Goal: Task Accomplishment & Management: Use online tool/utility

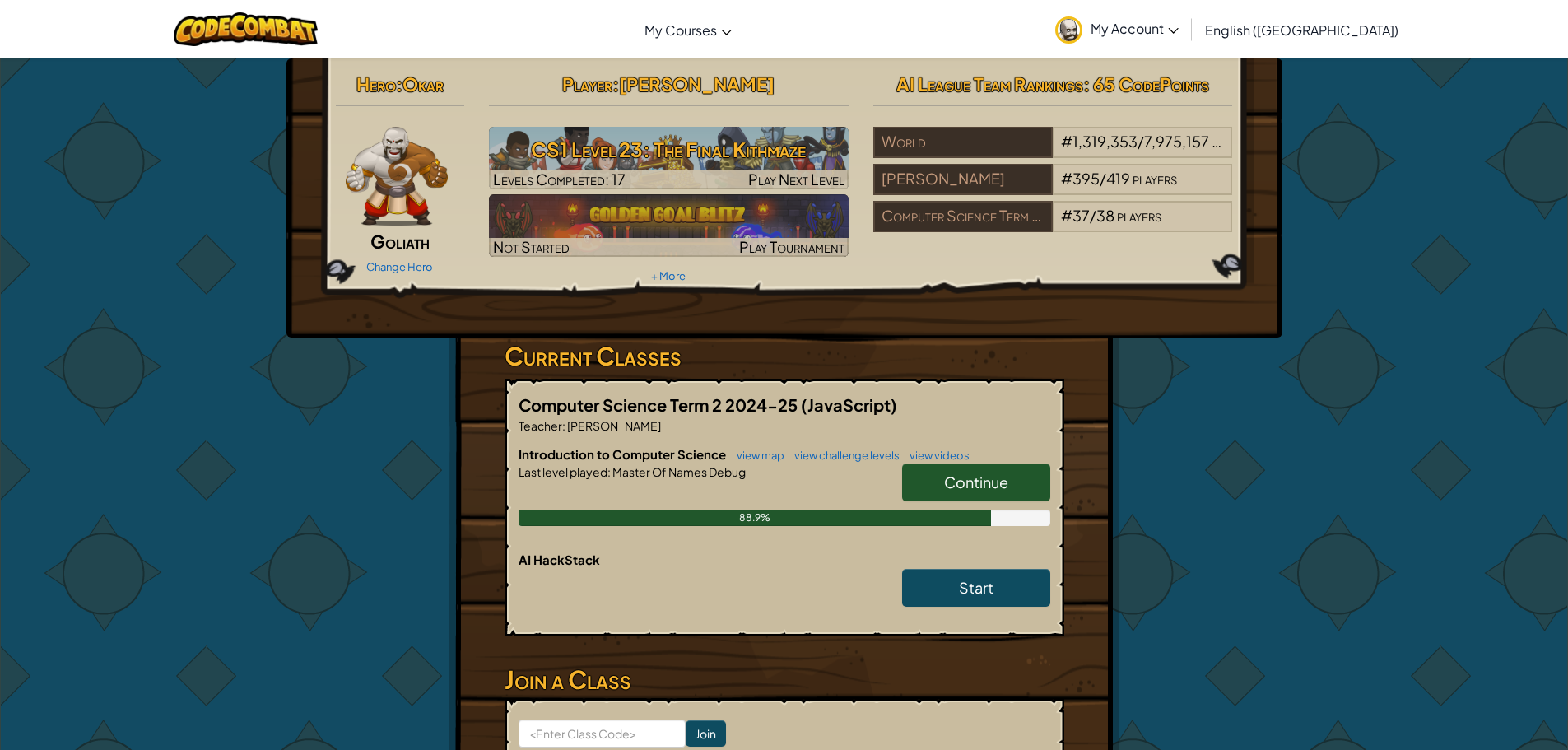
click at [988, 478] on span "Continue" at bounding box center [977, 482] width 64 height 19
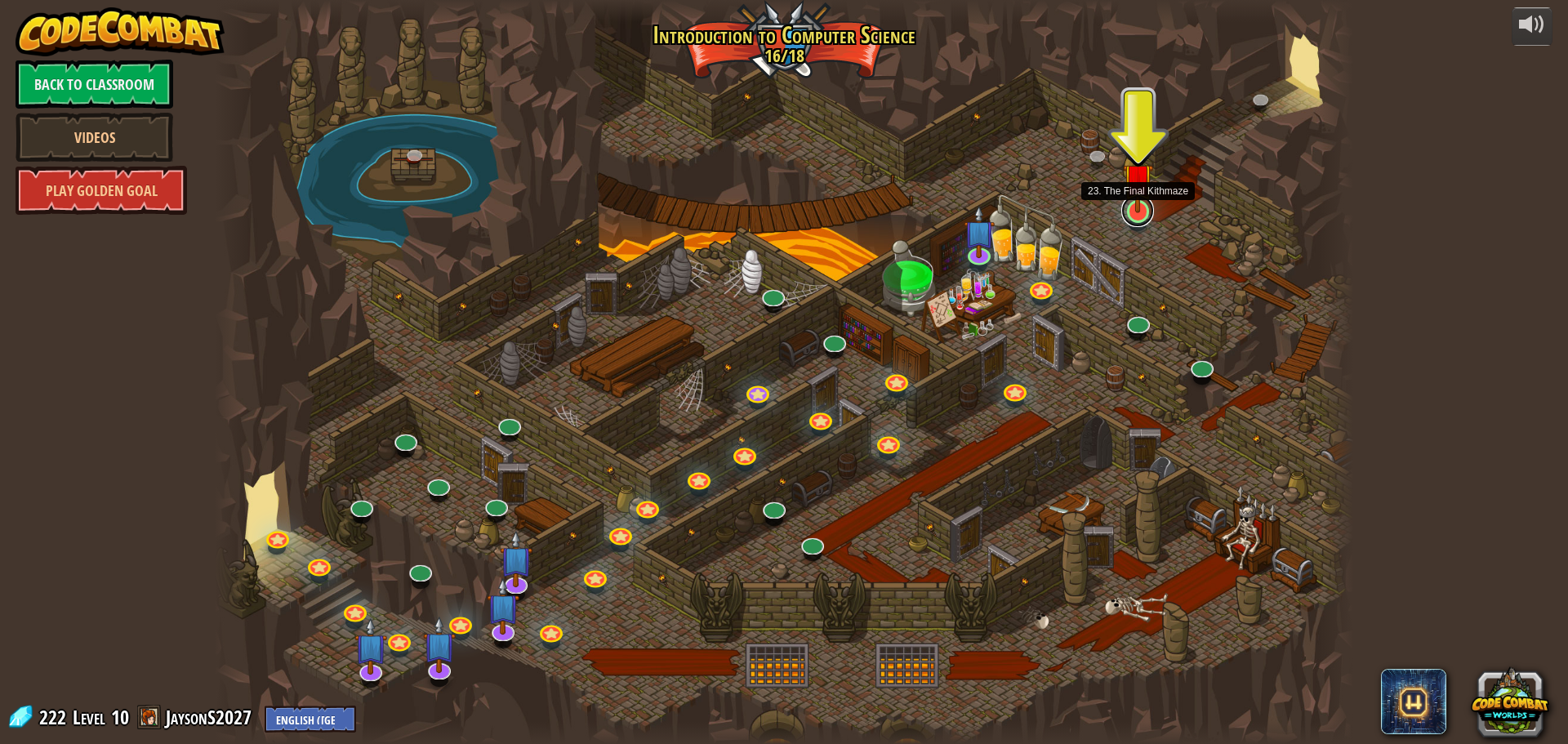
click at [1134, 215] on link at bounding box center [1138, 210] width 33 height 33
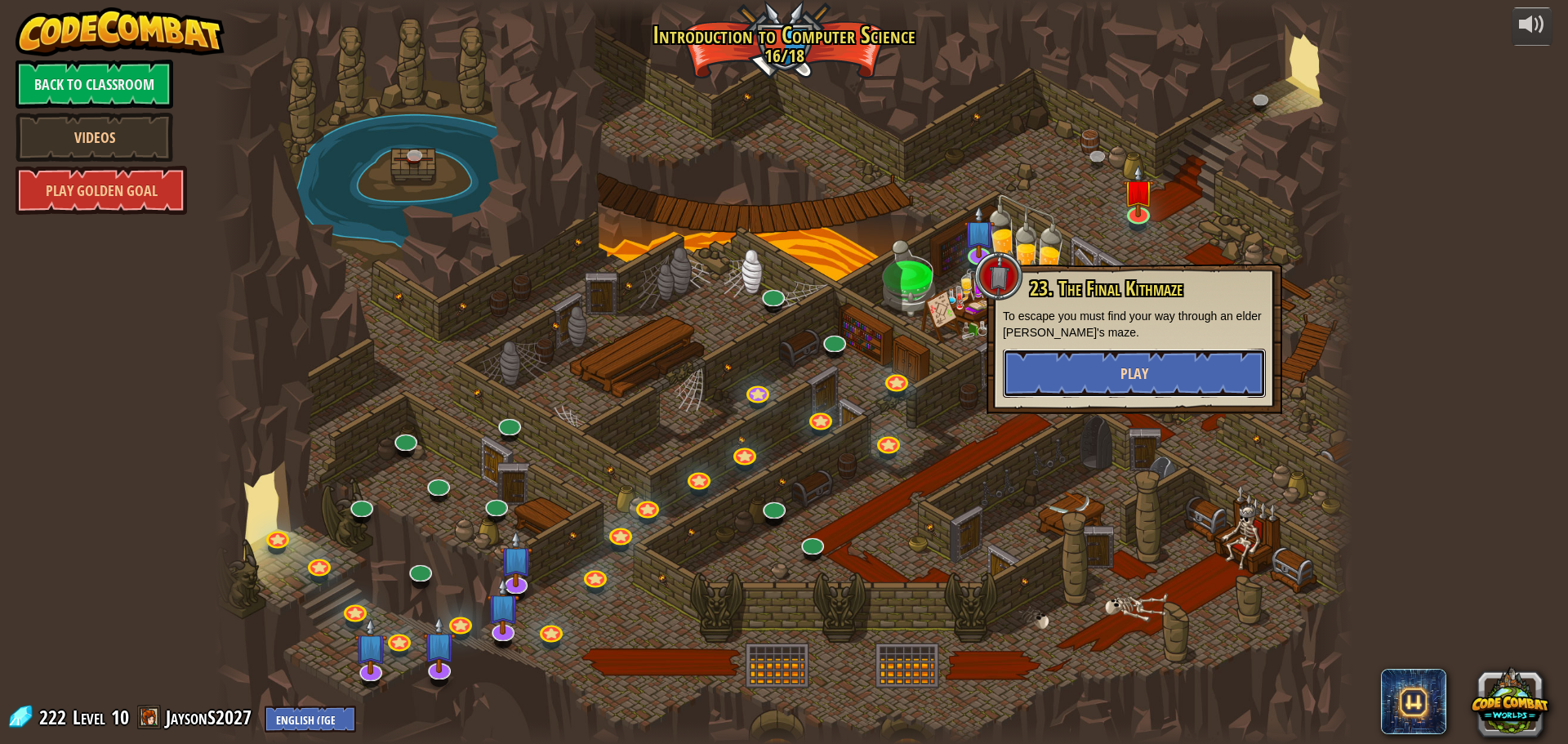
click at [1134, 383] on span "Play" at bounding box center [1134, 374] width 28 height 20
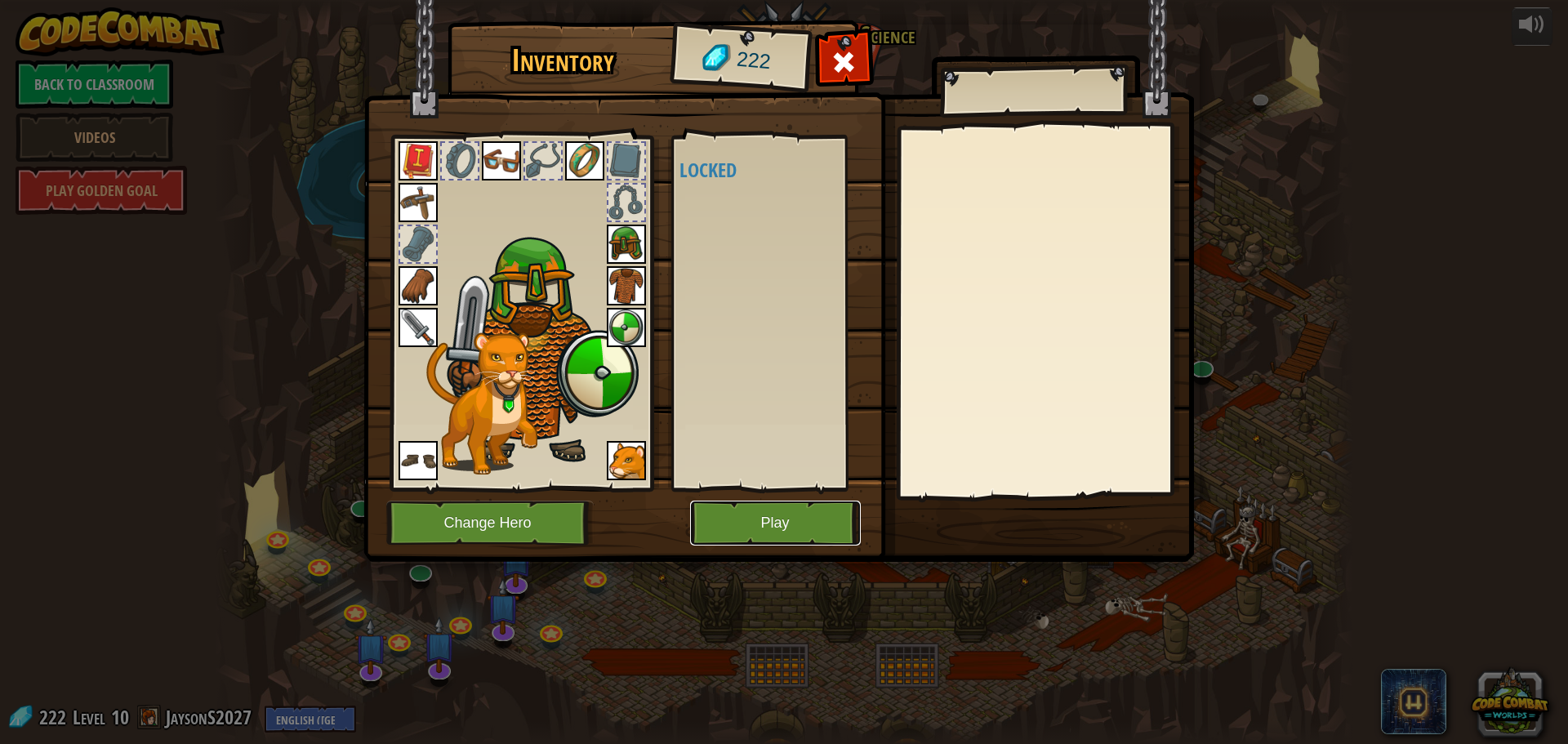
click at [829, 519] on button "Play" at bounding box center [776, 523] width 171 height 45
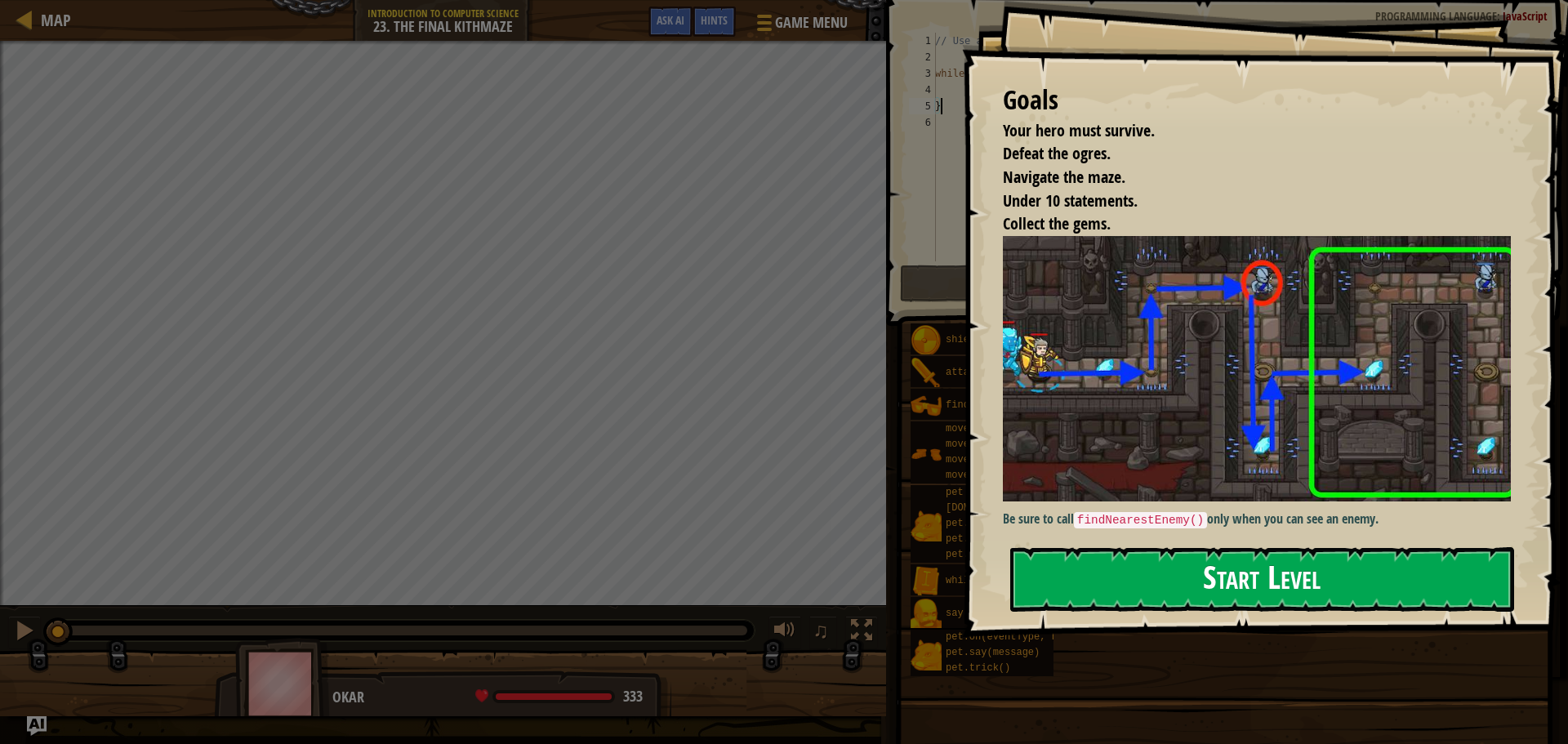
click at [1255, 576] on button "Start Level" at bounding box center [1262, 579] width 504 height 65
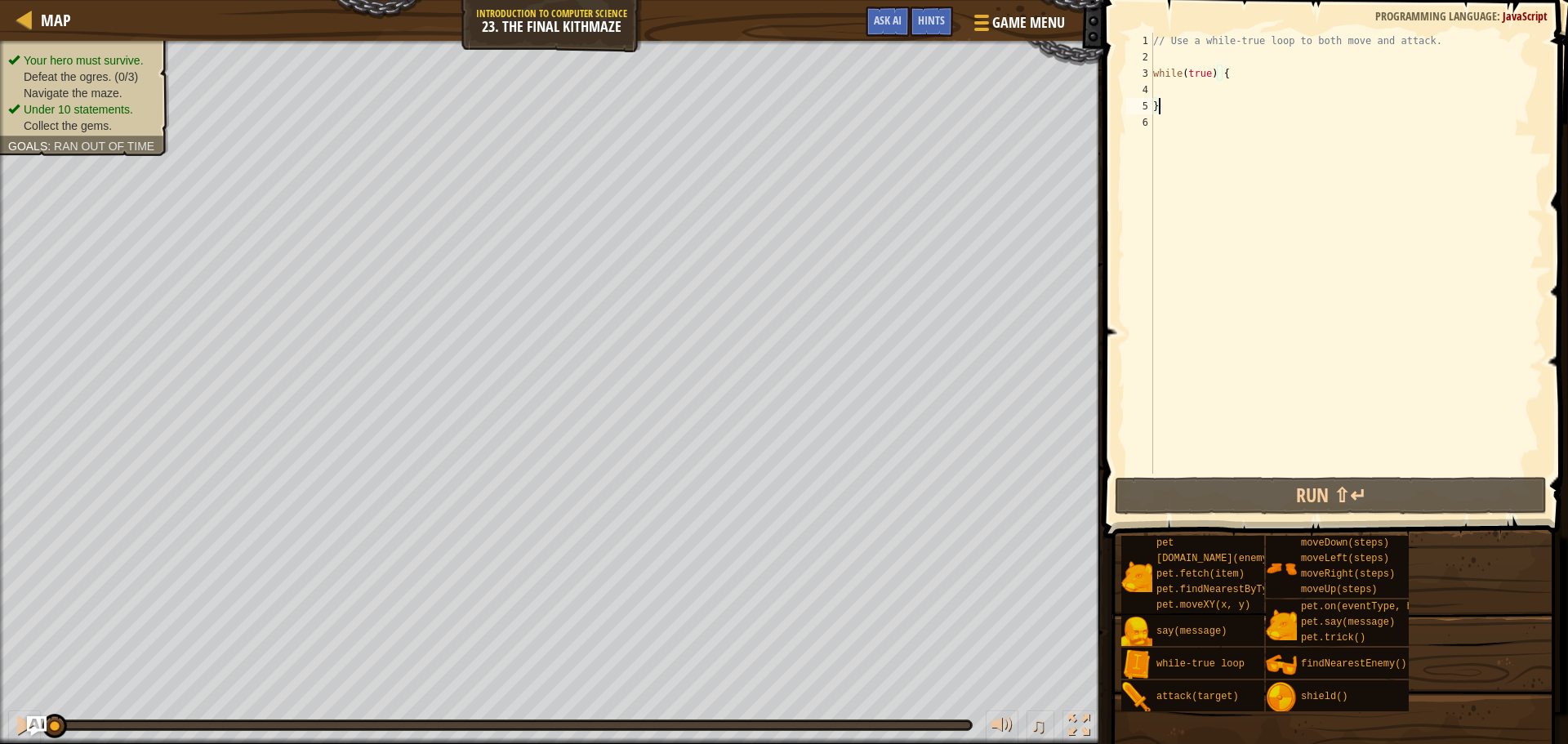
click at [1169, 89] on div "// Use a while-true loop to both move and attack. while ( true ) { }" at bounding box center [1347, 269] width 394 height 474
type textarea "m"
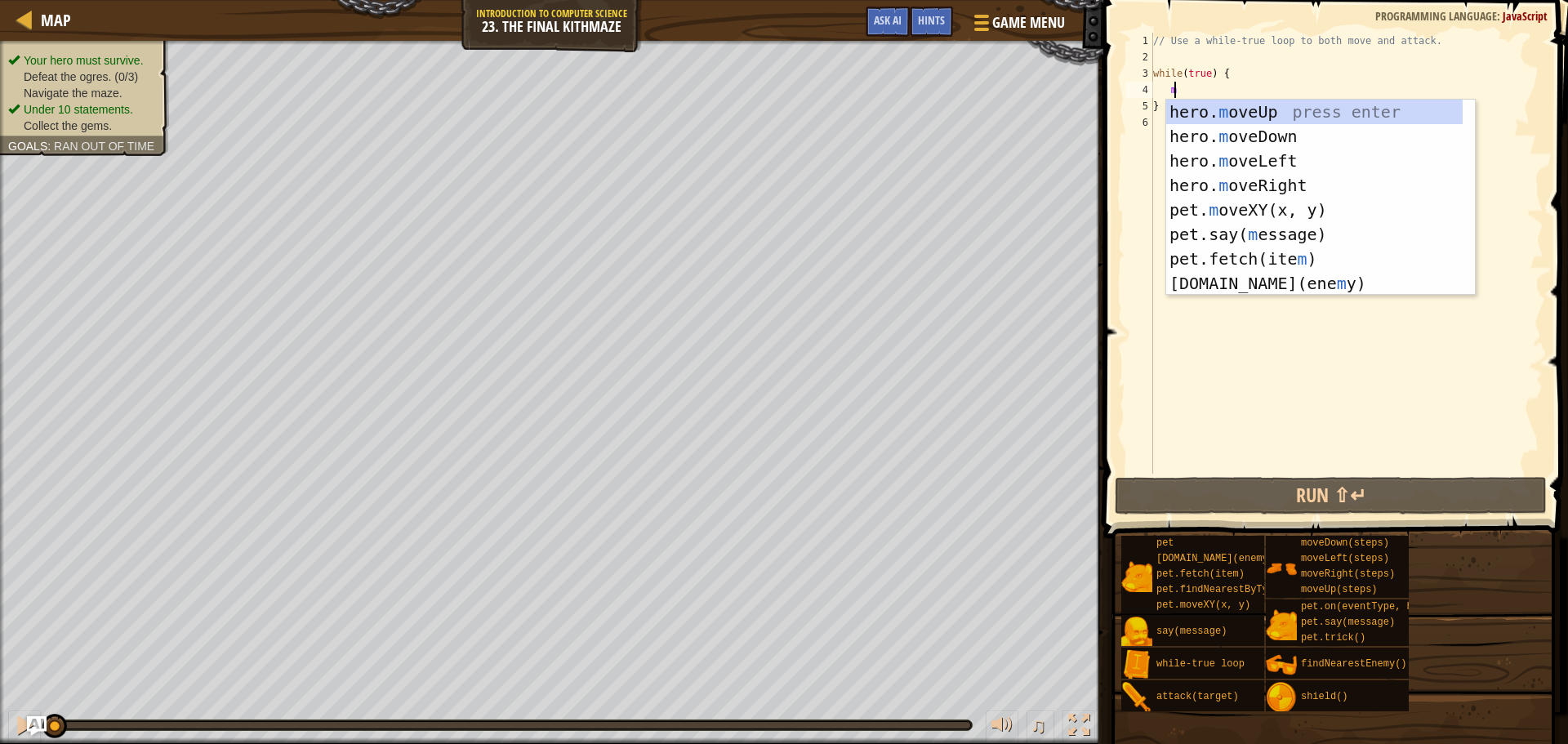
scroll to position [8, 1]
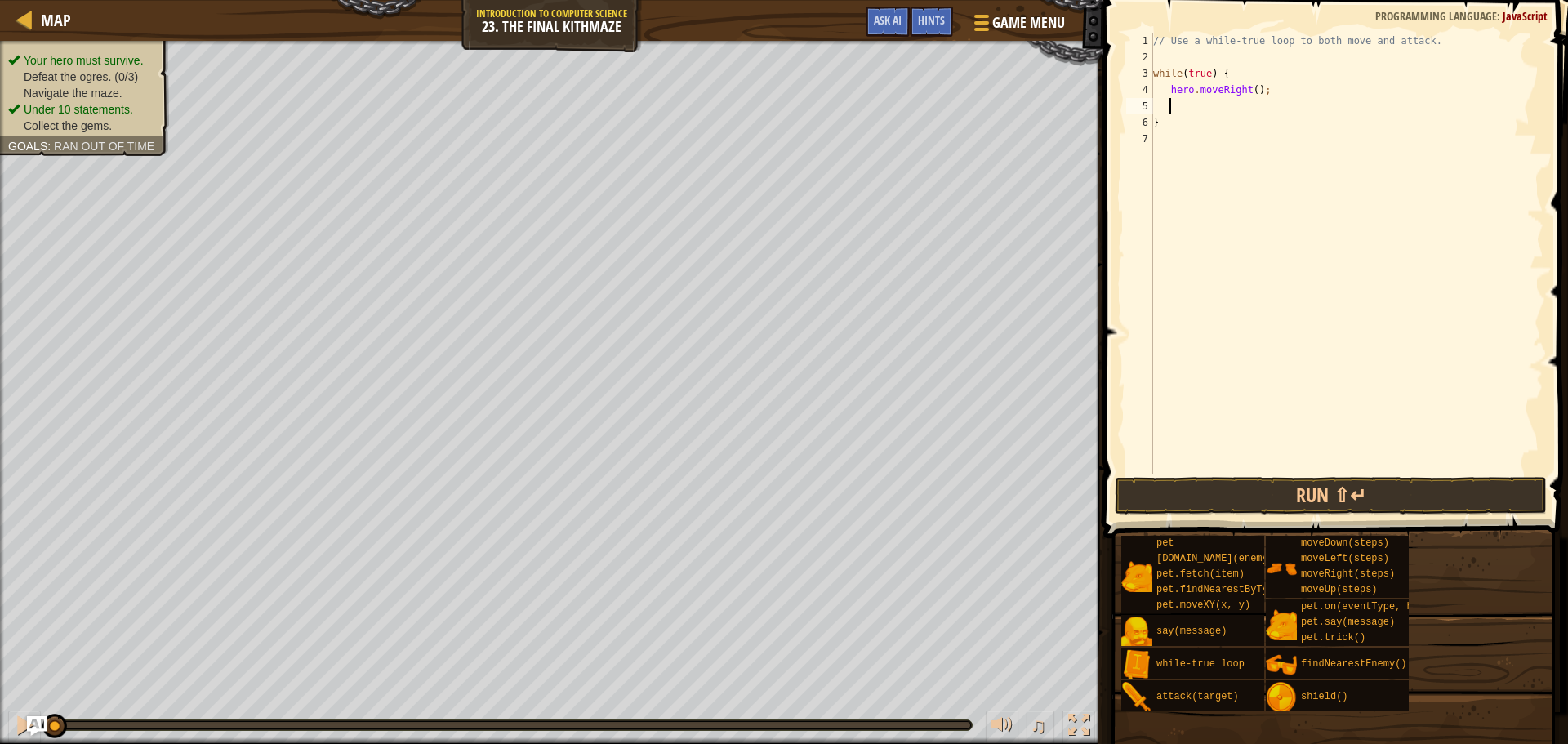
type textarea "h"
click at [1344, 492] on button "Run ⇧↵" at bounding box center [1331, 495] width 432 height 38
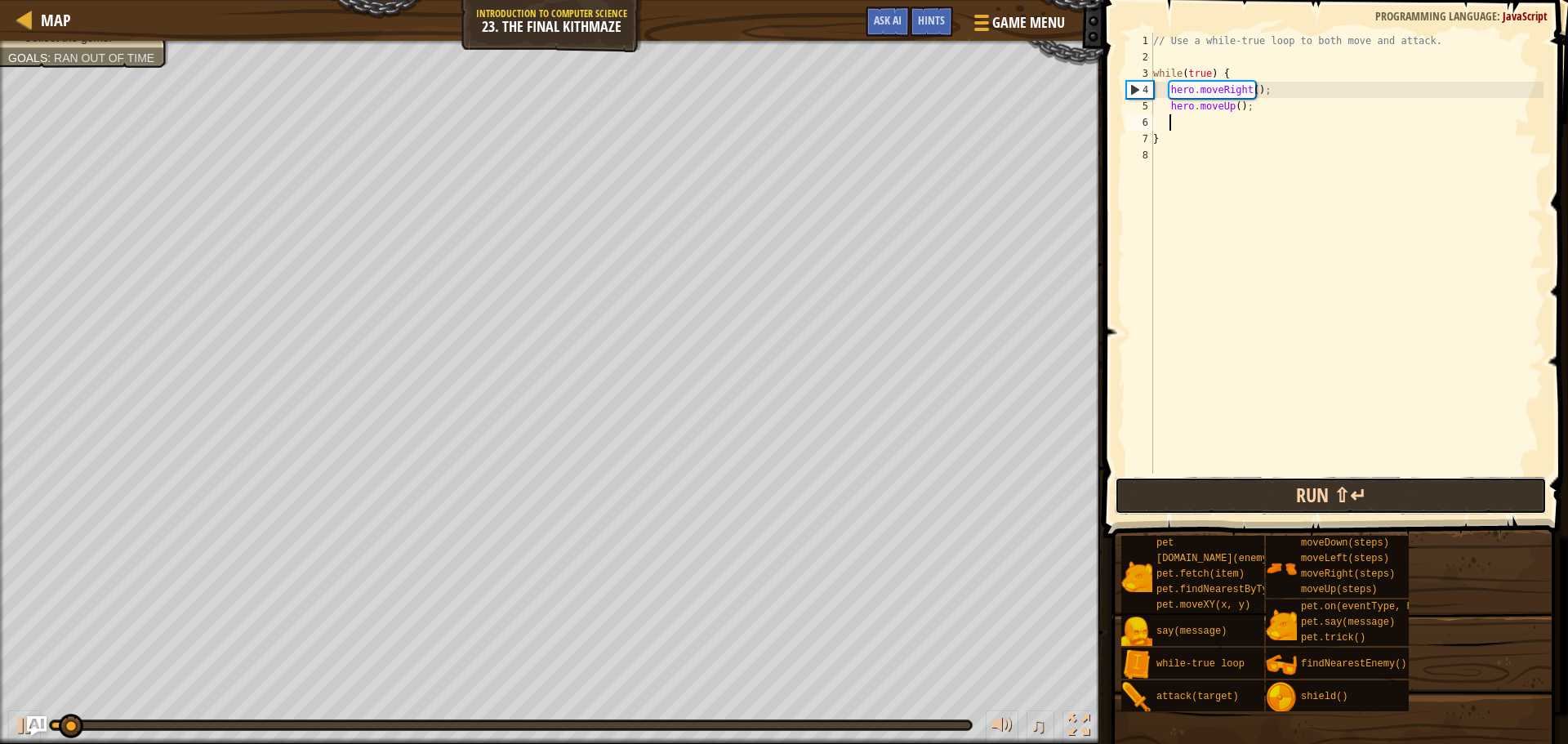
click at [1344, 492] on button "Run ⇧↵" at bounding box center [1331, 495] width 432 height 38
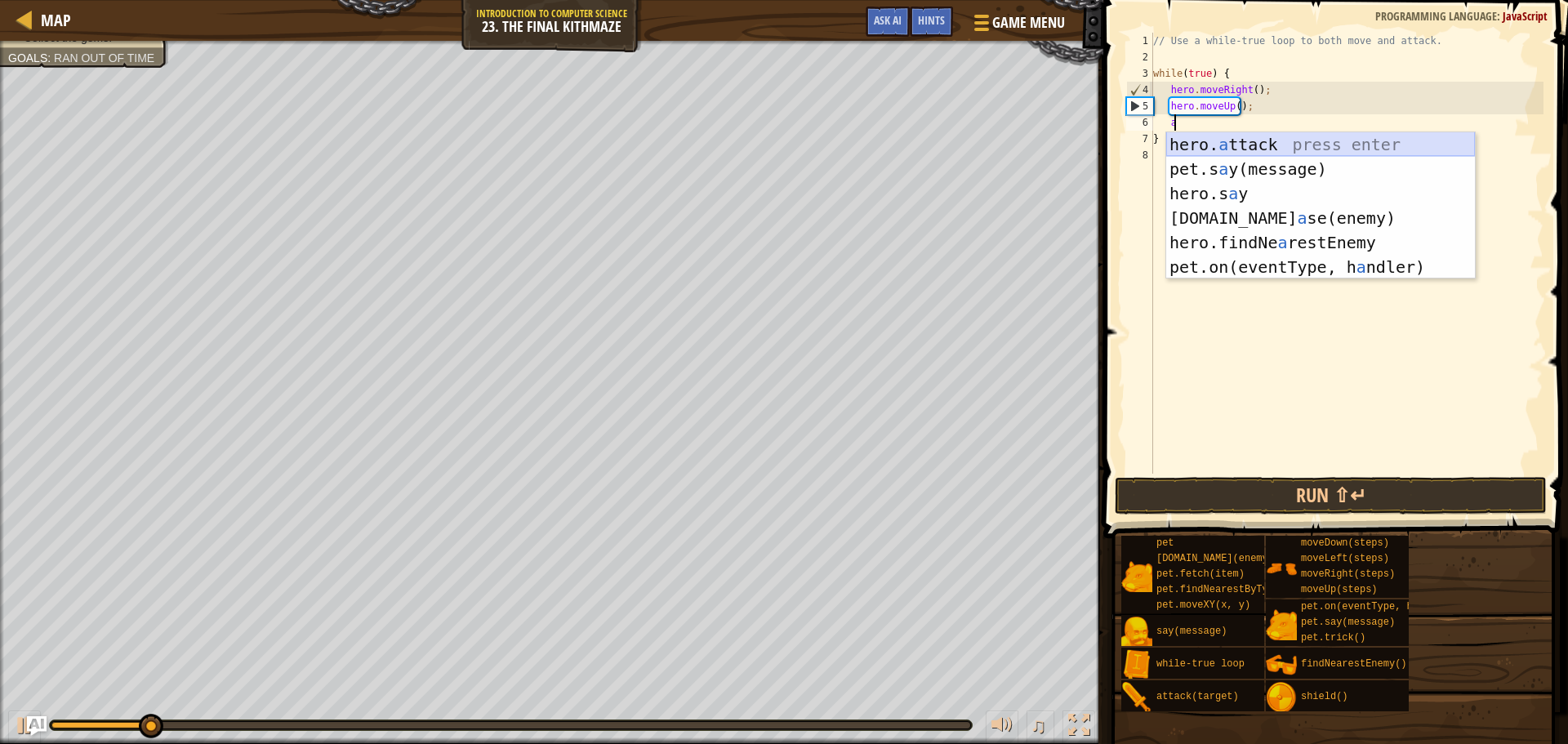
click at [1226, 147] on div "hero. a ttack press enter pet.s a y(message) press enter hero.s a y press enter…" at bounding box center [1320, 230] width 309 height 196
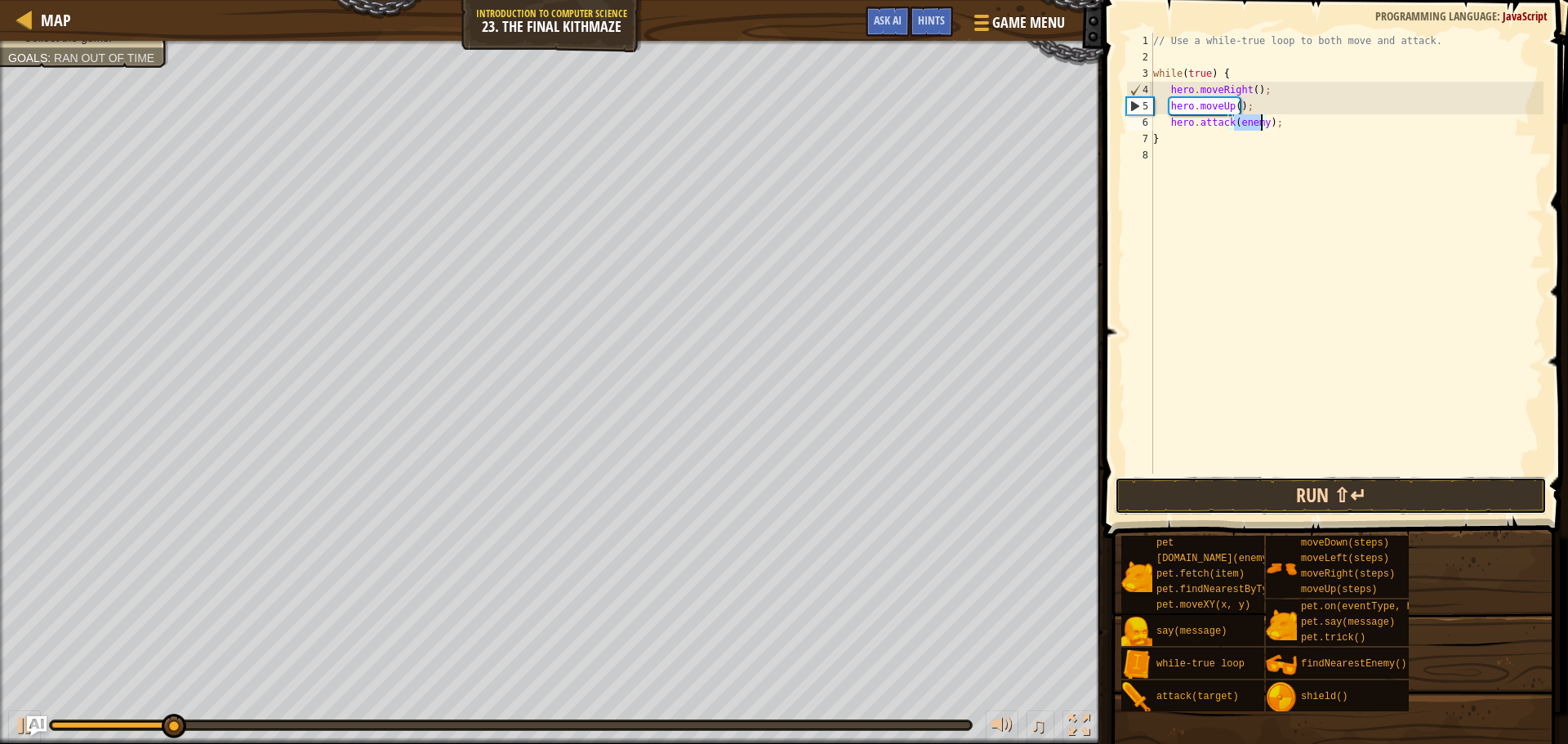
click at [1363, 492] on button "Run ⇧↵" at bounding box center [1331, 495] width 432 height 38
click at [1363, 492] on button "Running" at bounding box center [1331, 495] width 432 height 38
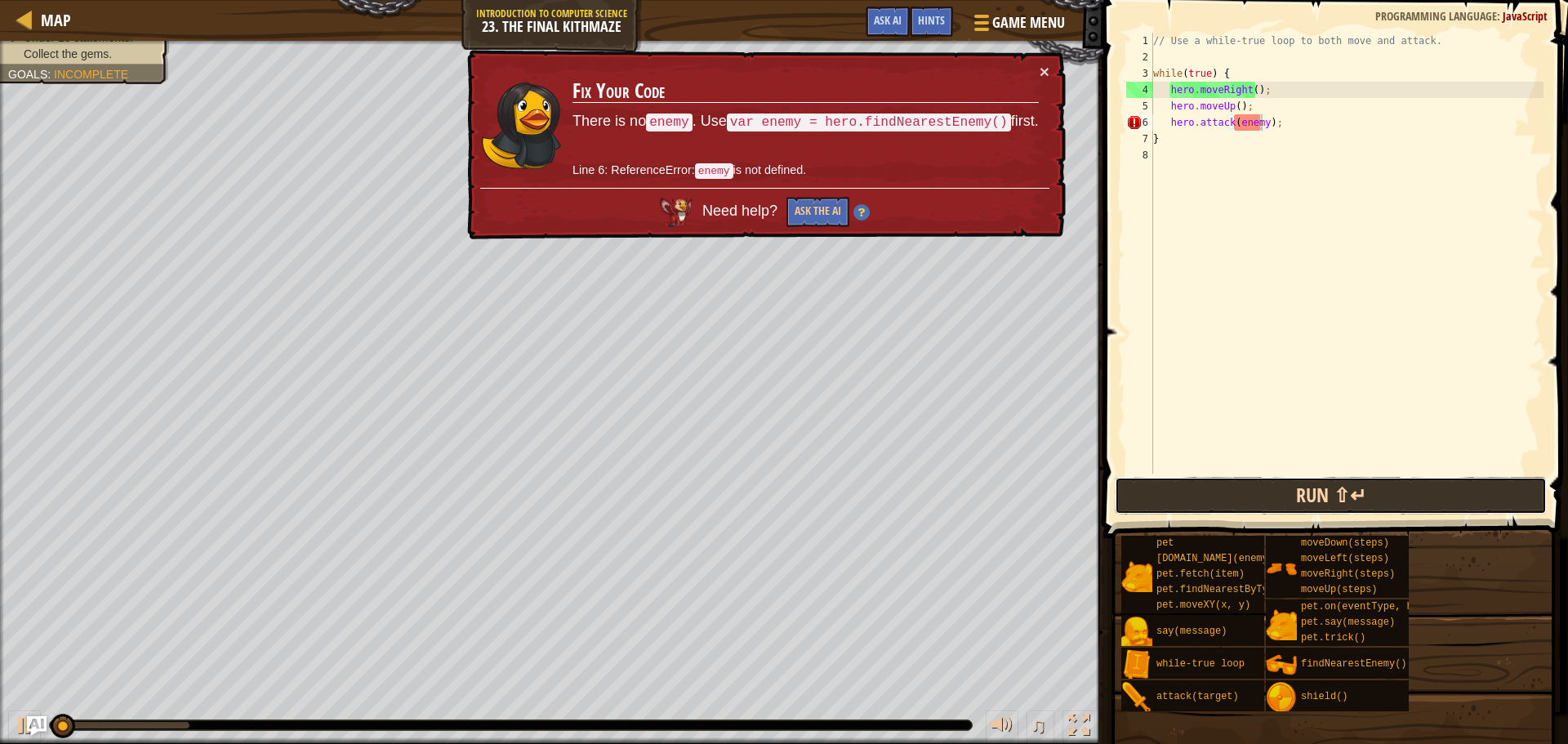
click at [1363, 492] on button "Run ⇧↵" at bounding box center [1331, 495] width 432 height 38
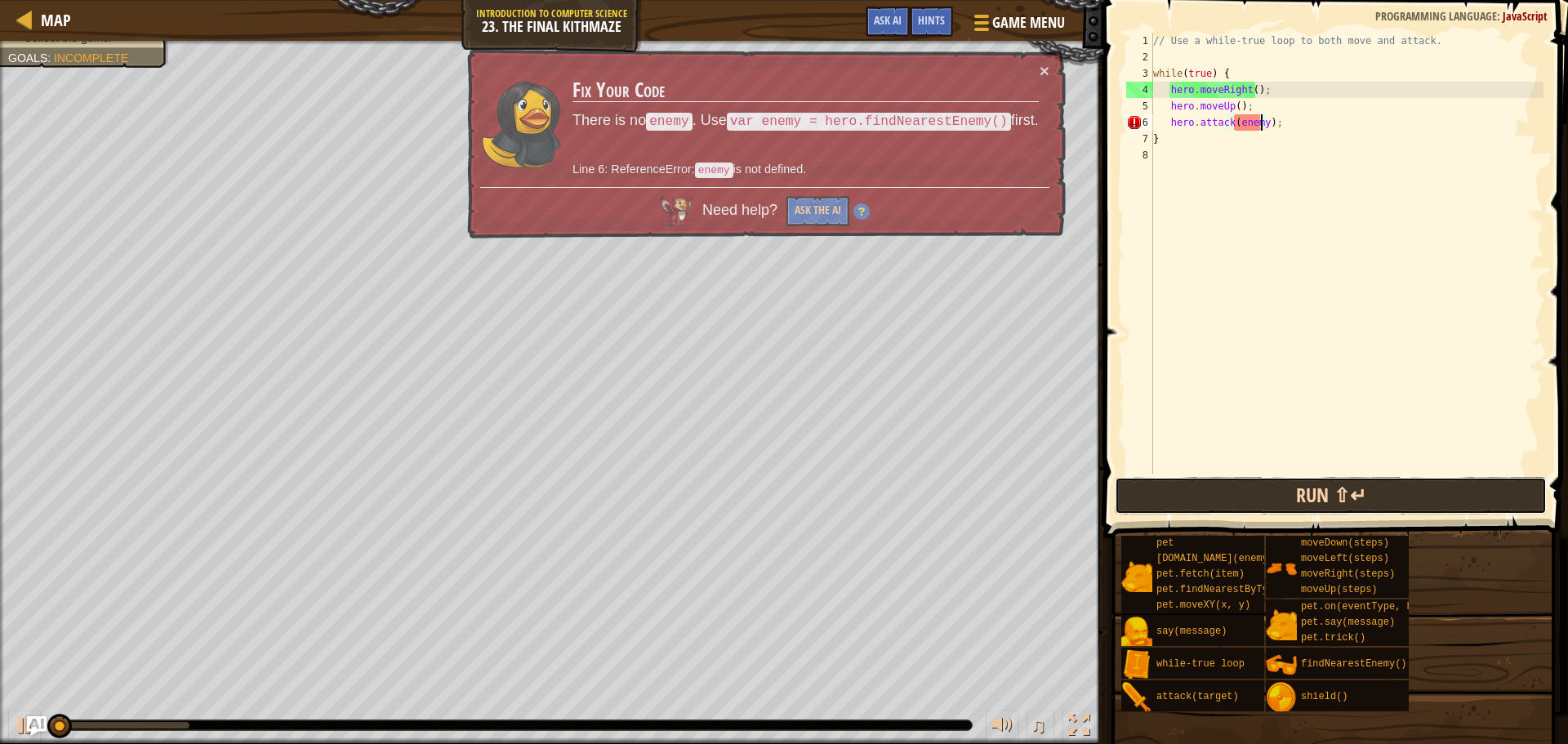
click at [1363, 492] on button "Run ⇧↵" at bounding box center [1331, 495] width 432 height 38
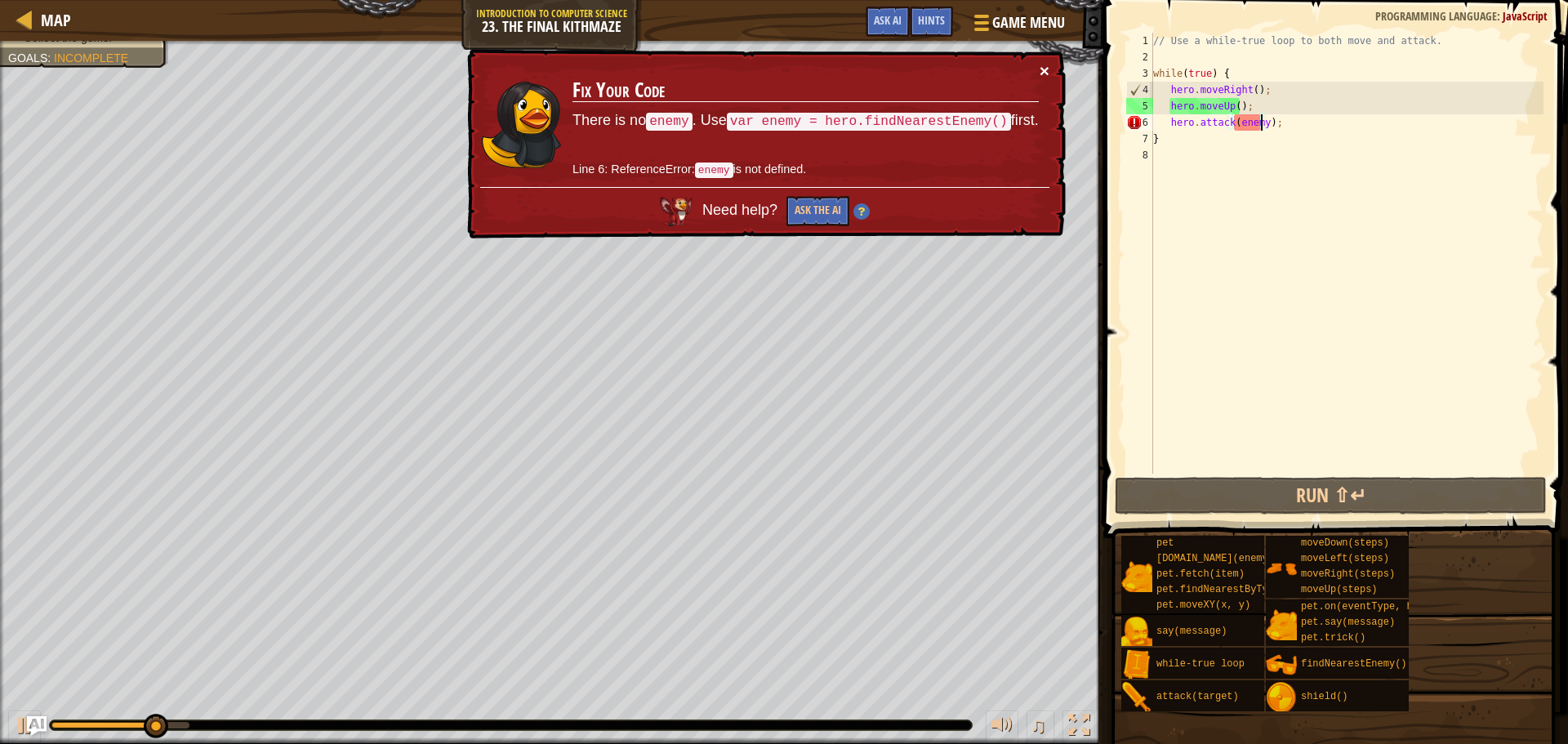
click at [1047, 68] on button "×" at bounding box center [1045, 71] width 10 height 17
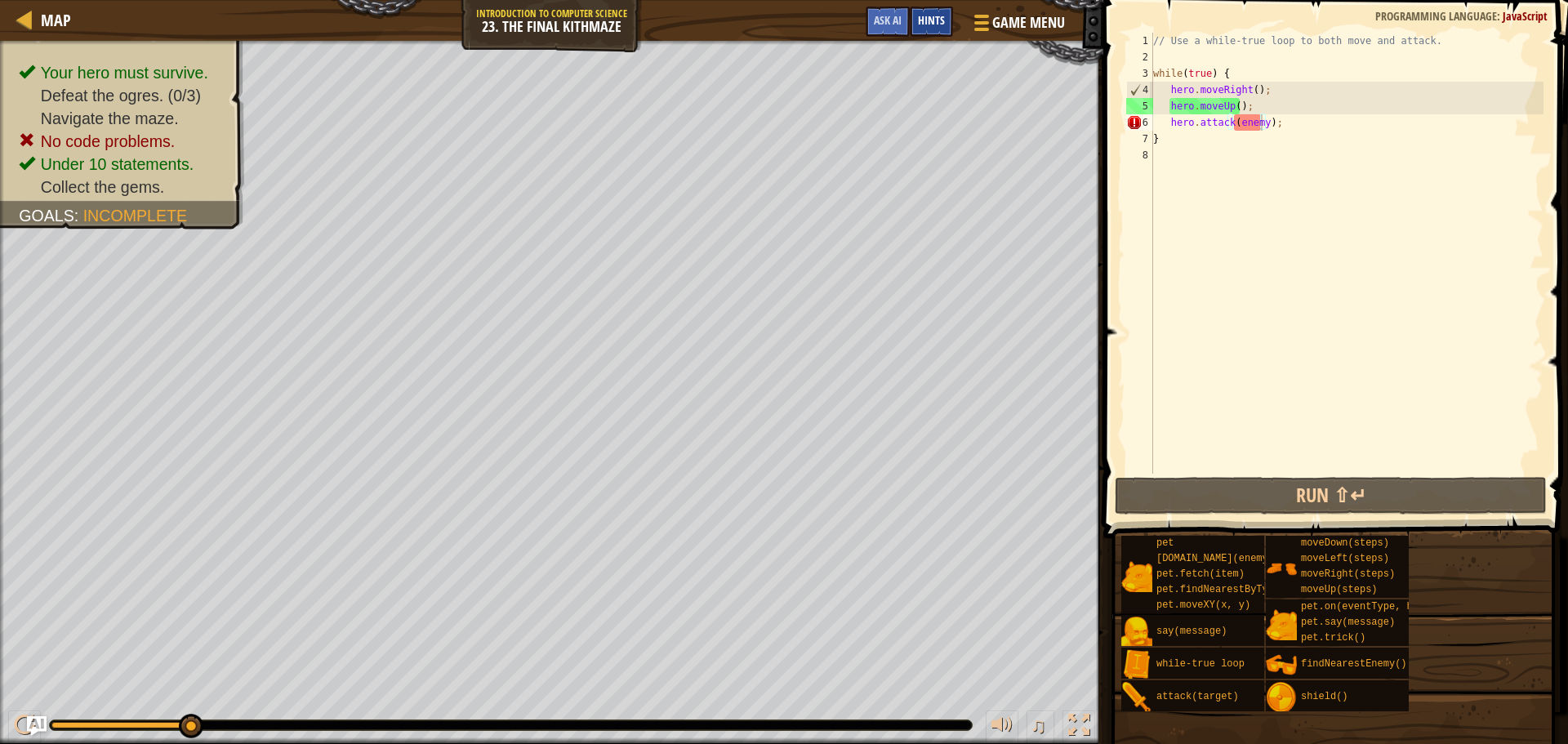
click at [931, 13] on div "Hints" at bounding box center [931, 22] width 43 height 30
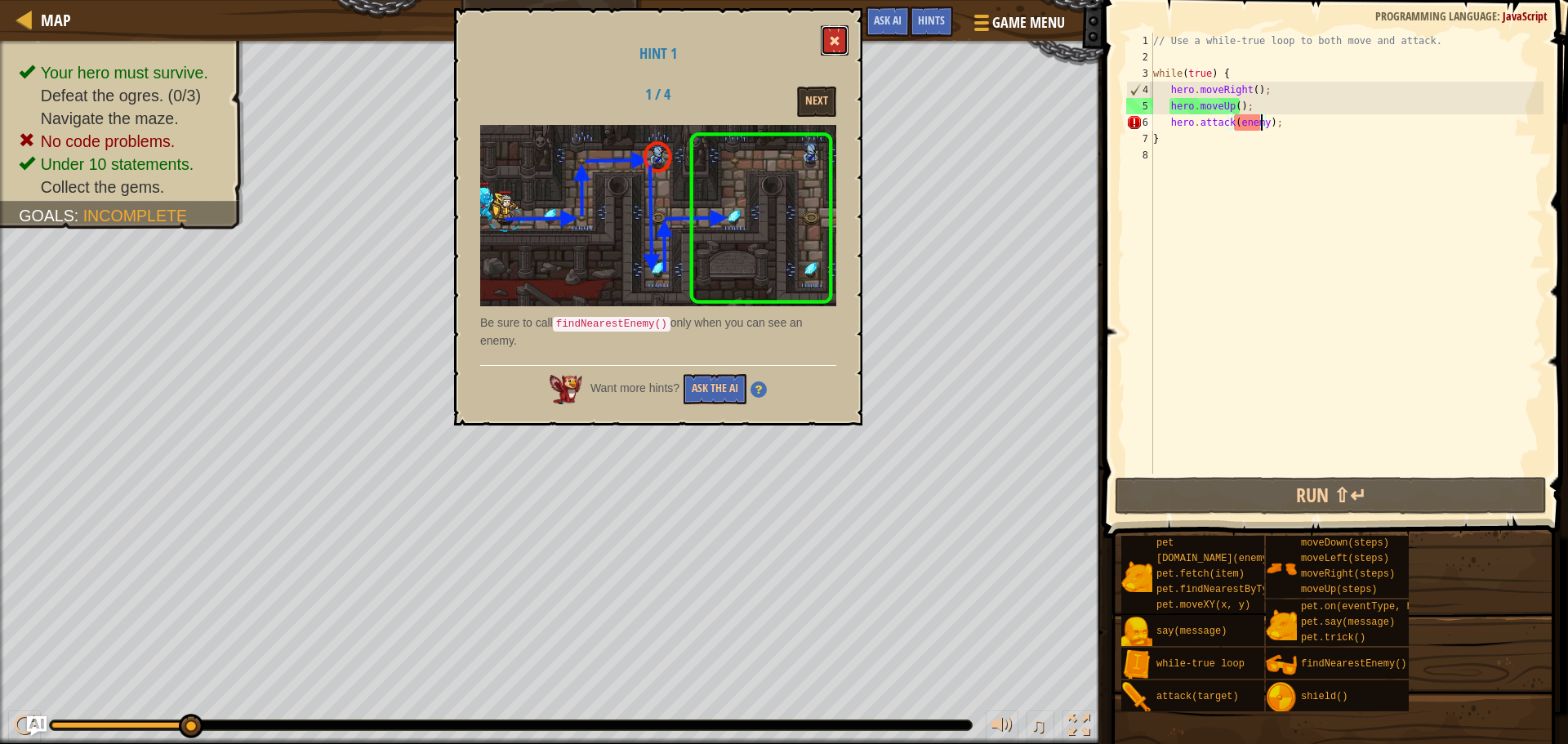
click at [829, 40] on button at bounding box center [835, 40] width 28 height 30
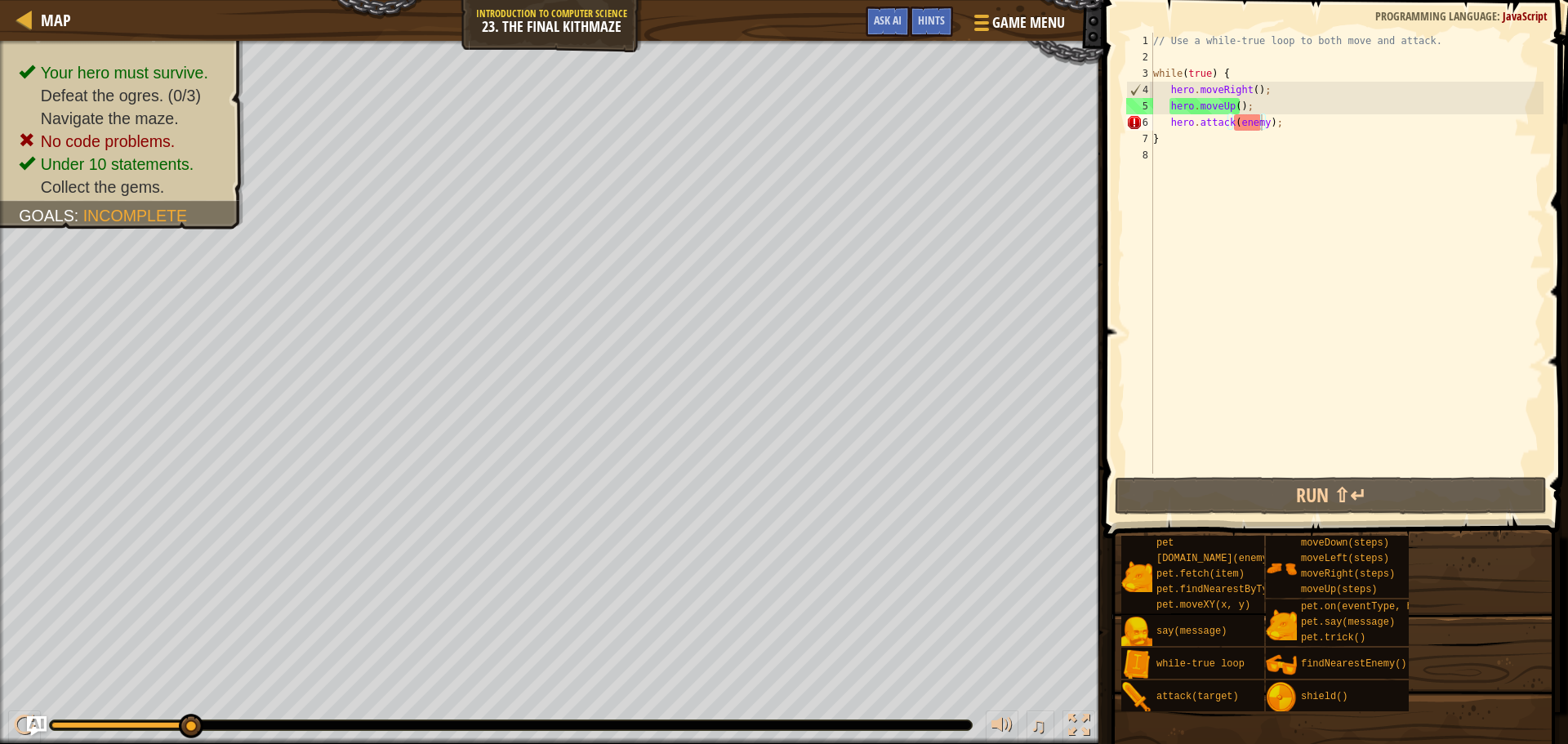
click at [1243, 122] on div "// Use a while-true loop to both move and attack. while ( true ) { hero . moveR…" at bounding box center [1347, 269] width 394 height 474
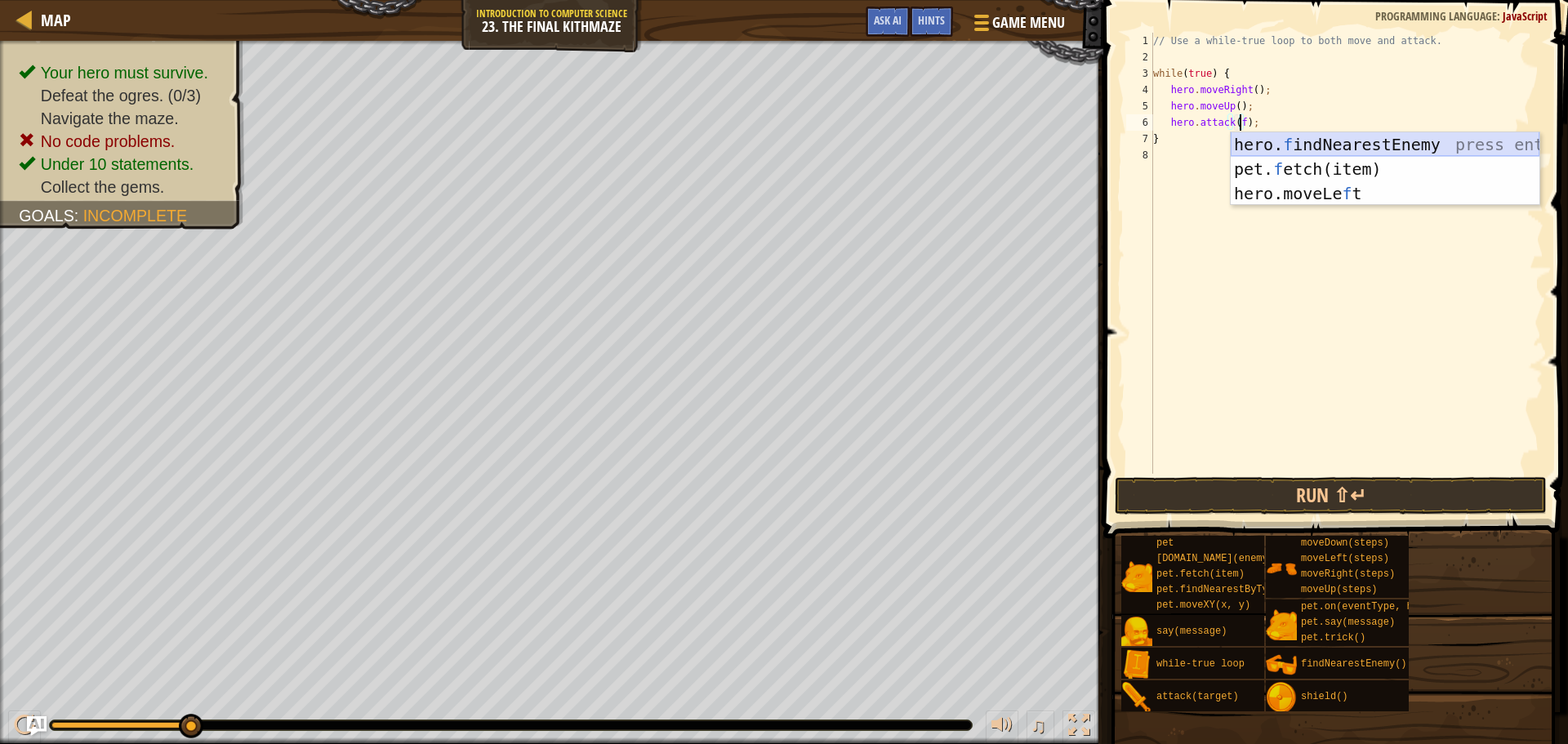
click at [1277, 141] on div "hero. f indNearestEnemy press enter pet. f etch(item) press enter hero.moveLe f…" at bounding box center [1385, 193] width 309 height 122
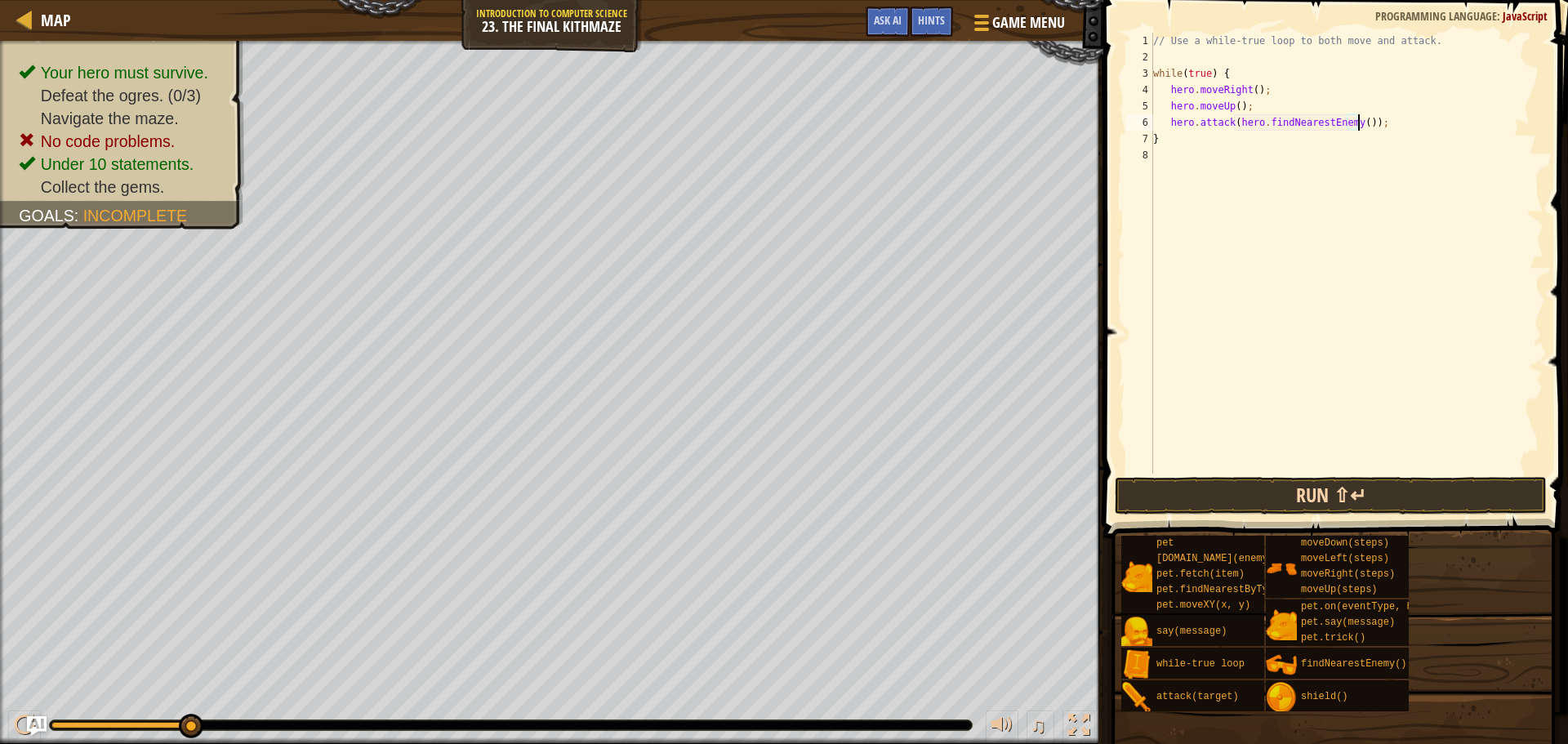
type textarea "hero.attack(hero.findNearestEnemy());"
click at [1209, 495] on button "Run ⇧↵" at bounding box center [1331, 495] width 432 height 38
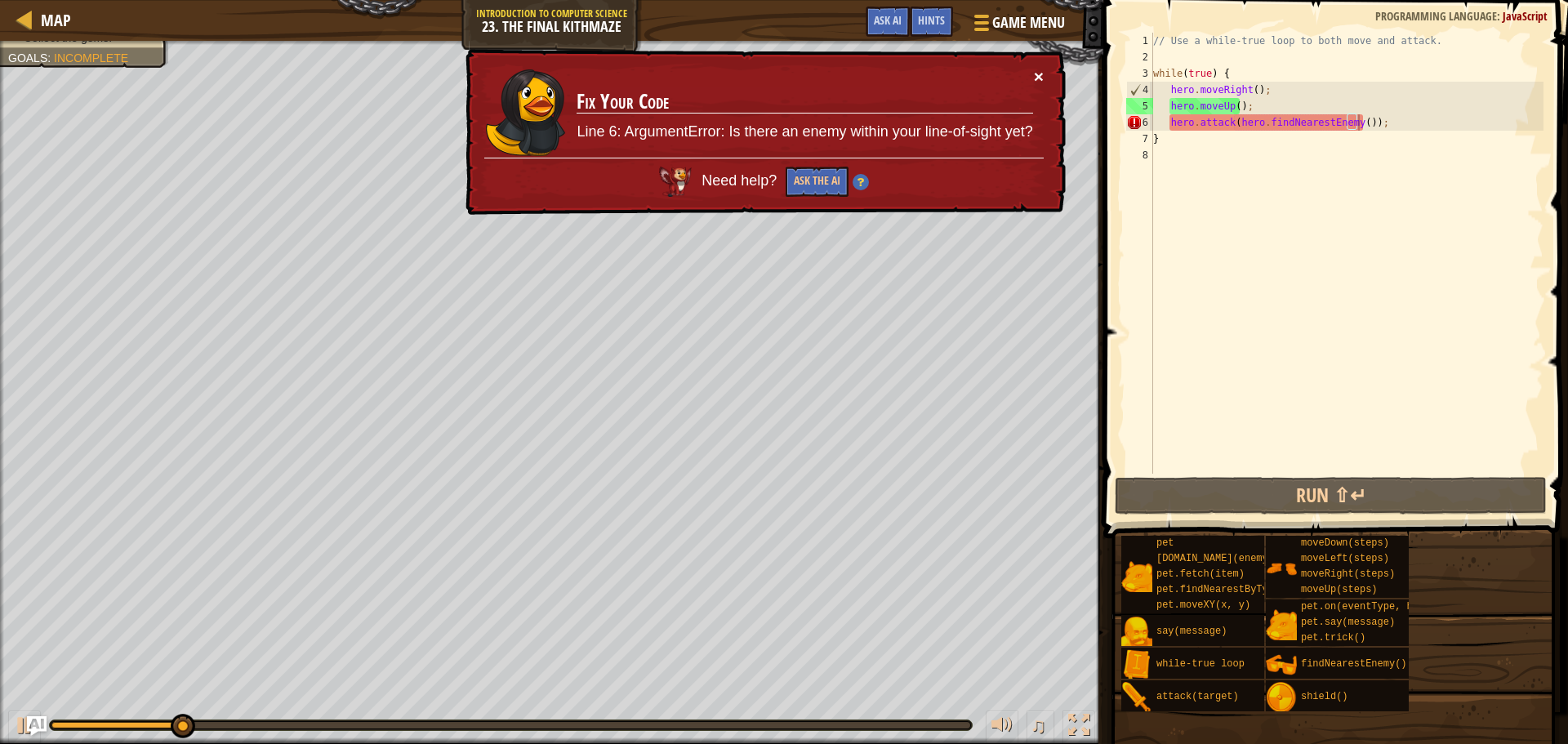
click at [1036, 68] on button "×" at bounding box center [1039, 77] width 10 height 17
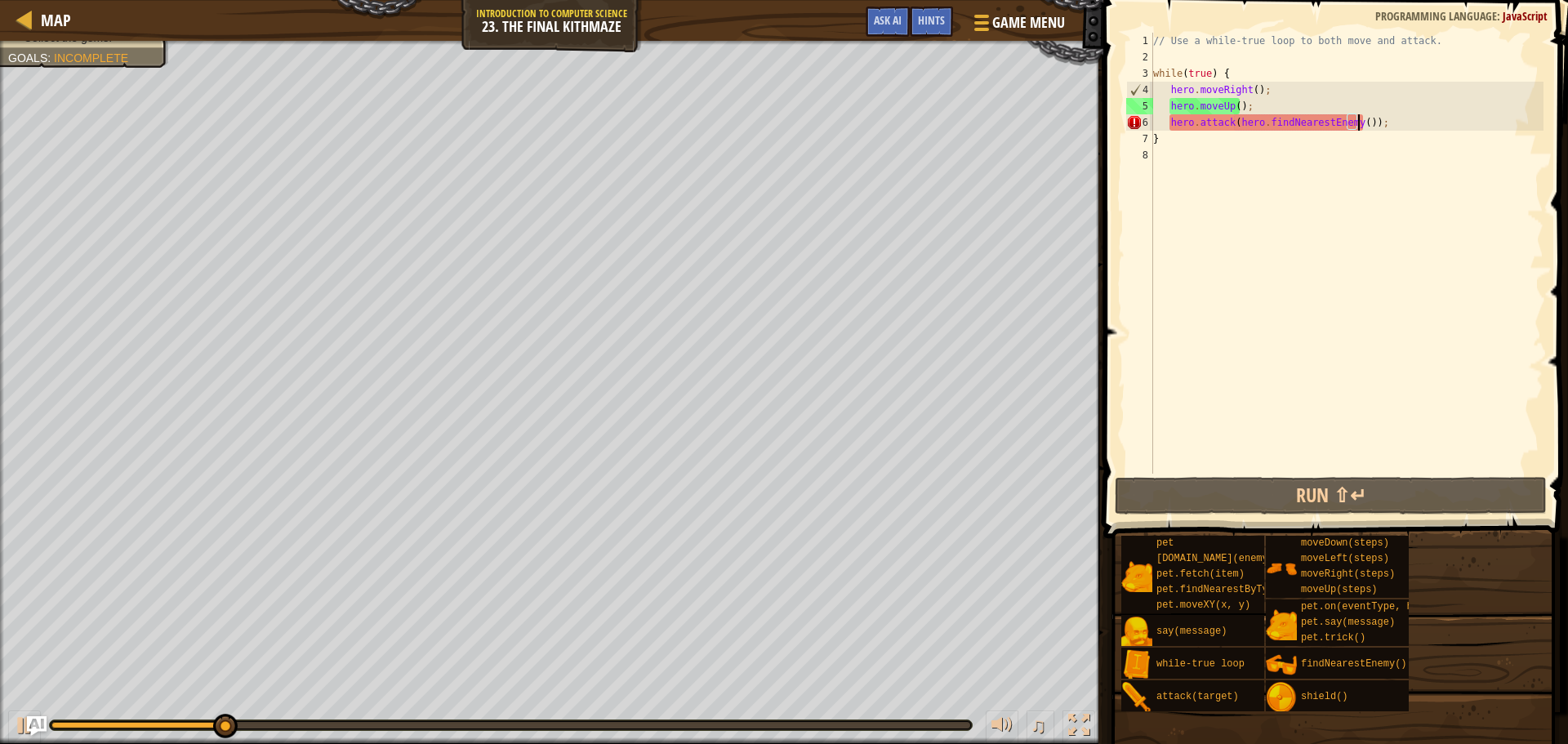
click at [1378, 125] on div "// Use a while-true loop to both move and attack. while ( true ) { hero . moveR…" at bounding box center [1347, 269] width 394 height 474
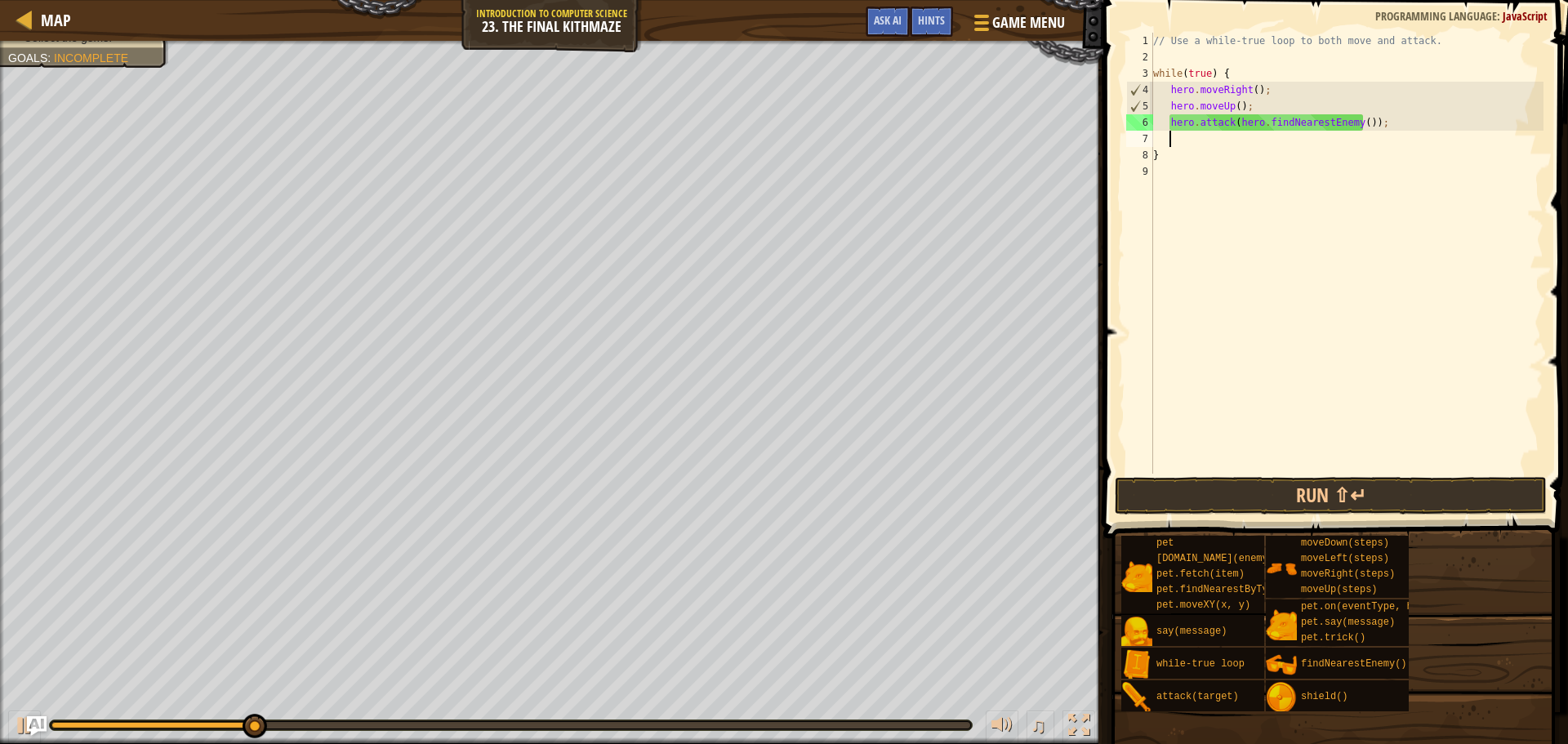
scroll to position [8, 1]
type textarea "h"
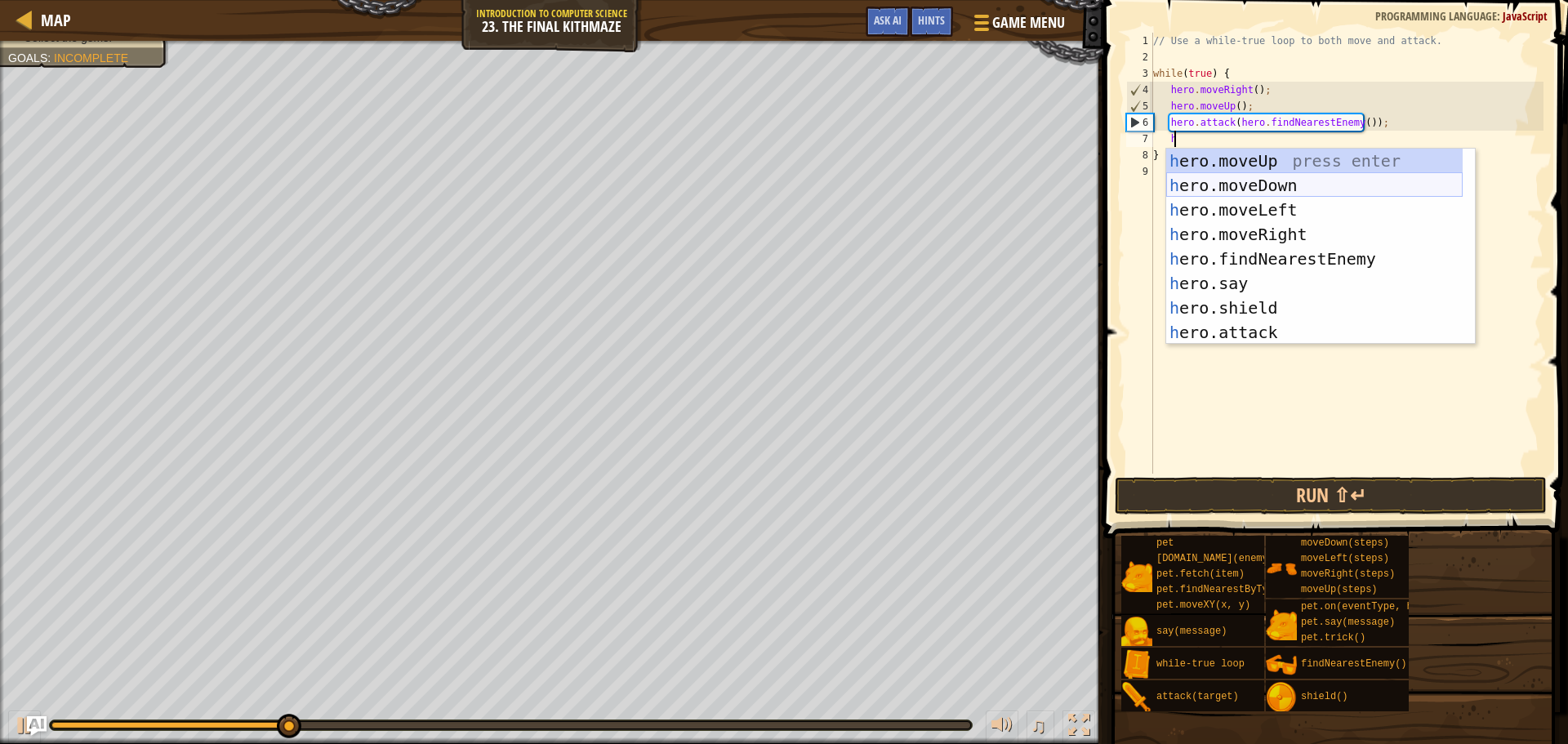
click at [1287, 183] on div "h ero.moveUp press enter h ero.moveDown press enter h ero.moveLeft press enter …" at bounding box center [1315, 271] width 296 height 245
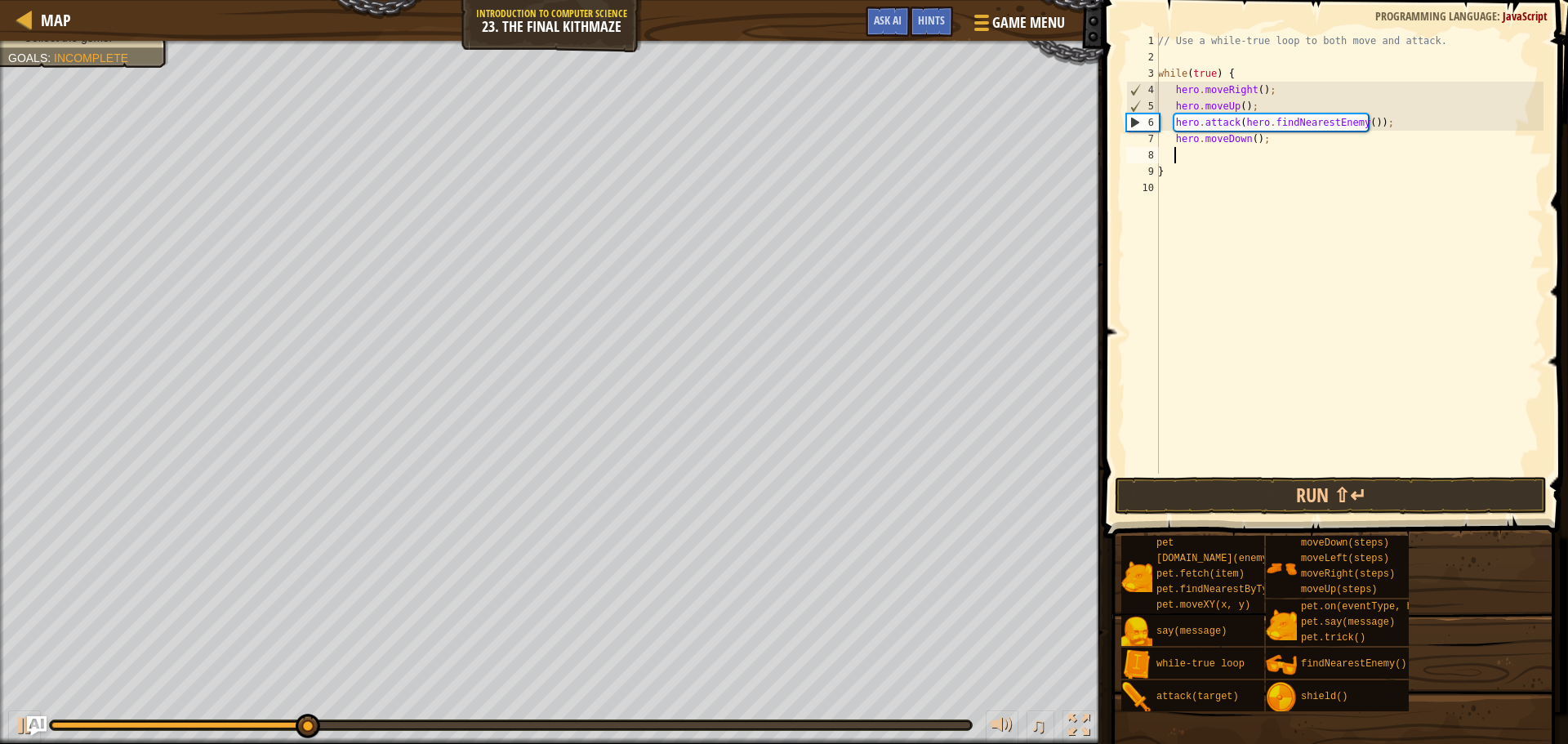
click at [1250, 140] on div "// Use a while-true loop to both move and attack. while ( true ) { hero . moveR…" at bounding box center [1350, 269] width 389 height 474
type textarea "hero.moveDown(2);"
click at [1280, 140] on div "// Use a while-true loop to both move and attack. while ( true ) { hero . moveR…" at bounding box center [1350, 269] width 389 height 474
type textarea "h"
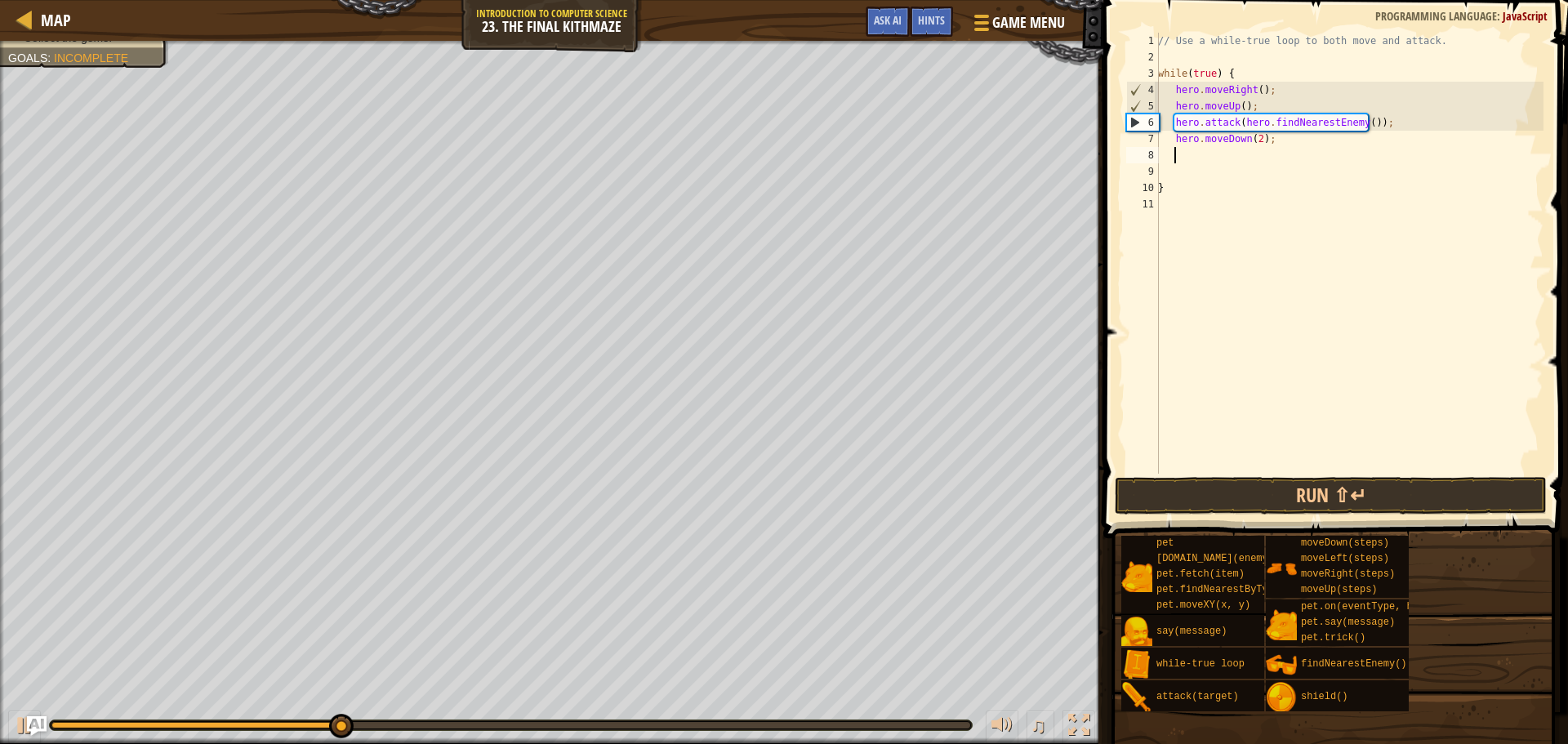
scroll to position [8, 1]
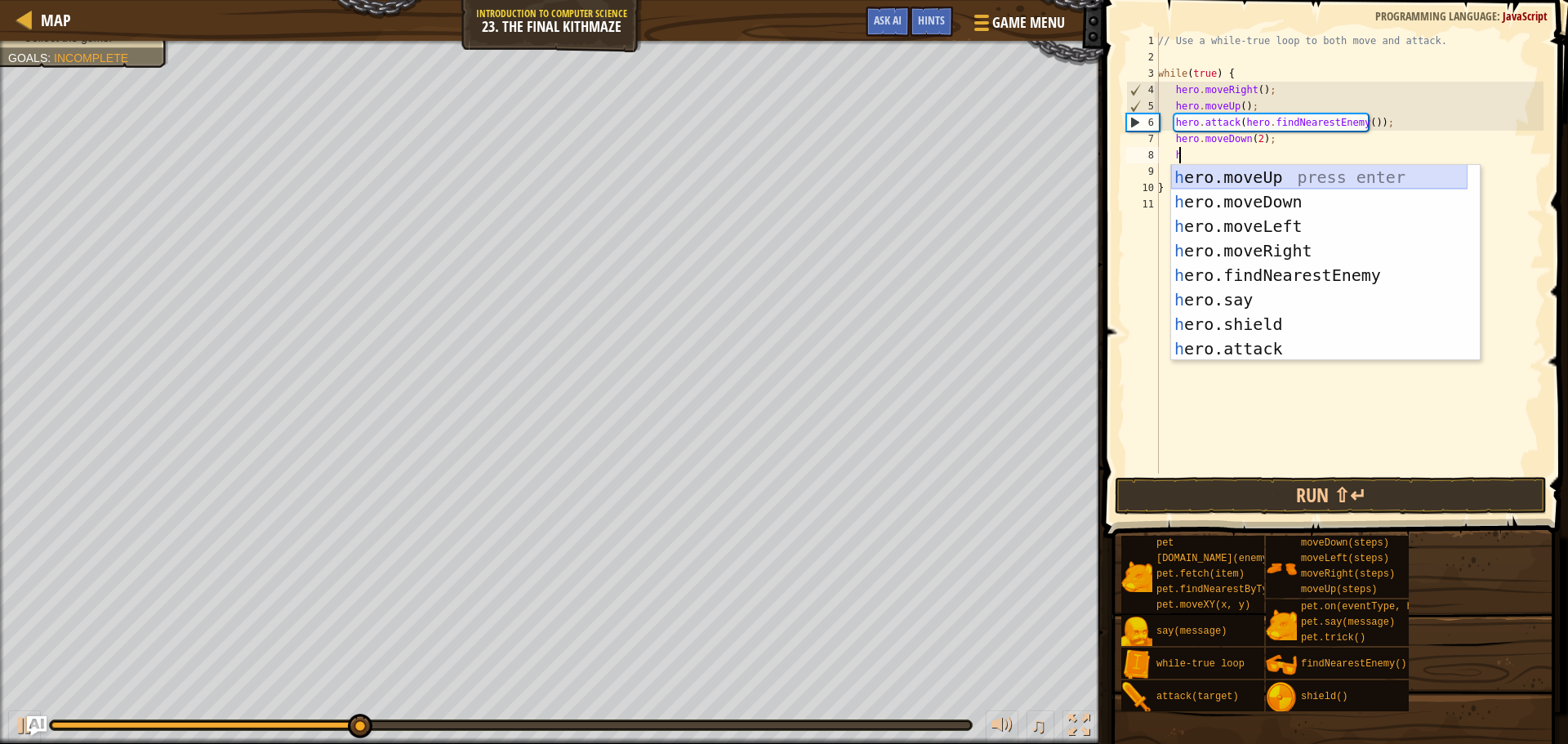
click at [1266, 179] on div "h ero.moveUp press enter h ero.moveDown press enter h ero.moveLeft press enter …" at bounding box center [1320, 287] width 296 height 245
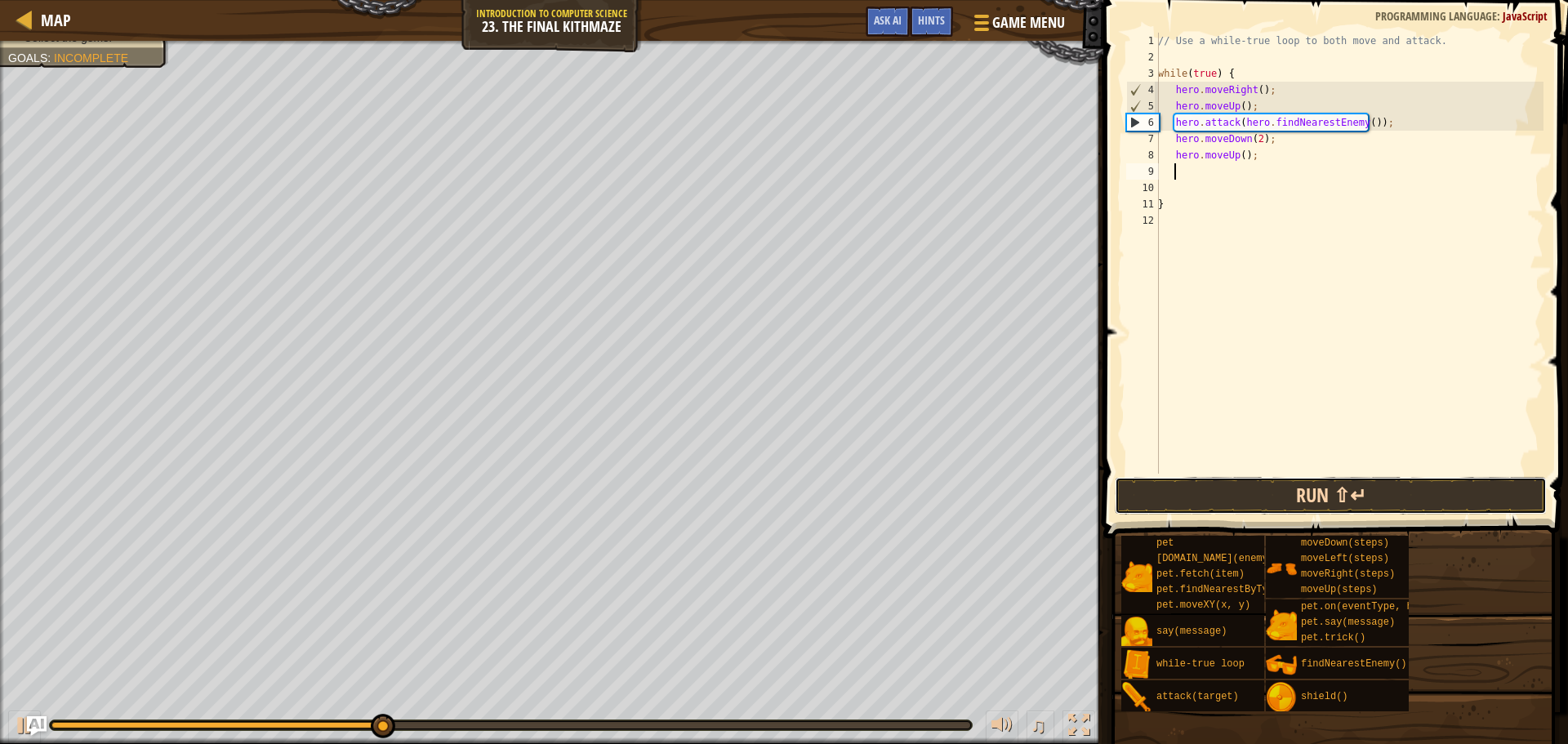
click at [1287, 498] on button "Run ⇧↵" at bounding box center [1331, 495] width 432 height 38
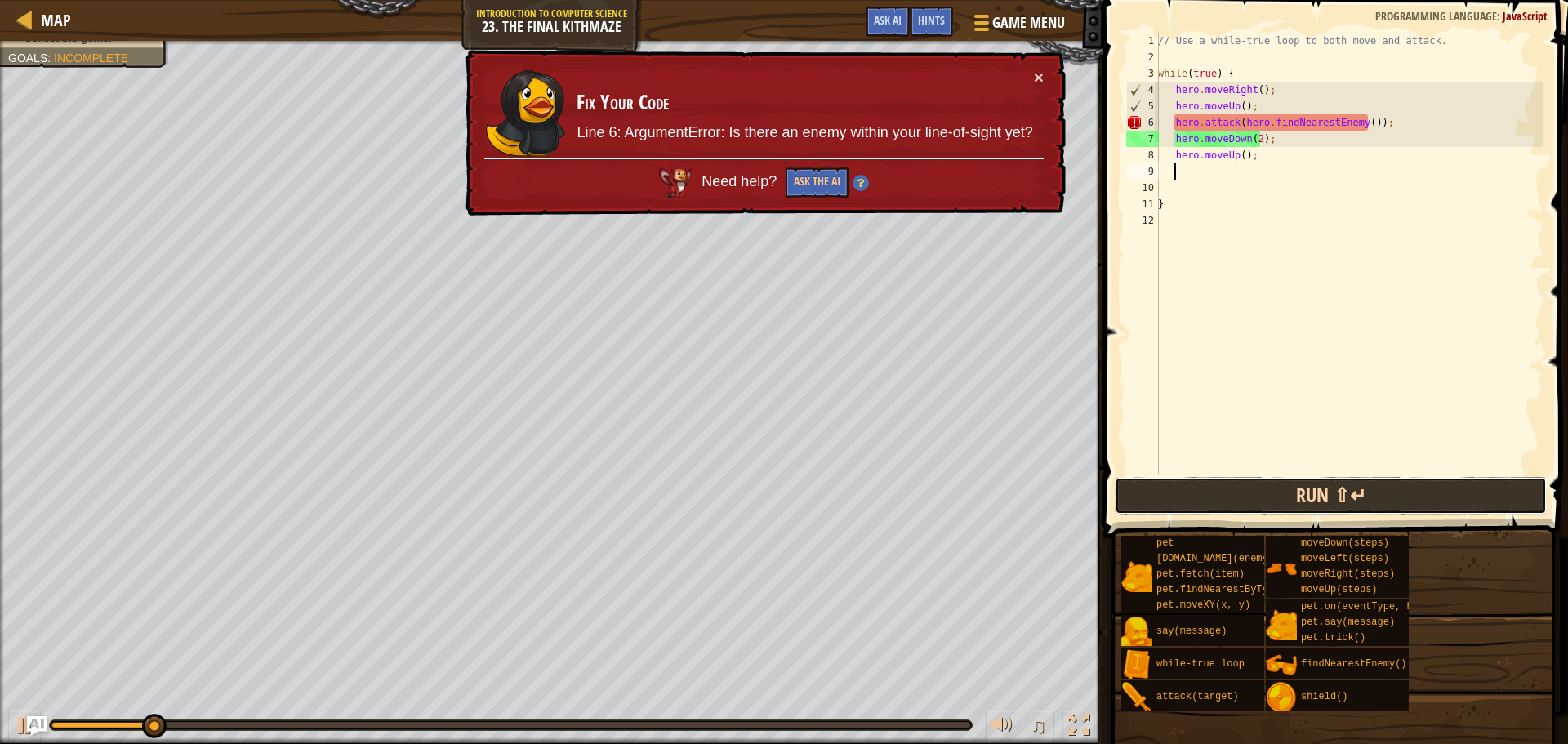
click at [1287, 497] on button "Run ⇧↵" at bounding box center [1331, 495] width 432 height 38
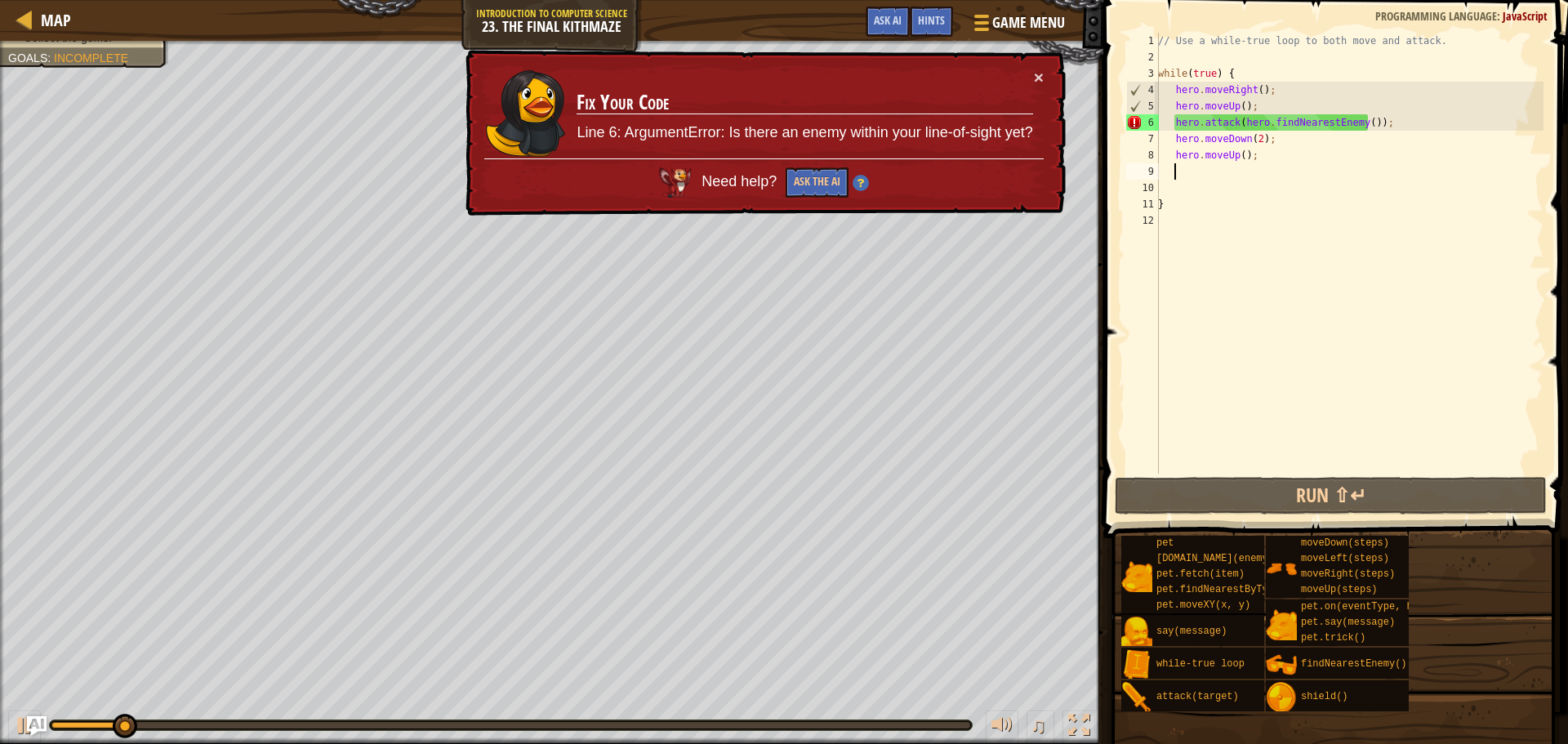
click at [1360, 121] on div "// Use a while-true loop to both move and attack. while ( true ) { hero . moveR…" at bounding box center [1350, 269] width 389 height 474
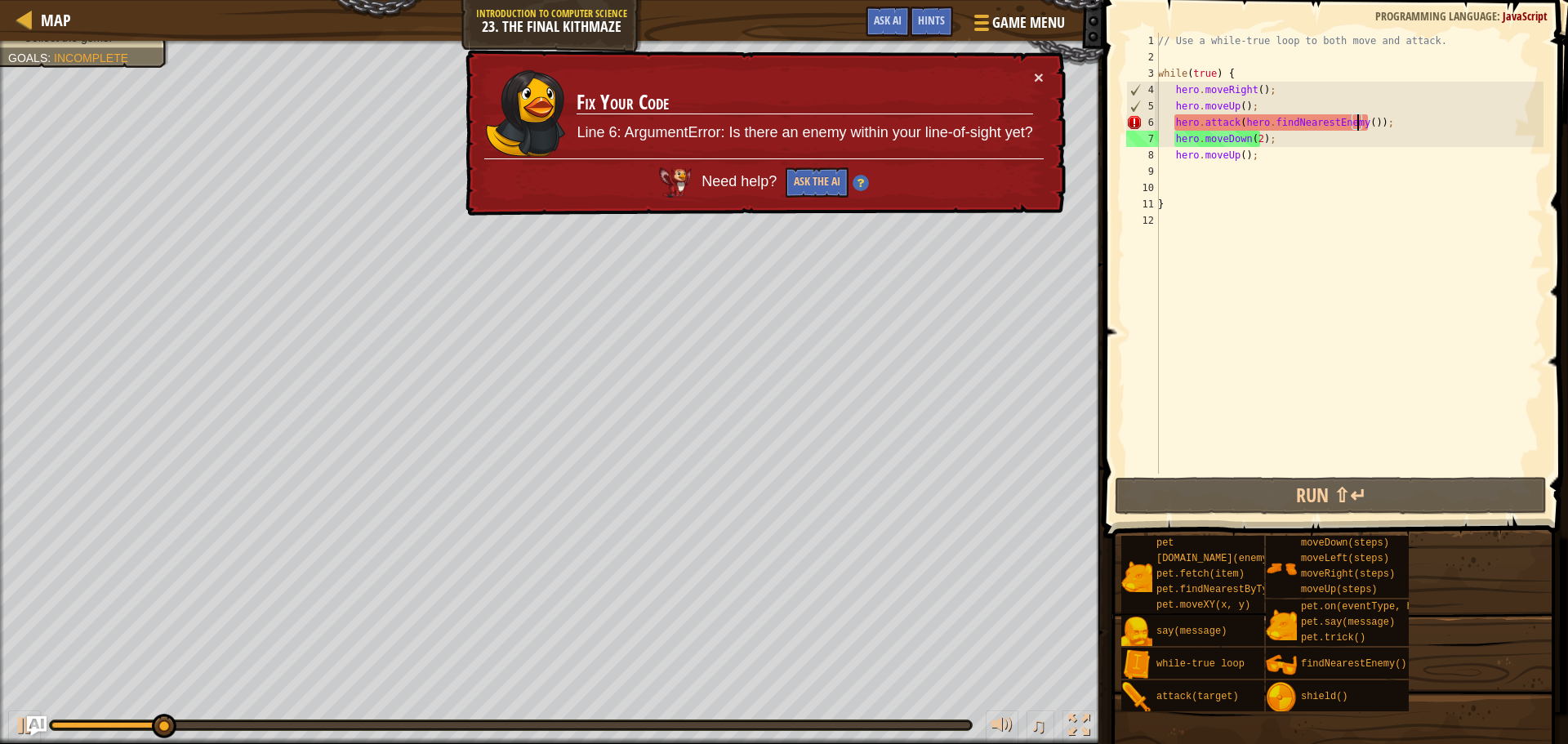
scroll to position [8, 16]
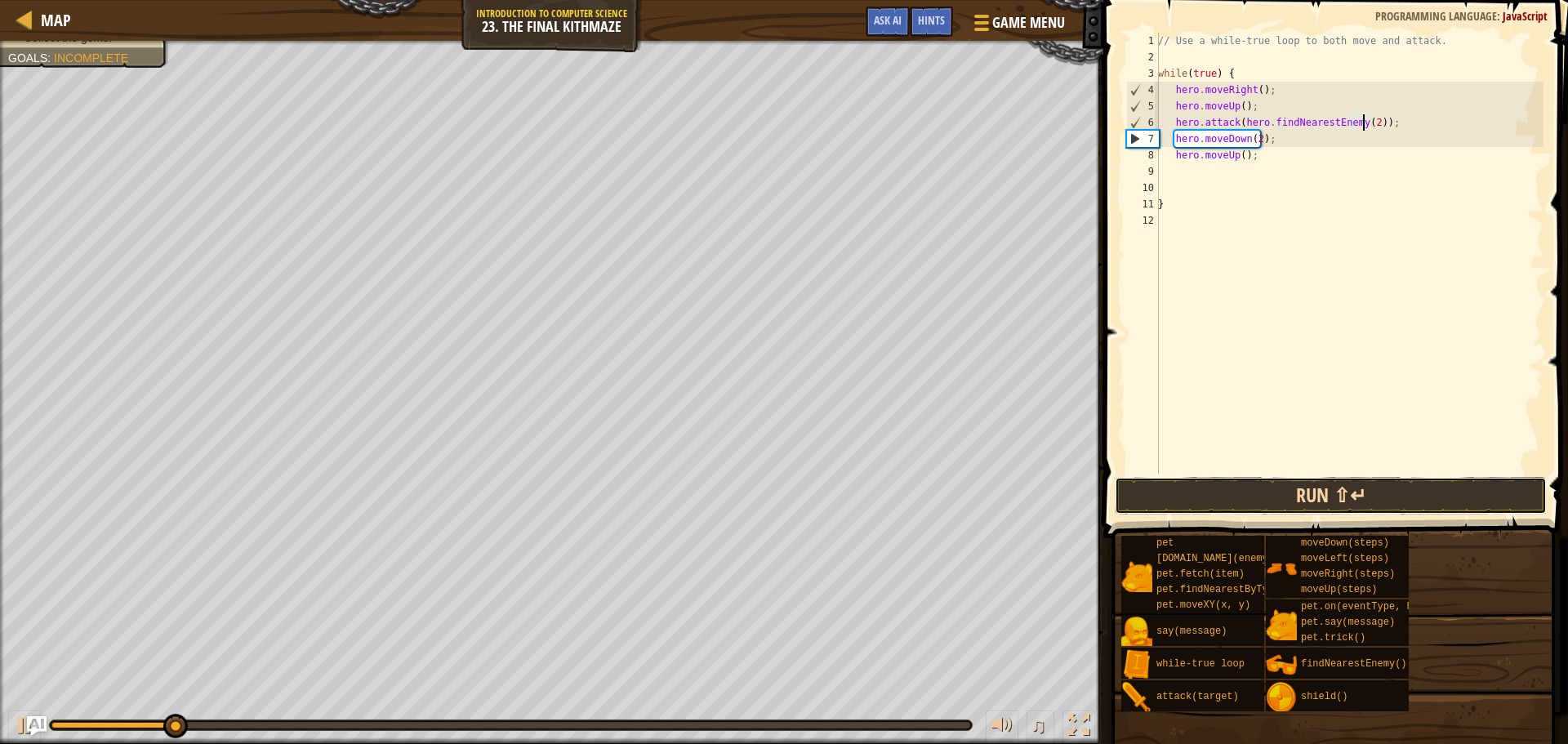
click at [1257, 486] on button "Run ⇧↵" at bounding box center [1331, 495] width 432 height 38
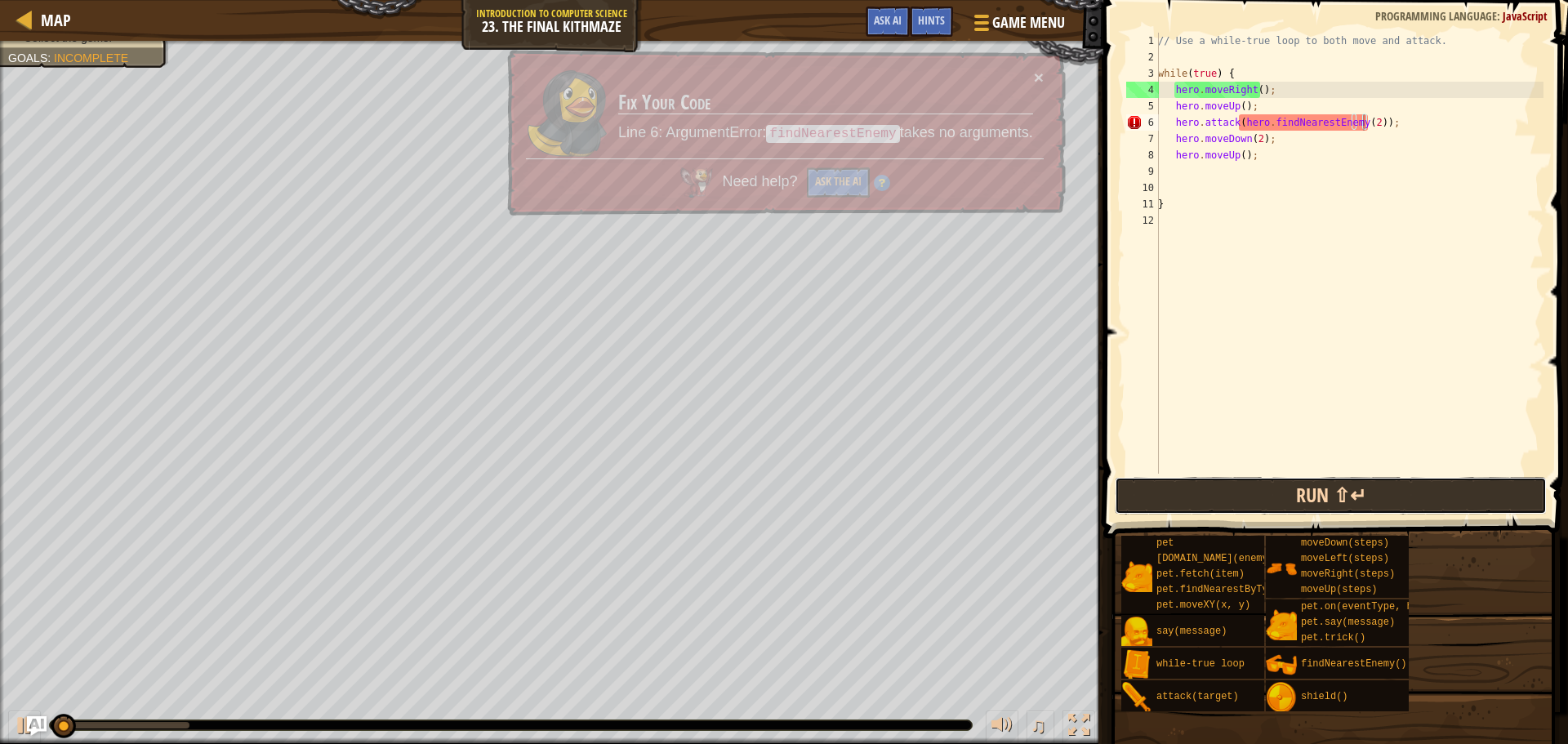
click at [1257, 486] on button "Run ⇧↵" at bounding box center [1331, 495] width 432 height 38
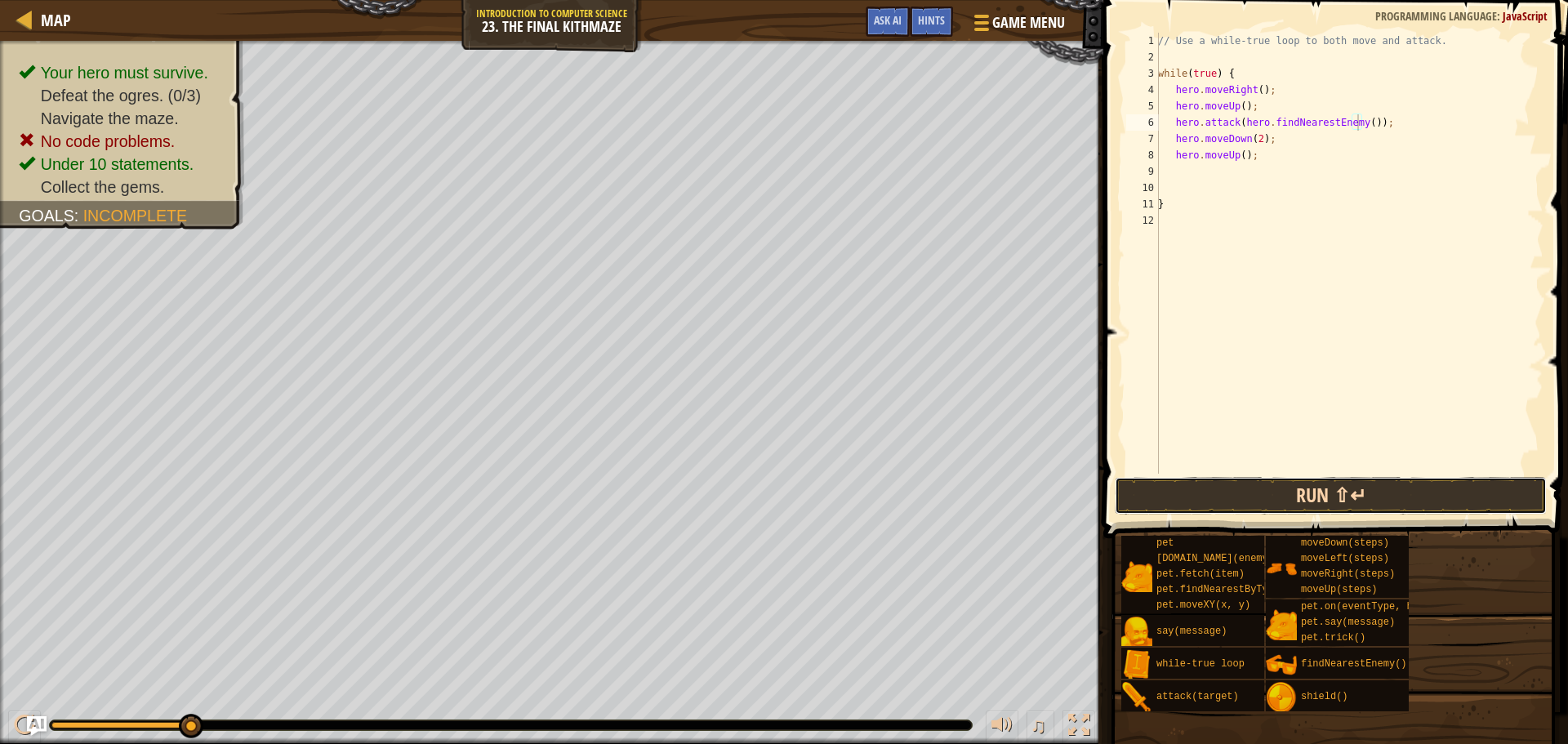
click at [1278, 482] on button "Run ⇧↵" at bounding box center [1331, 495] width 432 height 38
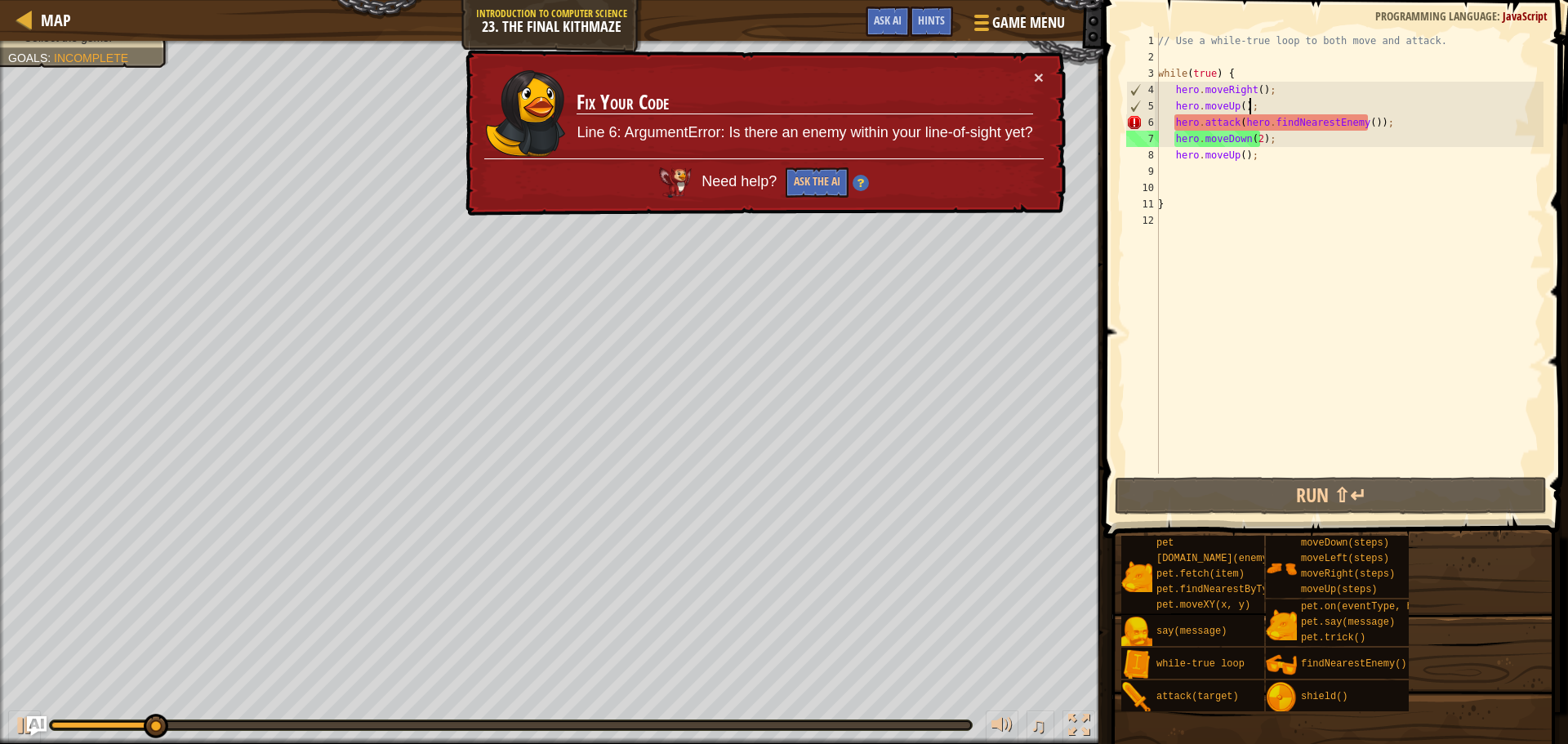
click at [1269, 110] on div "// Use a while-true loop to both move and attack. while ( true ) { hero . moveR…" at bounding box center [1350, 269] width 389 height 474
type textarea "hero.moveUp();"
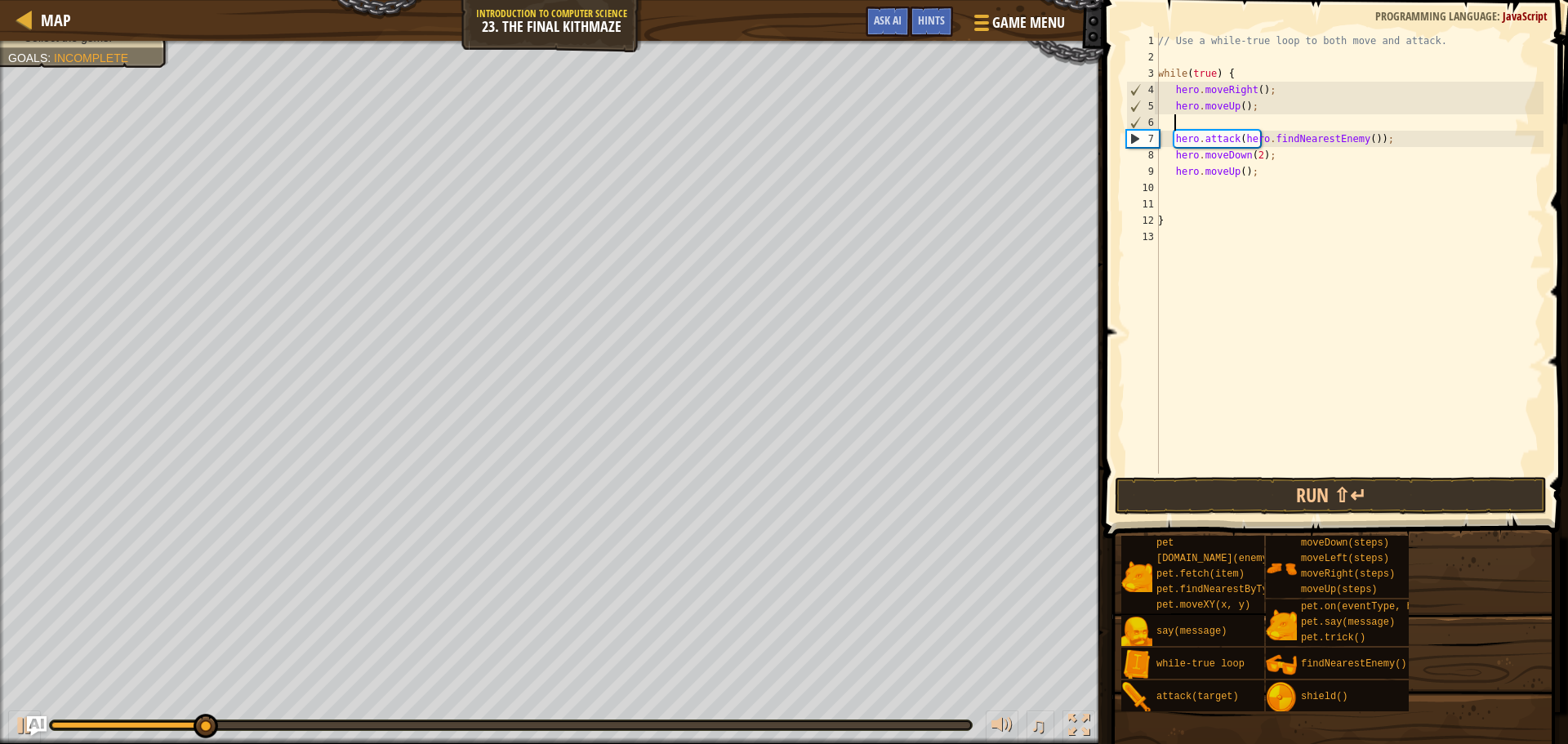
type textarea "h"
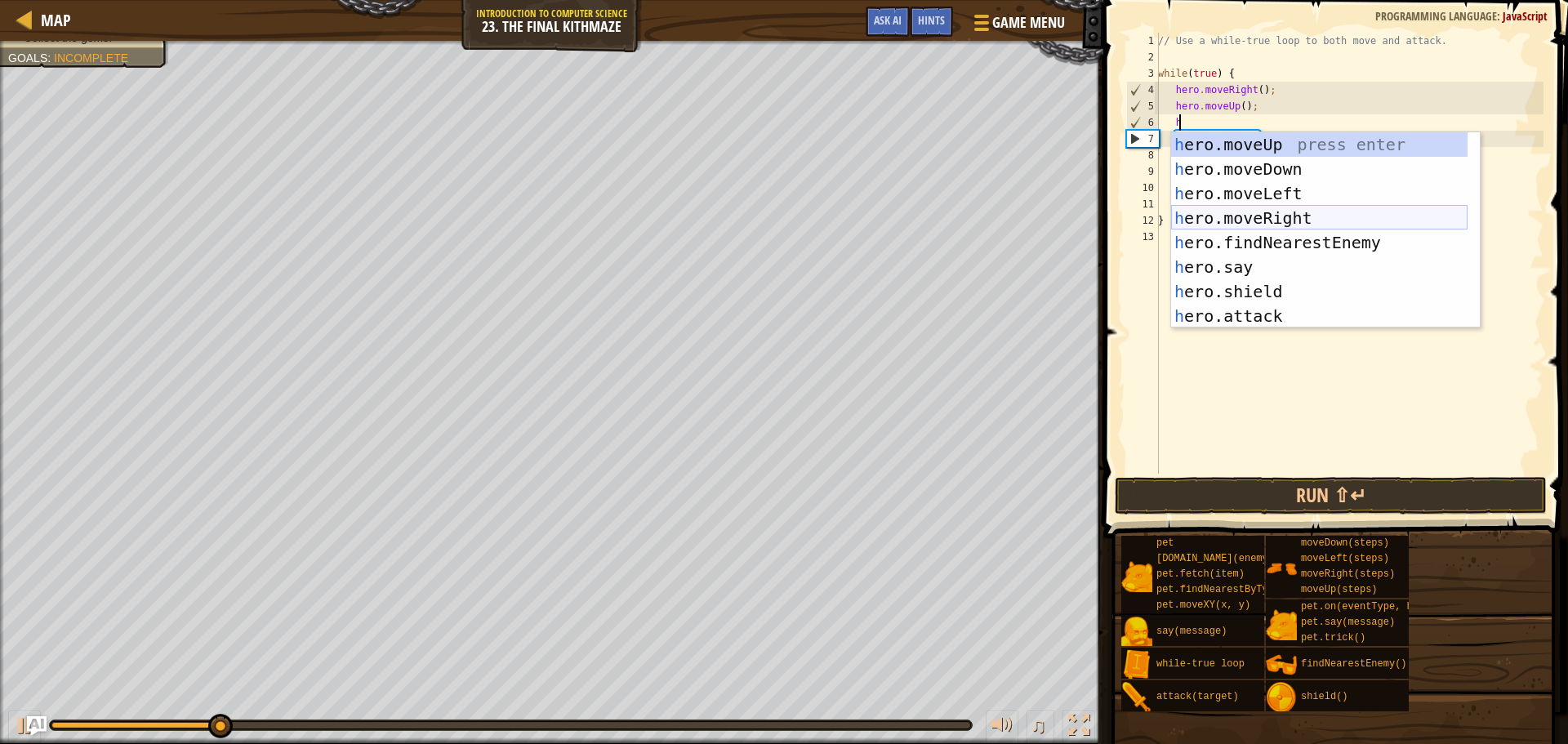
click at [1265, 207] on div "h ero.moveUp press enter h ero.moveDown press enter h ero.moveLeft press enter …" at bounding box center [1320, 254] width 296 height 245
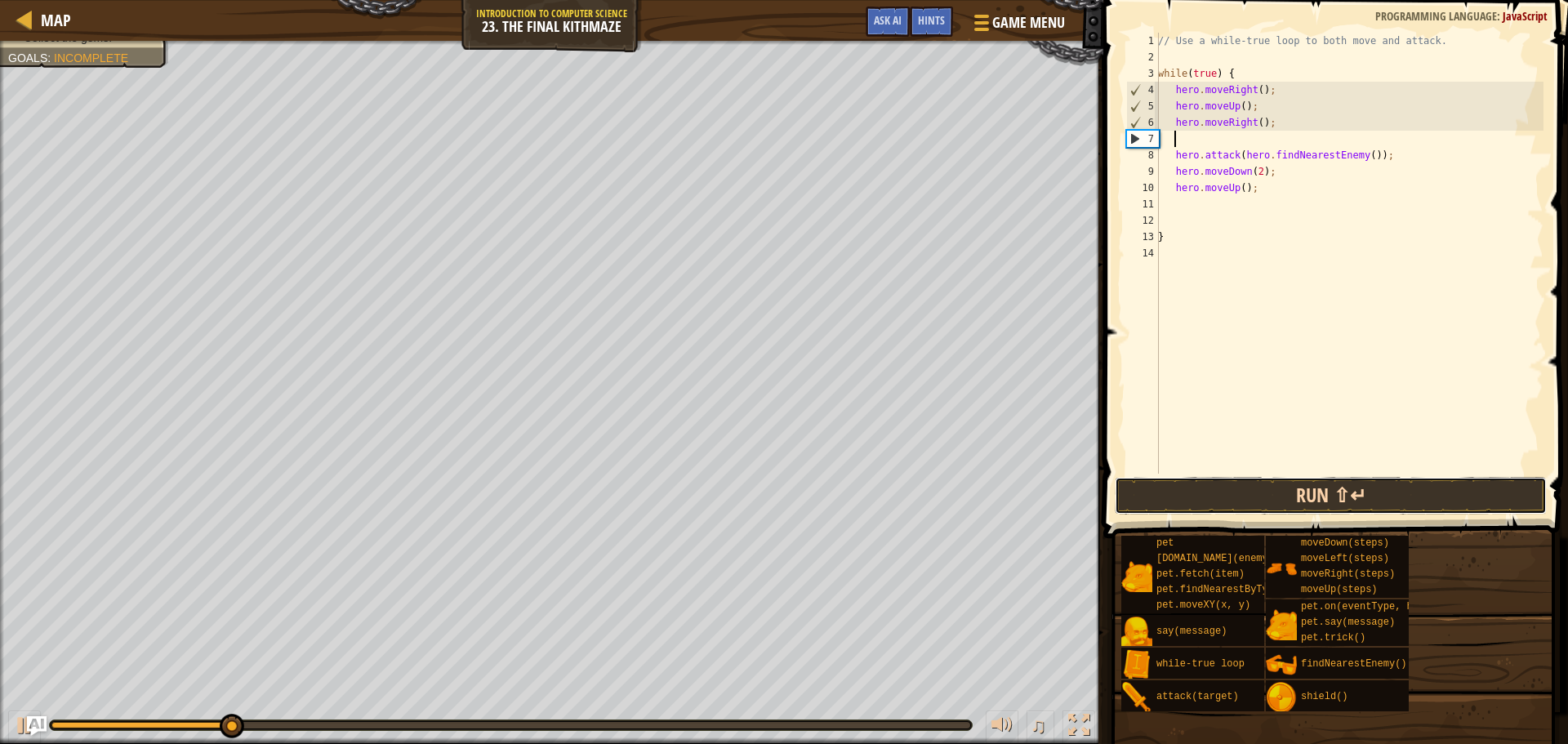
click at [1283, 486] on button "Run ⇧↵" at bounding box center [1331, 495] width 432 height 38
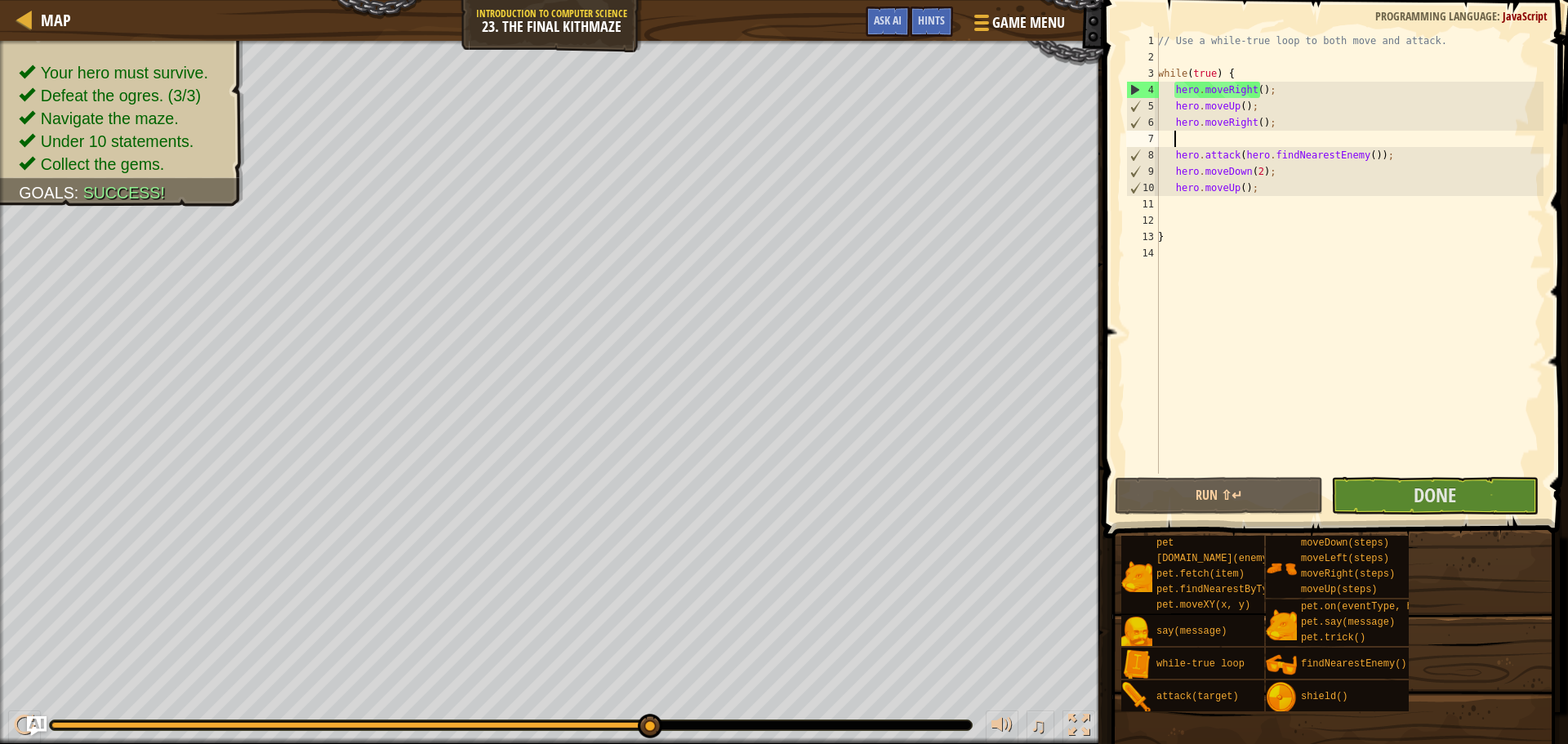
drag, startPoint x: 472, startPoint y: 725, endPoint x: 708, endPoint y: 719, distance: 236.1
click at [708, 719] on div "♫" at bounding box center [552, 720] width 1103 height 49
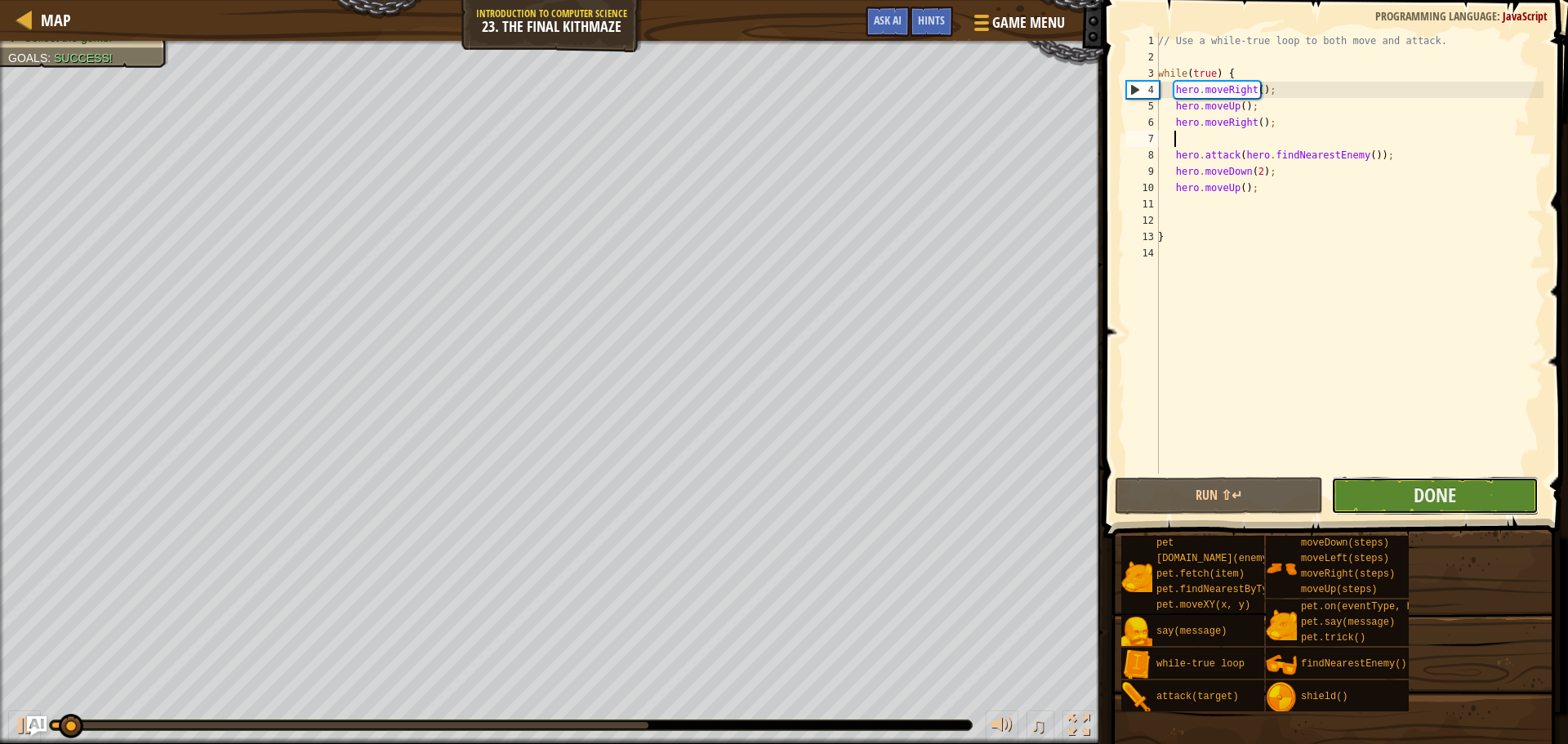
click at [1398, 482] on button "Done" at bounding box center [1435, 495] width 207 height 38
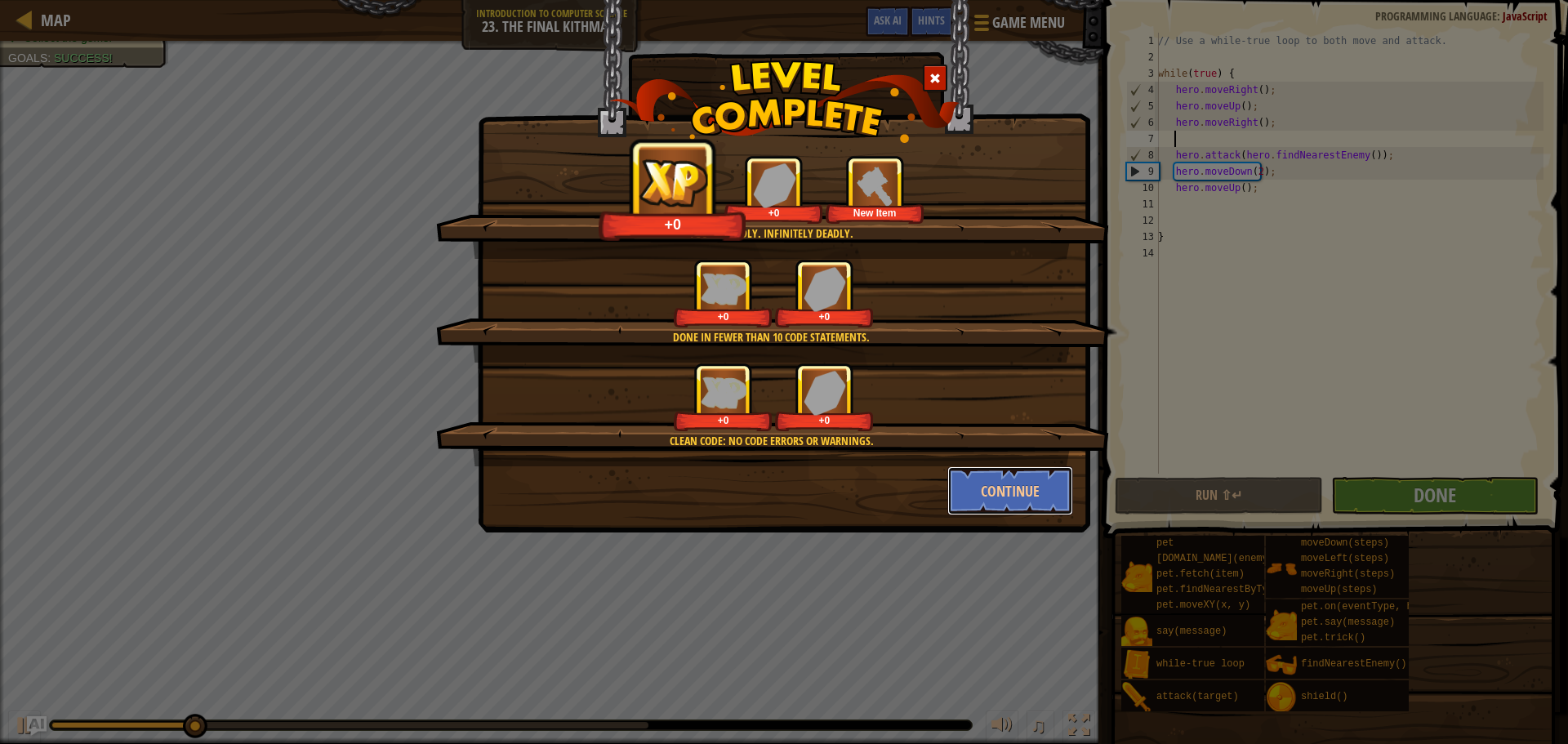
click at [985, 497] on button "Continue" at bounding box center [1011, 491] width 126 height 49
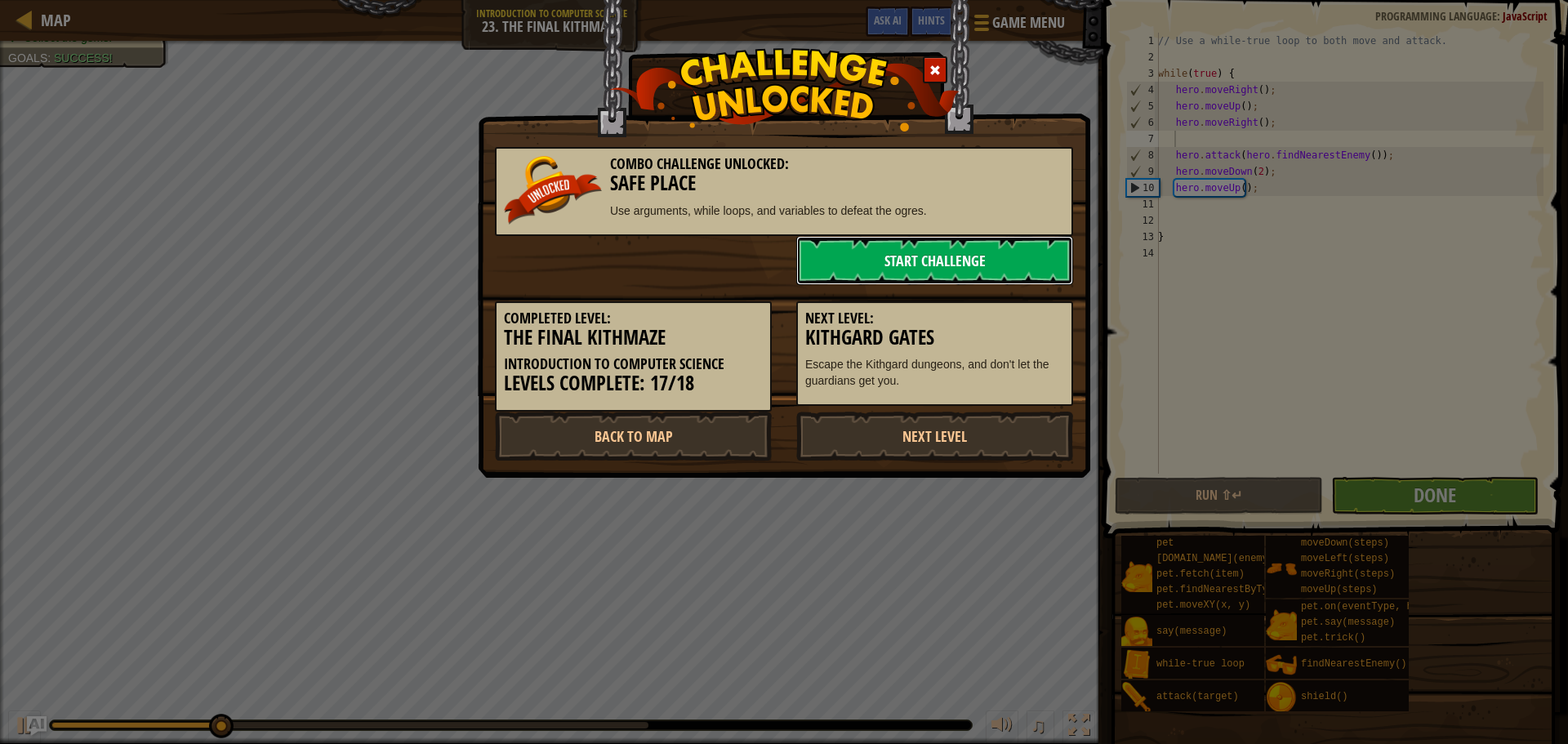
click at [861, 251] on link "Start Challenge" at bounding box center [935, 260] width 277 height 49
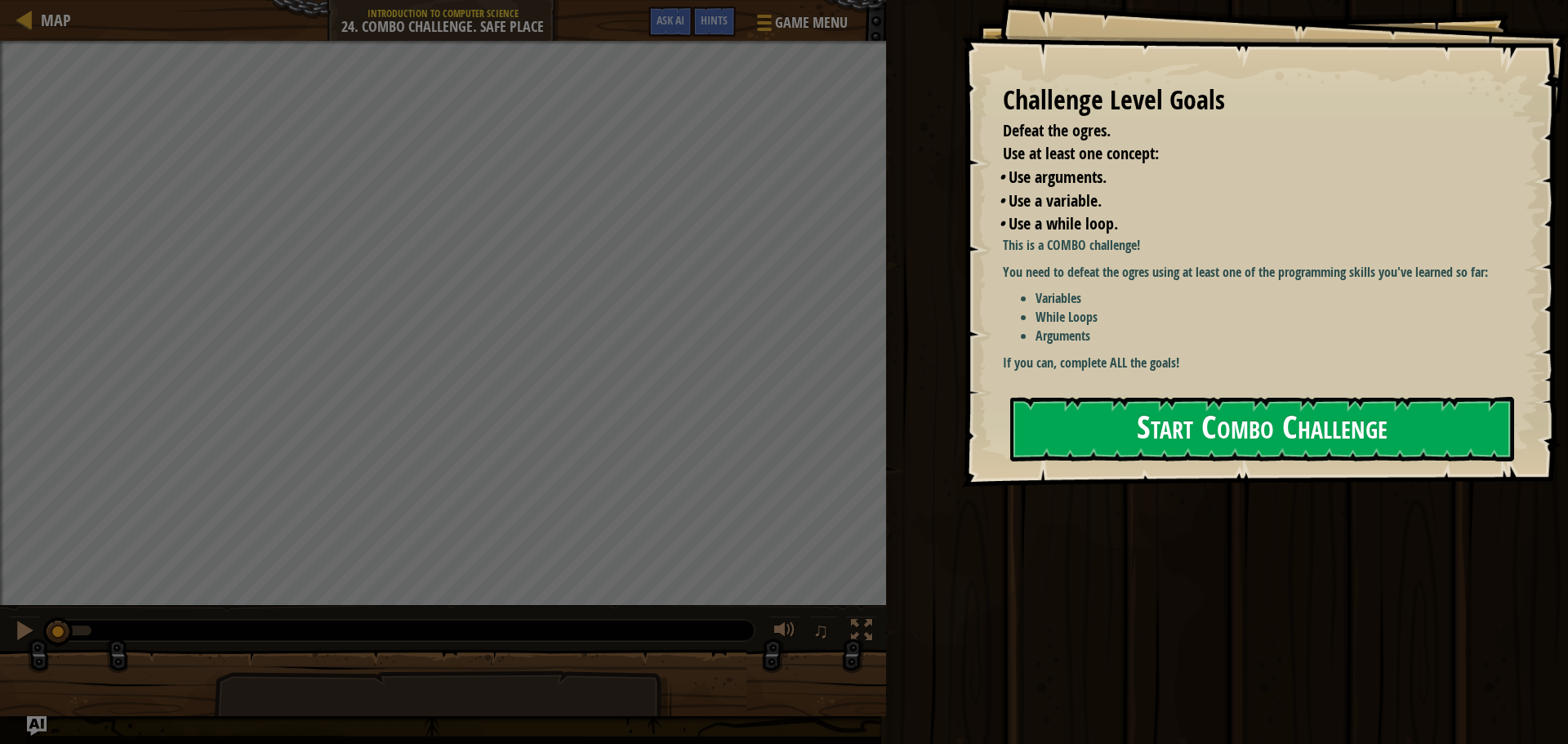
click at [1075, 427] on button "Start Combo Challenge" at bounding box center [1262, 428] width 504 height 65
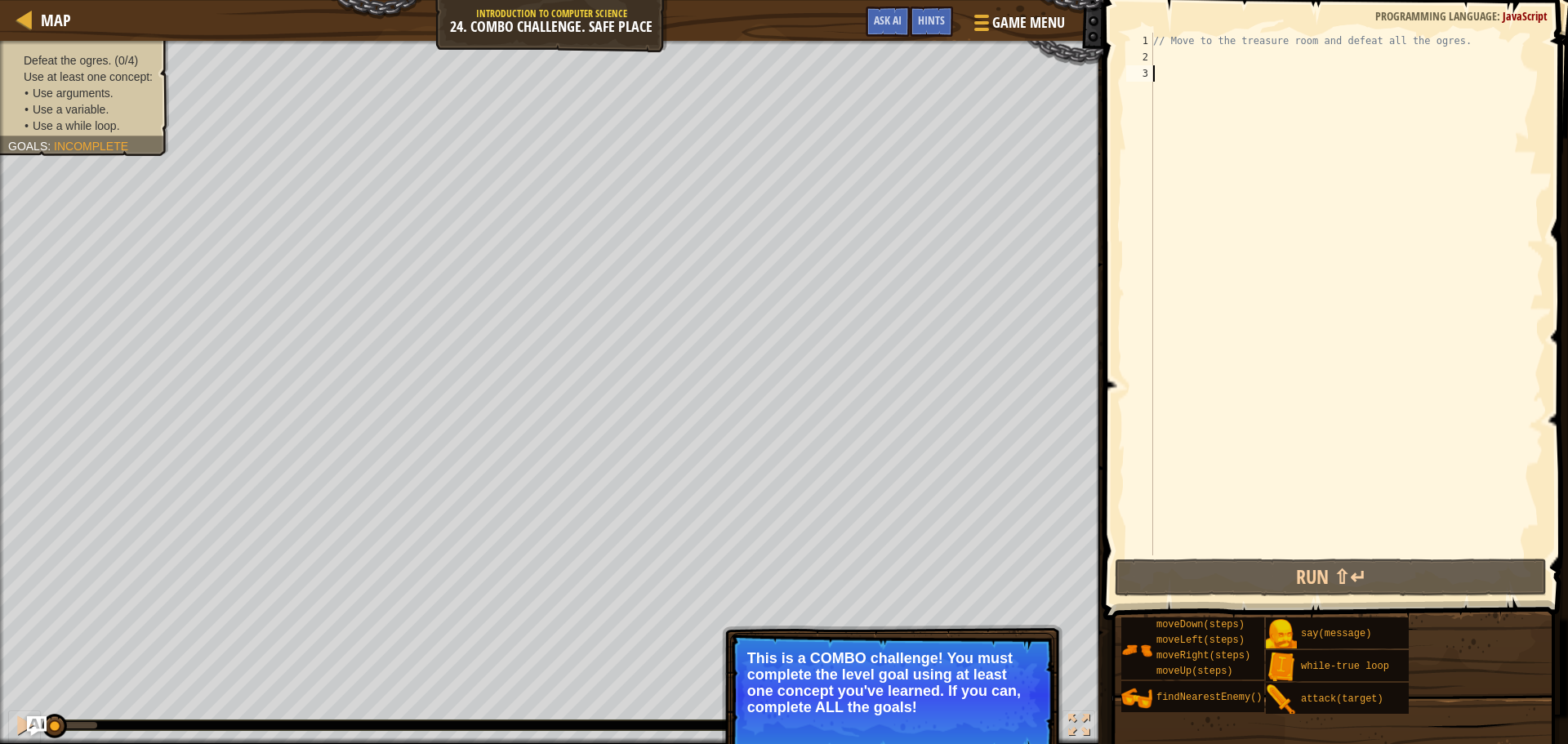
type textarea "h"
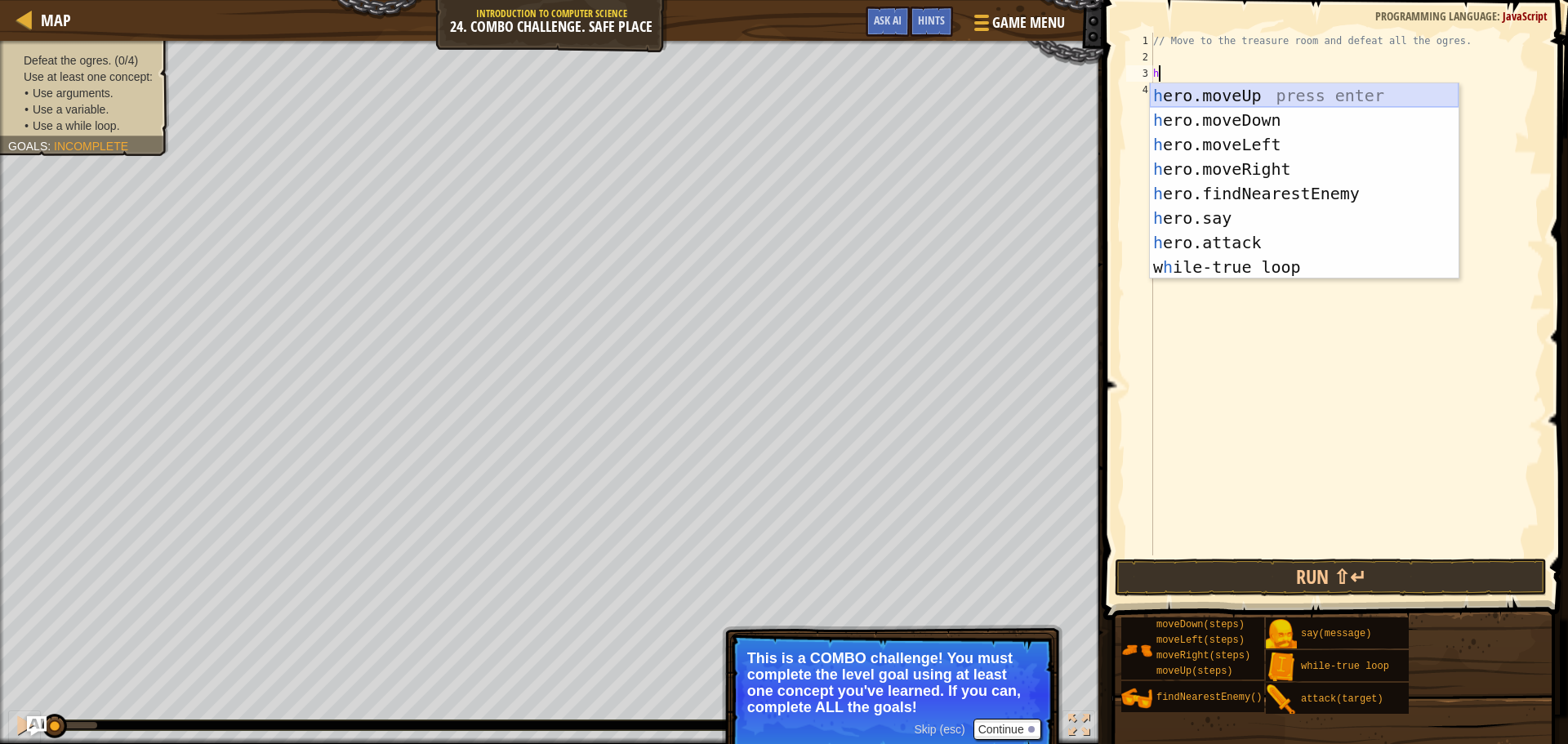
click at [1160, 89] on div "h ero.moveUp press enter h ero.moveDown press enter h ero.moveLeft press enter …" at bounding box center [1304, 205] width 309 height 245
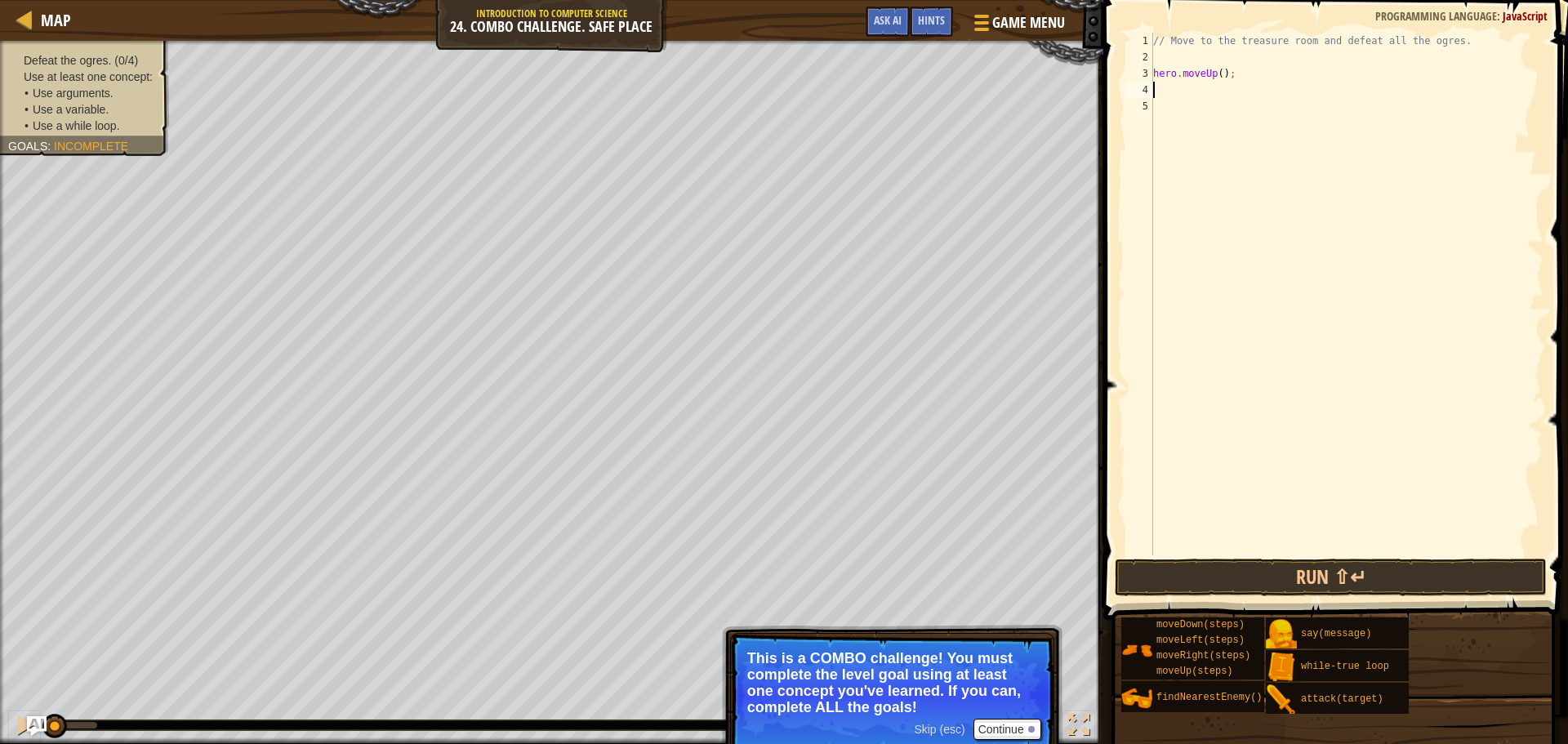
click at [1219, 74] on div "// Move to the treasure room and defeat all the ogres. hero . moveUp ( ) ;" at bounding box center [1347, 311] width 394 height 555
type textarea "hero.moveUp(3);"
click at [1259, 83] on div "// Move to the treasure room and defeat all the ogres. hero . moveUp ( 3 ) ;" at bounding box center [1347, 311] width 394 height 555
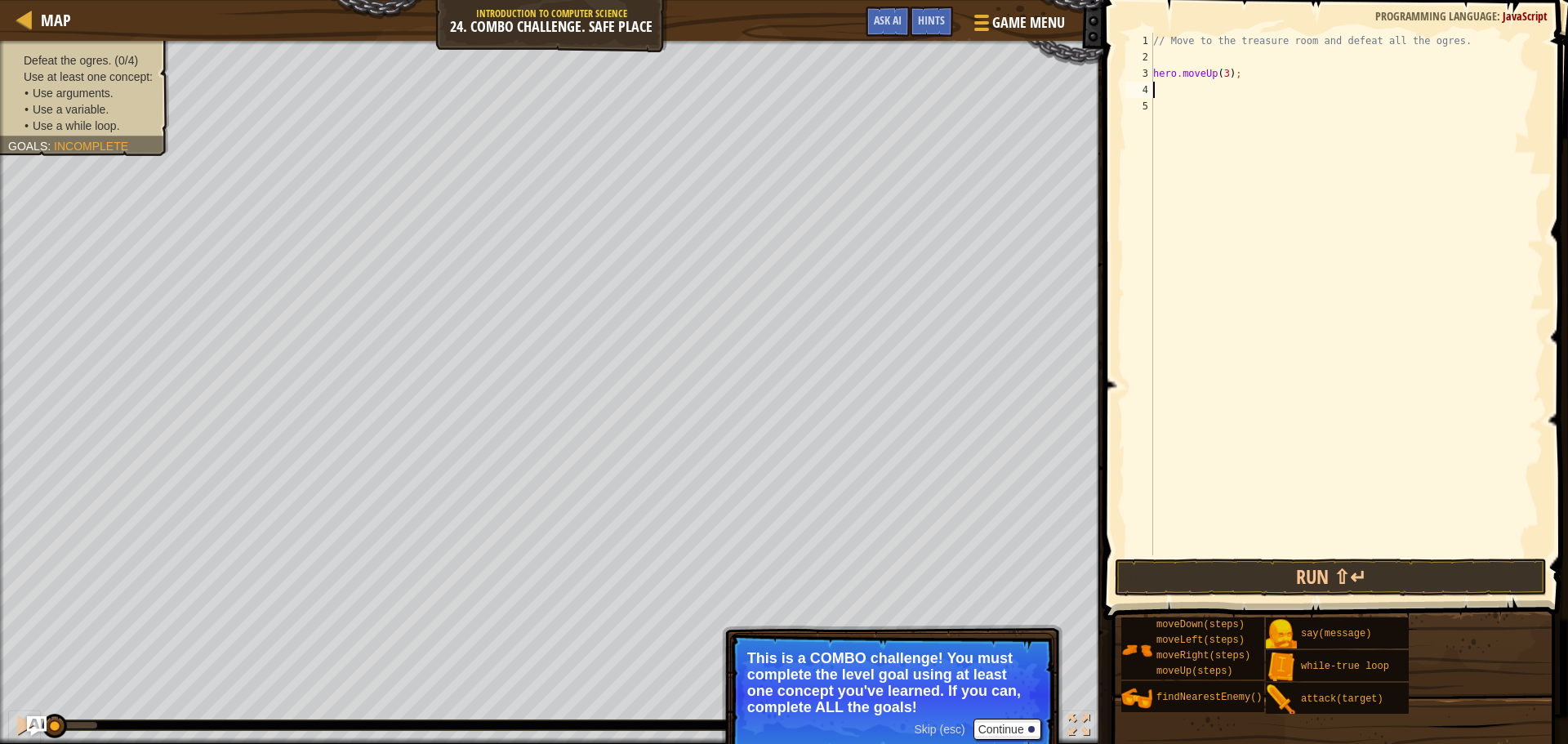
type textarea "h"
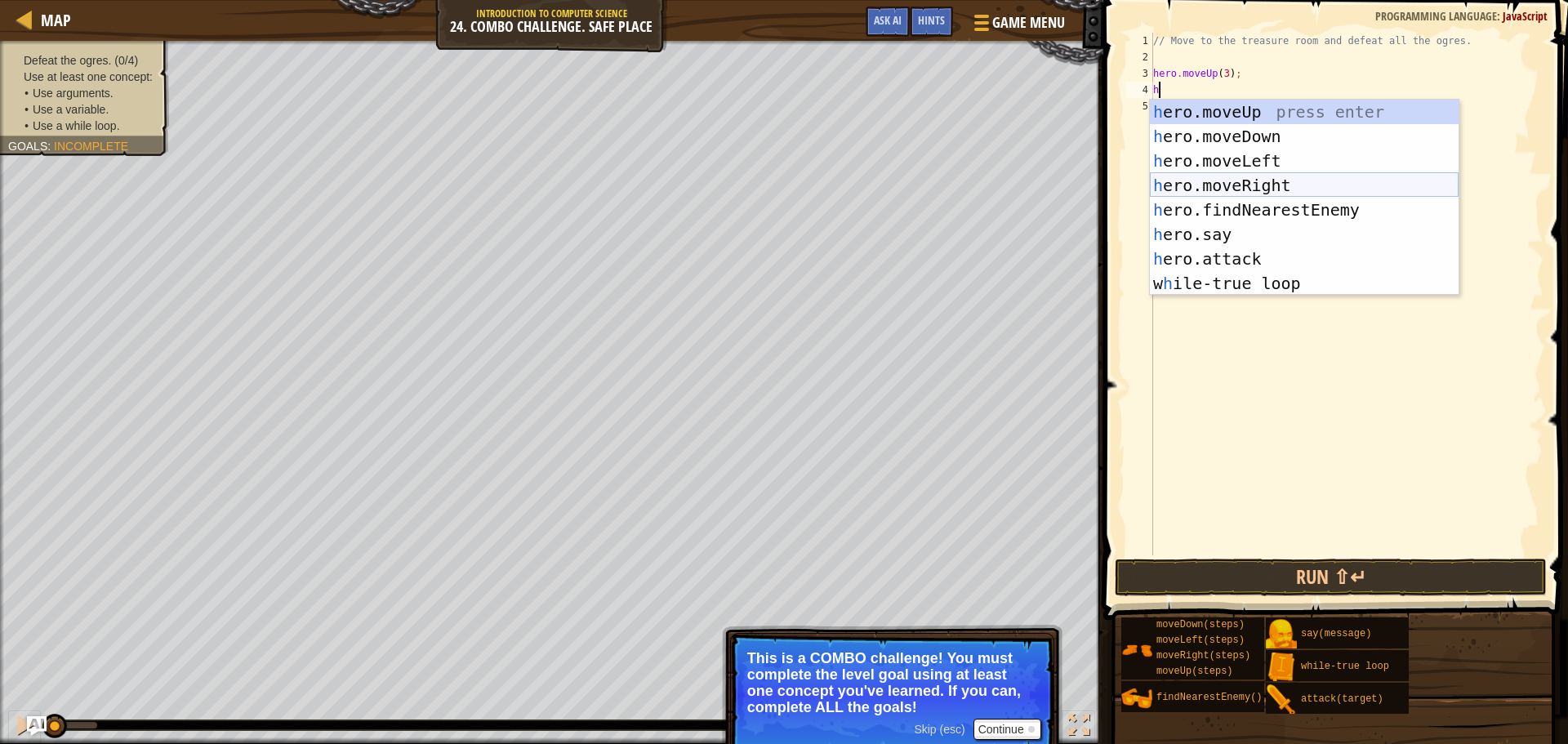
click at [1261, 191] on div "h ero.moveUp press enter h ero.moveDown press enter h ero.moveLeft press enter …" at bounding box center [1304, 221] width 309 height 245
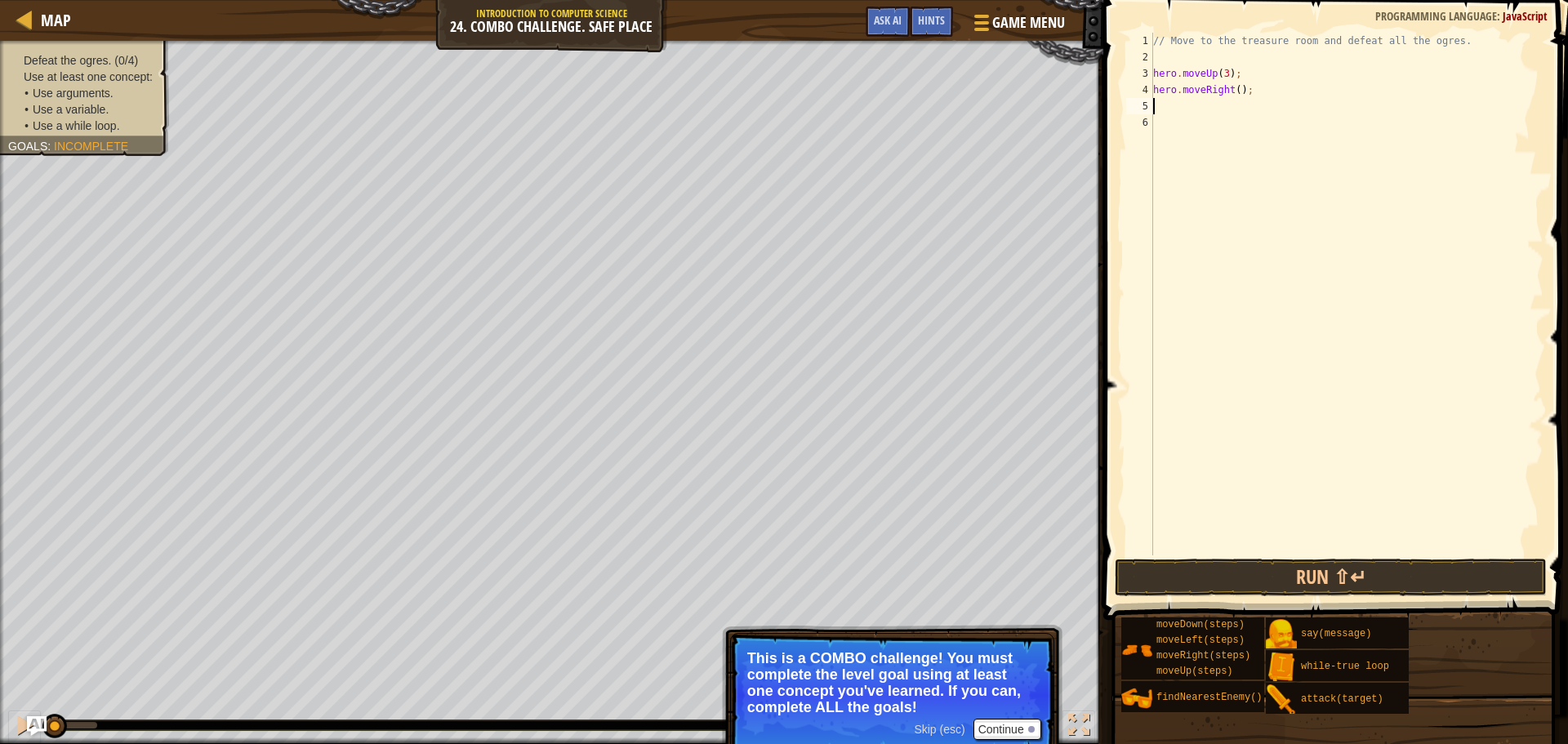
click at [1237, 90] on div "// Move to the treasure room and defeat all the ogres. hero . moveUp ( 3 ) ; he…" at bounding box center [1347, 311] width 394 height 555
click at [1234, 87] on div "// Move to the treasure room and defeat all the ogres. hero . moveUp ( 3 ) ; he…" at bounding box center [1347, 311] width 394 height 555
type textarea "hero.moveRight(4);"
click at [1265, 90] on div "// Move to the treasure room and defeat all the ogres. hero . moveUp ( 3 ) ; he…" at bounding box center [1347, 311] width 394 height 555
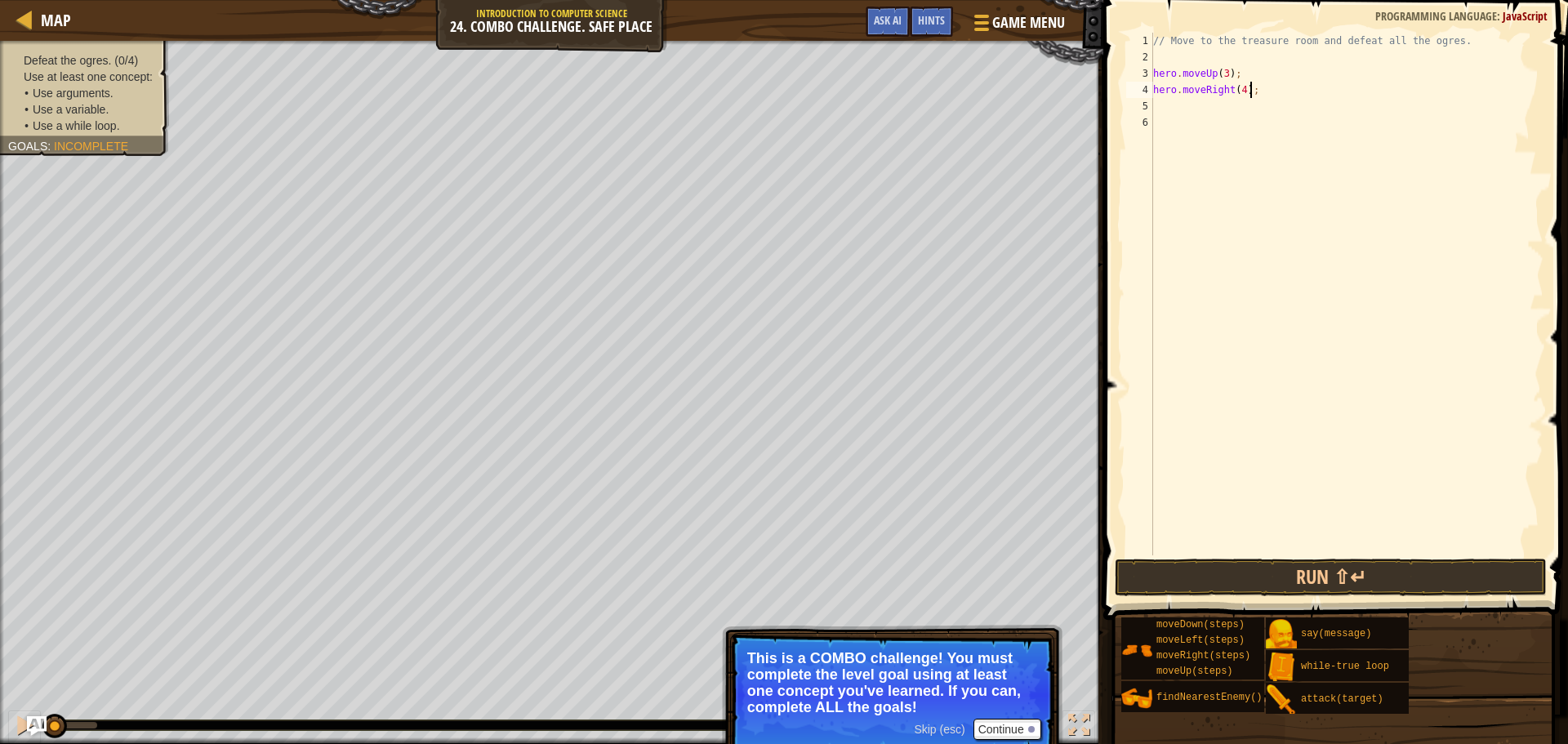
scroll to position [8, 0]
type textarea "h"
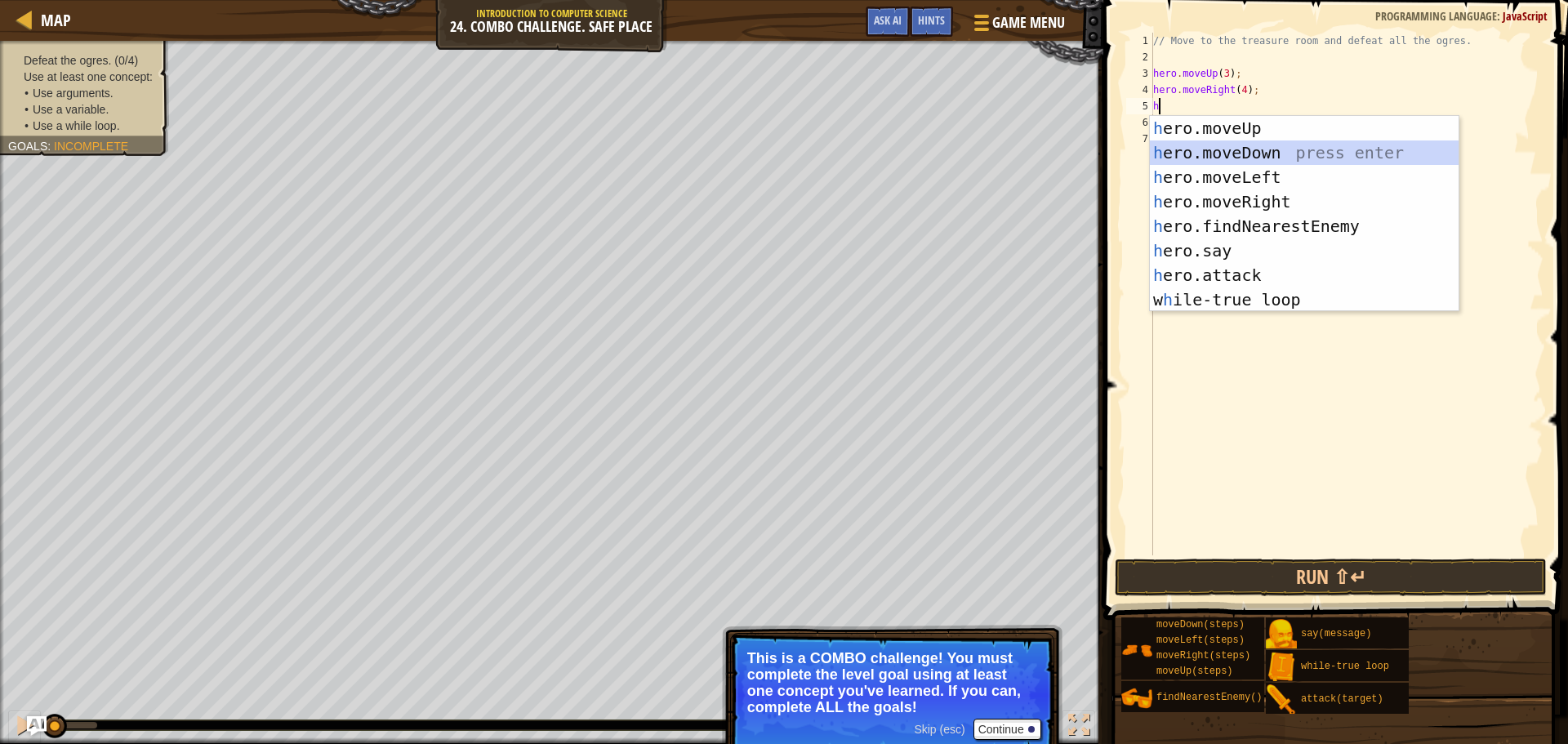
click at [1272, 161] on div "h ero.moveUp press enter h ero.moveDown press enter h ero.moveLeft press enter …" at bounding box center [1304, 238] width 309 height 245
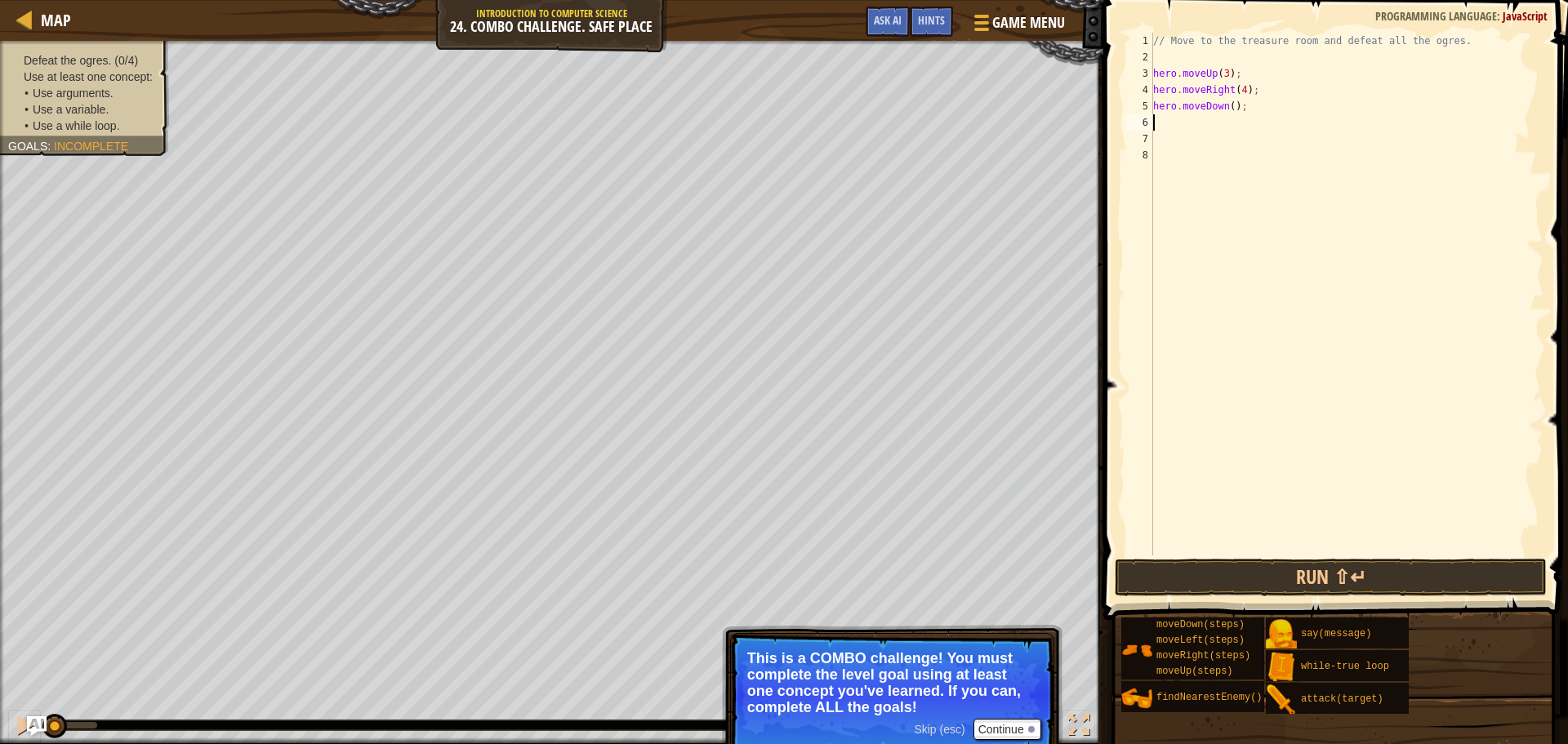
click at [1226, 105] on div "// Move to the treasure room and defeat all the ogres. hero . moveUp ( 3 ) ; he…" at bounding box center [1347, 311] width 394 height 555
type textarea "hero.moveDown(4);"
click at [1247, 108] on div "// Move to the treasure room and defeat all the ogres. hero . moveUp ( 3 ) ; he…" at bounding box center [1347, 311] width 394 height 555
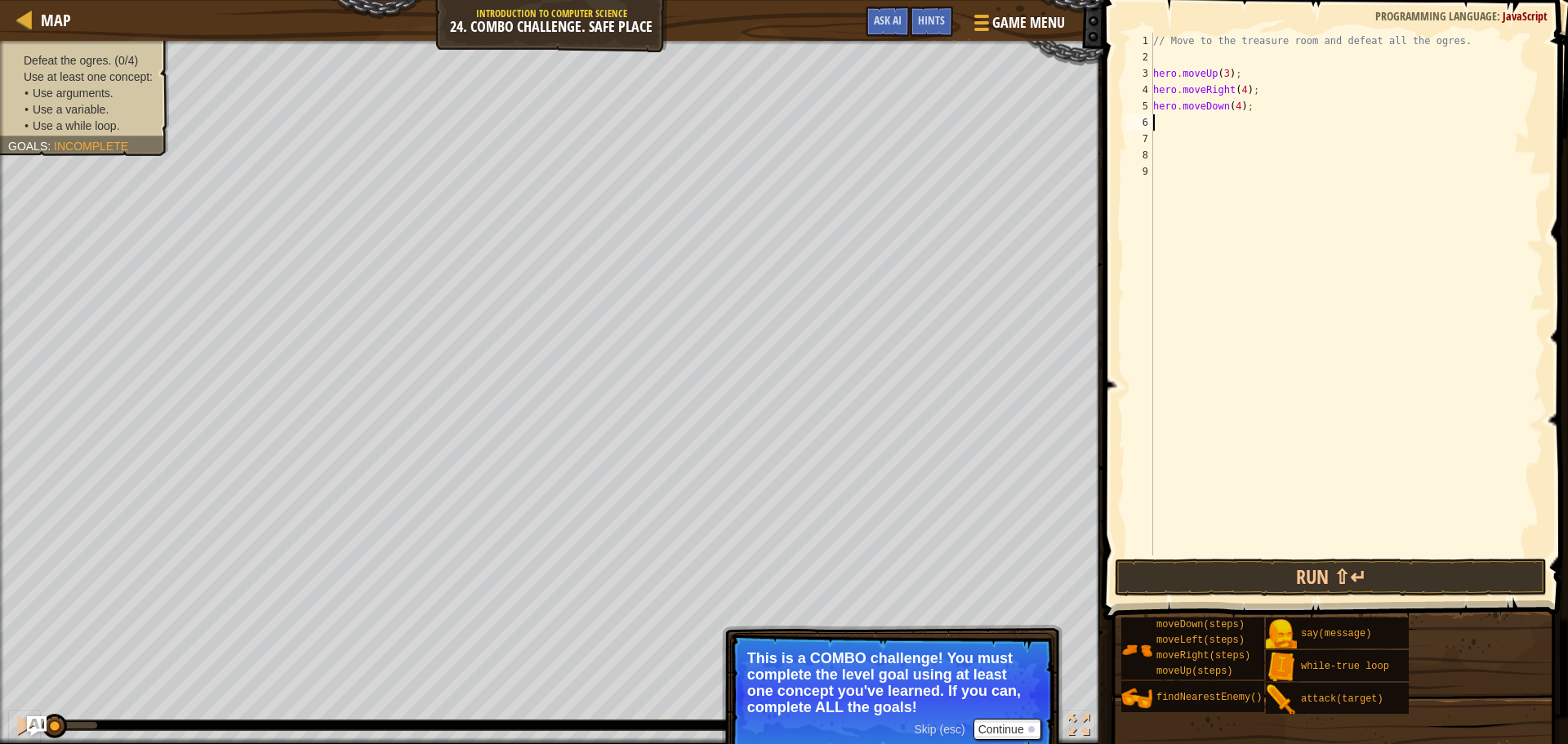
type textarea "h"
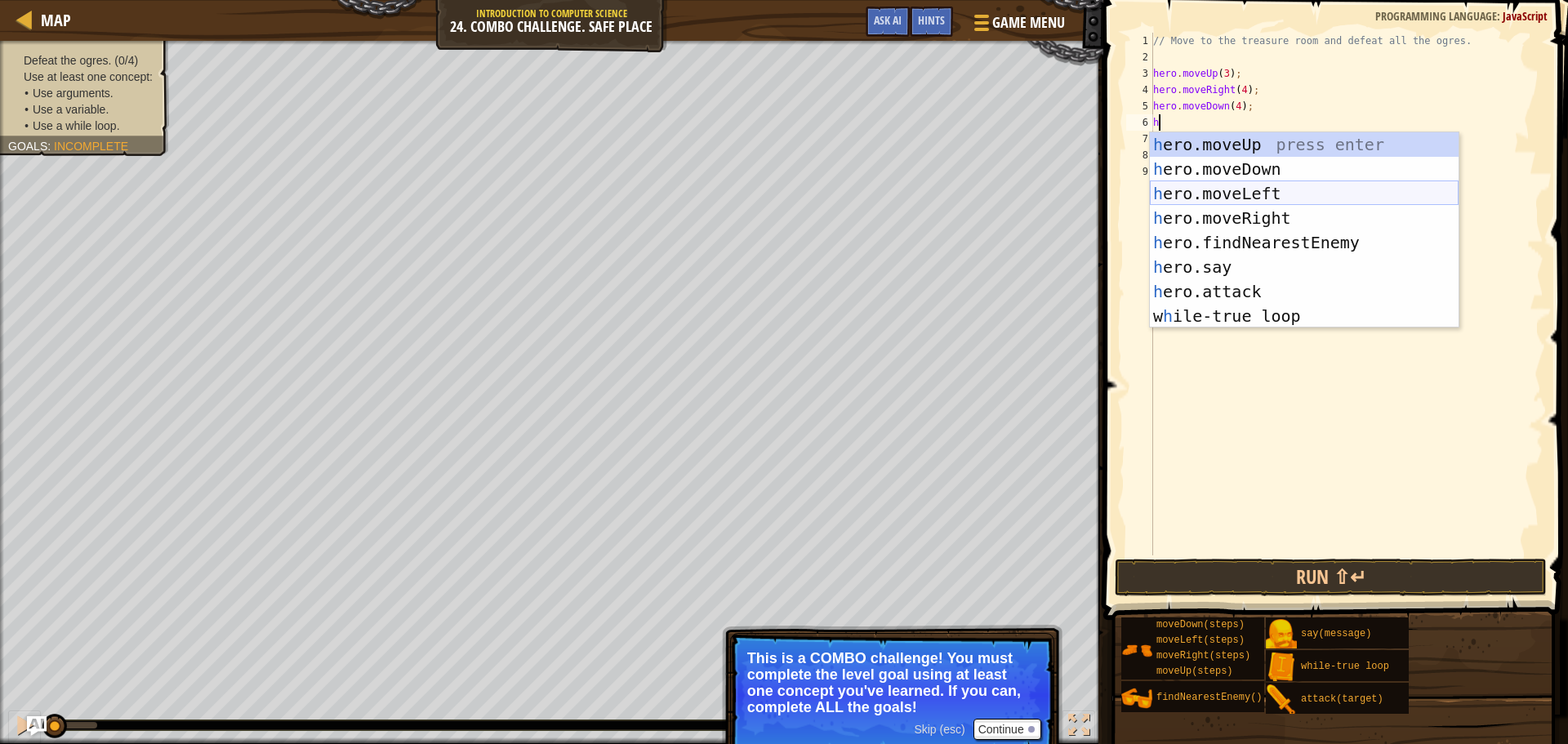
click at [1219, 194] on div "h ero.moveUp press enter h ero.moveDown press enter h ero.moveLeft press enter …" at bounding box center [1304, 254] width 309 height 245
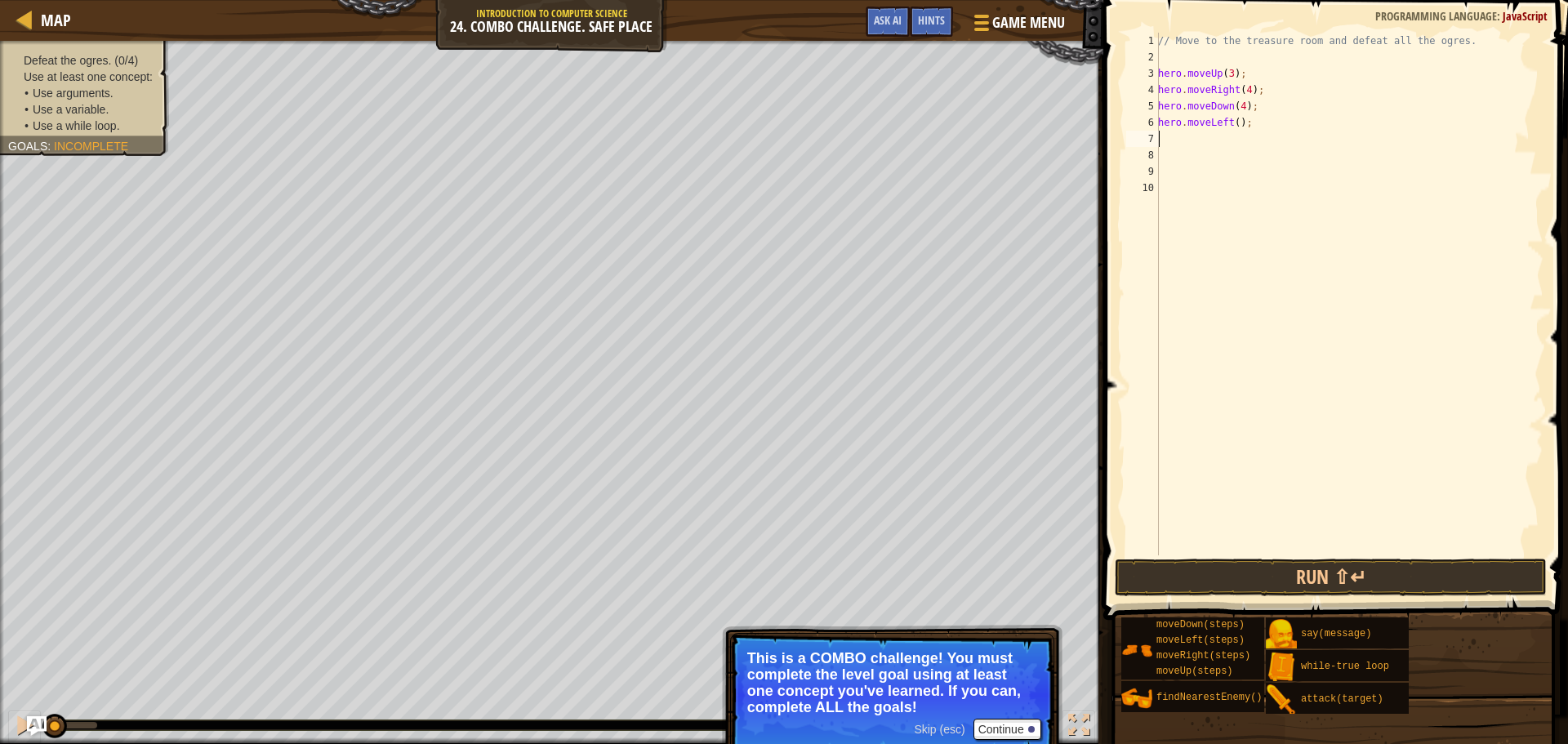
click at [1232, 120] on div "// Move to the treasure room and defeat all the ogres. hero . moveUp ( 3 ) ; he…" at bounding box center [1350, 311] width 389 height 555
type textarea "hero.moveLeft(2);"
click at [1251, 122] on div "// Move to the treasure room and defeat all the ogres. hero . moveUp ( 3 ) ; he…" at bounding box center [1350, 311] width 389 height 555
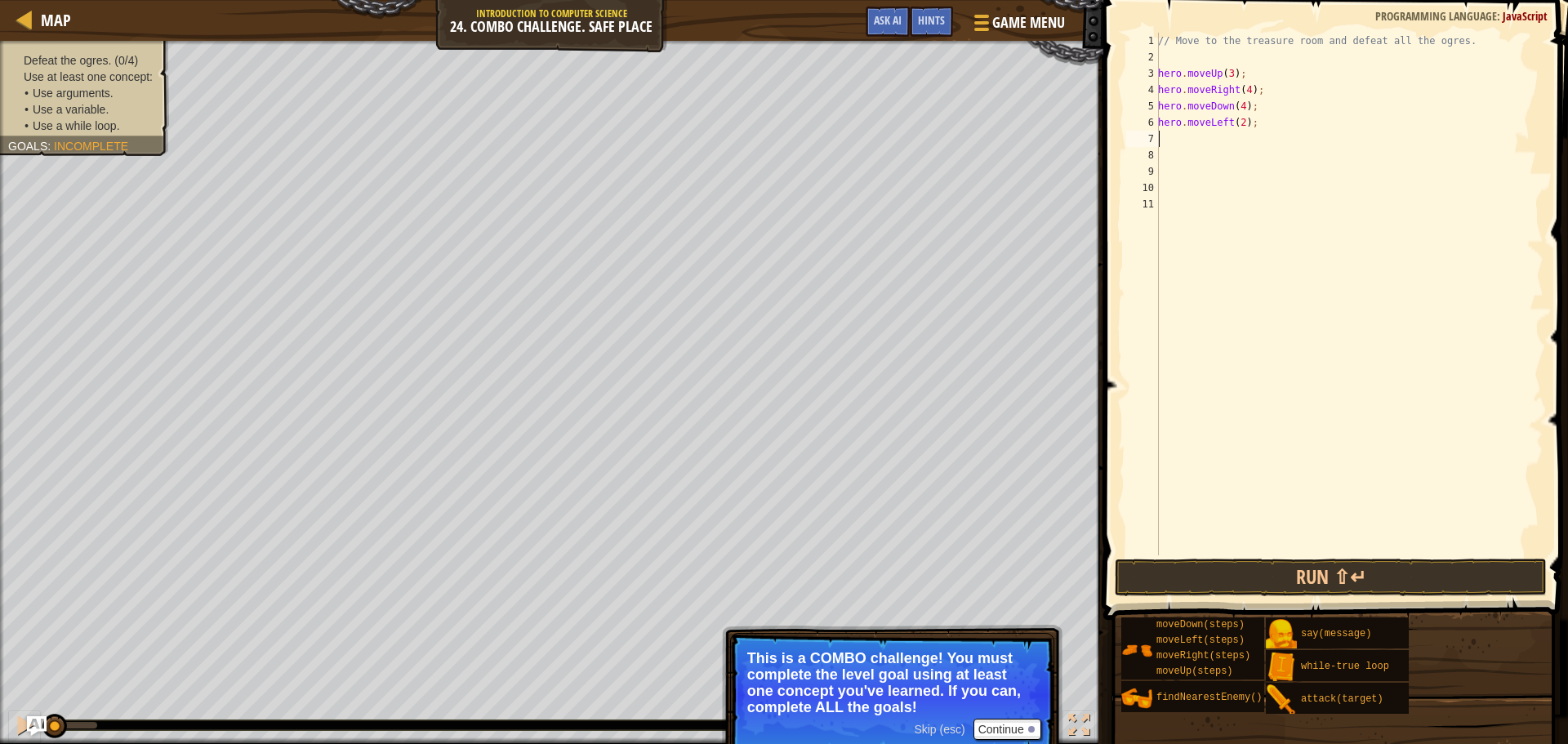
type textarea "h"
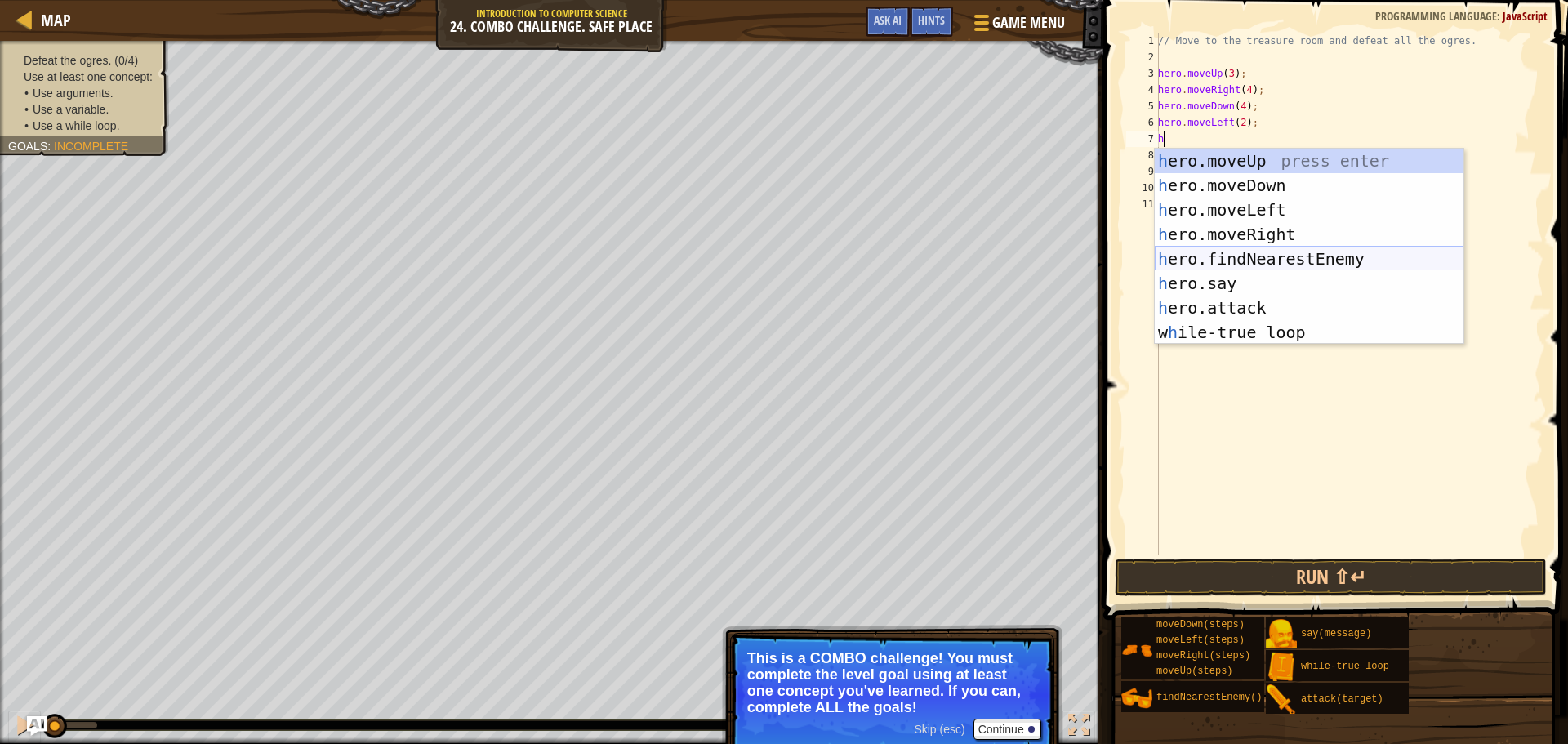
click at [1262, 258] on div "h ero.moveUp press enter h ero.moveDown press enter h ero.moveLeft press enter …" at bounding box center [1309, 271] width 309 height 245
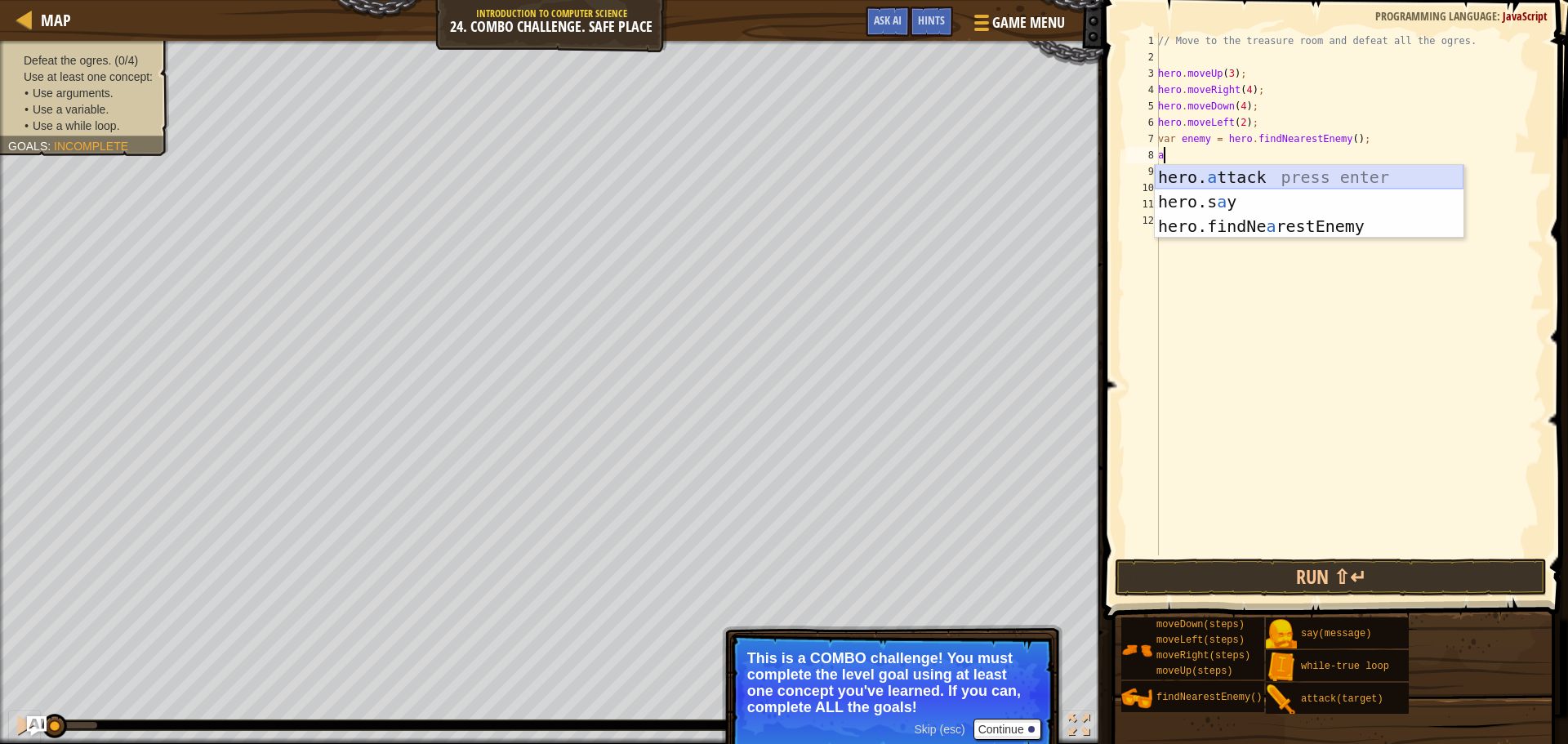
click at [1247, 166] on div "hero. a ttack press enter hero.s a y press enter hero.findNe a restEnemy press …" at bounding box center [1309, 226] width 309 height 122
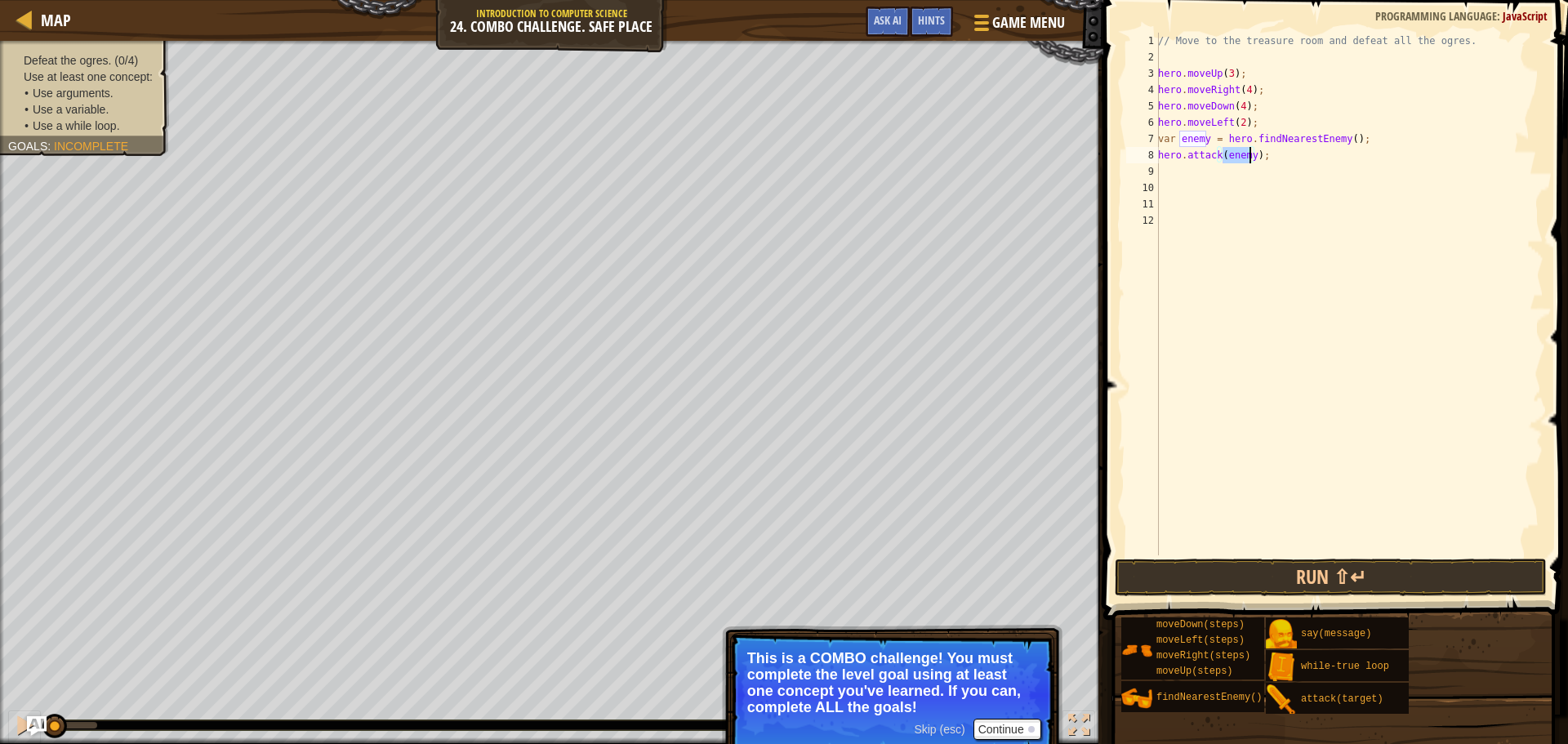
scroll to position [8, 6]
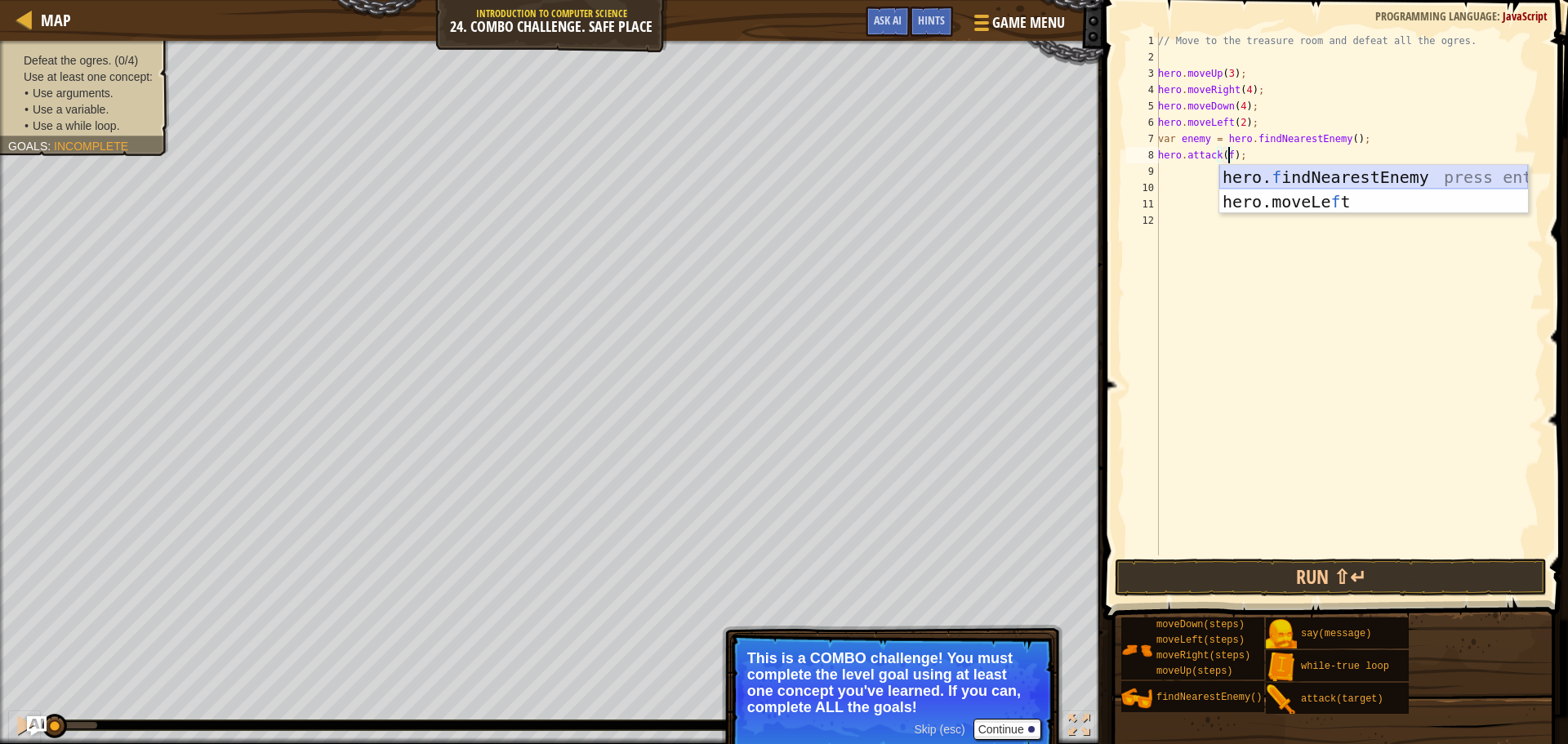
click at [1253, 172] on div "hero. f indNearestEnemy press enter hero.moveLe f t press enter" at bounding box center [1373, 214] width 309 height 98
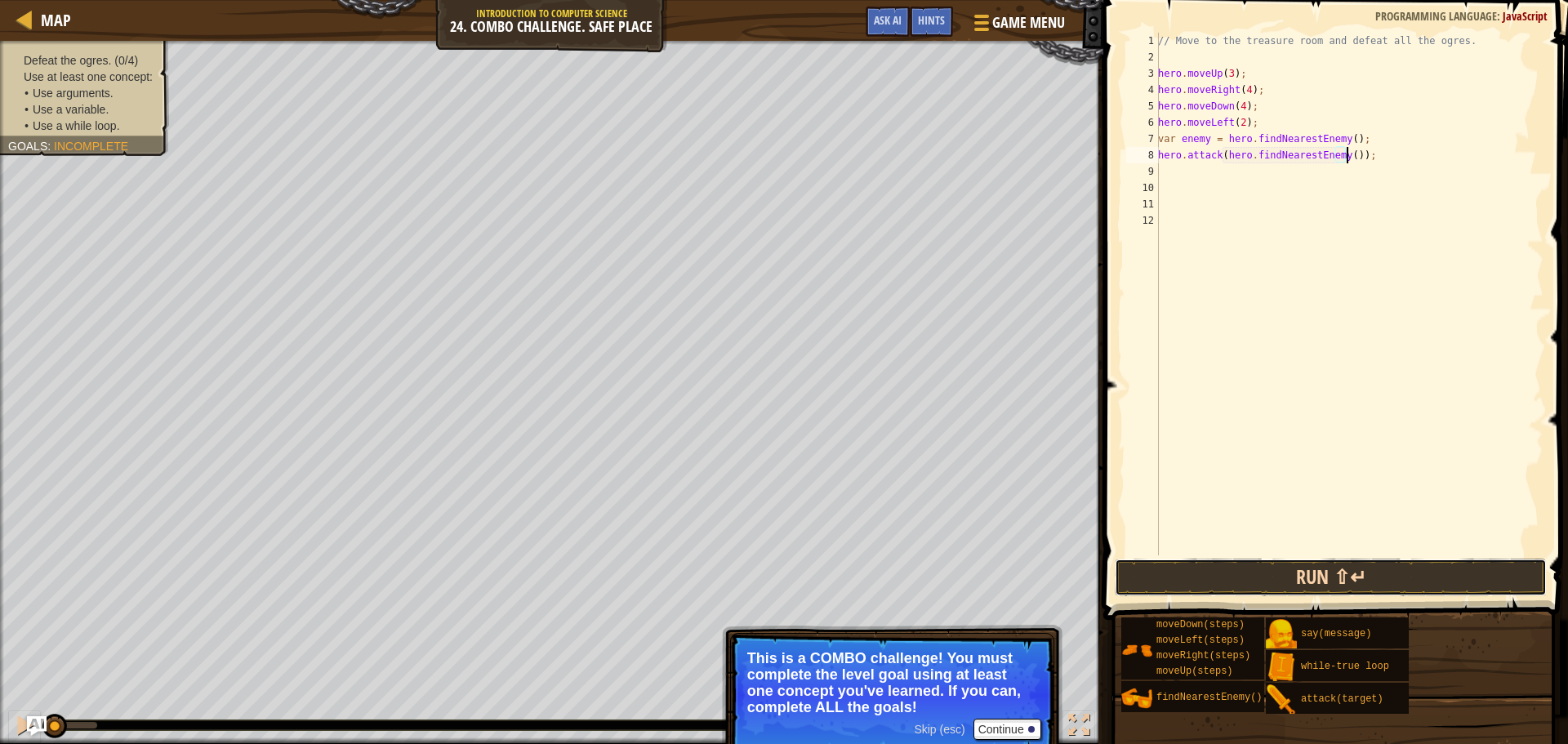
click at [1281, 578] on button "Run ⇧↵" at bounding box center [1331, 577] width 432 height 38
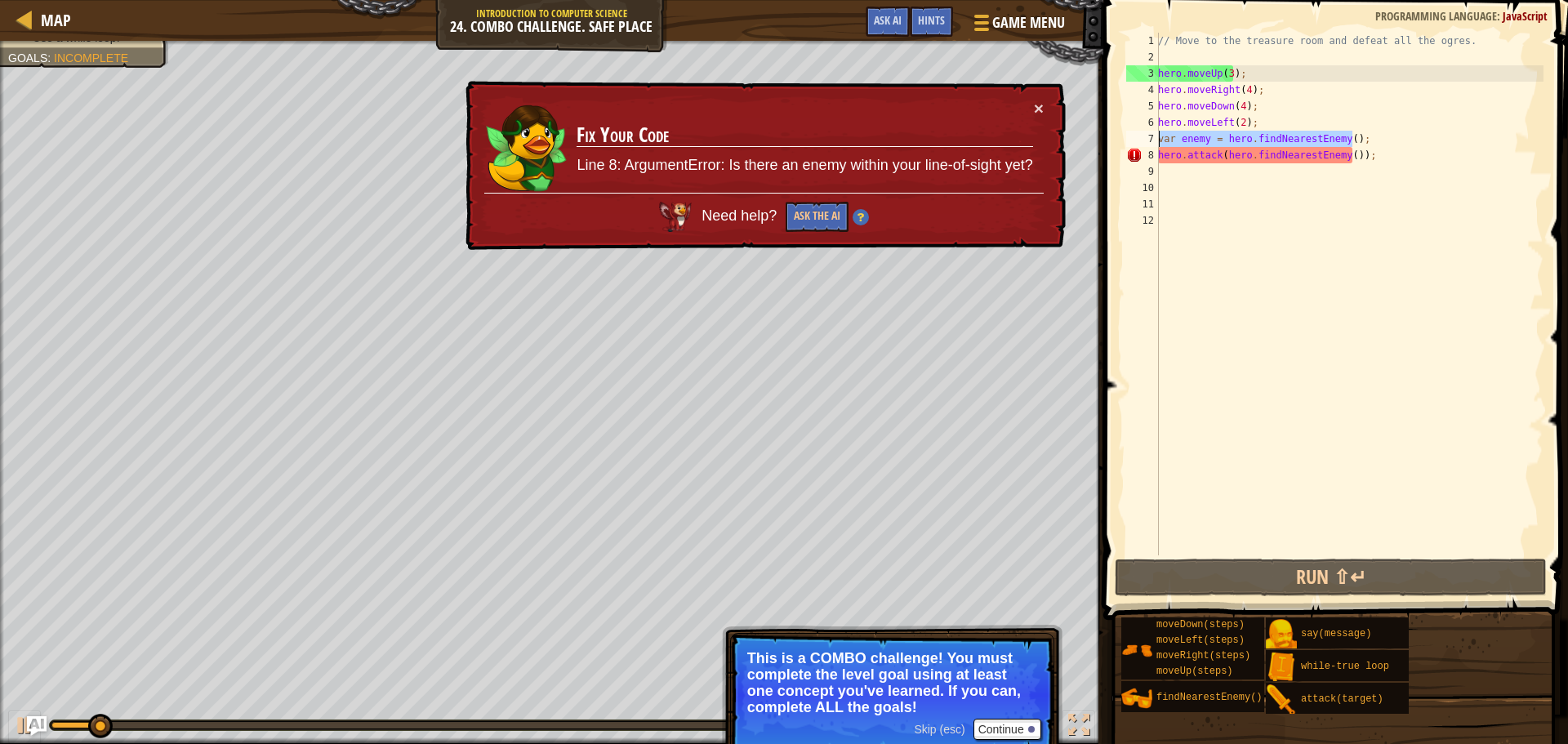
drag, startPoint x: 1357, startPoint y: 141, endPoint x: 1157, endPoint y: 134, distance: 200.1
click at [1157, 134] on div "hero.attack(hero.findNearestEnemy()); 1 2 3 4 5 6 7 8 9 10 11 12 // Move to the…" at bounding box center [1334, 294] width 421 height 523
type textarea "var enemy = hero.findNearestEnemy();"
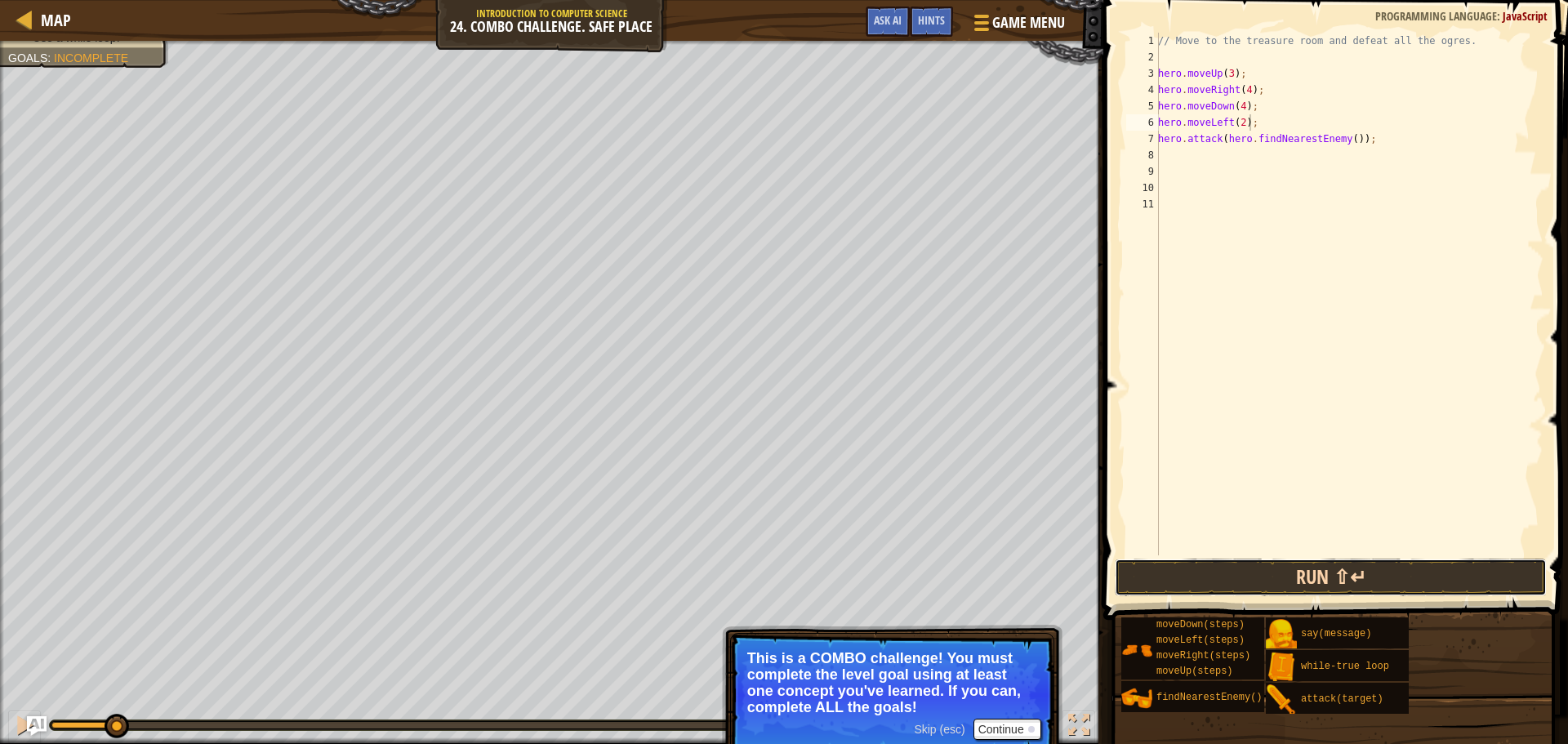
click at [1239, 582] on button "Run ⇧↵" at bounding box center [1331, 577] width 432 height 38
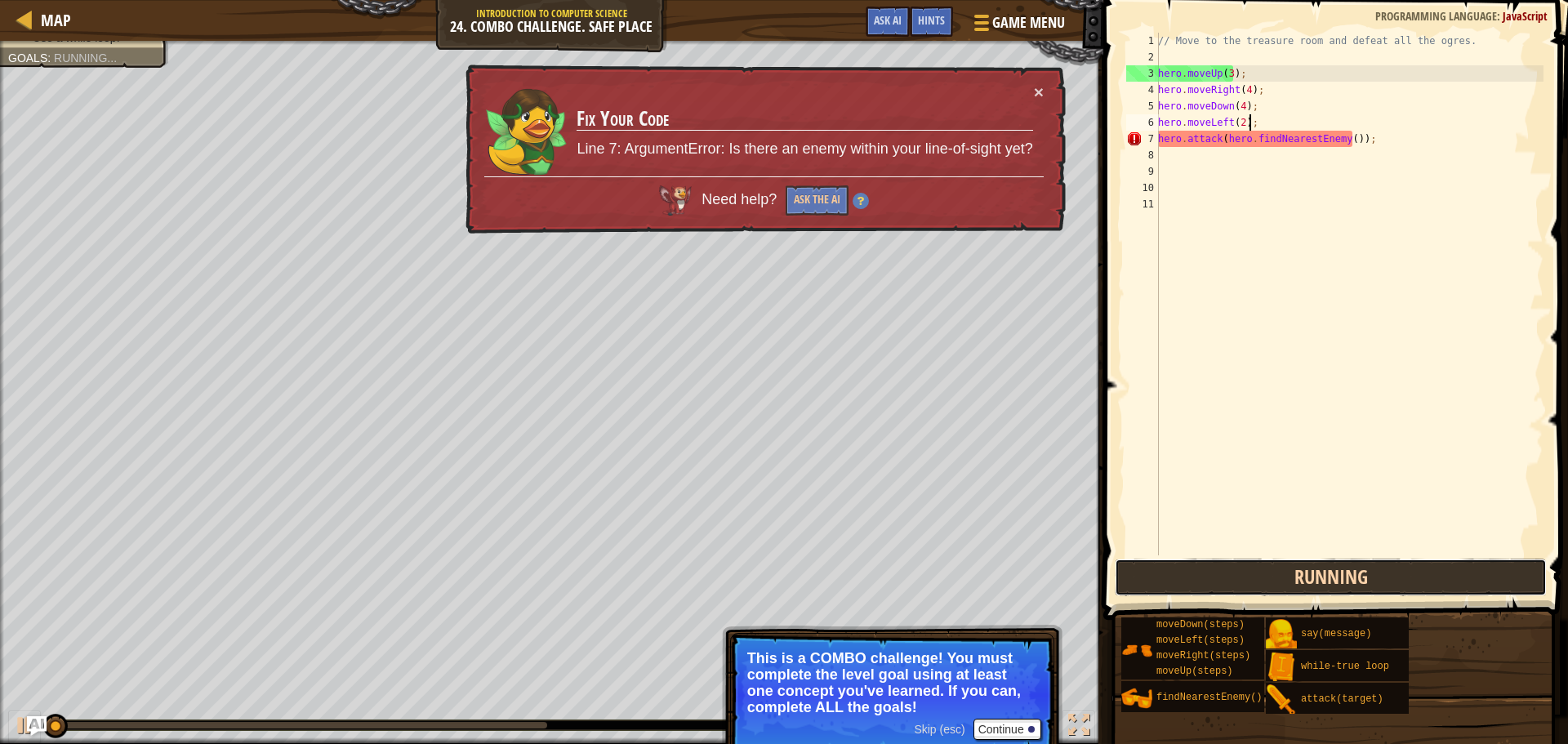
click at [1239, 581] on button "Running" at bounding box center [1331, 577] width 432 height 38
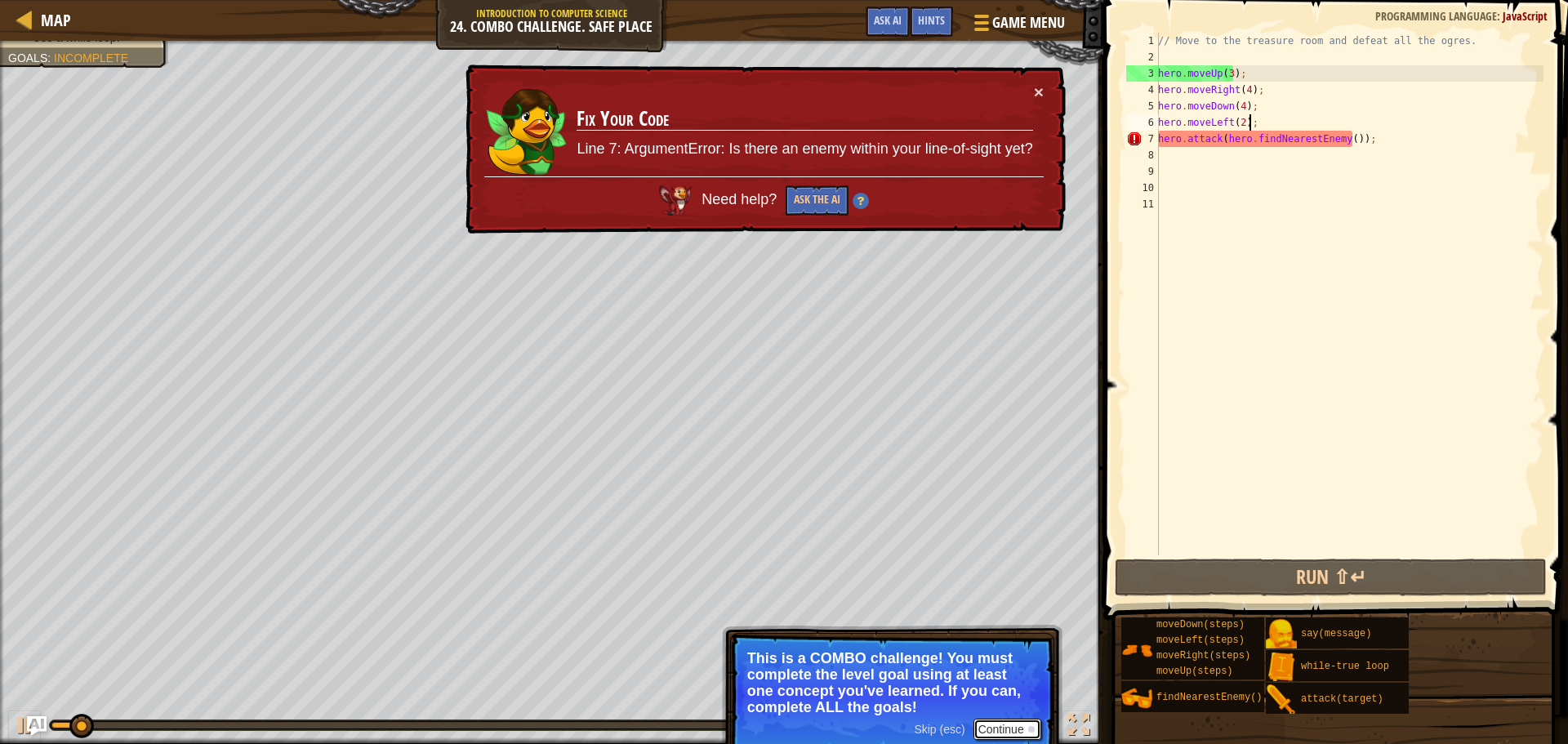
click at [1000, 728] on button "Continue" at bounding box center [1007, 729] width 68 height 21
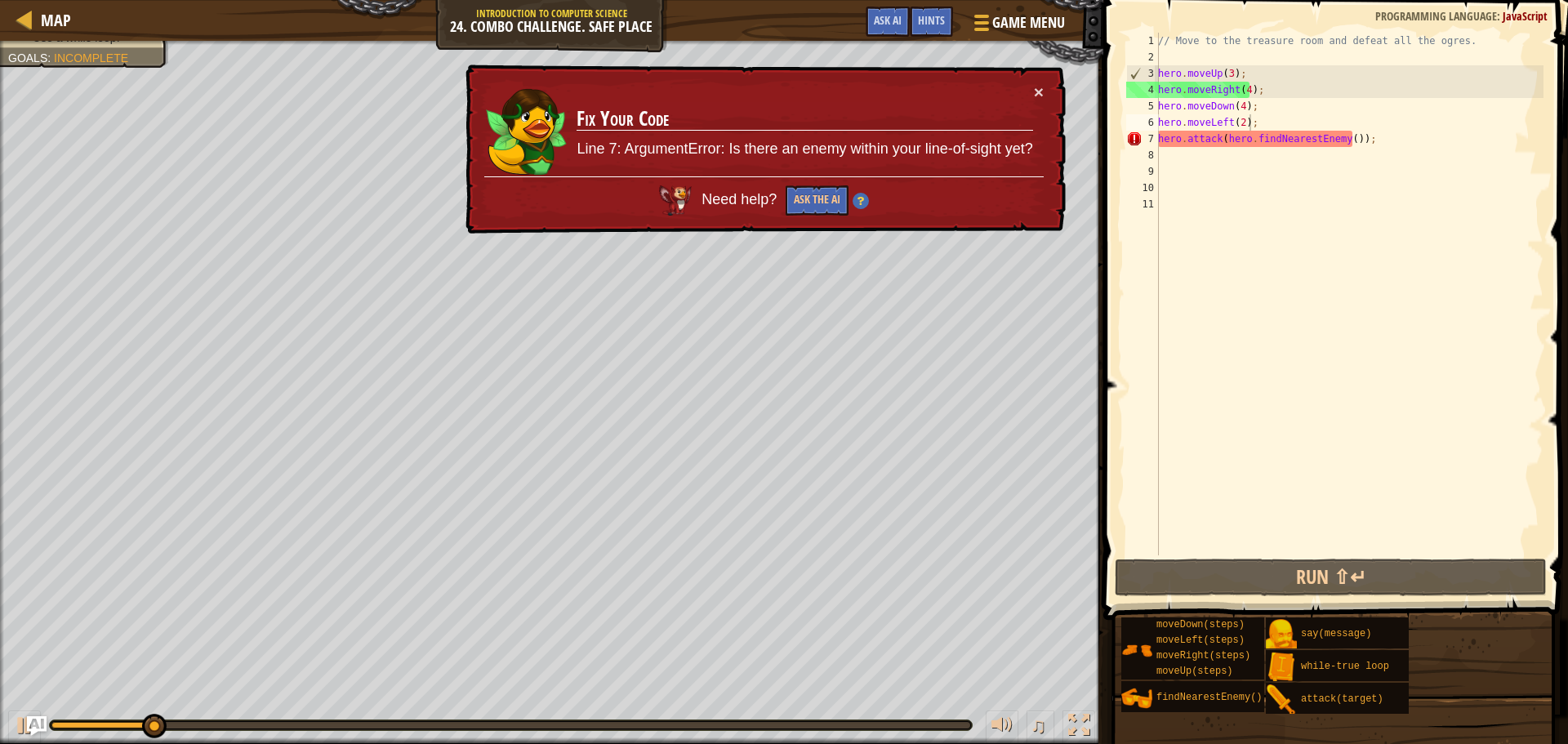
drag, startPoint x: 112, startPoint y: 715, endPoint x: 298, endPoint y: 729, distance: 186.5
click at [298, 729] on div "♫" at bounding box center [552, 720] width 1103 height 49
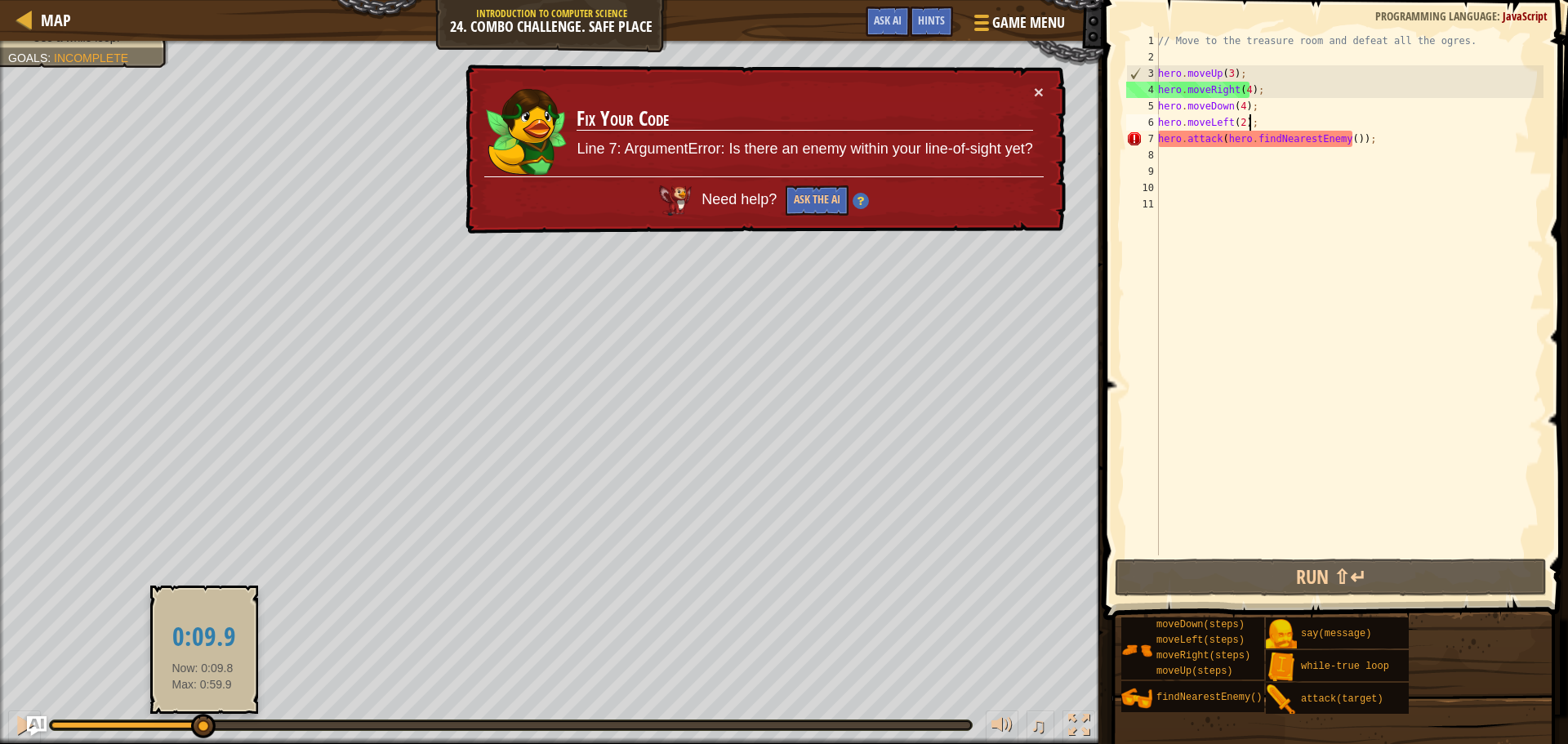
drag, startPoint x: 168, startPoint y: 721, endPoint x: 203, endPoint y: 718, distance: 35.1
click at [203, 718] on div at bounding box center [203, 725] width 24 height 24
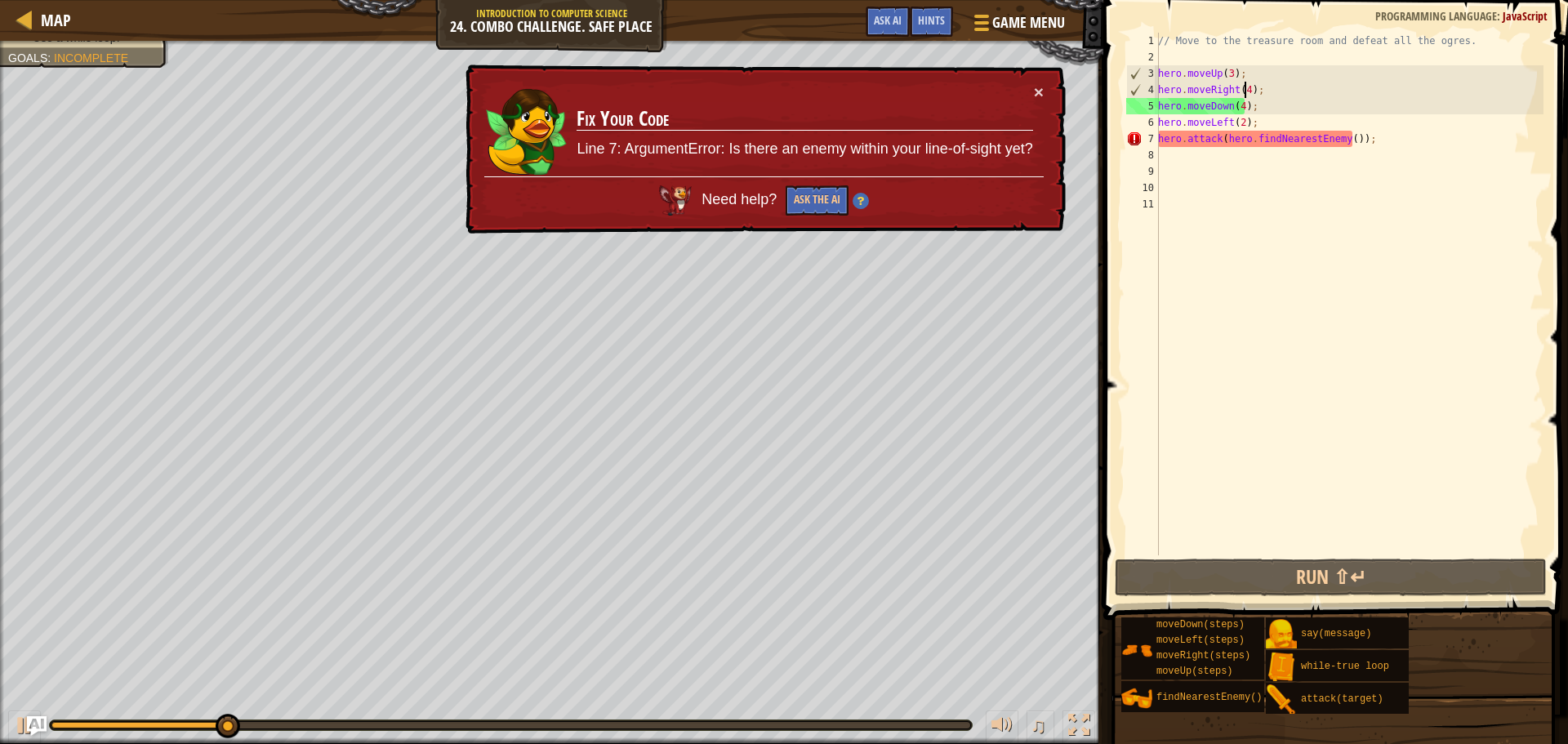
click at [1242, 92] on div "// Move to the treasure room and defeat all the ogres. hero . moveUp ( 3 ) ; he…" at bounding box center [1350, 311] width 389 height 555
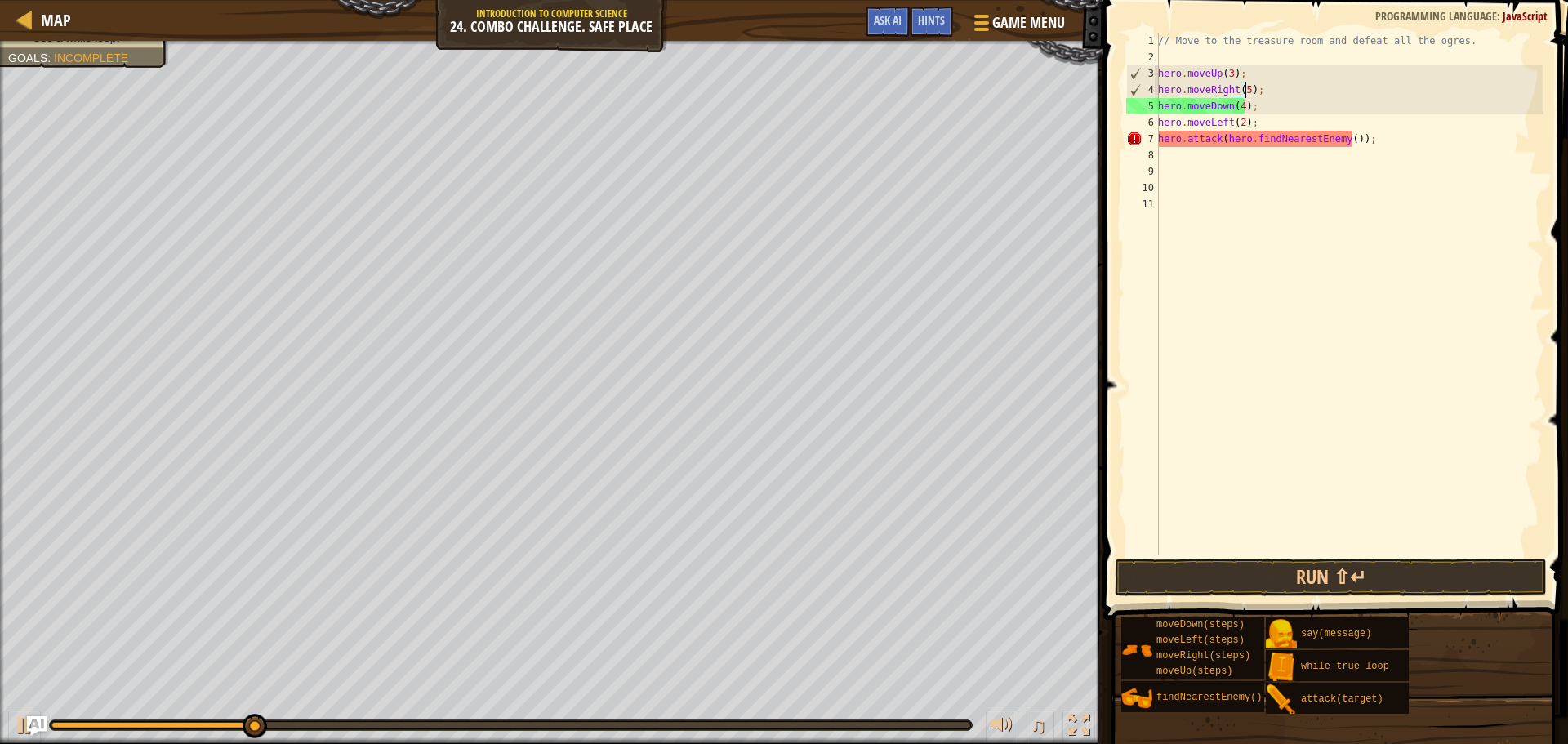
scroll to position [8, 7]
click at [1201, 555] on span at bounding box center [1337, 286] width 477 height 667
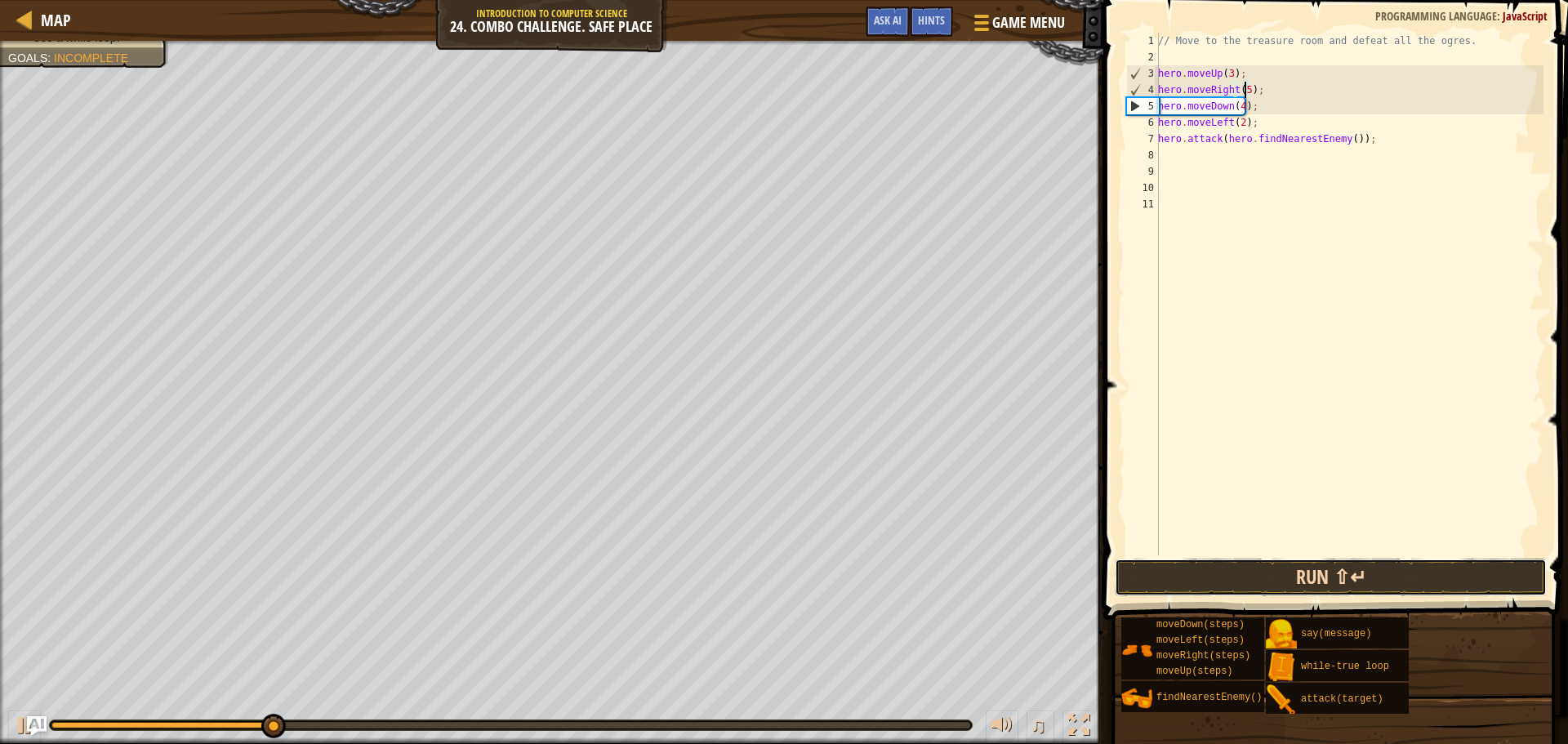
click at [1196, 567] on button "Run ⇧↵" at bounding box center [1331, 577] width 432 height 38
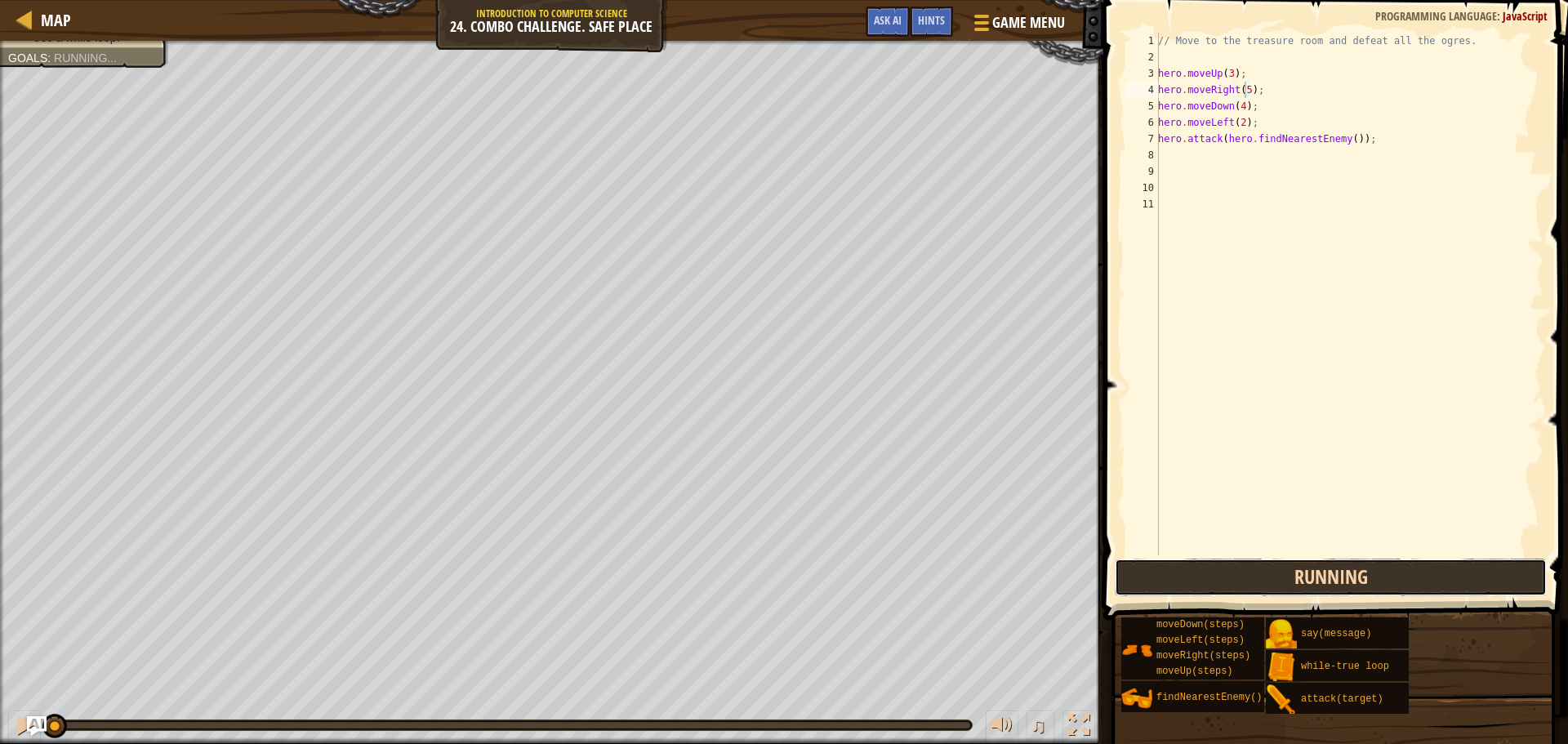
click at [1196, 567] on button "Running" at bounding box center [1331, 577] width 432 height 38
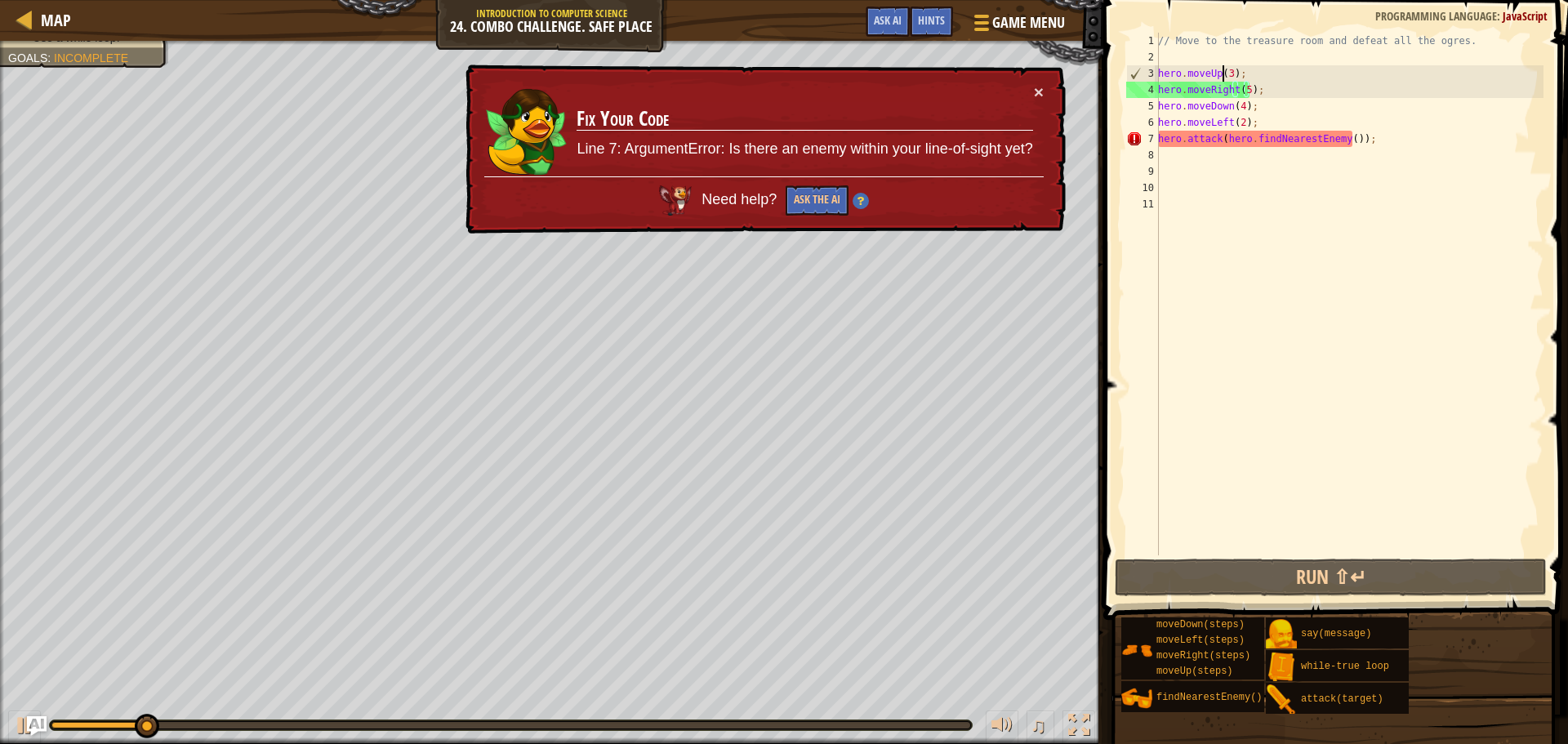
click at [1224, 69] on div "// Move to the treasure room and defeat all the ogres. hero . moveUp ( 3 ) ; he…" at bounding box center [1350, 311] width 389 height 555
click at [1228, 78] on div "// Move to the treasure room and defeat all the ogres. hero . moveUp ( 3 ) ; he…" at bounding box center [1350, 311] width 389 height 555
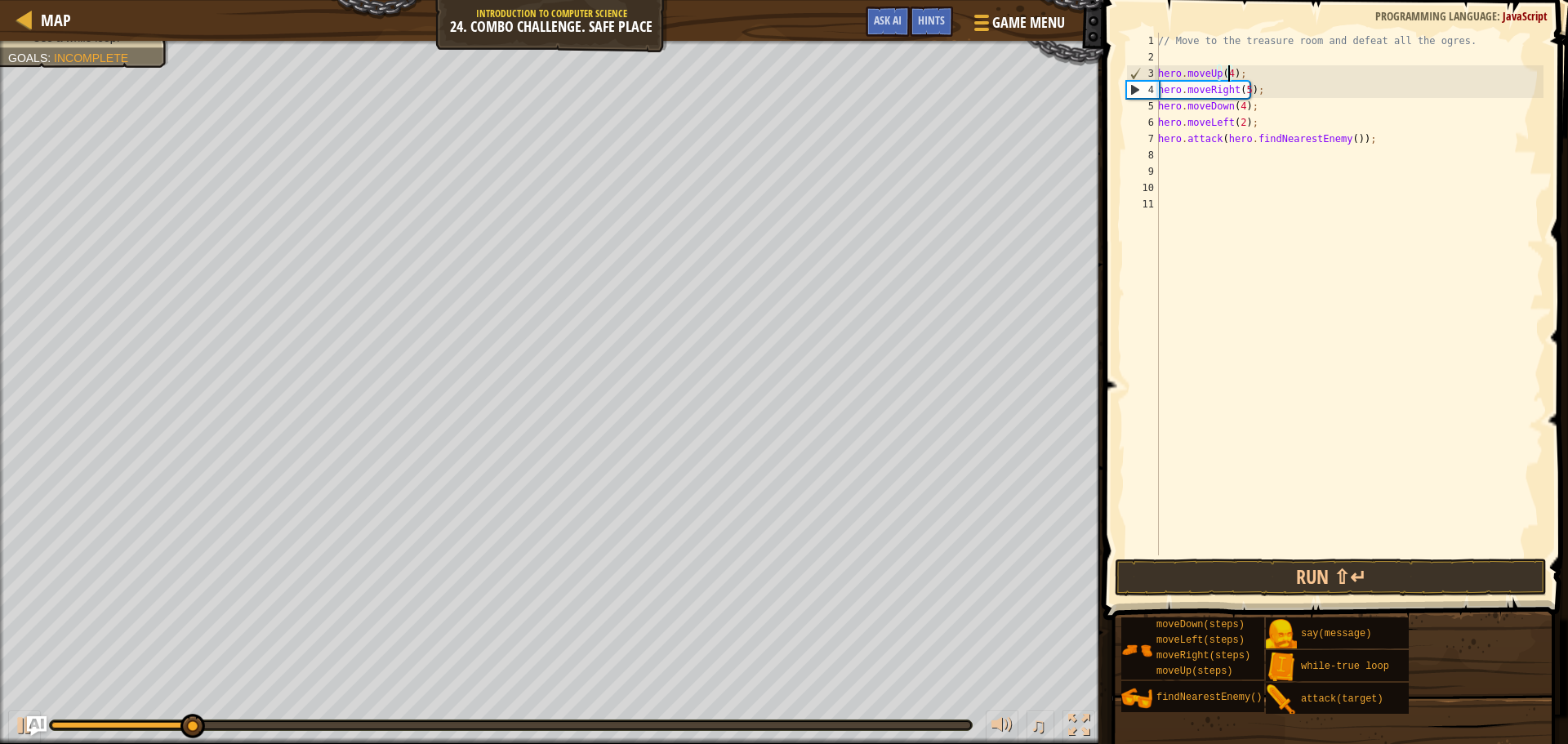
click at [1245, 88] on div "// Move to the treasure room and defeat all the ogres. hero . moveUp ( 4 ) ; he…" at bounding box center [1350, 311] width 389 height 555
type textarea "hero.moveRight(5);"
drag, startPoint x: 1278, startPoint y: 557, endPoint x: 1280, endPoint y: 578, distance: 21.1
click at [1278, 564] on div "hero.moveRight(5); 1 2 3 4 5 6 7 8 9 10 11 // Move to the treasure room and def…" at bounding box center [1334, 342] width 470 height 667
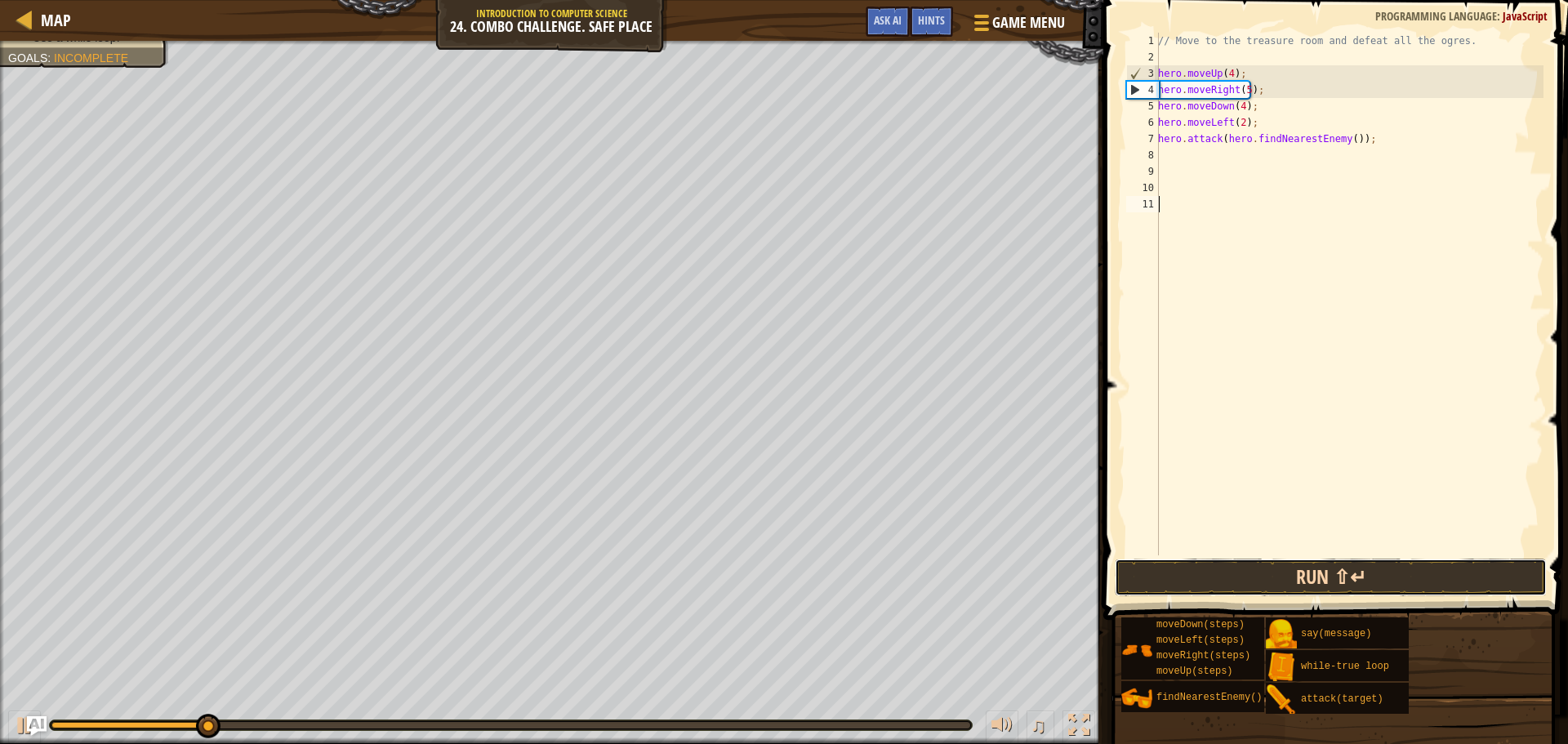
click at [1280, 578] on button "Run ⇧↵" at bounding box center [1331, 577] width 432 height 38
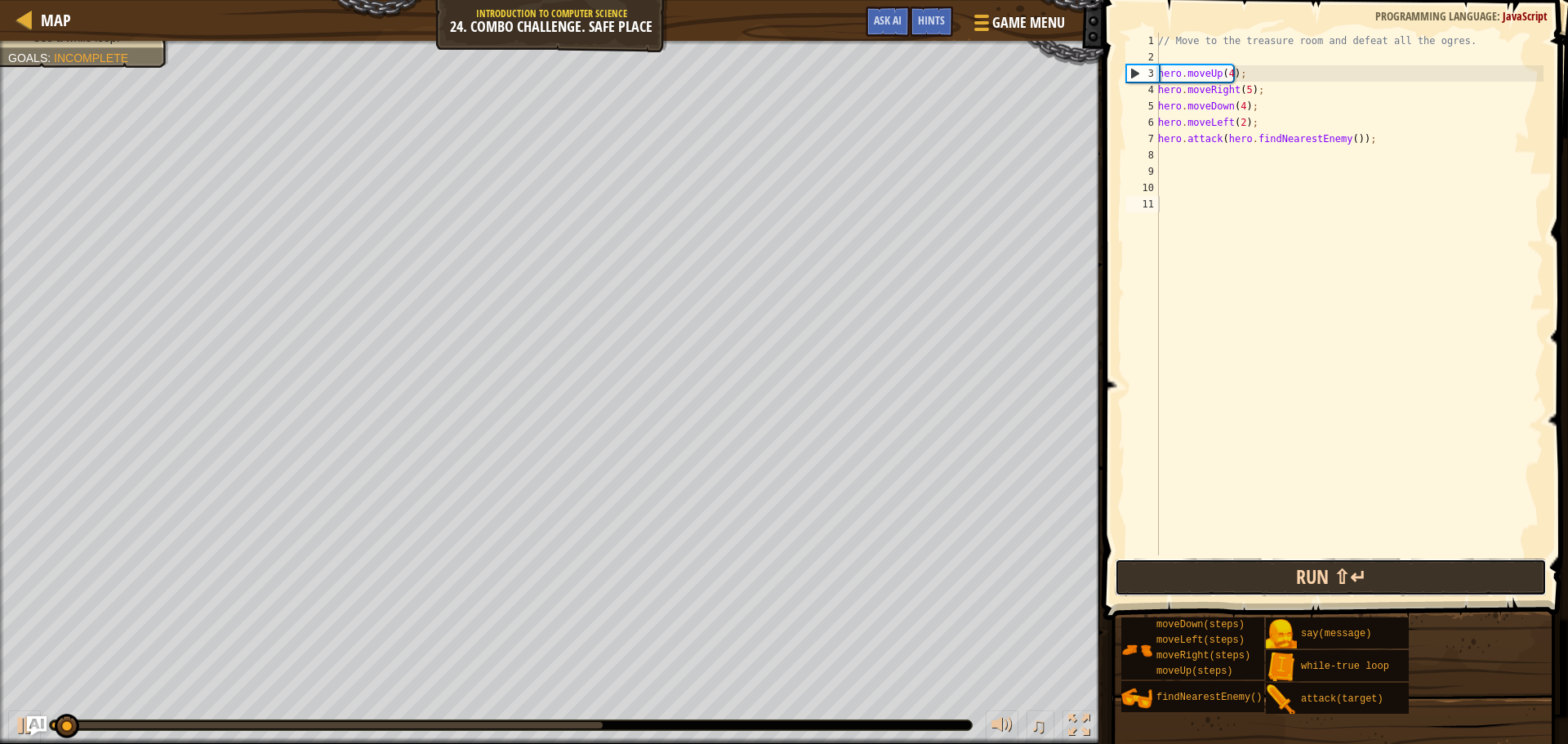
click at [1280, 578] on button "Run ⇧↵" at bounding box center [1331, 577] width 432 height 38
click at [1280, 578] on button "Running" at bounding box center [1331, 577] width 432 height 38
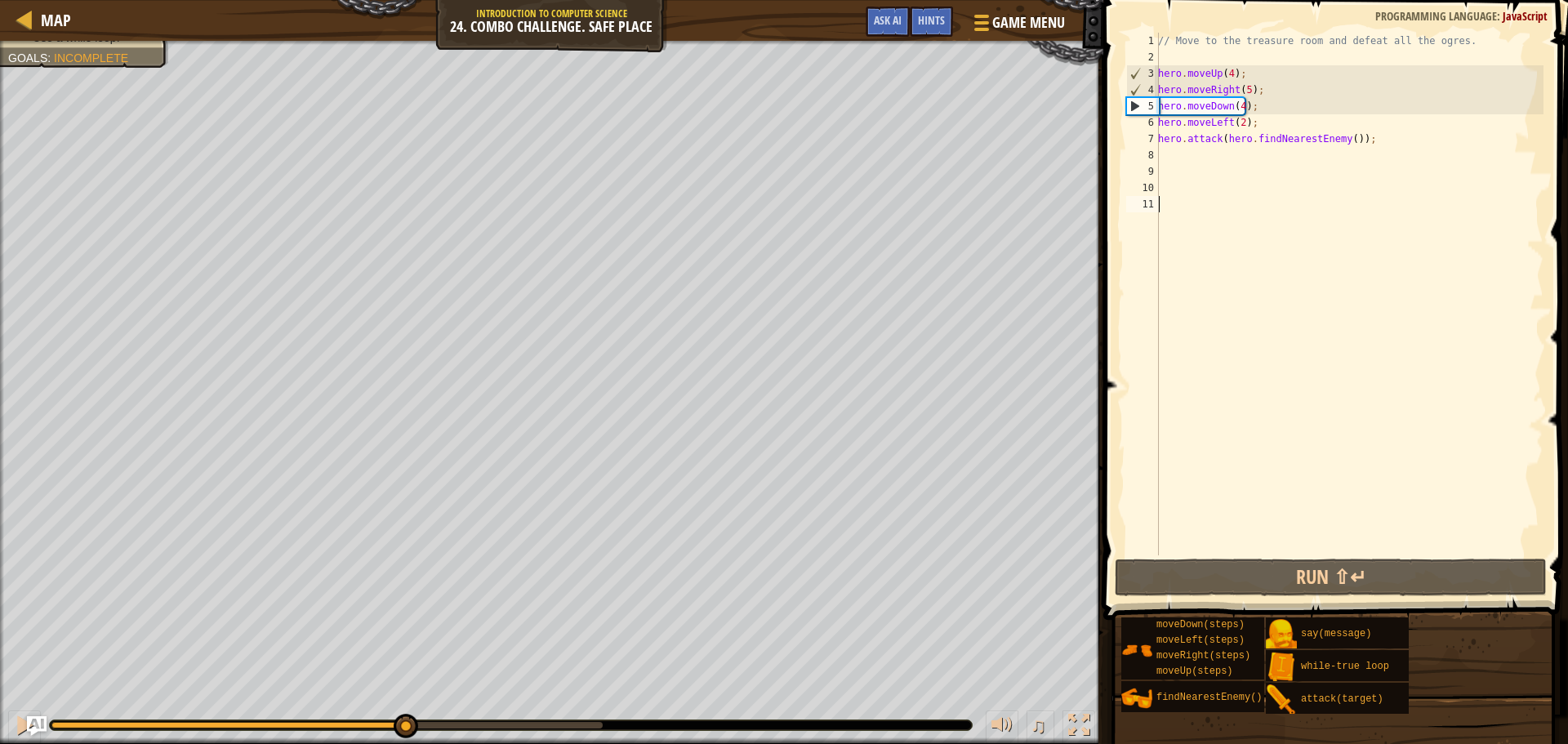
drag, startPoint x: 90, startPoint y: 723, endPoint x: 406, endPoint y: 697, distance: 317.1
click at [406, 697] on div "♫" at bounding box center [552, 720] width 1103 height 49
click at [1242, 88] on div "// Move to the treasure room and defeat all the ogres. hero . moveUp ( 4 ) ; he…" at bounding box center [1350, 311] width 389 height 555
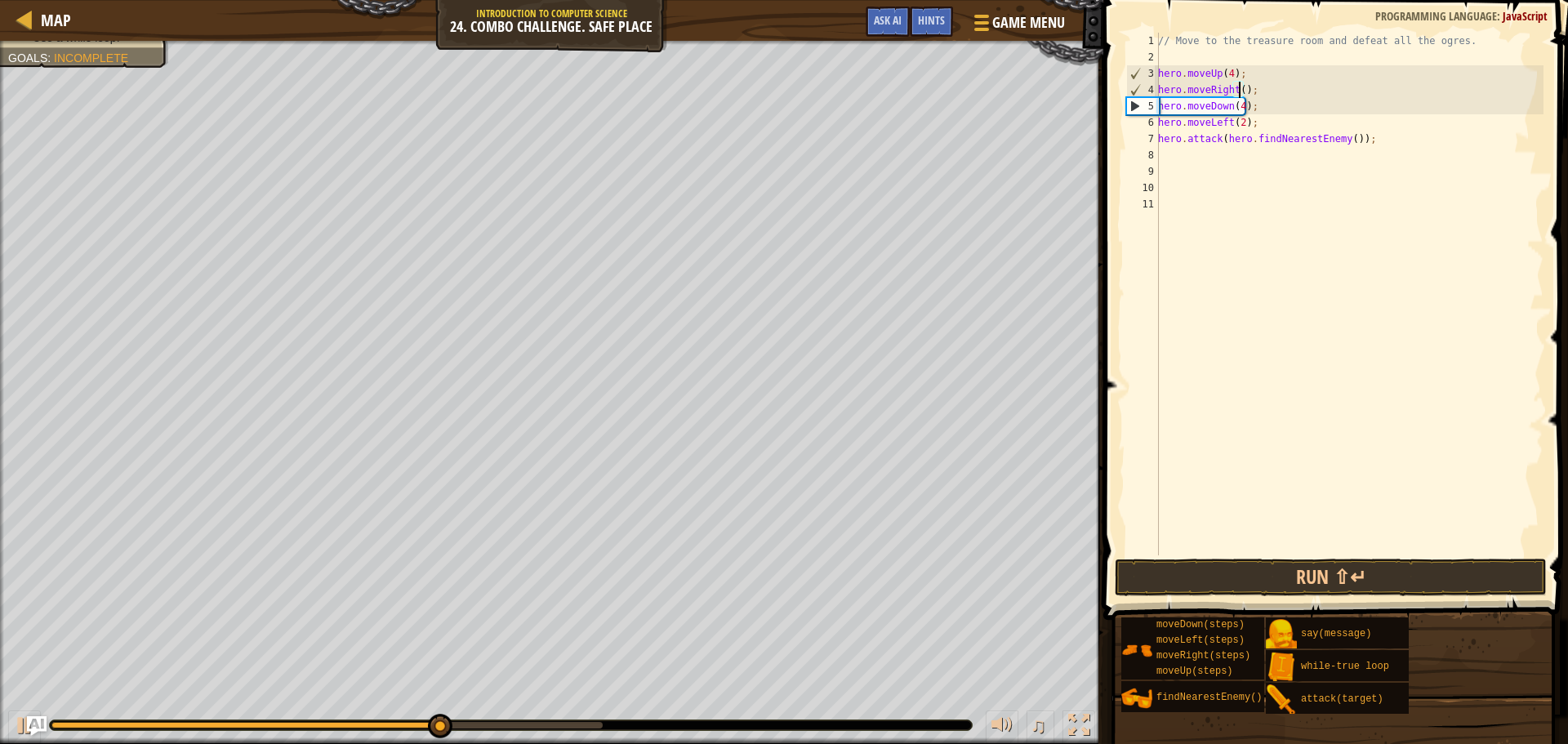
scroll to position [8, 7]
click at [1238, 104] on div "// Move to the treasure room and defeat all the ogres. hero . moveUp ( 4 ) ; he…" at bounding box center [1350, 311] width 389 height 555
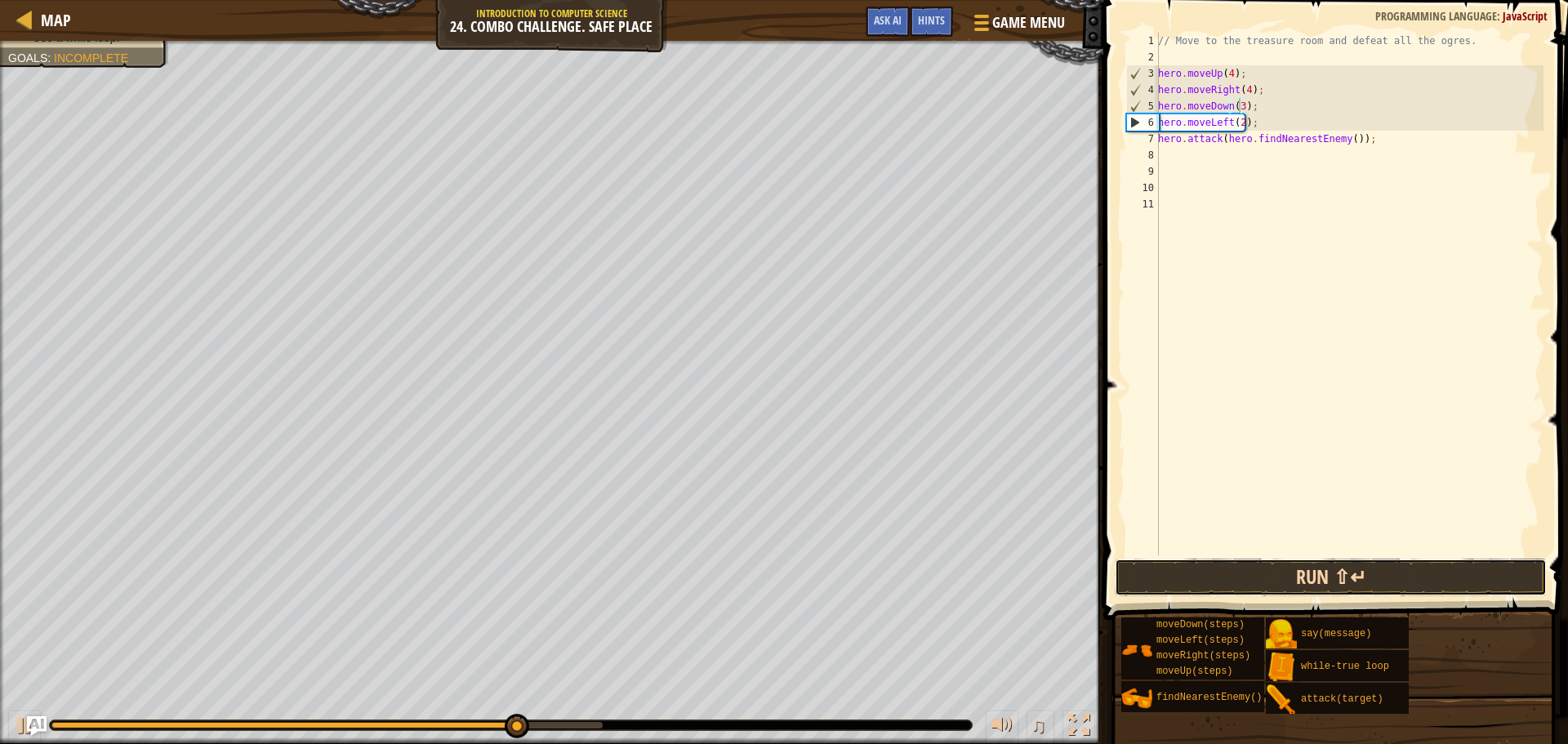
click at [1249, 574] on button "Run ⇧↵" at bounding box center [1331, 577] width 432 height 38
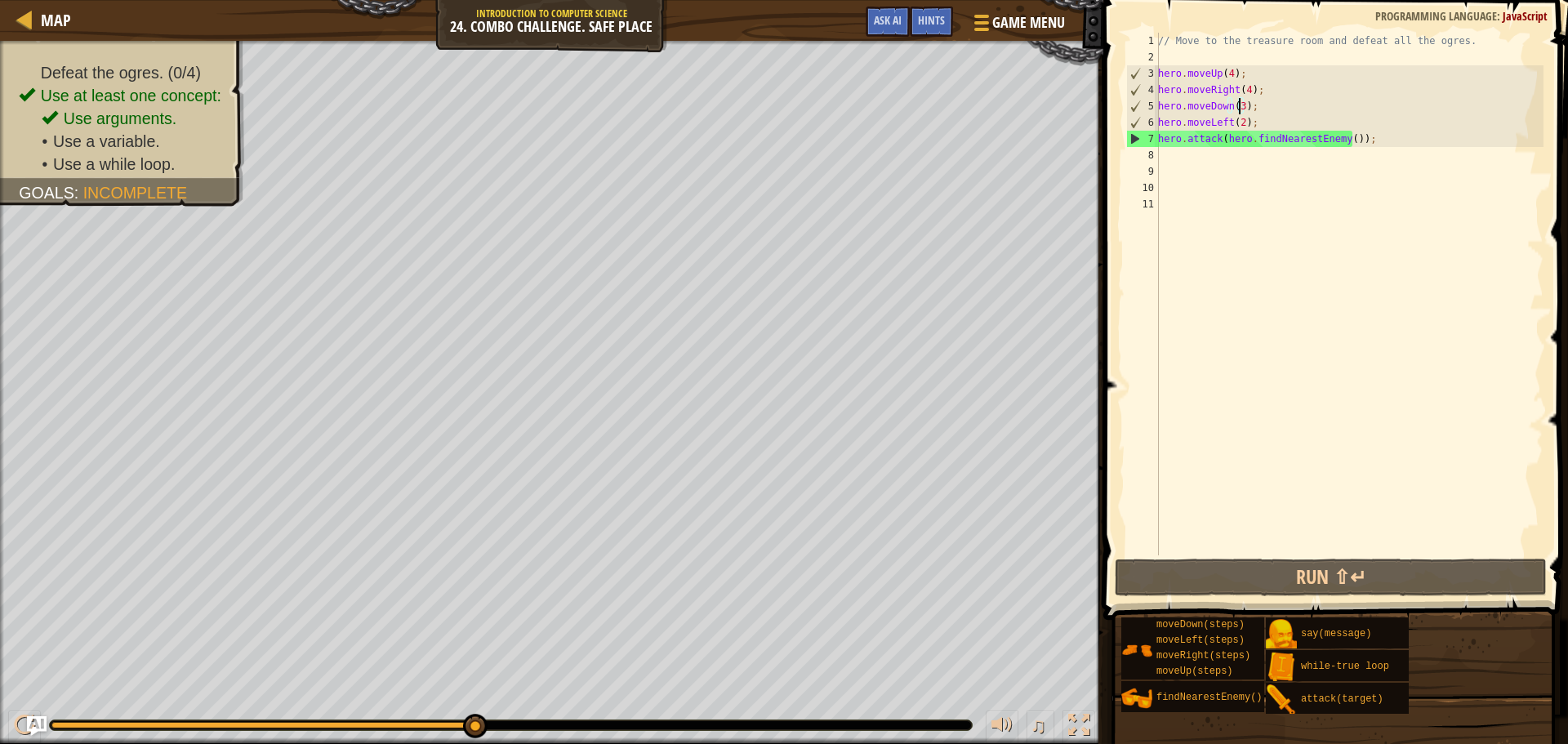
click at [915, 455] on div "Defeat the ogres. (0/4) Use at least one concept: Use arguments. • Use a variab…" at bounding box center [784, 391] width 1568 height 703
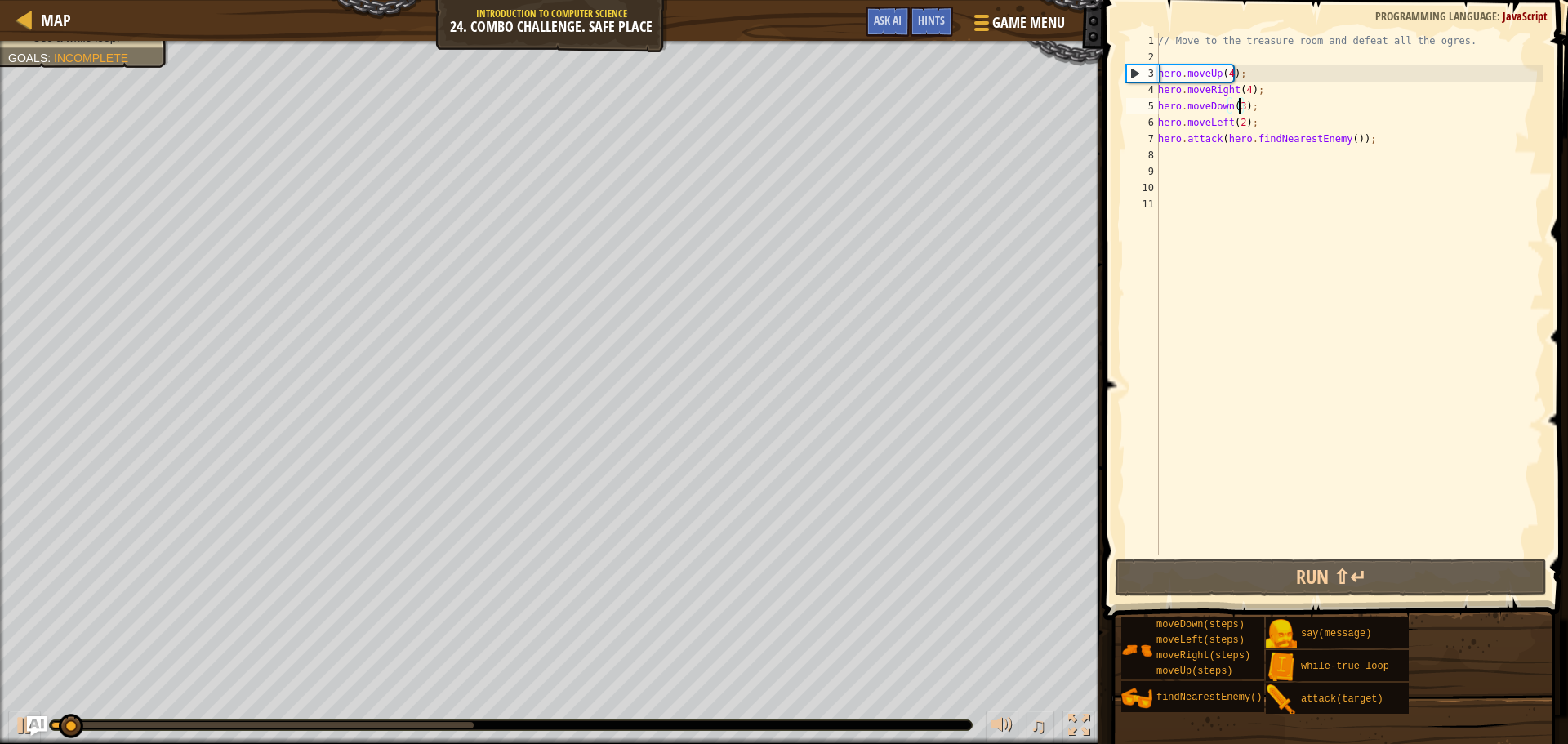
click at [1259, 125] on div "// Move to the treasure room and defeat all the ogres. hero . moveUp ( 4 ) ; he…" at bounding box center [1350, 311] width 389 height 555
type textarea "hero.moveLeft(2);"
type textarea "w"
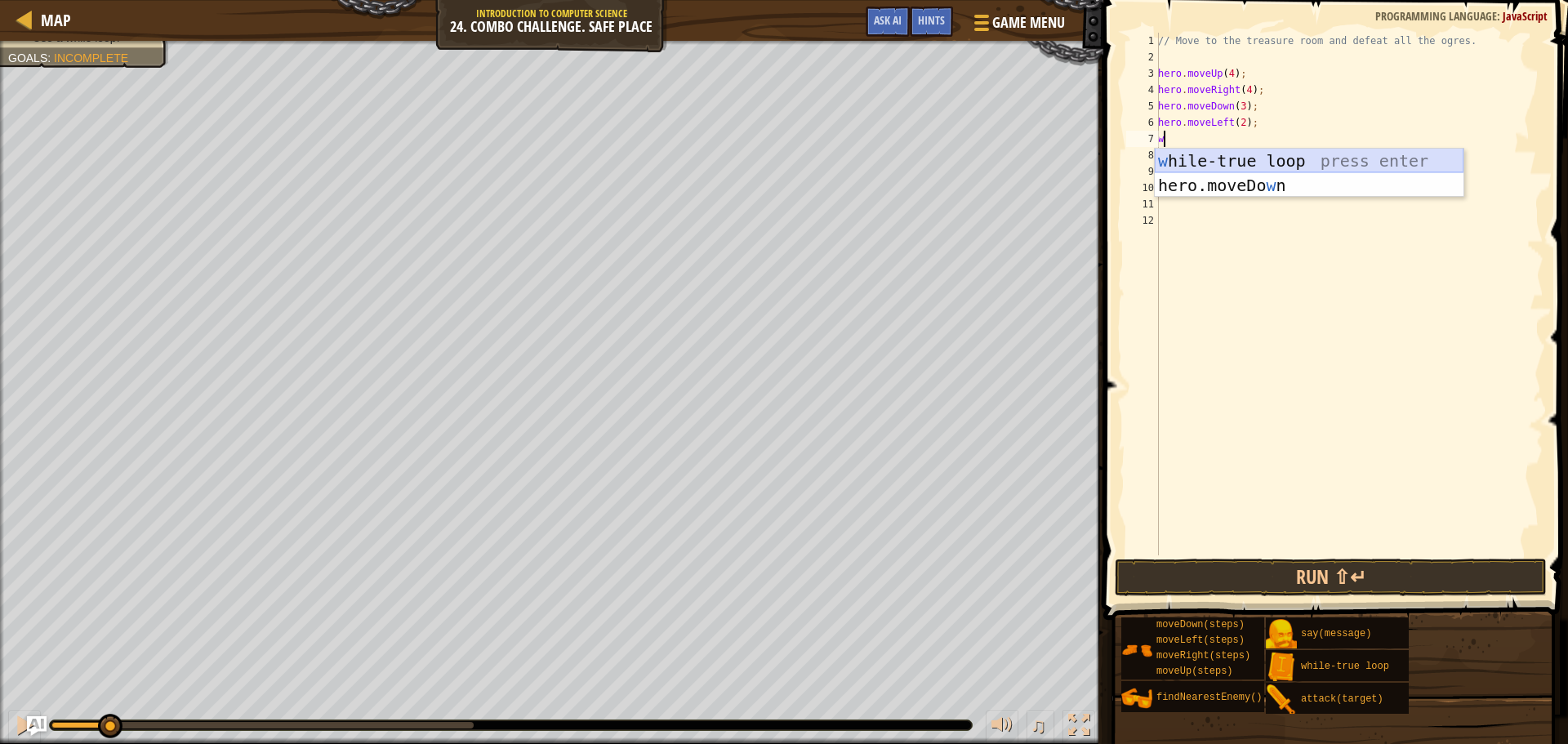
click at [1205, 157] on div "w [PERSON_NAME]-true loop press enter hero.moveDo w n press enter" at bounding box center [1309, 198] width 309 height 98
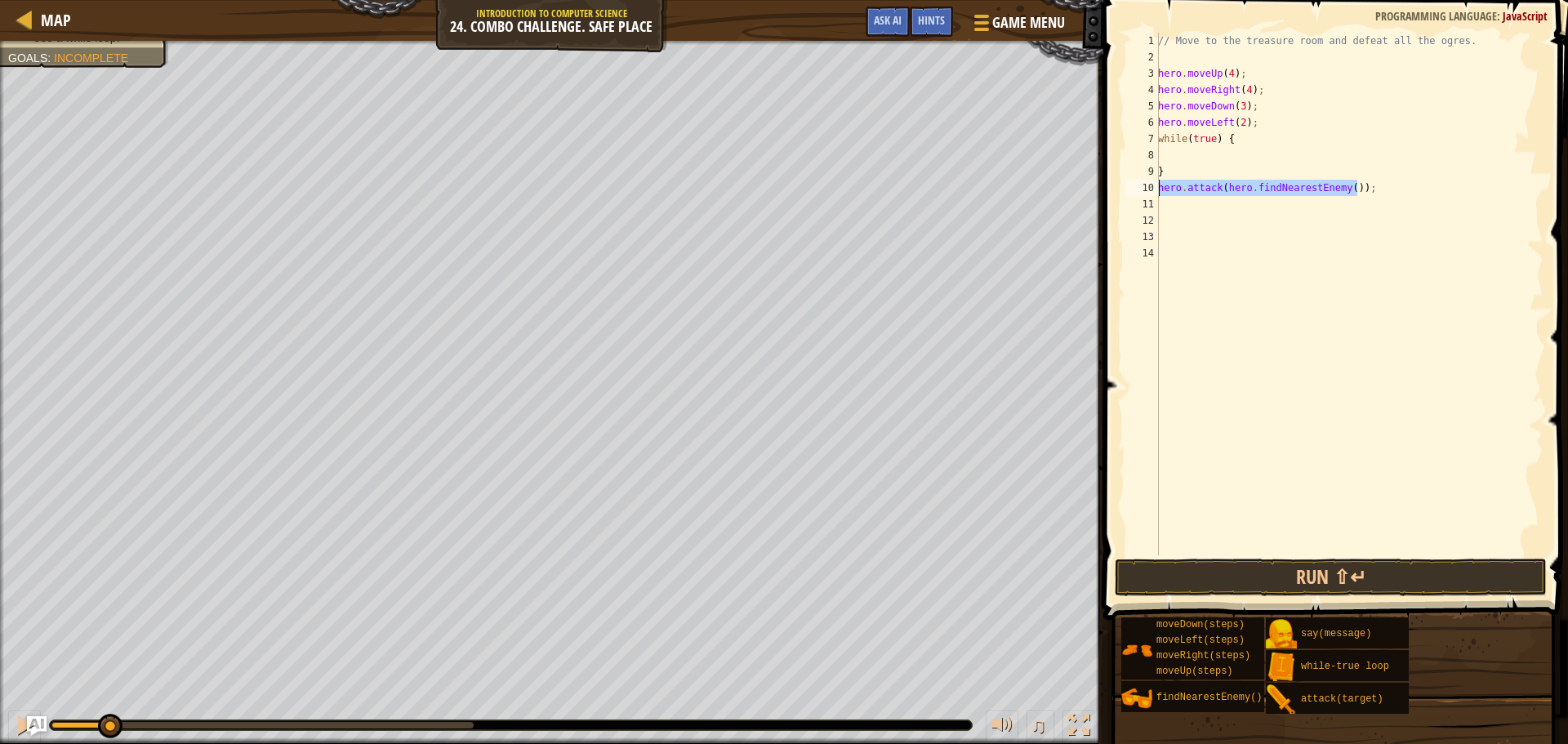
drag, startPoint x: 1367, startPoint y: 186, endPoint x: 1159, endPoint y: 186, distance: 208.0
click at [1159, 186] on div "// Move to the treasure room and defeat all the ogres. hero . moveUp ( 4 ) ; he…" at bounding box center [1350, 311] width 389 height 555
type textarea "hero.attack(hero.findNearestEnemy());"
click at [1170, 162] on div "// Move to the treasure room and defeat all the ogres. hero . moveUp ( 4 ) ; he…" at bounding box center [1350, 311] width 389 height 555
paste textarea "hero.attack(hero.findNearestEnemy());"
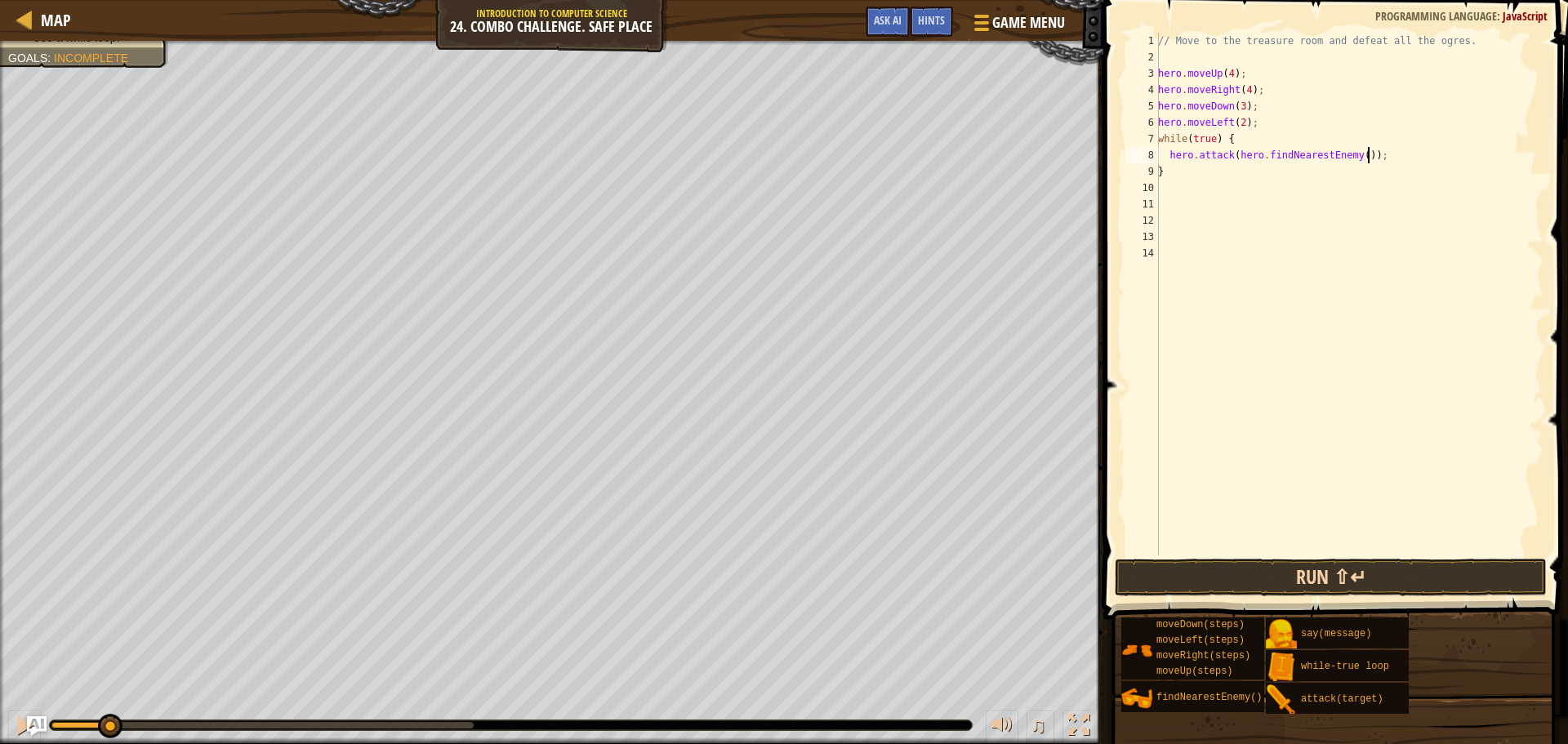
type textarea "hero.attack(hero.findNearestEnemy());"
click at [1168, 578] on button "Run ⇧↵" at bounding box center [1331, 577] width 432 height 38
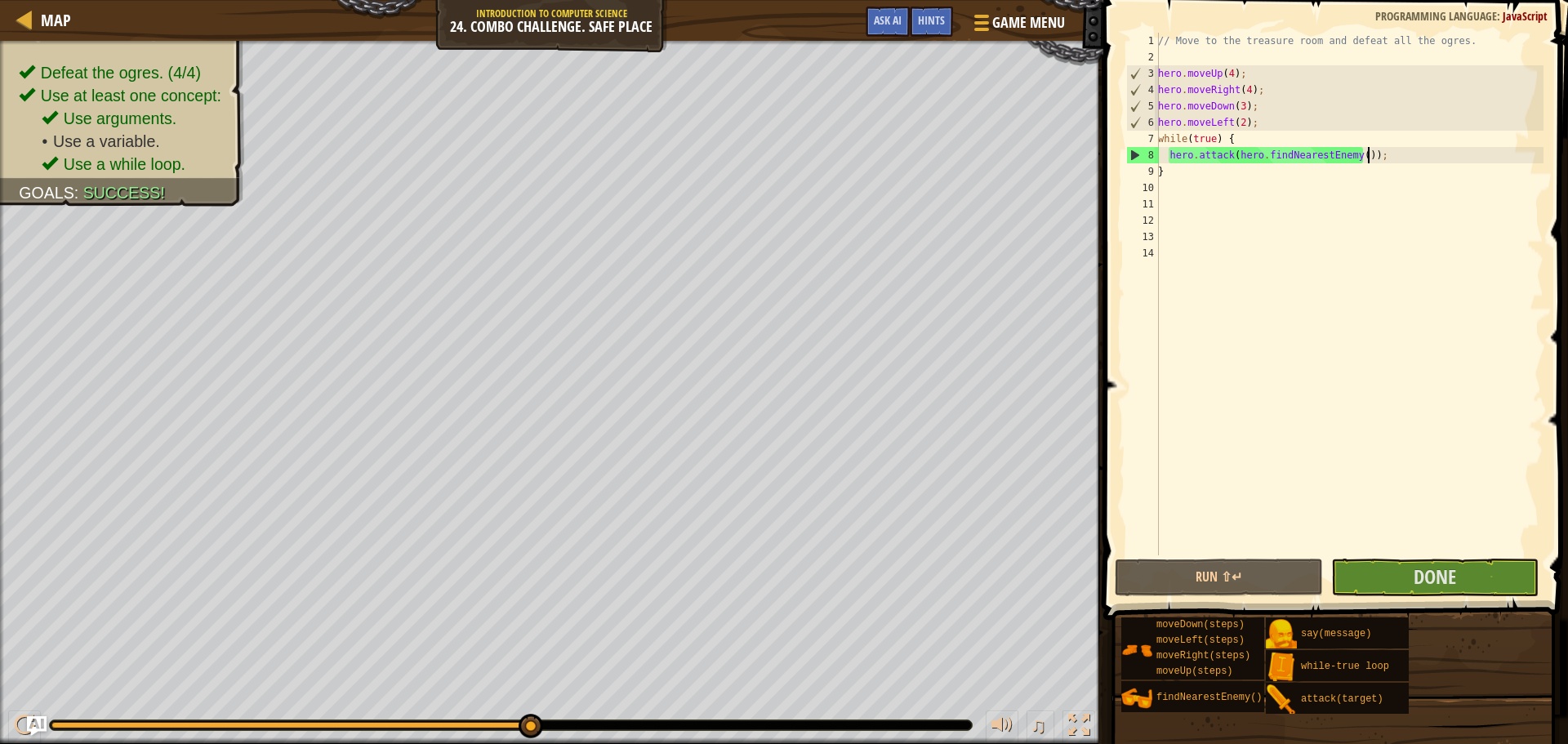
click at [828, 678] on div "Defeat the ogres. (4/4) Use at least one concept: Use arguments. • Use a variab…" at bounding box center [784, 391] width 1568 height 703
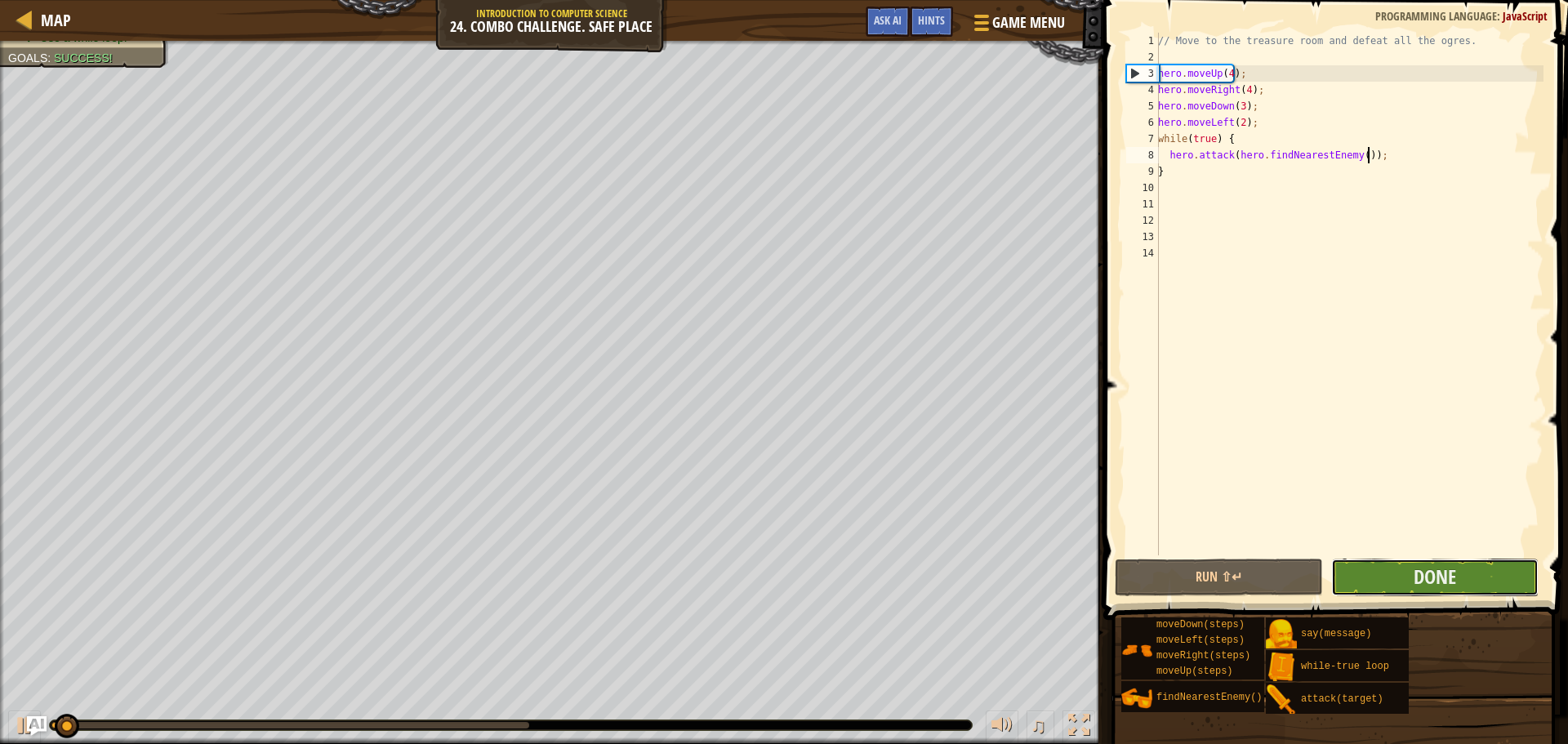
click at [1477, 571] on button "Done" at bounding box center [1435, 577] width 207 height 38
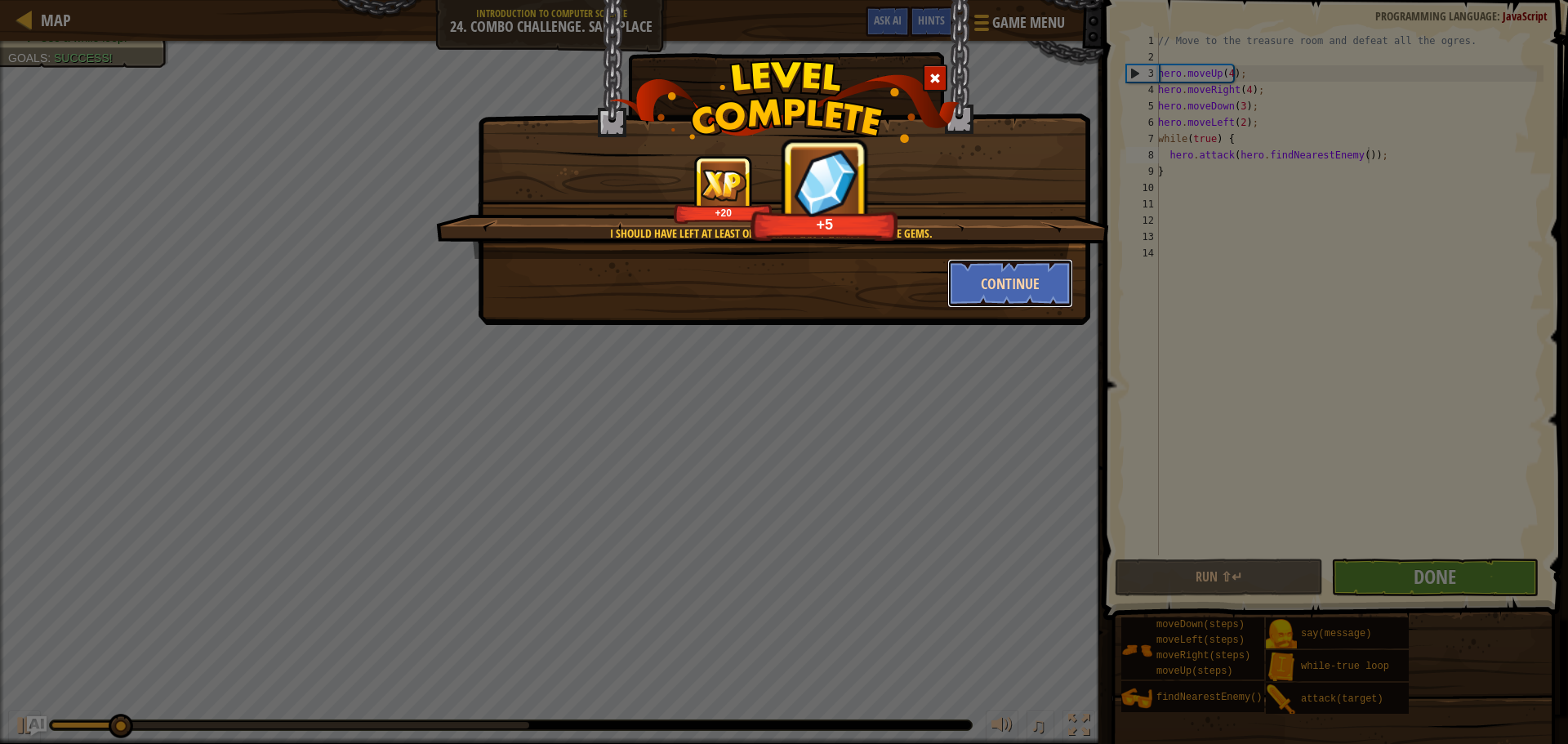
click at [995, 285] on button "Continue" at bounding box center [1011, 283] width 126 height 49
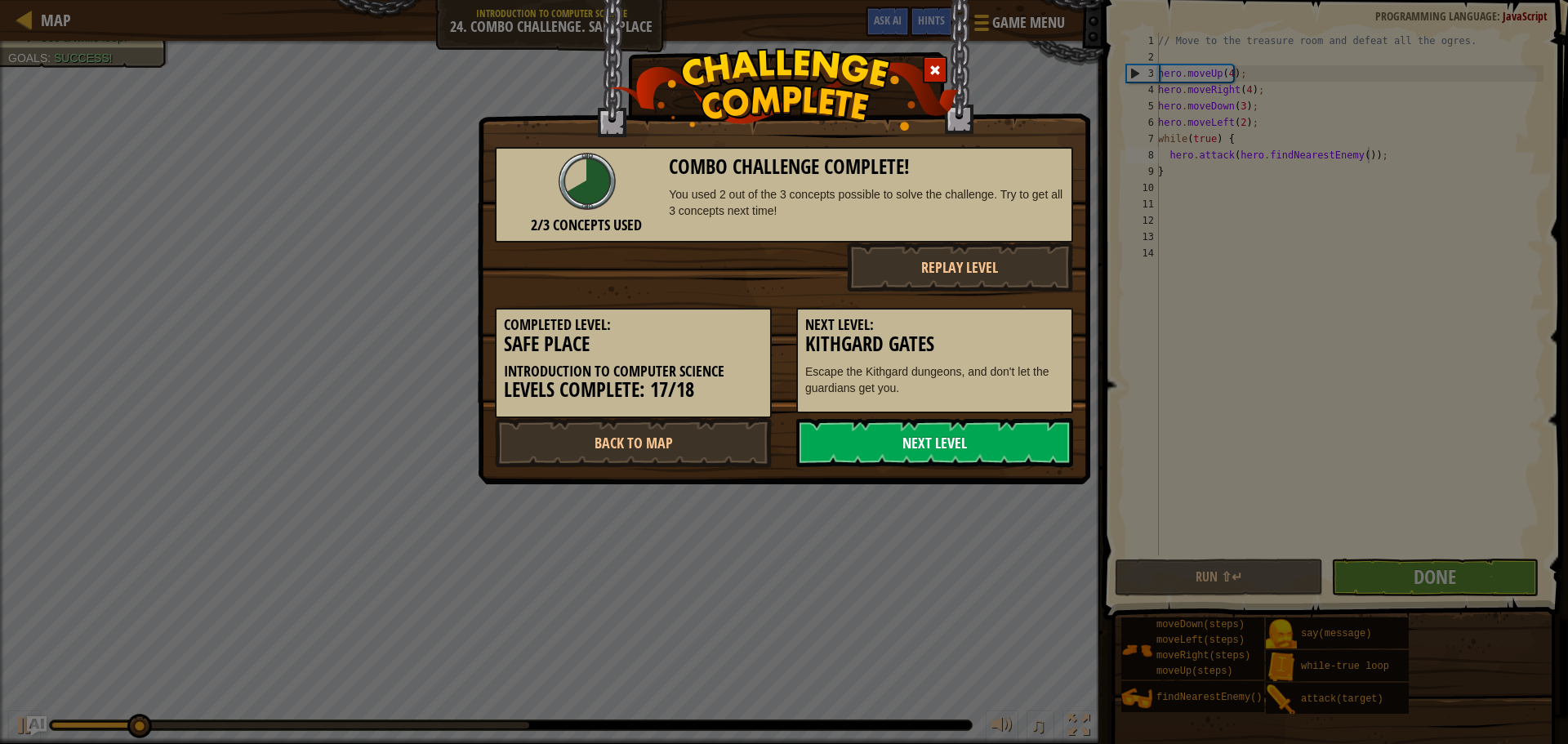
click at [963, 438] on link "Next Level" at bounding box center [935, 443] width 277 height 49
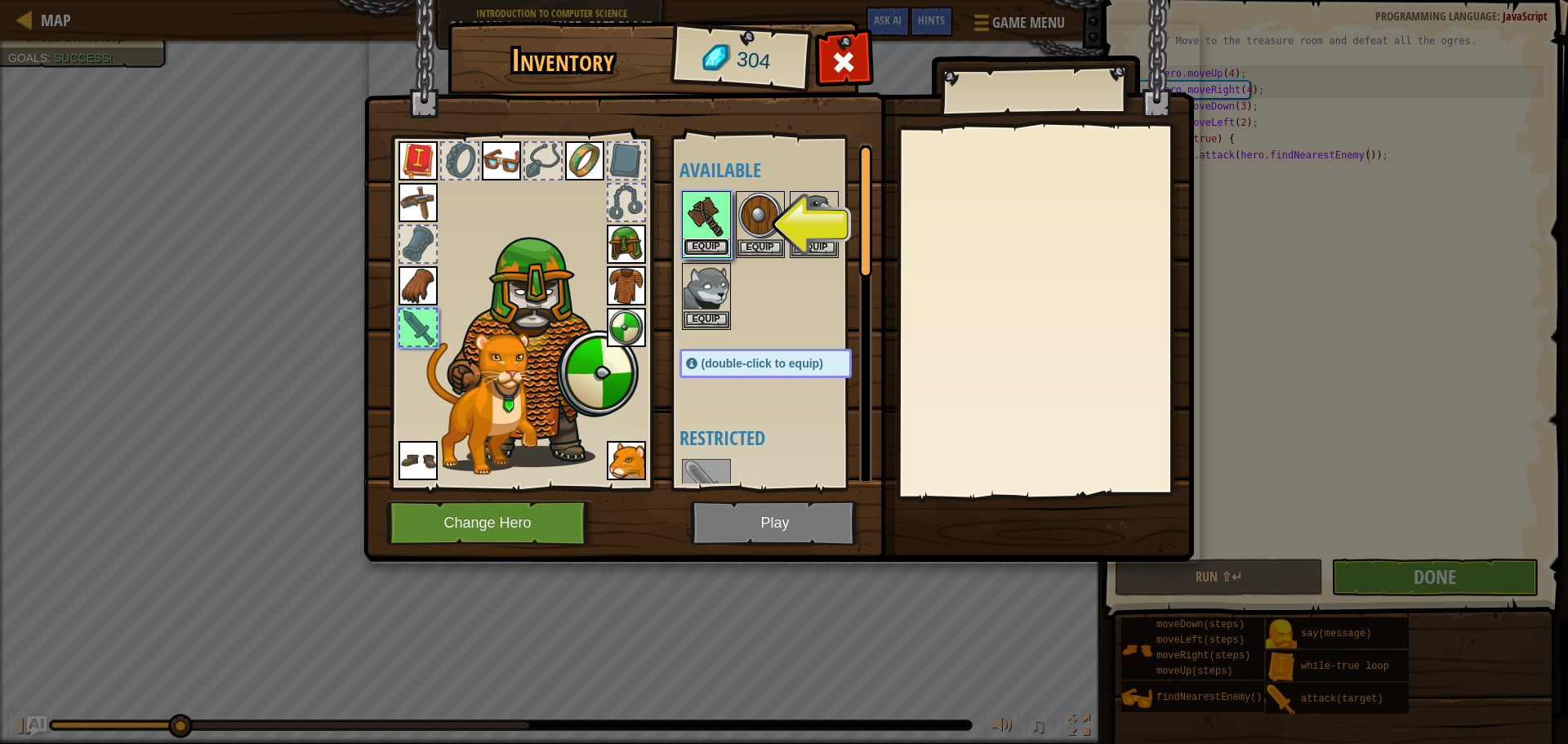
click at [713, 244] on button "Equip" at bounding box center [707, 247] width 45 height 17
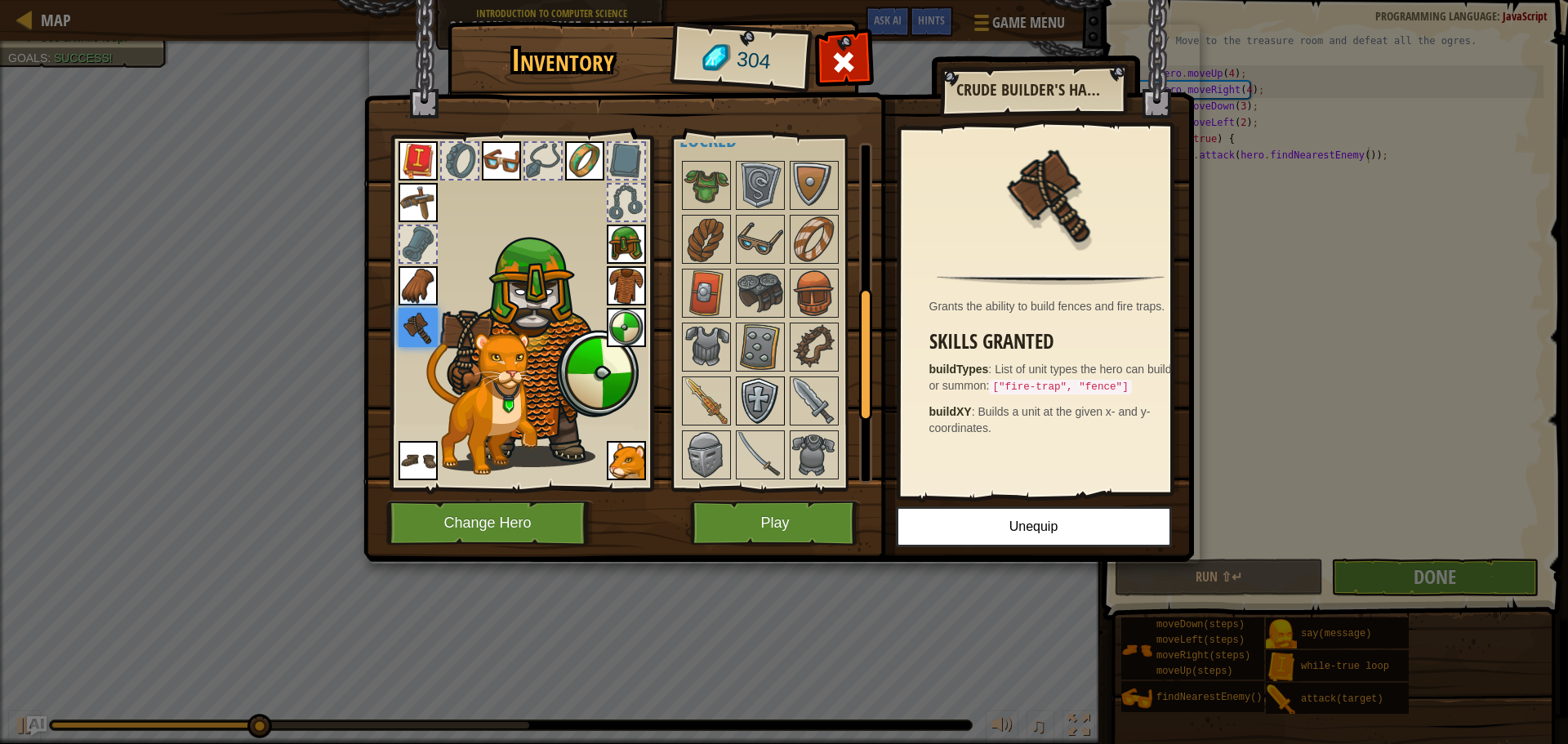
scroll to position [486, 0]
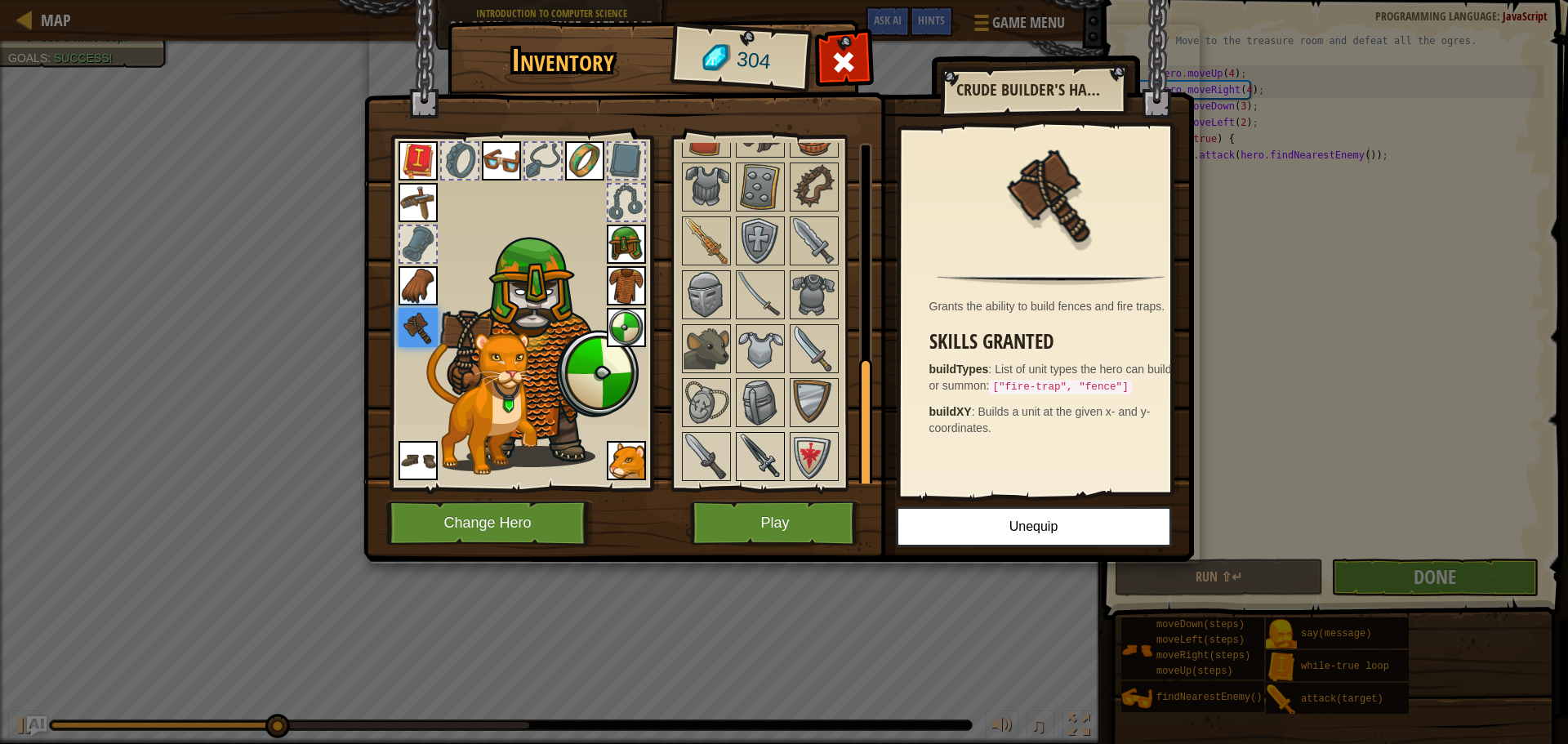
click at [765, 453] on img at bounding box center [760, 456] width 45 height 45
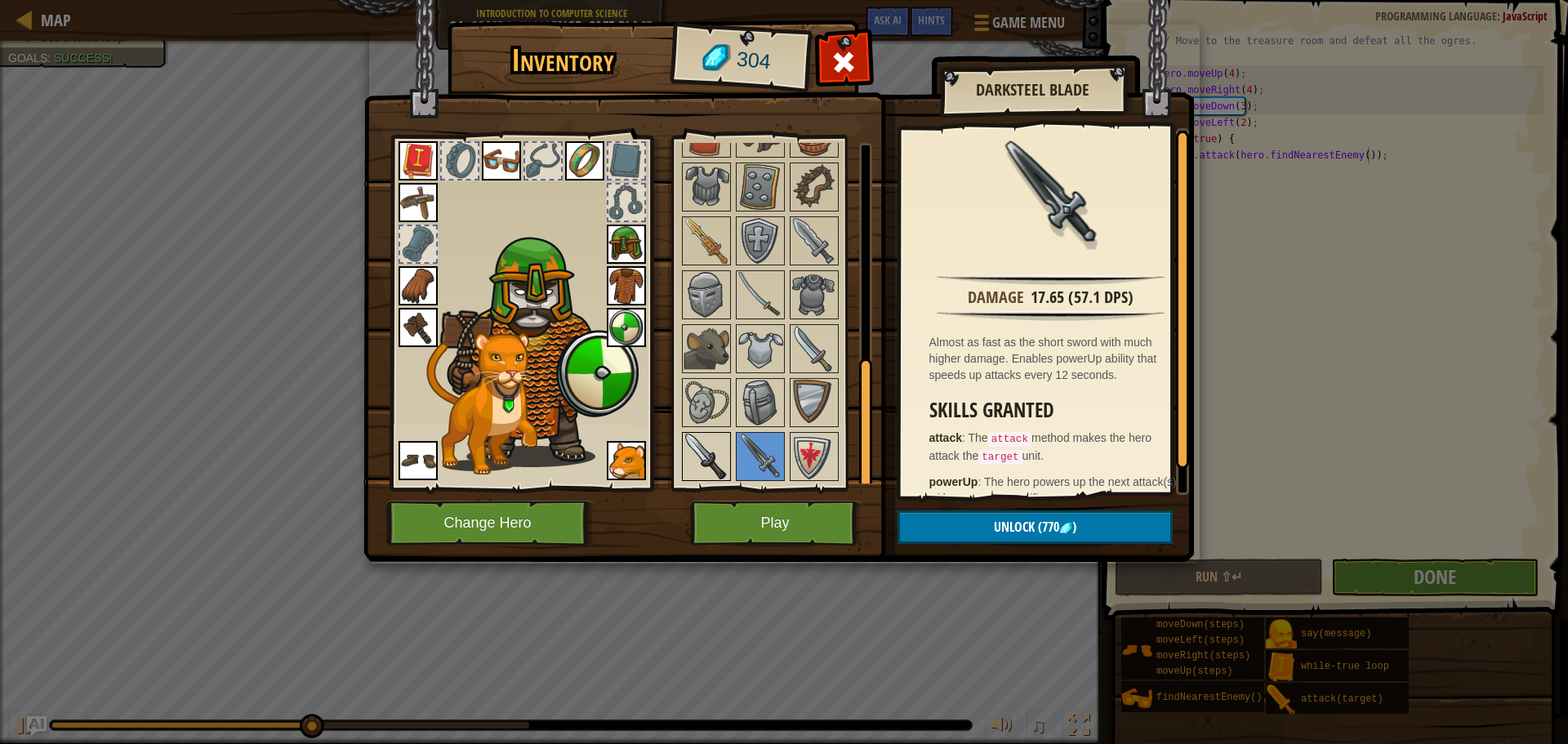
click at [695, 451] on img at bounding box center [707, 456] width 45 height 45
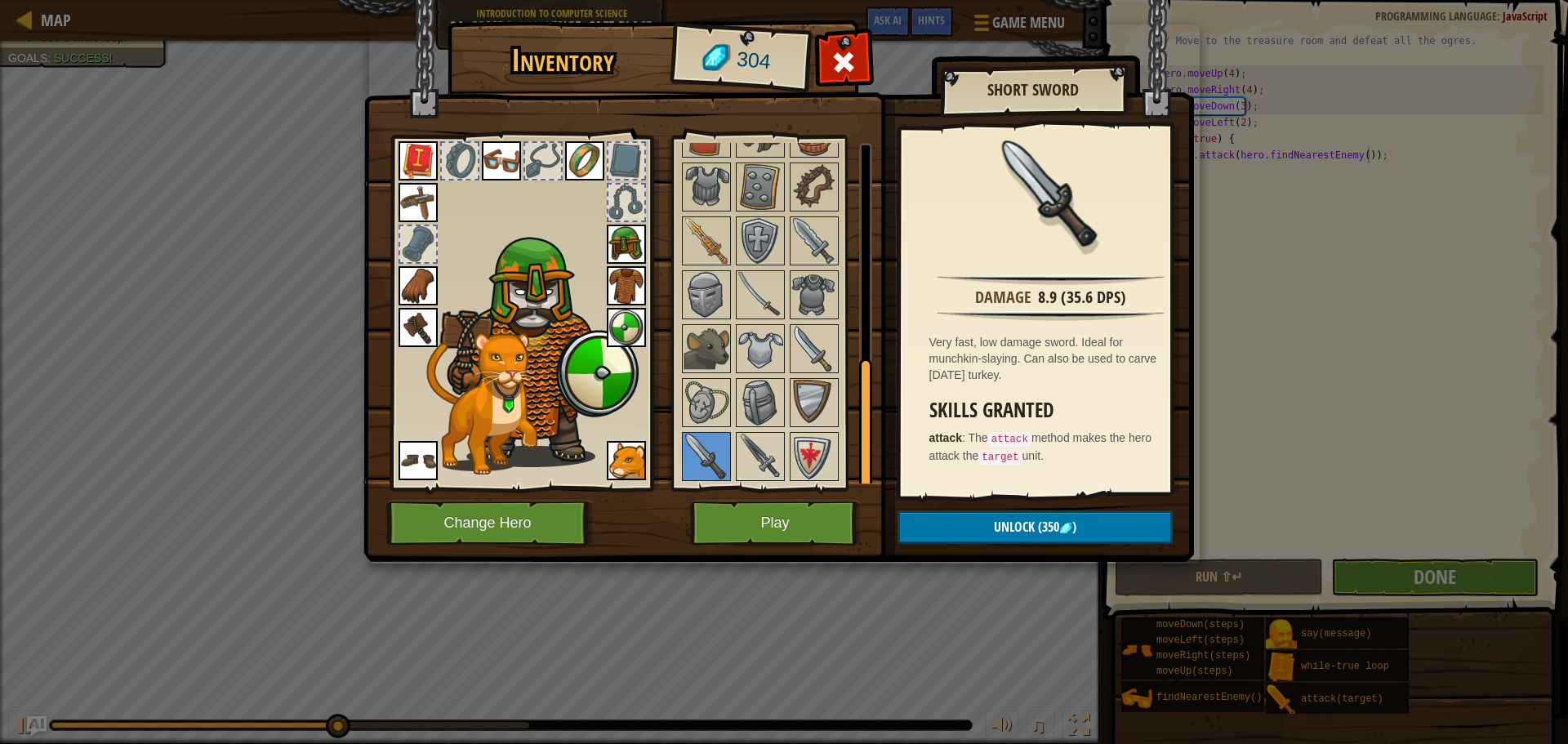
click at [416, 316] on img at bounding box center [418, 327] width 40 height 40
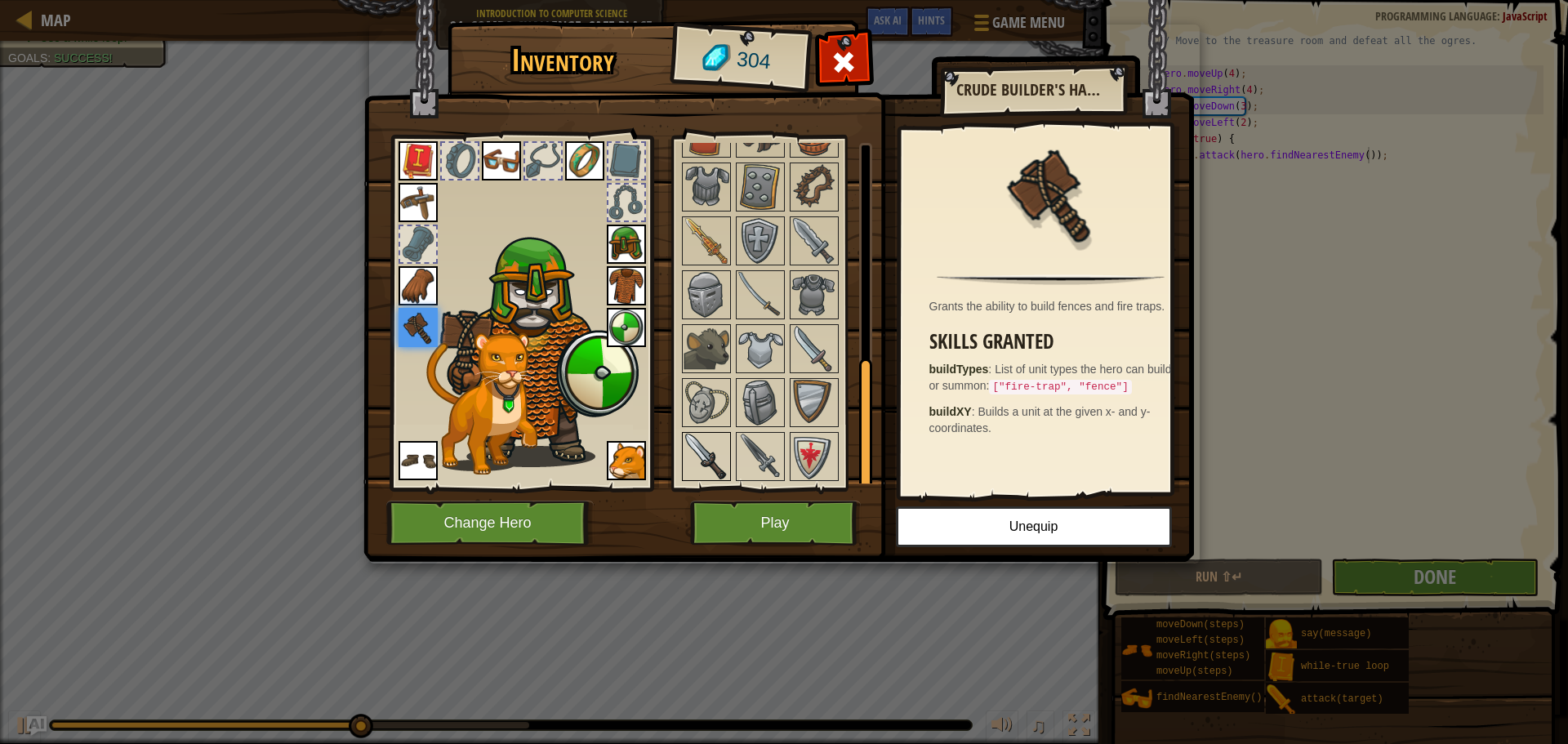
click at [711, 452] on img at bounding box center [707, 456] width 45 height 45
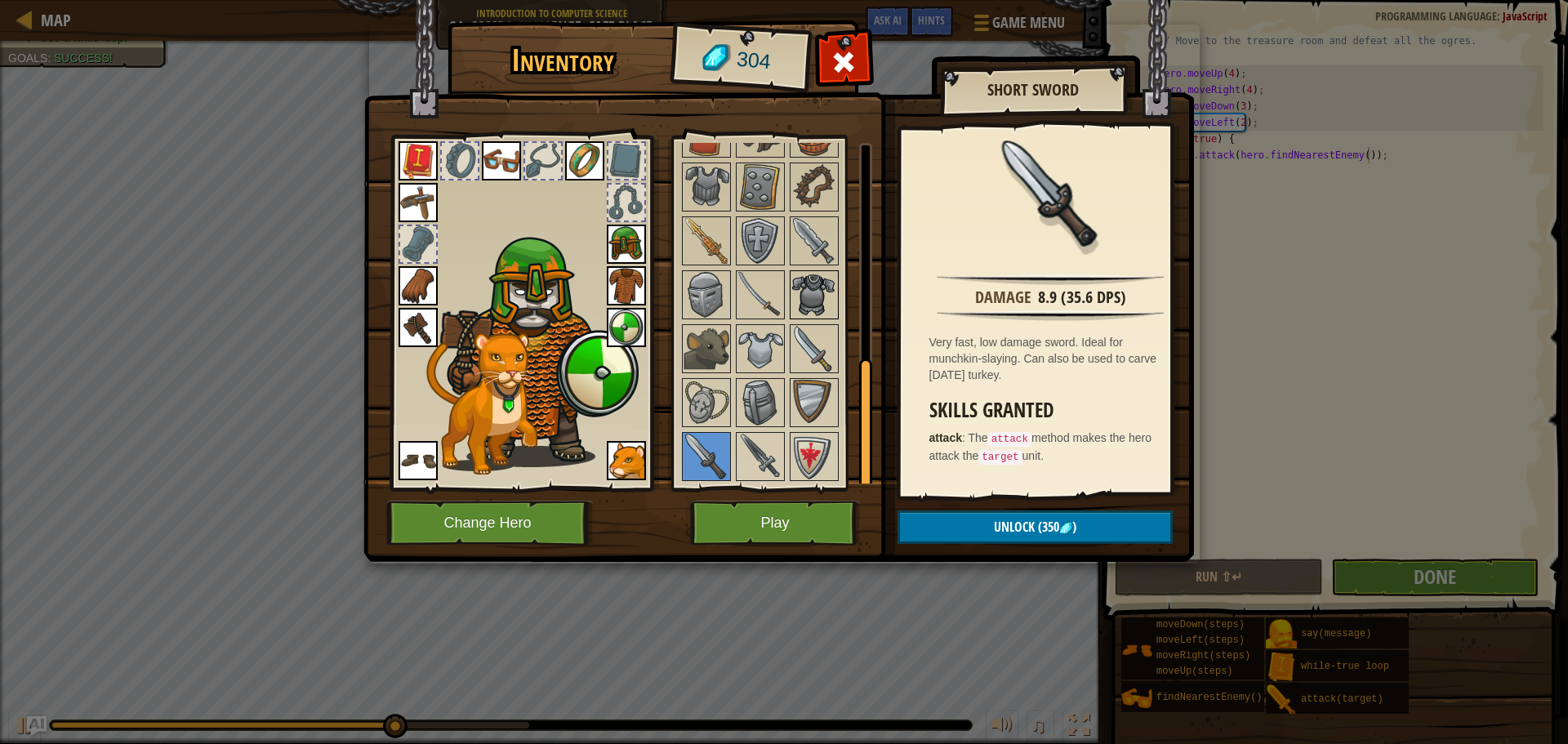
click at [807, 309] on img at bounding box center [814, 295] width 45 height 45
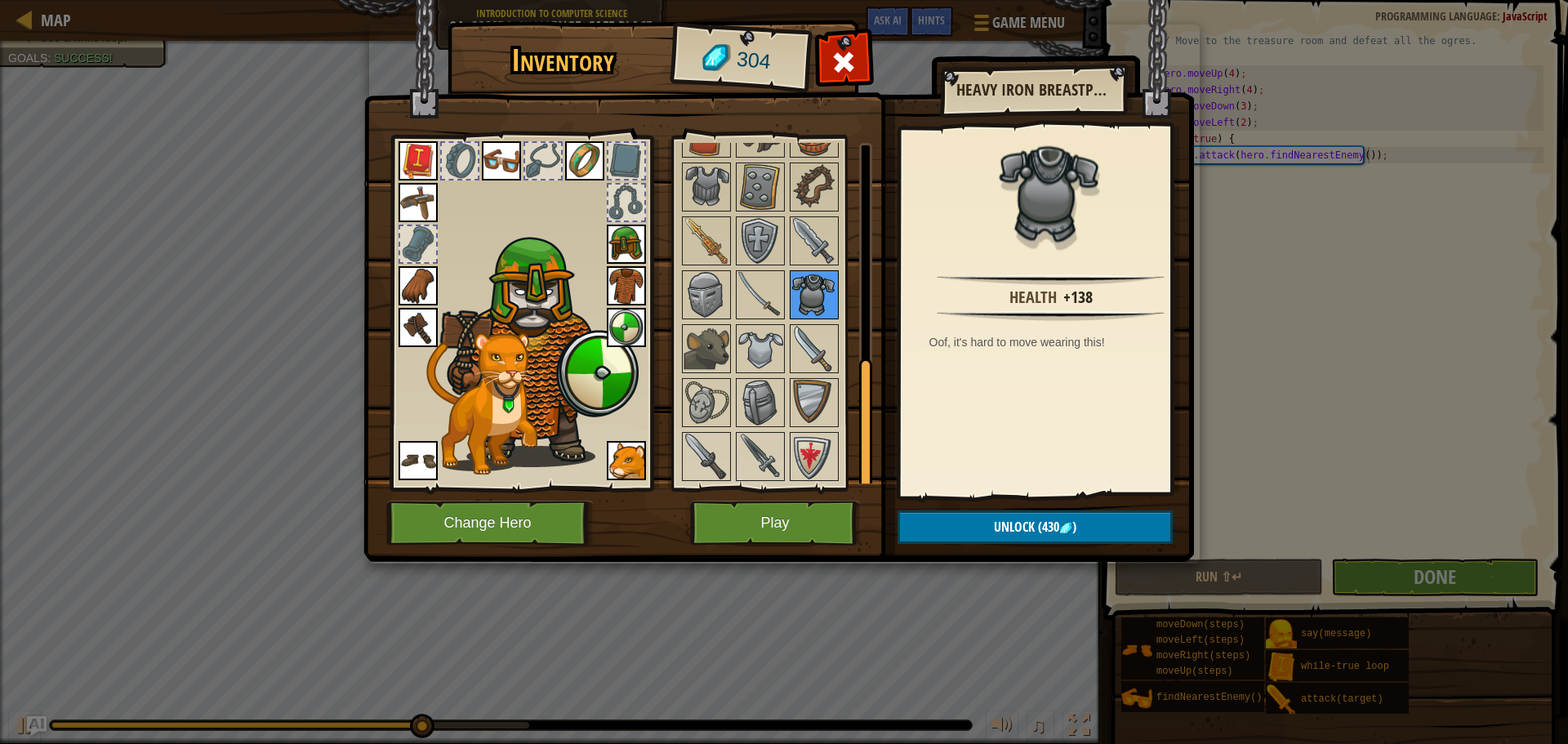
scroll to position [405, 0]
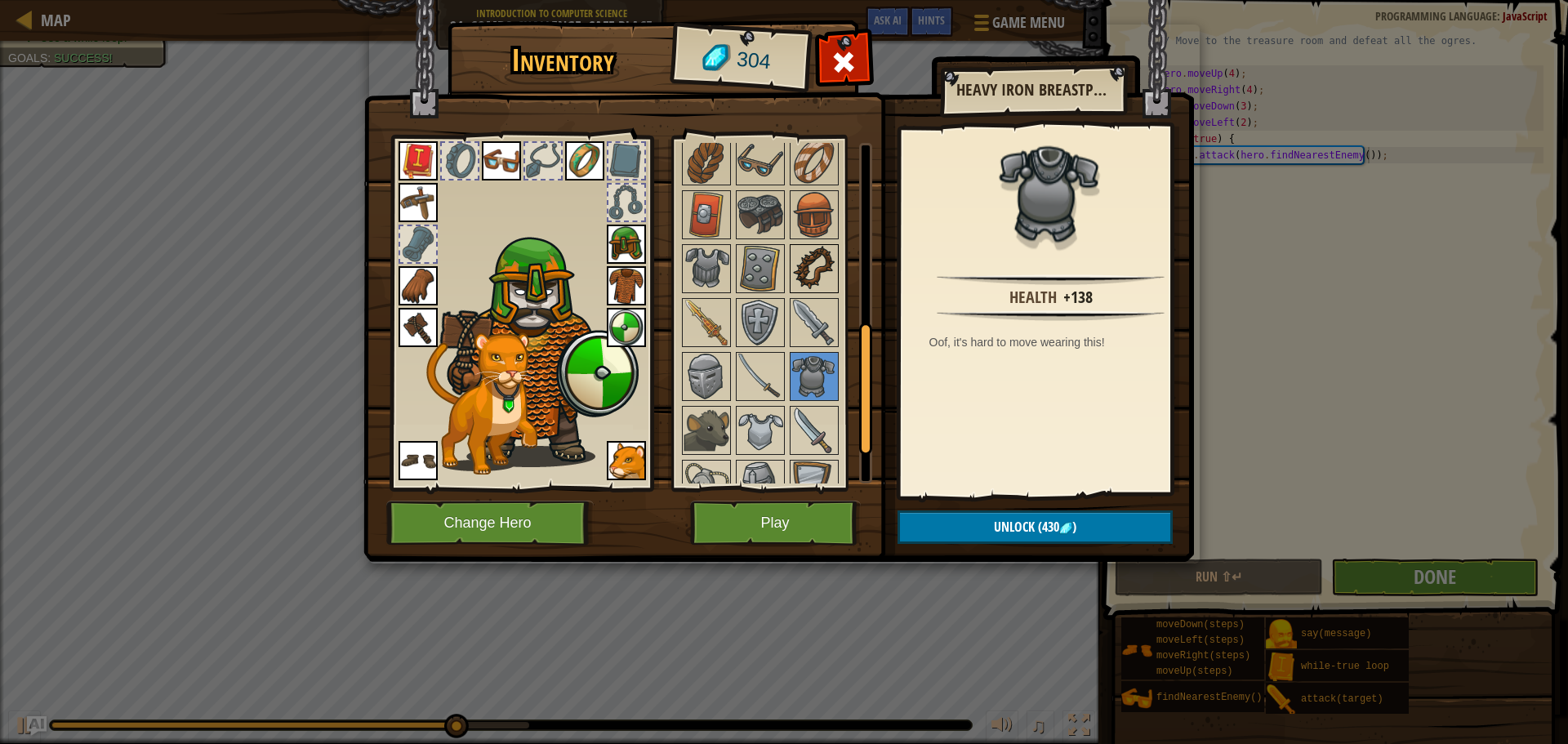
click at [807, 269] on img at bounding box center [814, 268] width 45 height 45
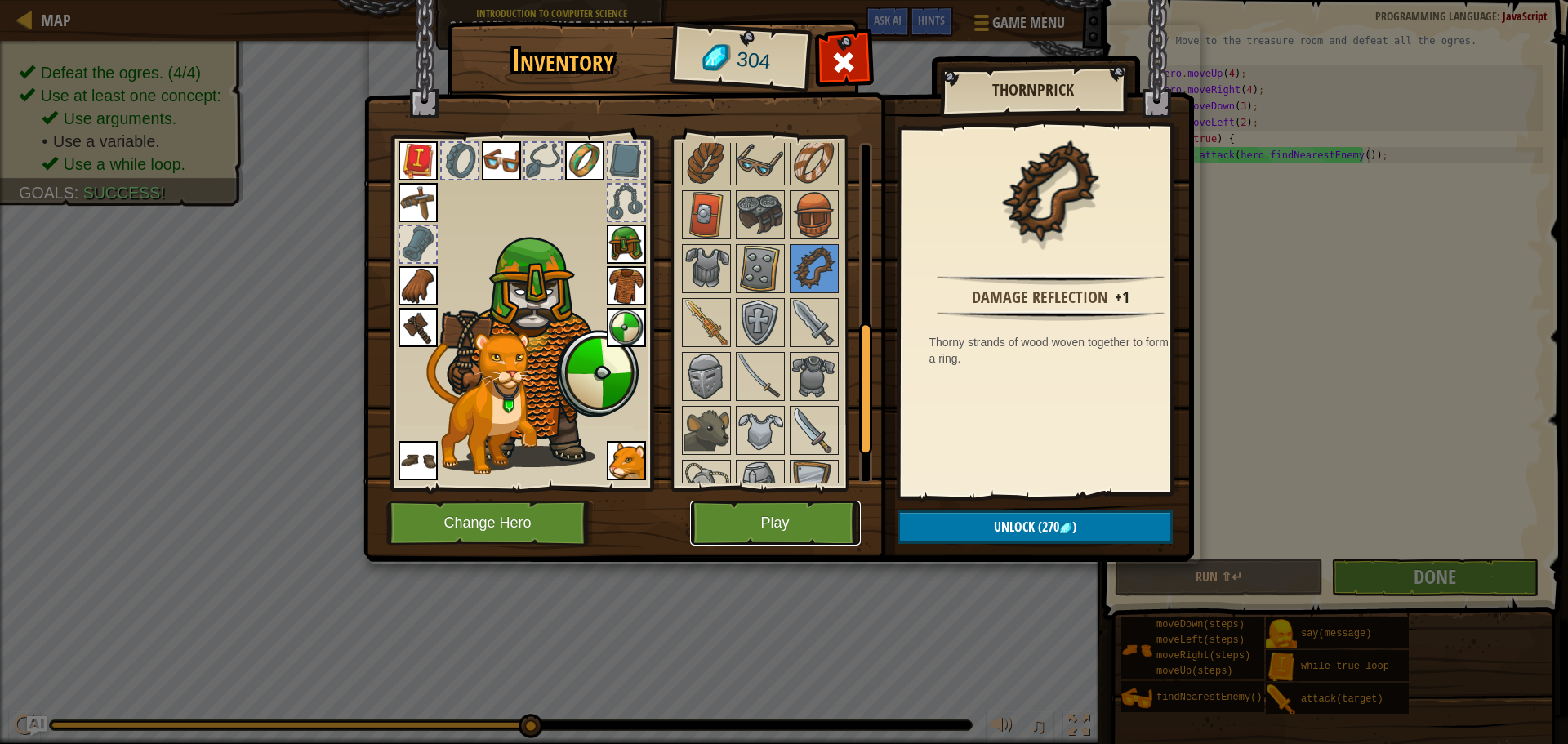
click at [748, 521] on button "Play" at bounding box center [776, 523] width 171 height 45
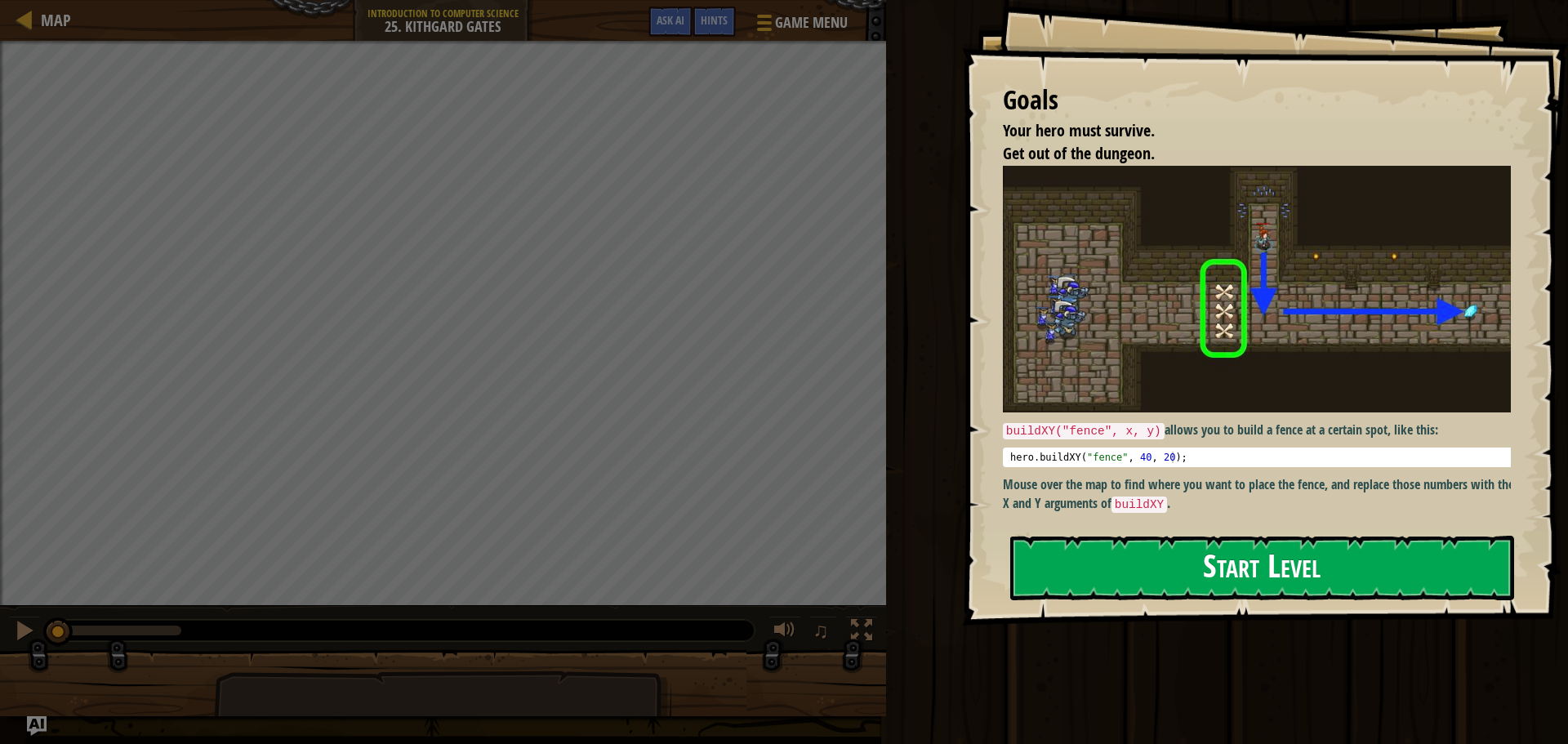
click at [1103, 562] on button "Start Level" at bounding box center [1262, 567] width 504 height 65
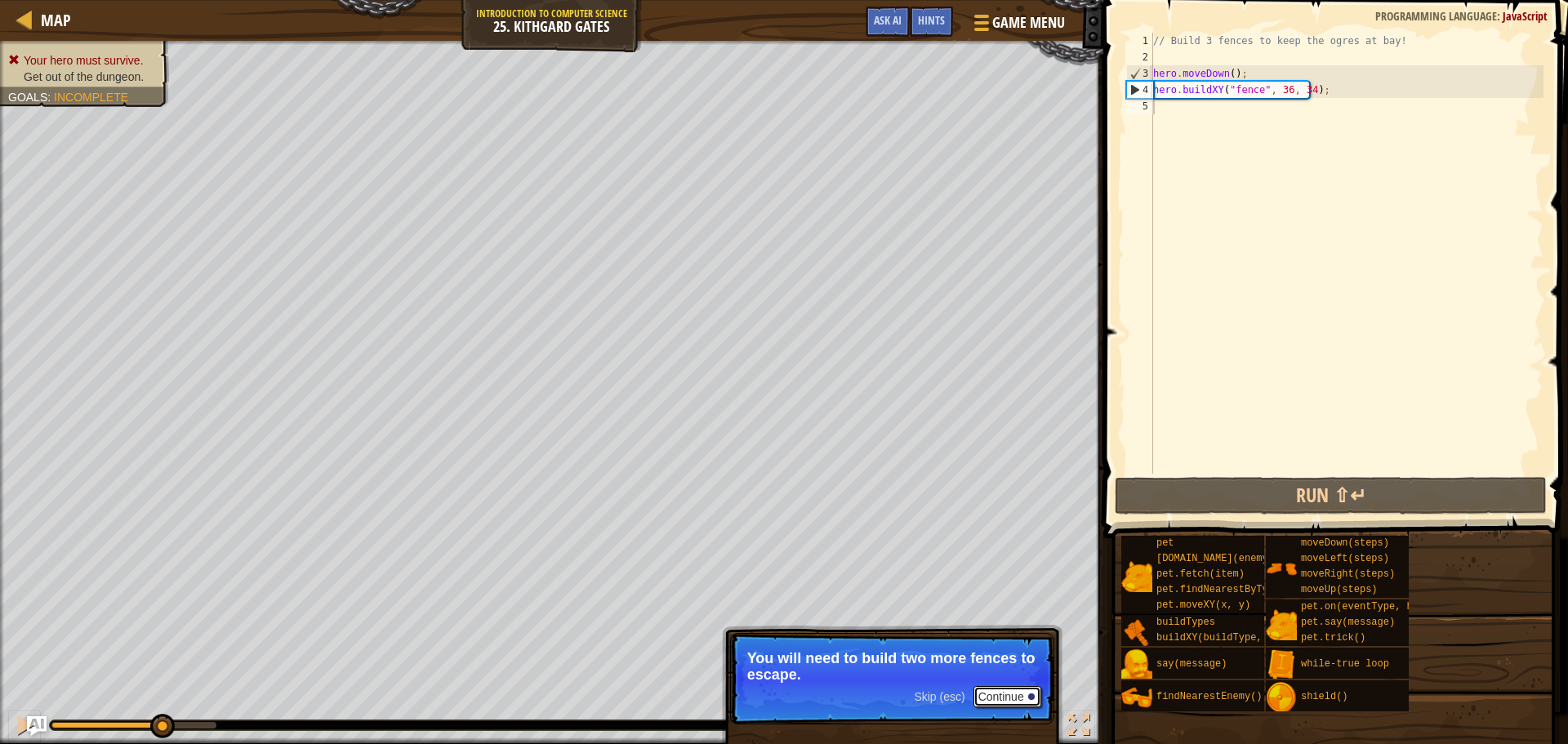
click at [1006, 694] on button "Continue" at bounding box center [1007, 696] width 68 height 21
click at [995, 692] on button "Continue" at bounding box center [1007, 698] width 68 height 21
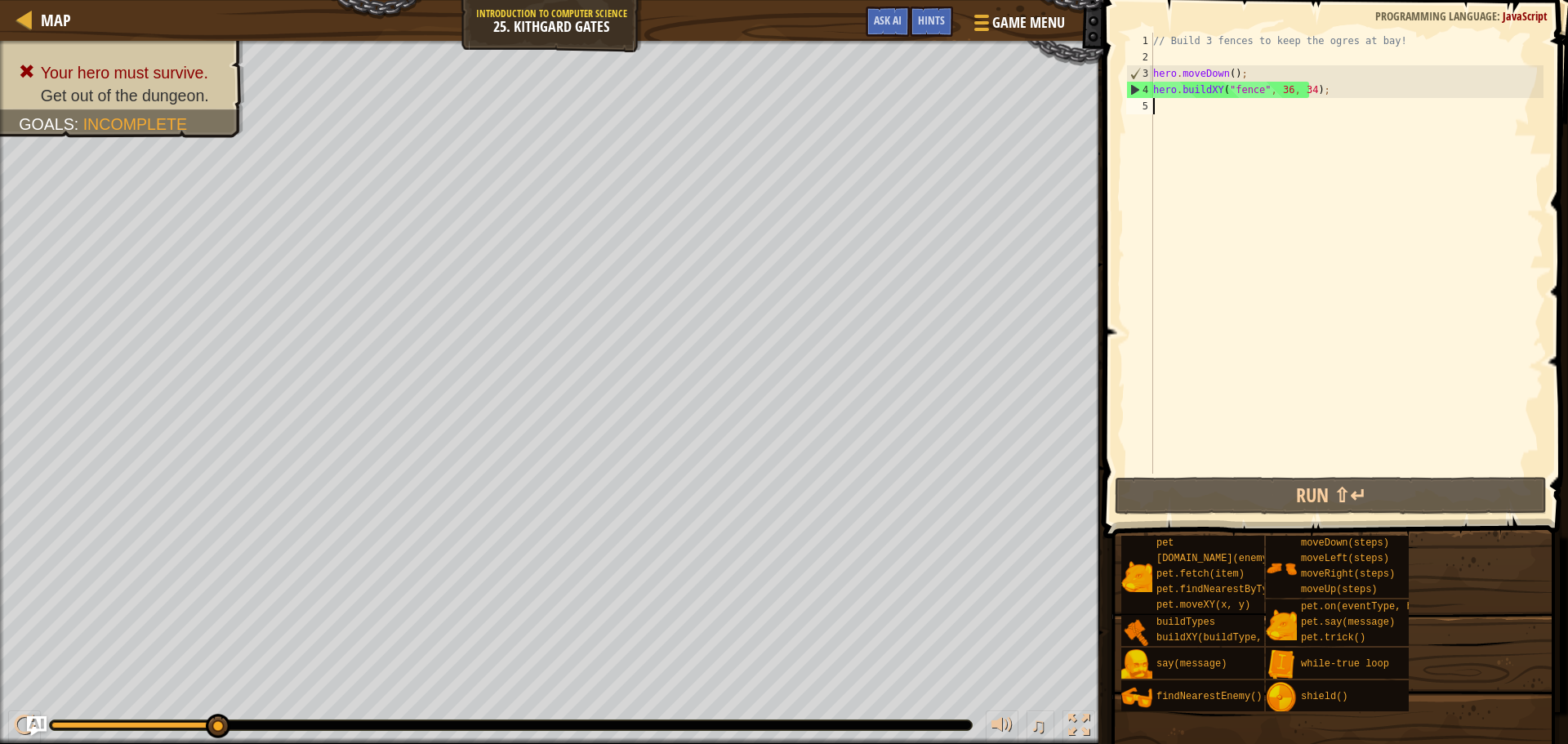
click at [1321, 88] on div "// Build 3 fences to keep the ogres at bay! hero . moveDown ( ) ; hero . buildX…" at bounding box center [1347, 269] width 394 height 474
type textarea "hero.buildXY("fence", 36, 34);"
type textarea "h"
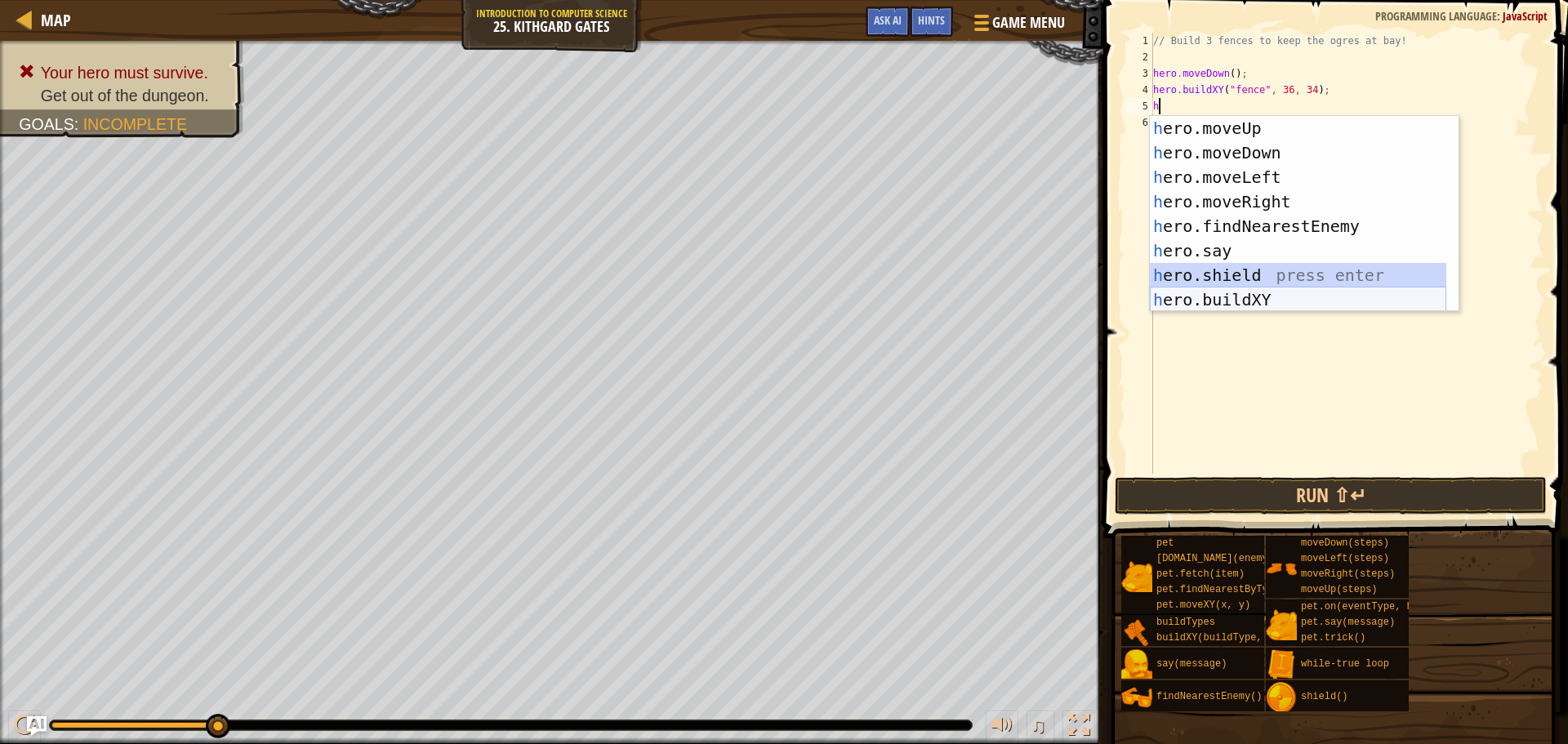
drag, startPoint x: 1194, startPoint y: 268, endPoint x: 1183, endPoint y: 310, distance: 43.4
click at [1183, 310] on div "h ero.moveUp press enter h ero.moveDown press enter h ero.moveLeft press enter …" at bounding box center [1299, 238] width 296 height 245
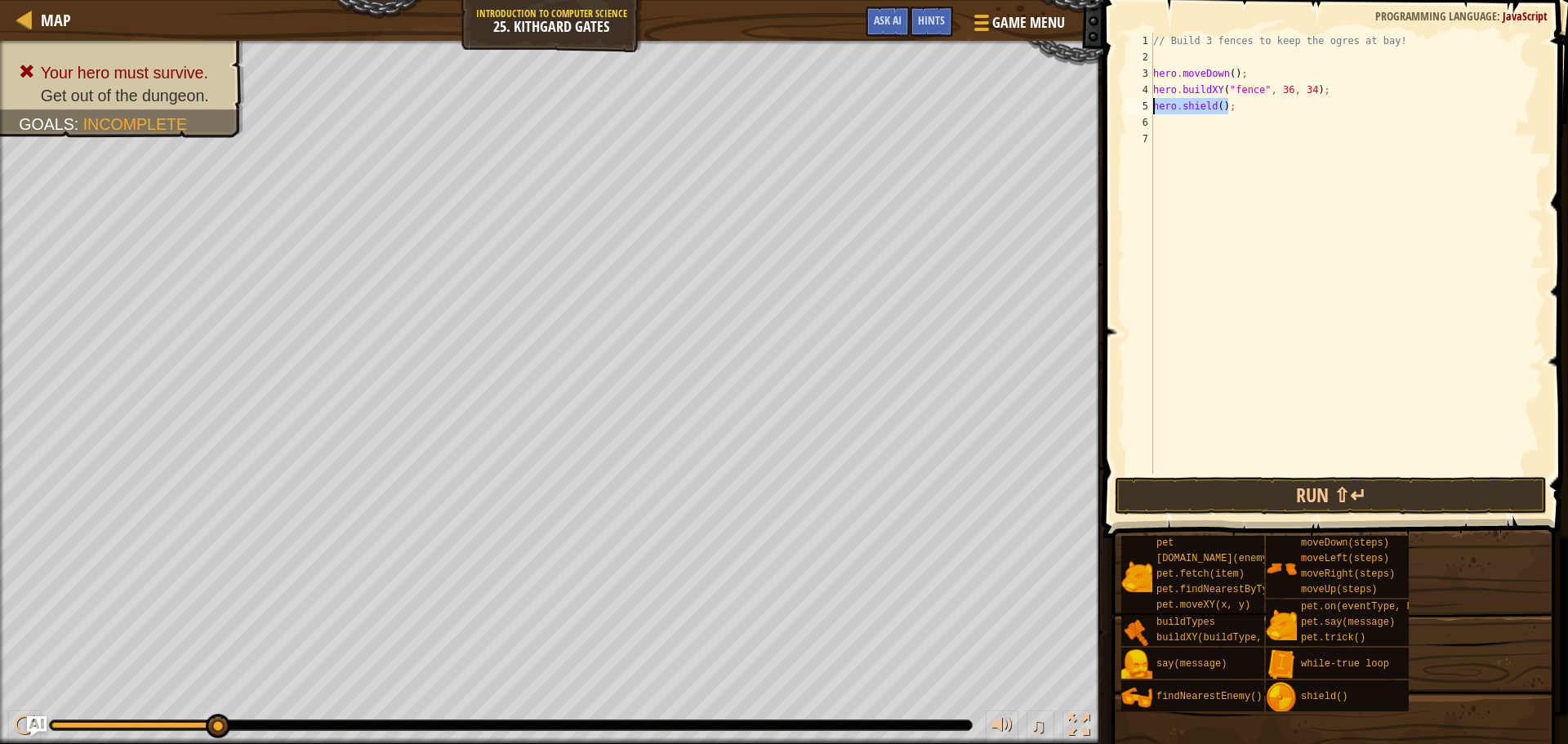
drag, startPoint x: 1224, startPoint y: 106, endPoint x: 1129, endPoint y: 109, distance: 95.0
click at [1129, 109] on div "1 2 3 4 5 6 7 // Build 3 fences to keep the ogres at bay! hero . moveDown ( ) ;…" at bounding box center [1334, 253] width 421 height 441
type textarea "hero.shield();"
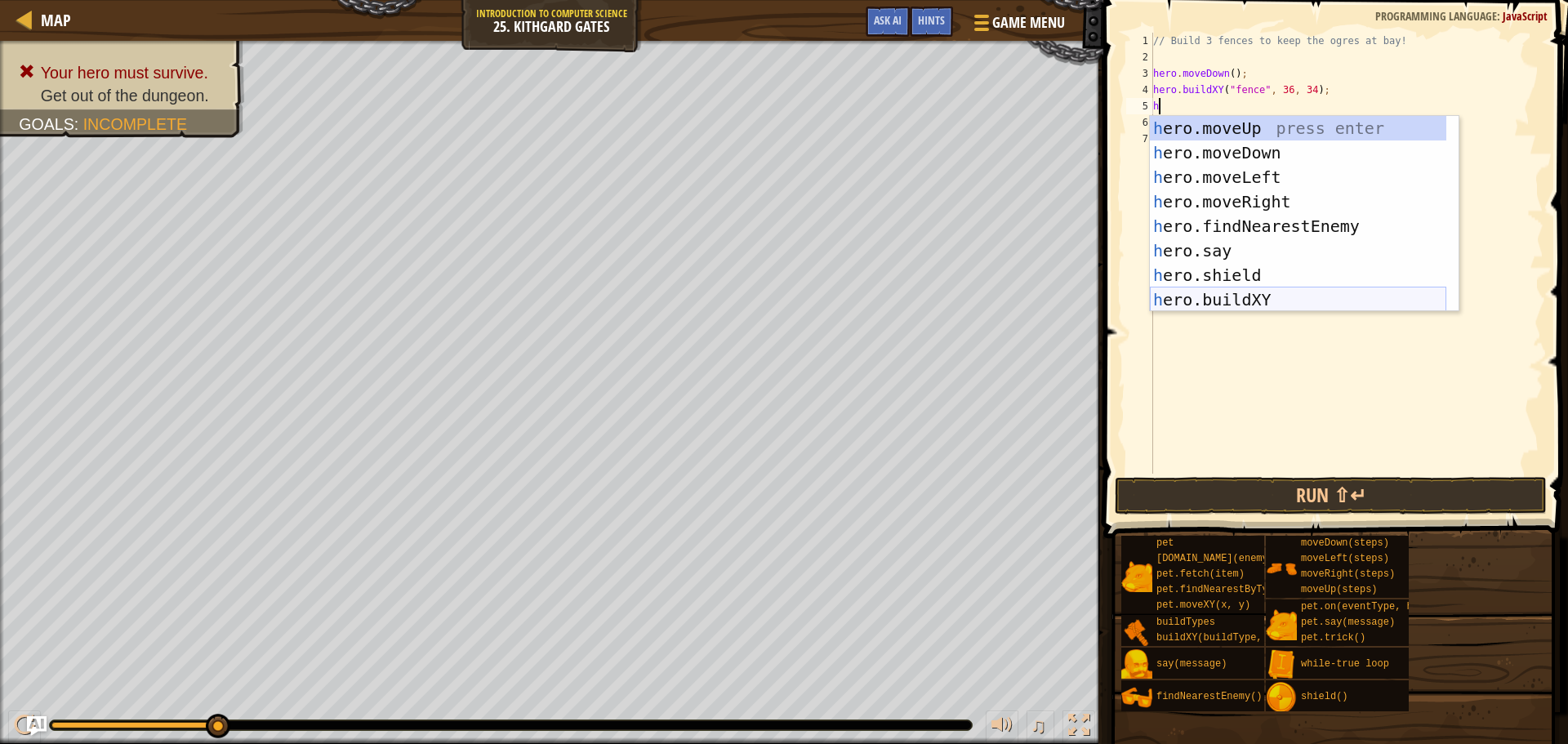
click at [1221, 290] on div "h ero.moveUp press enter h ero.moveDown press enter h ero.moveLeft press enter …" at bounding box center [1299, 238] width 296 height 245
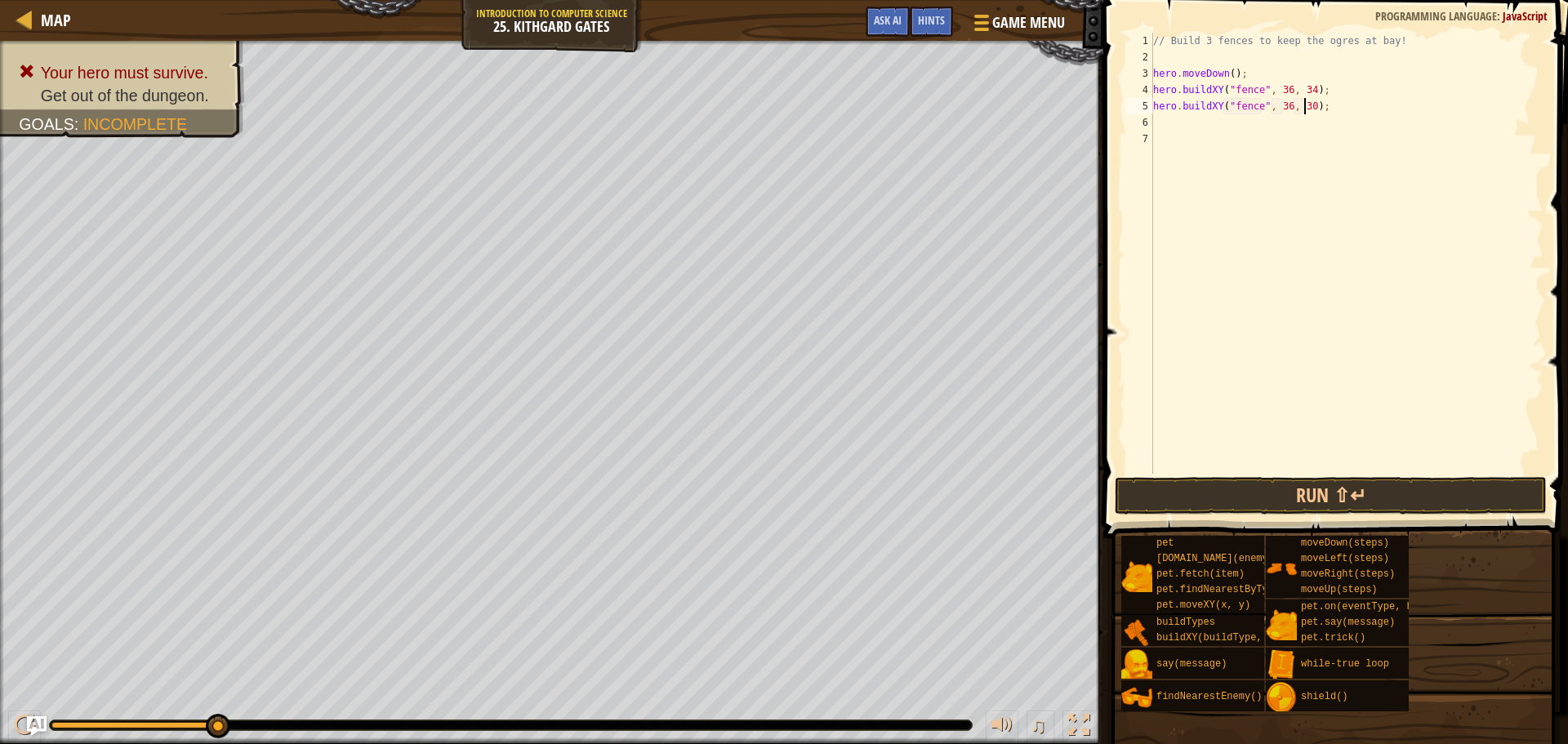
click at [1304, 108] on div "// Build 3 fences to keep the ogres at bay! hero . moveDown ( ) ; hero . buildX…" at bounding box center [1347, 269] width 394 height 474
click at [1305, 105] on div "// Build 3 fences to keep the ogres at bay! hero . moveDown ( ) ; hero . buildX…" at bounding box center [1347, 253] width 394 height 441
type textarea "hero.buildXY("fence", 36, 28);"
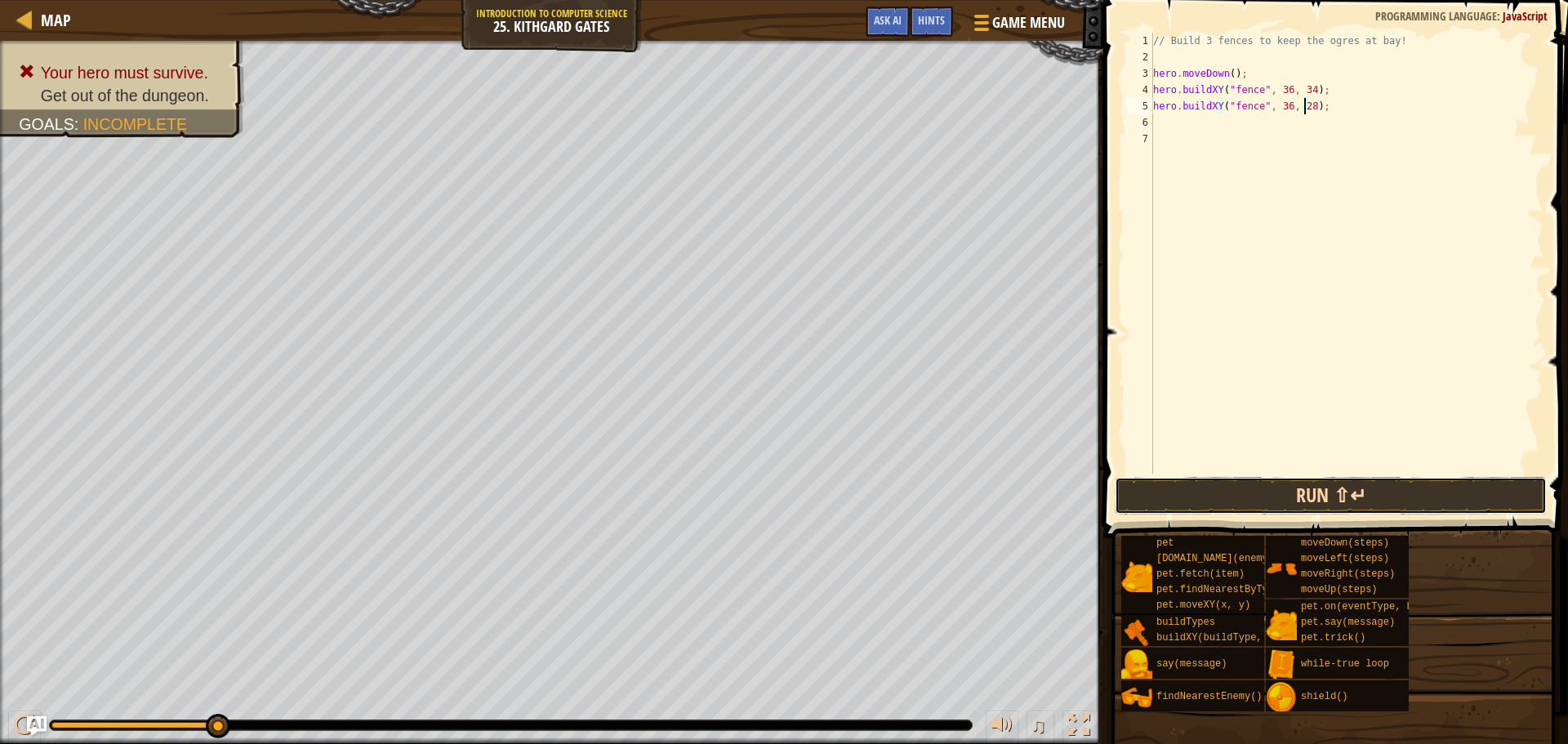
click at [1199, 492] on button "Run ⇧↵" at bounding box center [1331, 495] width 432 height 38
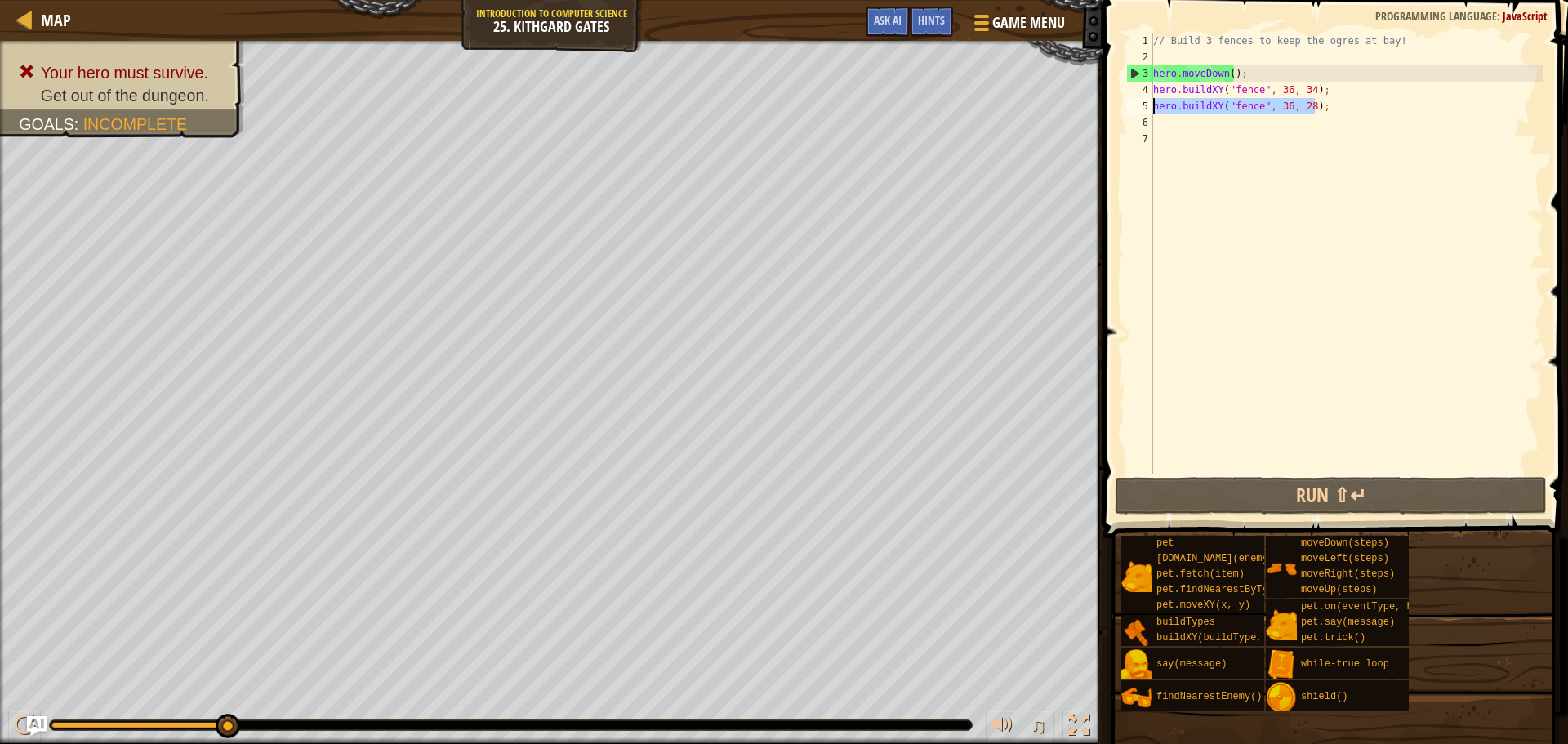
drag, startPoint x: 1320, startPoint y: 109, endPoint x: 1144, endPoint y: 105, distance: 176.0
click at [1144, 105] on div "hero.buildXY("fence", 36, 28); 1 2 3 4 5 6 7 // Build 3 fences to keep the ogre…" at bounding box center [1334, 253] width 421 height 441
click at [1315, 104] on div "// Build 3 fences to keep the ogres at bay! hero . moveDown ( ) ; hero . buildX…" at bounding box center [1347, 253] width 394 height 441
paste textarea "hero.buildXY("fence", 36, 28);"
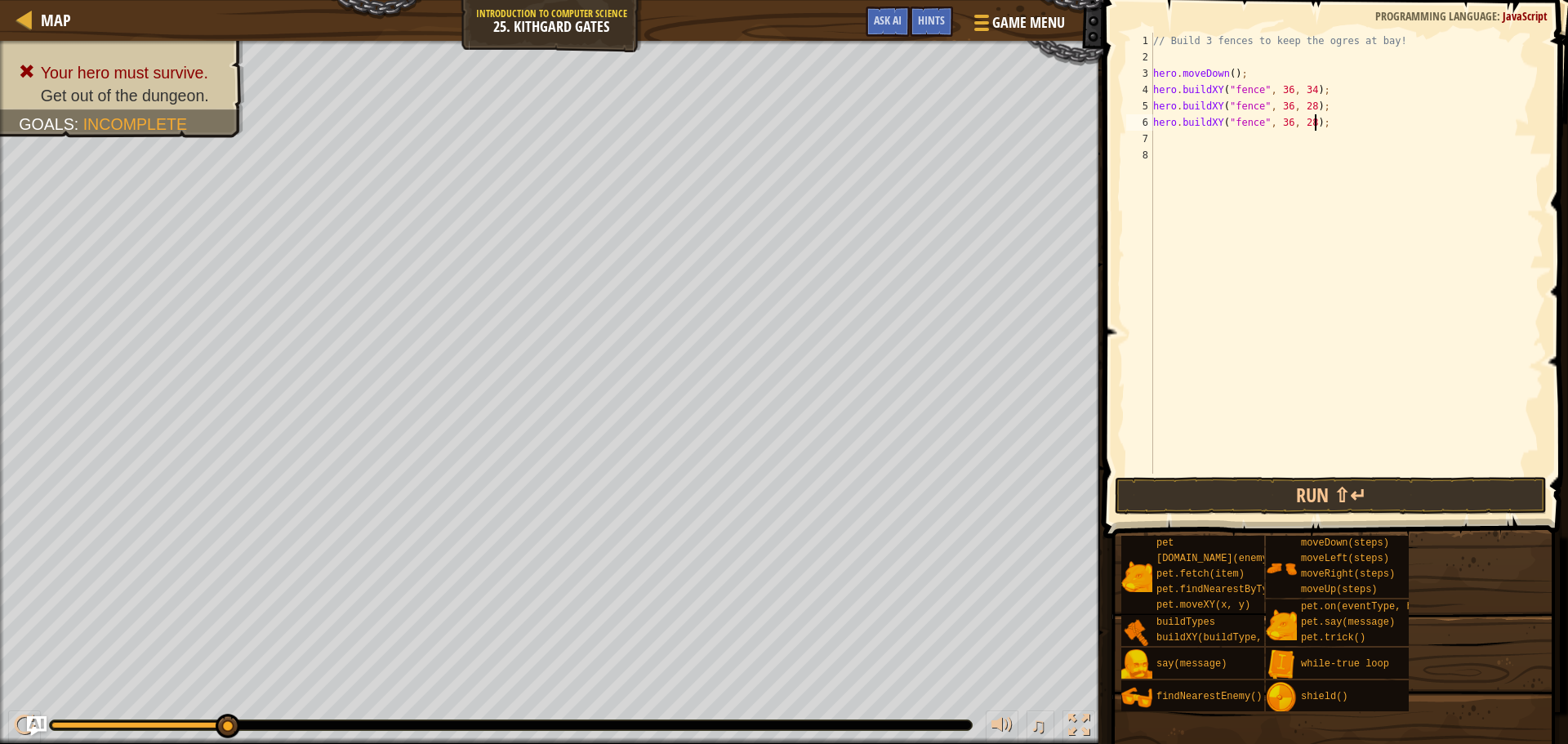
click at [1300, 121] on div "// Build 3 fences to keep the ogres at bay! hero . moveDown ( ) ; hero . buildX…" at bounding box center [1347, 269] width 394 height 474
click at [1304, 122] on div "// Build 3 fences to keep the ogres at bay! hero . moveDown ( ) ; hero . buildX…" at bounding box center [1347, 269] width 394 height 474
type textarea "hero.buildXY("fence", 36, 31);"
click at [1214, 499] on button "Run ⇧↵" at bounding box center [1331, 495] width 432 height 38
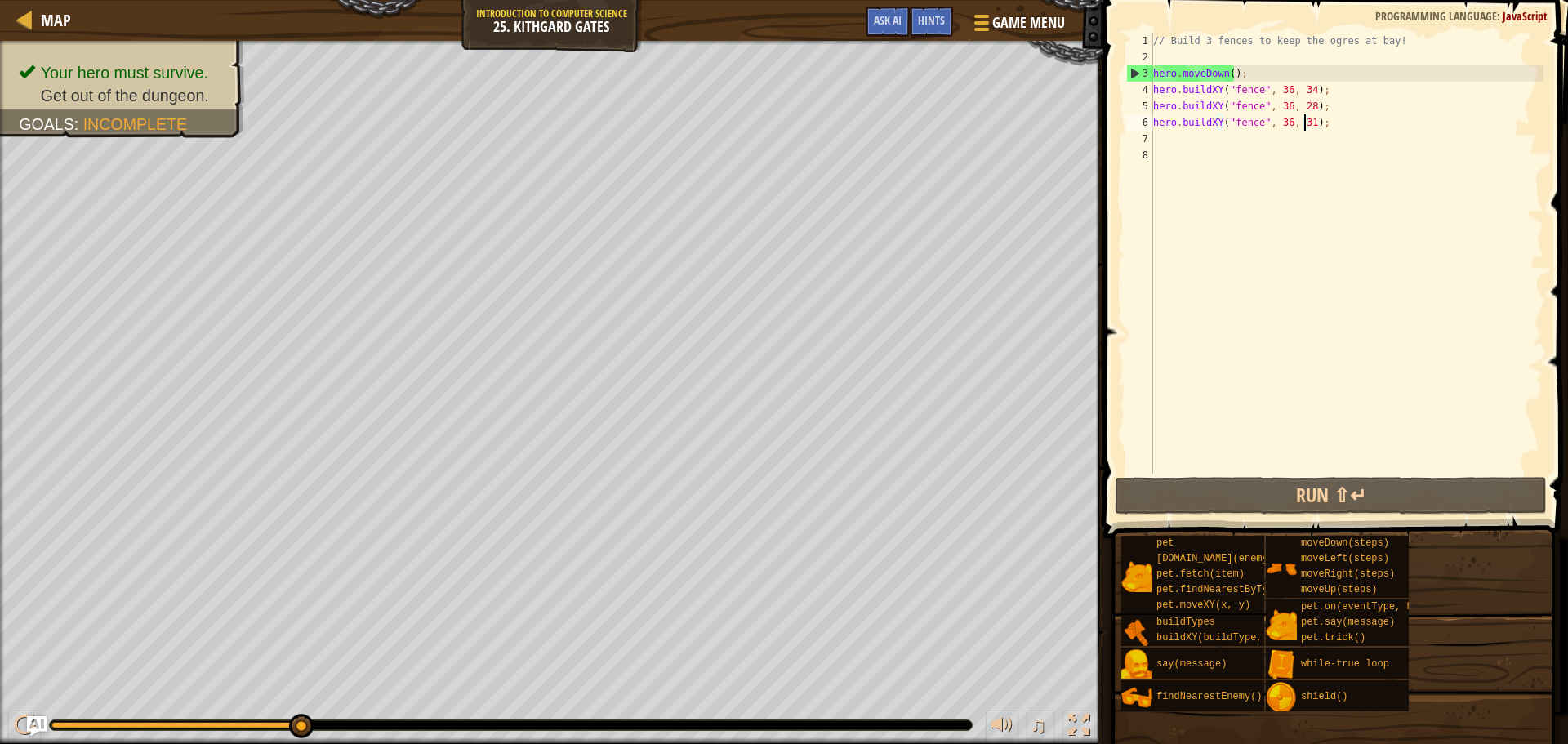
click at [1340, 123] on div "// Build 3 fences to keep the ogres at bay! hero . moveDown ( ) ; hero . buildX…" at bounding box center [1347, 269] width 394 height 474
type textarea "h"
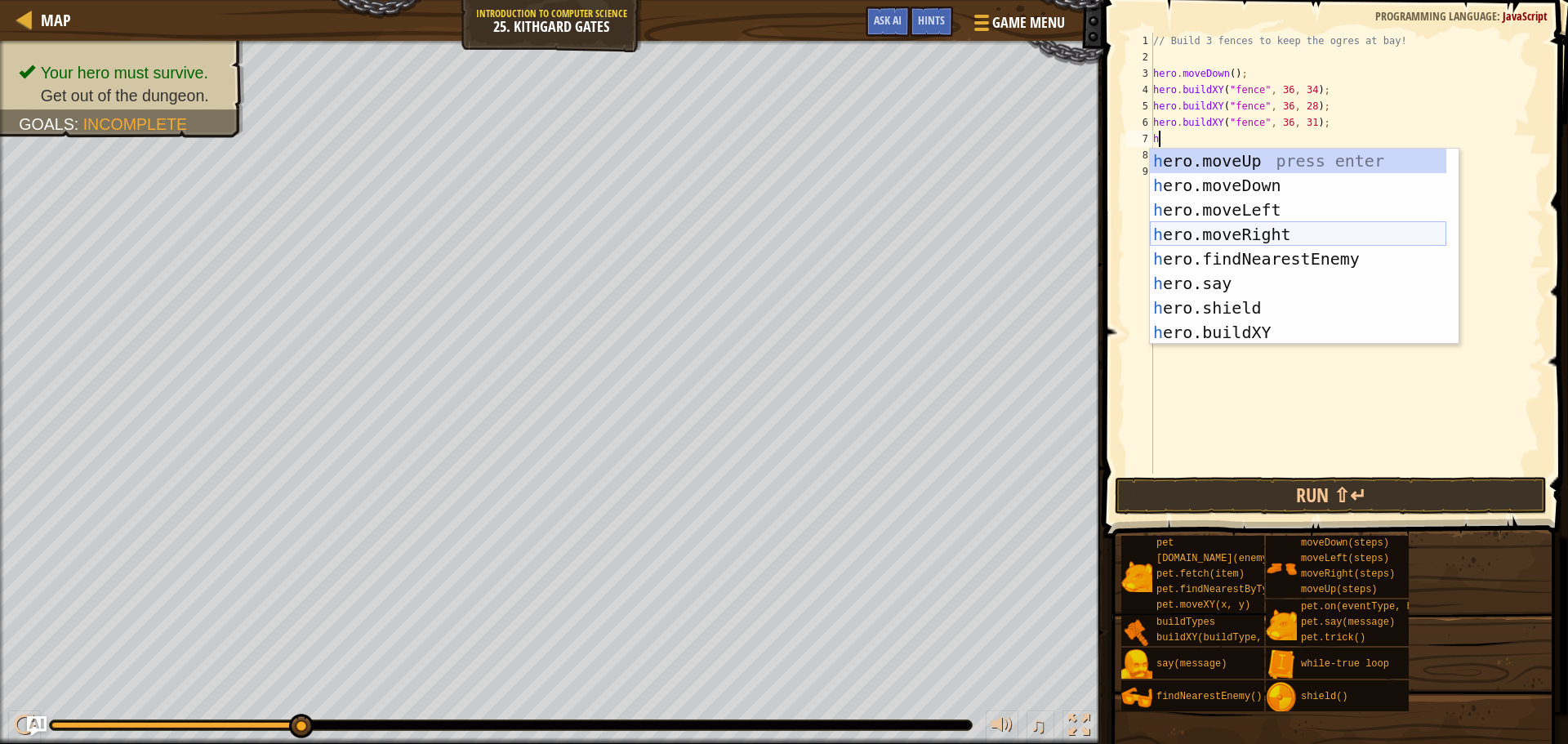
click at [1207, 224] on div "h ero.moveUp press enter h ero.moveDown press enter h ero.moveLeft press enter …" at bounding box center [1299, 271] width 296 height 245
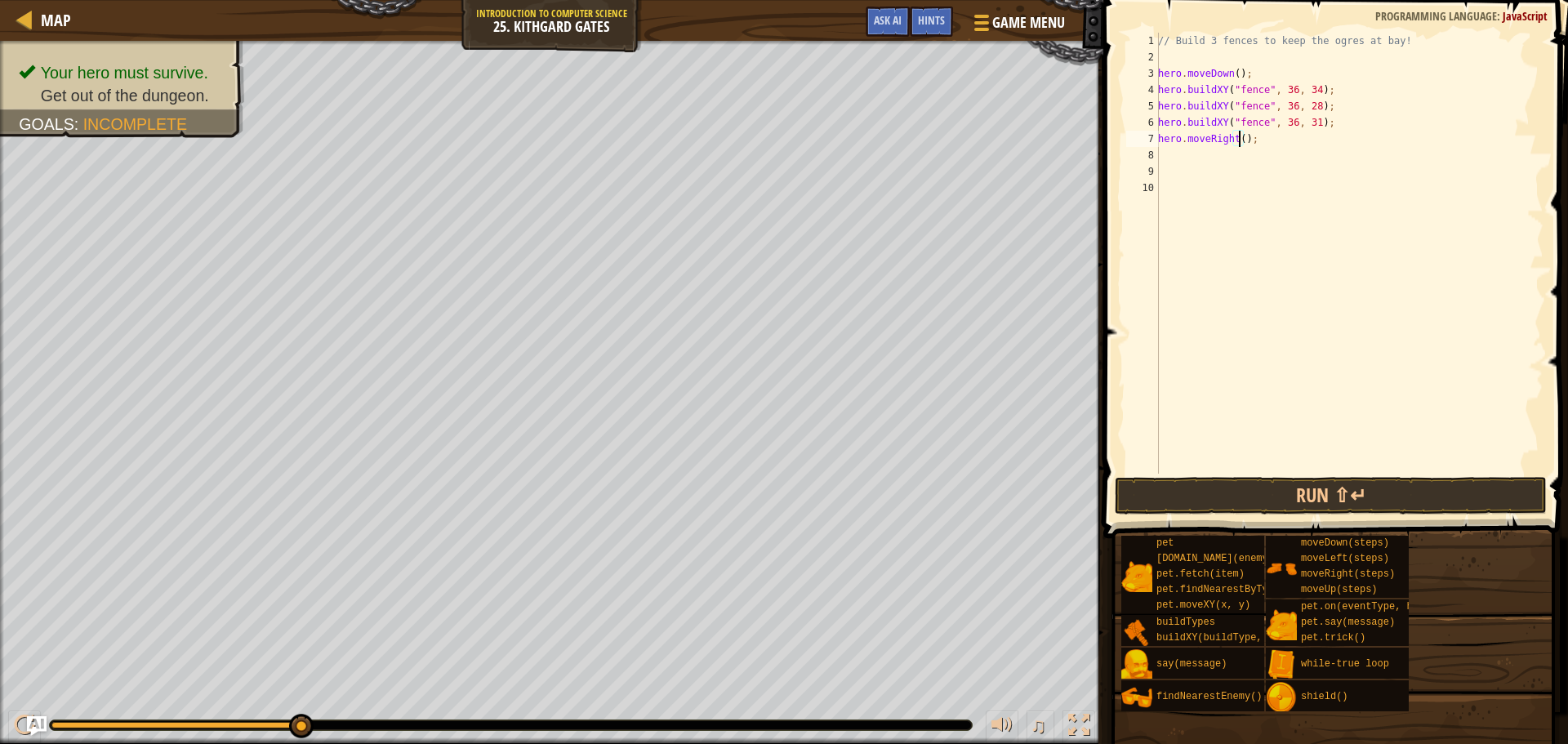
click at [1239, 140] on div "// Build 3 fences to keep the ogres at bay! hero . moveDown ( ) ; hero . buildX…" at bounding box center [1350, 269] width 389 height 474
click at [1241, 486] on button "Run ⇧↵" at bounding box center [1331, 495] width 432 height 38
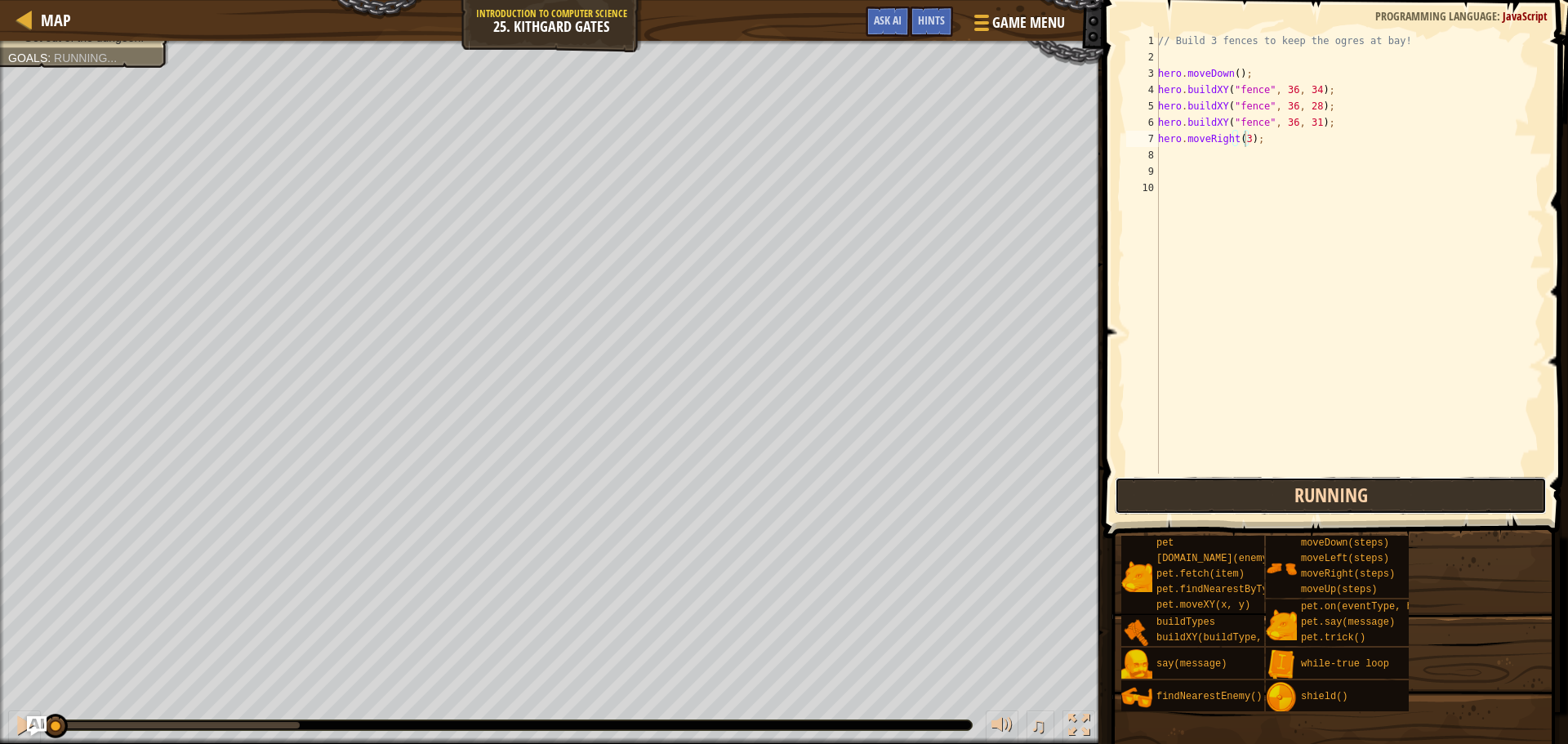
click at [1241, 489] on button "Running" at bounding box center [1331, 495] width 432 height 38
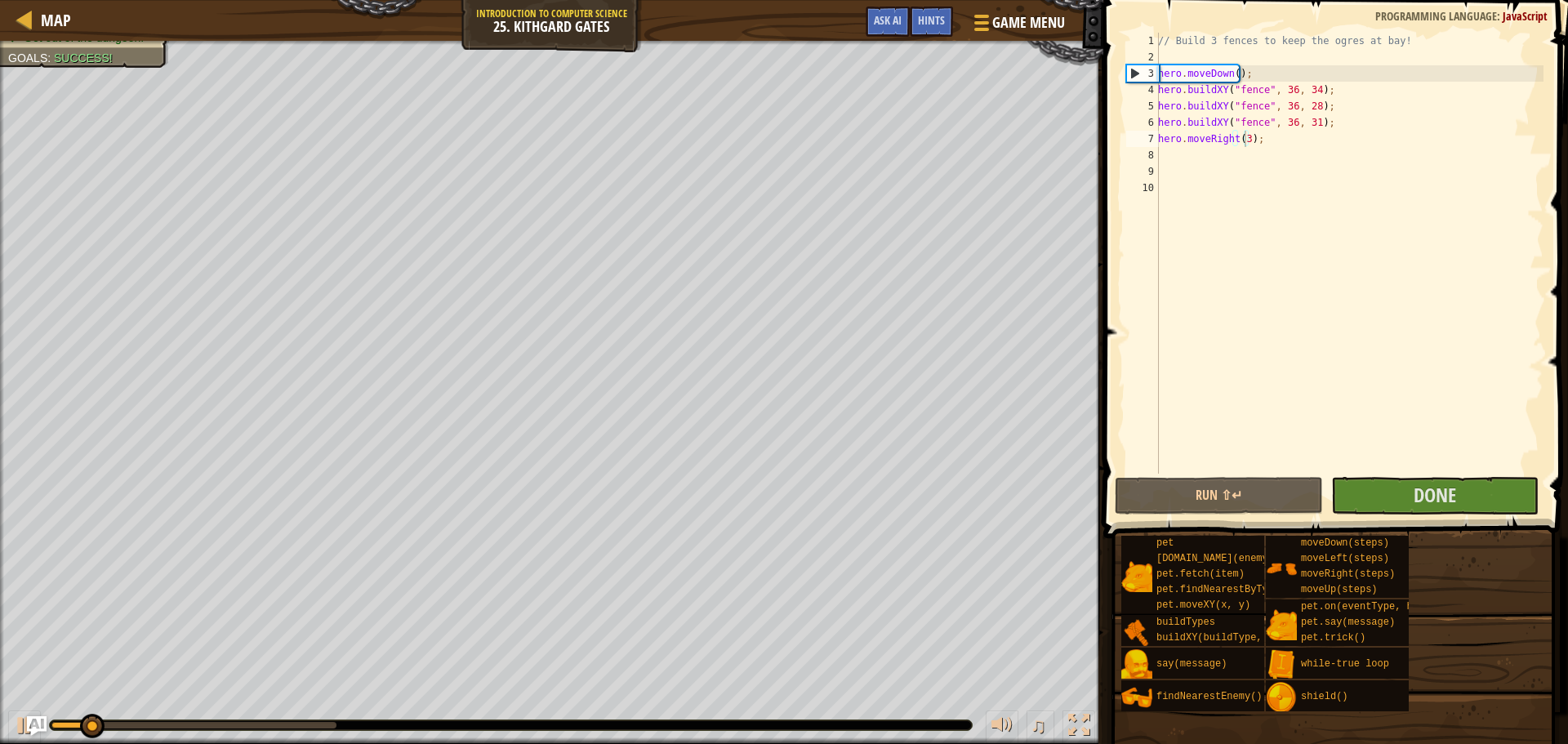
drag, startPoint x: 84, startPoint y: 715, endPoint x: 195, endPoint y: 715, distance: 111.0
click at [195, 715] on div "♫" at bounding box center [552, 720] width 1103 height 49
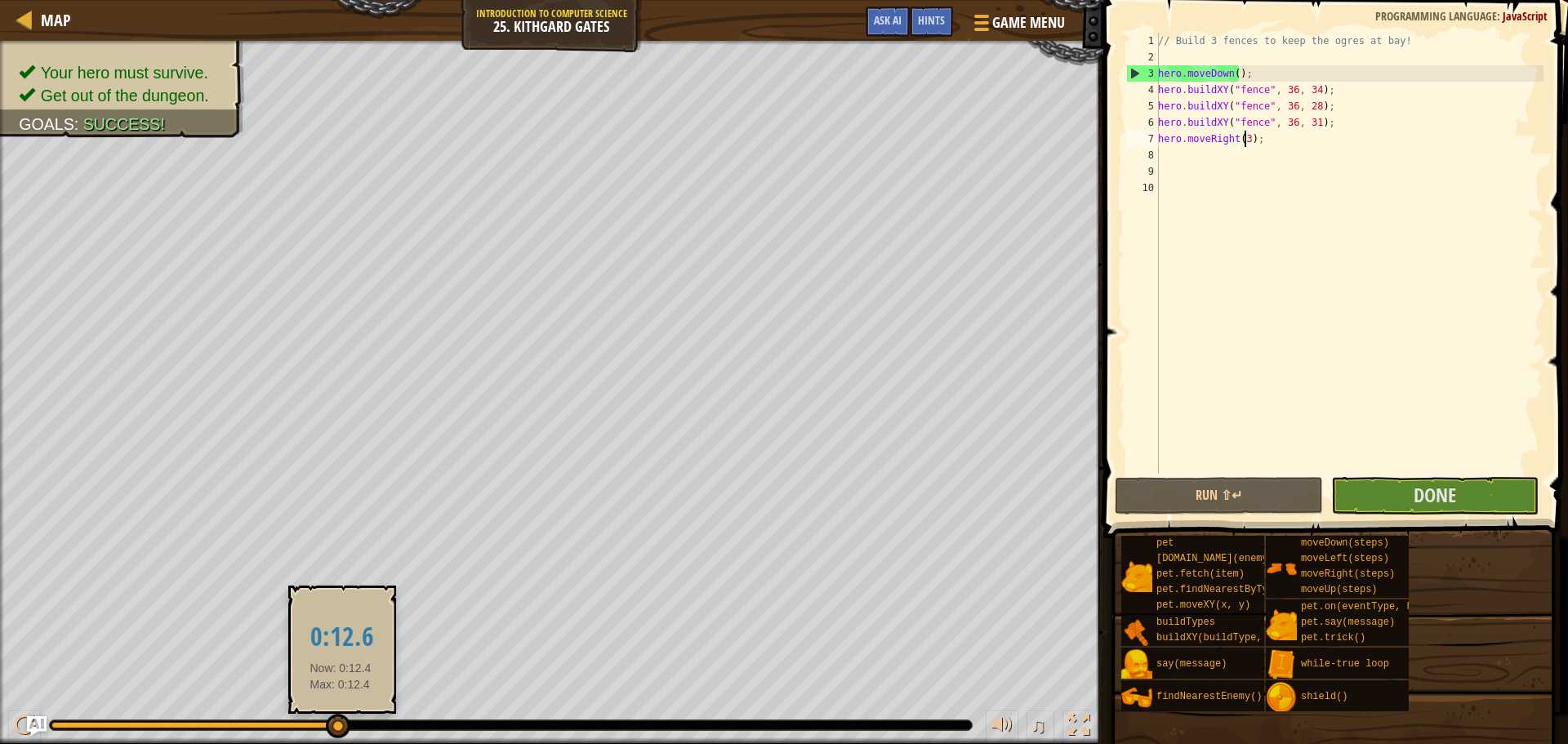
drag, startPoint x: 112, startPoint y: 720, endPoint x: 376, endPoint y: 715, distance: 264.0
click at [353, 725] on div at bounding box center [510, 725] width 922 height 10
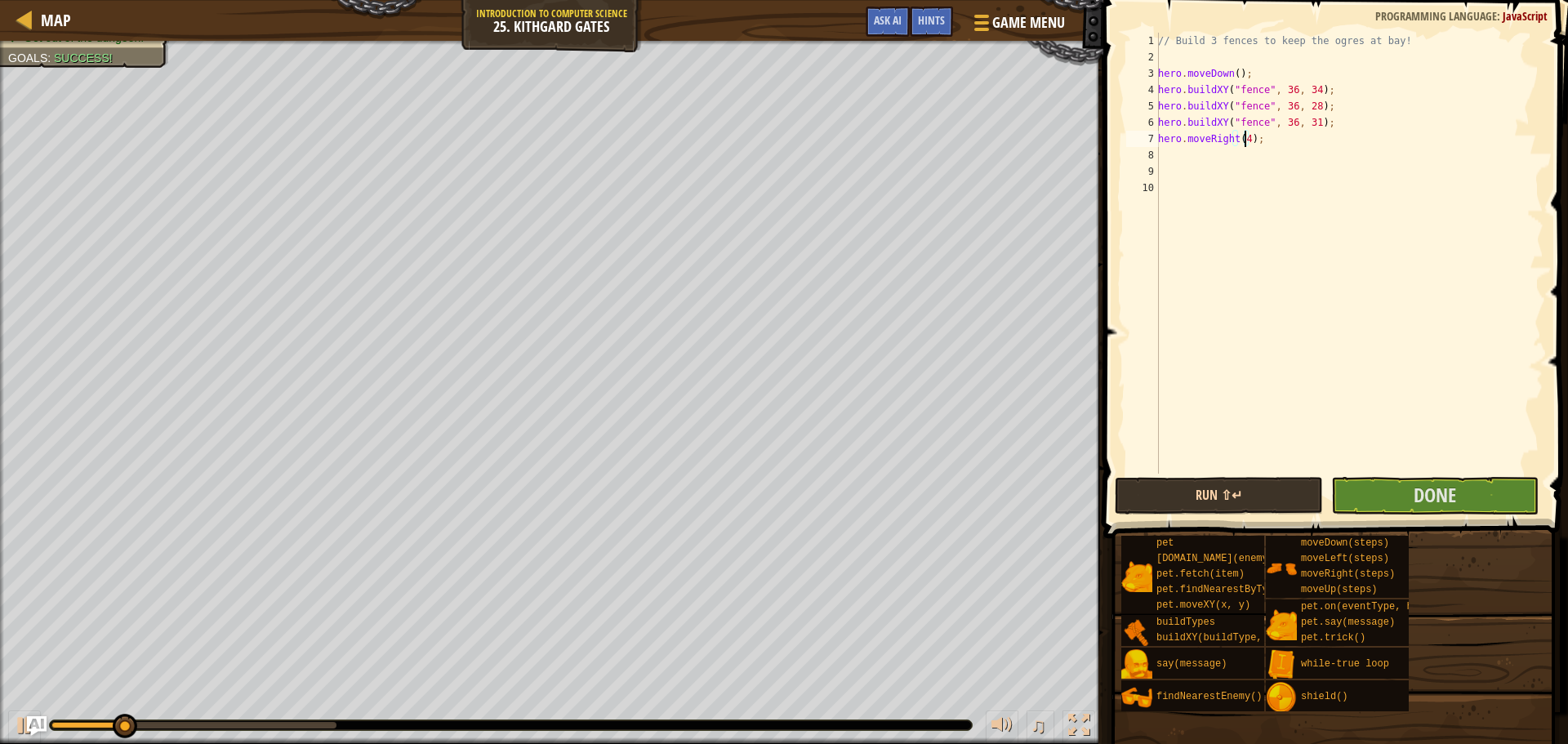
type textarea "hero.moveRight(4);"
click at [1239, 490] on button "Run ⇧↵" at bounding box center [1219, 495] width 207 height 38
click at [1238, 491] on button "Run ⇧↵" at bounding box center [1219, 495] width 207 height 38
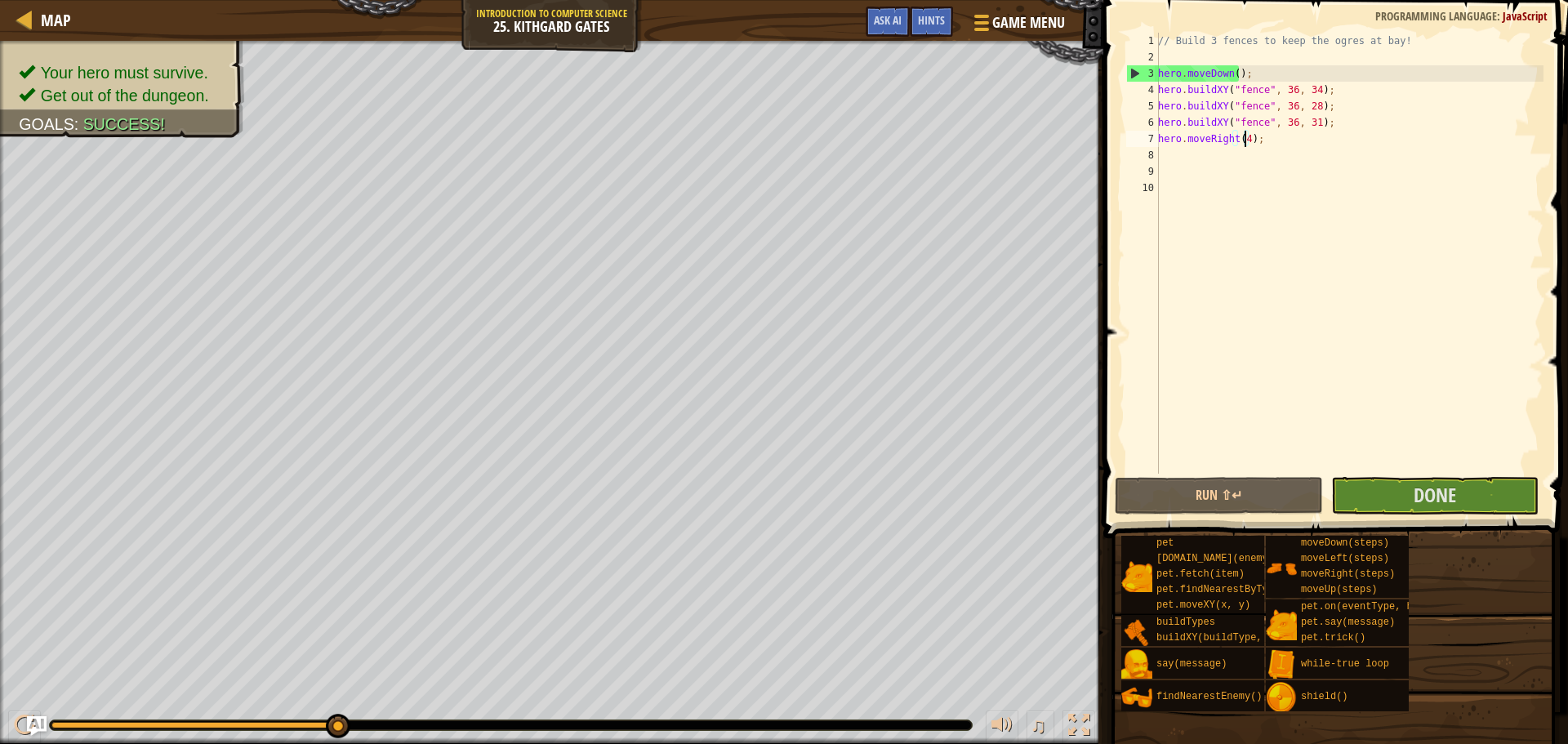
drag, startPoint x: 78, startPoint y: 725, endPoint x: 461, endPoint y: 714, distance: 383.2
click at [438, 736] on div "♫" at bounding box center [552, 720] width 1103 height 49
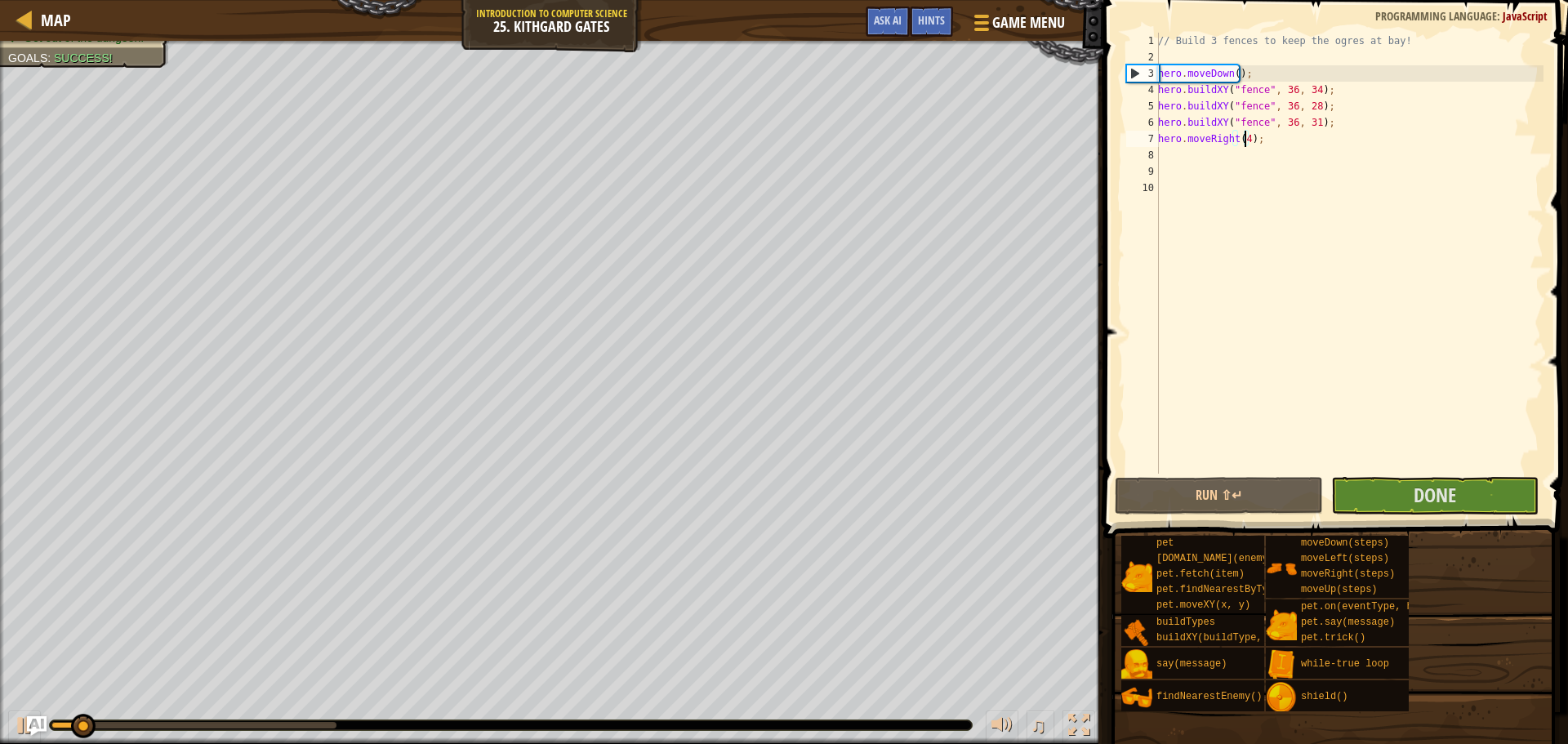
click at [1386, 476] on span at bounding box center [1337, 246] width 477 height 586
click at [1389, 485] on button "Done" at bounding box center [1435, 495] width 207 height 38
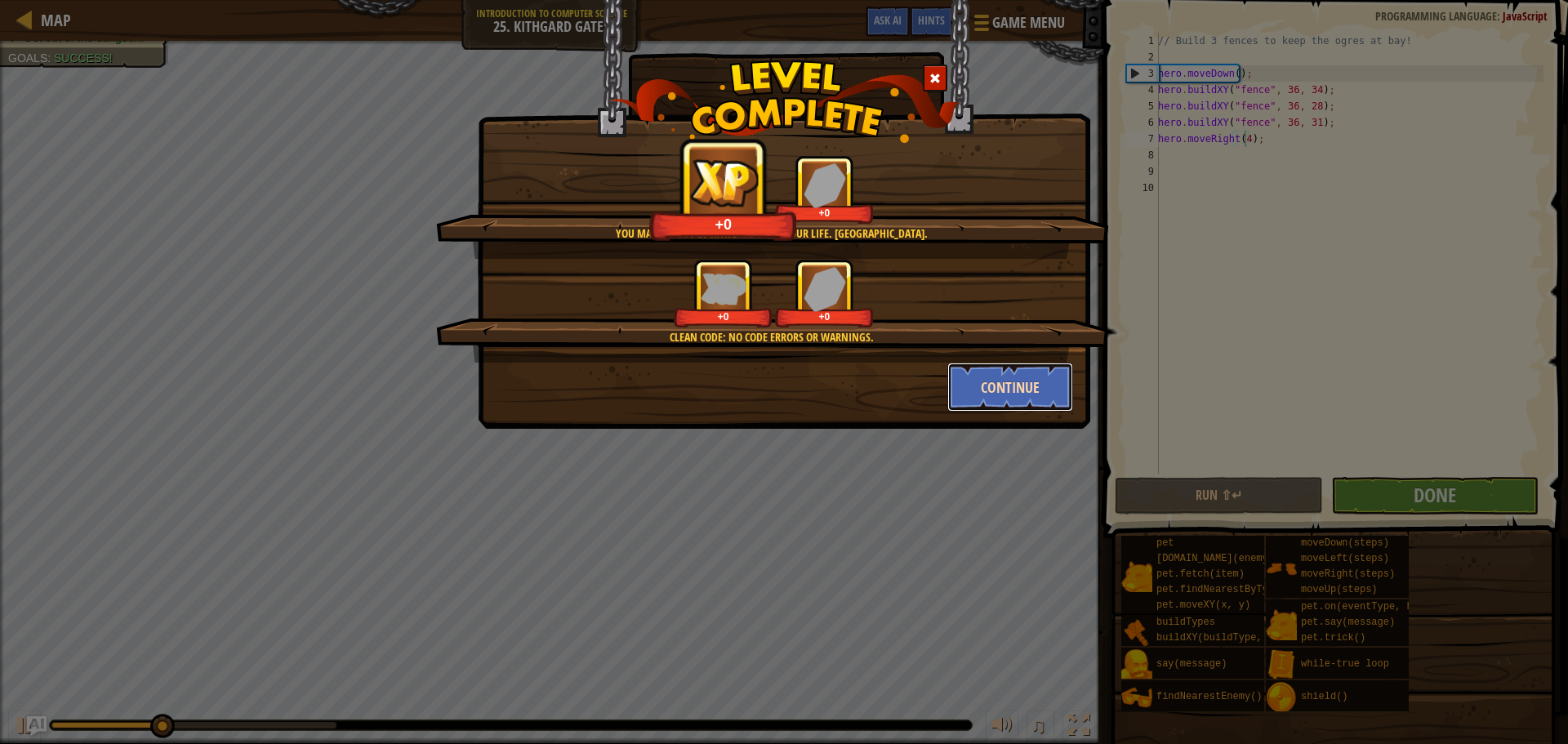
click at [973, 395] on button "Continue" at bounding box center [1011, 387] width 126 height 49
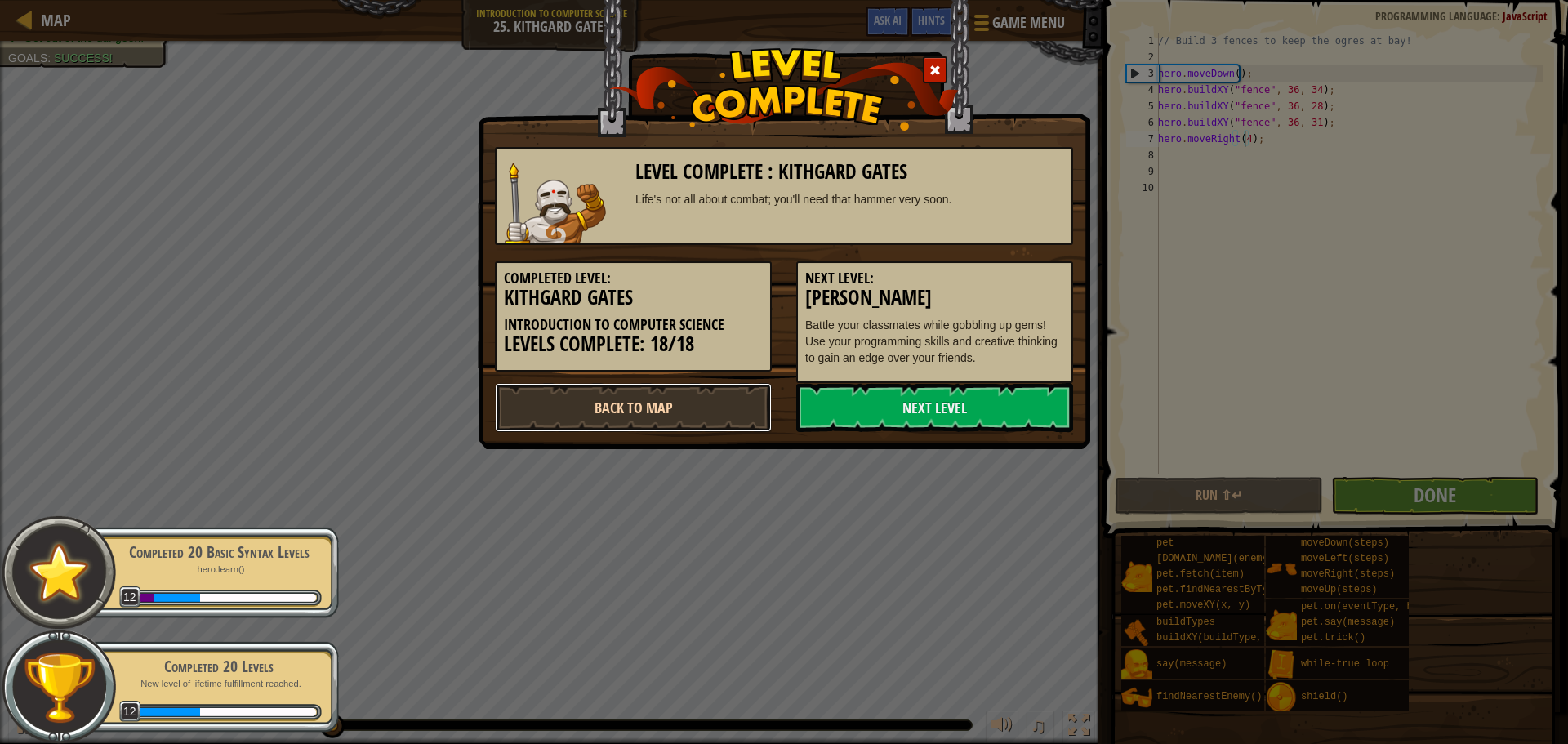
click at [628, 420] on link "Back to Map" at bounding box center [633, 407] width 277 height 49
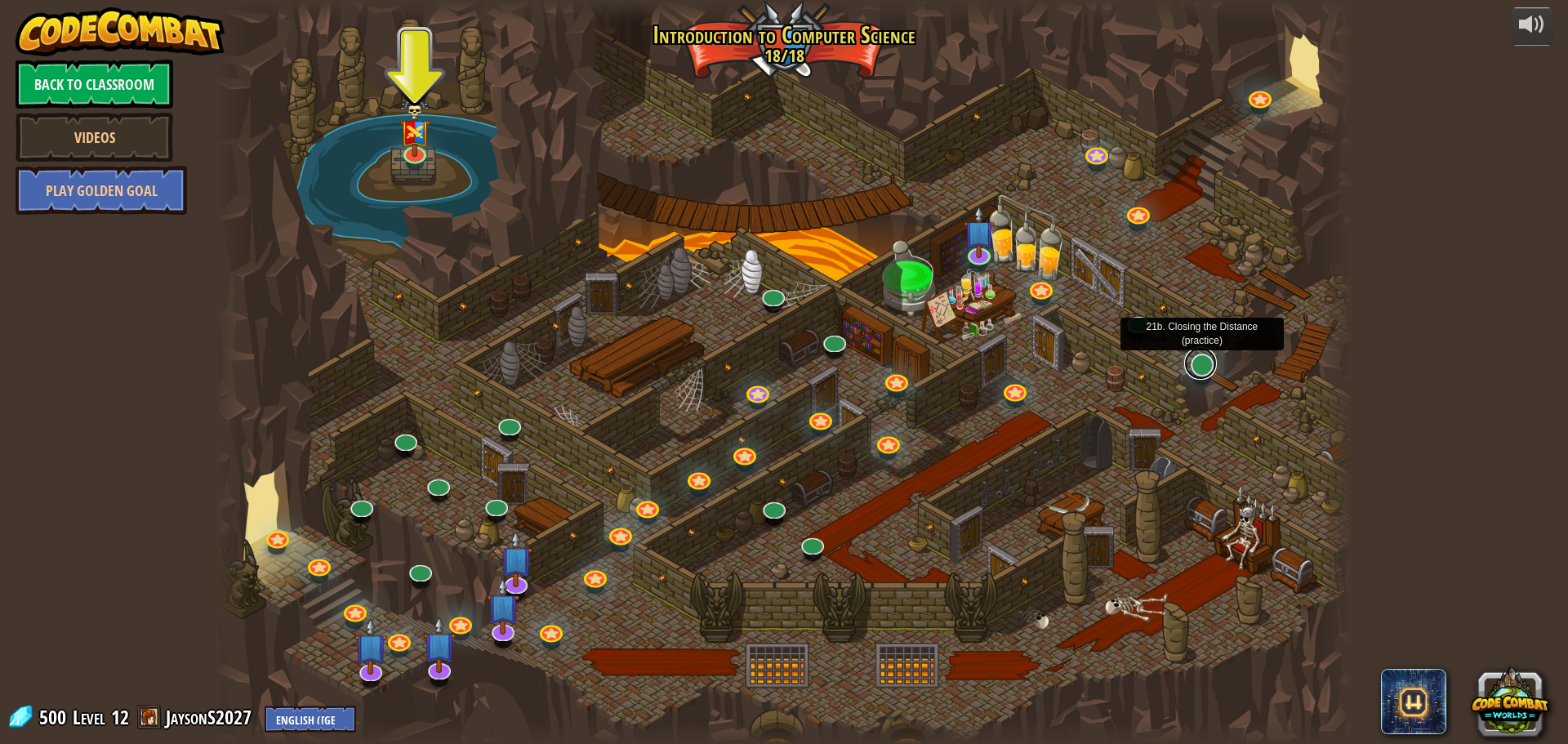
click at [1203, 370] on link at bounding box center [1200, 363] width 33 height 33
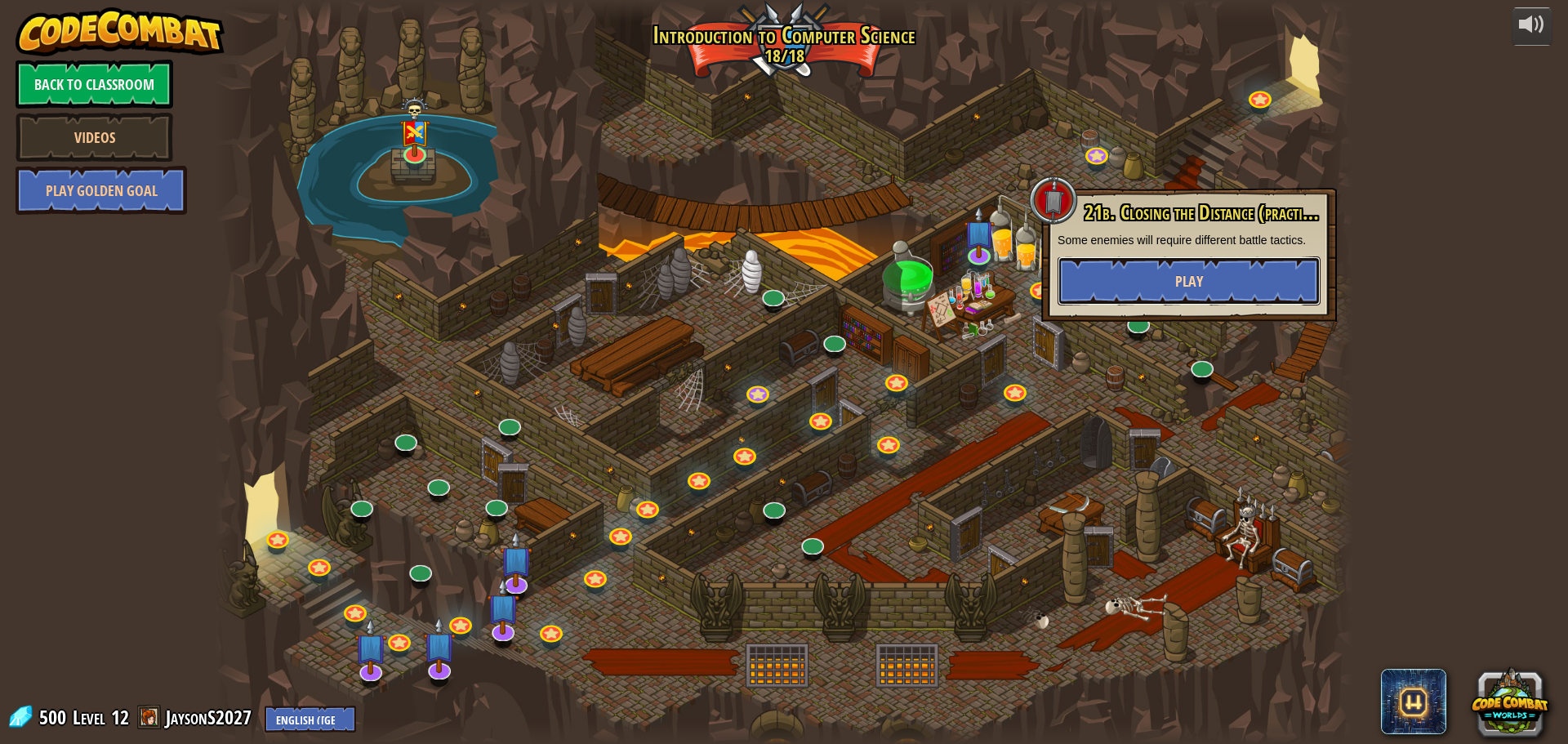
click at [1177, 276] on span "Play" at bounding box center [1189, 281] width 28 height 20
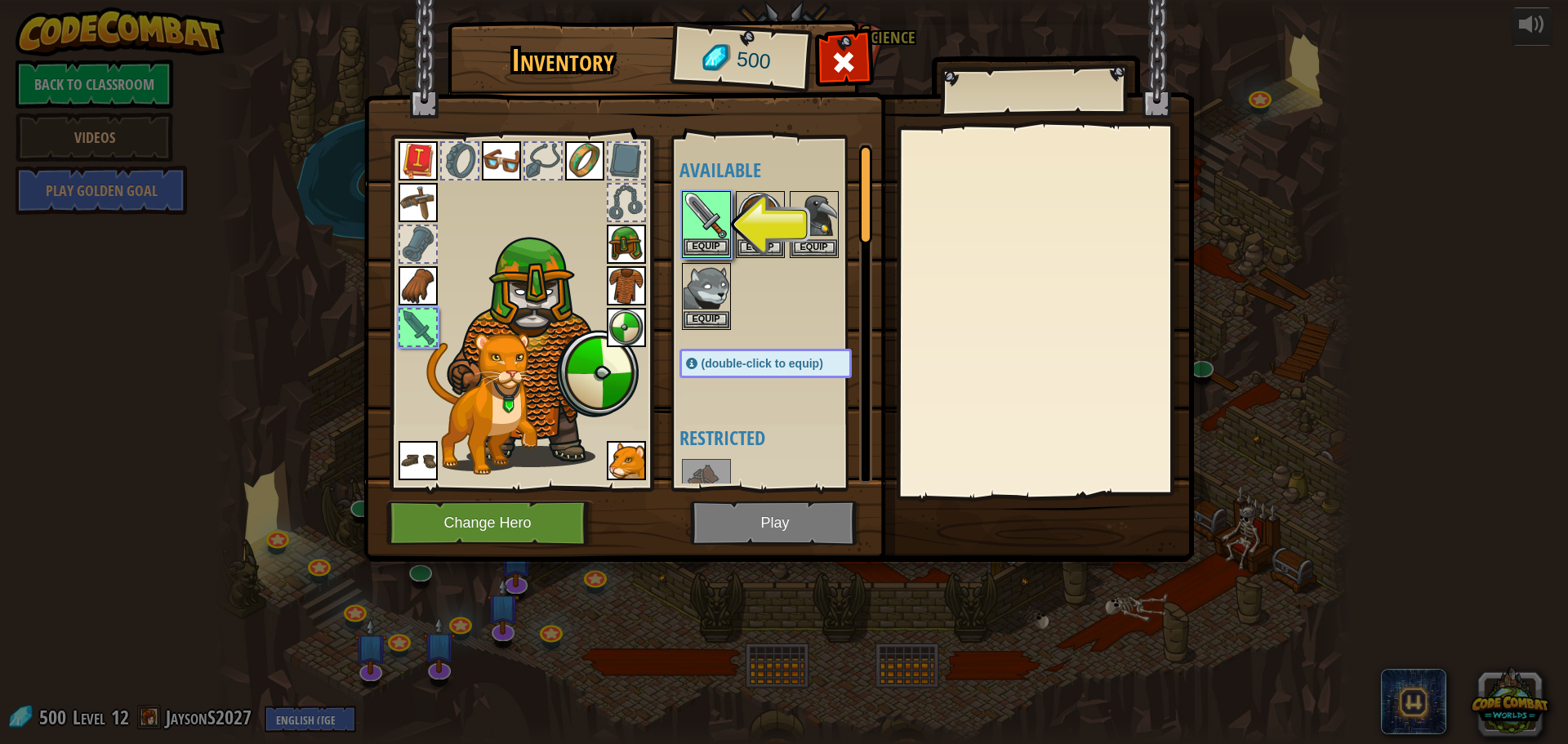
click at [711, 215] on img at bounding box center [707, 215] width 45 height 45
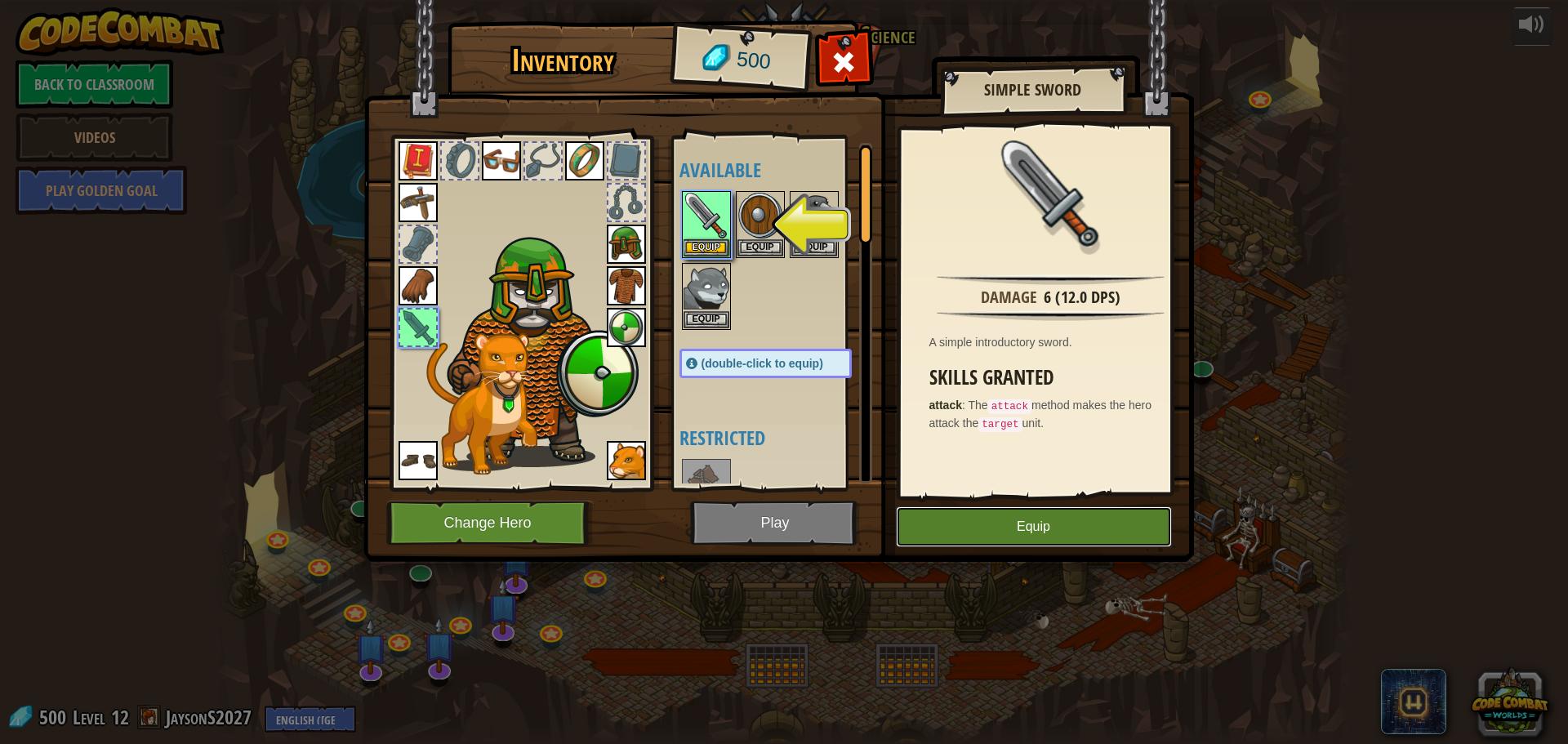
click at [964, 514] on button "Equip" at bounding box center [1034, 526] width 276 height 40
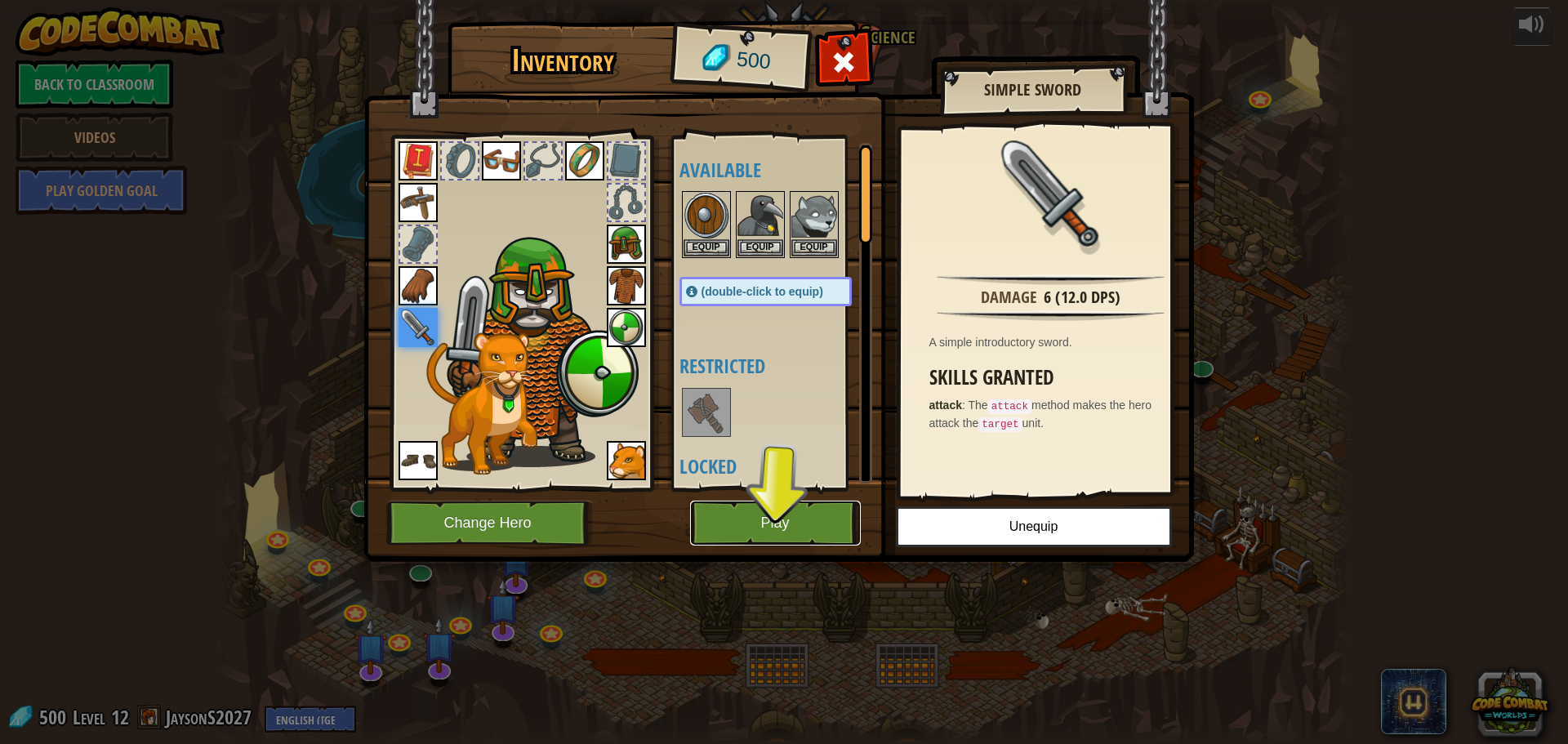
click at [819, 519] on button "Play" at bounding box center [776, 523] width 171 height 45
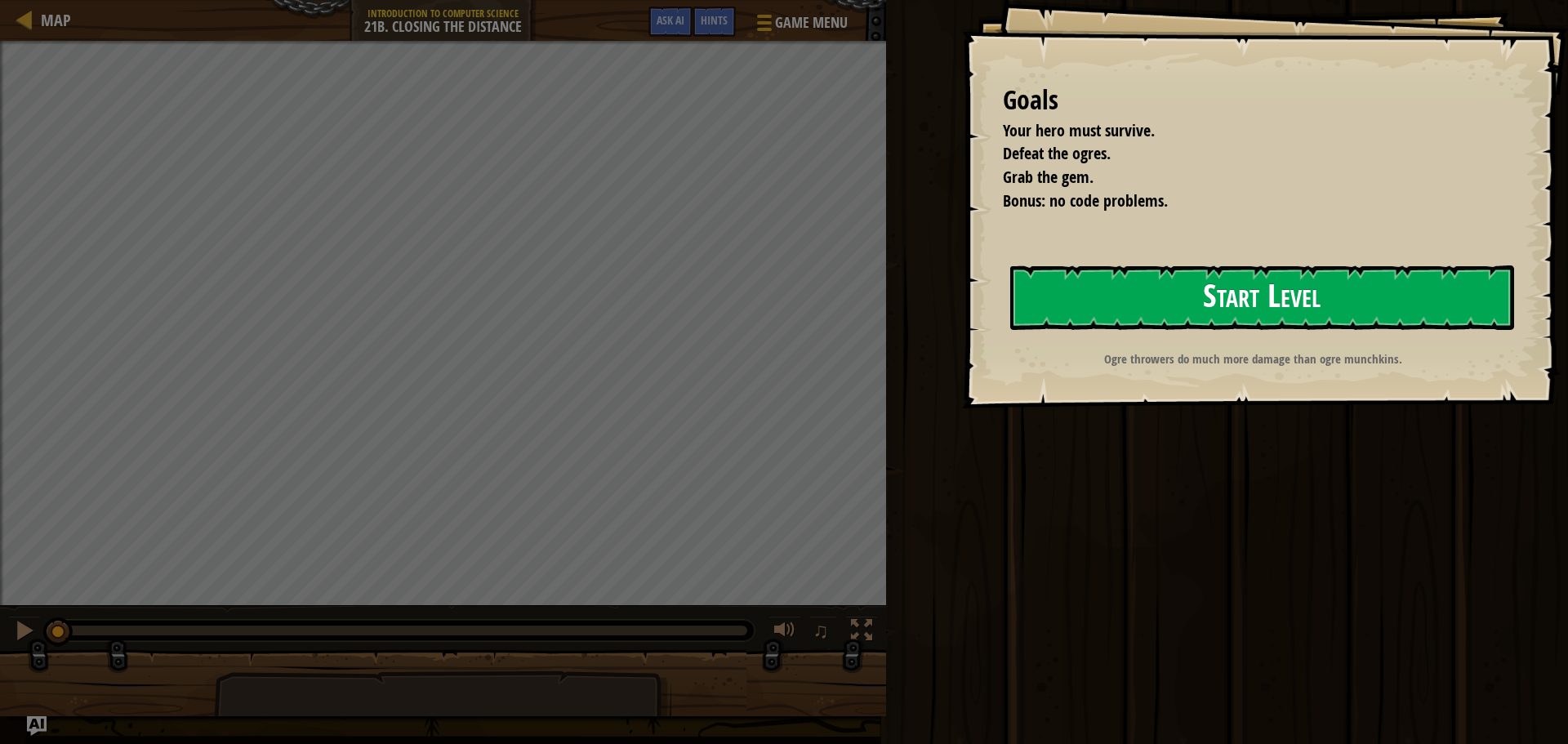
click at [1063, 297] on button "Start Level" at bounding box center [1262, 297] width 504 height 65
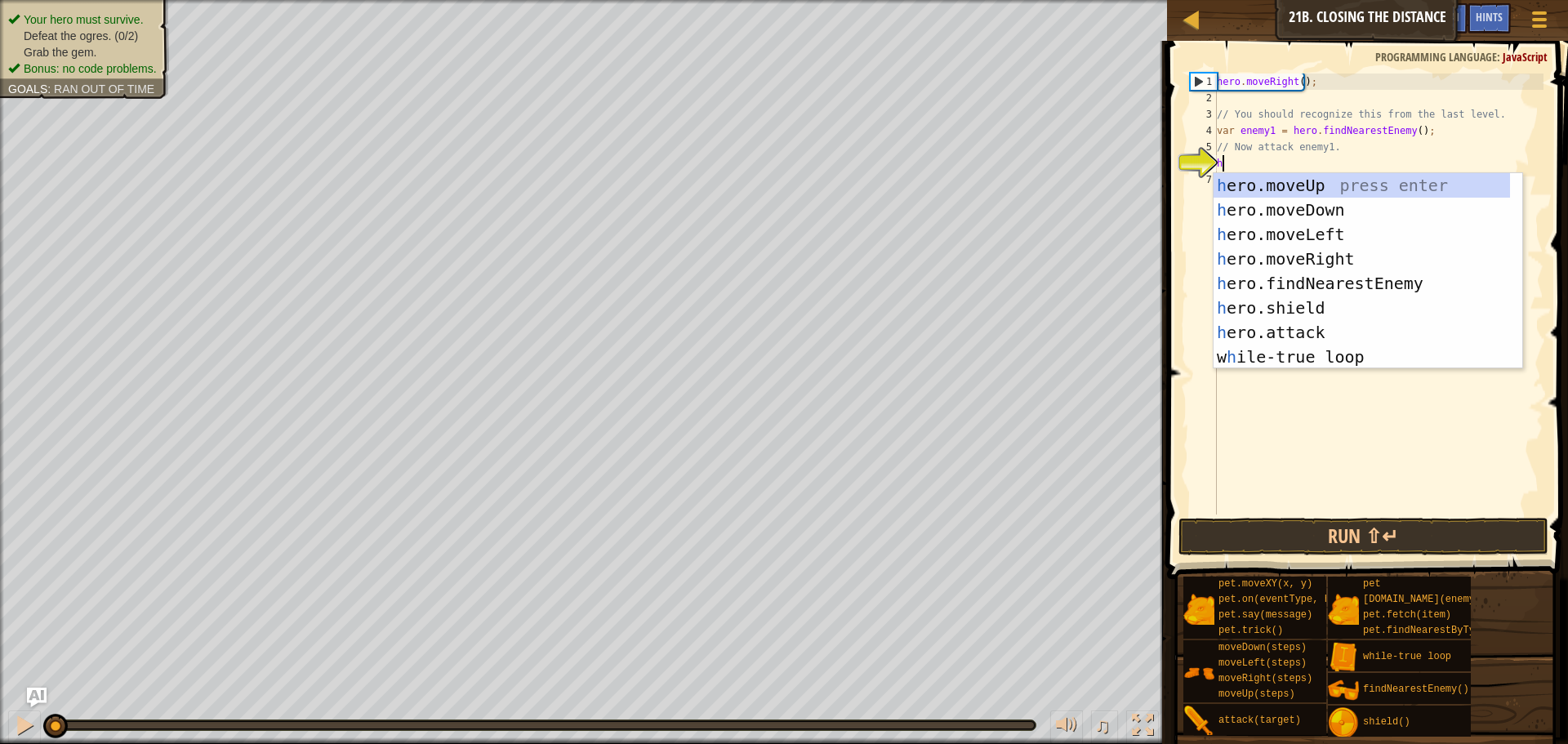
scroll to position [8, 0]
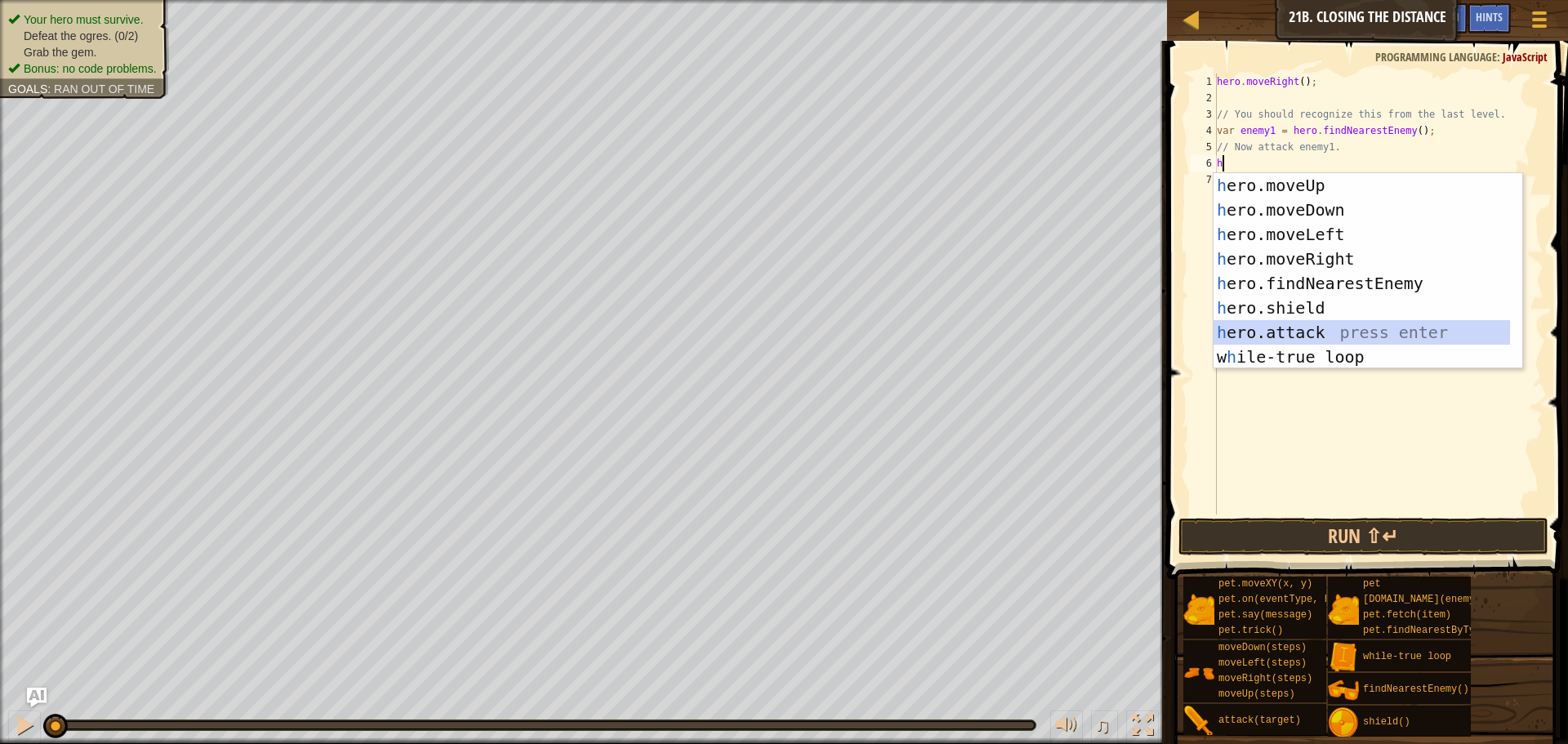
click at [1285, 335] on div "h ero.moveUp press enter h ero.moveDown press enter h ero.moveLeft press enter …" at bounding box center [1362, 295] width 296 height 245
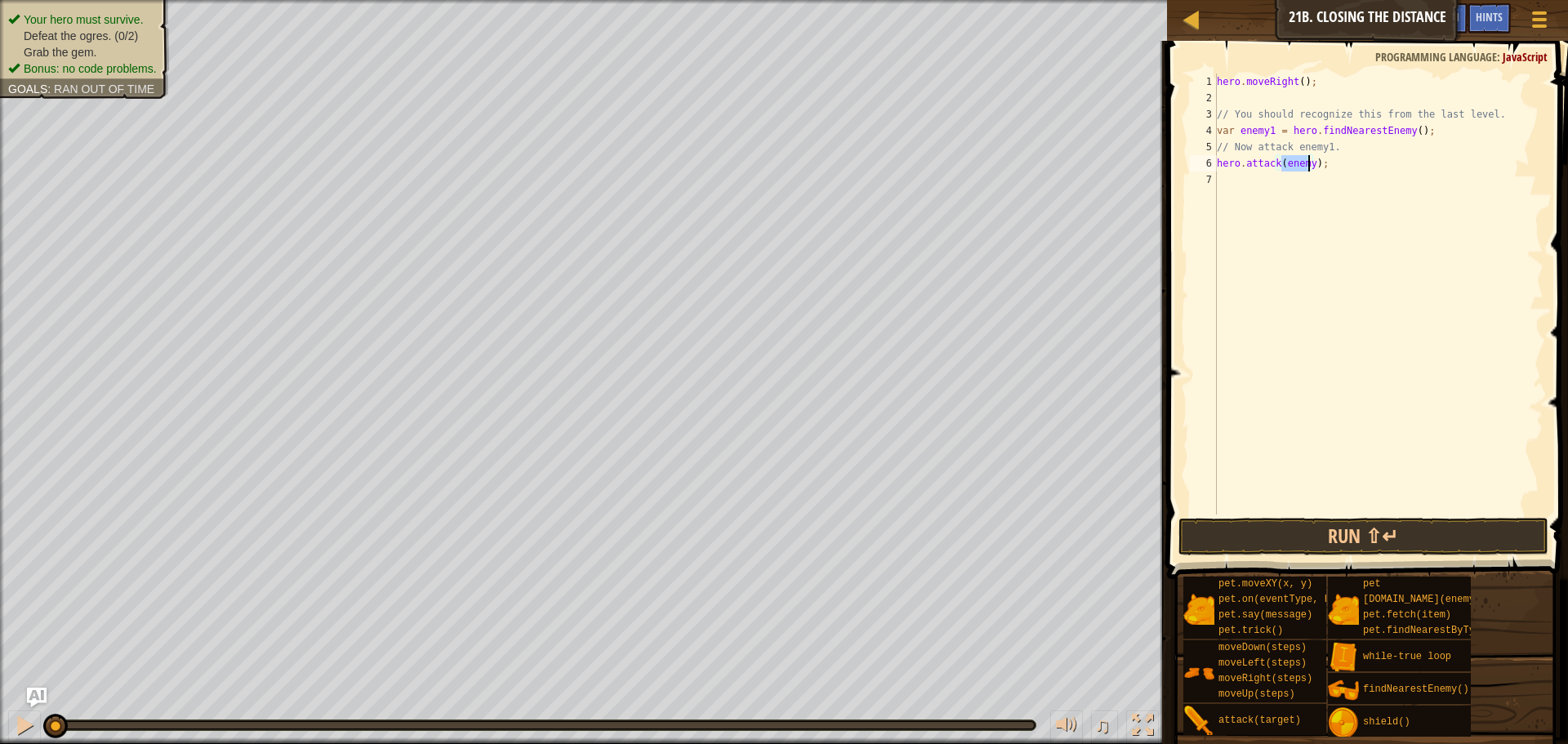
scroll to position [8, 6]
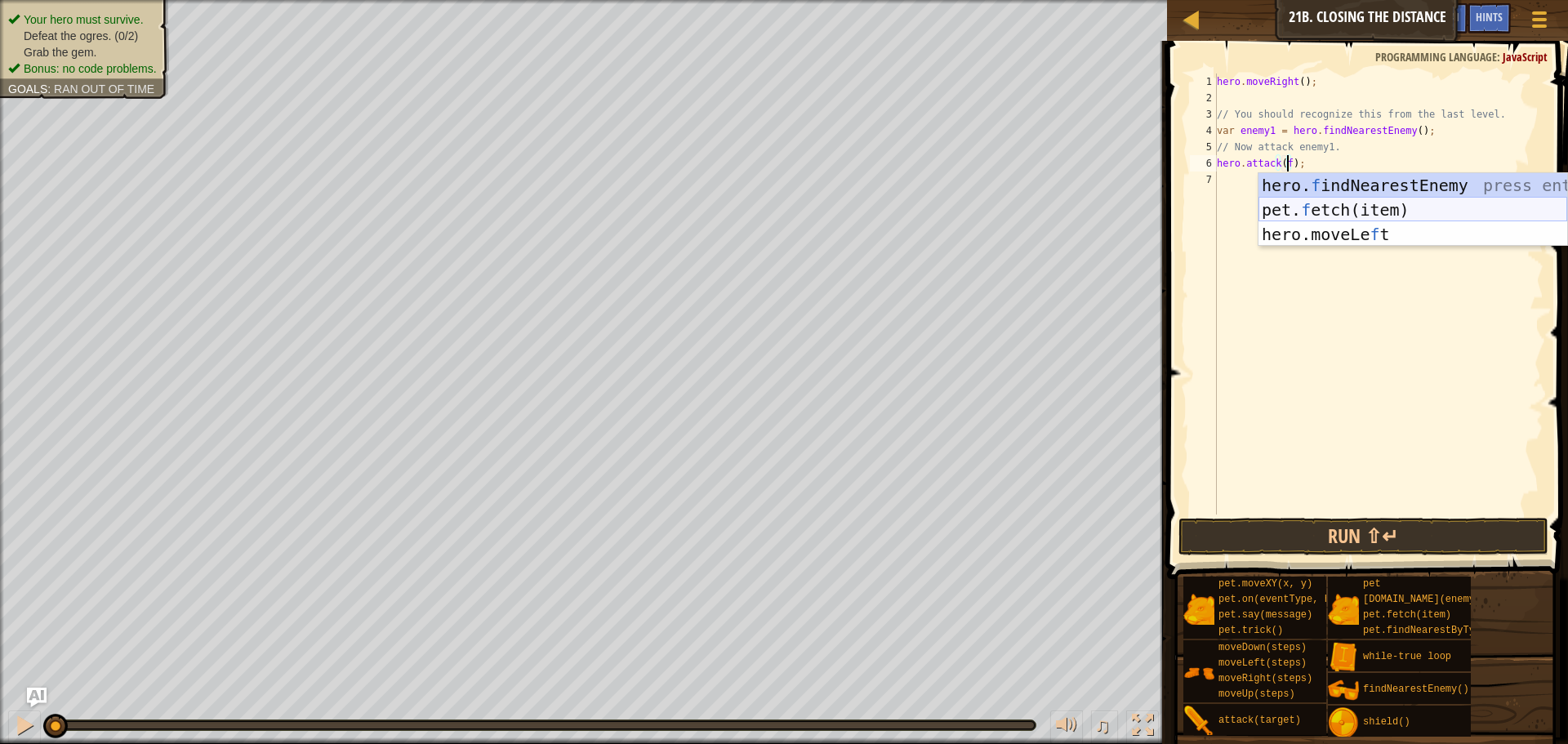
click at [1295, 193] on div "hero. f indNearestEnemy press enter pet. f etch(item) press enter hero.moveLe f…" at bounding box center [1413, 234] width 309 height 122
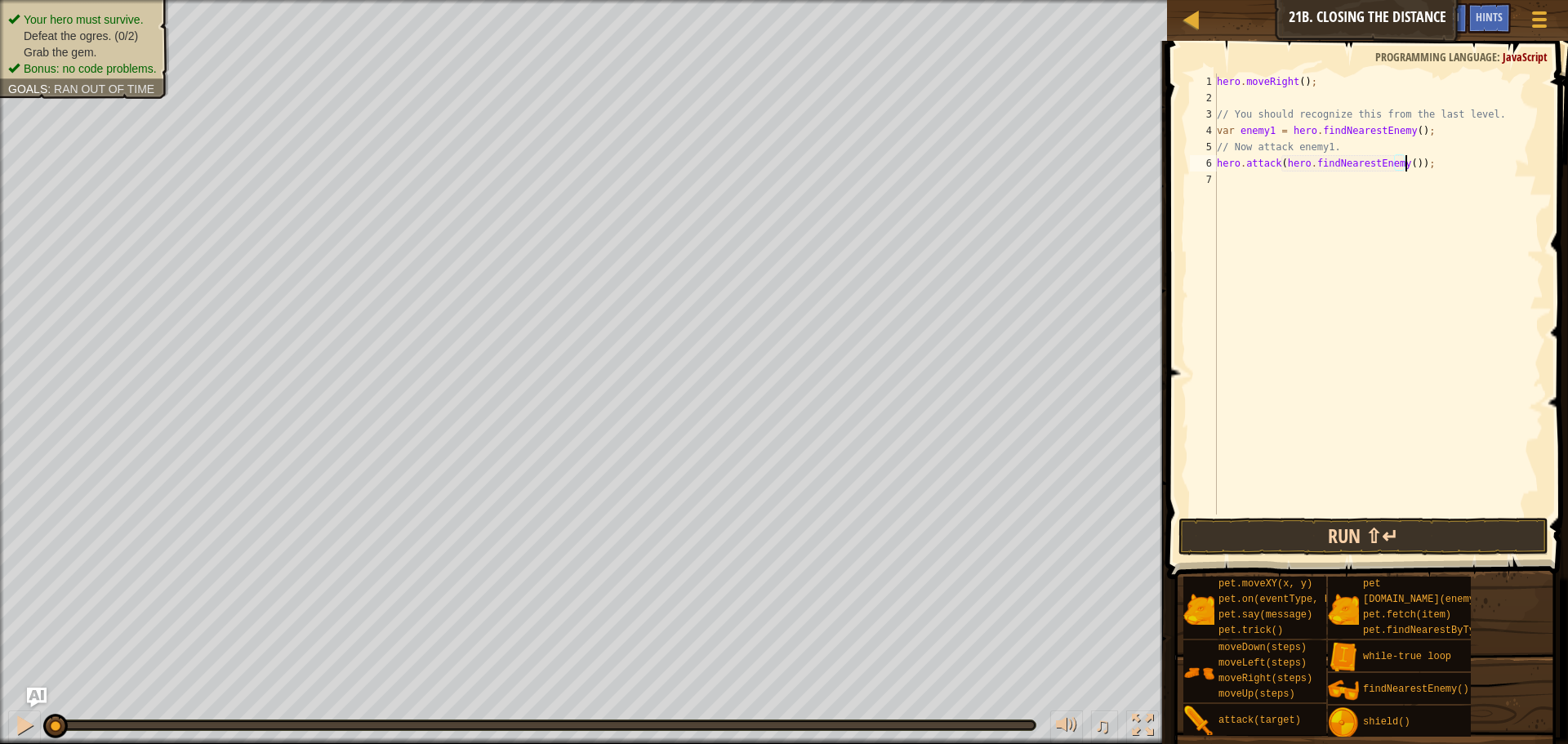
type textarea "hero.attack(hero.findNearestEnemy());"
click at [1277, 547] on button "Run ⇧↵" at bounding box center [1363, 536] width 370 height 38
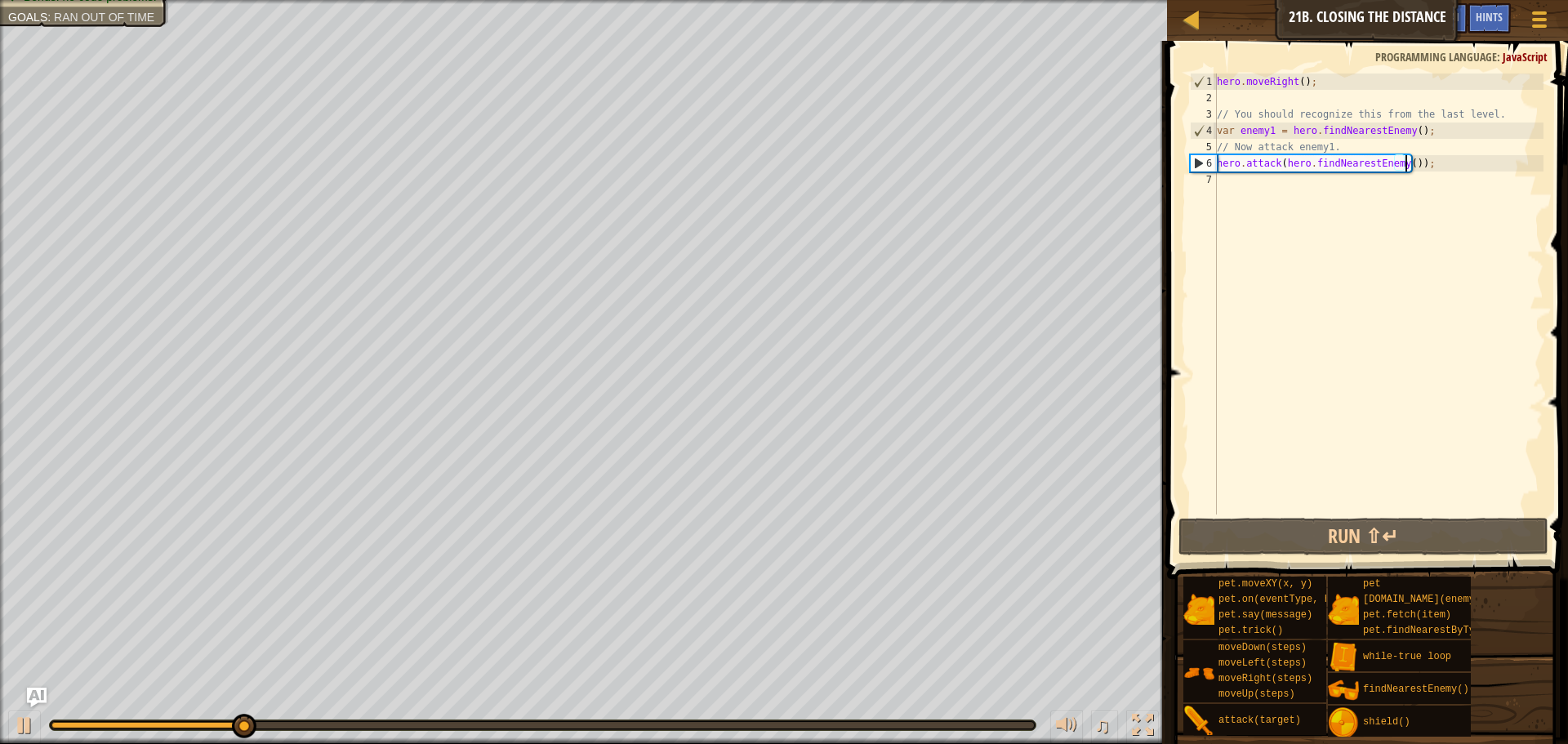
click at [1429, 164] on div "hero . moveRight ( ) ; // You should recognize this from the last level. var en…" at bounding box center [1379, 310] width 330 height 474
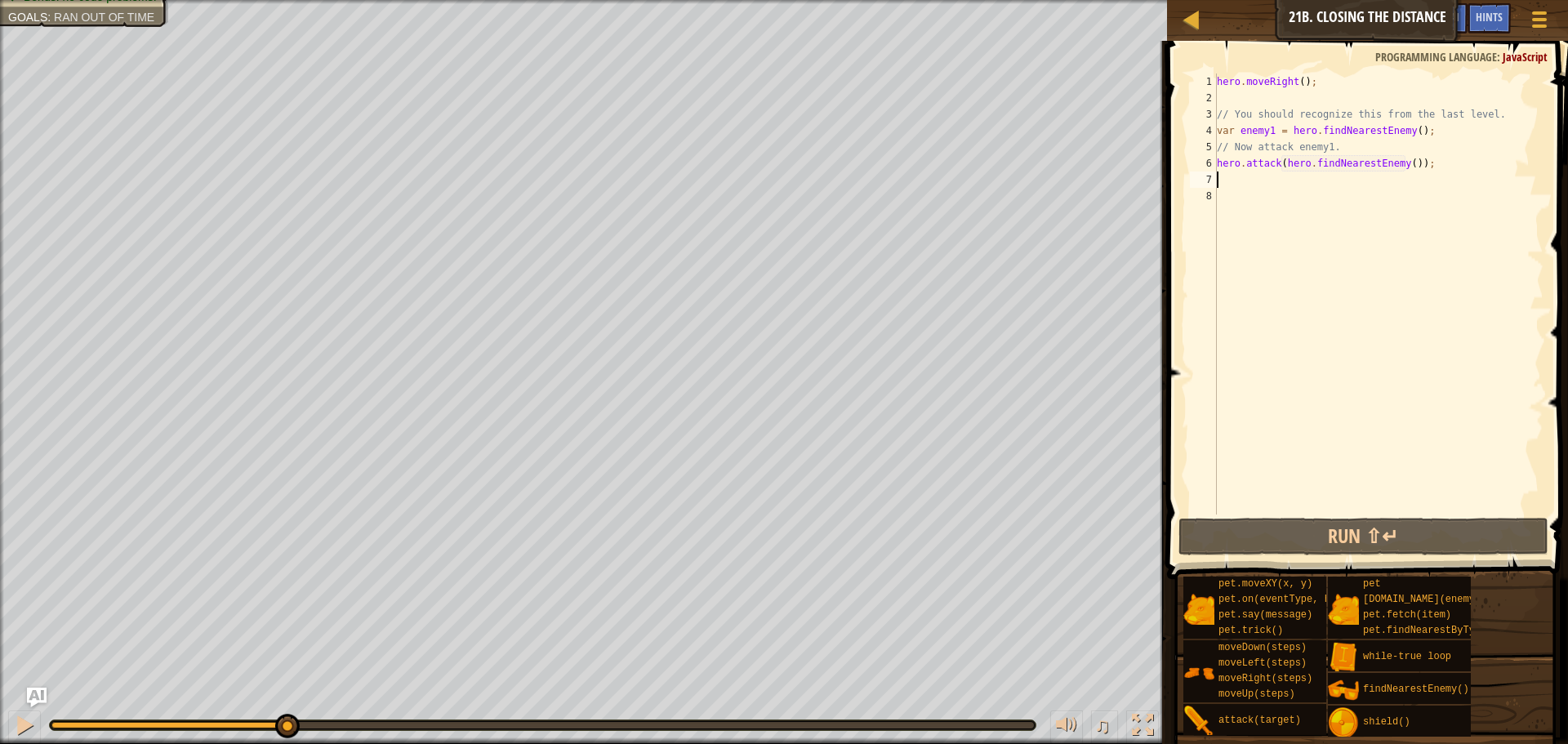
type textarea "h"
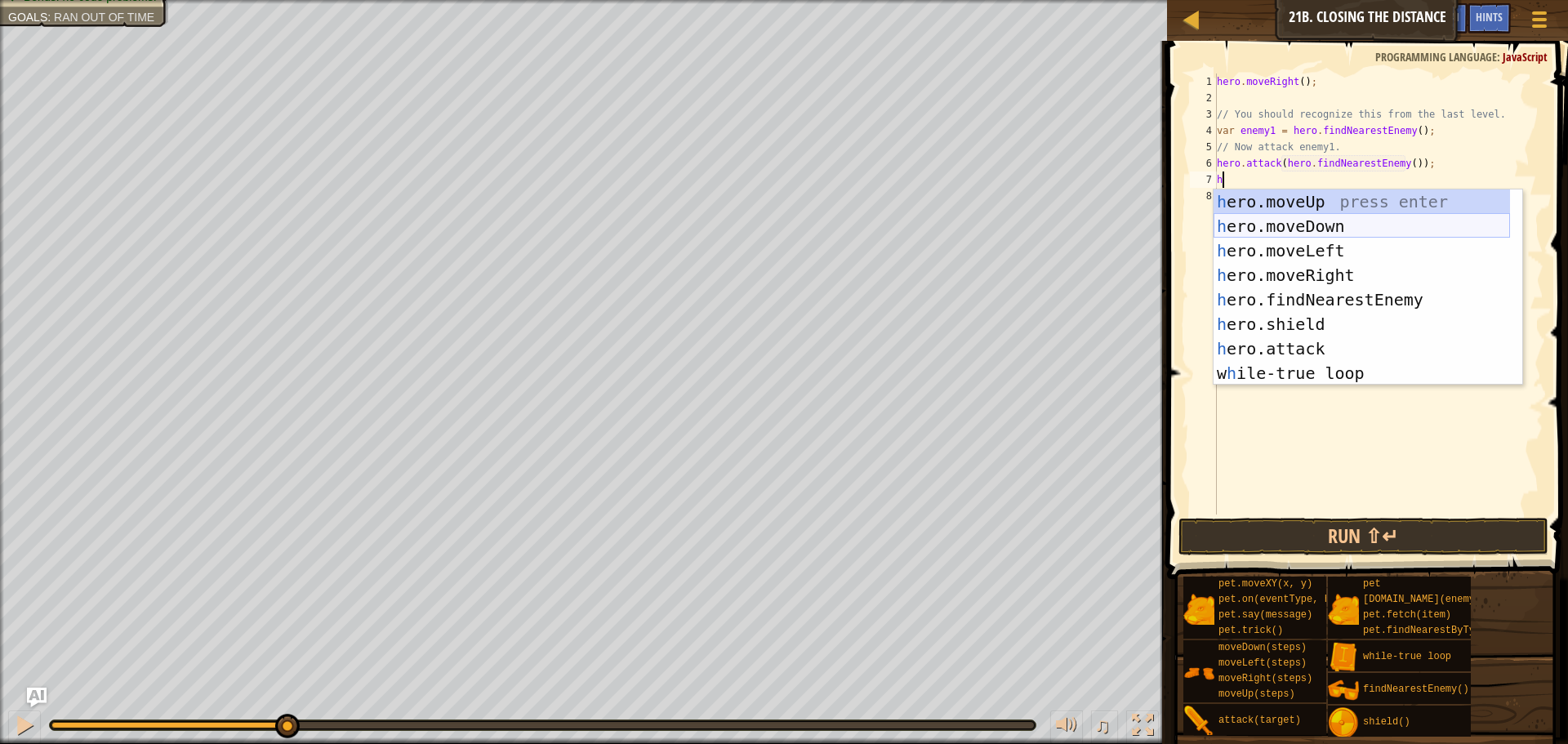
click at [1320, 214] on div "h ero.moveUp press enter h ero.moveDown press enter h ero.moveLeft press enter …" at bounding box center [1362, 311] width 296 height 245
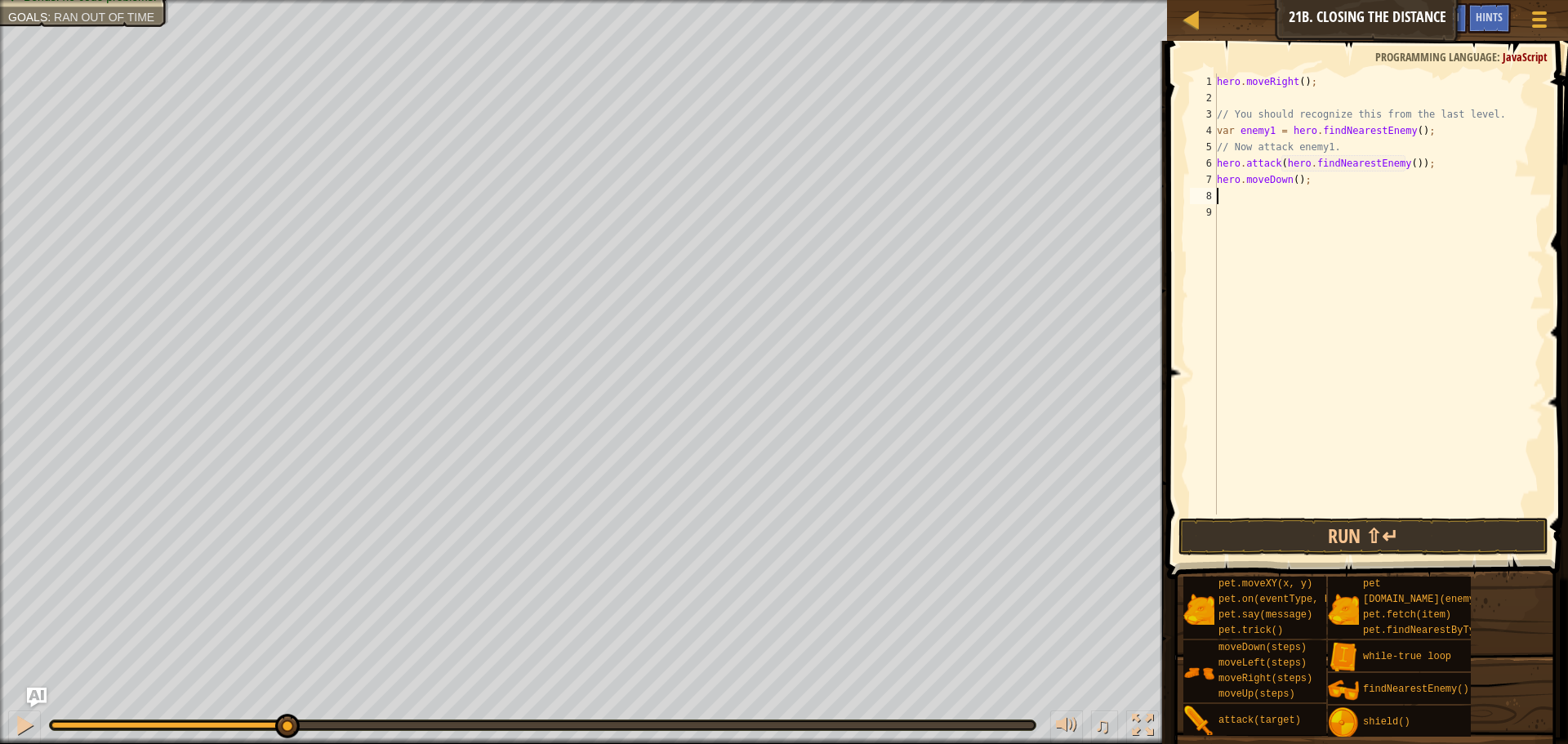
type textarea "h"
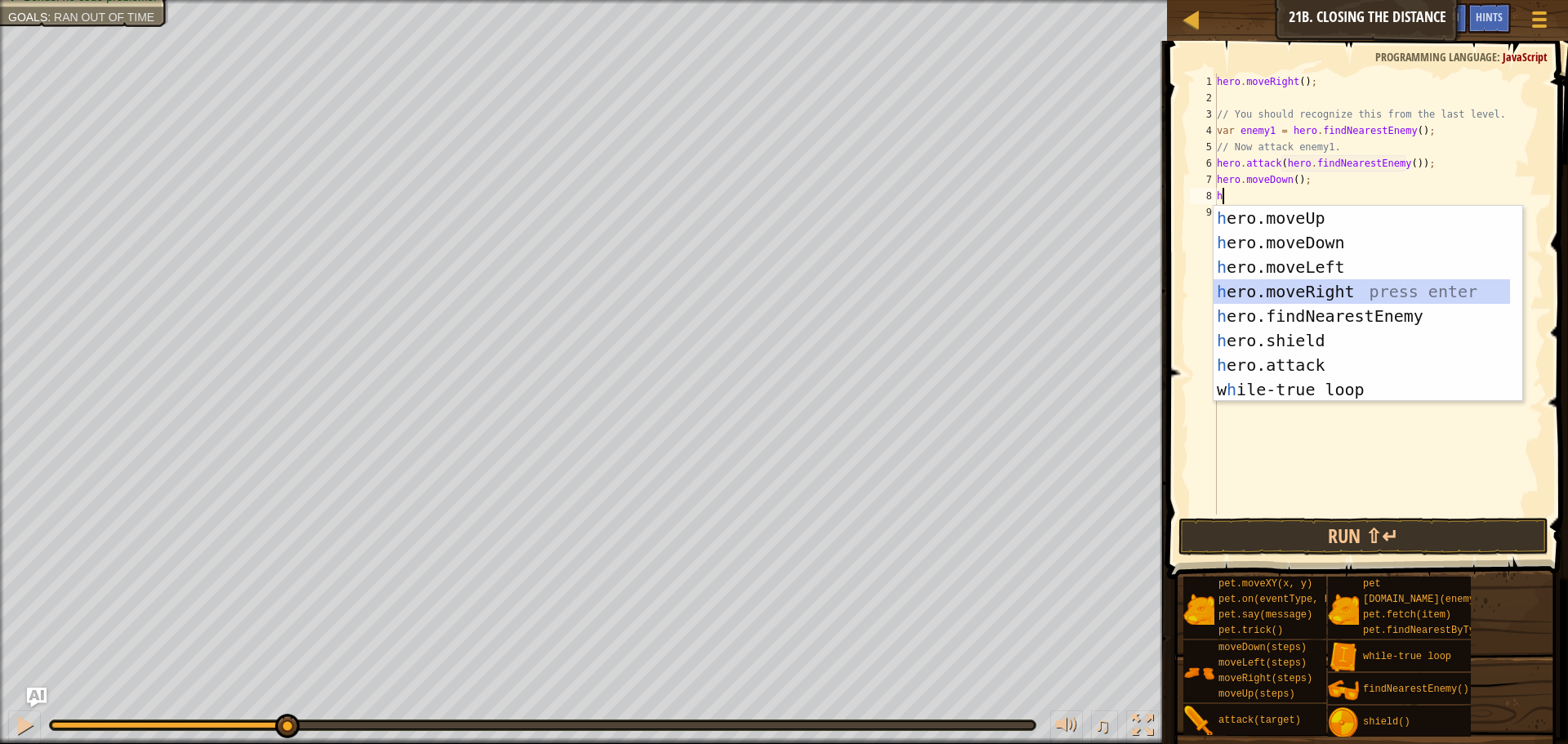
click at [1302, 282] on div "h ero.moveUp press enter h ero.moveDown press enter h ero.moveLeft press enter …" at bounding box center [1362, 327] width 296 height 245
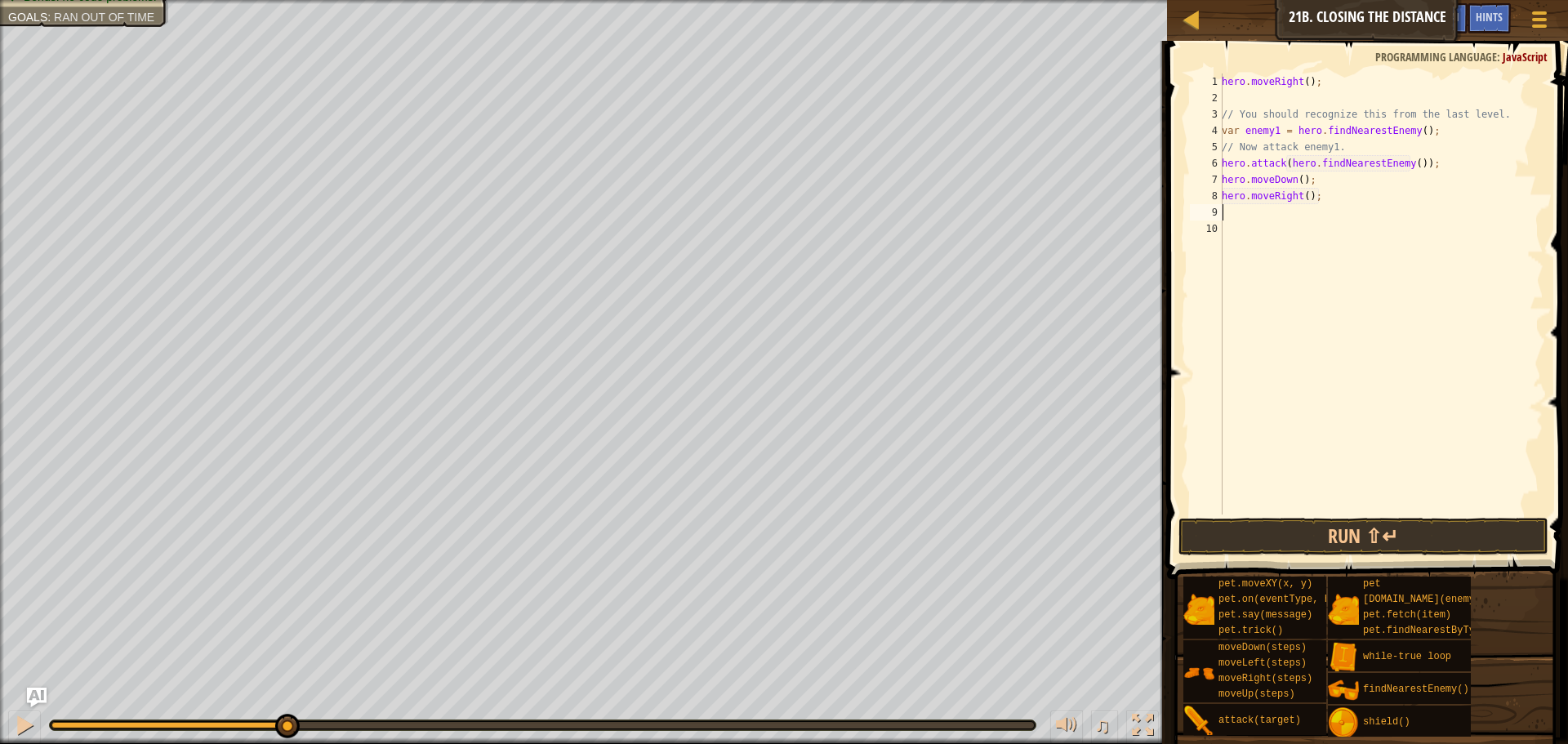
click at [1299, 199] on div "hero . moveRight ( ) ; // You should recognize this from the last level. var en…" at bounding box center [1381, 310] width 325 height 474
click at [1301, 199] on div "hero . moveRight ( ) ; // You should recognize this from the last level. var en…" at bounding box center [1381, 310] width 325 height 474
click at [1304, 199] on div "hero . moveRight ( ) ; // You should recognize this from the last level. var en…" at bounding box center [1381, 294] width 325 height 441
type textarea "hero.moveRight(2);"
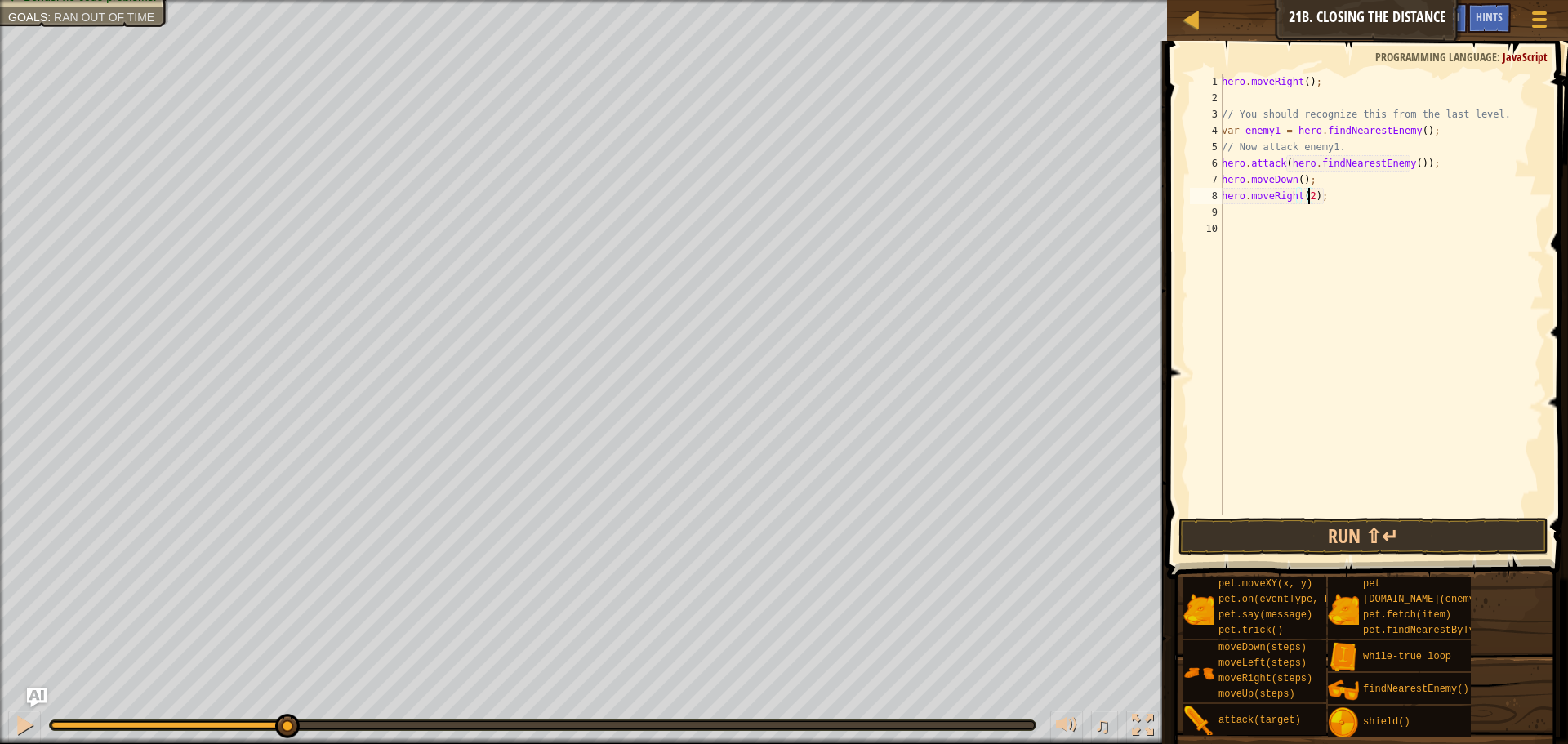
click at [1329, 201] on div "hero . moveRight ( ) ; // You should recognize this from the last level. var en…" at bounding box center [1381, 310] width 325 height 474
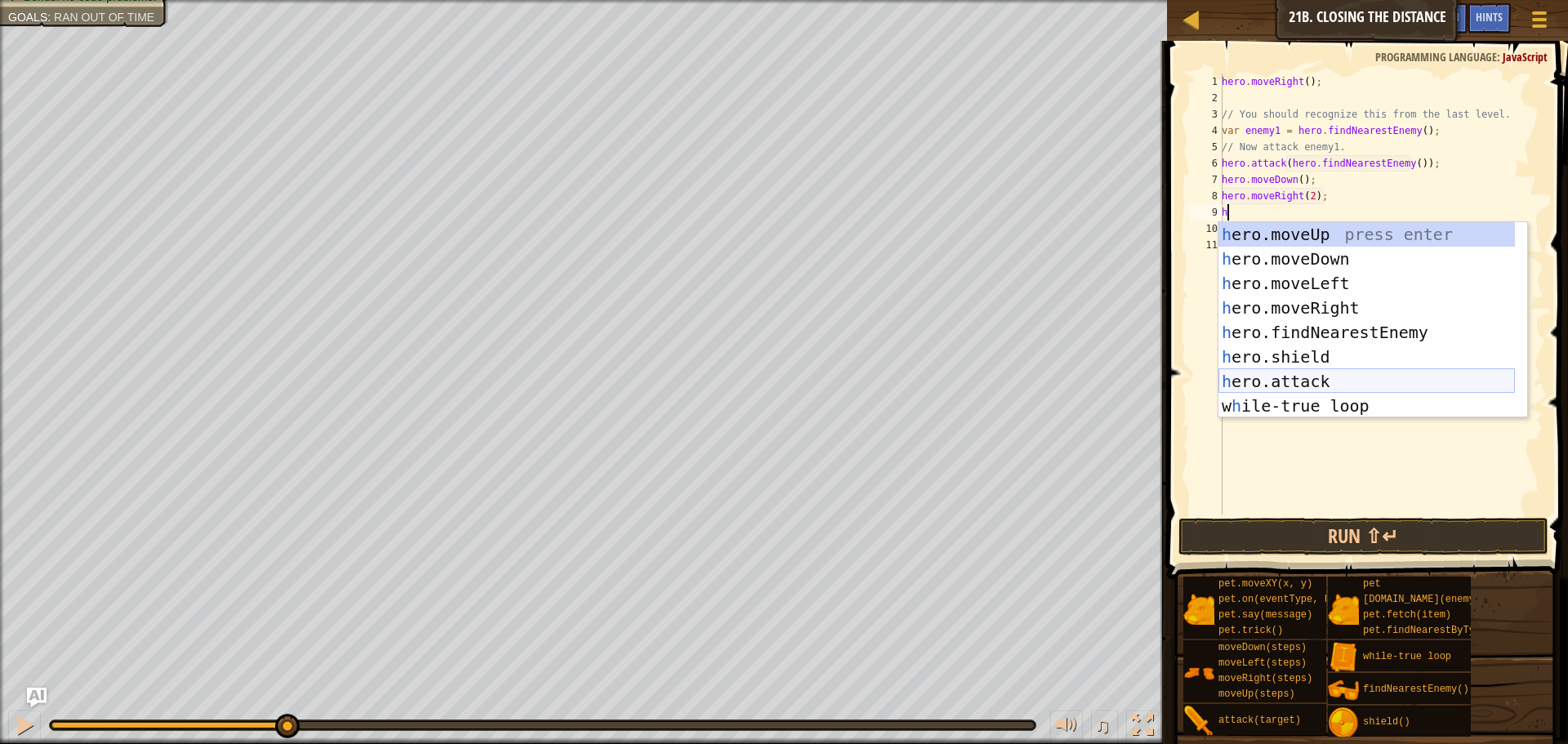
click at [1299, 376] on div "h ero.moveUp press enter h ero.moveDown press enter h ero.moveLeft press enter …" at bounding box center [1367, 344] width 296 height 245
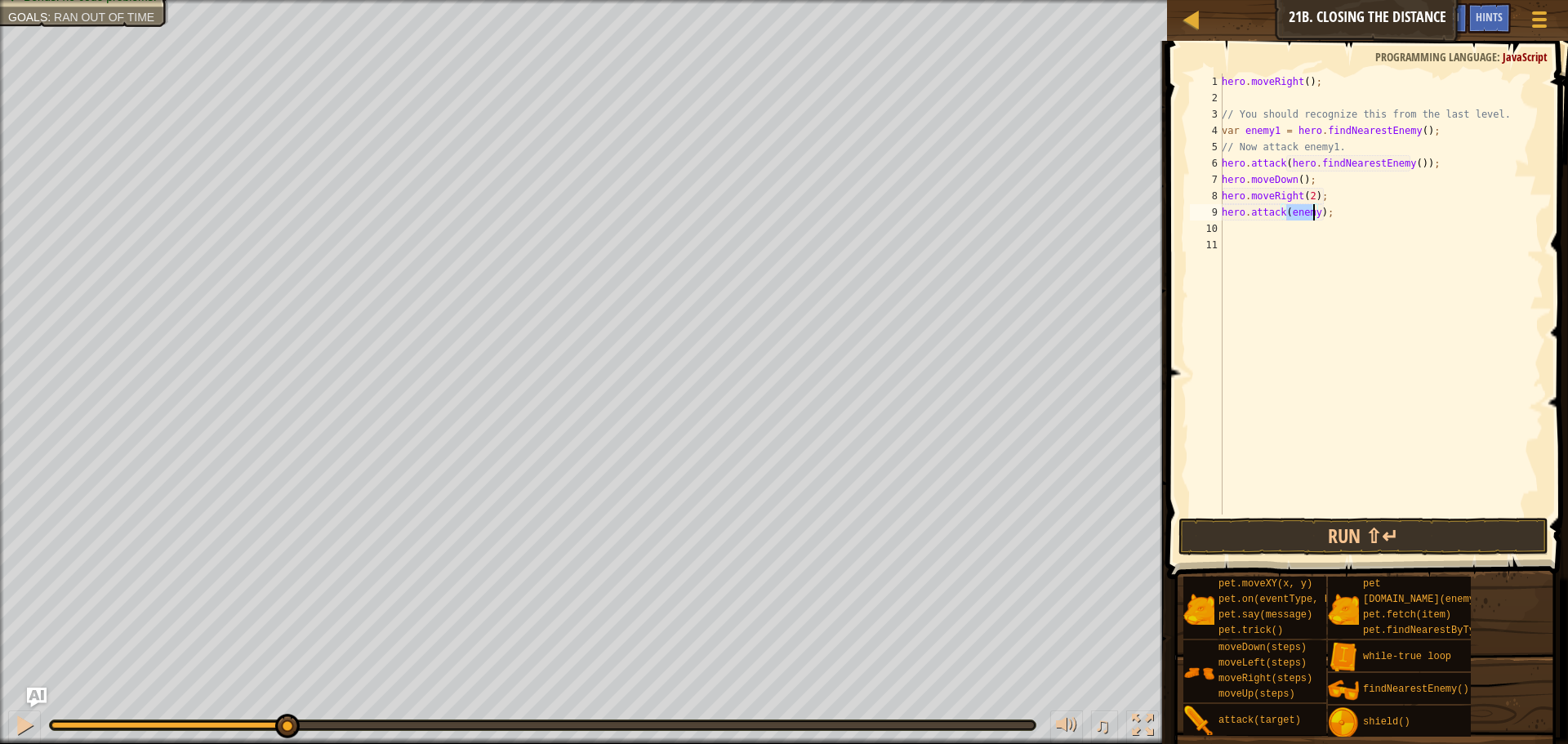
scroll to position [8, 6]
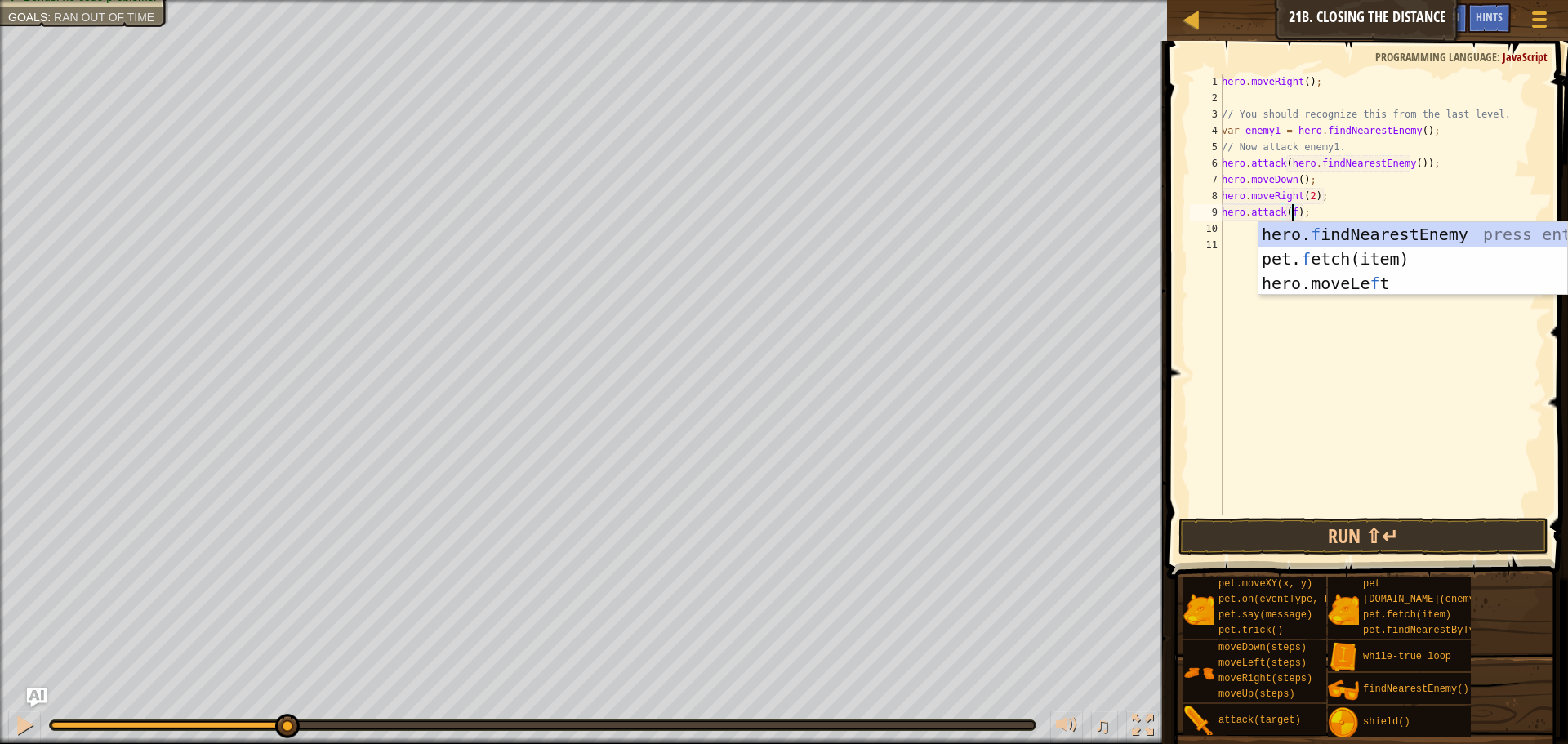
click at [1298, 229] on div "hero. f indNearestEnemy press enter pet. f etch(item) press enter hero.moveLe f…" at bounding box center [1413, 283] width 309 height 122
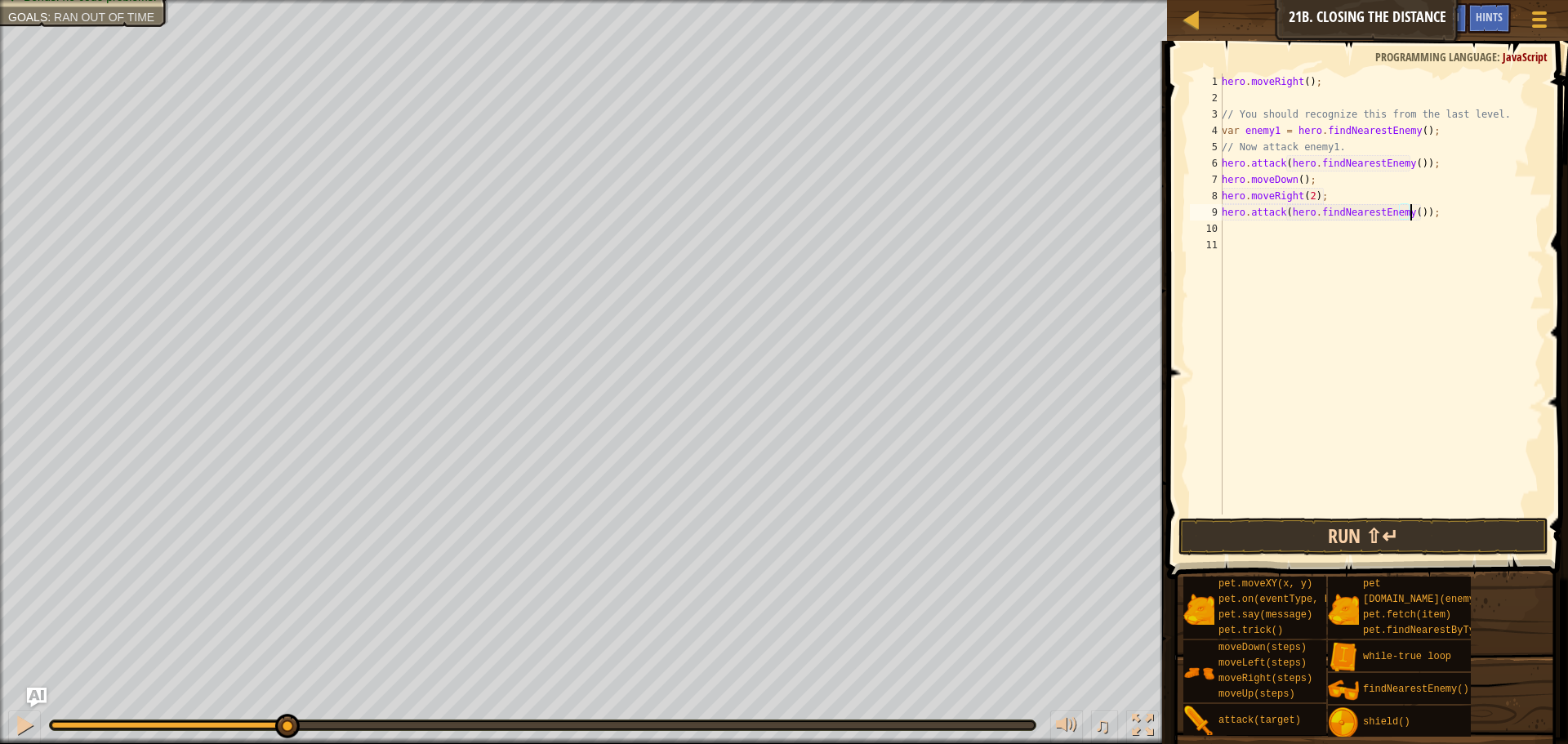
type textarea "hero.attack(hero.findNearestEnemy());"
click at [1335, 532] on button "Run ⇧↵" at bounding box center [1363, 536] width 370 height 38
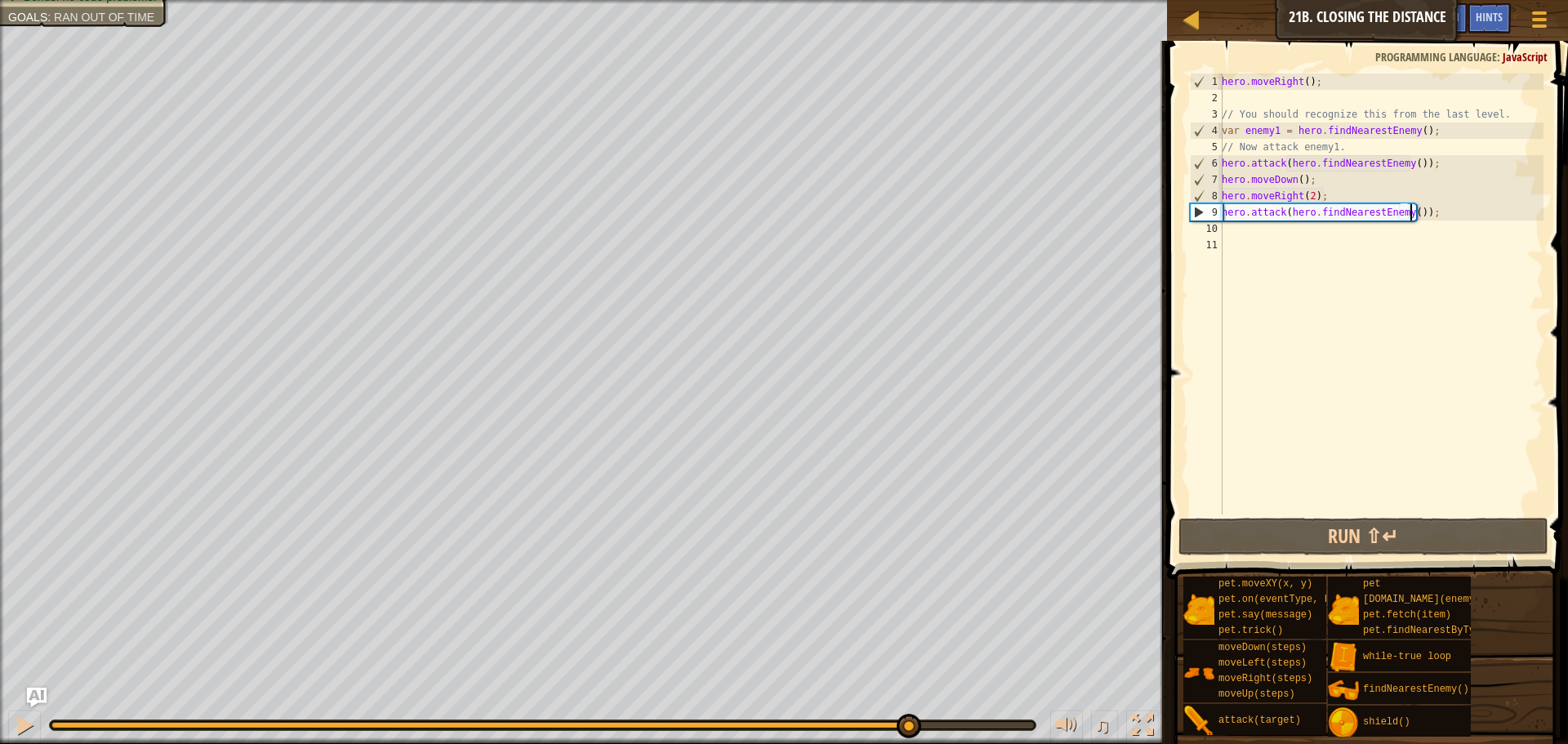
click at [926, 682] on div "Your hero must survive. Defeat the ogres. (2/2) Grab the gem. Bonus: no code pr…" at bounding box center [784, 372] width 1568 height 744
click at [1433, 218] on div "hero . moveRight ( ) ; // You should recognize this from the last level. var en…" at bounding box center [1381, 310] width 325 height 474
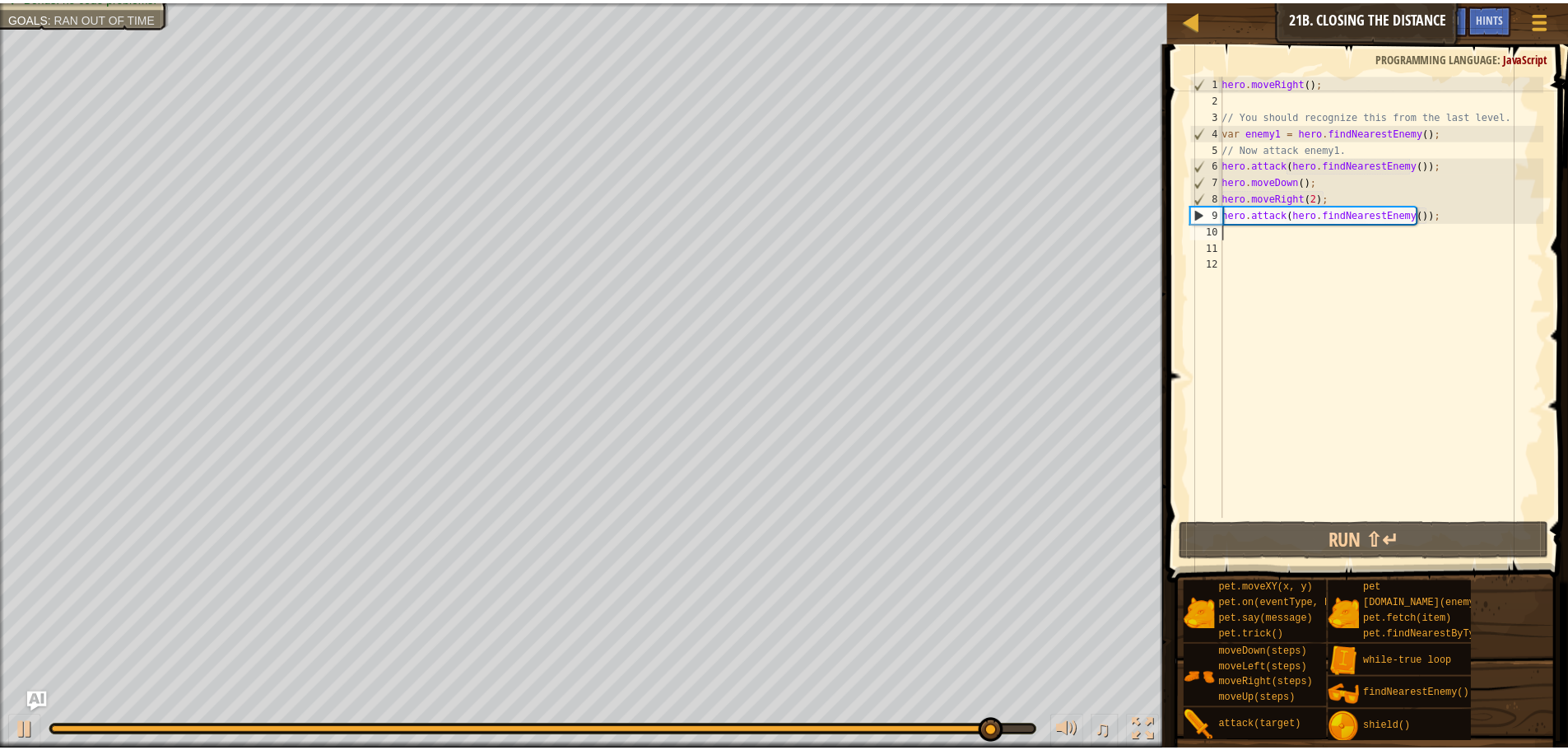
scroll to position [8, 0]
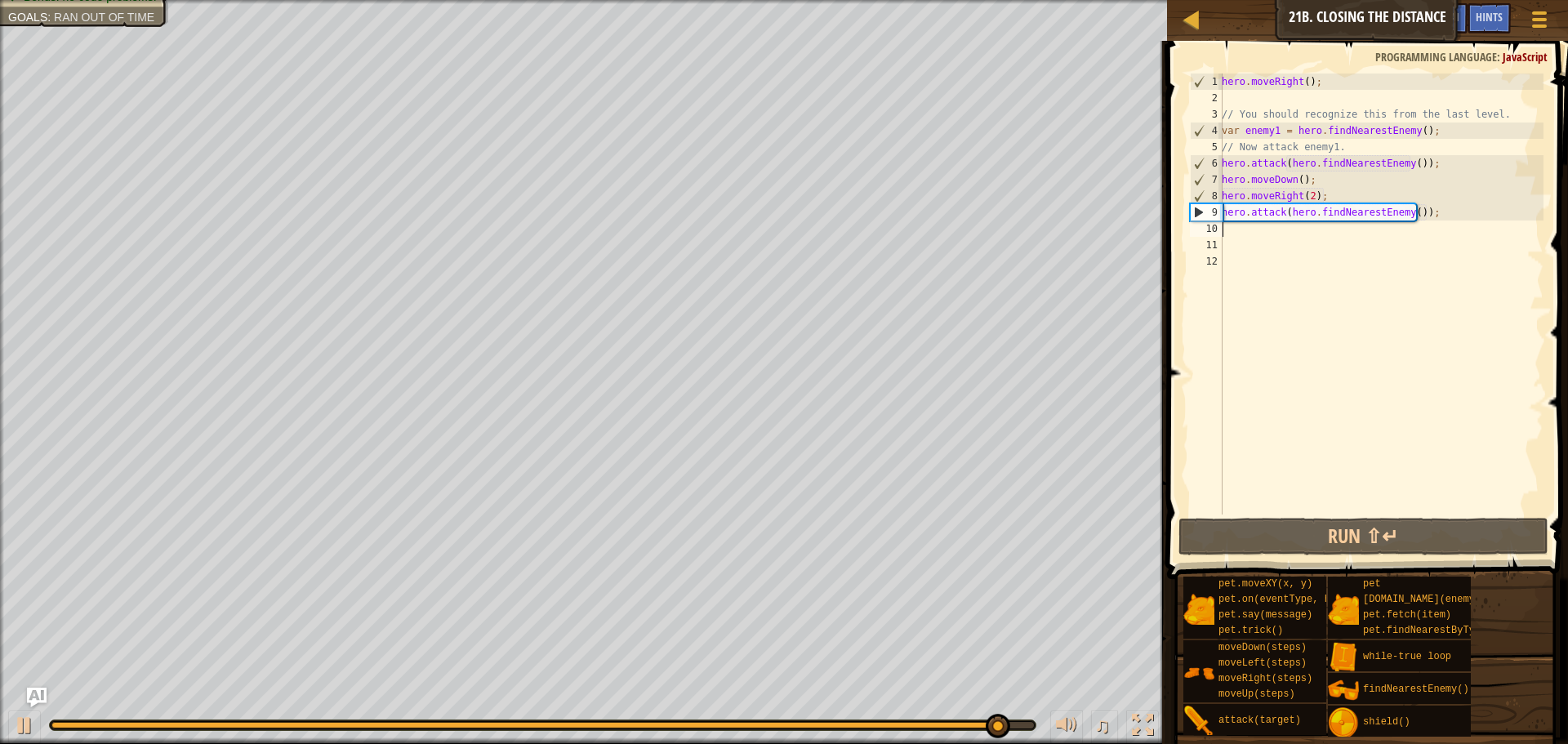
type textarea "j"
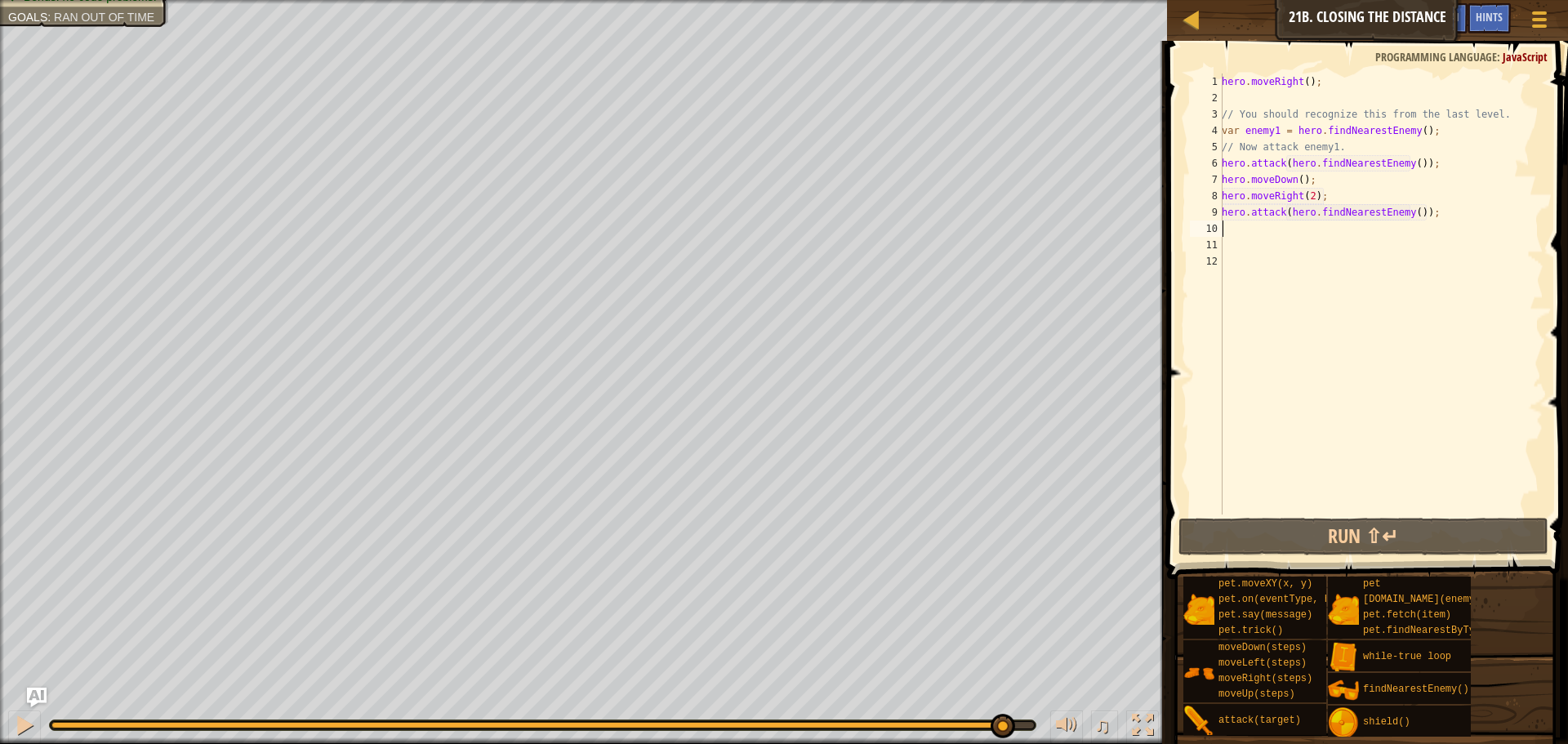
type textarea "h"
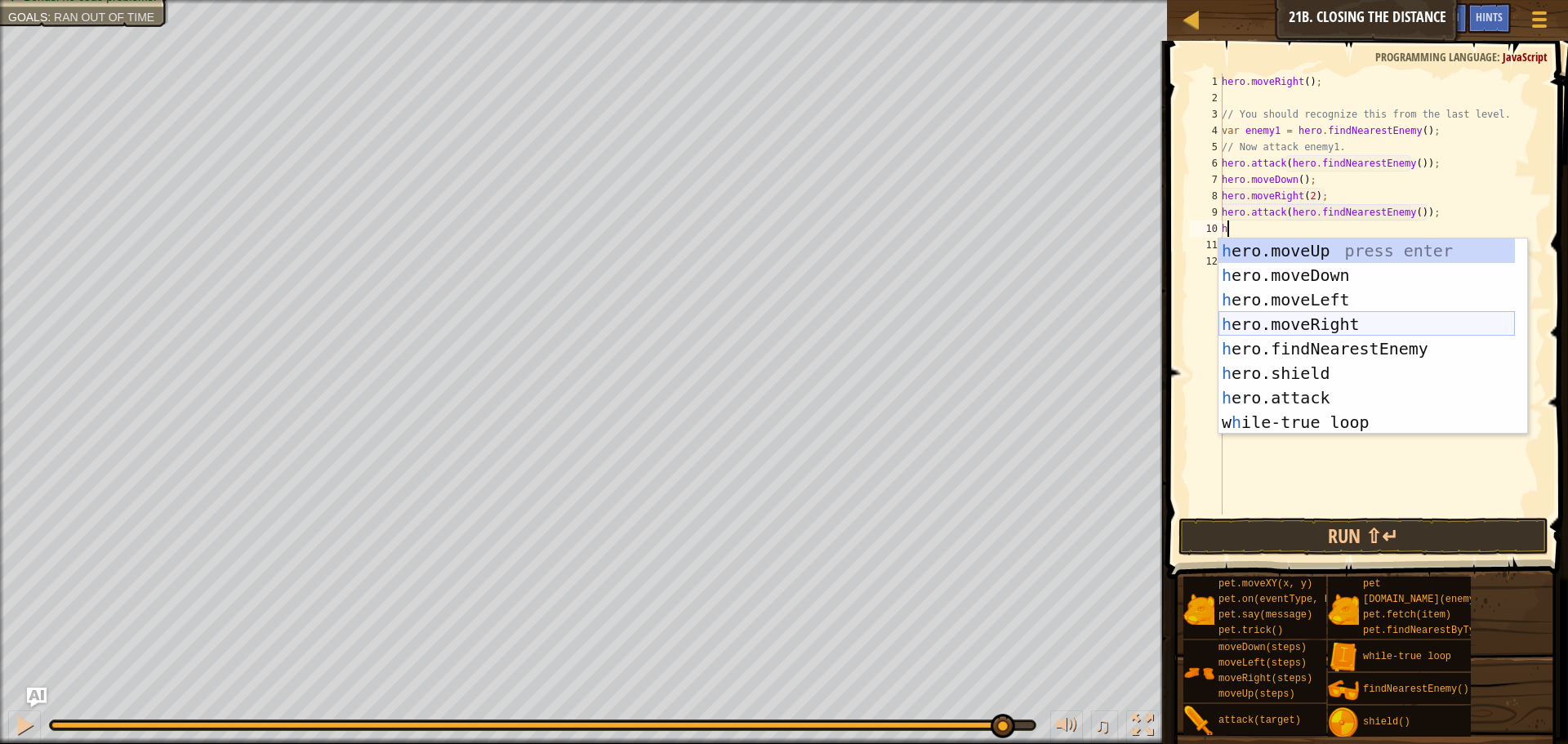
click at [1308, 322] on div "h ero.moveUp press enter h ero.moveDown press enter h ero.moveLeft press enter …" at bounding box center [1367, 360] width 296 height 245
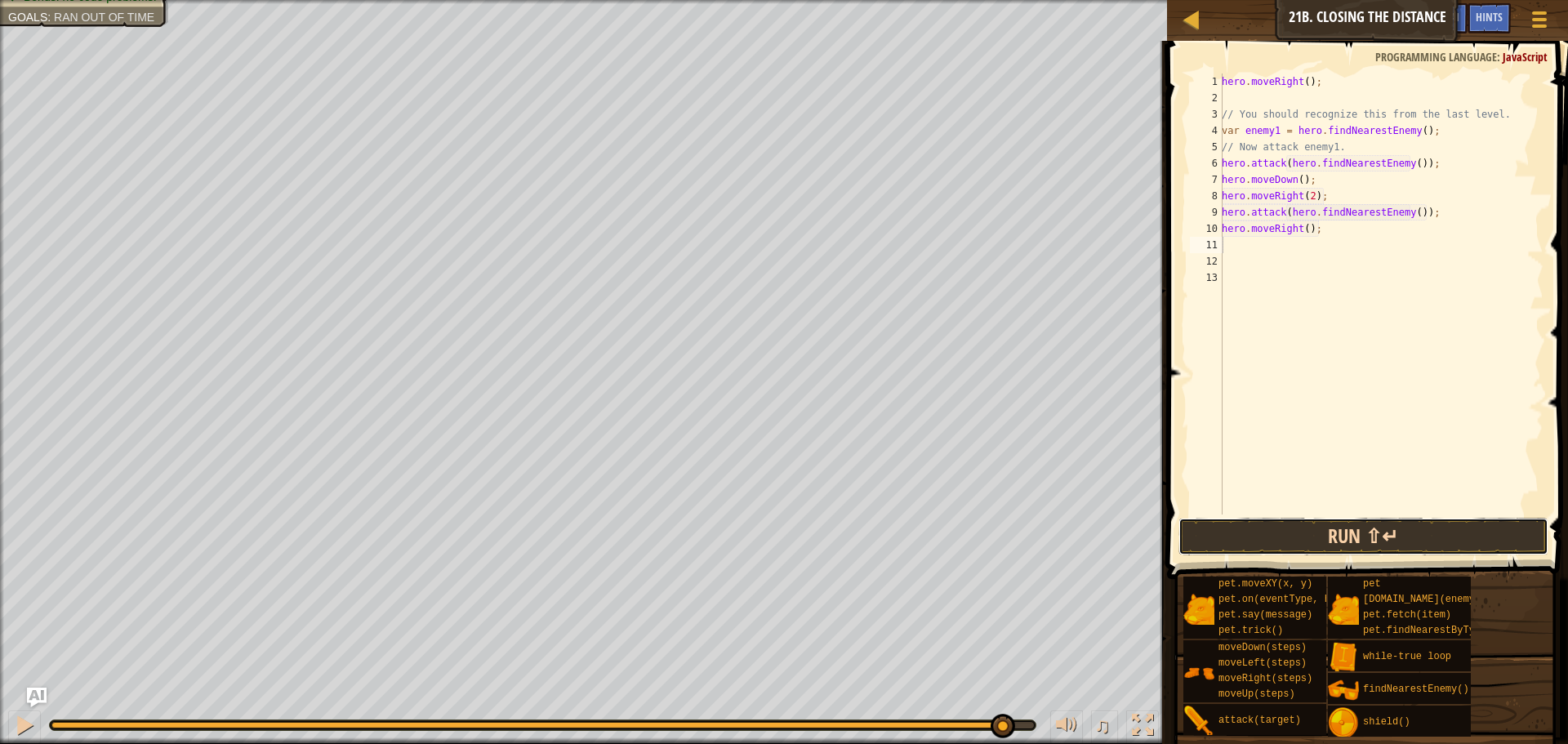
click at [1277, 530] on button "Run ⇧↵" at bounding box center [1363, 536] width 370 height 38
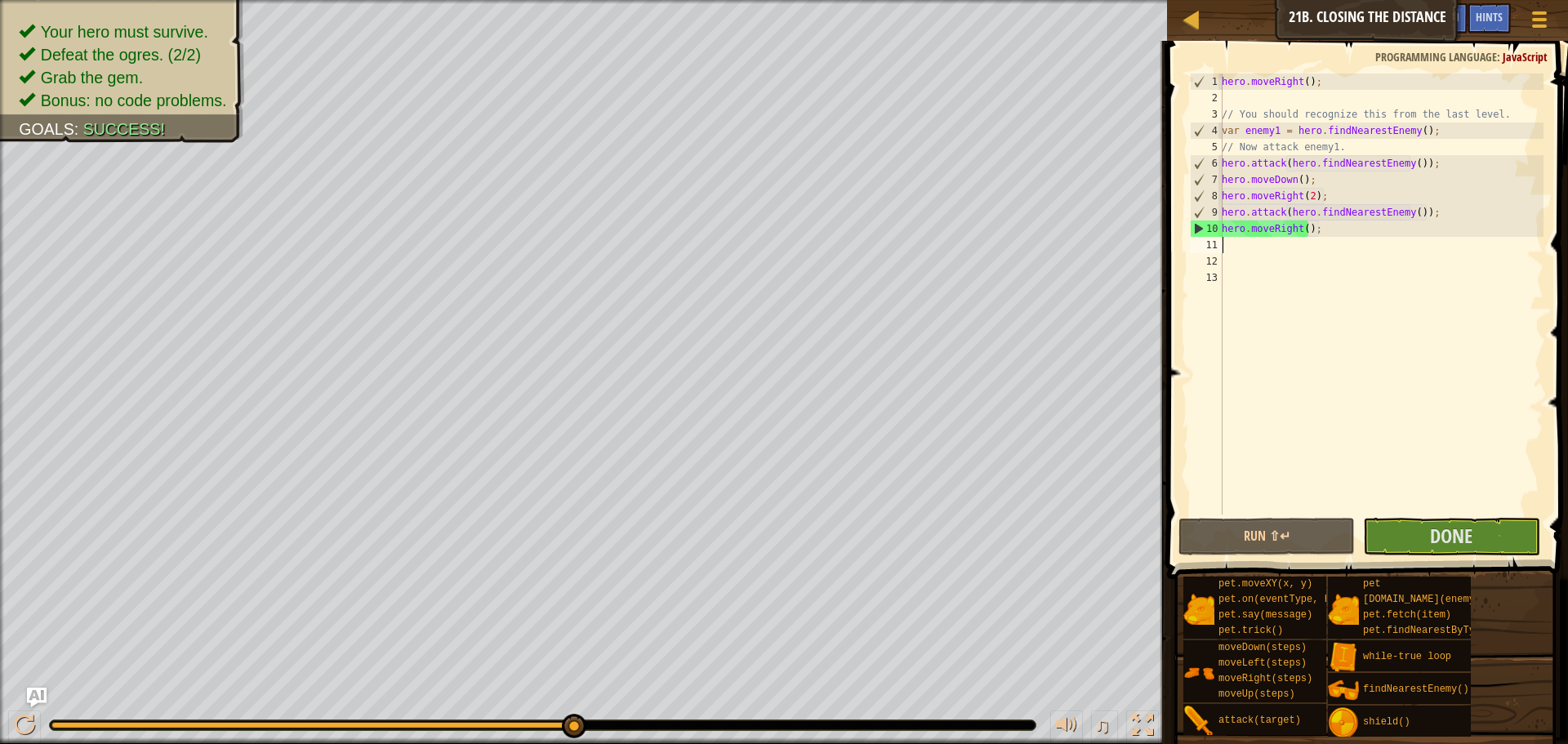
drag, startPoint x: 151, startPoint y: 723, endPoint x: 640, endPoint y: 722, distance: 489.0
click at [640, 722] on div at bounding box center [542, 725] width 986 height 10
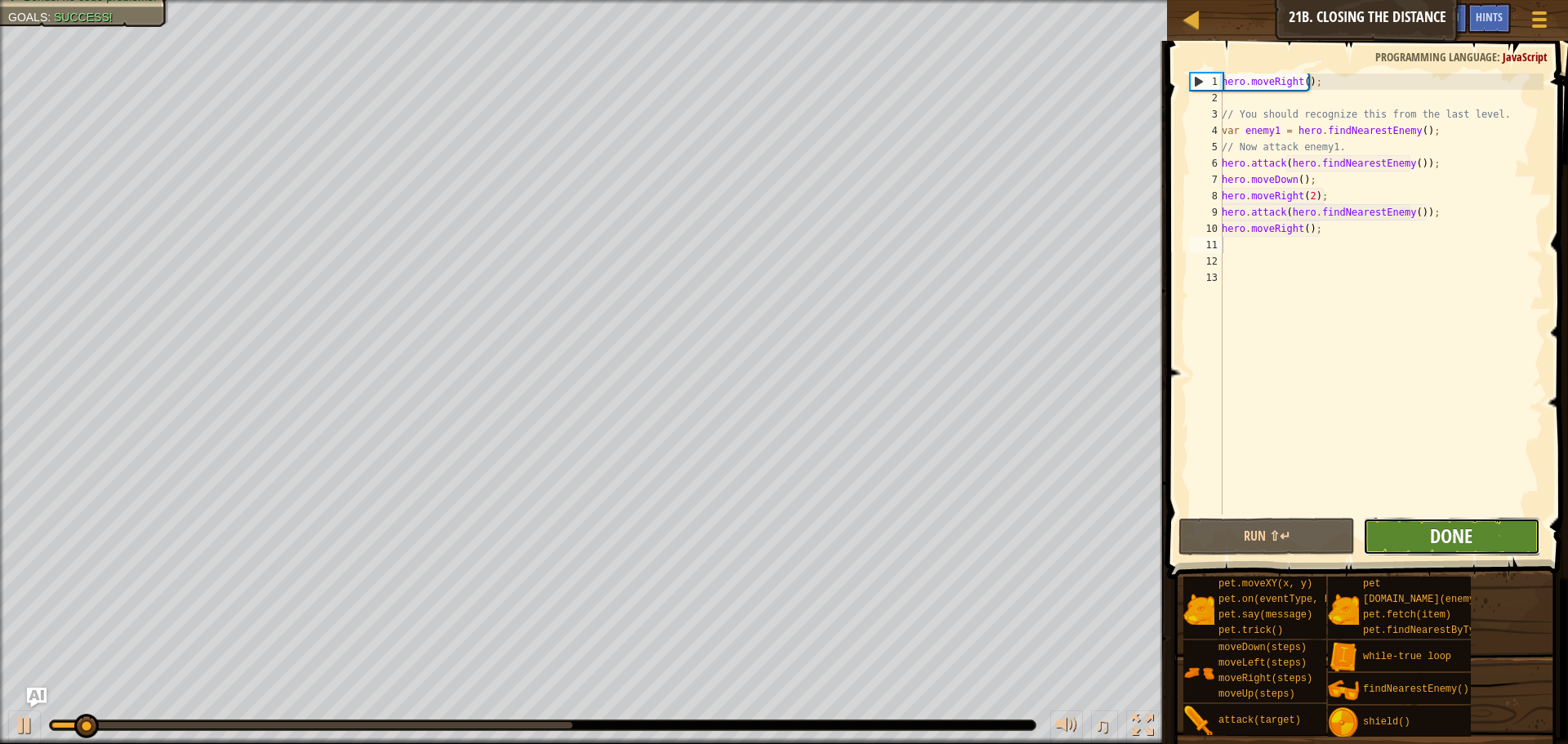
click at [1455, 536] on span "Done" at bounding box center [1451, 535] width 42 height 26
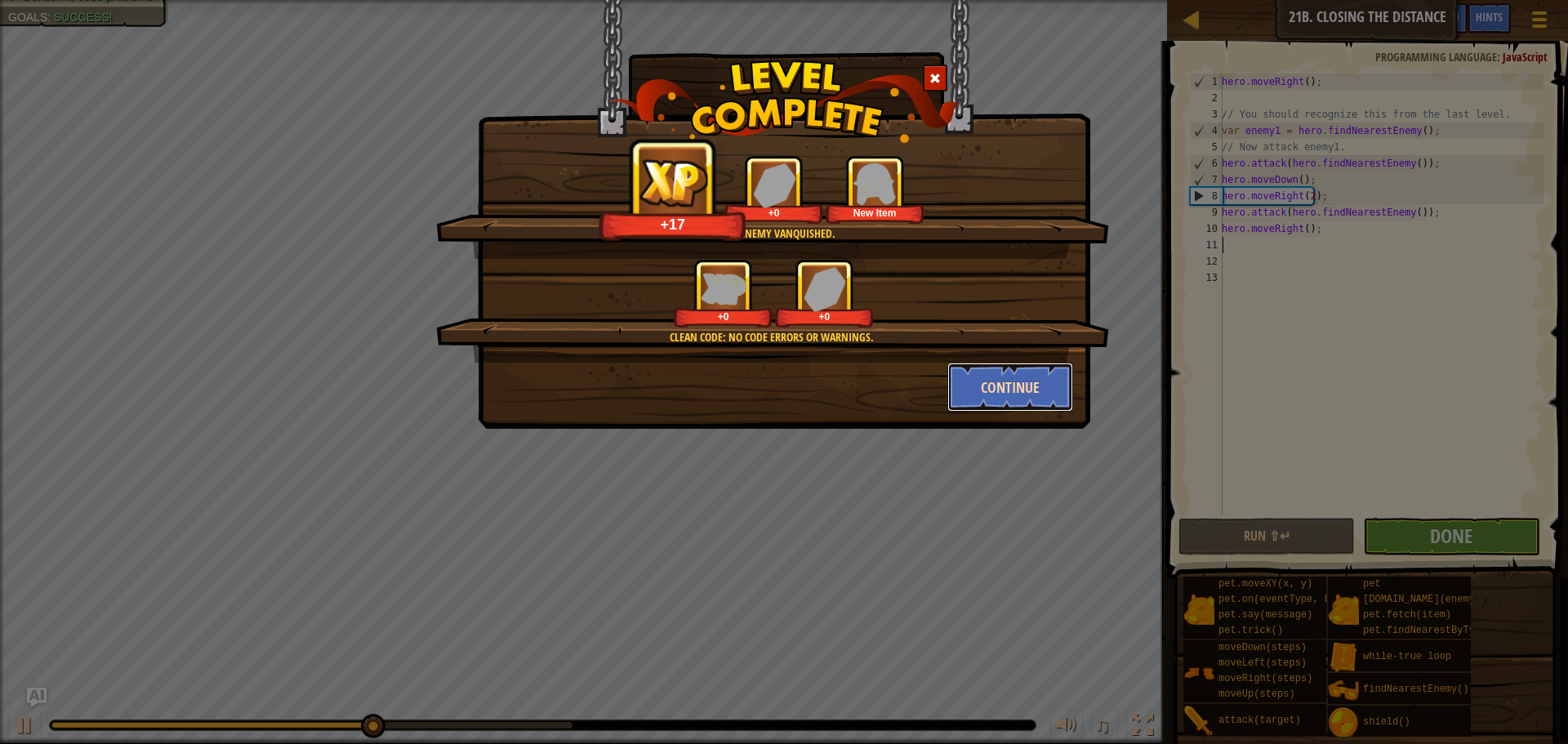
click at [1037, 385] on button "Continue" at bounding box center [1011, 387] width 126 height 49
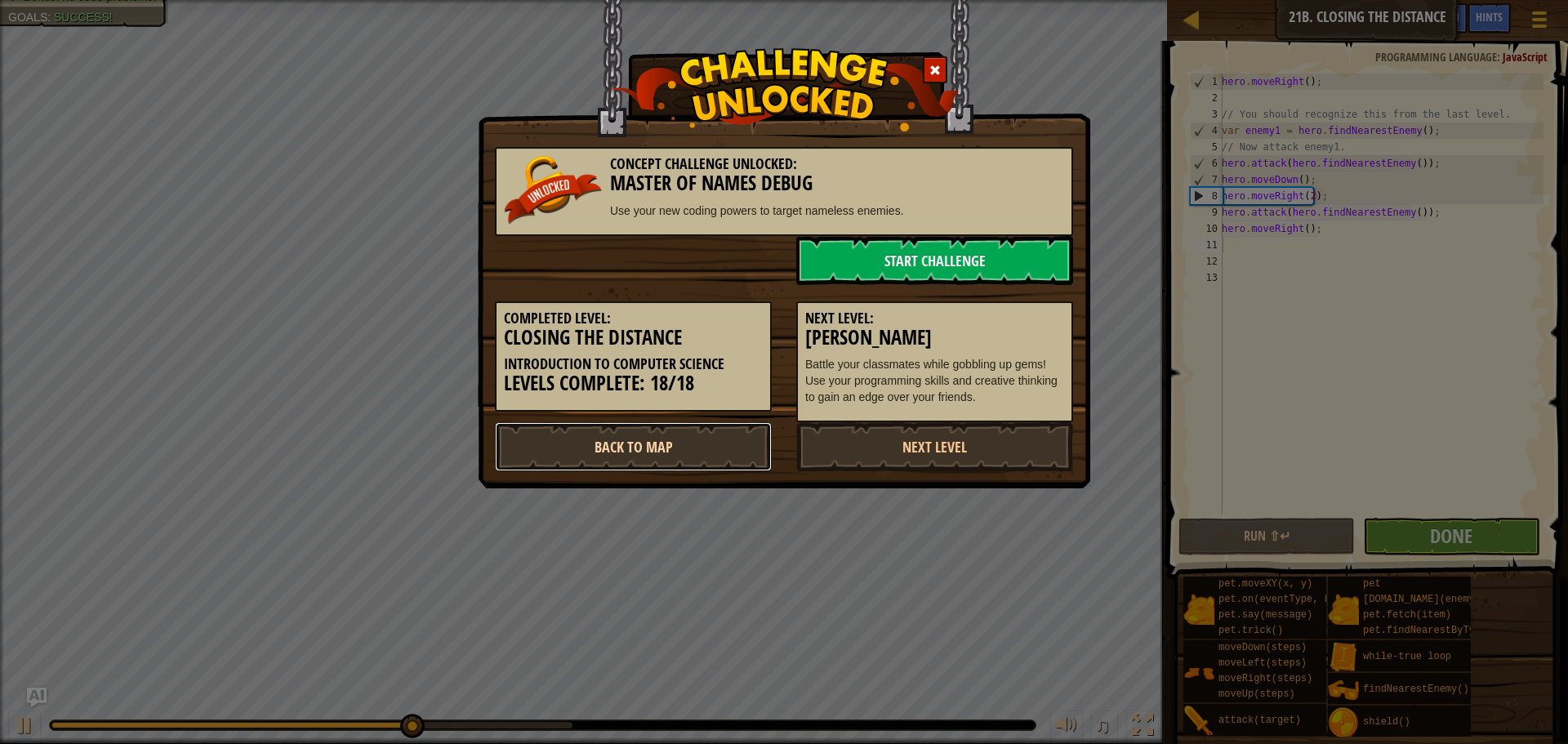
click at [675, 439] on link "Back to Map" at bounding box center [633, 446] width 277 height 49
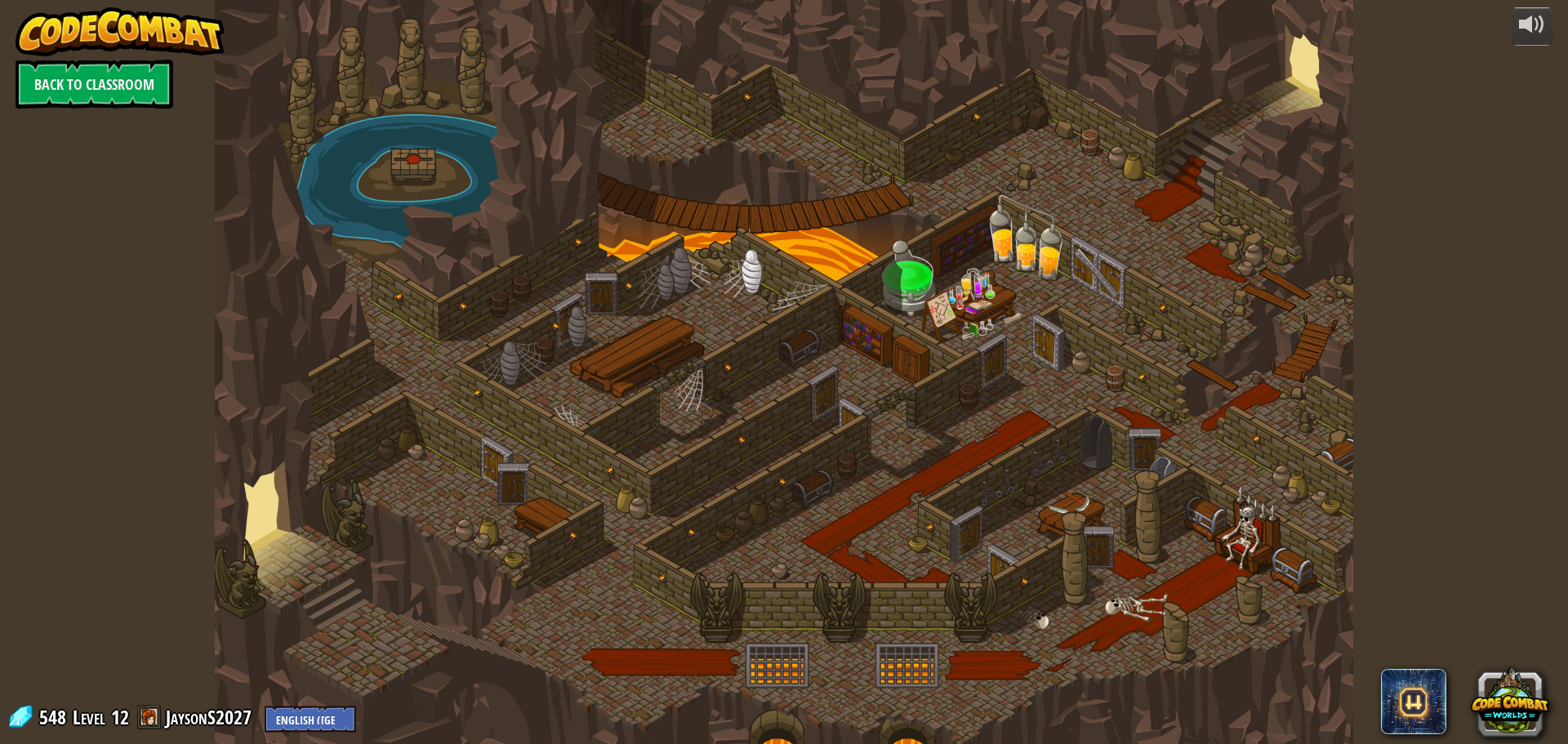
click at [857, 343] on div at bounding box center [784, 372] width 1139 height 744
drag, startPoint x: 893, startPoint y: 672, endPoint x: 917, endPoint y: 672, distance: 24.0
click at [894, 672] on div at bounding box center [784, 372] width 1139 height 744
click at [109, 74] on link "Back to Classroom" at bounding box center [93, 84] width 157 height 49
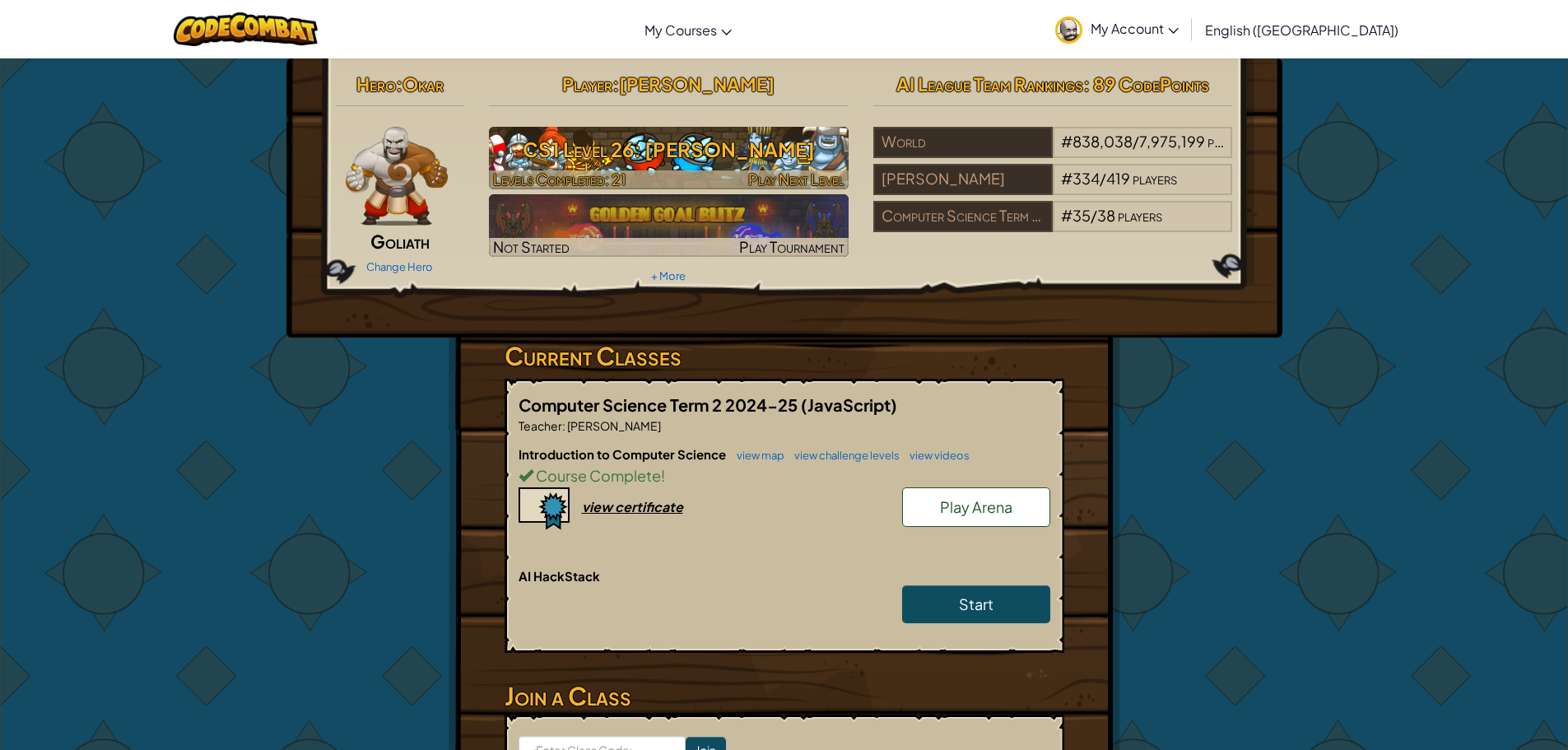
click at [563, 150] on h3 "CS1 Level 26: [PERSON_NAME]" at bounding box center [669, 149] width 360 height 37
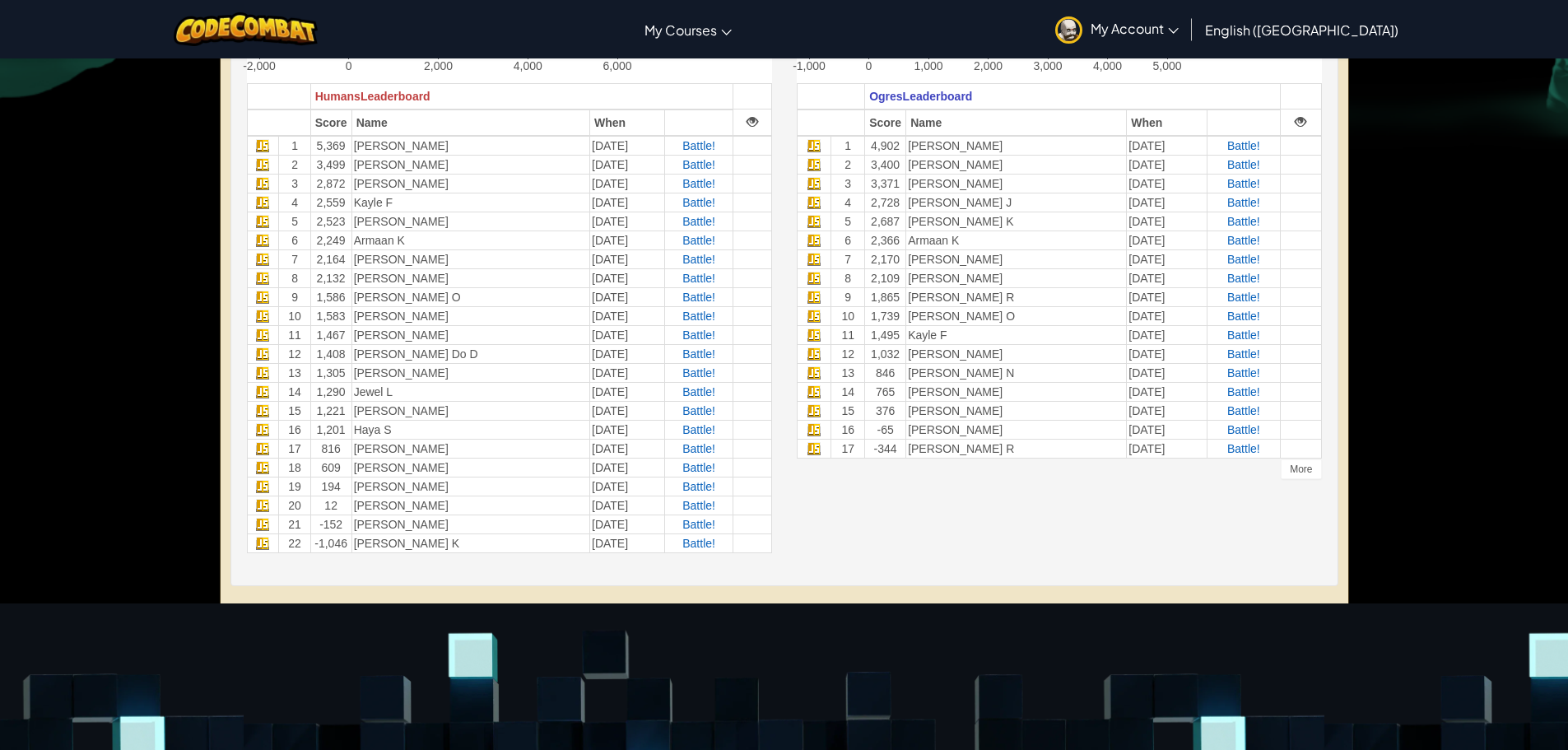
scroll to position [165, 0]
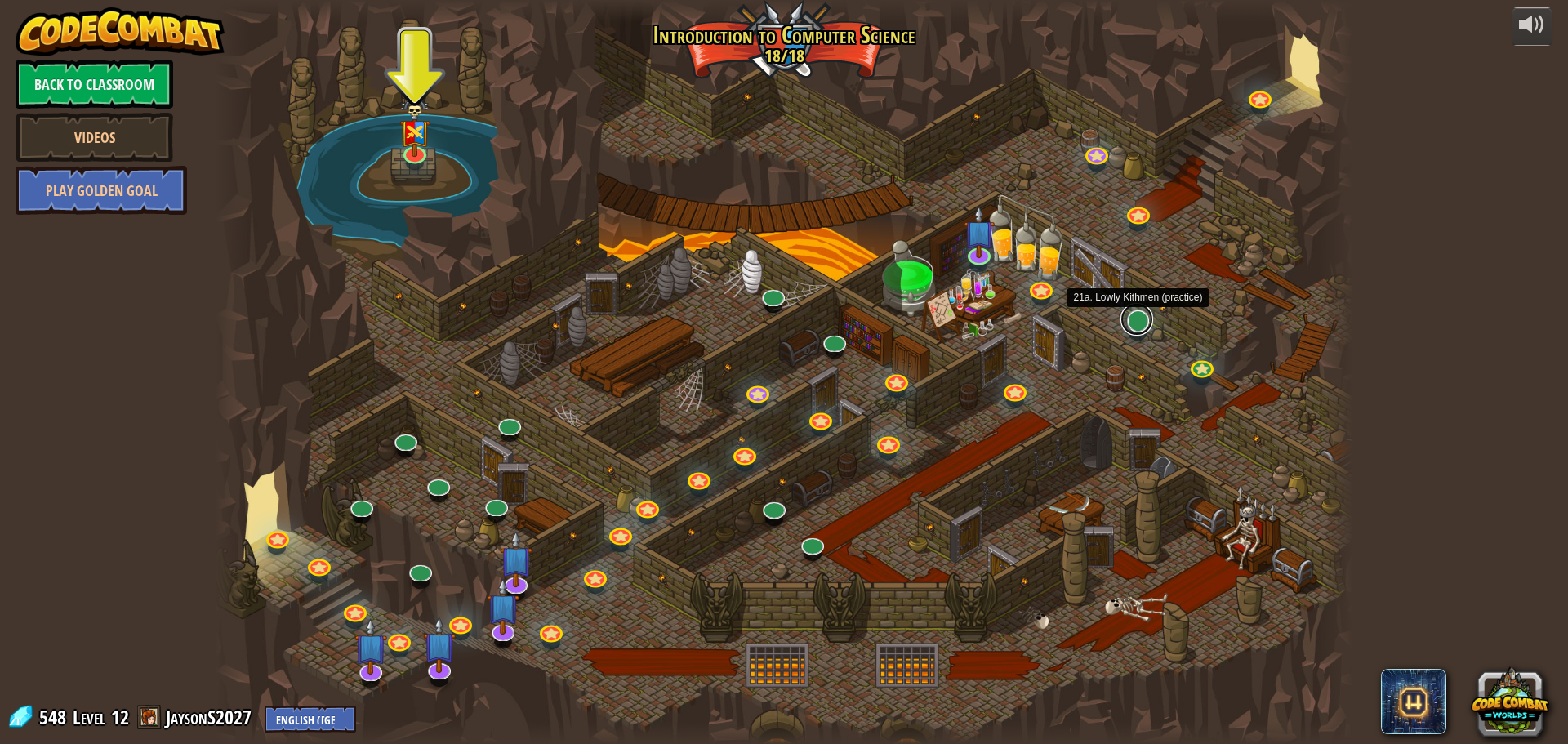
click at [1137, 323] on link at bounding box center [1137, 319] width 33 height 33
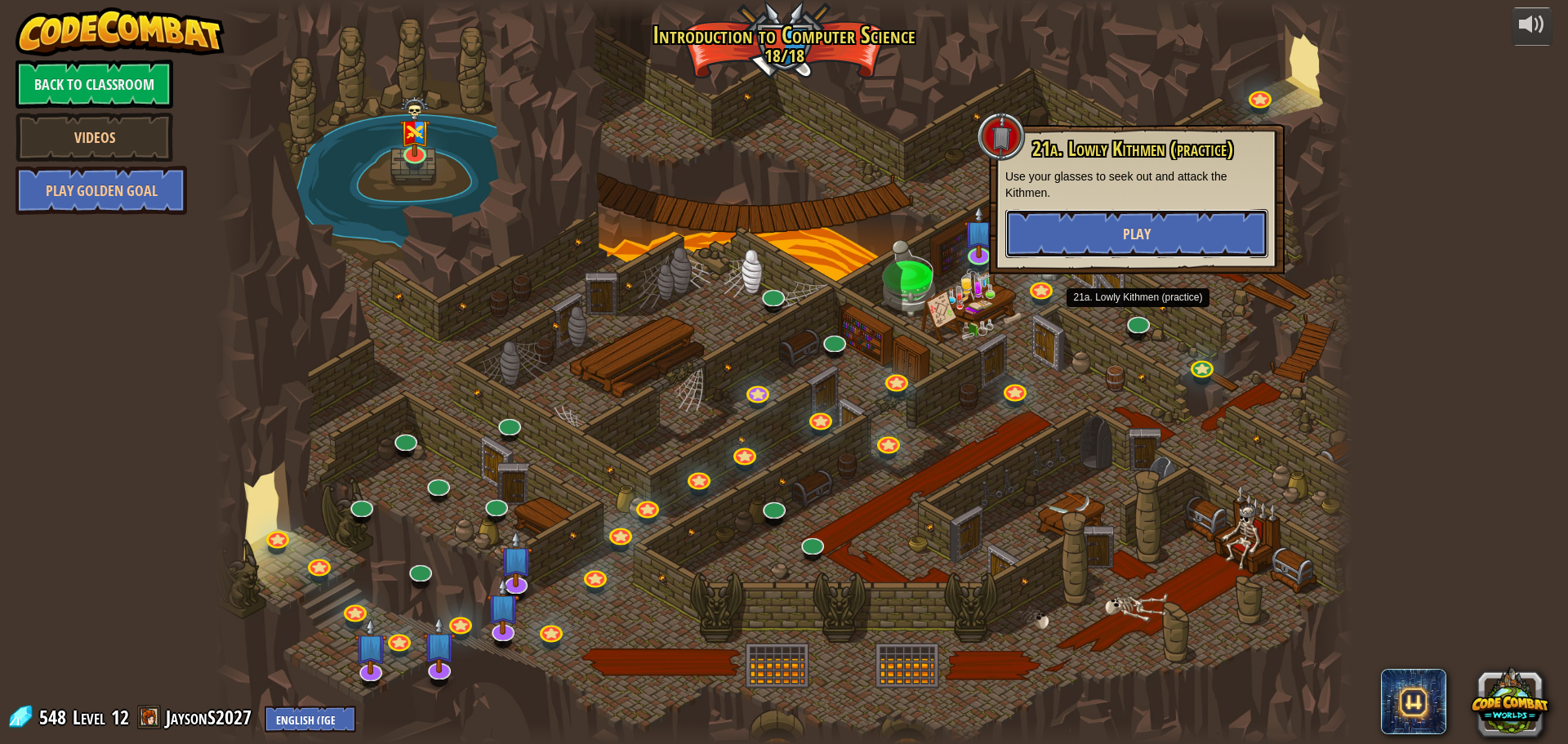
click at [1105, 221] on button "Play" at bounding box center [1137, 233] width 263 height 49
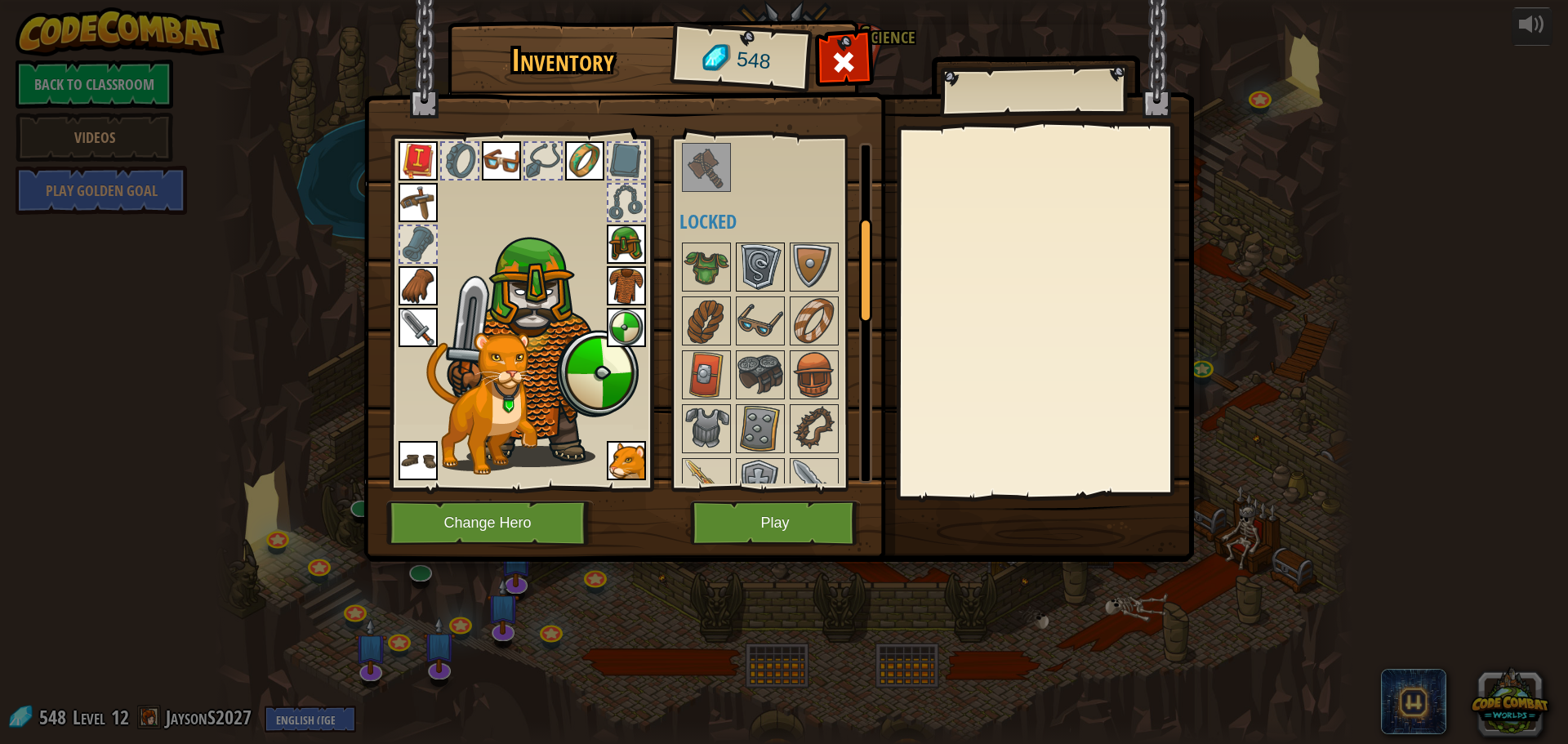
scroll to position [327, 0]
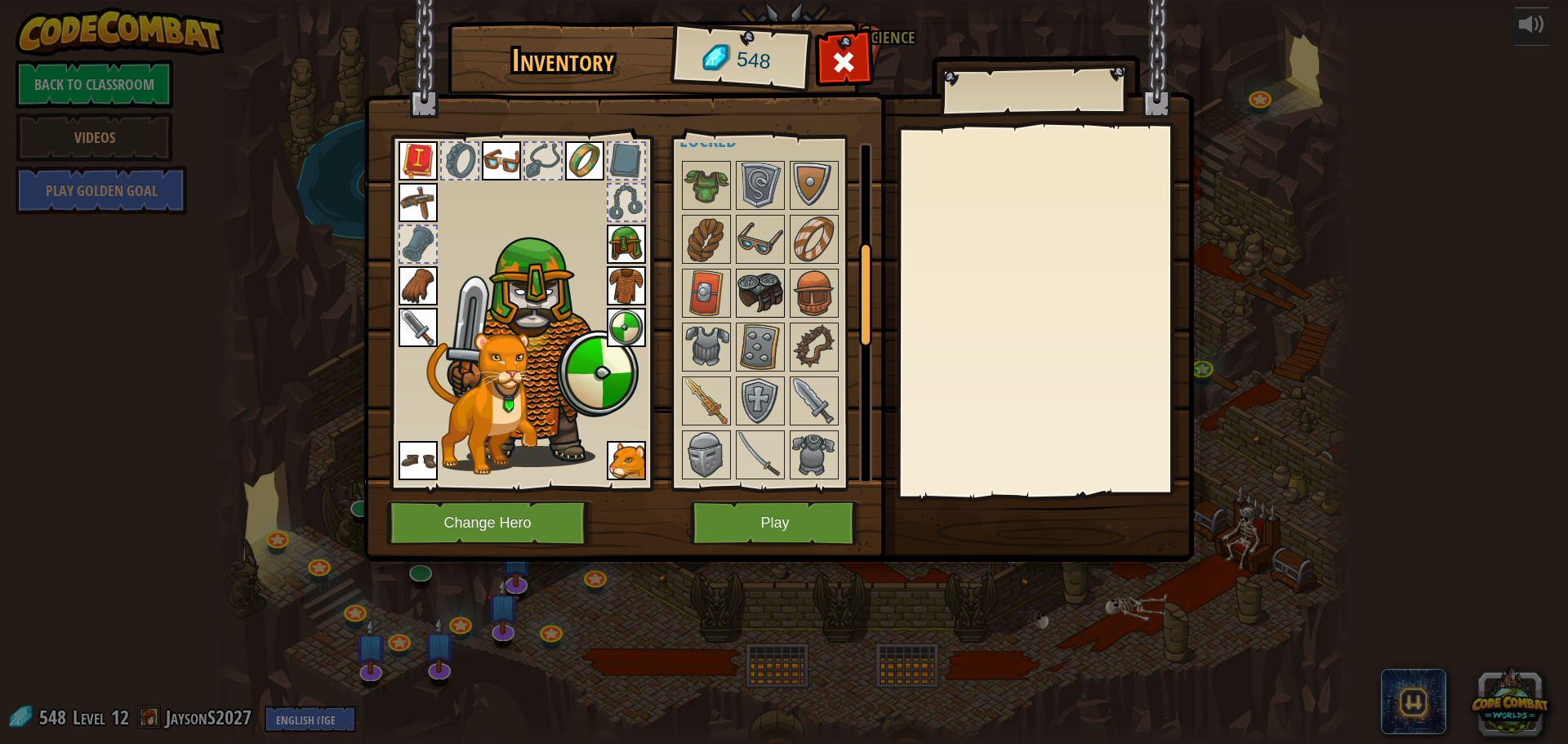
click at [757, 295] on img at bounding box center [760, 293] width 45 height 45
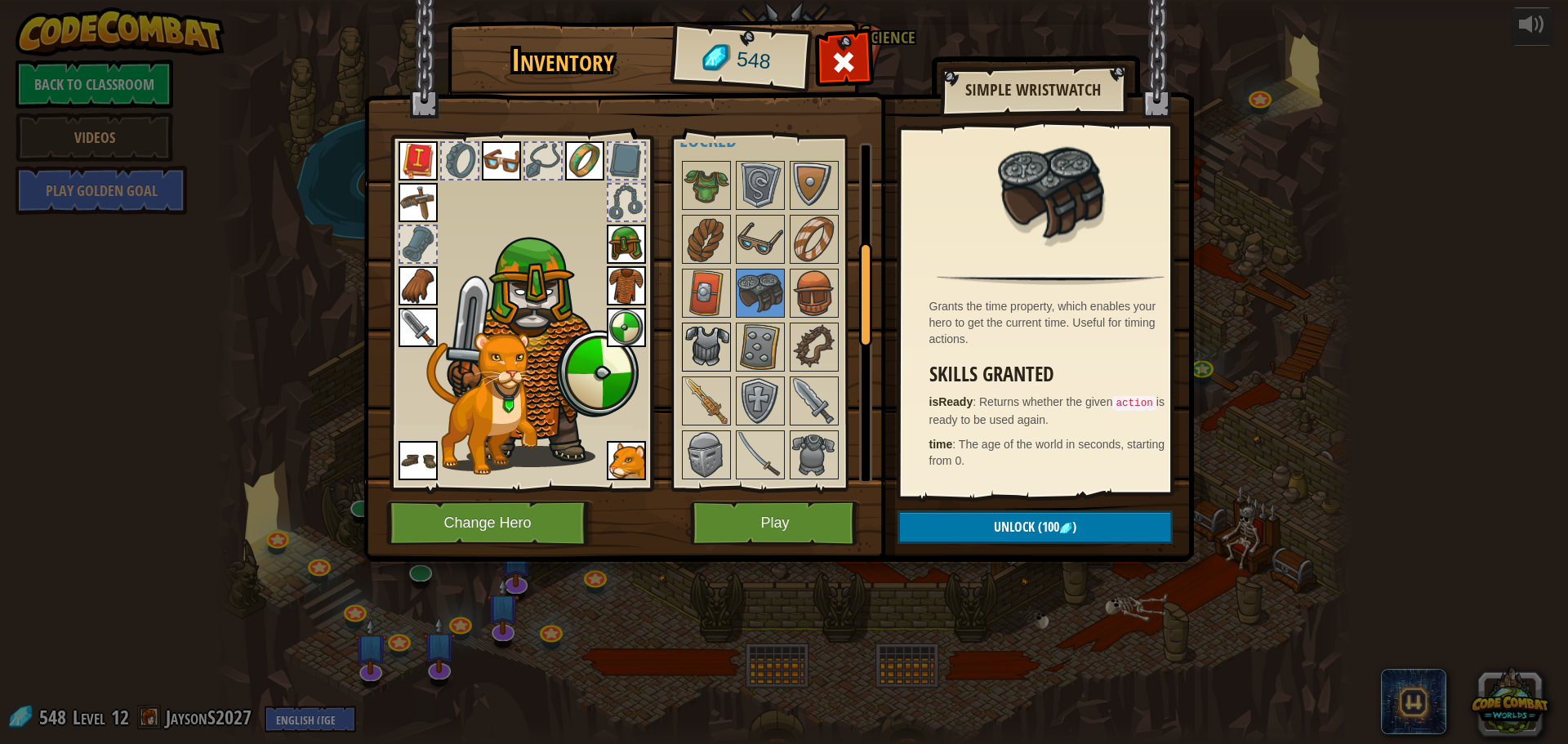
click at [708, 348] on img at bounding box center [707, 347] width 45 height 45
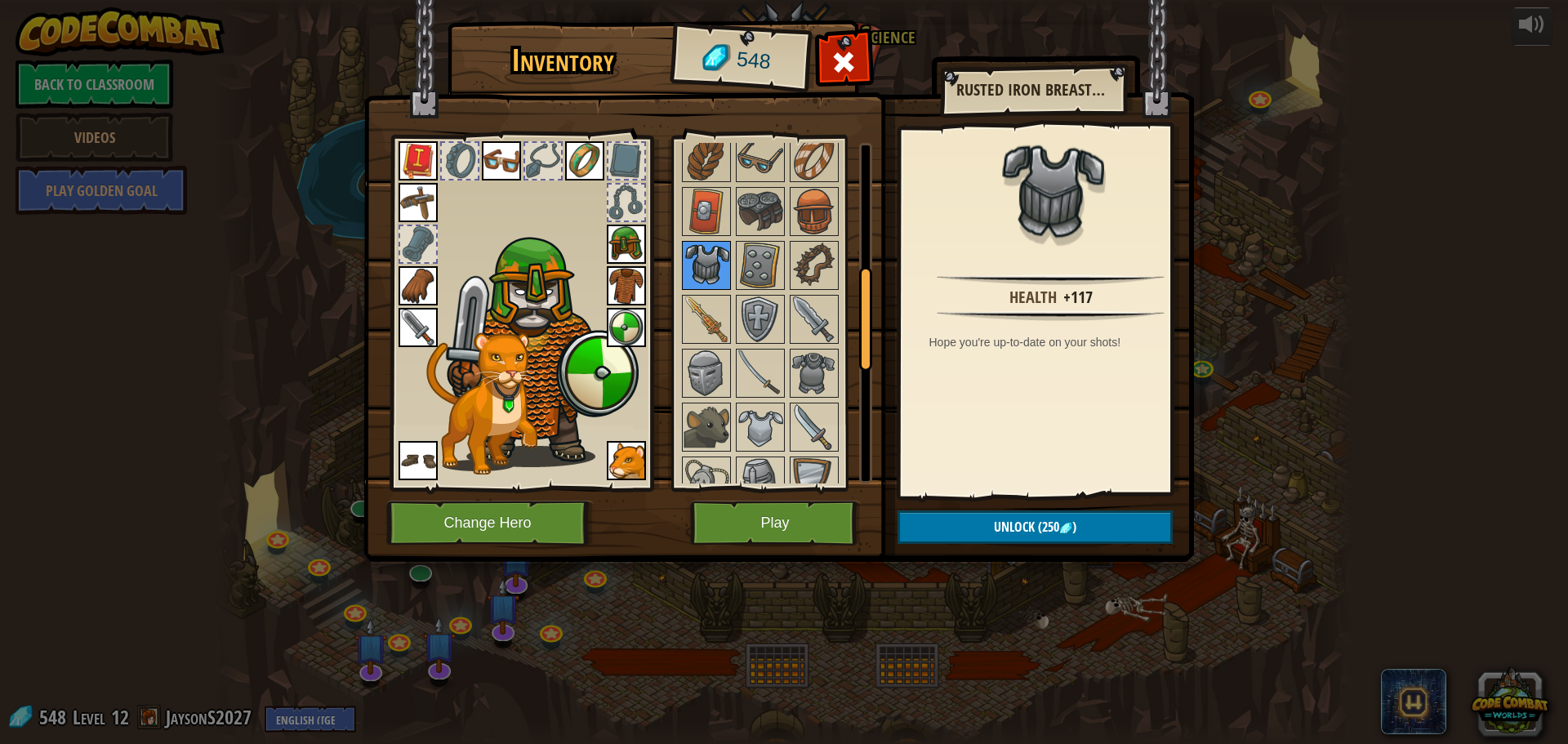
scroll to position [571, 0]
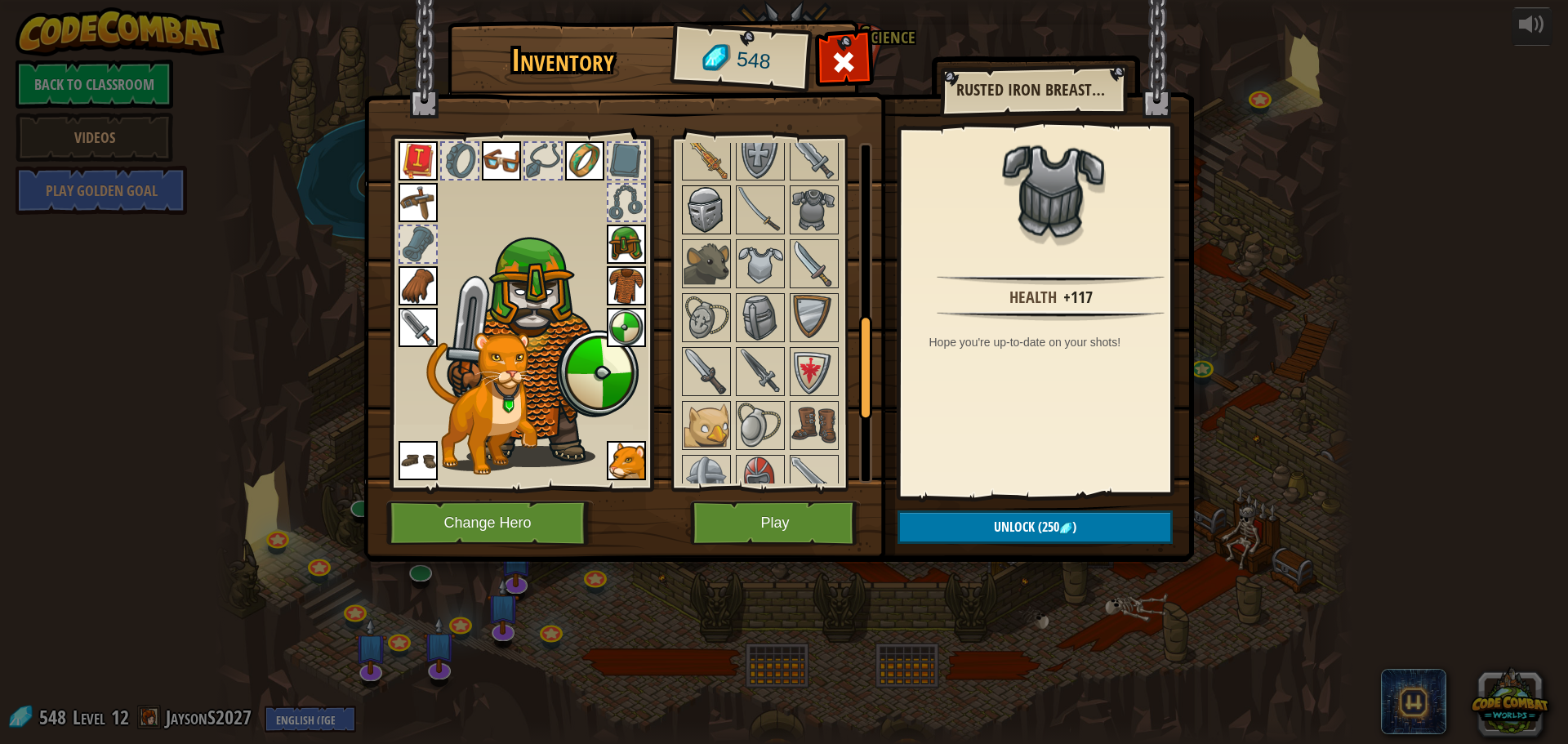
click at [706, 205] on img at bounding box center [707, 210] width 45 height 45
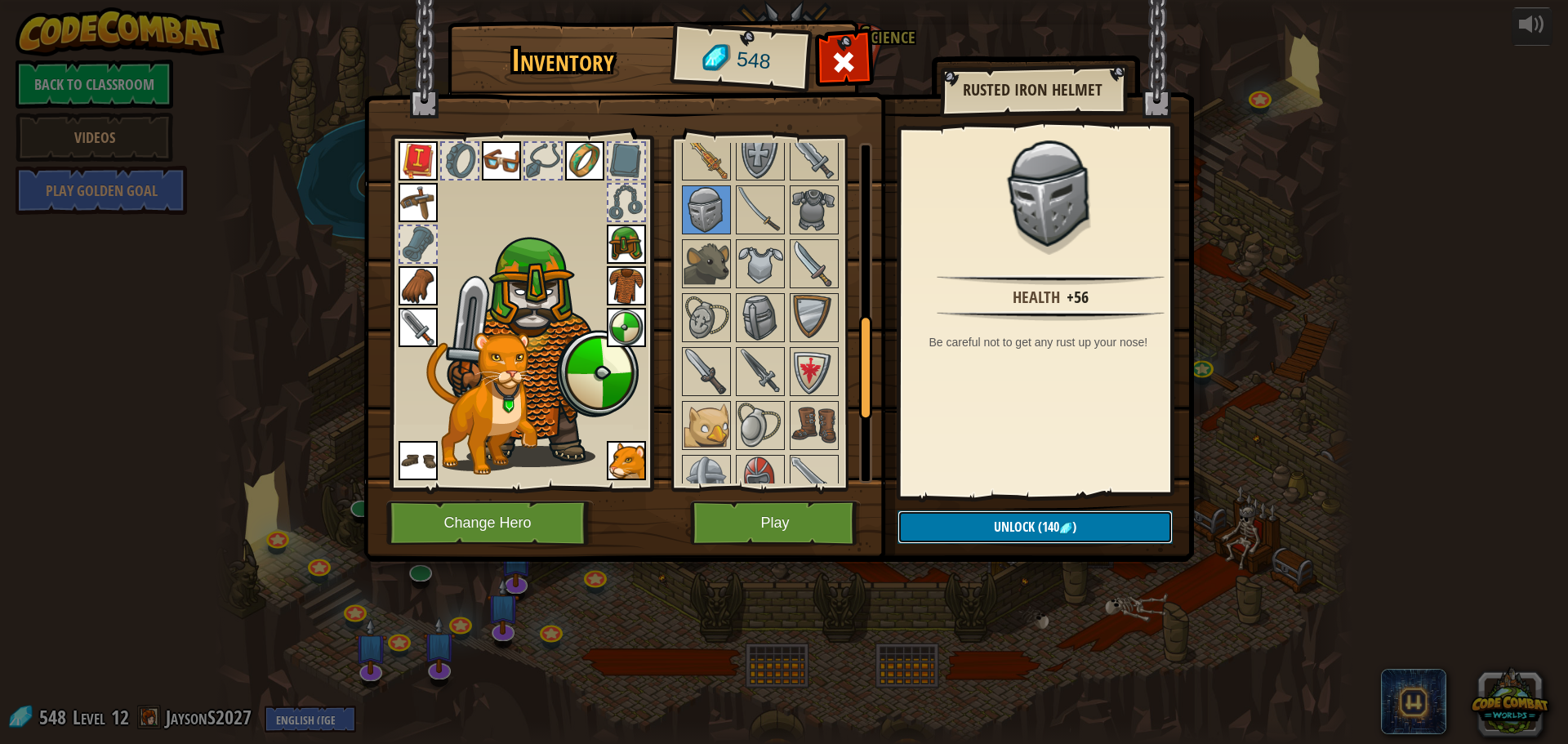
click at [957, 533] on button "Unlock (140 )" at bounding box center [1035, 527] width 275 height 34
click at [952, 523] on button "Confirm" at bounding box center [1035, 527] width 275 height 34
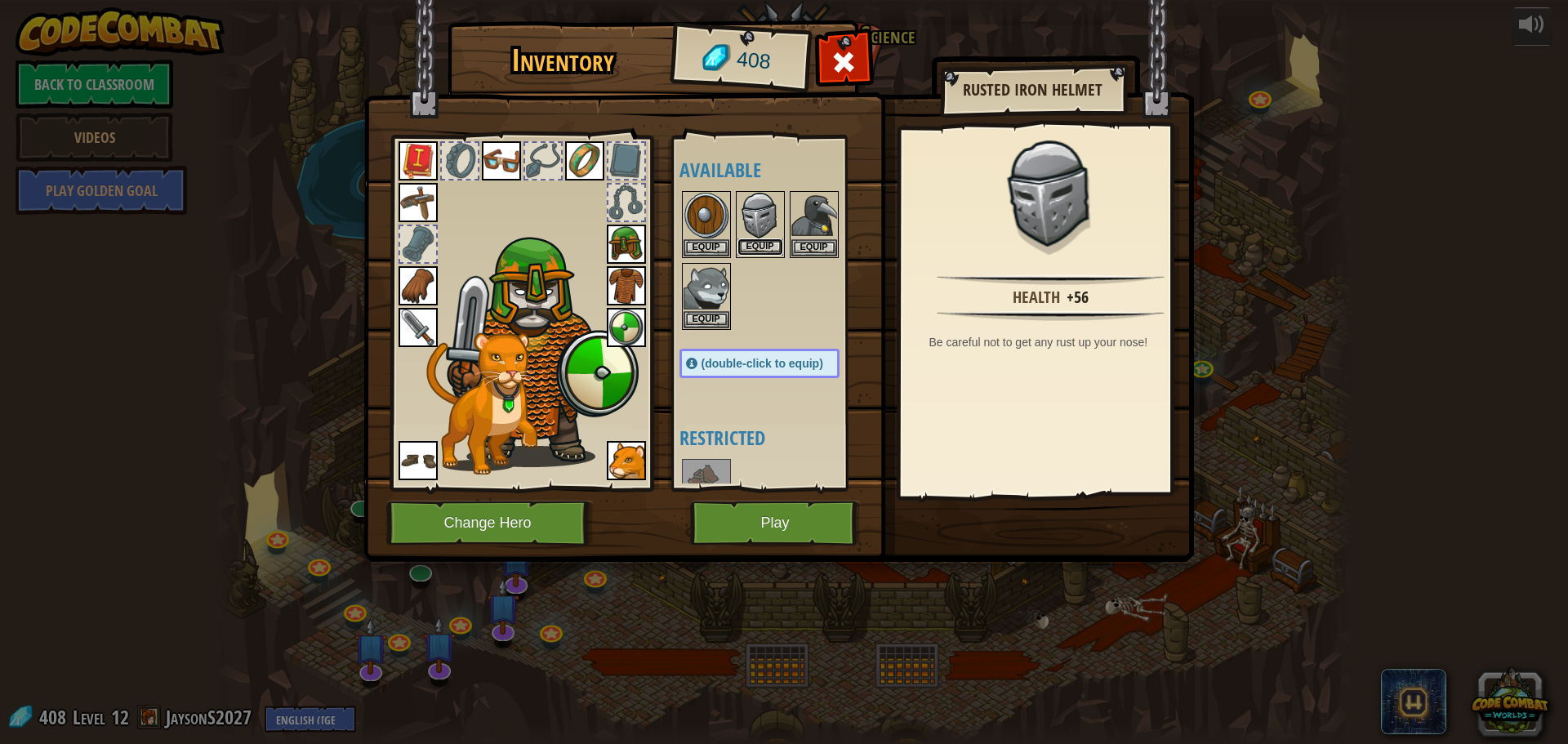
click at [763, 252] on button "Equip" at bounding box center [760, 247] width 45 height 17
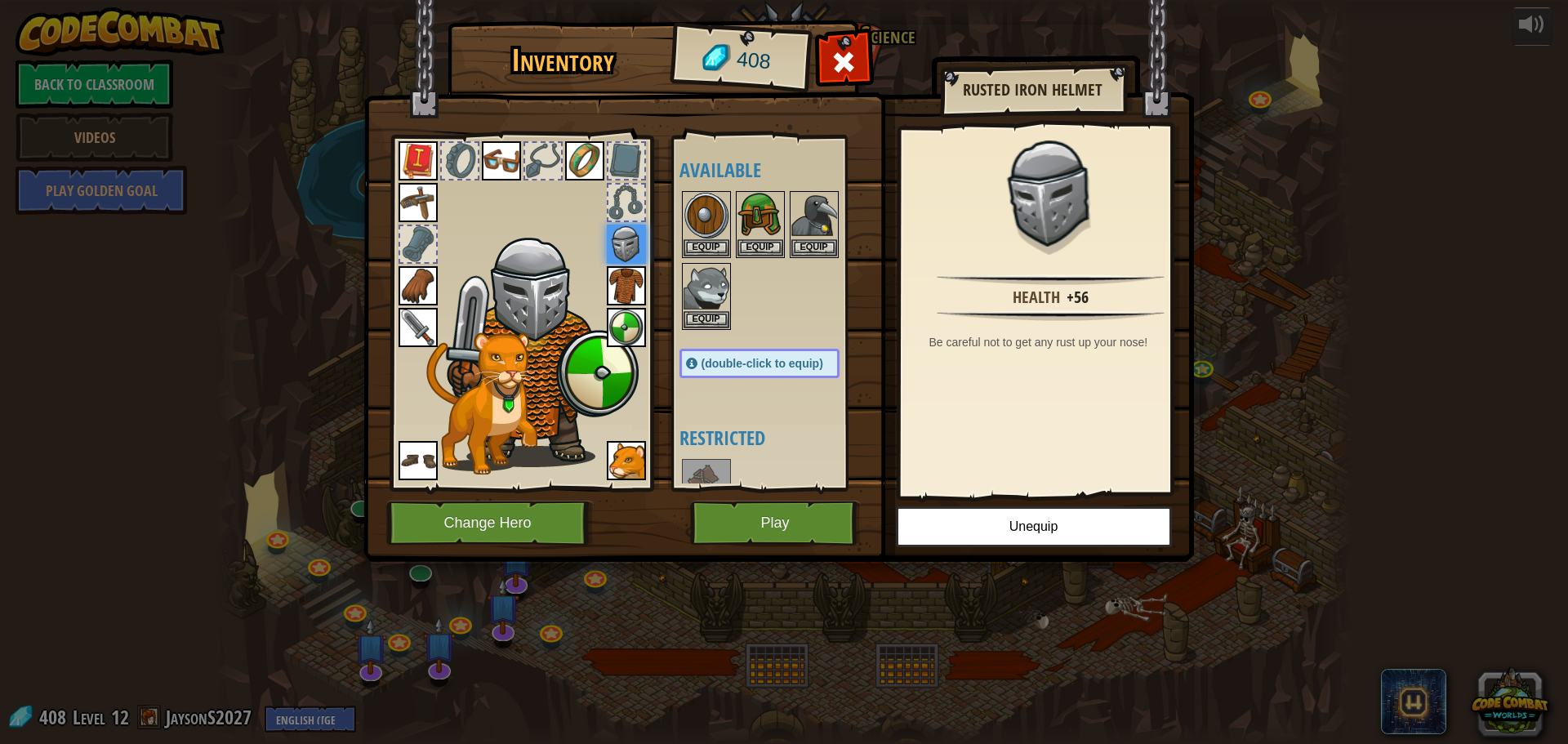
click at [619, 244] on img at bounding box center [627, 244] width 40 height 40
click at [978, 534] on button "Unequip" at bounding box center [1034, 526] width 276 height 40
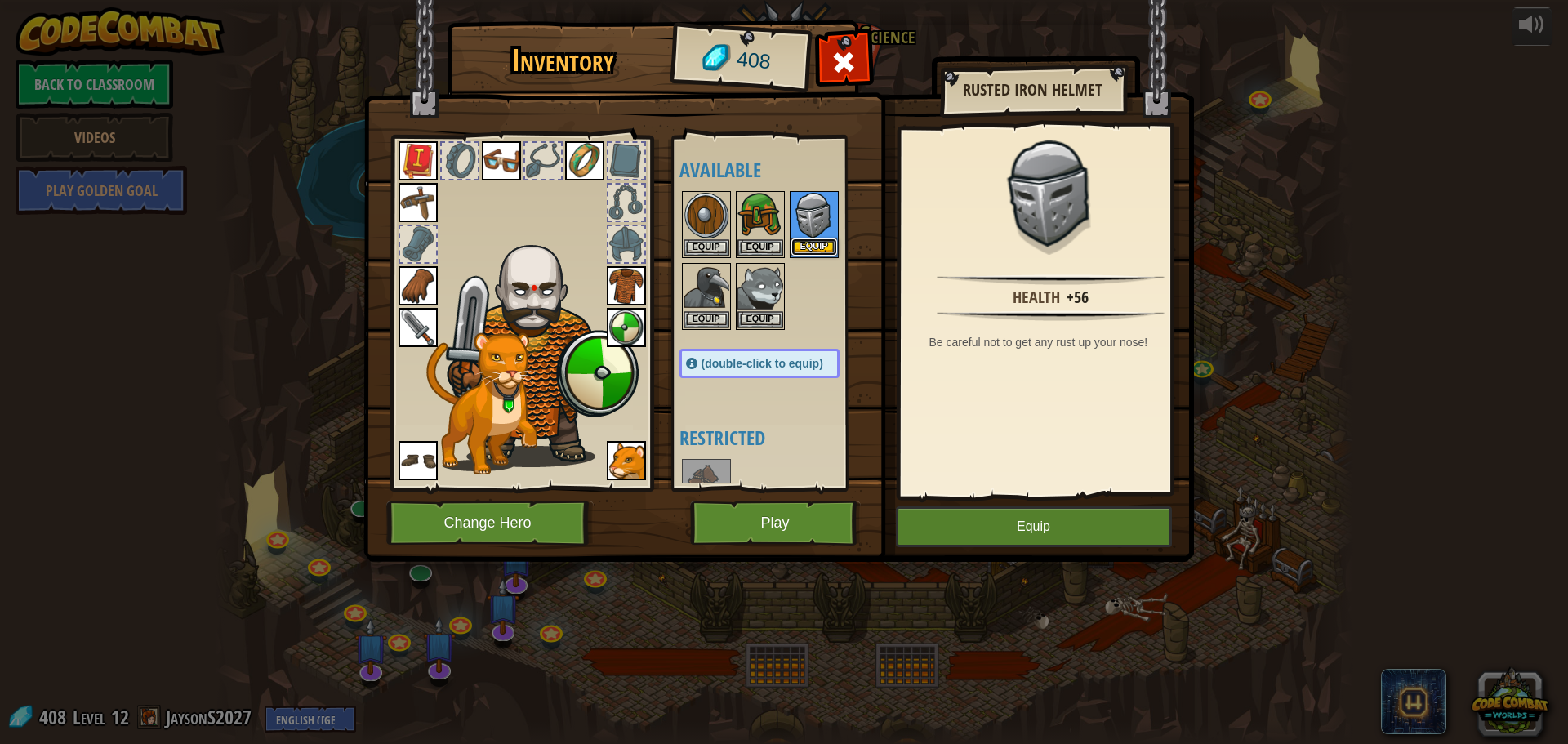
click at [803, 247] on button "Equip" at bounding box center [814, 247] width 45 height 17
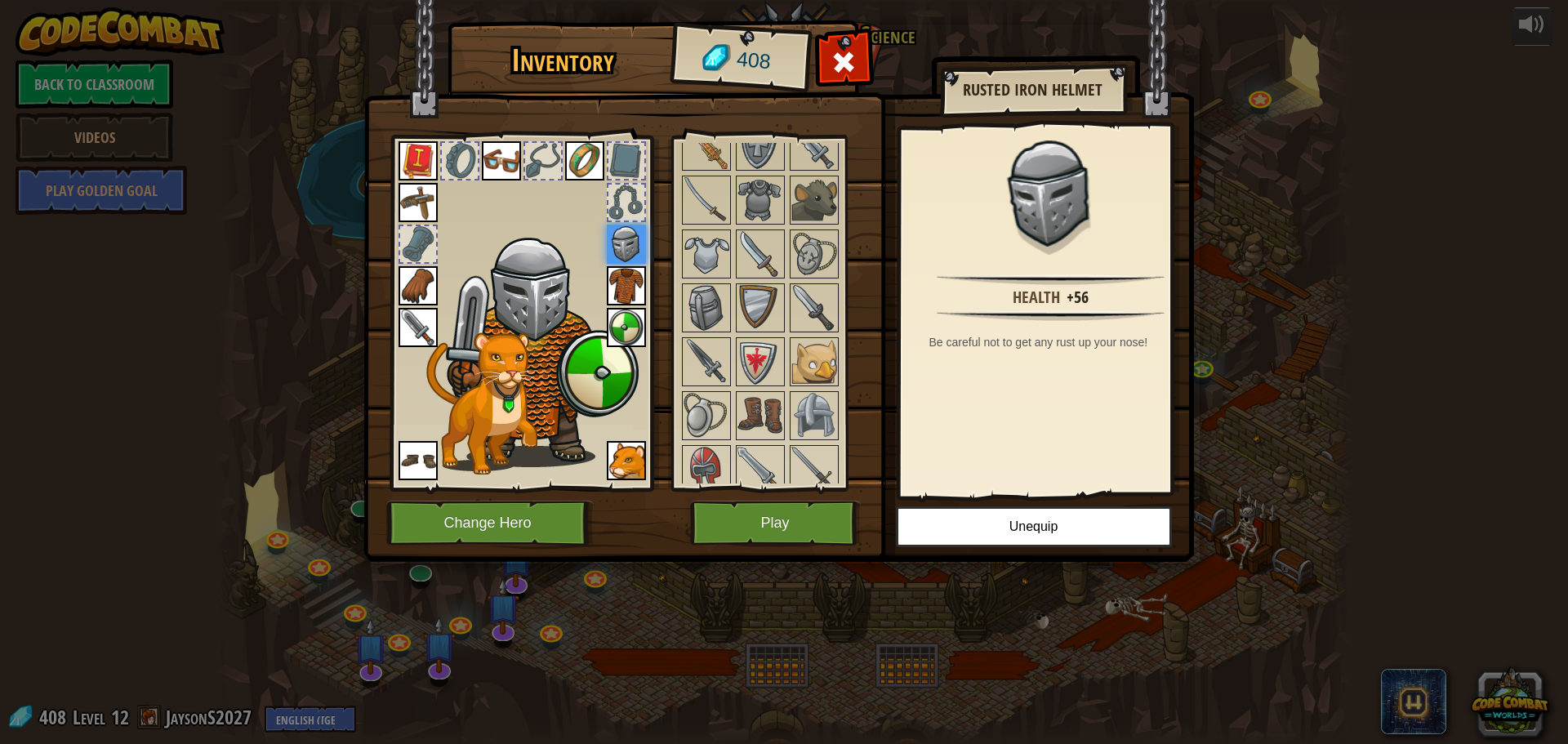
scroll to position [816, 0]
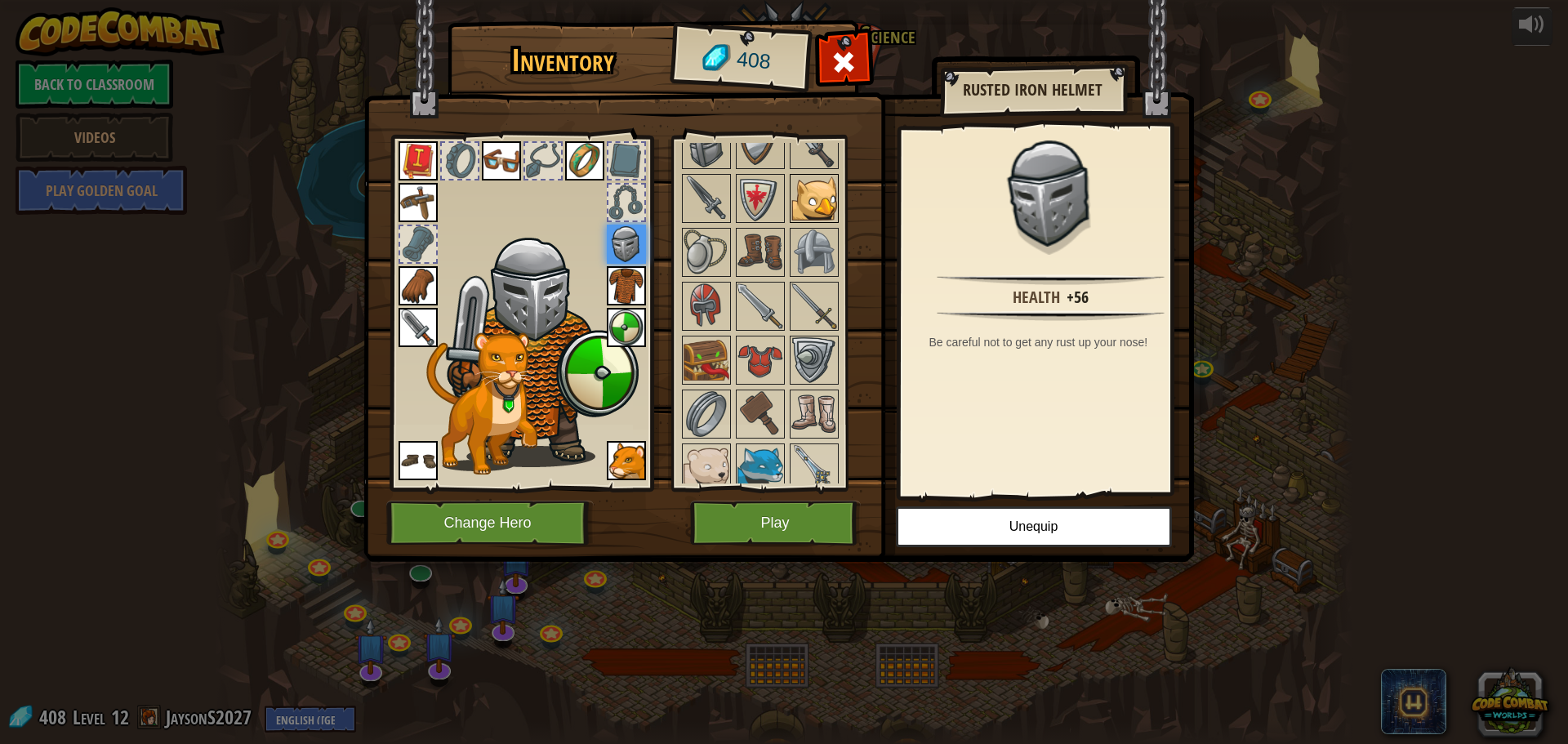
click at [821, 201] on img at bounding box center [814, 199] width 45 height 45
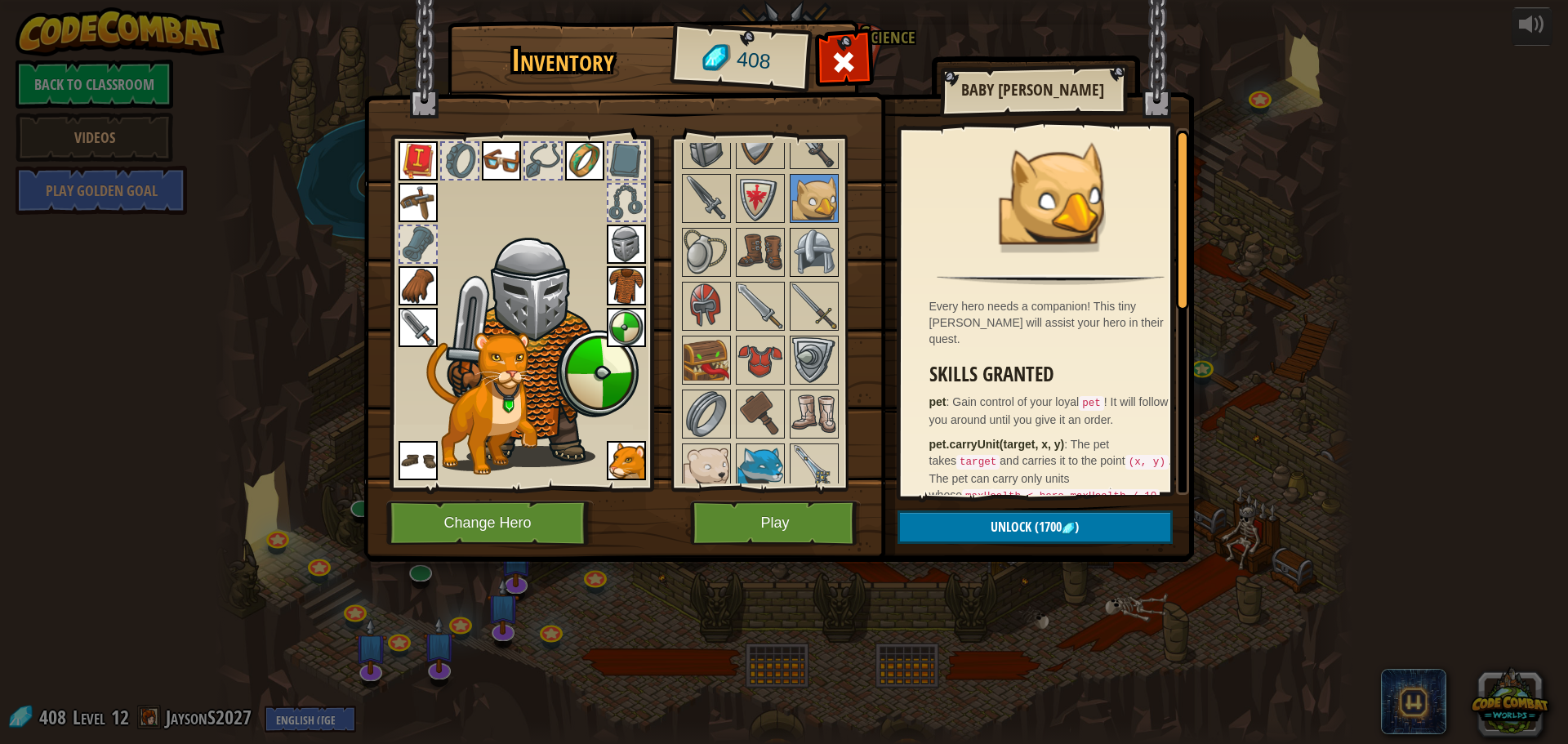
scroll to position [882, 0]
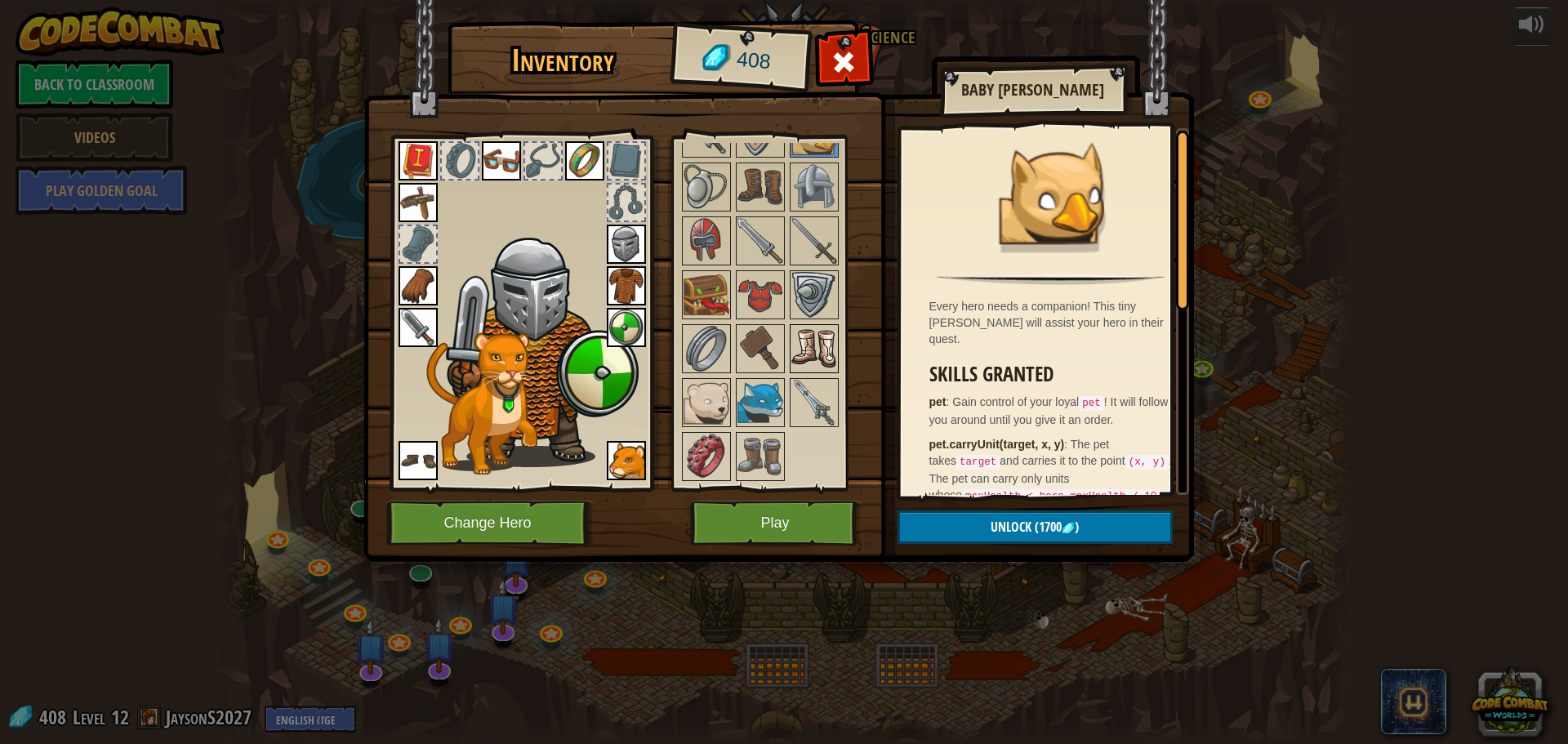
click at [815, 334] on img at bounding box center [814, 348] width 45 height 45
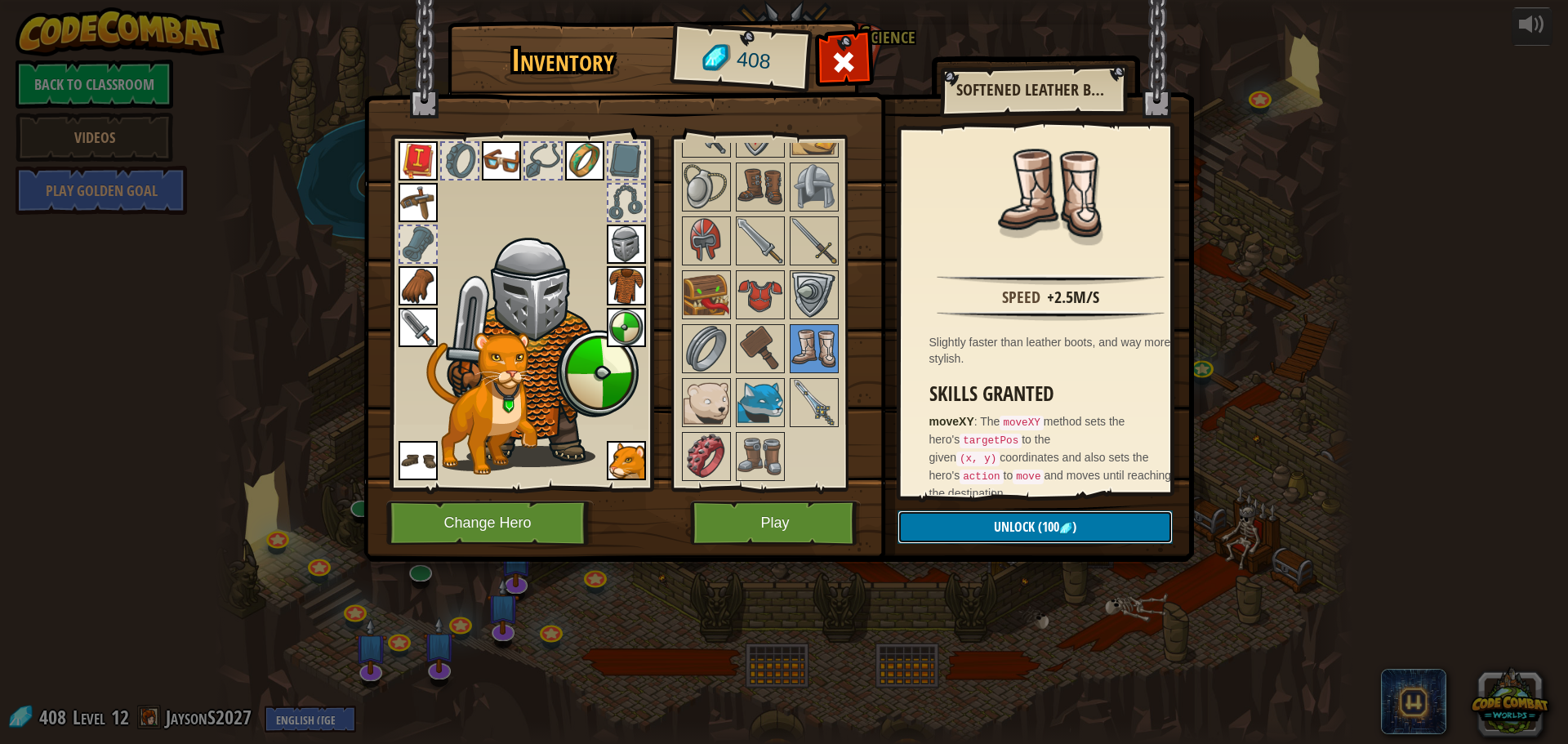
click at [948, 519] on button "Unlock (100 )" at bounding box center [1035, 527] width 275 height 34
click at [765, 450] on img at bounding box center [760, 456] width 45 height 45
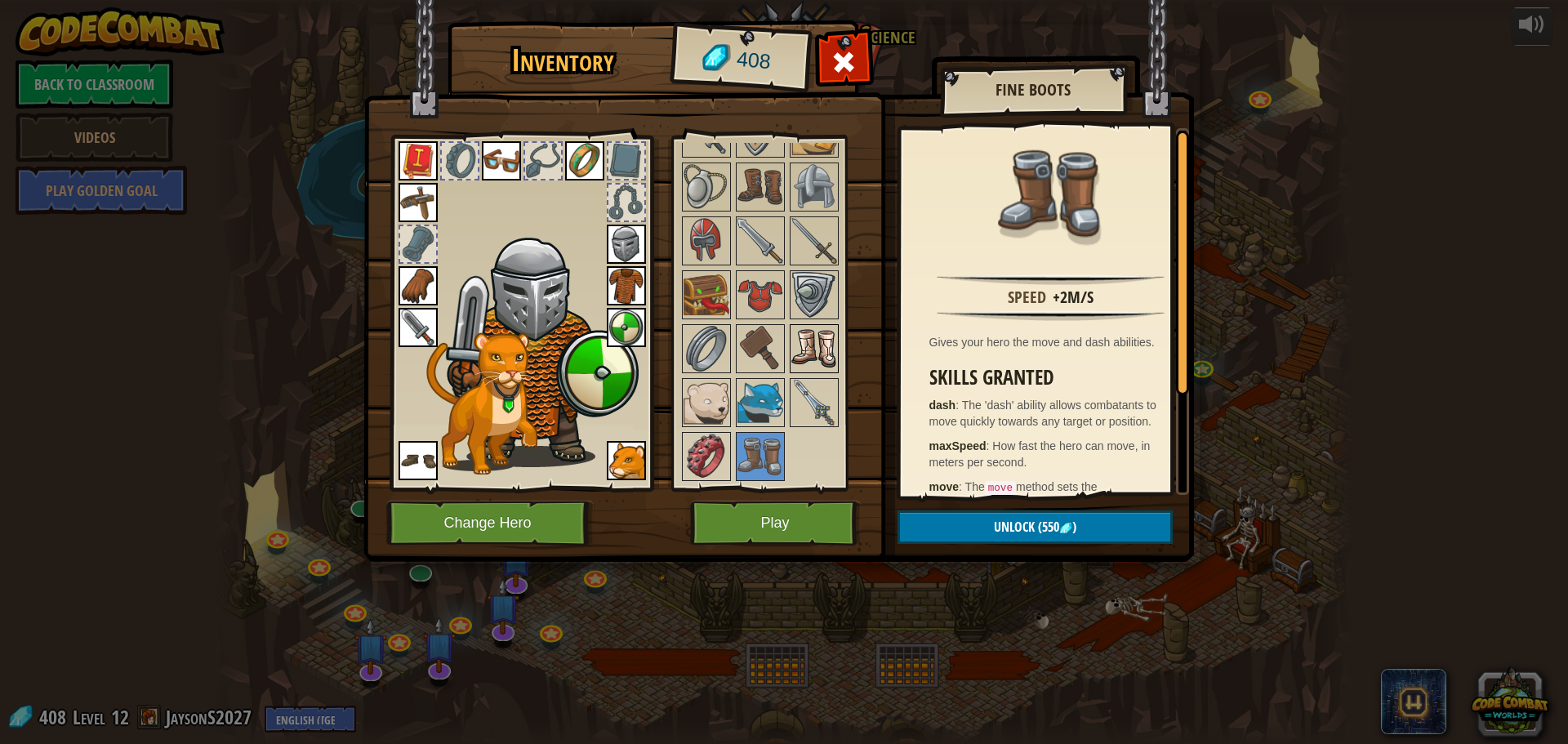
click at [820, 345] on img at bounding box center [814, 348] width 45 height 45
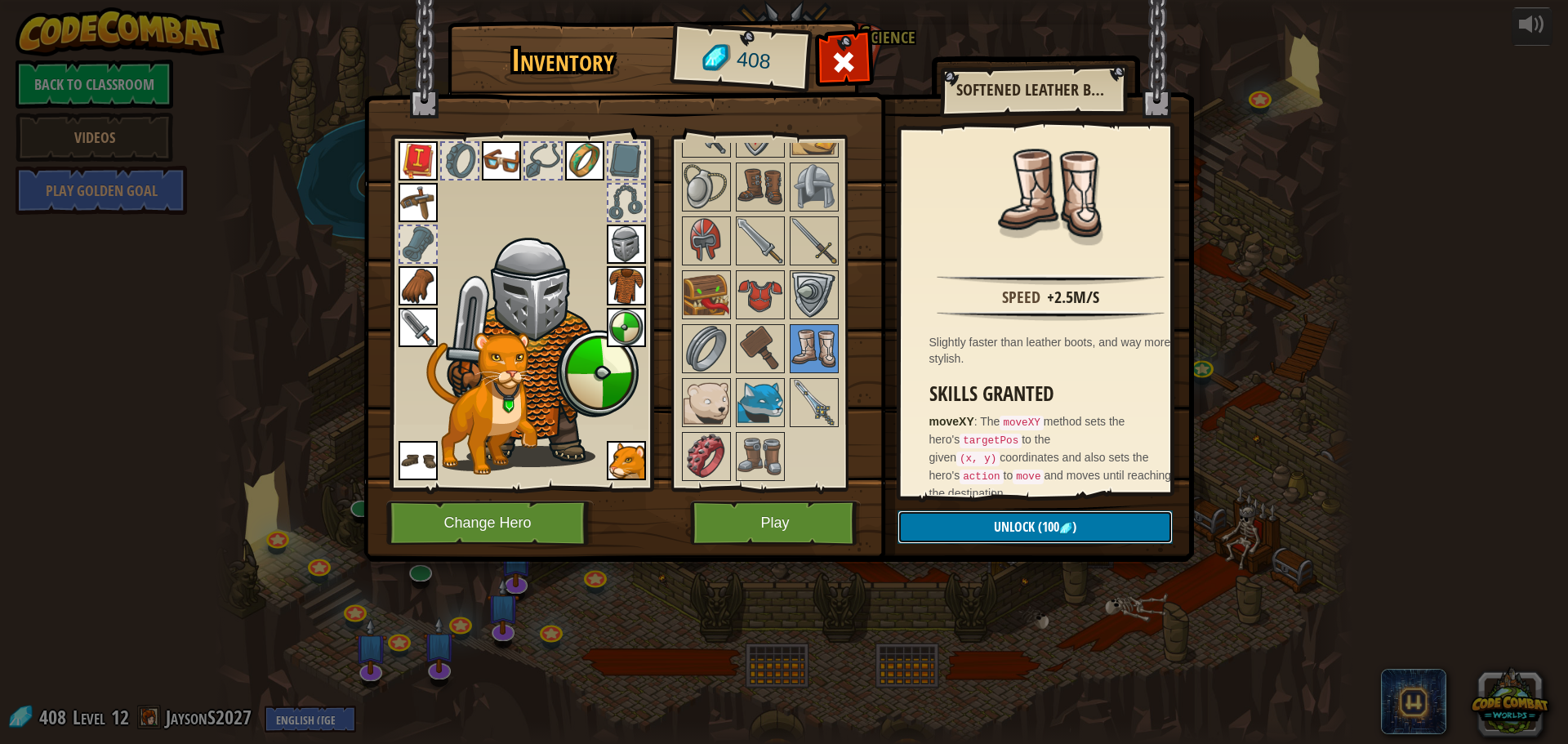
click at [1001, 526] on span "Unlock" at bounding box center [1014, 526] width 40 height 18
click at [995, 524] on button "Confirm" at bounding box center [1035, 527] width 275 height 34
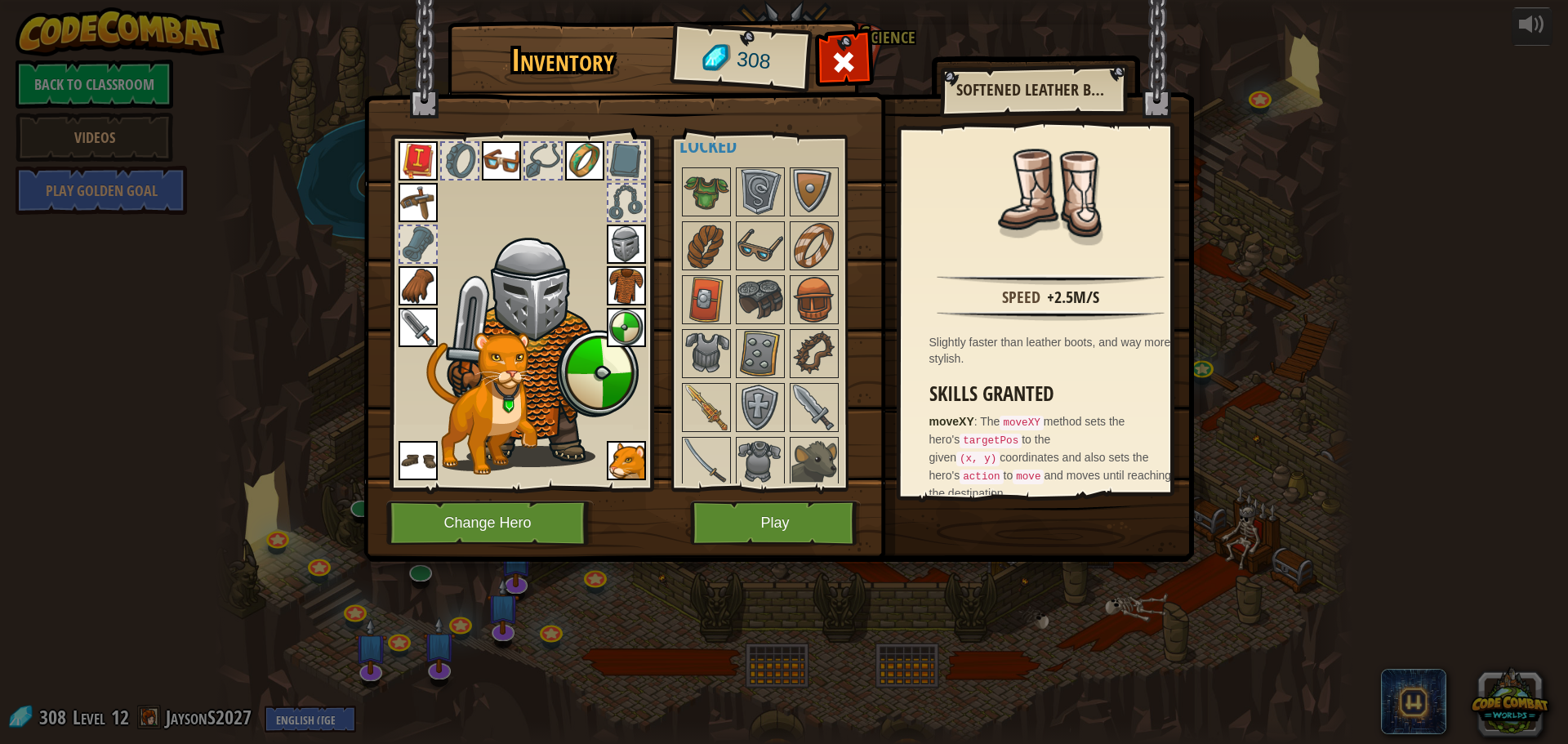
scroll to position [0, 0]
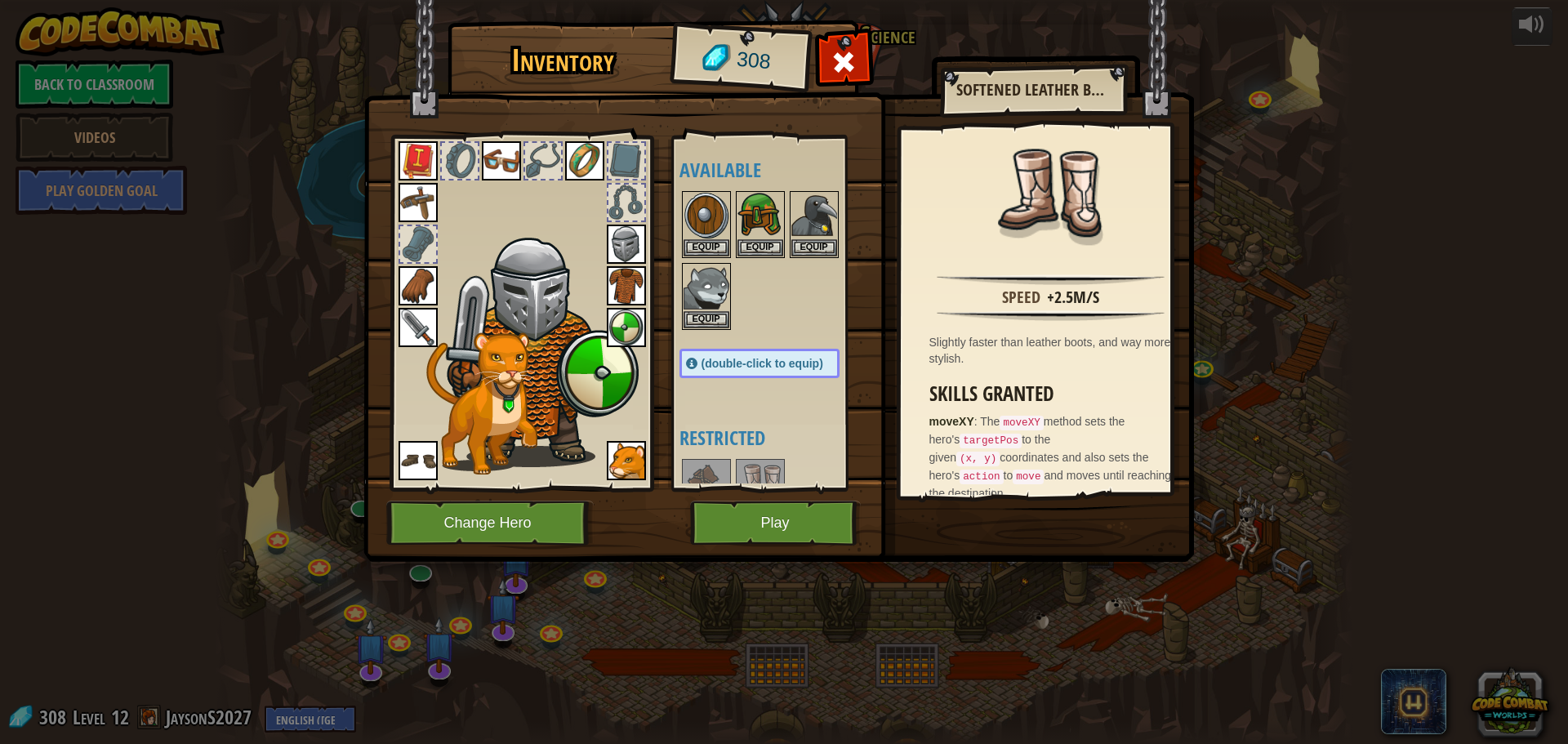
click at [766, 277] on div at bounding box center [776, 260] width 193 height 144
click at [749, 356] on div "(double-click to equip)" at bounding box center [760, 363] width 160 height 29
click at [723, 247] on button "Equip" at bounding box center [707, 247] width 45 height 17
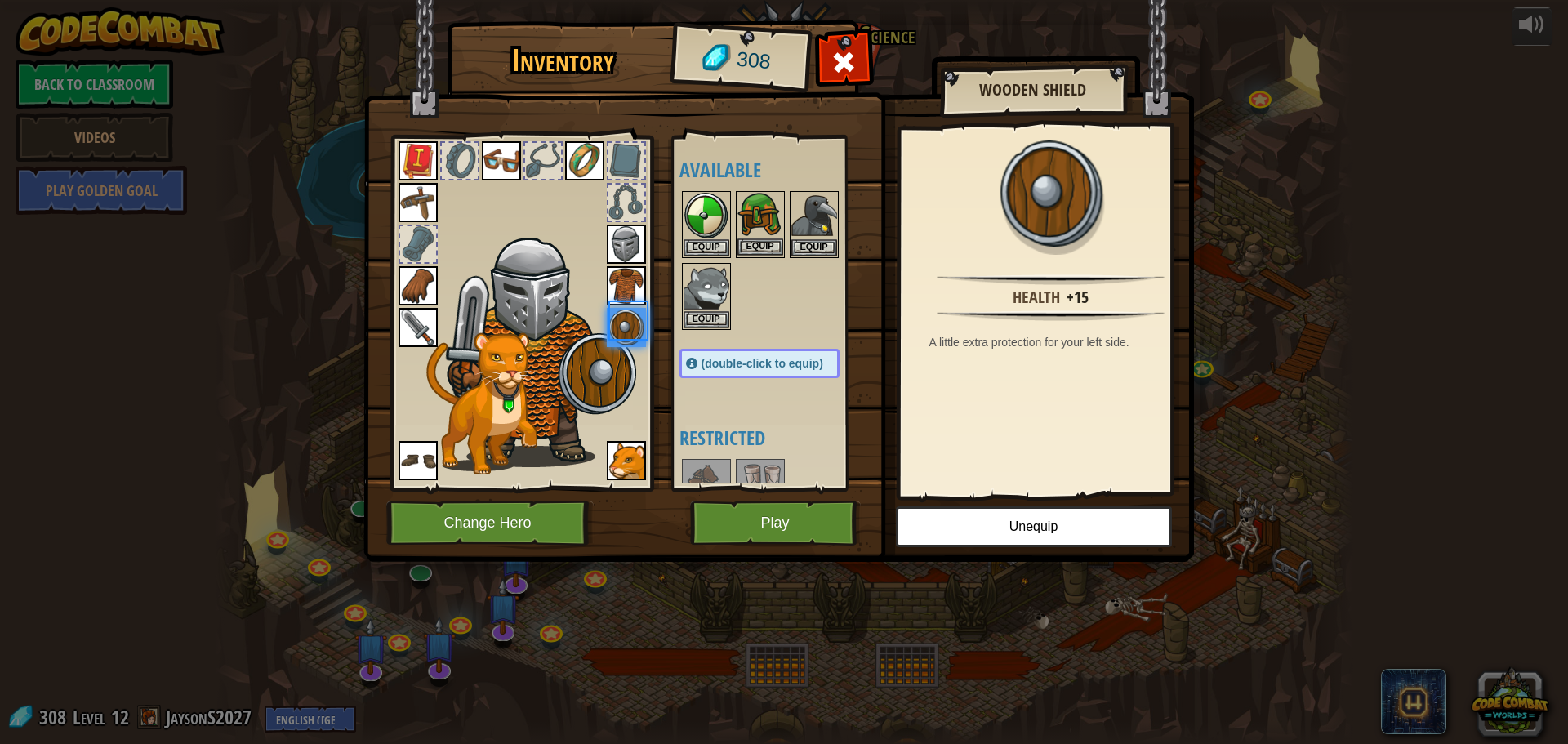
click at [741, 215] on img at bounding box center [760, 215] width 45 height 45
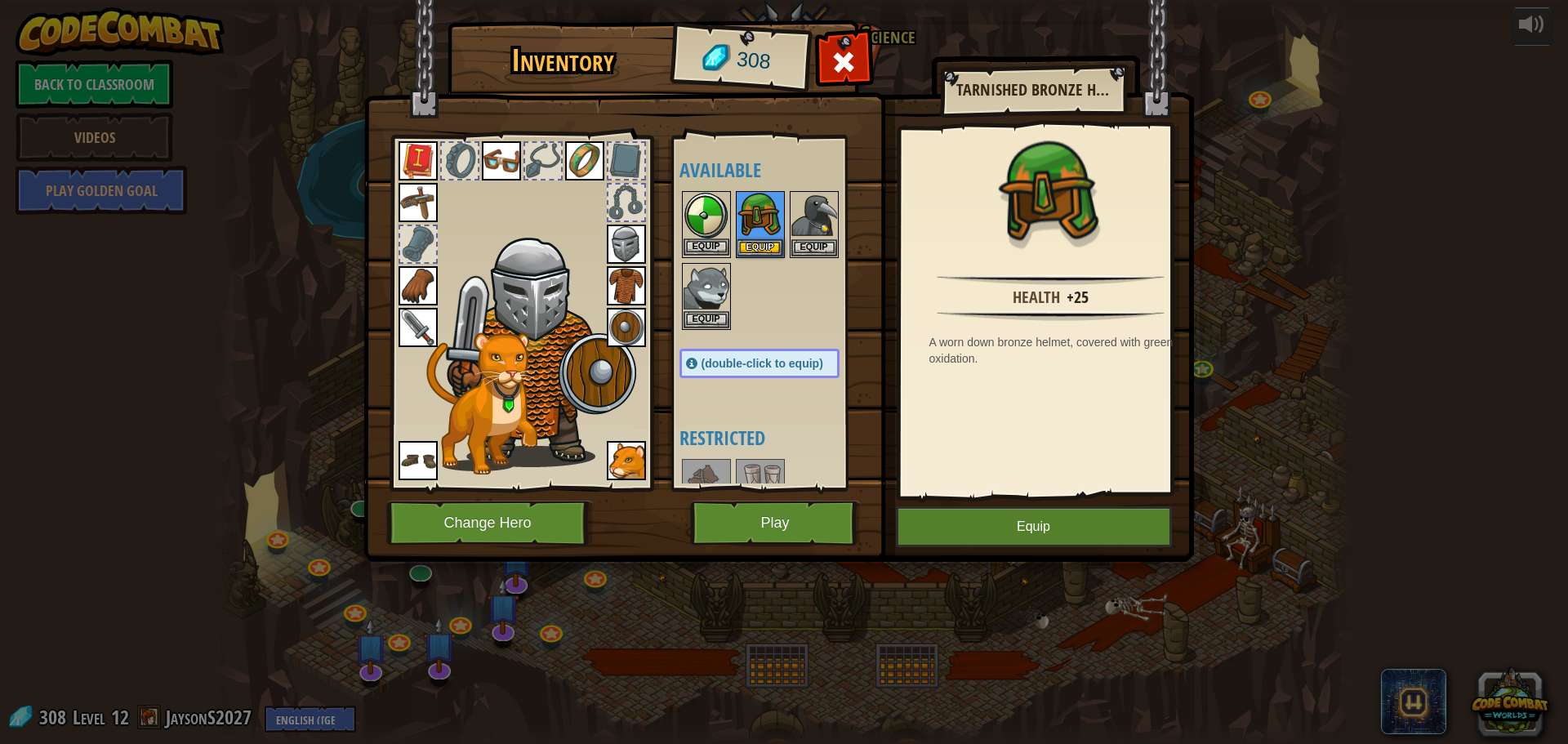
drag, startPoint x: 721, startPoint y: 218, endPoint x: 666, endPoint y: 236, distance: 57.9
click at [720, 218] on img at bounding box center [707, 215] width 45 height 45
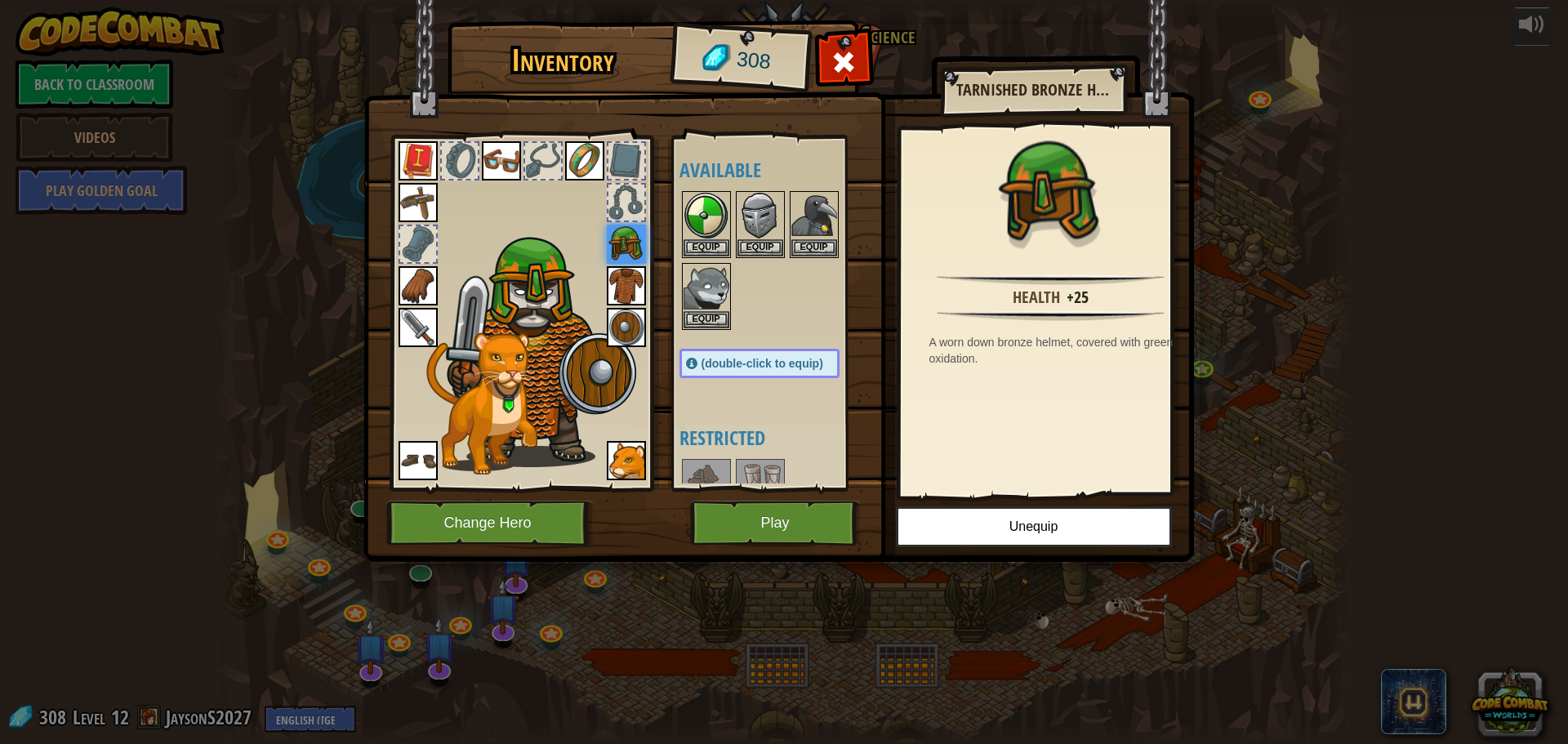
click at [424, 460] on img at bounding box center [418, 460] width 40 height 40
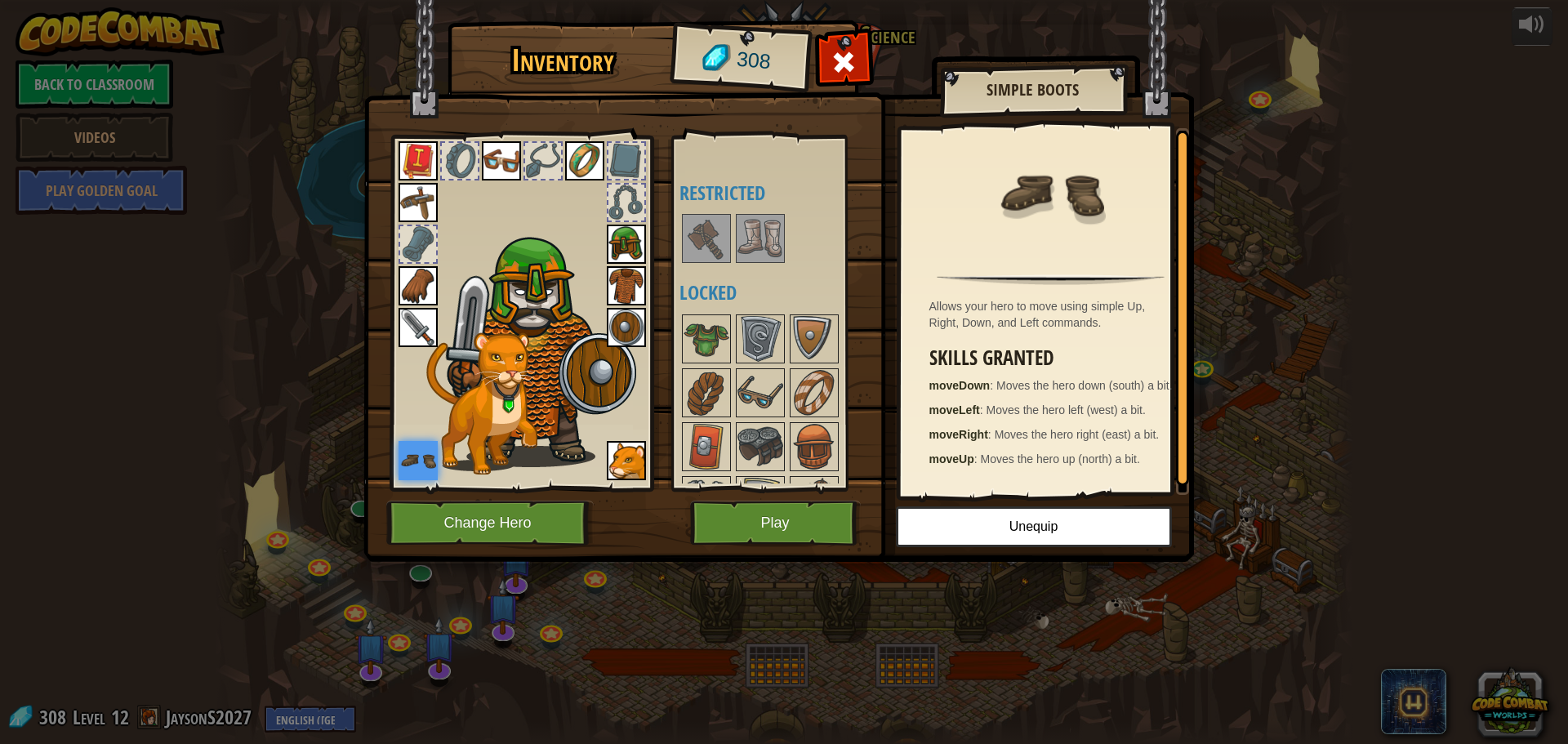
scroll to position [163, 0]
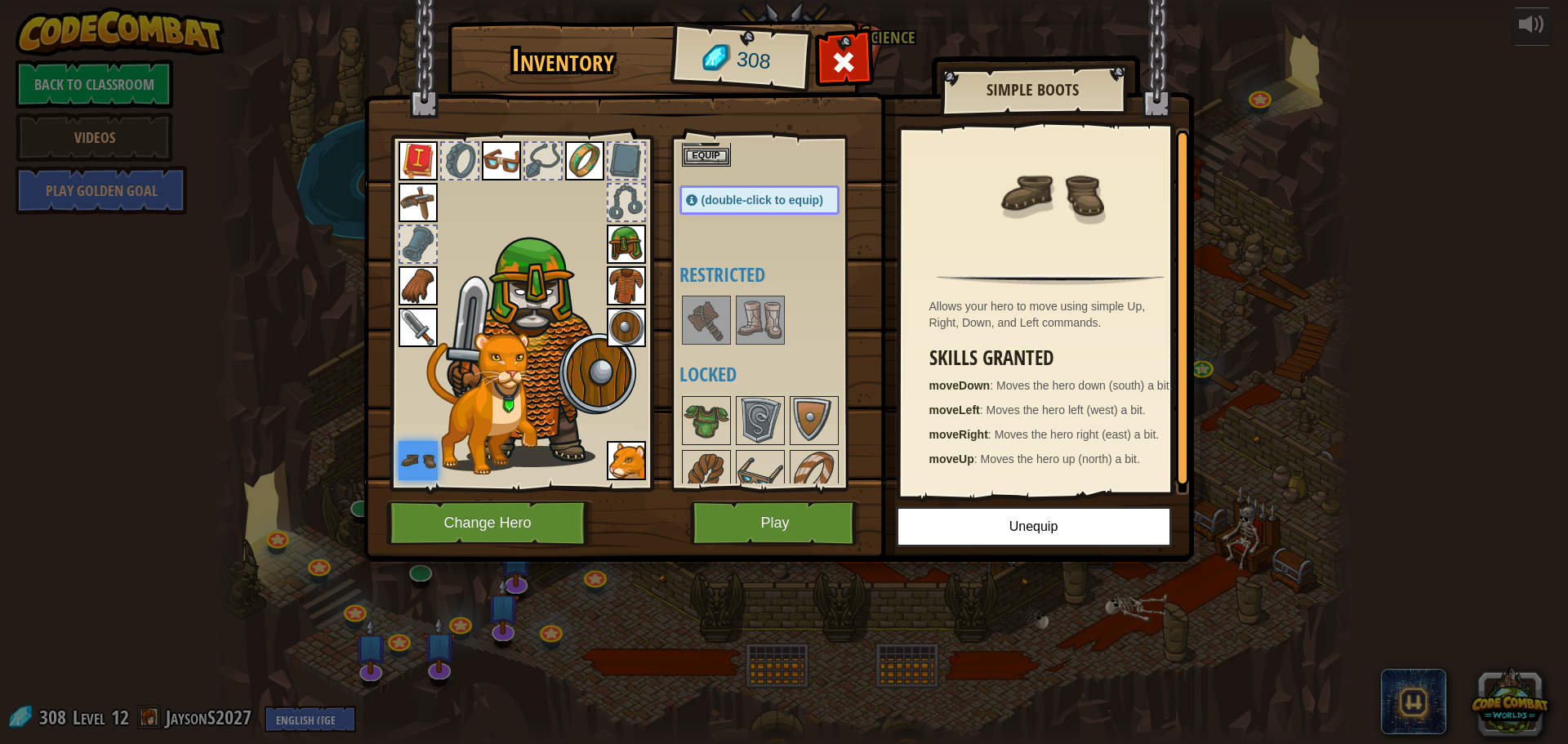
click at [758, 319] on img at bounding box center [760, 320] width 45 height 45
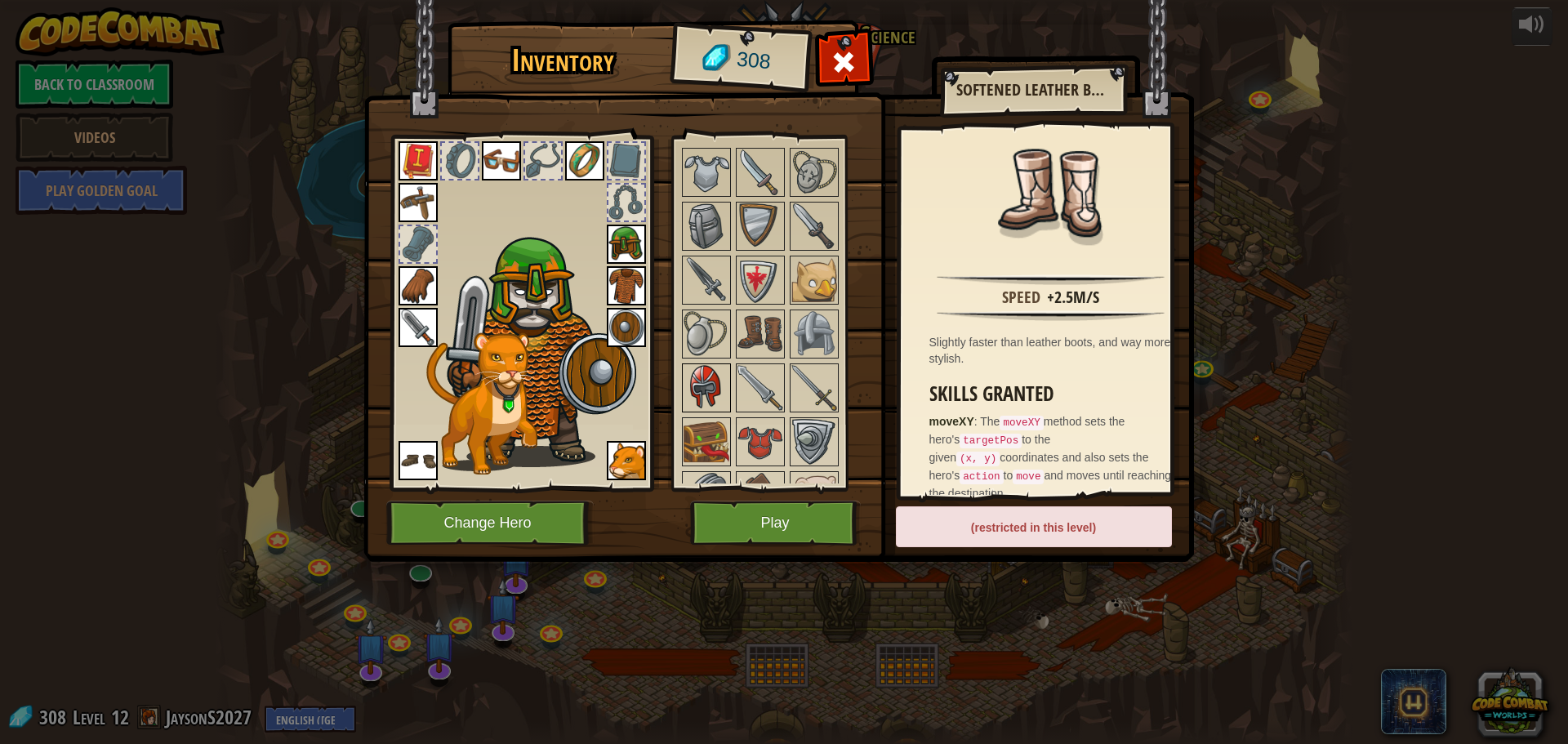
scroll to position [882, 0]
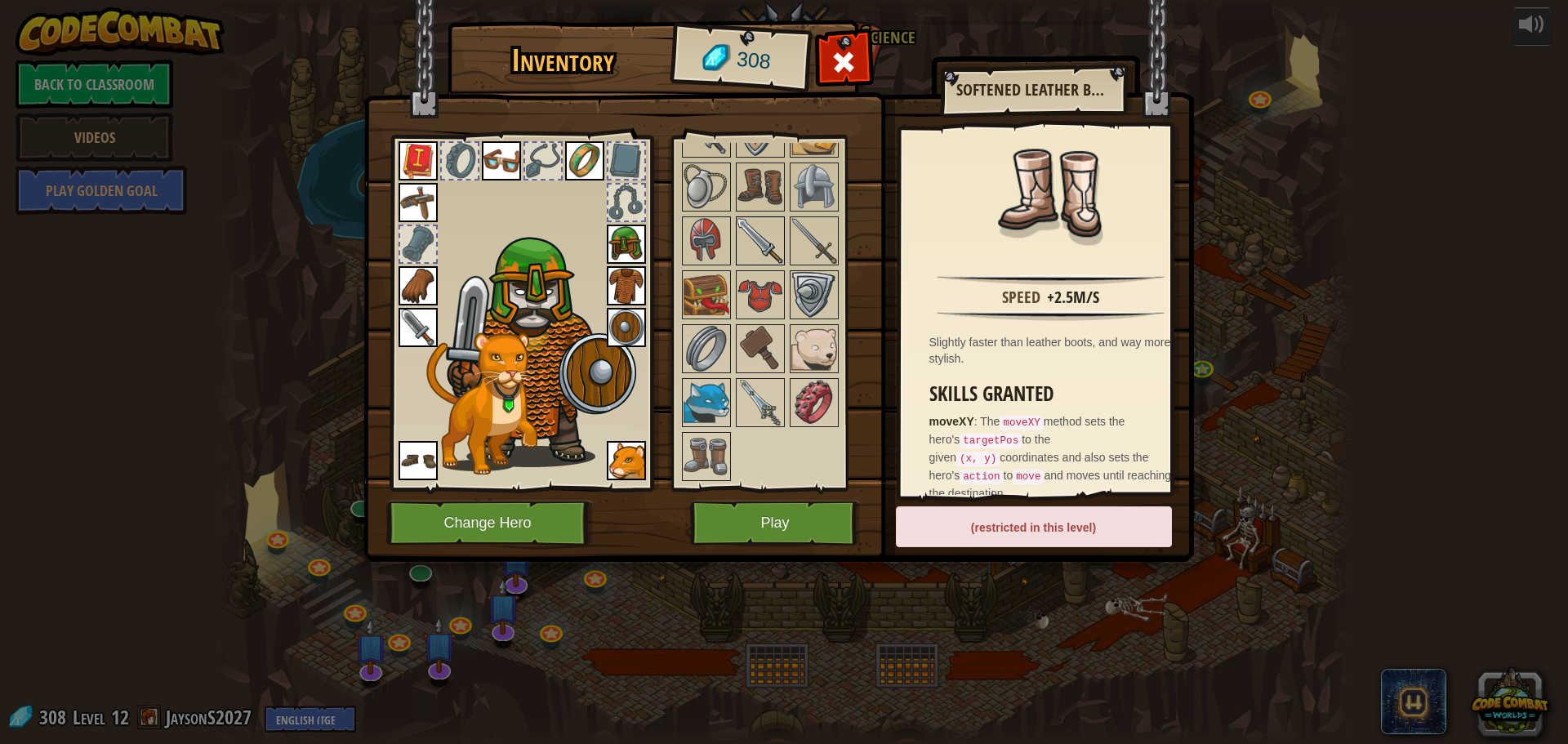
click at [771, 244] on img at bounding box center [760, 241] width 45 height 45
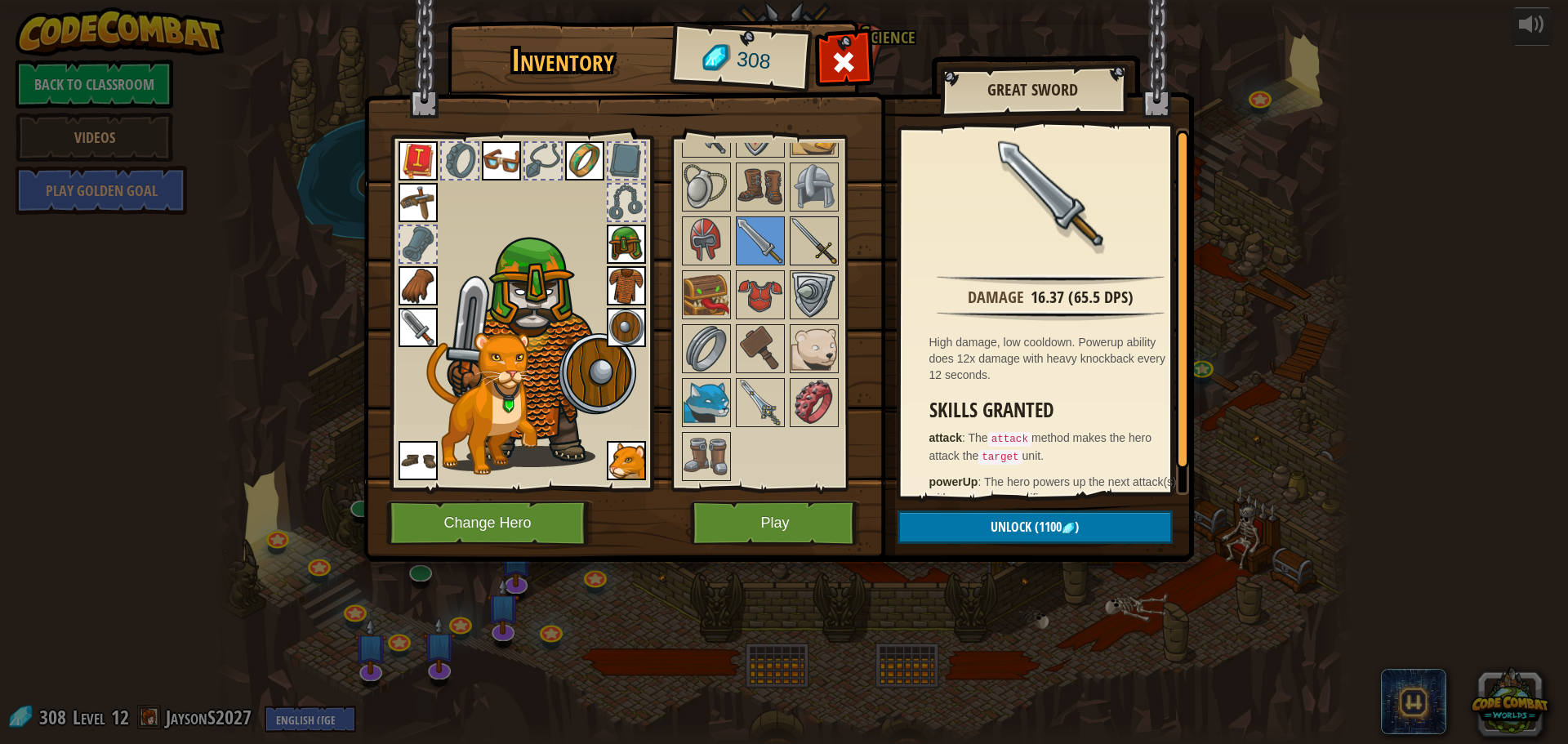
click at [813, 239] on img at bounding box center [814, 241] width 45 height 45
click at [797, 242] on img at bounding box center [814, 241] width 45 height 45
click at [790, 242] on div at bounding box center [814, 241] width 49 height 49
click at [776, 239] on img at bounding box center [760, 241] width 45 height 45
click at [758, 408] on img at bounding box center [760, 402] width 45 height 45
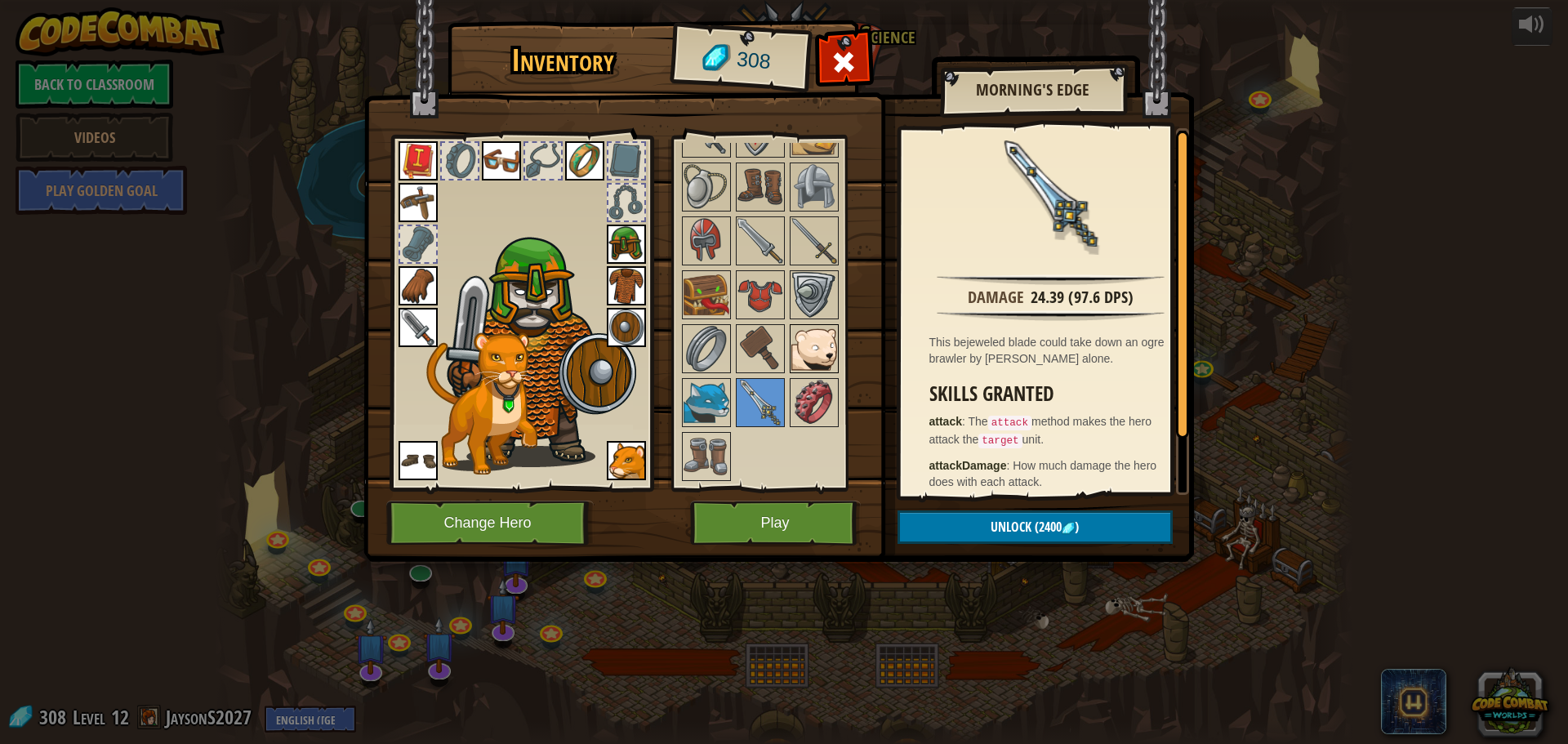
click at [813, 335] on img at bounding box center [814, 348] width 45 height 45
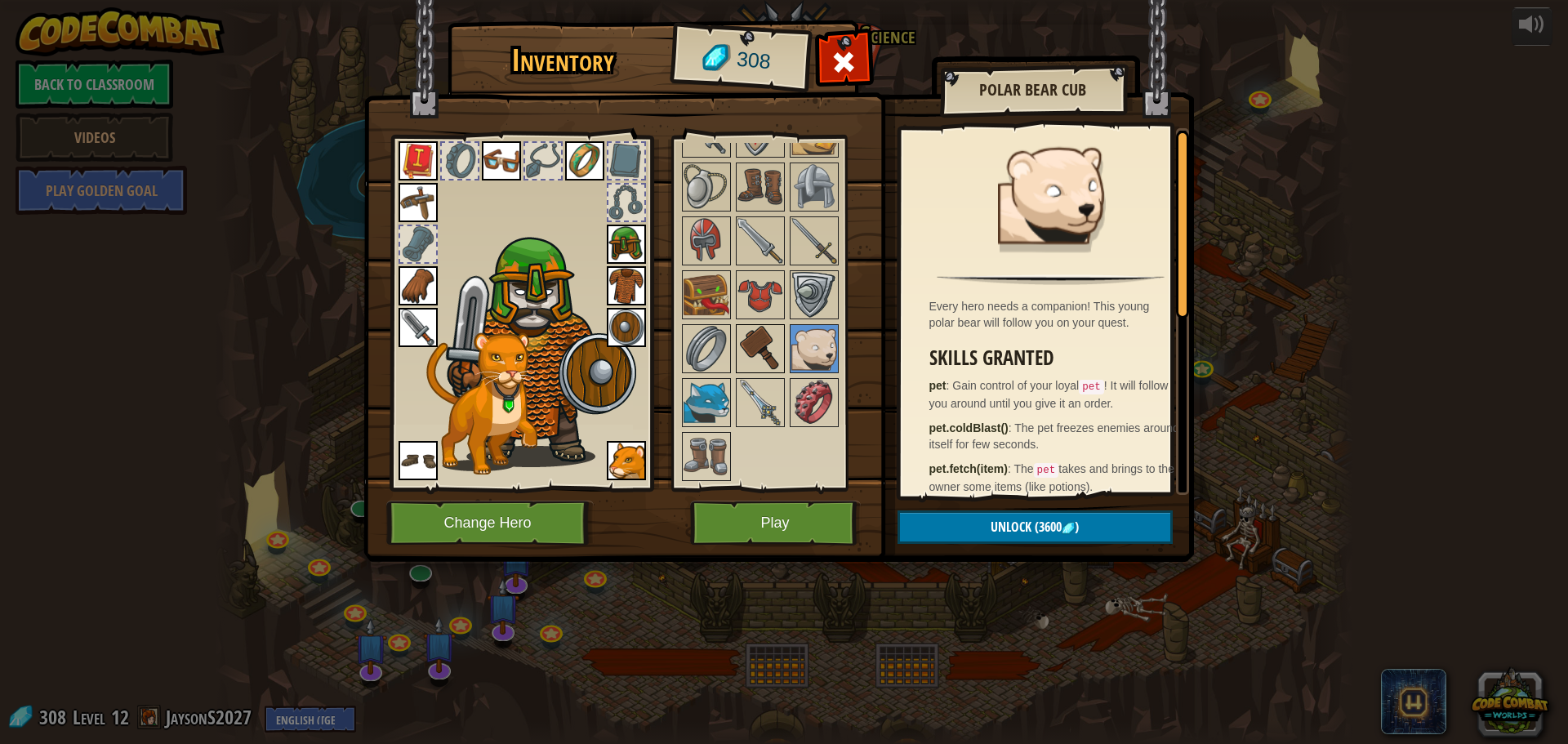
click at [736, 364] on div at bounding box center [760, 348] width 49 height 49
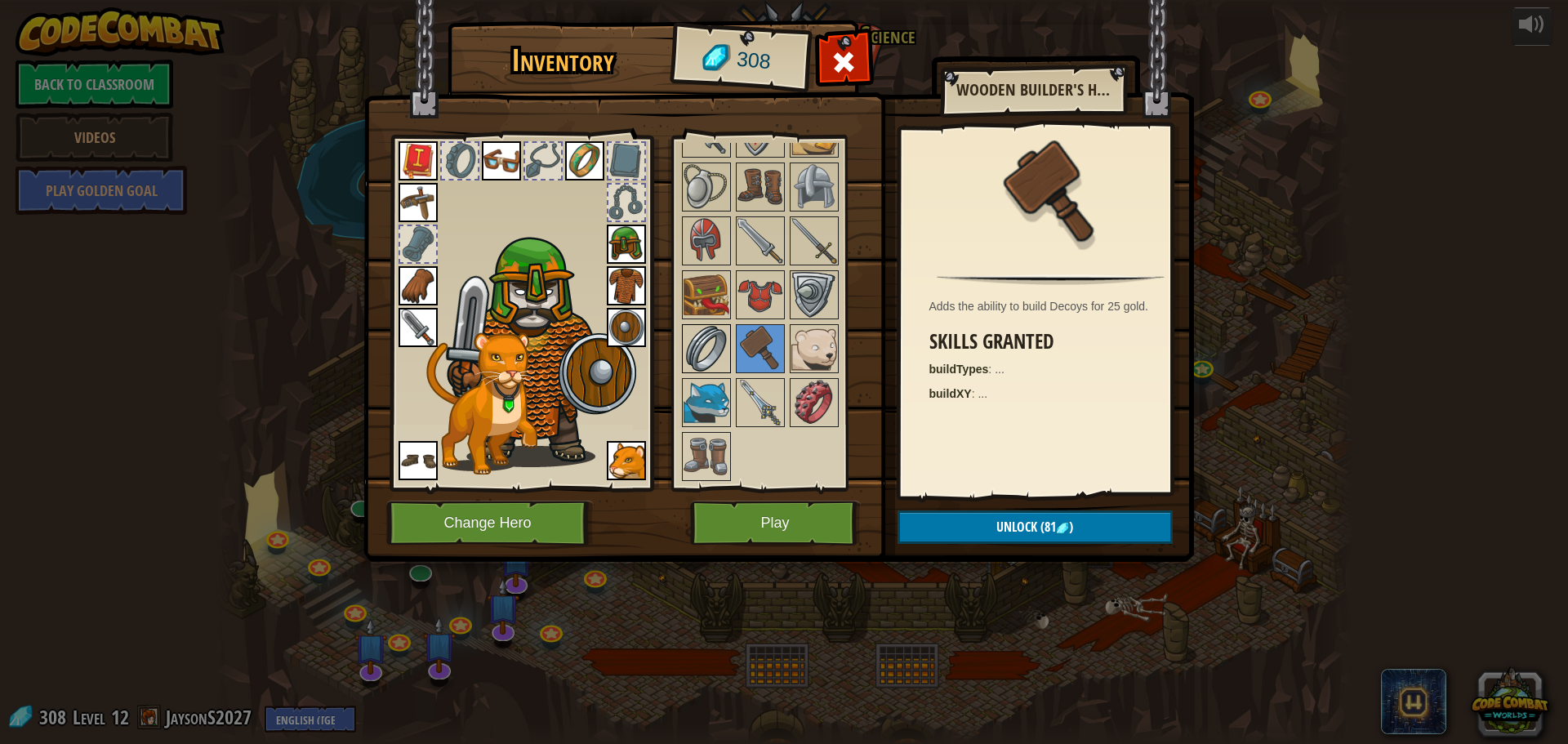
click at [717, 359] on img at bounding box center [707, 348] width 45 height 45
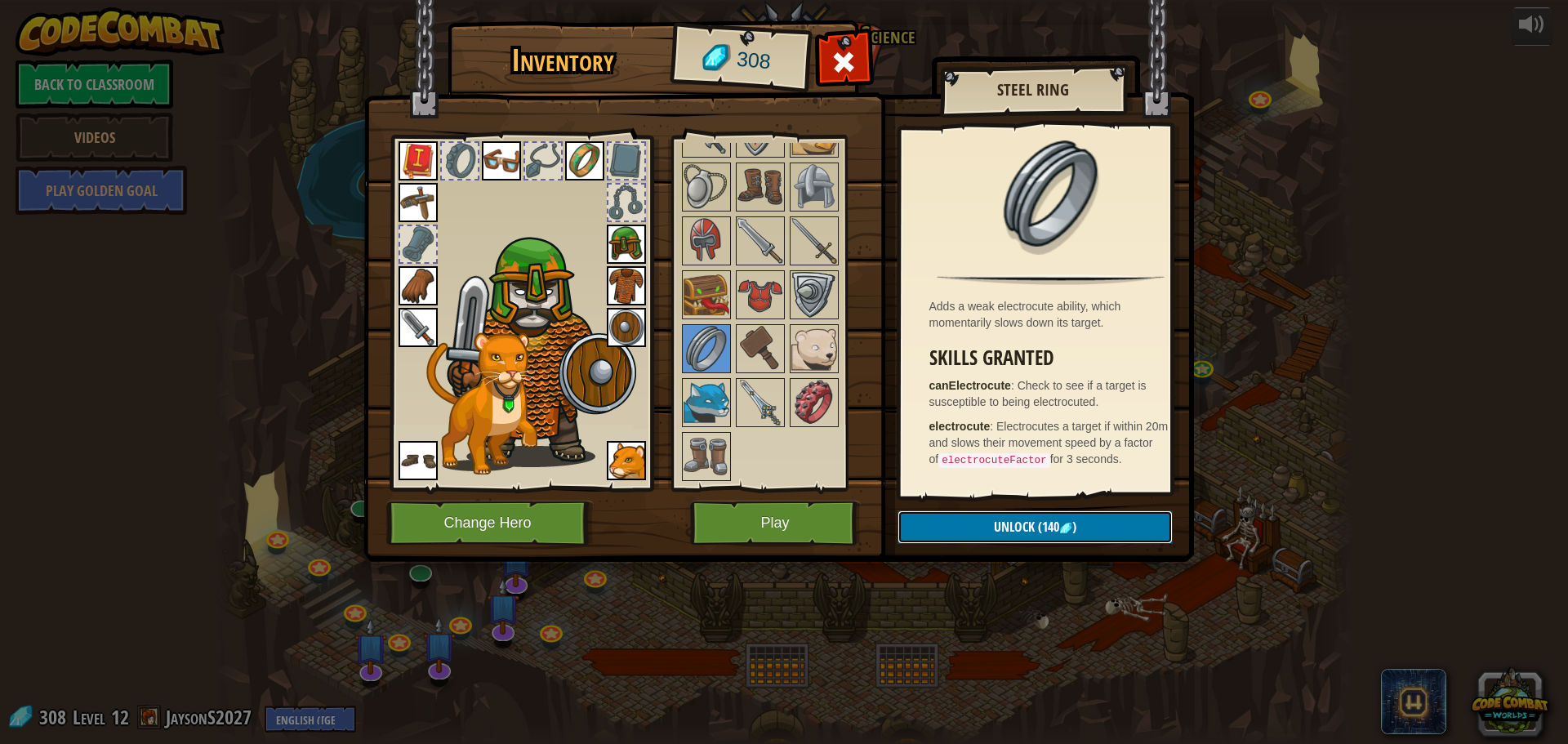
click at [949, 518] on button "Unlock (140 )" at bounding box center [1035, 527] width 275 height 34
click at [957, 521] on button "Confirm" at bounding box center [1035, 527] width 275 height 34
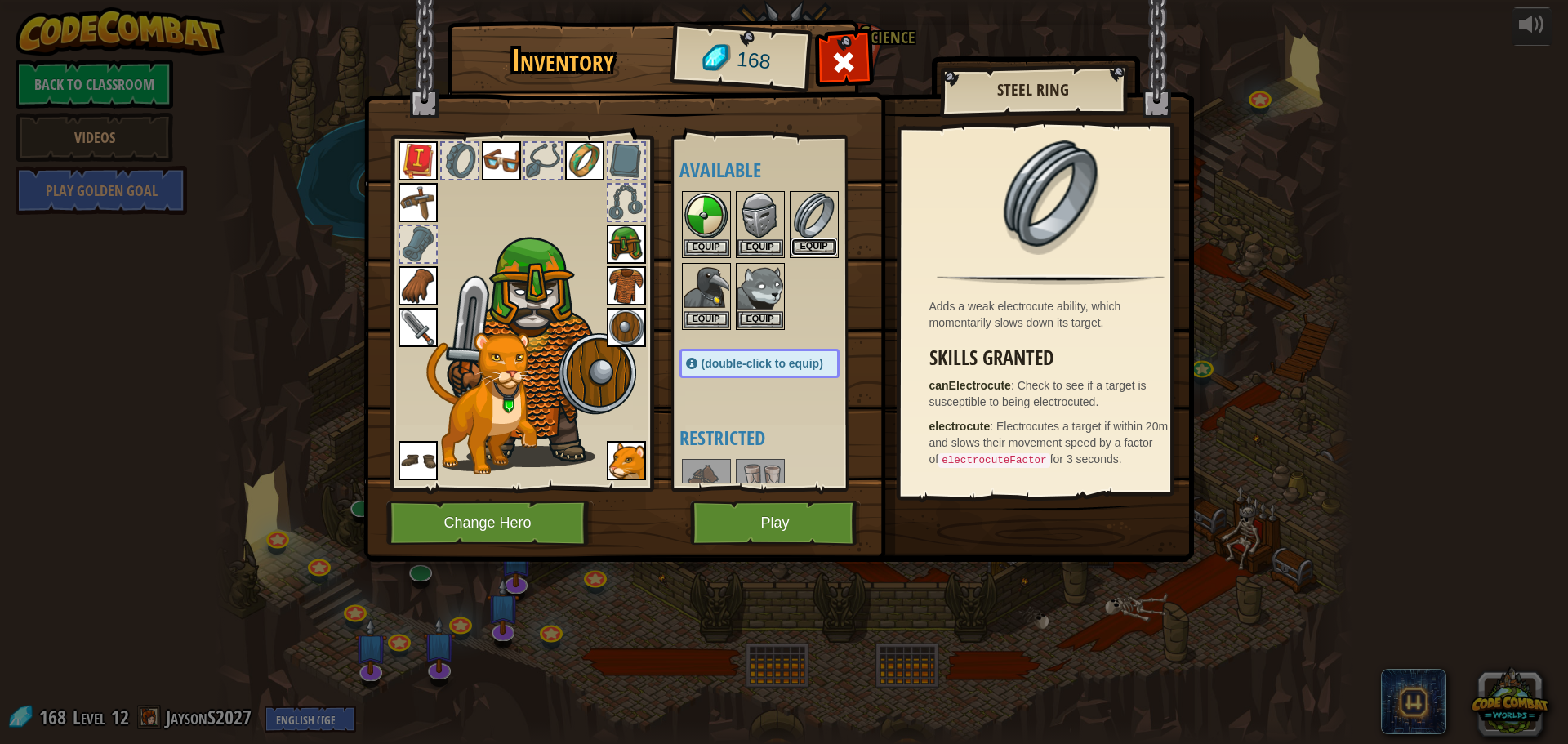
click at [808, 239] on button "Equip" at bounding box center [814, 247] width 45 height 17
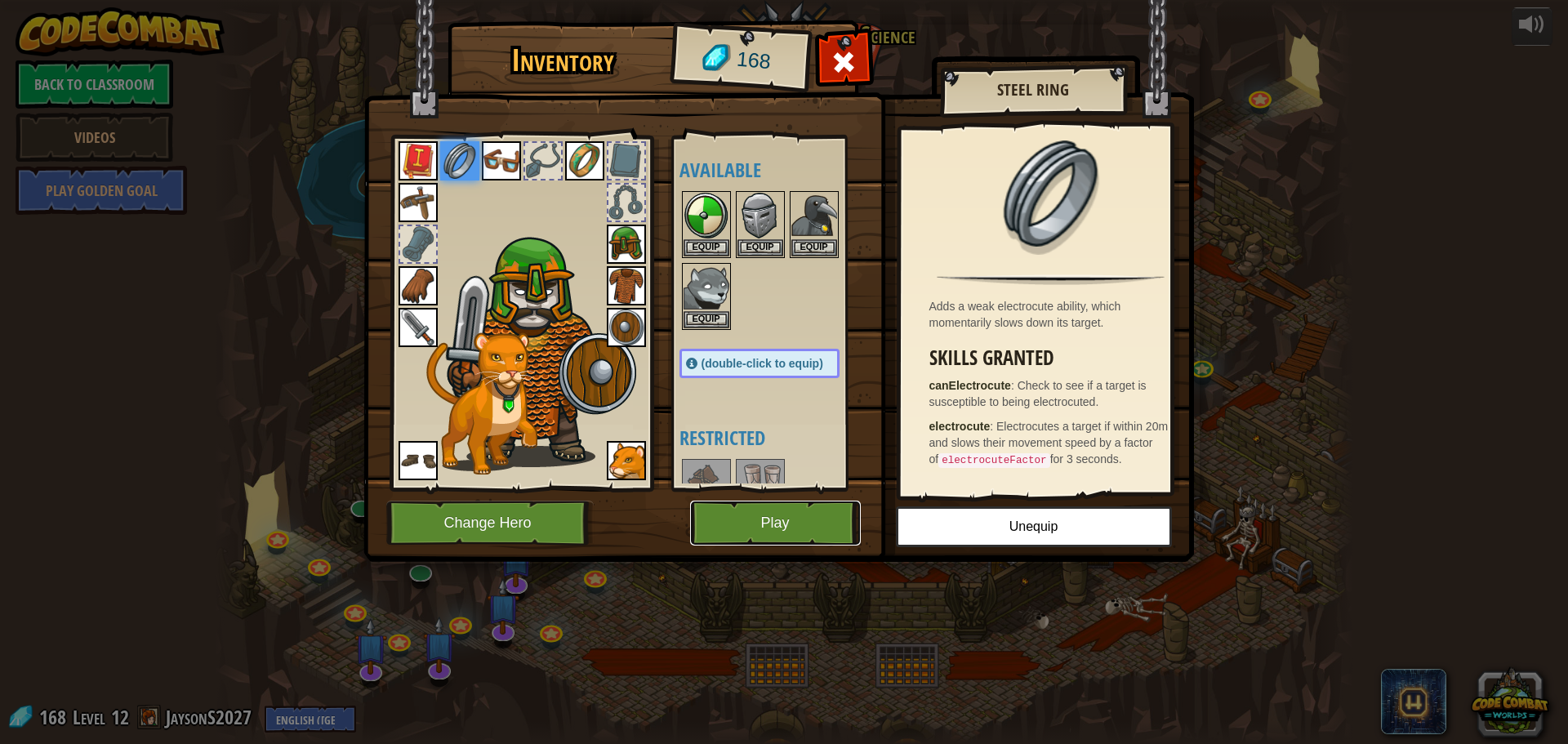
click at [765, 536] on button "Play" at bounding box center [776, 523] width 171 height 45
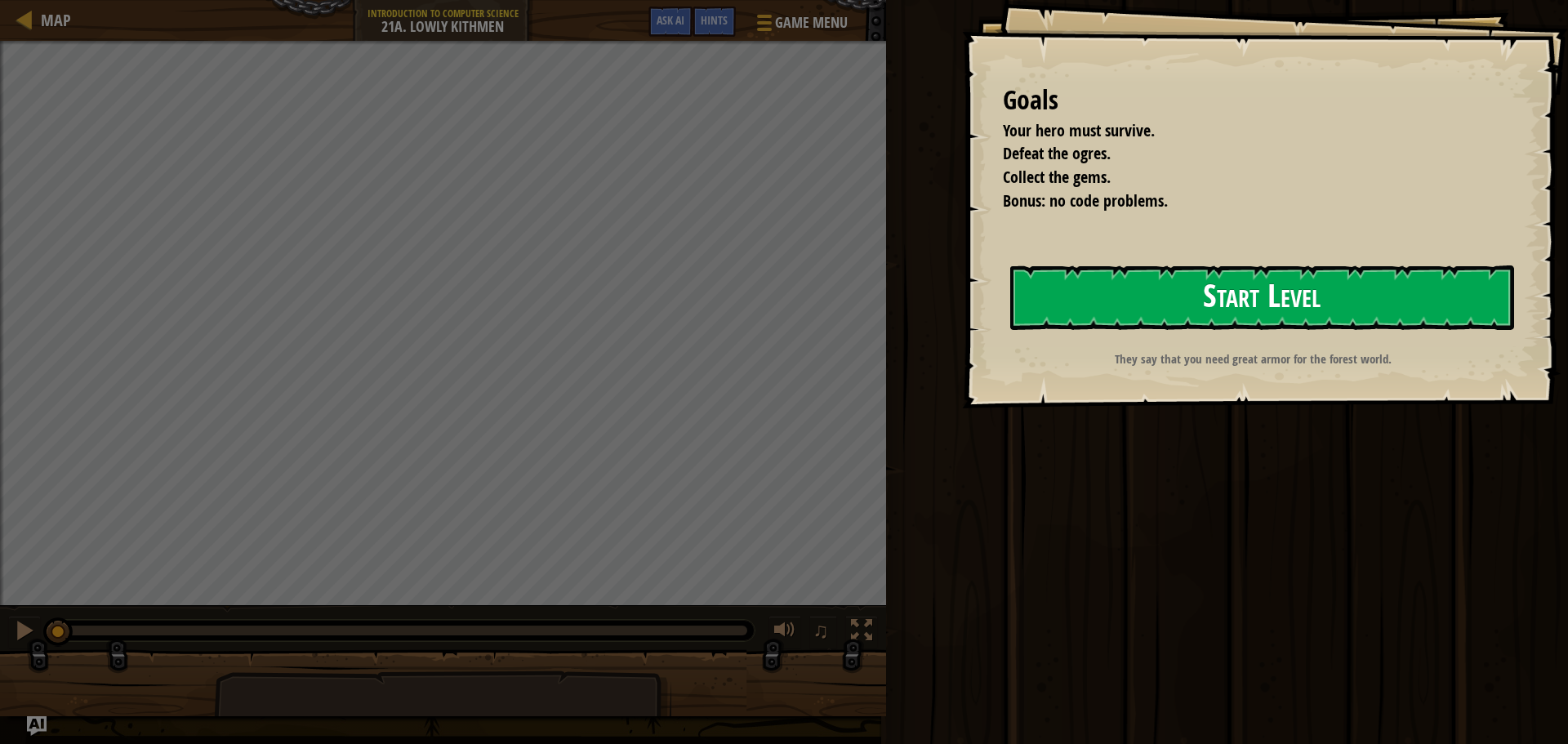
click at [1153, 321] on button "Start Level" at bounding box center [1262, 297] width 504 height 65
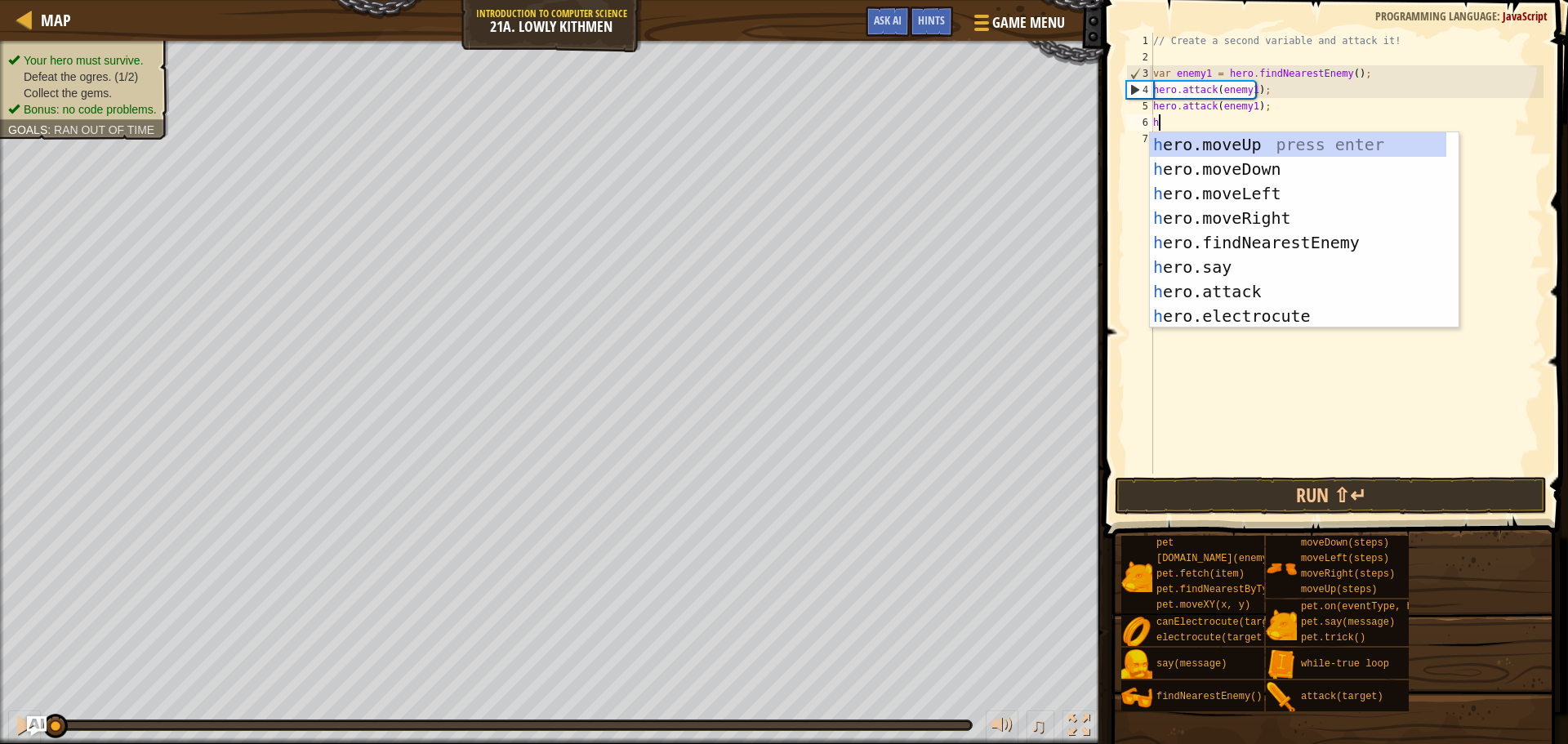
scroll to position [8, 0]
click at [1194, 285] on div "h ero.moveUp press enter h ero.moveDown press enter h ero.moveLeft press enter …" at bounding box center [1299, 254] width 296 height 245
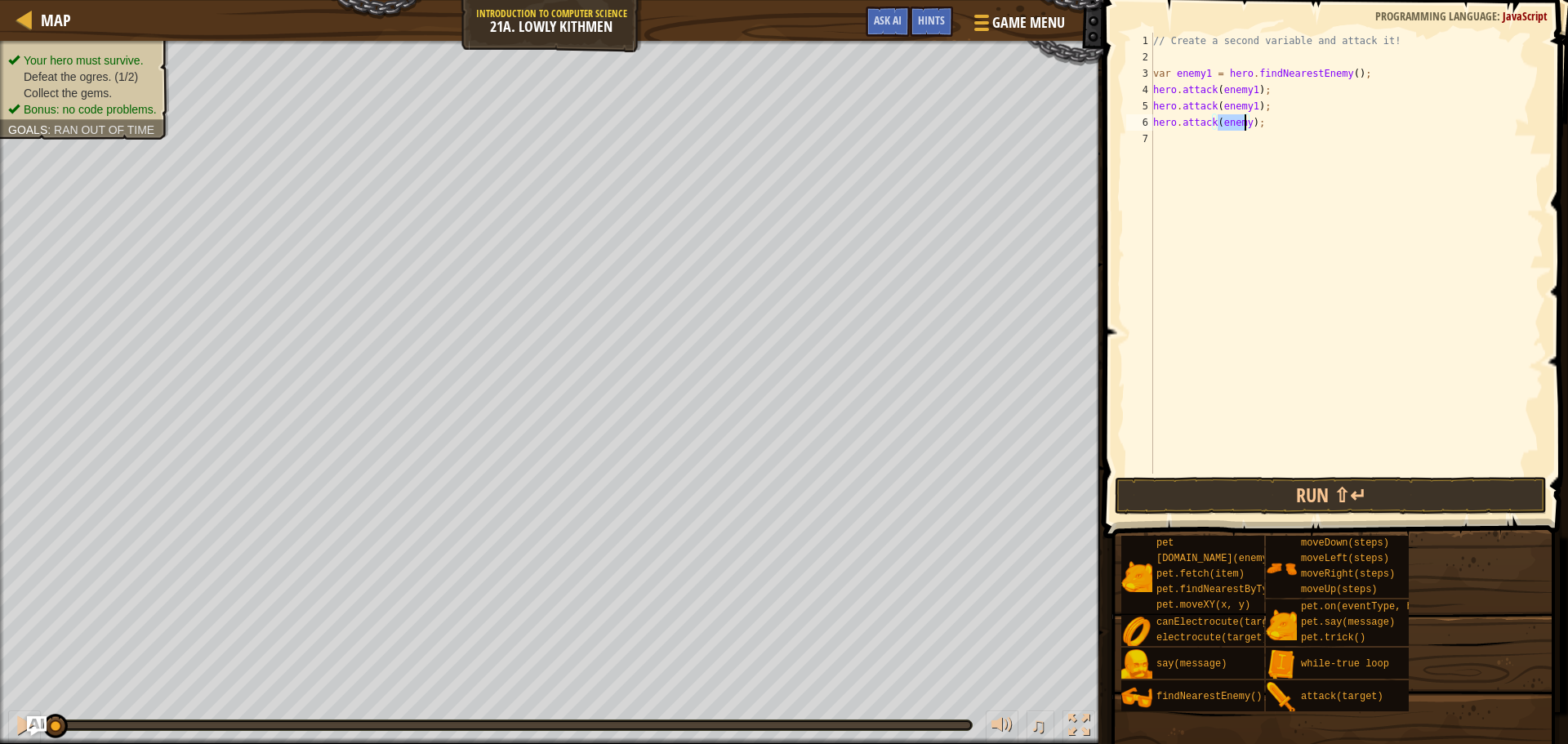
scroll to position [8, 6]
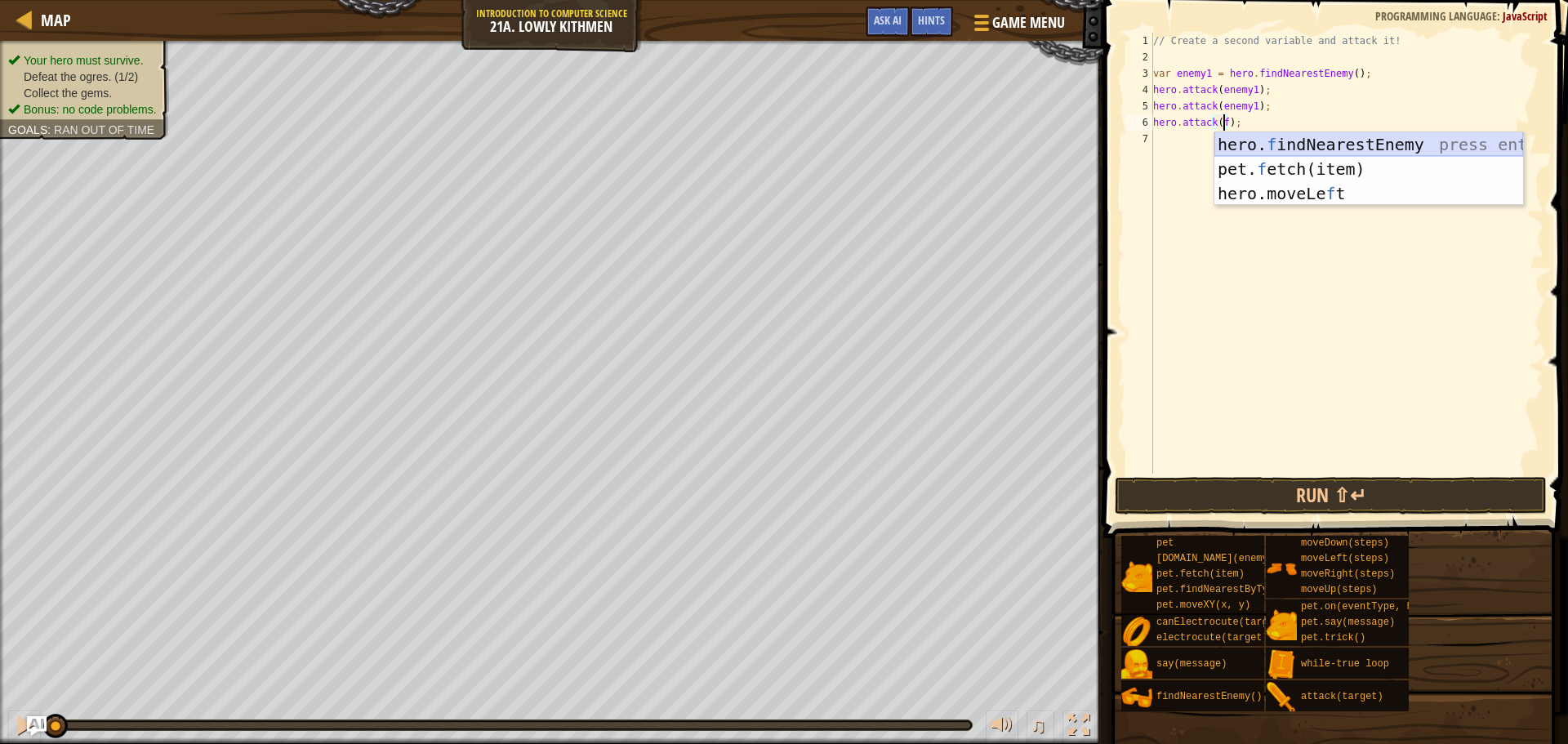
click at [1259, 143] on div "hero. f indNearestEnemy press enter pet. f etch(item) press enter hero.moveLe f…" at bounding box center [1368, 193] width 309 height 122
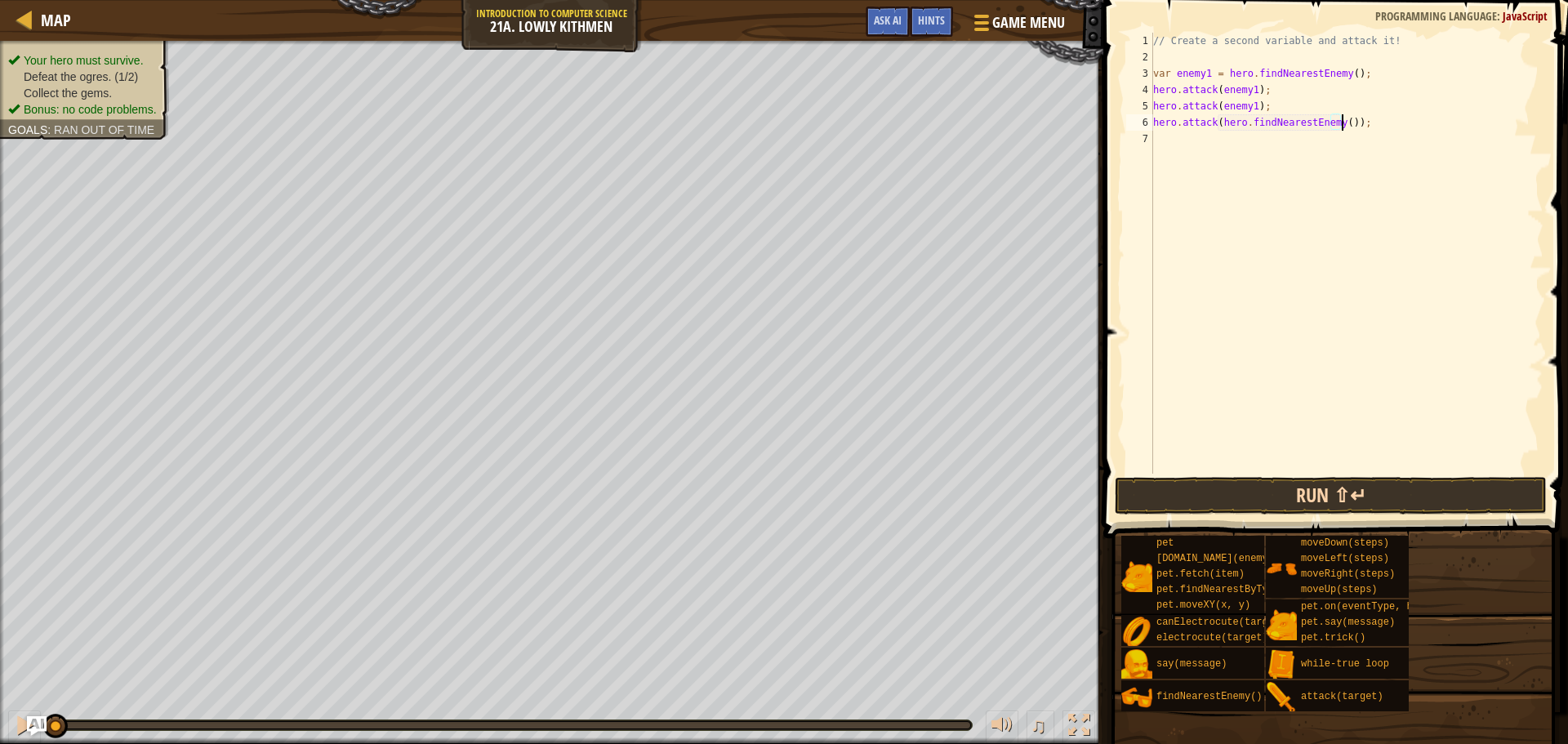
type textarea "hero.attack(hero.findNearestEnemy());"
click at [1308, 500] on button "Run ⇧↵" at bounding box center [1331, 495] width 432 height 38
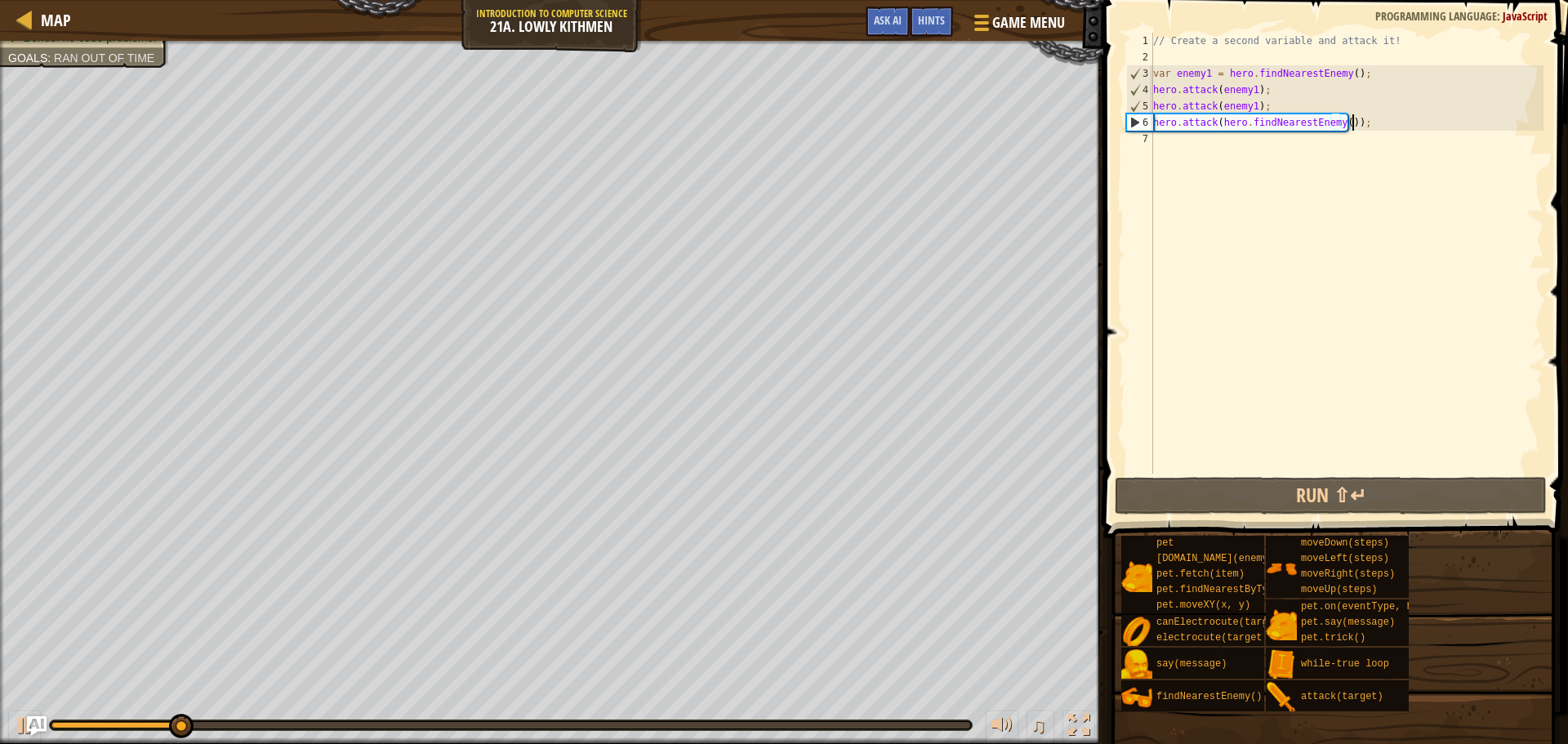
click at [1371, 118] on div "// Create a second variable and attack it! var enemy1 = hero . findNearestEnemy…" at bounding box center [1347, 269] width 394 height 474
type textarea "h"
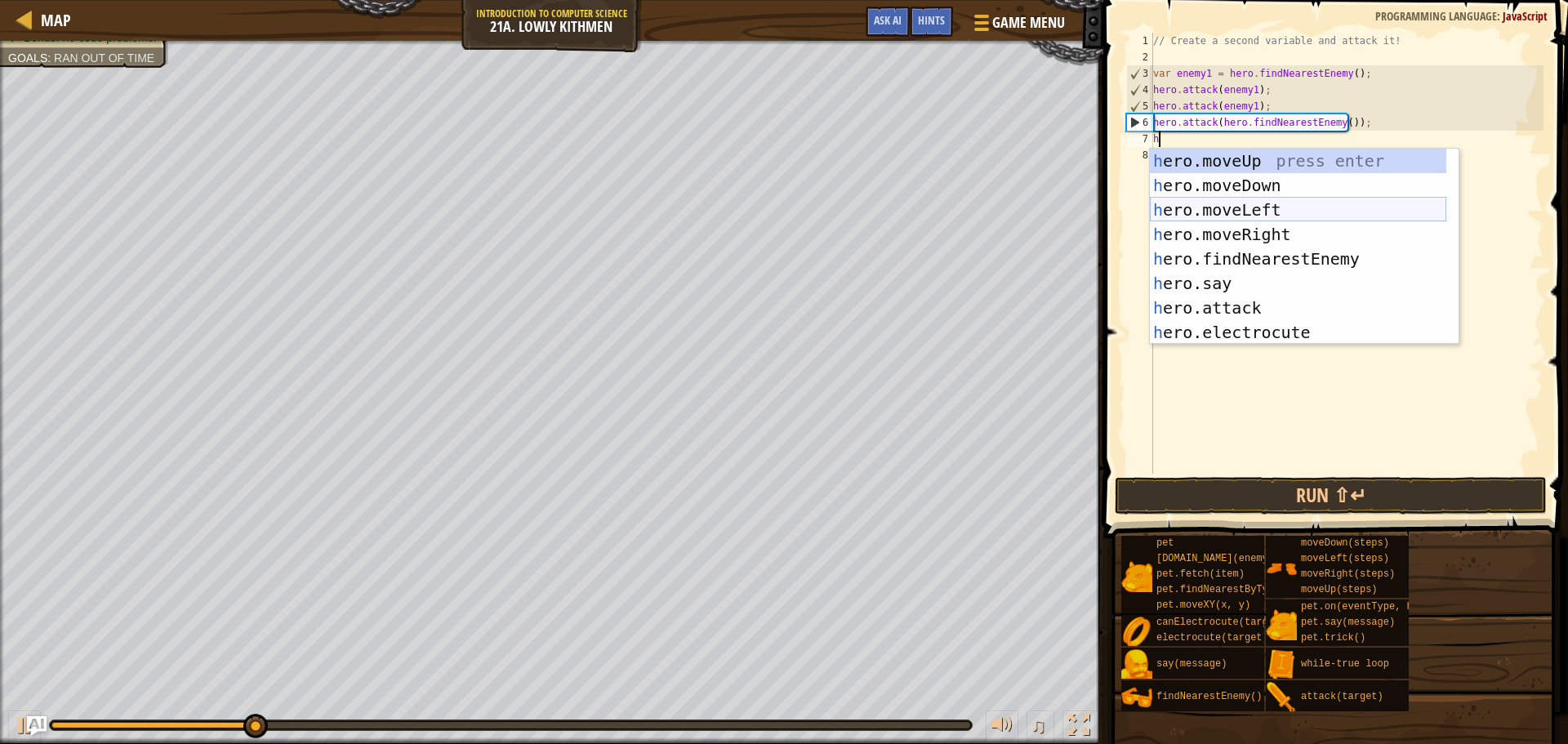
click at [1282, 196] on div "h ero.moveUp press enter h ero.moveDown press enter h ero.moveLeft press enter …" at bounding box center [1299, 271] width 296 height 245
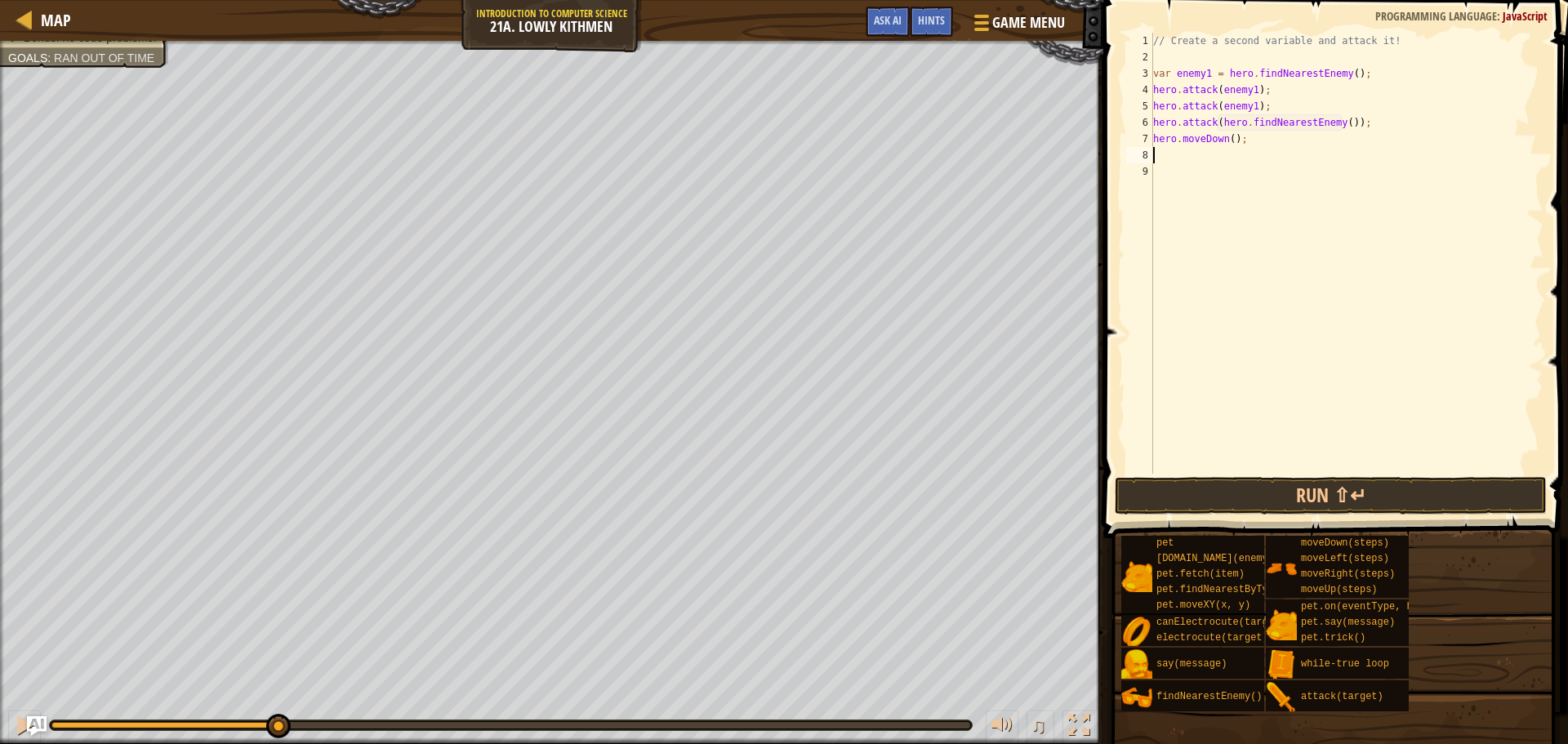
type textarea "h"
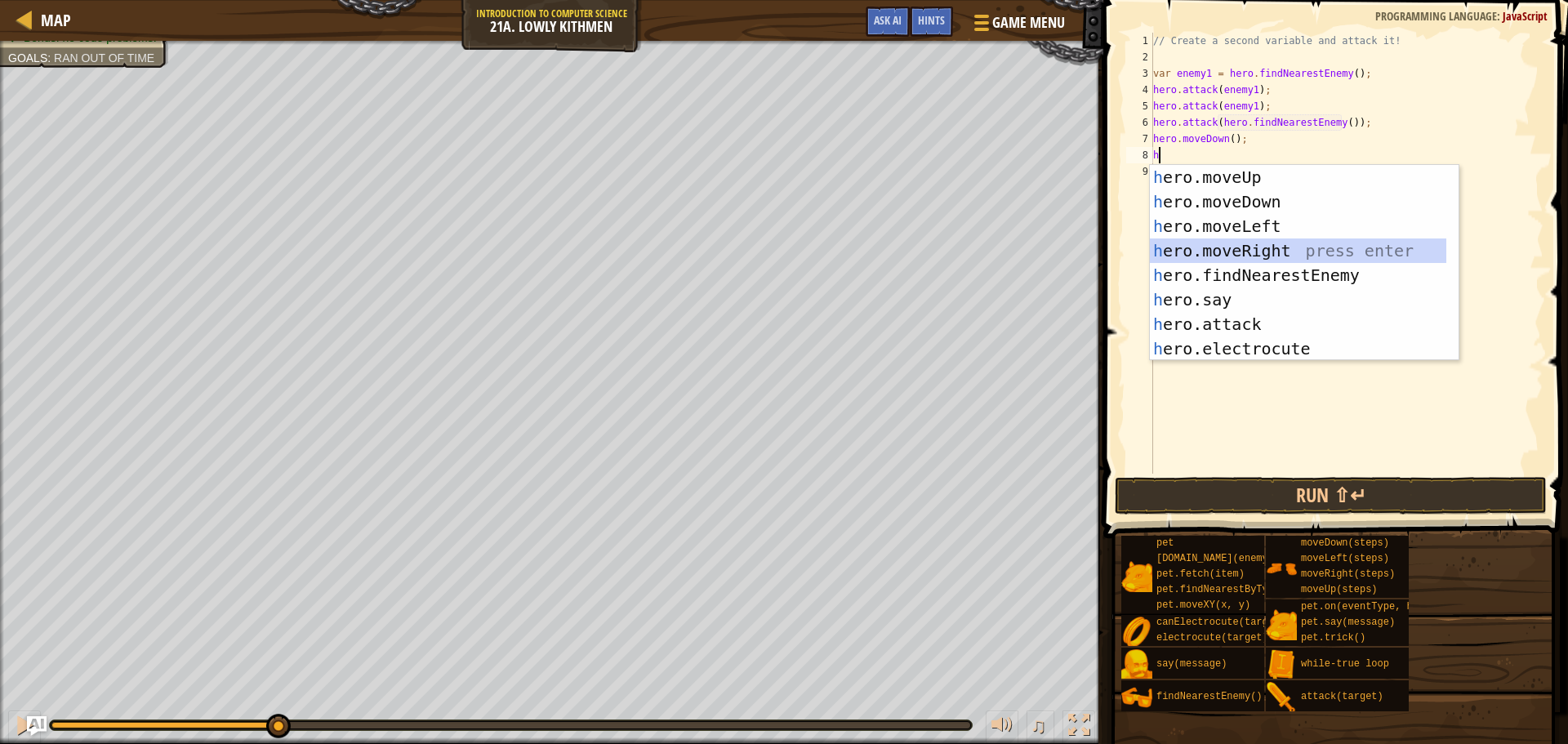
click at [1255, 247] on div "h ero.moveUp press enter h ero.moveDown press enter h ero.moveLeft press enter …" at bounding box center [1299, 287] width 296 height 245
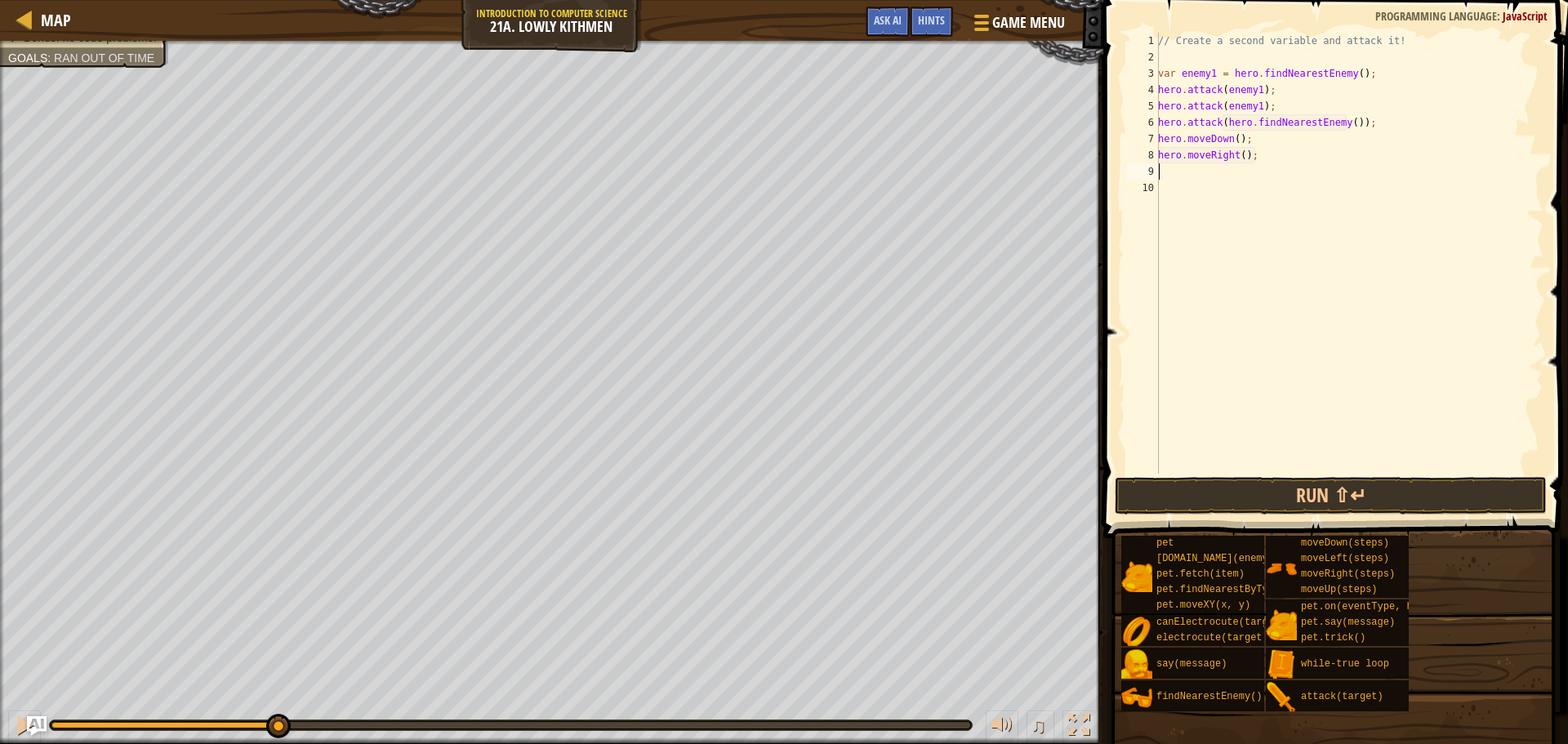
click at [1240, 157] on div "// Create a second variable and attack it! var enemy1 = hero . findNearestEnemy…" at bounding box center [1350, 269] width 389 height 474
type textarea "hero.moveRight(3);"
click at [1251, 494] on button "Run ⇧↵" at bounding box center [1331, 495] width 432 height 38
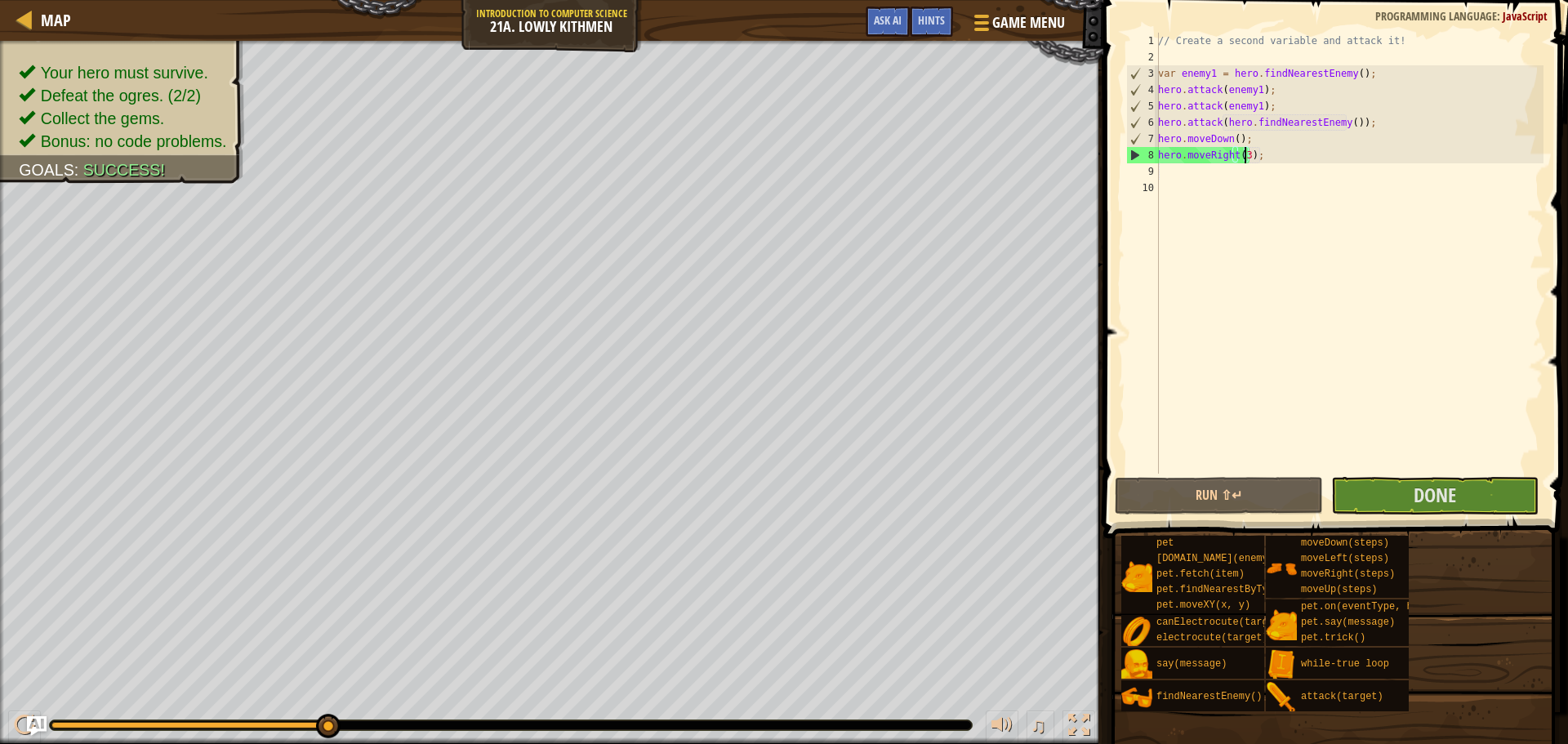
drag, startPoint x: 227, startPoint y: 722, endPoint x: 422, endPoint y: 721, distance: 195.0
click at [422, 721] on div at bounding box center [510, 725] width 922 height 10
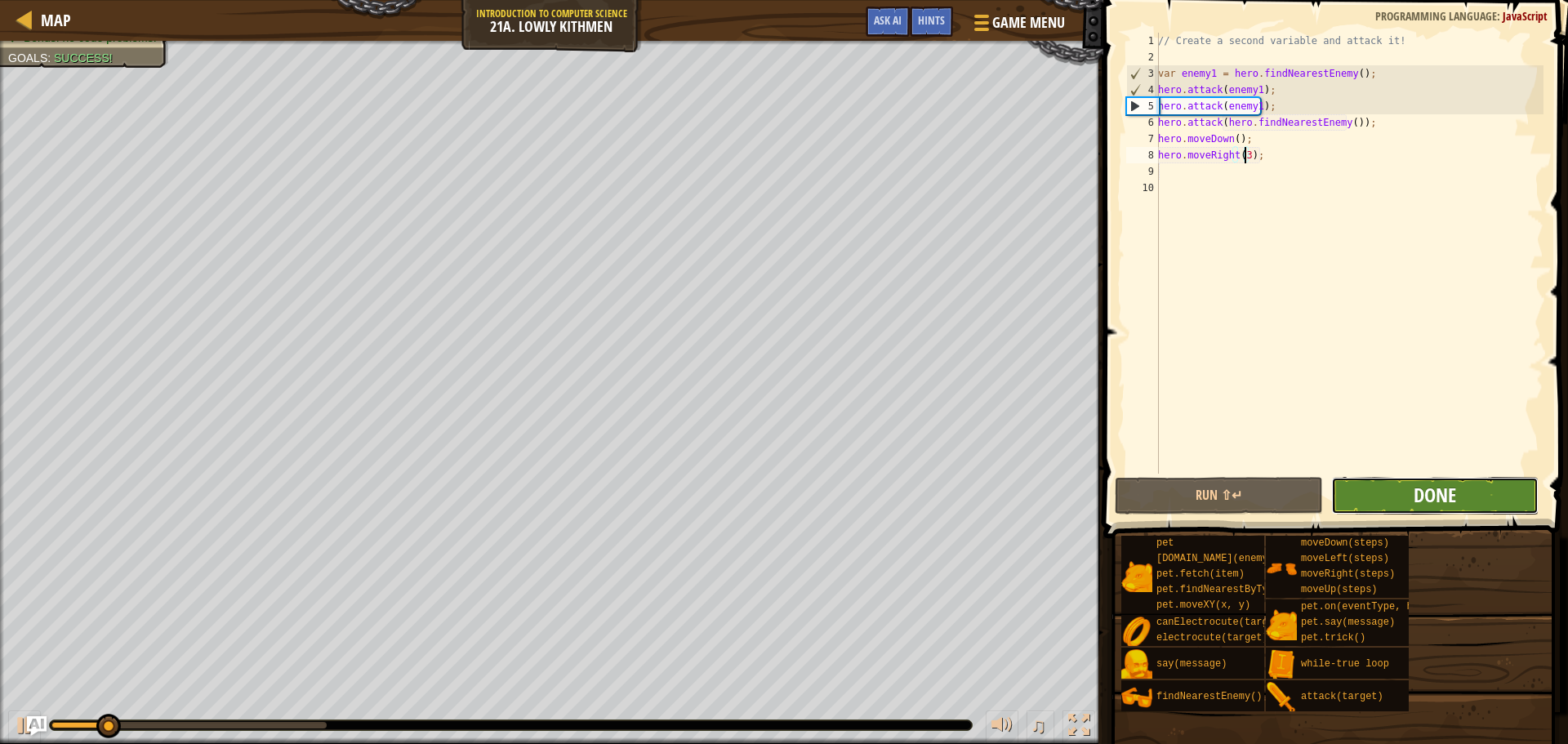
click at [1421, 486] on span "Done" at bounding box center [1435, 494] width 42 height 26
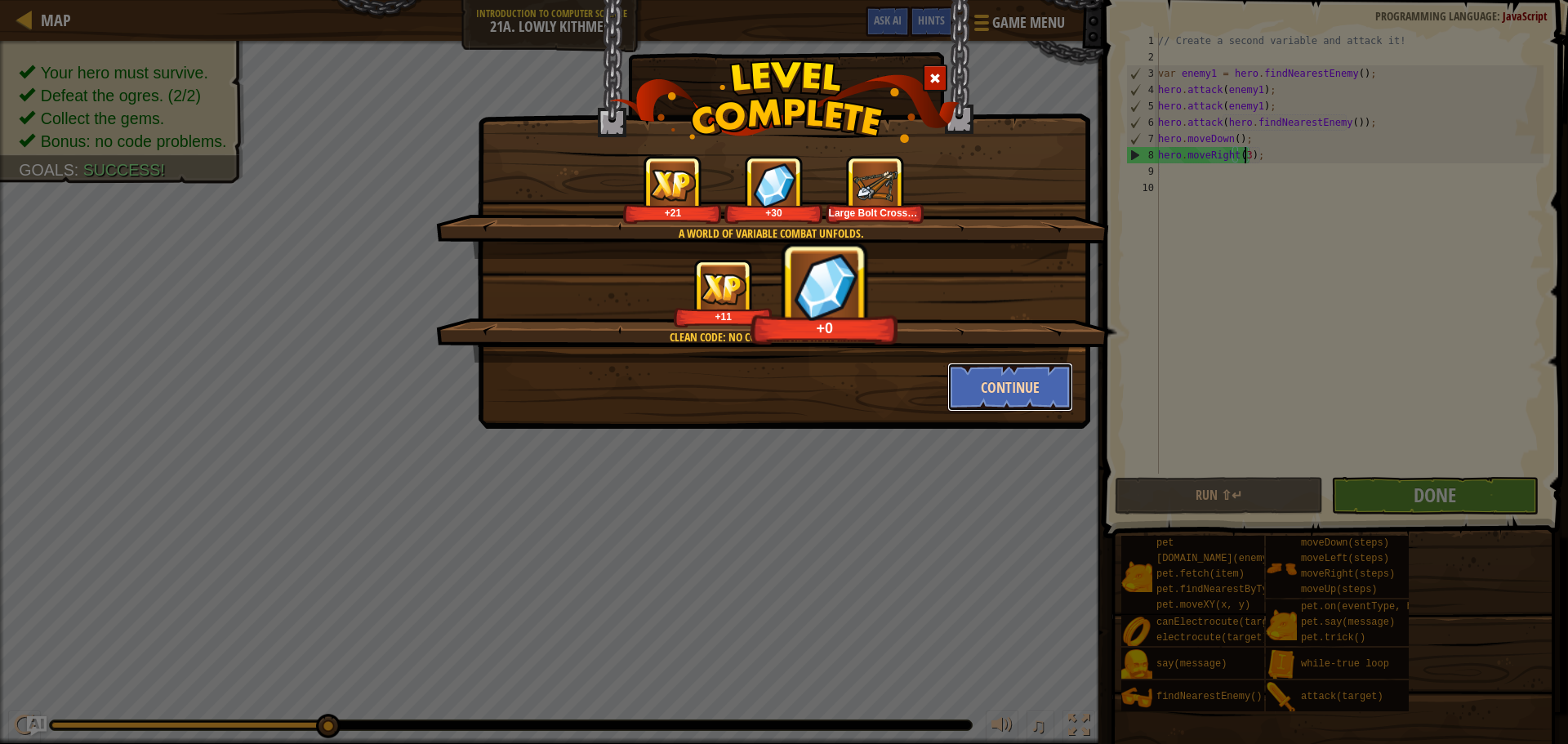
click at [1011, 374] on button "Continue" at bounding box center [1011, 387] width 126 height 49
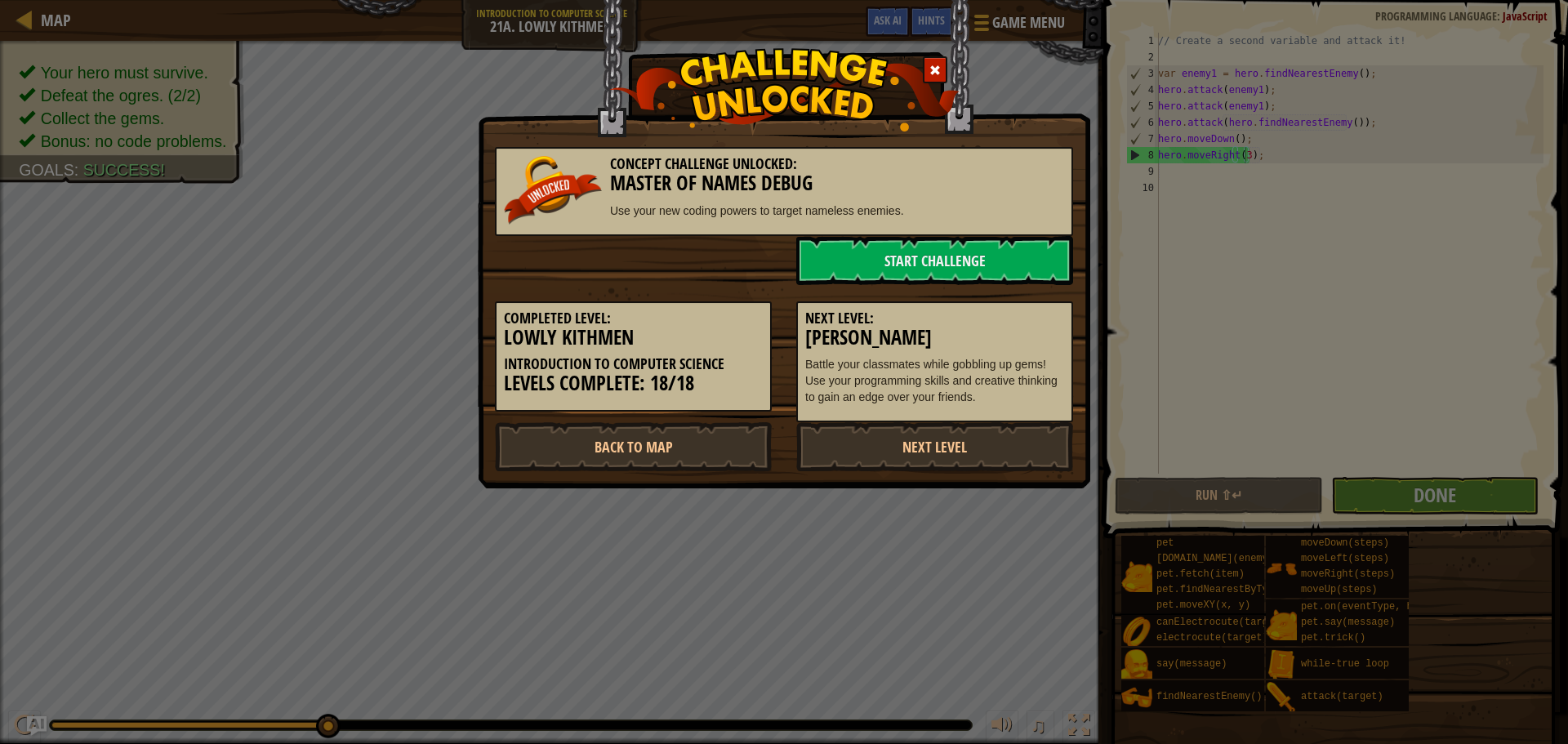
drag, startPoint x: 640, startPoint y: 372, endPoint x: 633, endPoint y: 395, distance: 24.0
click at [640, 372] on h3 "Levels Complete: 18/18" at bounding box center [632, 383] width 259 height 22
click at [632, 438] on link "Back to Map" at bounding box center [633, 446] width 277 height 49
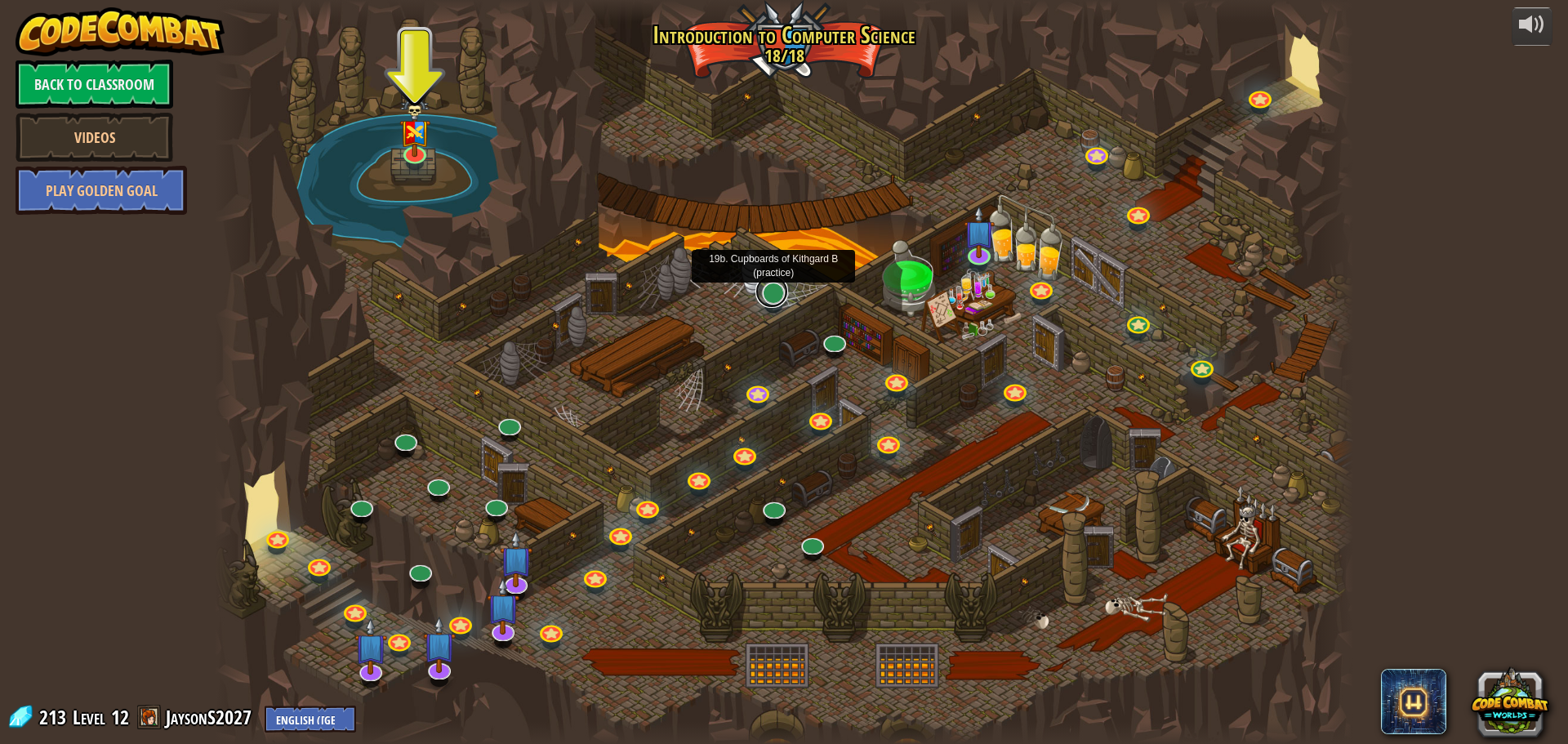
click at [768, 300] on link at bounding box center [771, 291] width 33 height 33
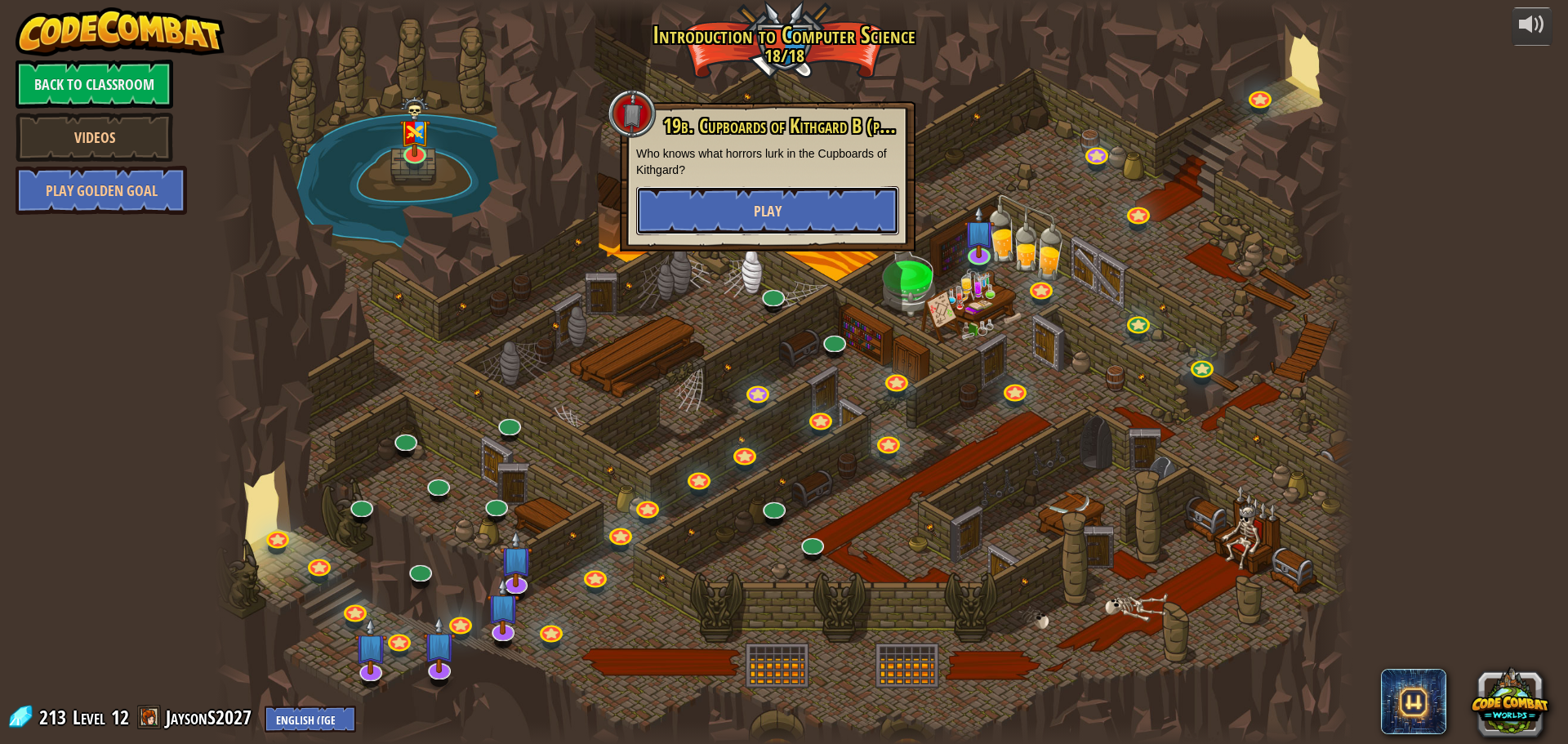
click at [774, 205] on span "Play" at bounding box center [767, 211] width 28 height 20
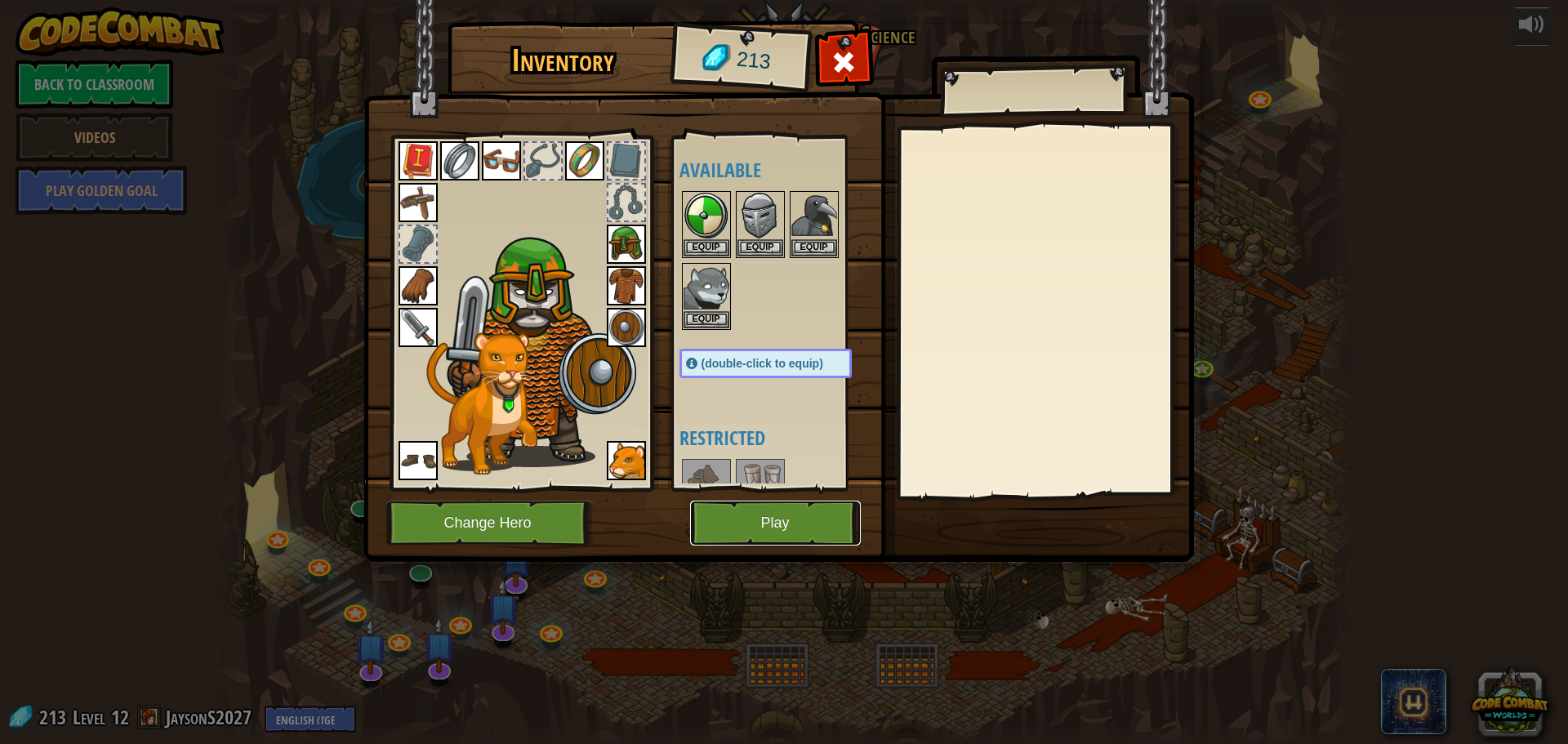
click at [733, 528] on button "Play" at bounding box center [776, 523] width 171 height 45
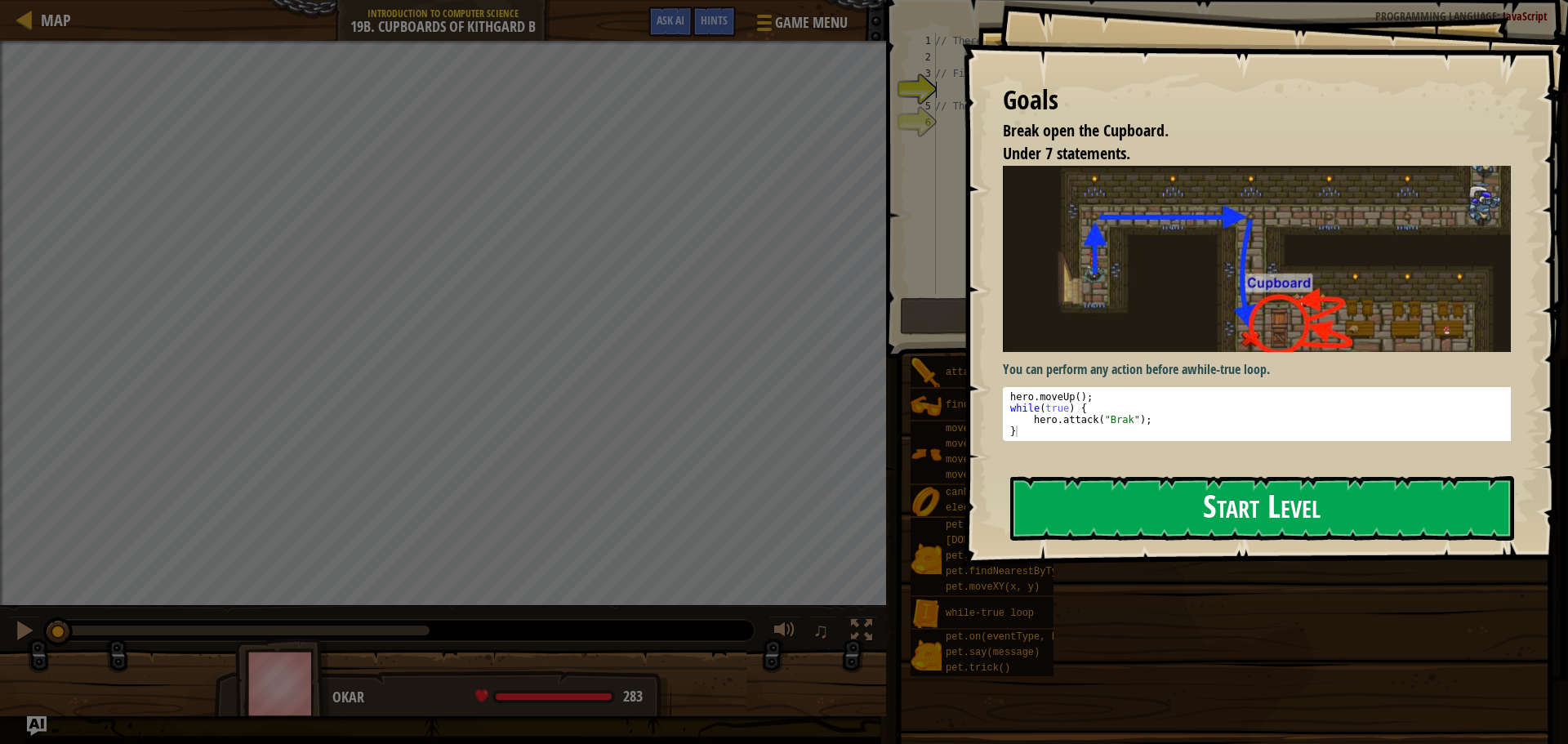
click at [1114, 524] on button "Start Level" at bounding box center [1262, 508] width 504 height 65
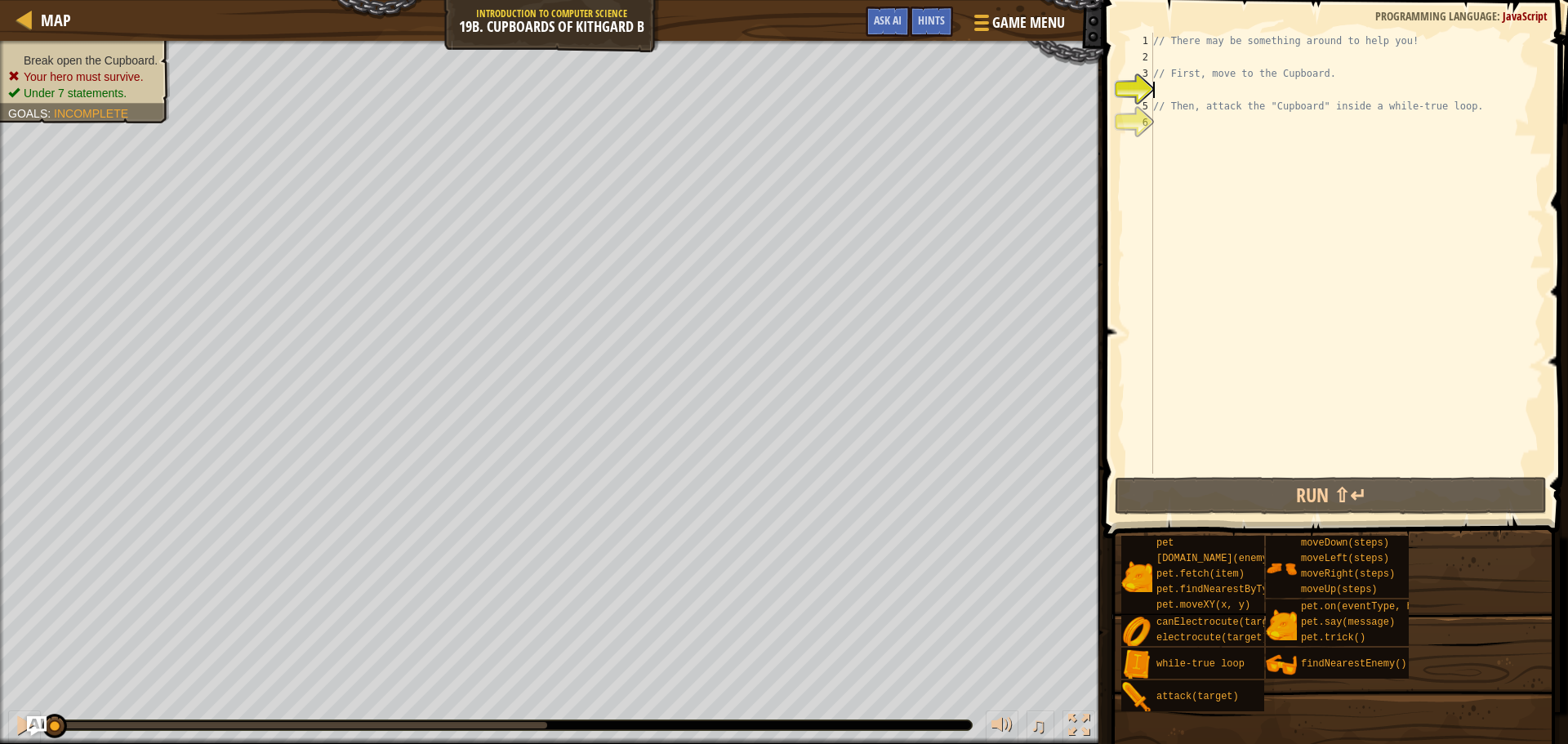
type textarea "h"
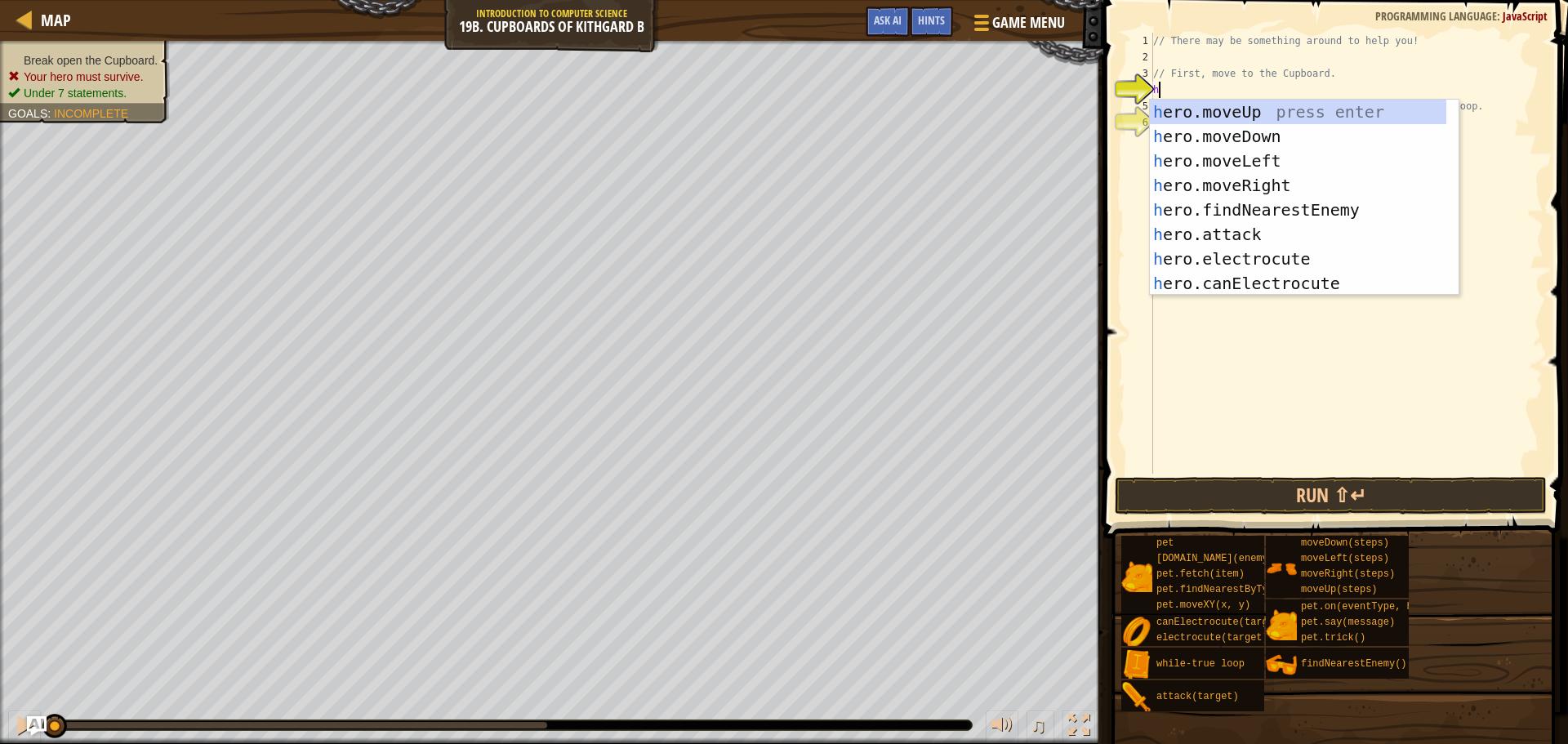
scroll to position [8, 0]
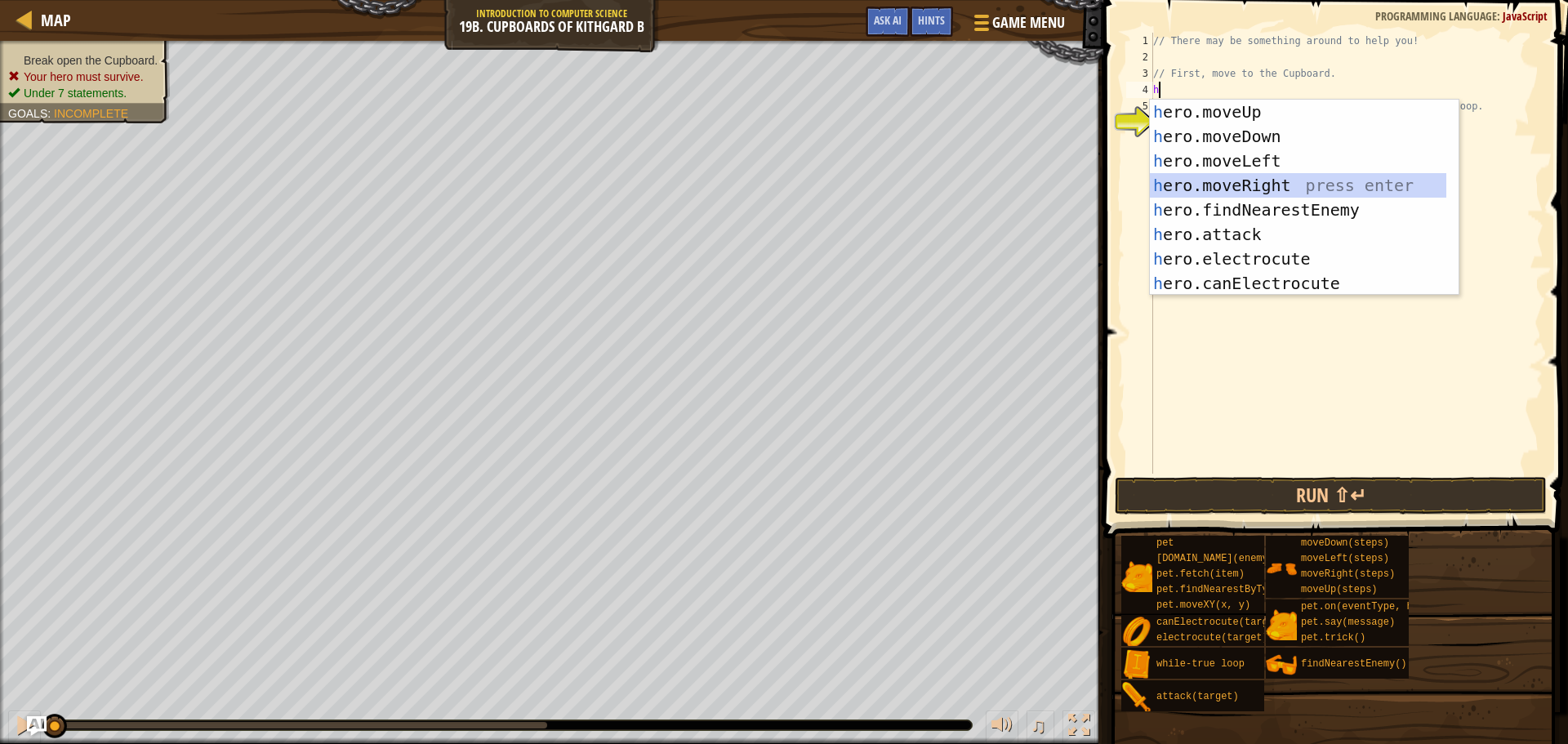
click at [1213, 180] on div "h ero.moveUp press enter h ero.moveDown press enter h ero.moveLeft press enter …" at bounding box center [1299, 221] width 296 height 245
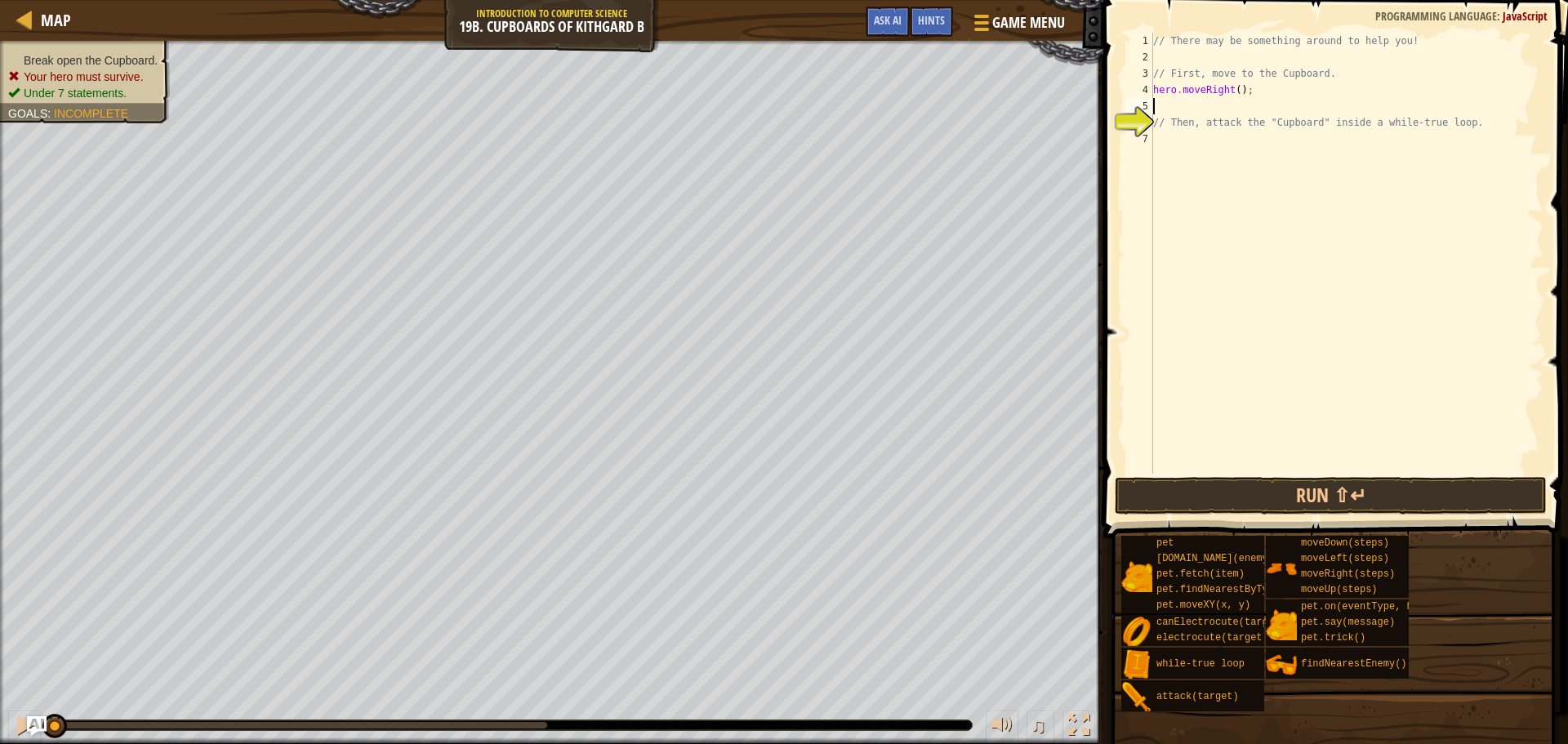
type textarea "h"
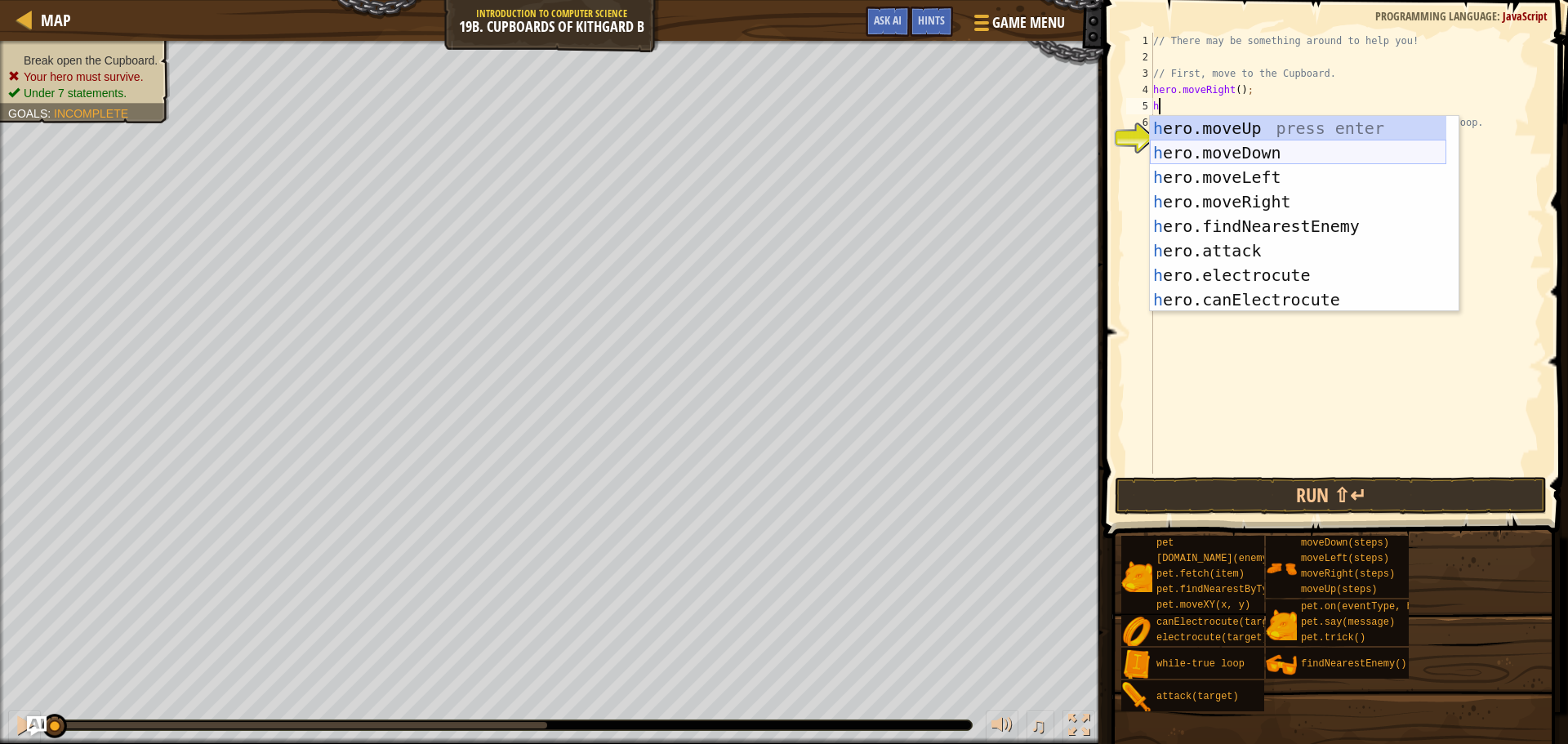
click at [1212, 158] on div "h ero.moveUp press enter h ero.moveDown press enter h ero.moveLeft press enter …" at bounding box center [1299, 238] width 296 height 245
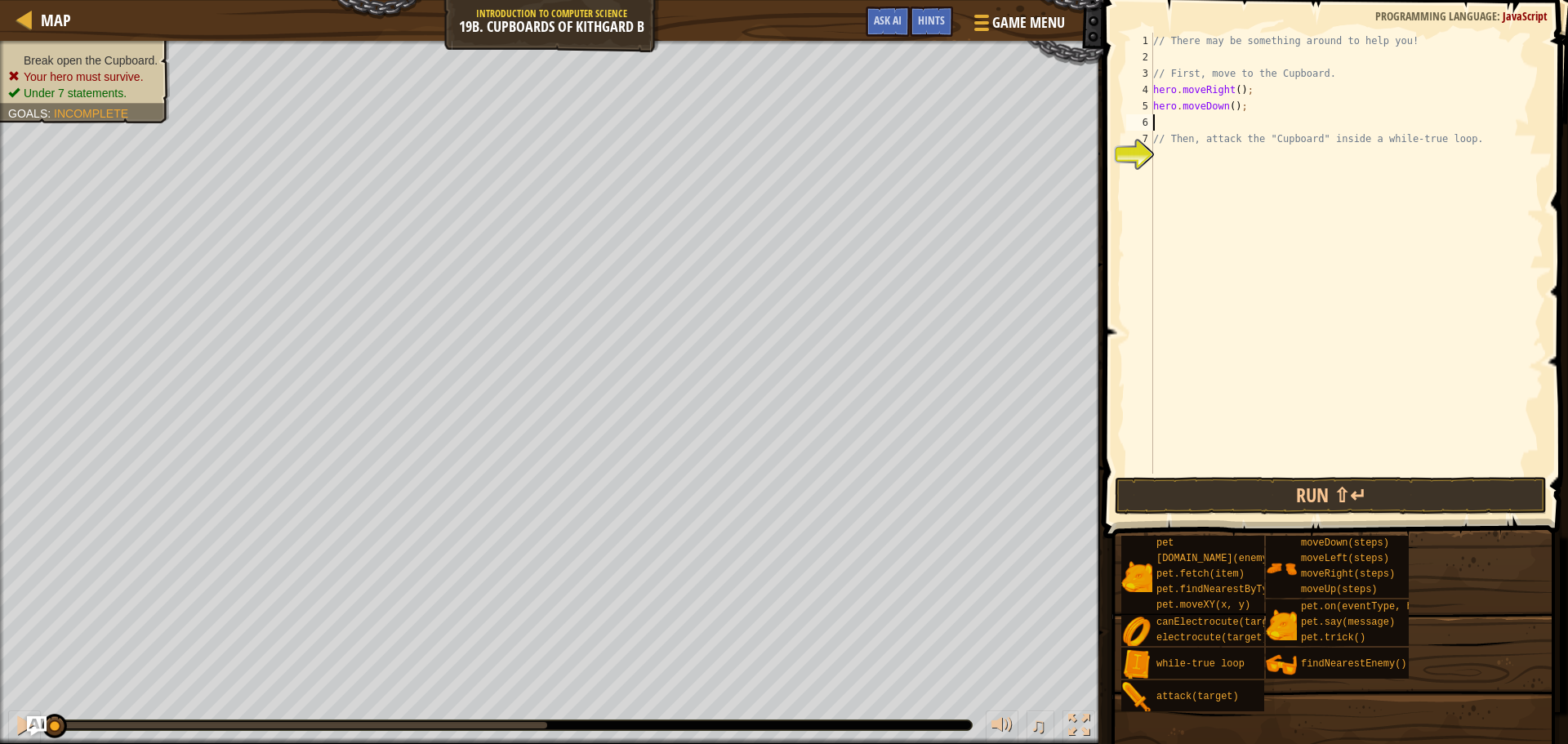
type textarea "h"
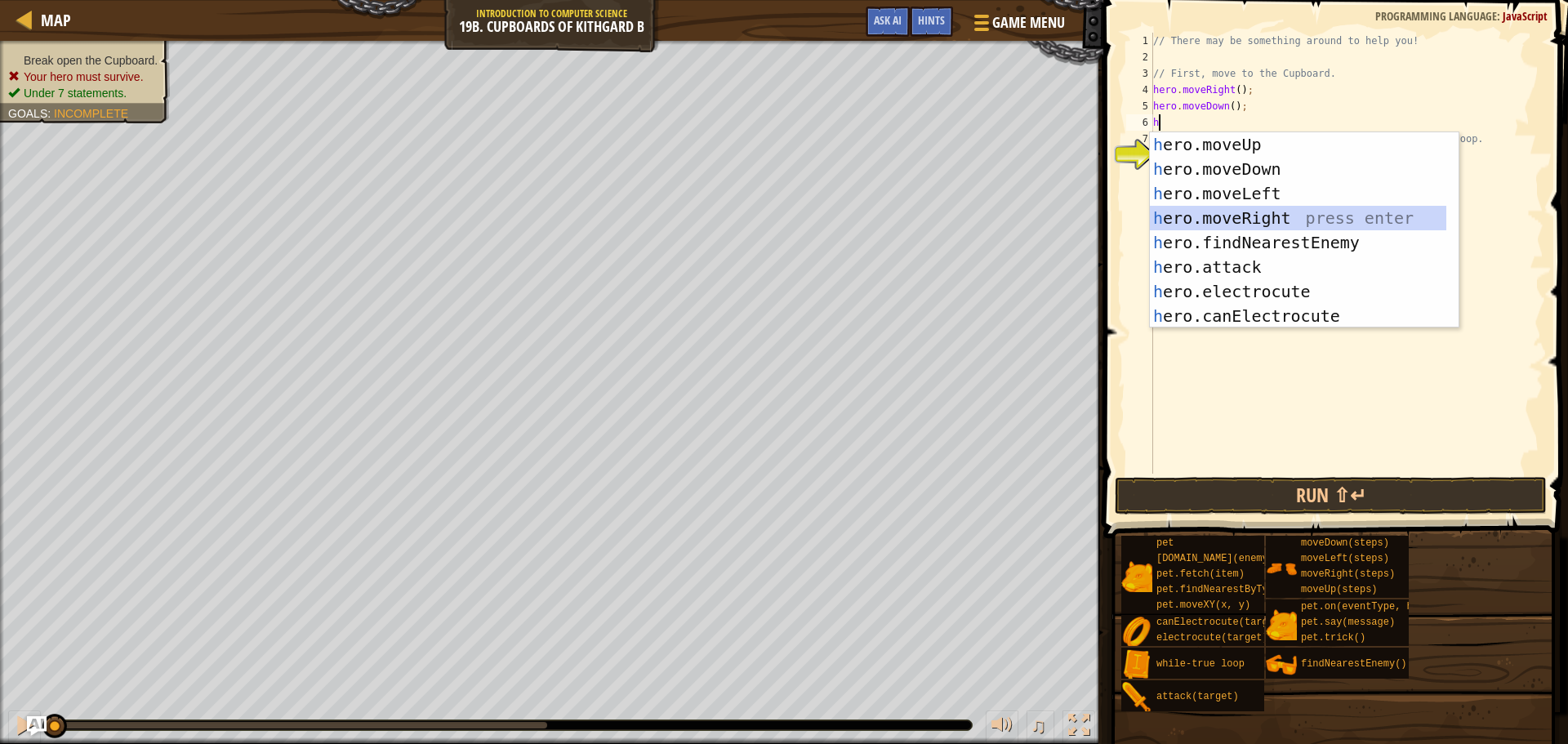
click at [1197, 213] on div "h ero.moveUp press enter h ero.moveDown press enter h ero.moveLeft press enter …" at bounding box center [1299, 254] width 296 height 245
type textarea "h"
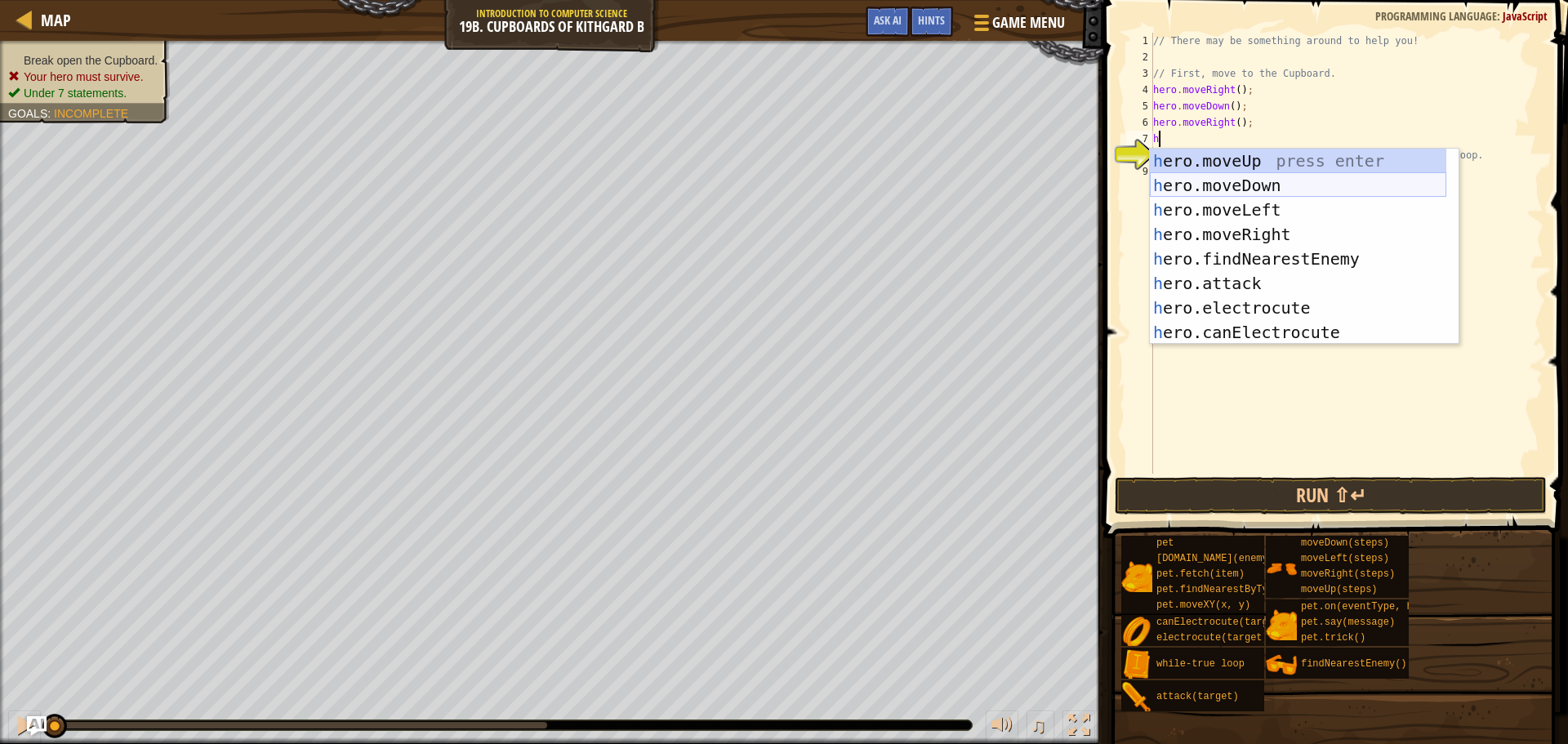
click at [1208, 179] on div "h ero.moveUp press enter h ero.moveDown press enter h ero.moveLeft press enter …" at bounding box center [1299, 271] width 296 height 245
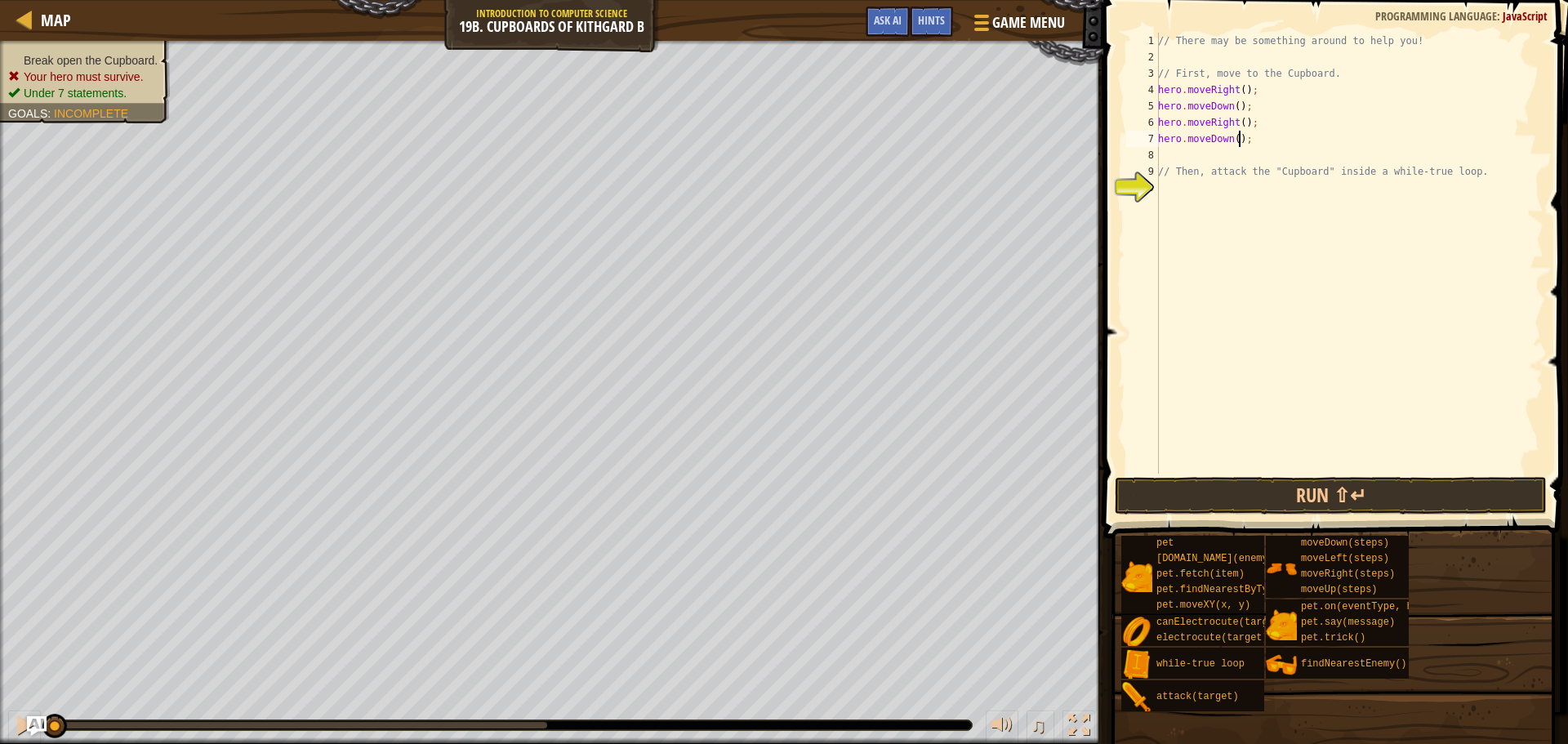
click at [1238, 141] on div "// There may be something around to help you! // First, move to the Cupboard. h…" at bounding box center [1350, 269] width 389 height 474
click at [1232, 136] on div "// There may be something around to help you! // First, move to the Cupboard. h…" at bounding box center [1350, 269] width 389 height 474
type textarea "hero.moveDown(2);"
click at [1215, 188] on div "// There may be something around to help you! // First, move to the Cupboard. h…" at bounding box center [1350, 269] width 389 height 474
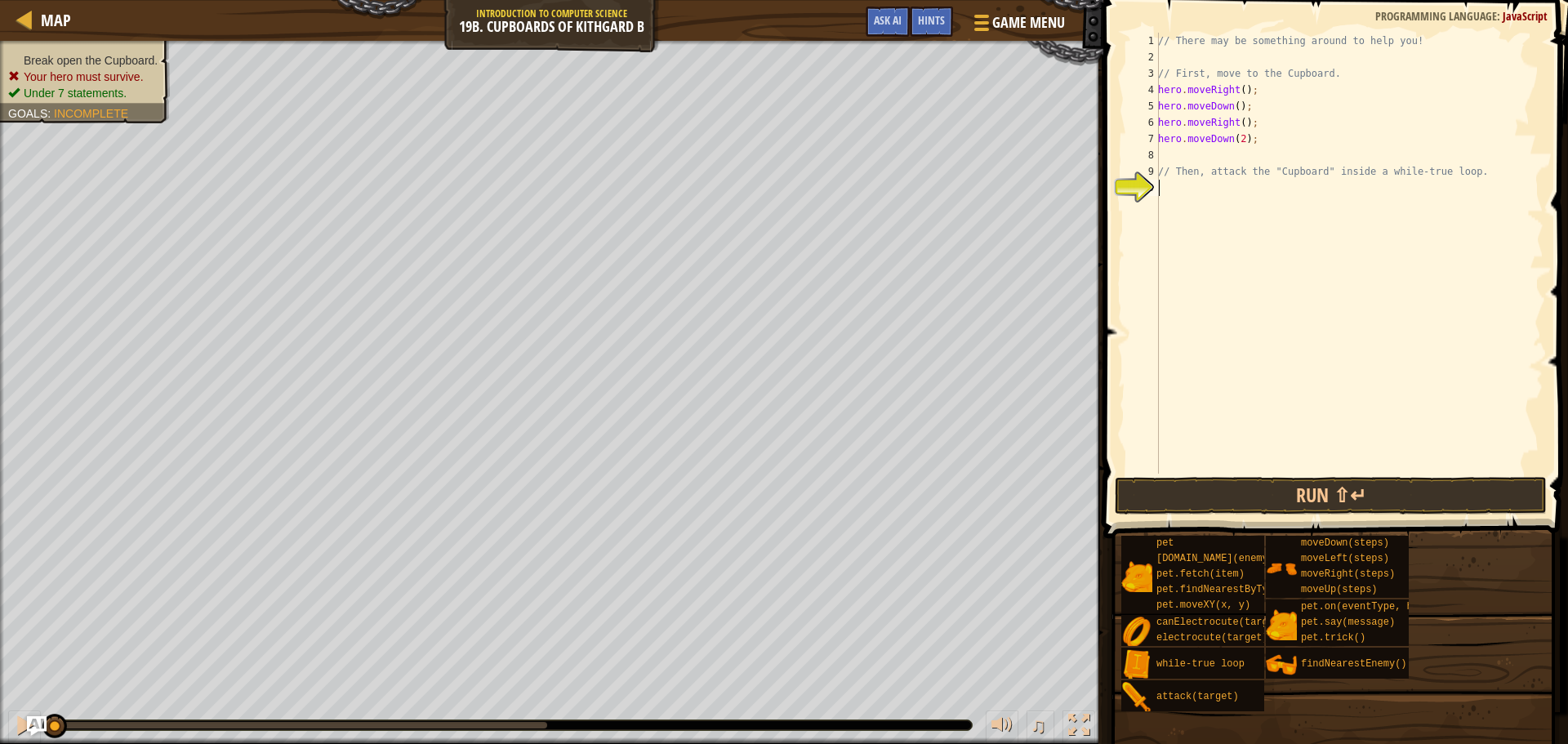
scroll to position [8, 0]
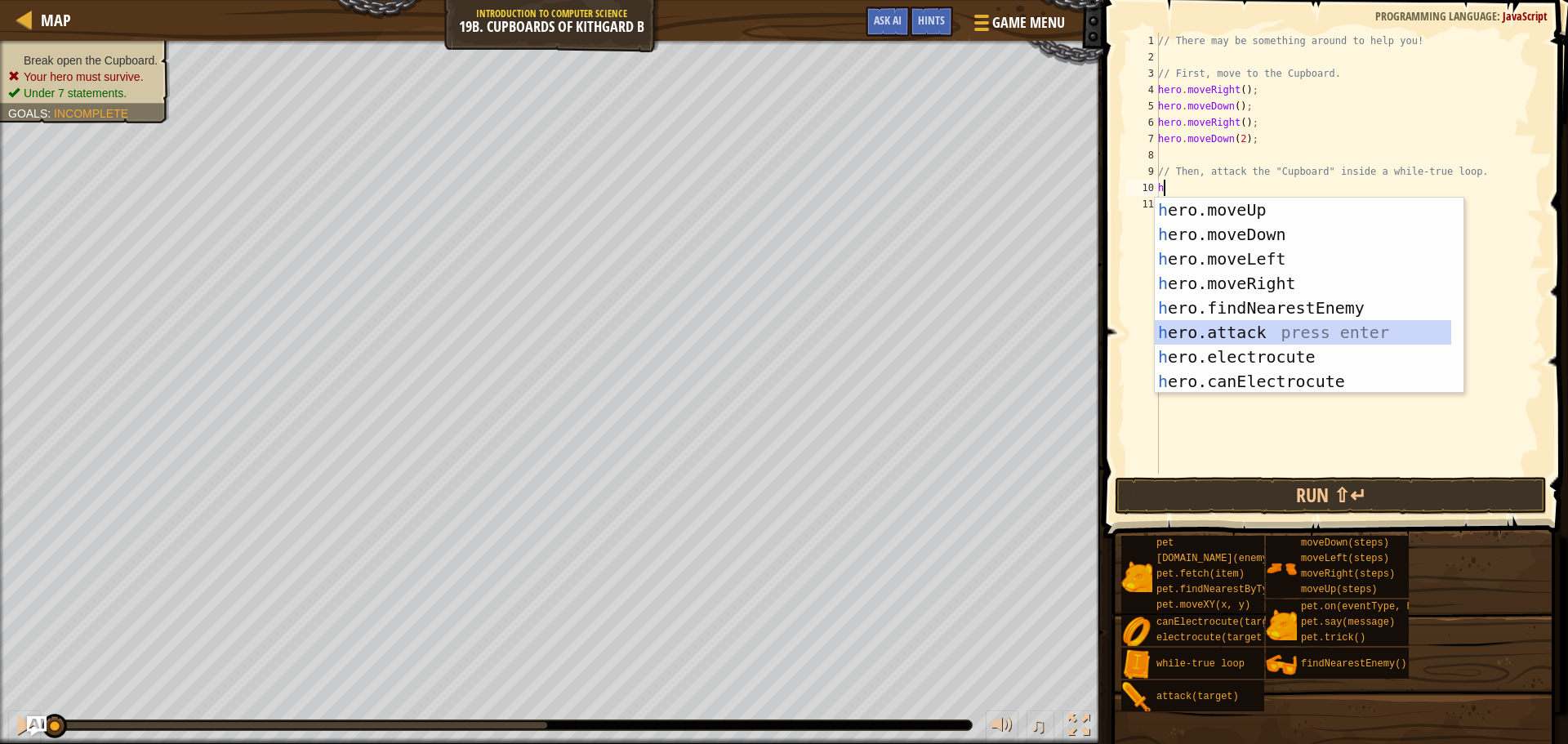
click at [1214, 332] on div "h ero.moveUp press enter h ero.moveDown press enter h ero.moveLeft press enter …" at bounding box center [1304, 320] width 296 height 245
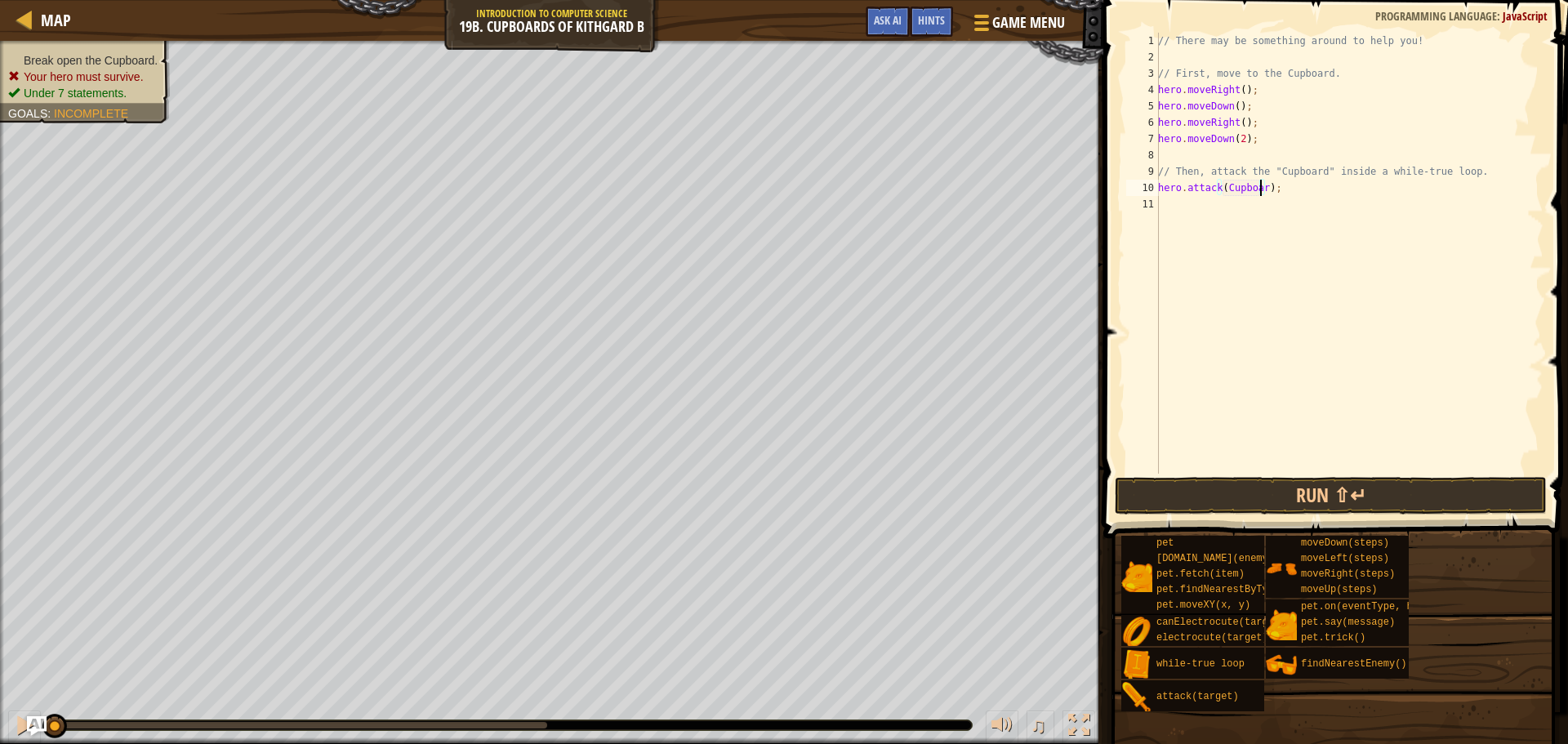
scroll to position [8, 9]
click at [1190, 497] on button "Run ⇧↵" at bounding box center [1331, 495] width 432 height 38
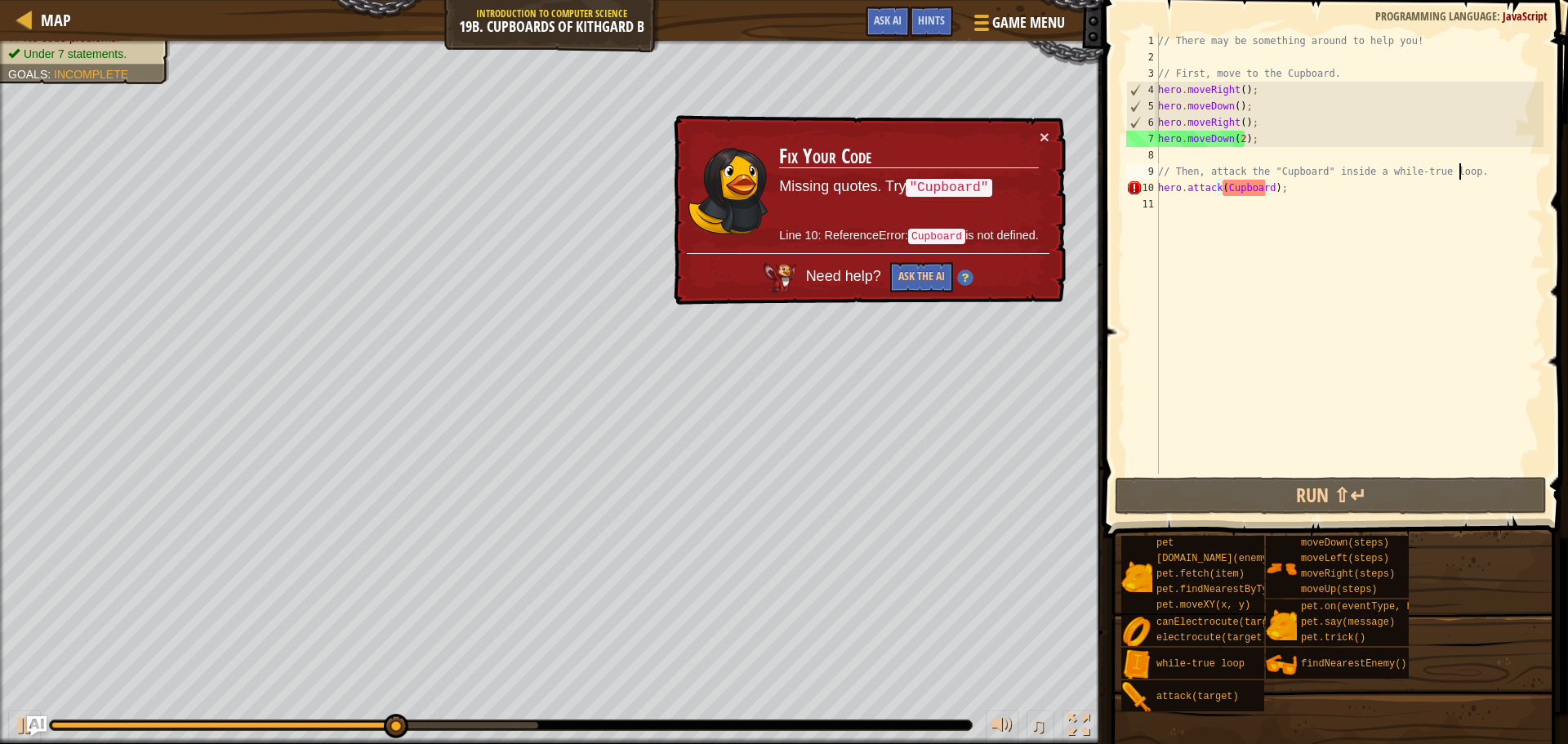
click at [1464, 176] on div "// There may be something around to help you! // First, move to the Cupboard. h…" at bounding box center [1350, 269] width 389 height 474
type textarea "// Then, attack the "Cupboard" inside a while-true loop."
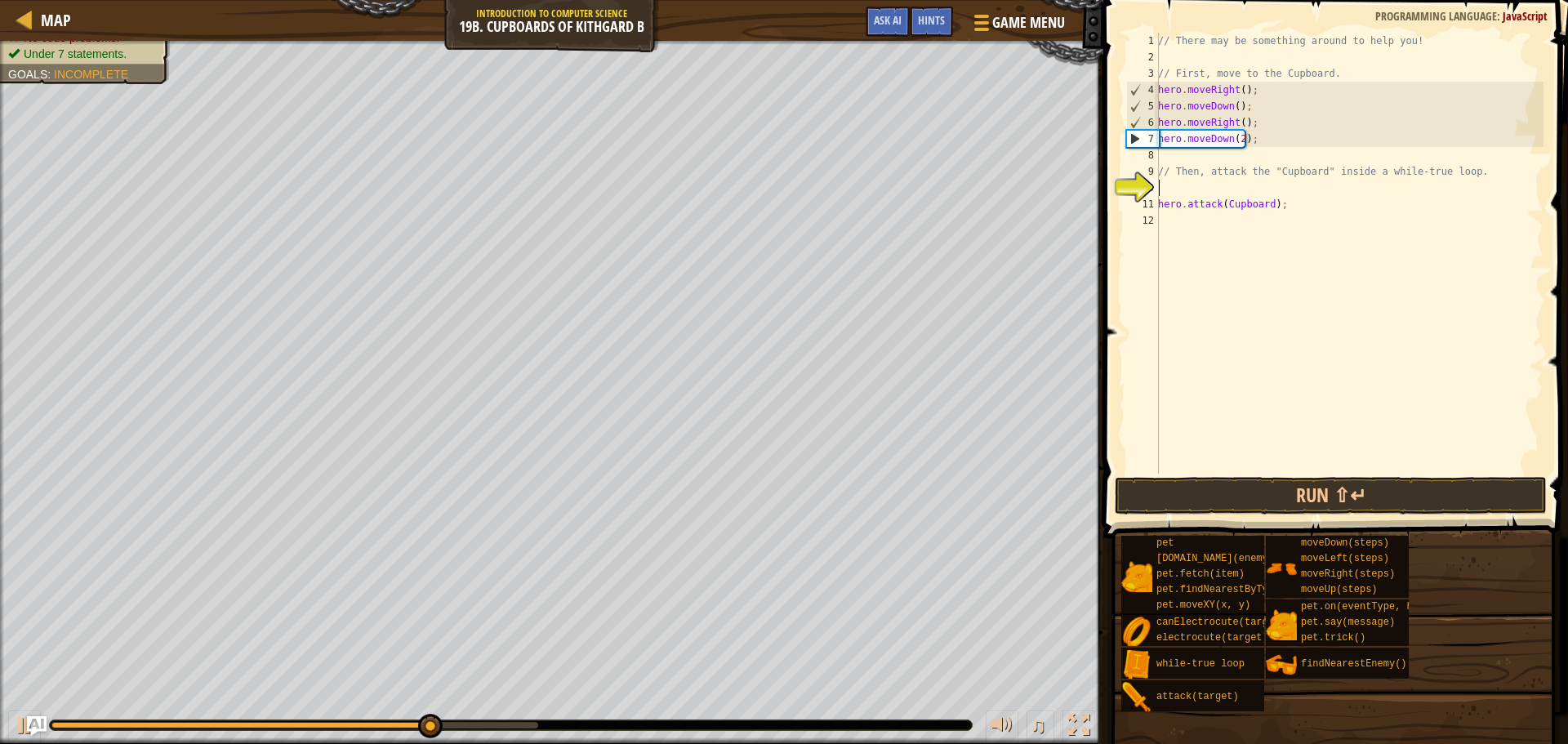
type textarea "w"
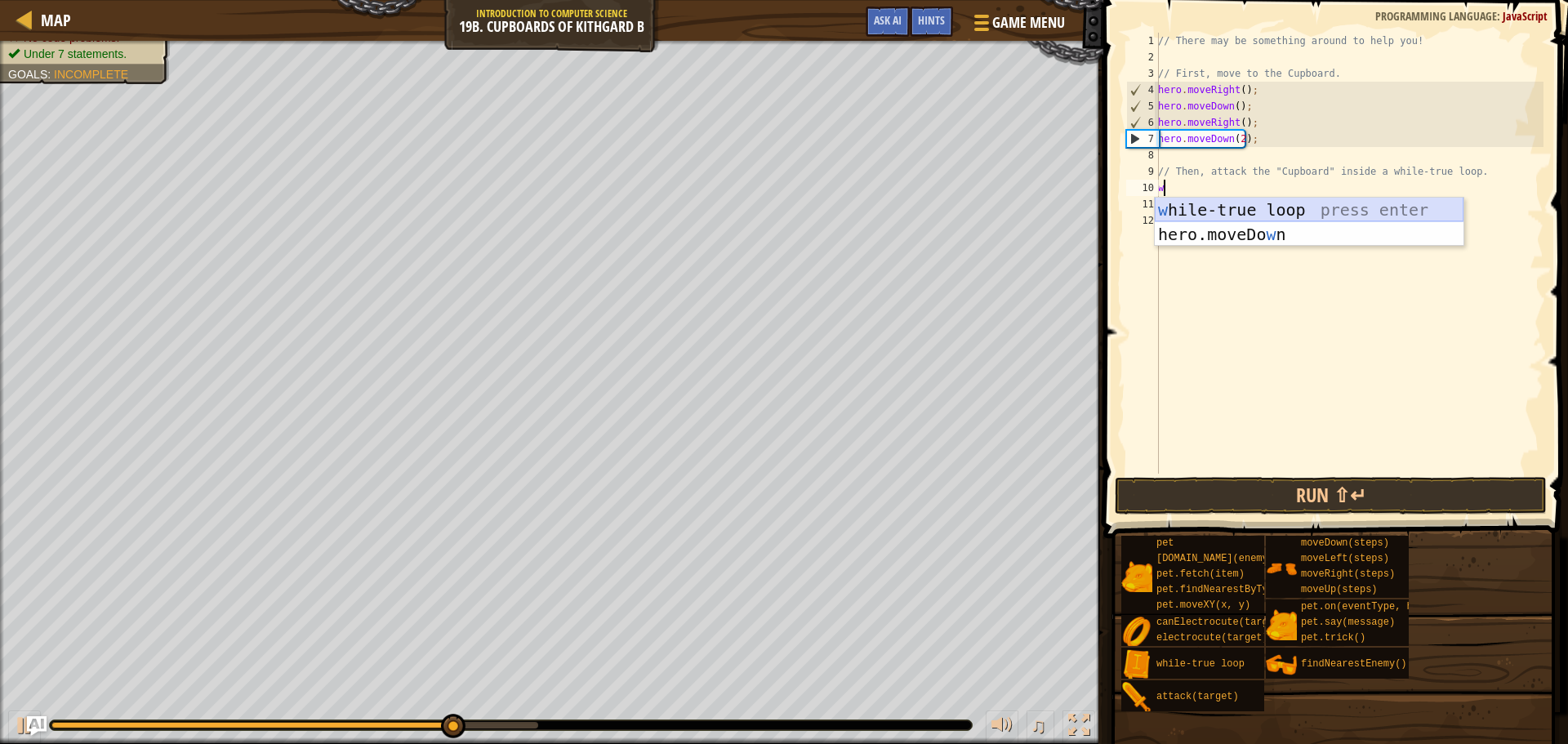
click at [1284, 205] on div "w [PERSON_NAME]-true loop press enter hero.moveDo w n press enter" at bounding box center [1309, 247] width 309 height 98
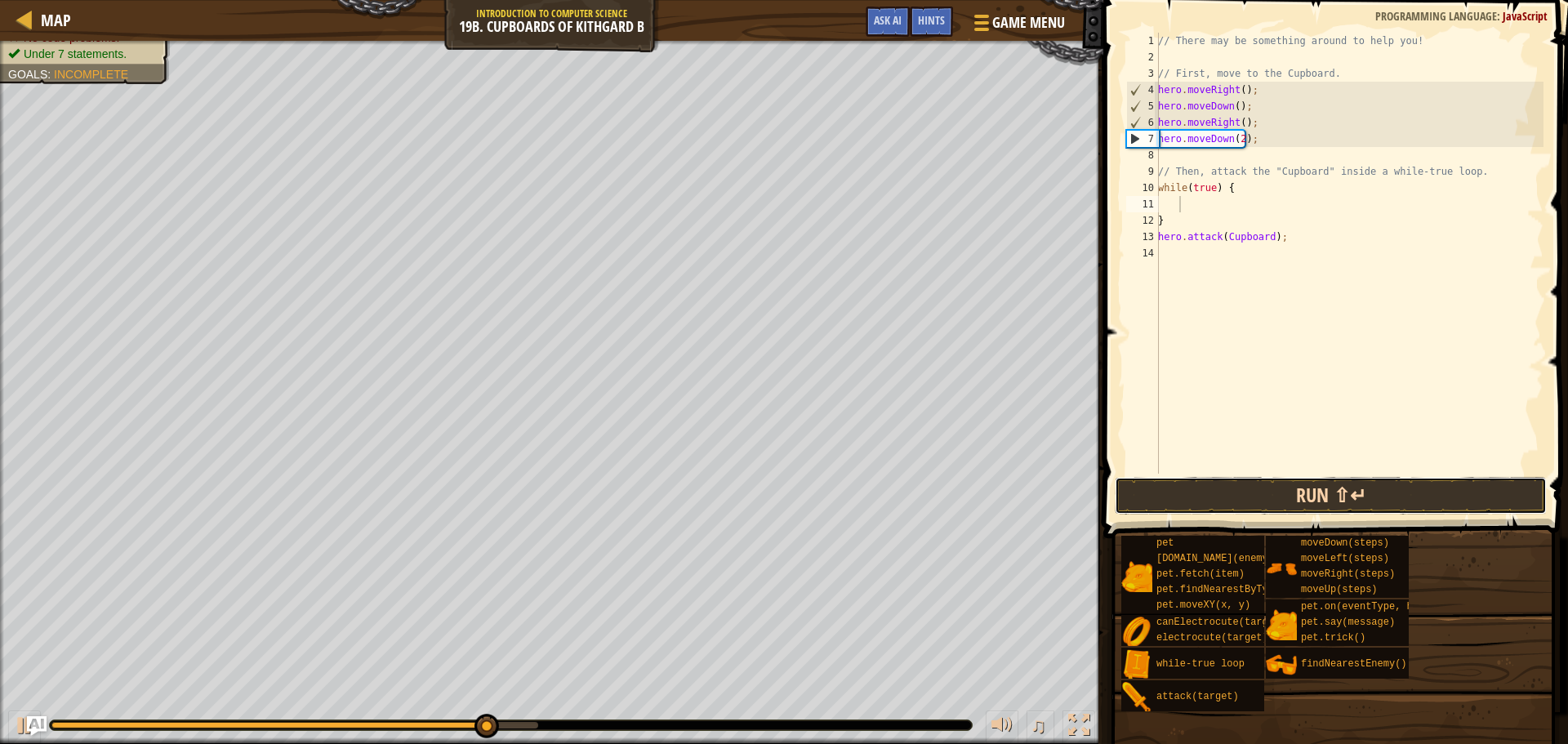
click at [1214, 489] on button "Run ⇧↵" at bounding box center [1331, 495] width 432 height 38
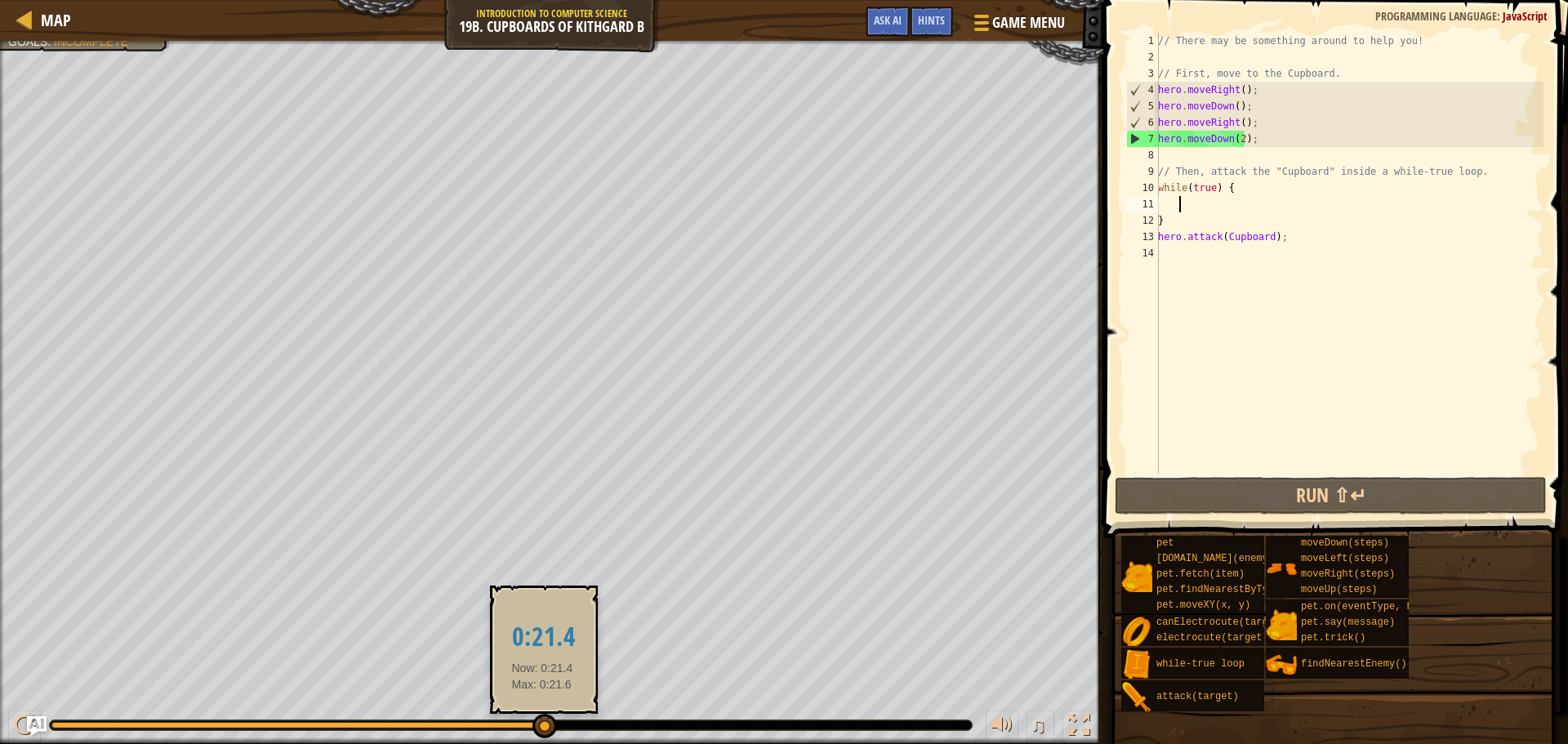
drag, startPoint x: 334, startPoint y: 720, endPoint x: 579, endPoint y: 711, distance: 245.2
click at [557, 720] on div at bounding box center [544, 725] width 24 height 24
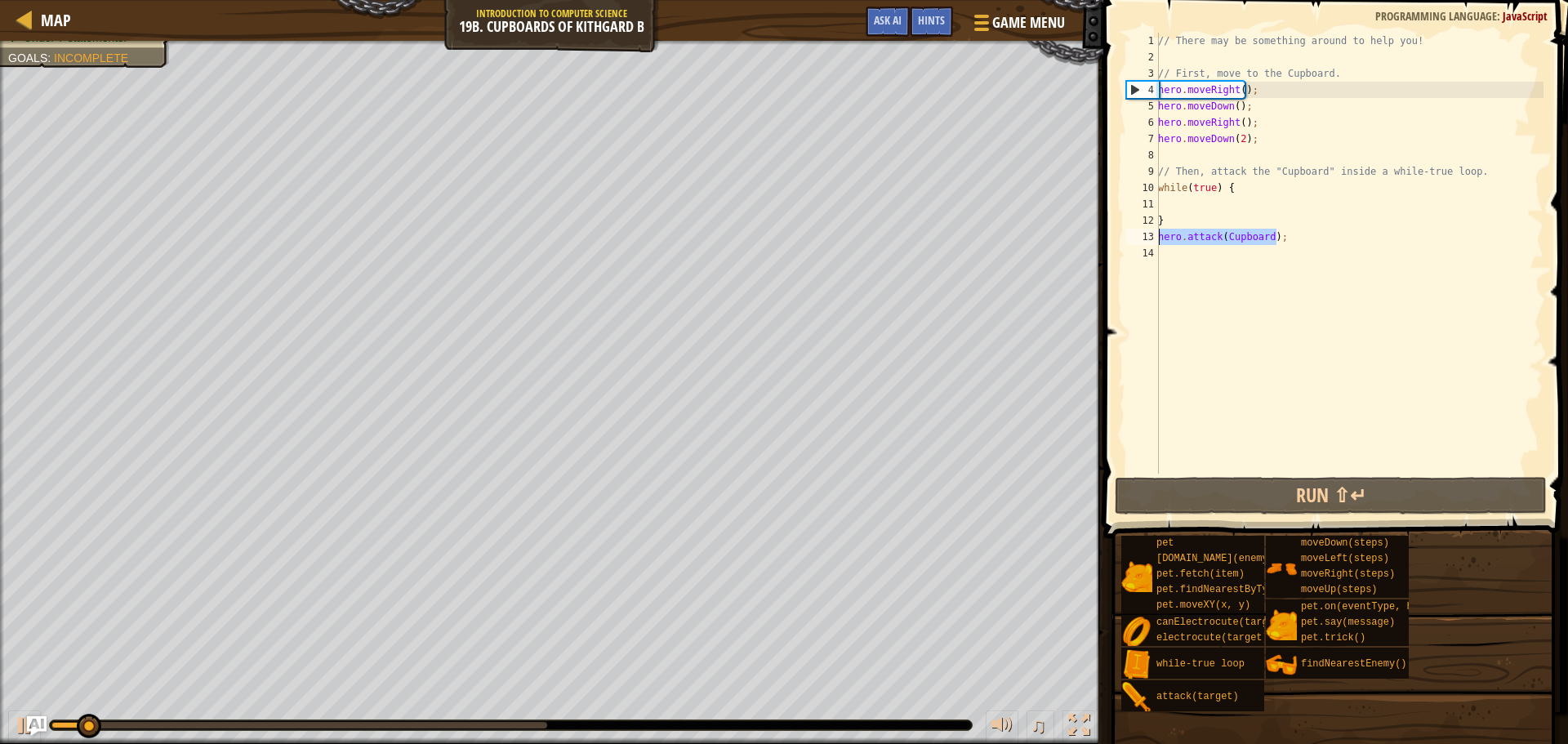
drag, startPoint x: 1250, startPoint y: 235, endPoint x: 1155, endPoint y: 233, distance: 95.0
click at [1155, 233] on div "1 2 3 4 5 6 7 8 9 10 11 12 13 14 // There may be something around to help you! …" at bounding box center [1334, 253] width 421 height 441
type textarea "hero.attack(Cupboard);"
click at [1176, 207] on div "// There may be something around to help you! // First, move to the Cupboard. h…" at bounding box center [1350, 269] width 389 height 474
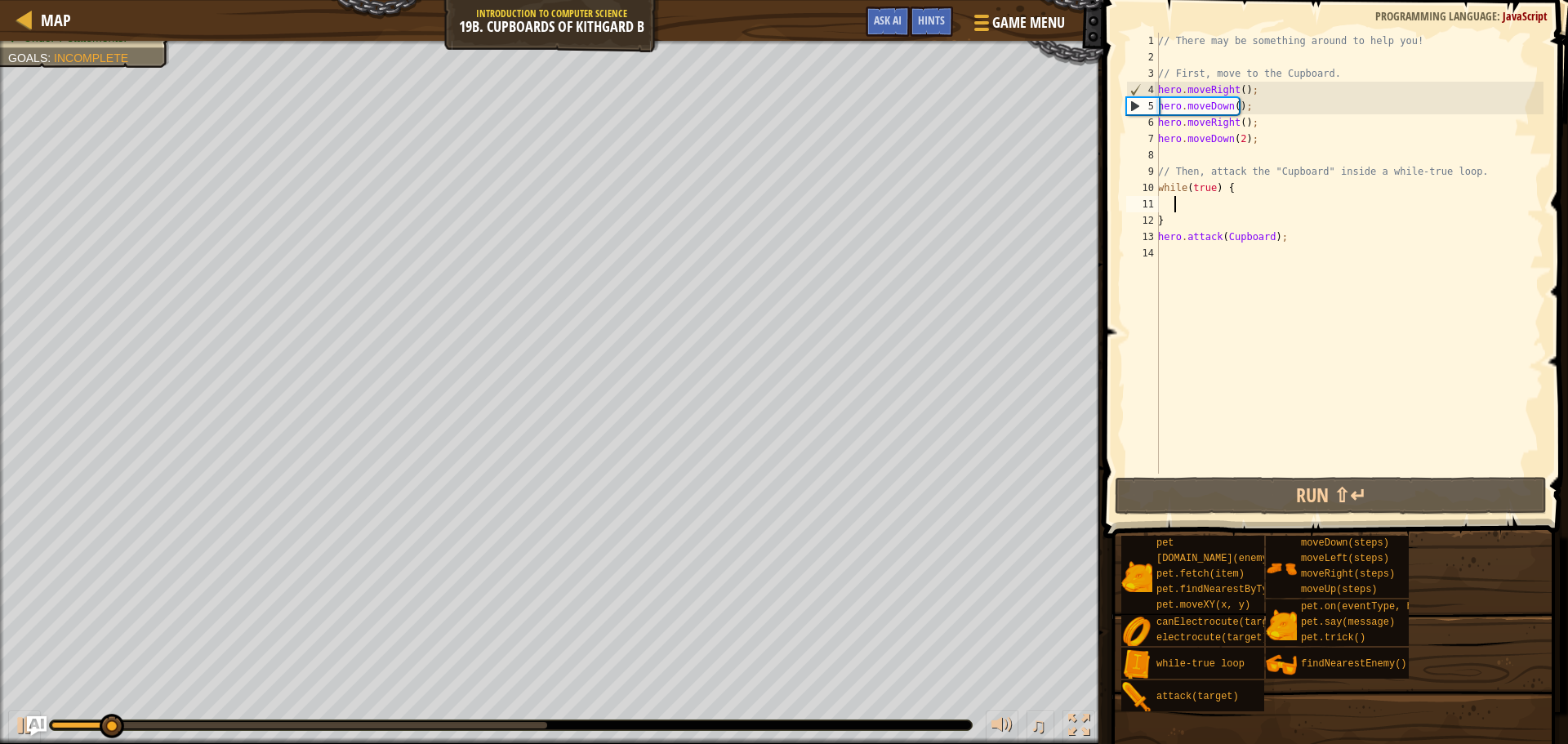
paste textarea "hero.attack(Cupboard);"
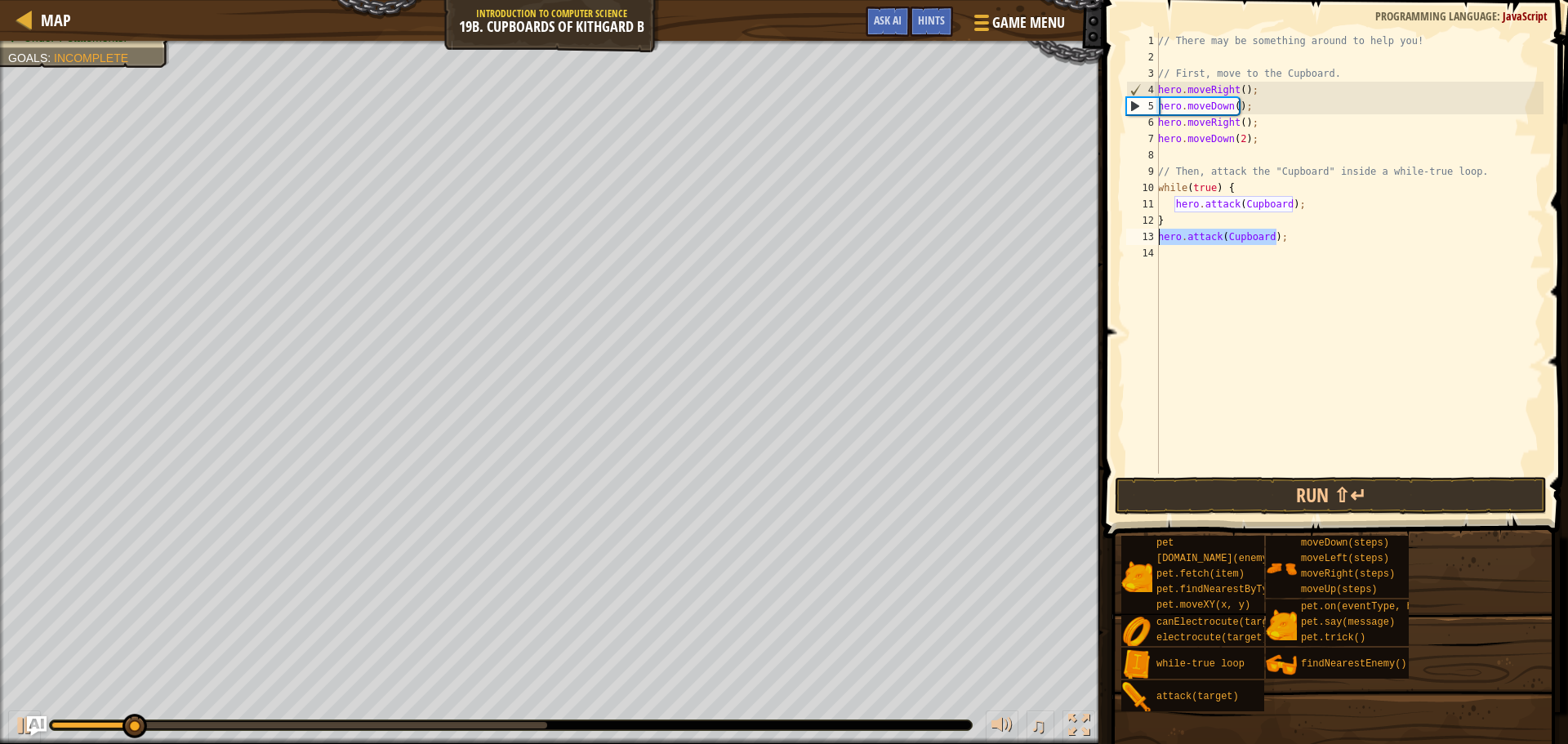
drag, startPoint x: 1278, startPoint y: 236, endPoint x: 1135, endPoint y: 238, distance: 143.0
click at [1135, 238] on div "hero.attack(Cupboard); 1 2 3 4 5 6 7 8 9 10 11 12 13 14 // There may be somethi…" at bounding box center [1334, 253] width 421 height 441
type textarea "hero.attack(Cupboard);"
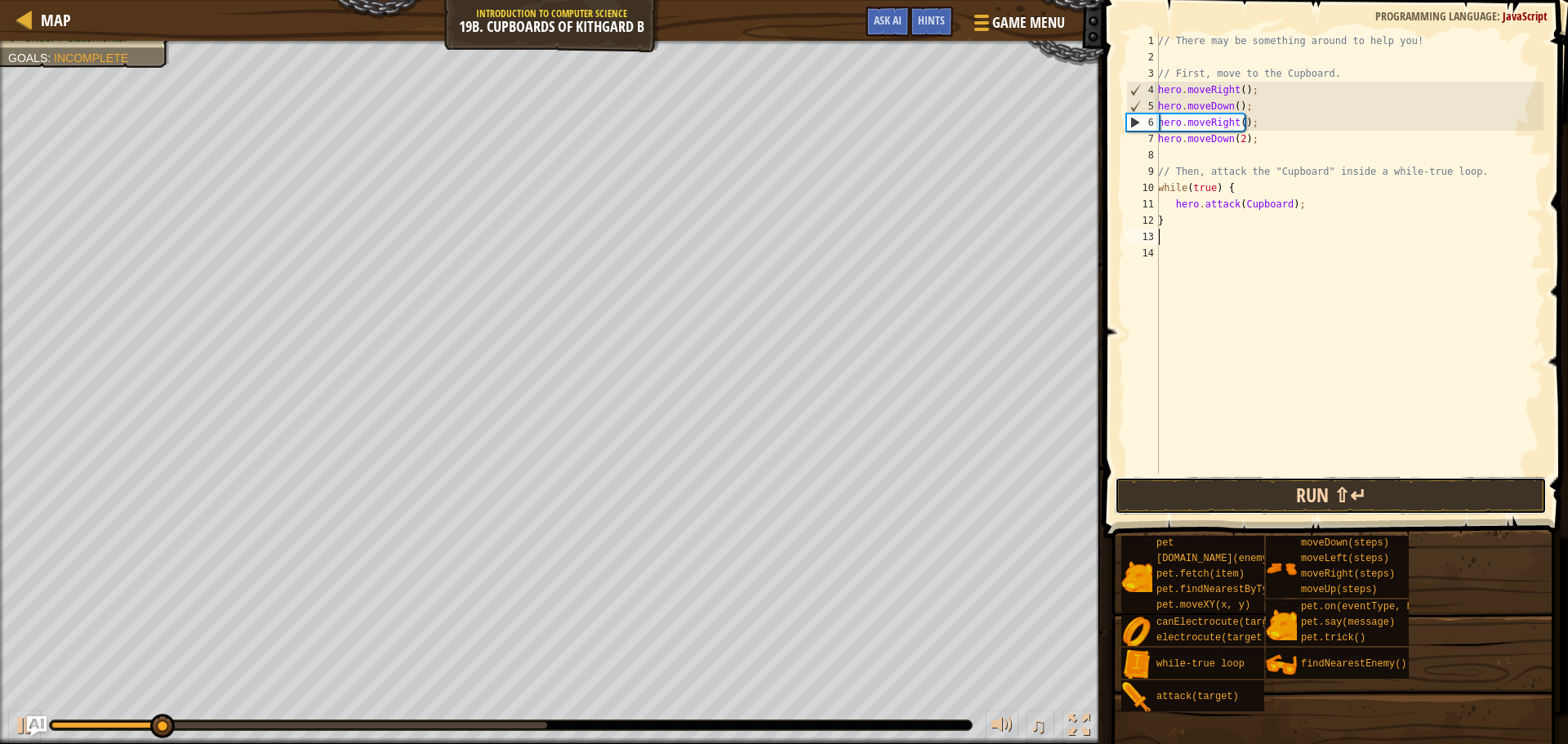
click at [1208, 497] on button "Run ⇧↵" at bounding box center [1331, 495] width 432 height 38
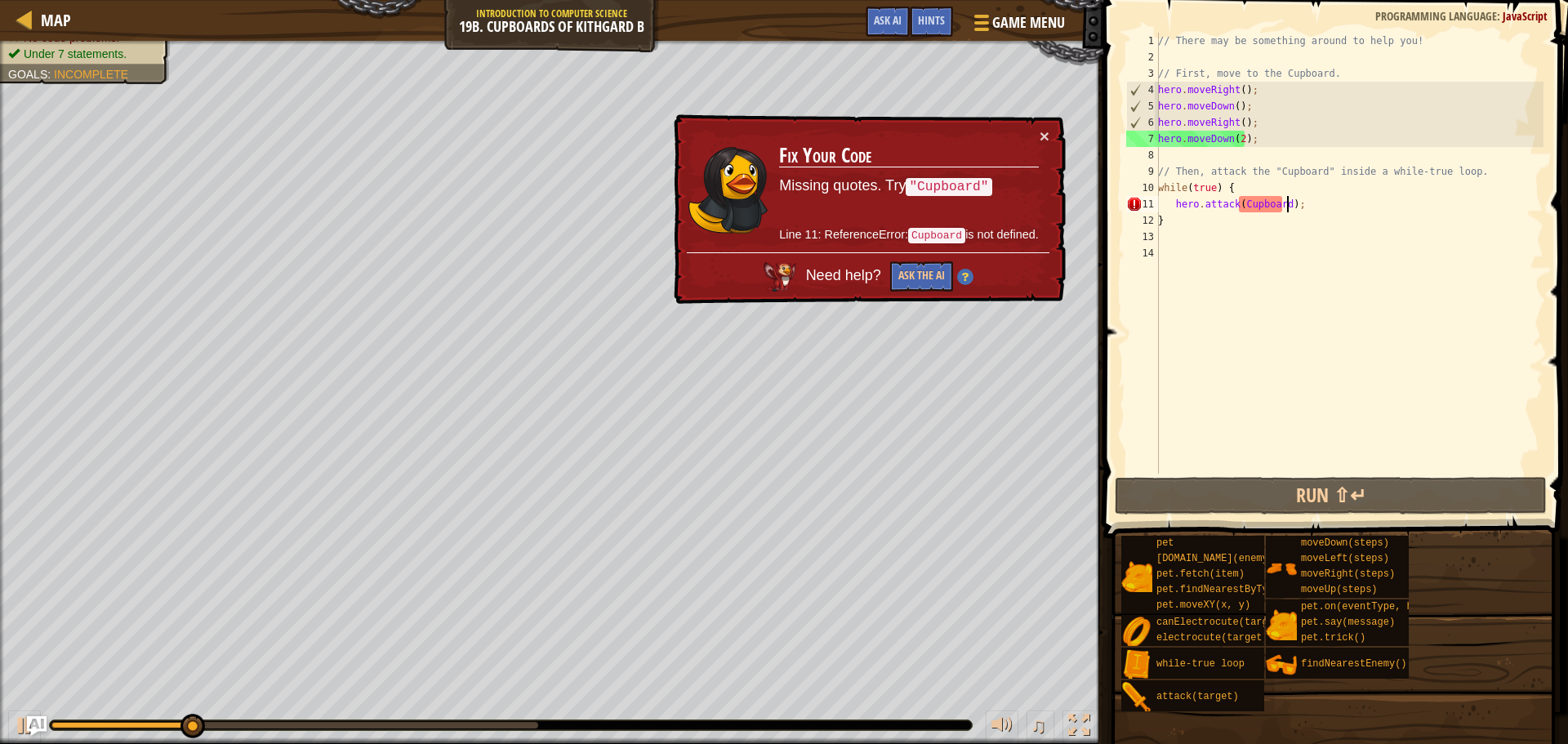
click at [1288, 201] on div "// There may be something around to help you! // First, move to the Cupboard. h…" at bounding box center [1350, 269] width 389 height 474
click at [1283, 203] on div "// There may be something around to help you! // First, move to the Cupboard. h…" at bounding box center [1350, 269] width 389 height 474
click at [1238, 204] on div "// There may be something around to help you! // First, move to the Cupboard. h…" at bounding box center [1350, 269] width 389 height 474
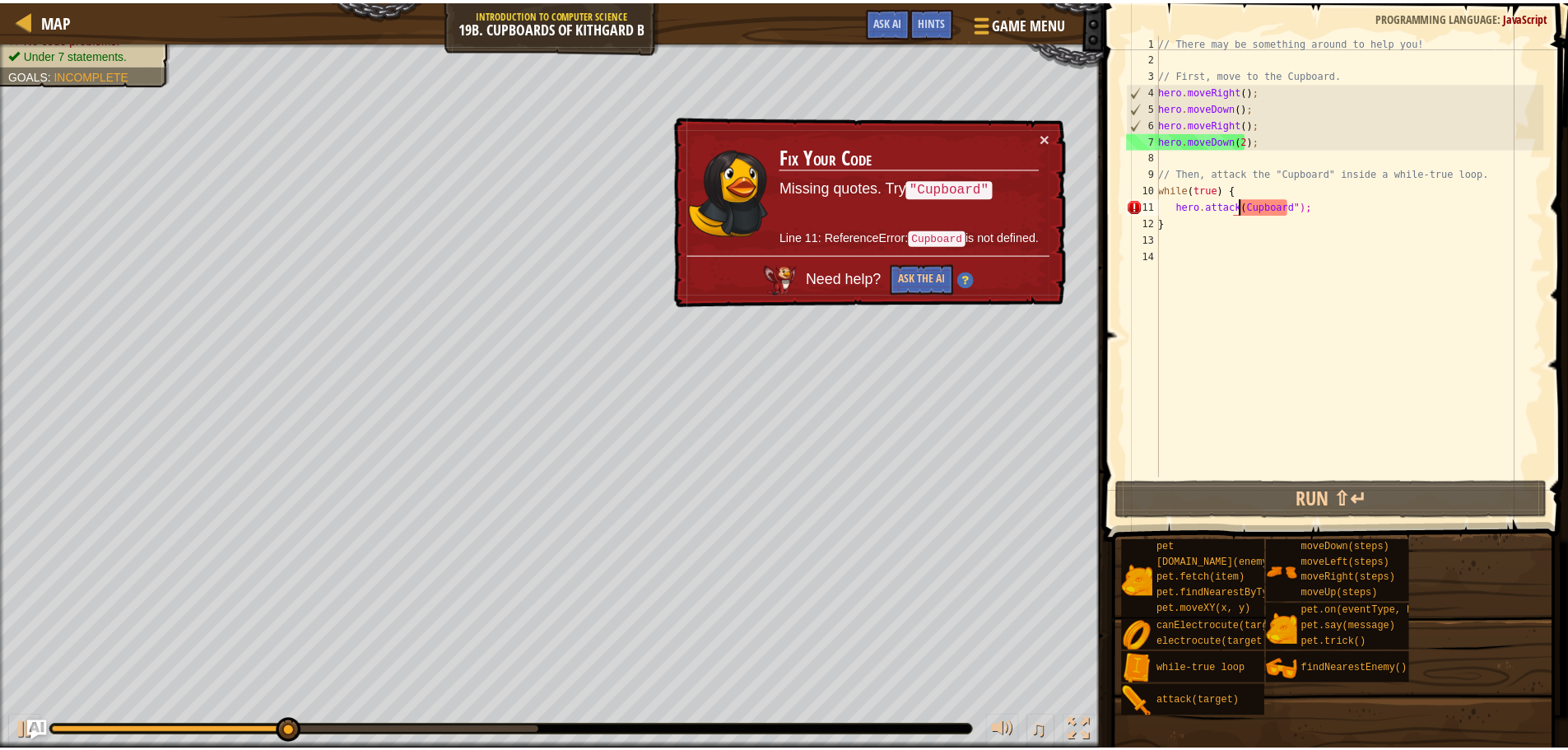
scroll to position [8, 7]
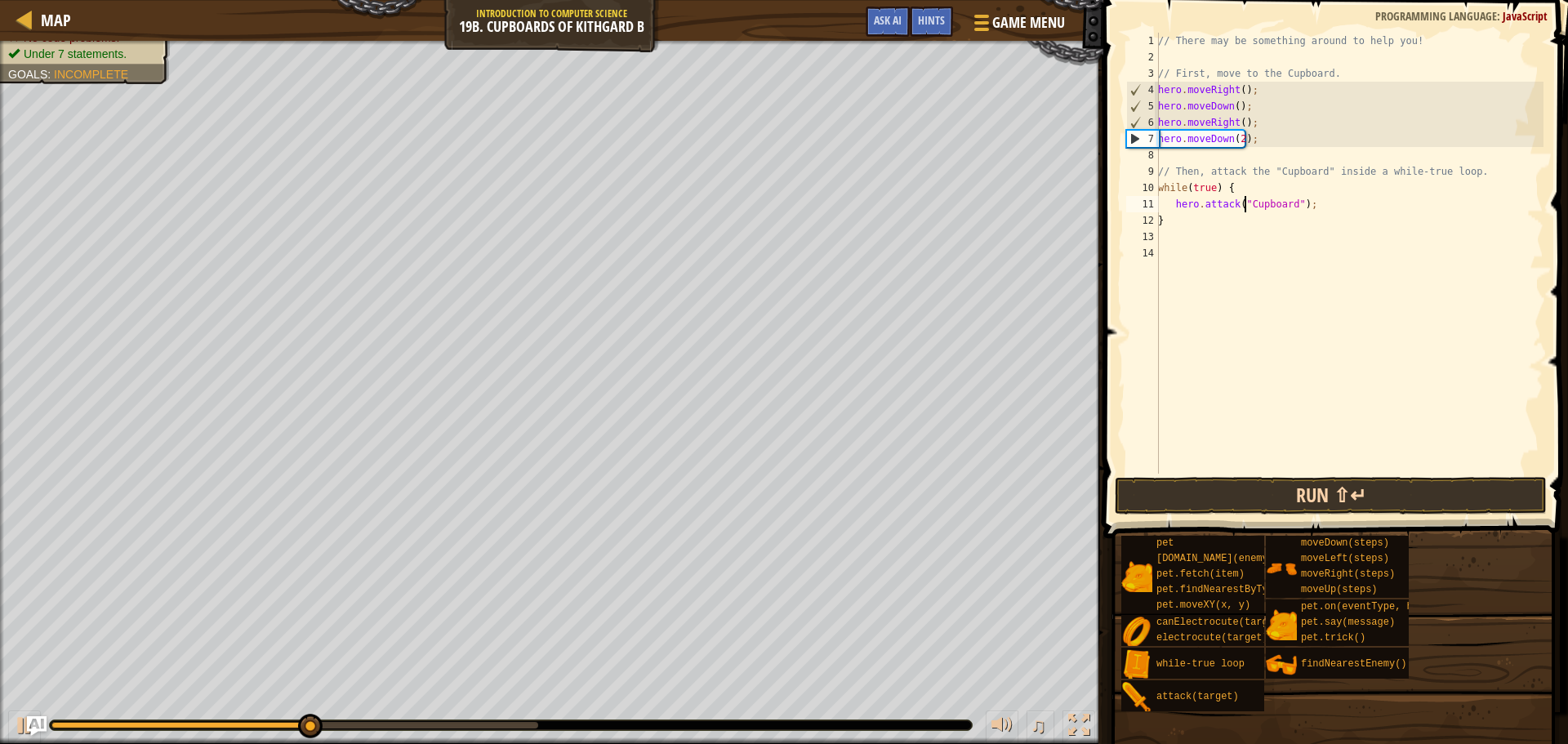
type textarea "hero.attack("Cupboard");"
click at [1291, 497] on button "Run ⇧↵" at bounding box center [1331, 495] width 432 height 38
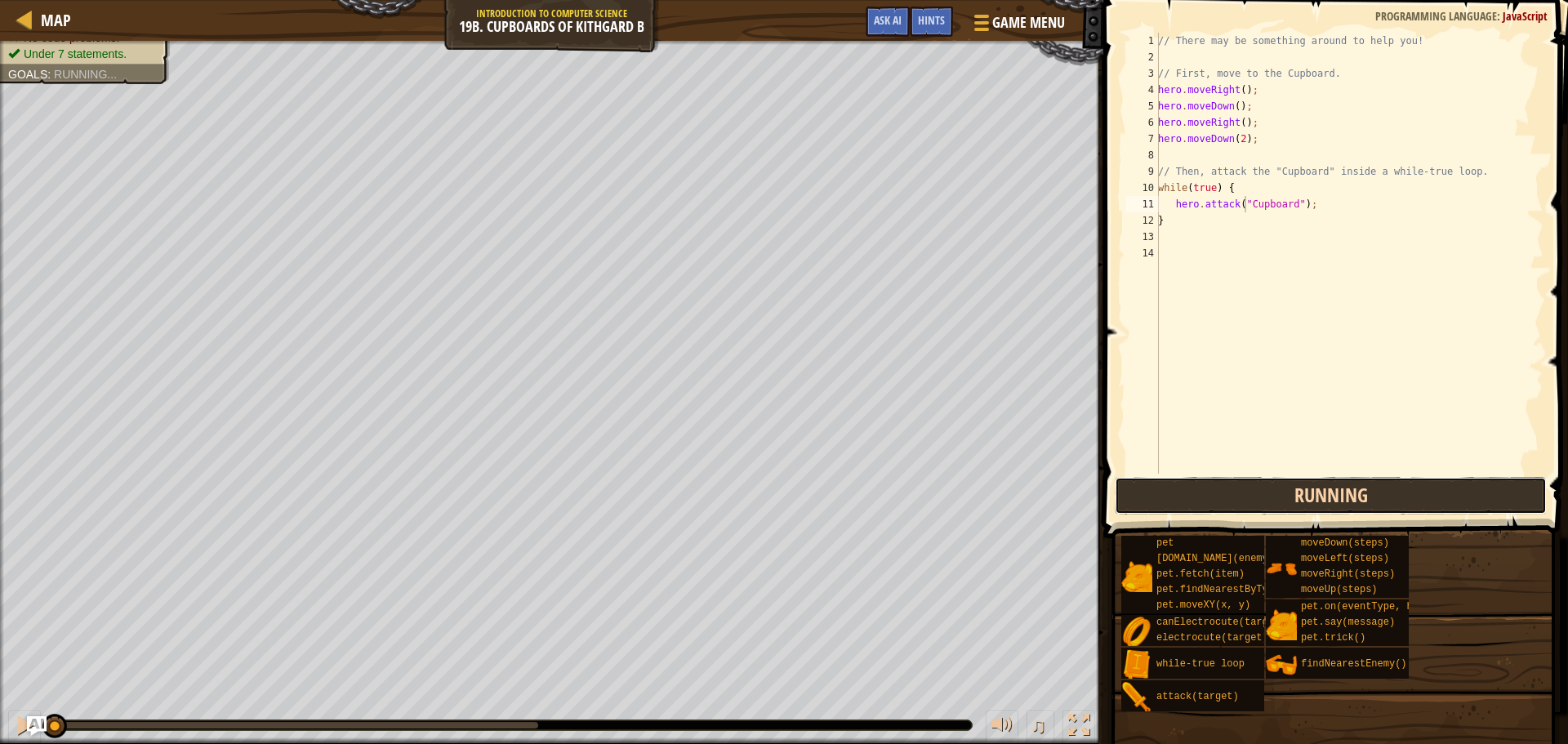
click at [1291, 497] on button "Running" at bounding box center [1331, 495] width 432 height 38
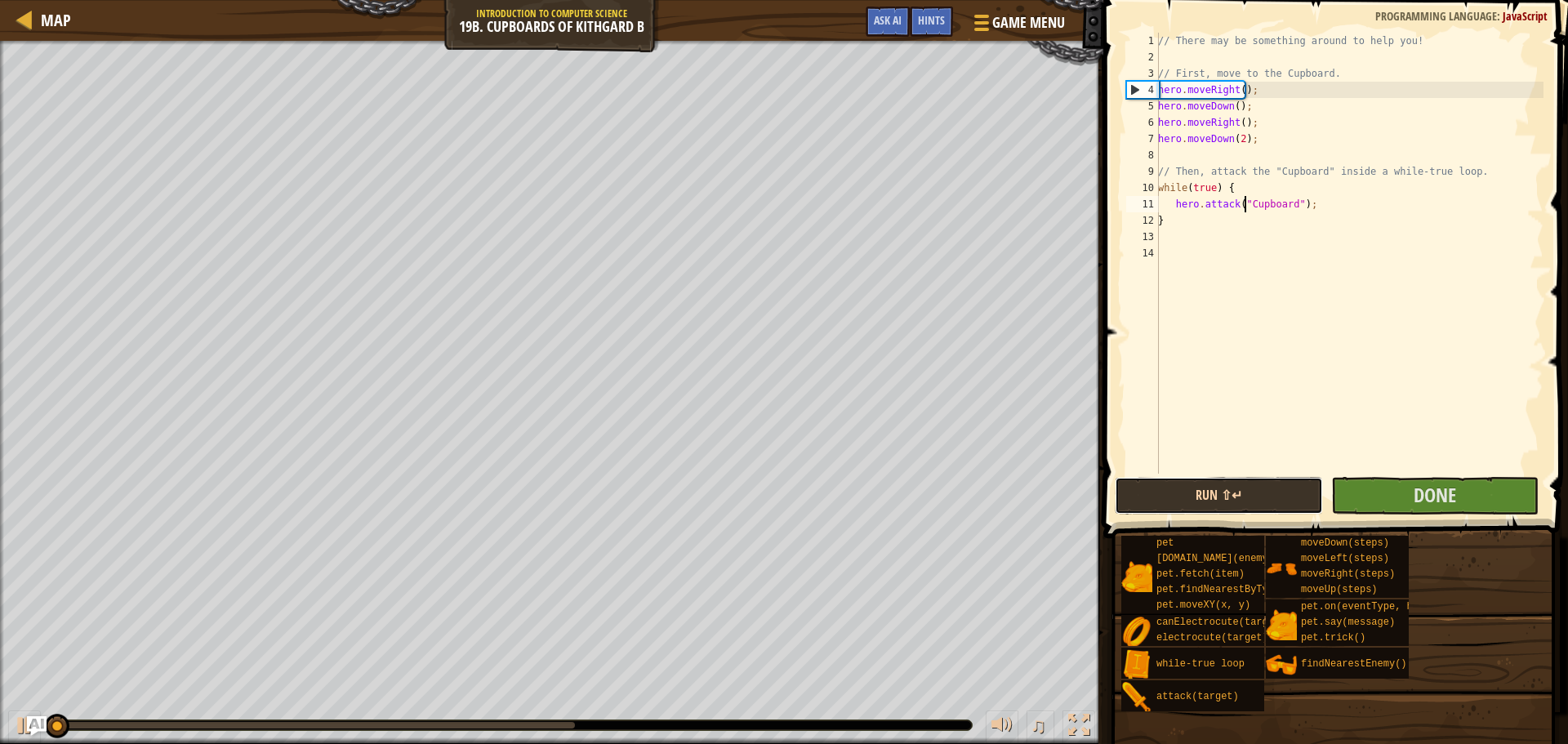
click at [1291, 497] on button "Run ⇧↵" at bounding box center [1219, 495] width 207 height 38
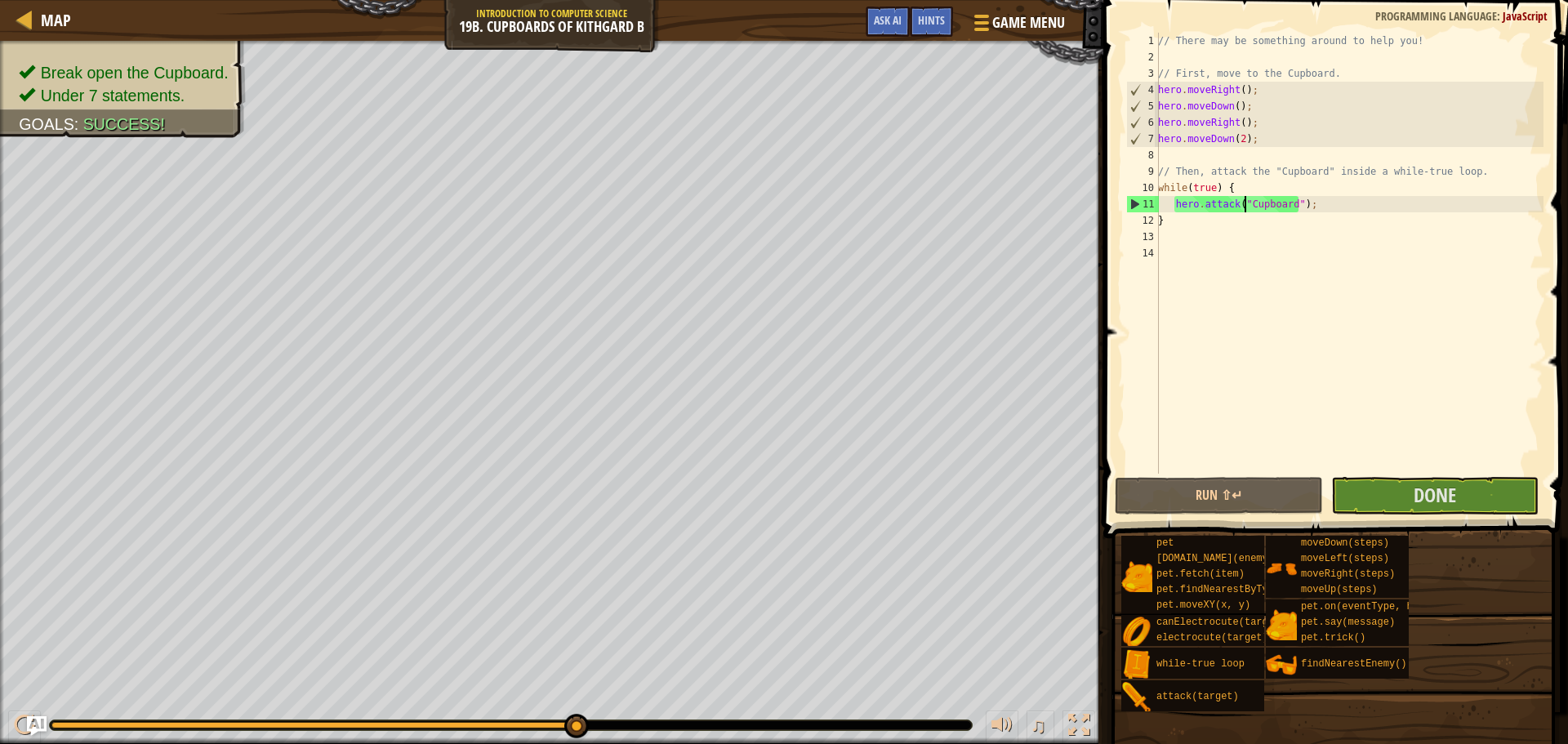
drag, startPoint x: 81, startPoint y: 720, endPoint x: 776, endPoint y: 719, distance: 695.0
click at [776, 719] on div "♫" at bounding box center [552, 720] width 1103 height 49
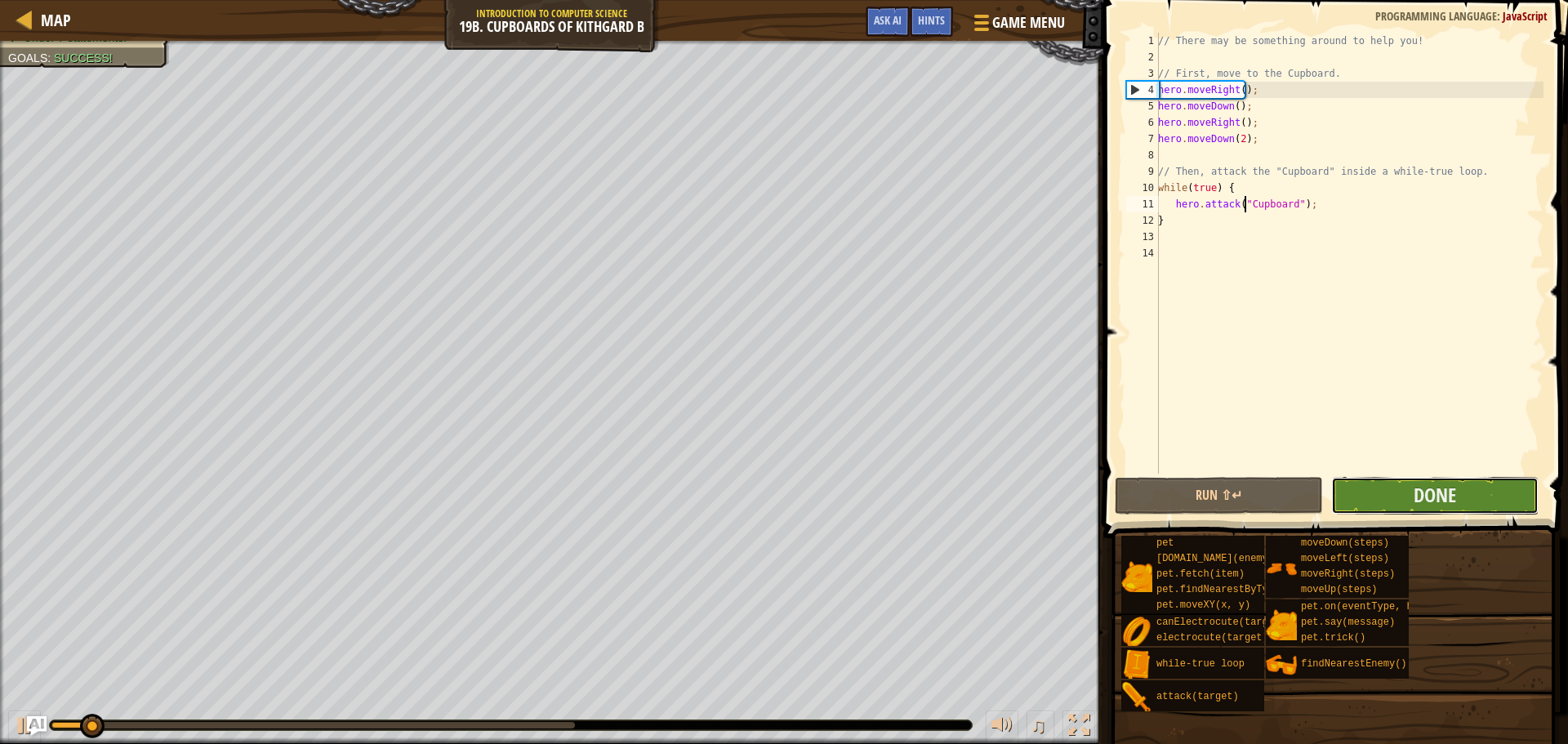
click at [1409, 491] on button "Done" at bounding box center [1435, 495] width 207 height 38
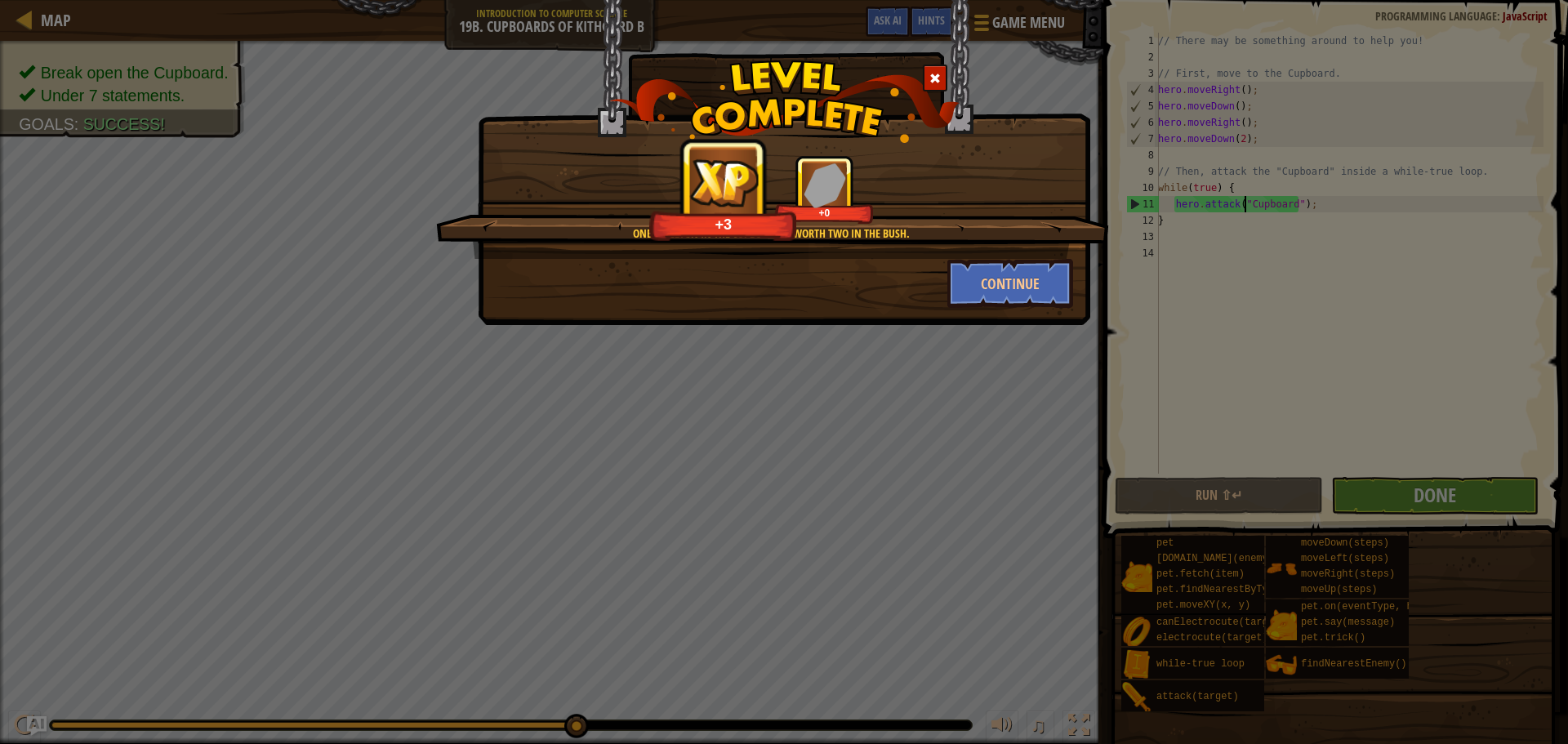
click at [944, 260] on div "Continue" at bounding box center [1011, 283] width 151 height 49
click at [988, 281] on button "Continue" at bounding box center [1011, 283] width 126 height 49
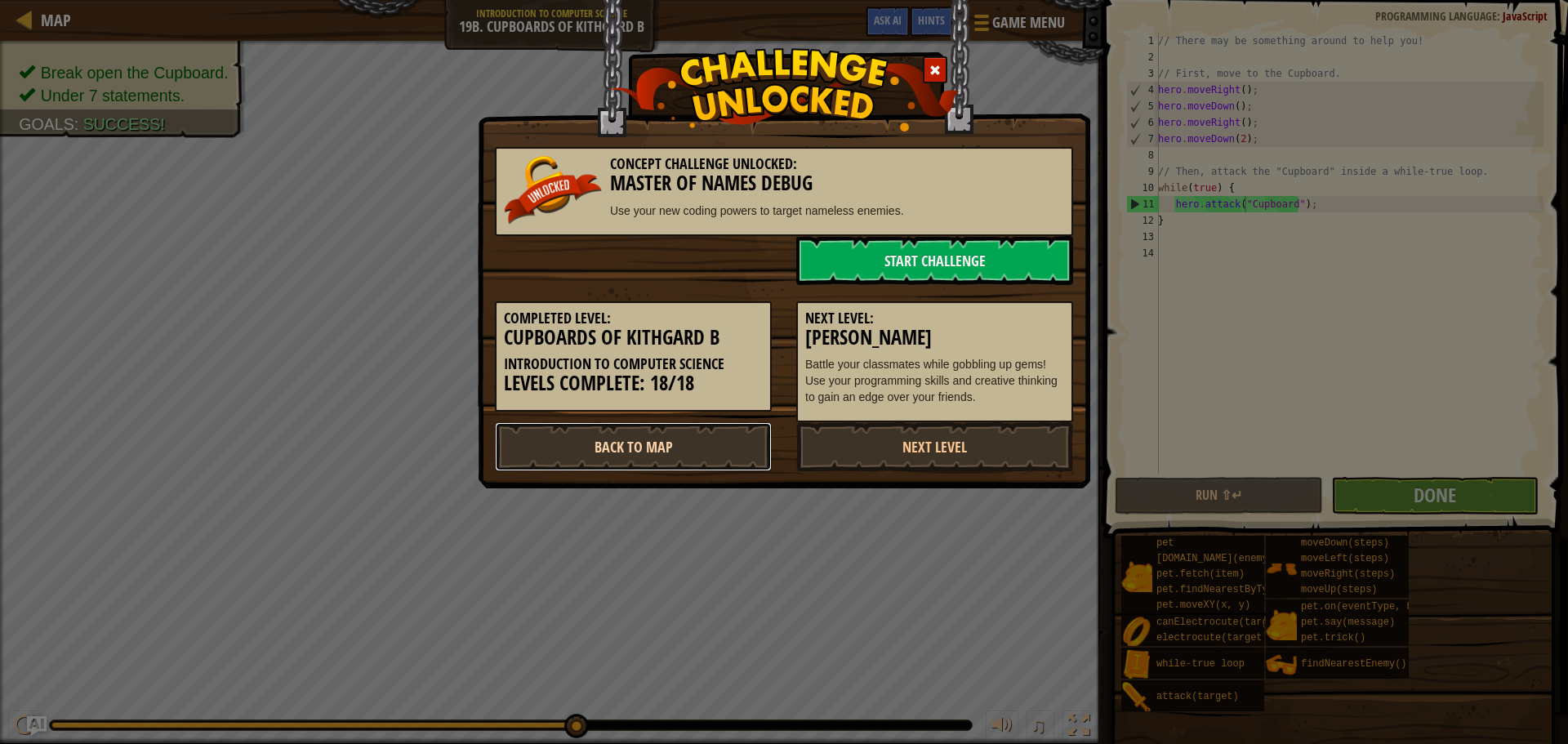
click at [669, 454] on link "Back to Map" at bounding box center [633, 446] width 277 height 49
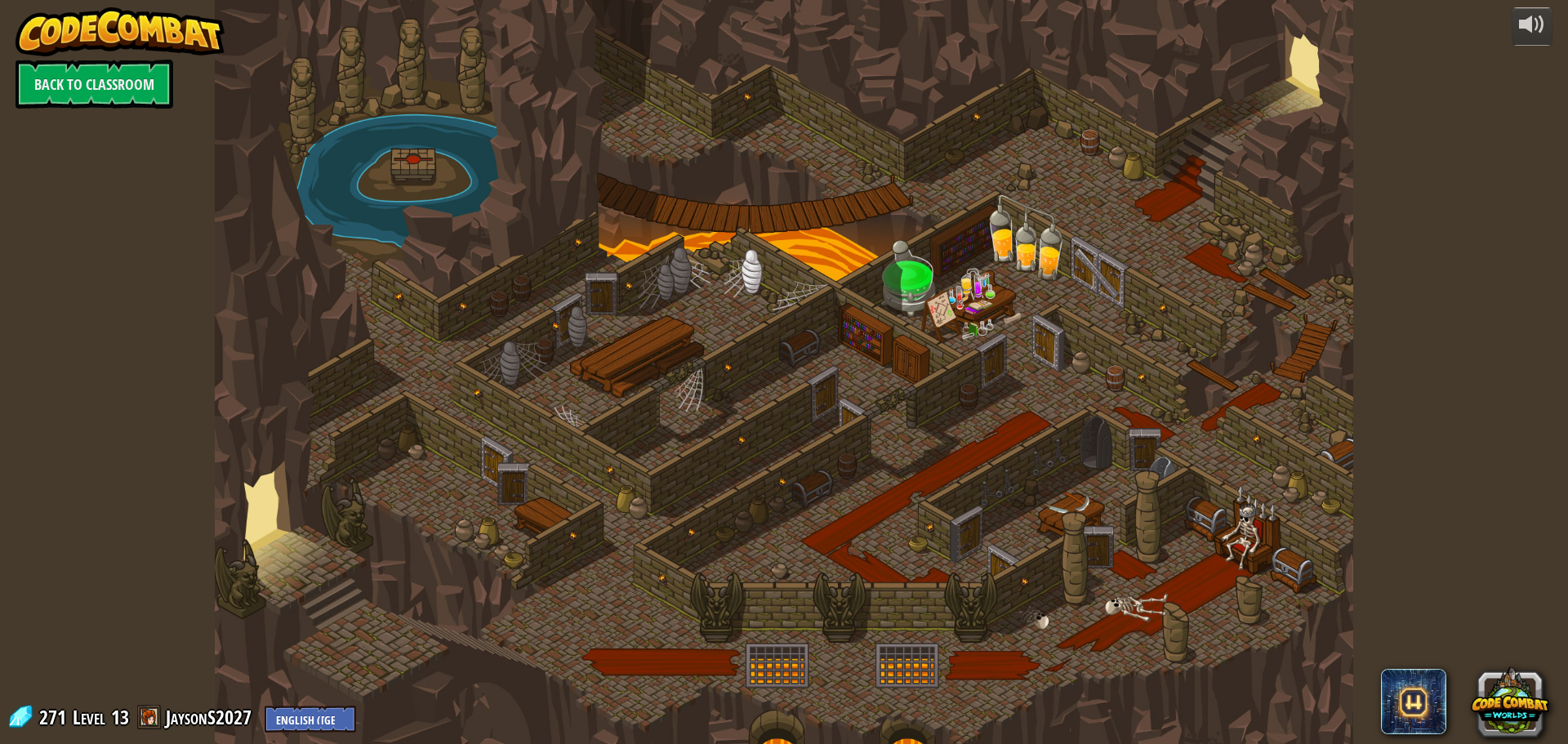
click at [839, 272] on div at bounding box center [784, 372] width 1139 height 744
click at [163, 462] on div "powered by Back to Classroom 271 Level 13 JaysonS2027 English ([GEOGRAPHIC_DATA…" at bounding box center [784, 372] width 1568 height 744
click at [403, 215] on div at bounding box center [784, 372] width 1139 height 744
click at [134, 87] on link "Back to Classroom" at bounding box center [93, 84] width 157 height 49
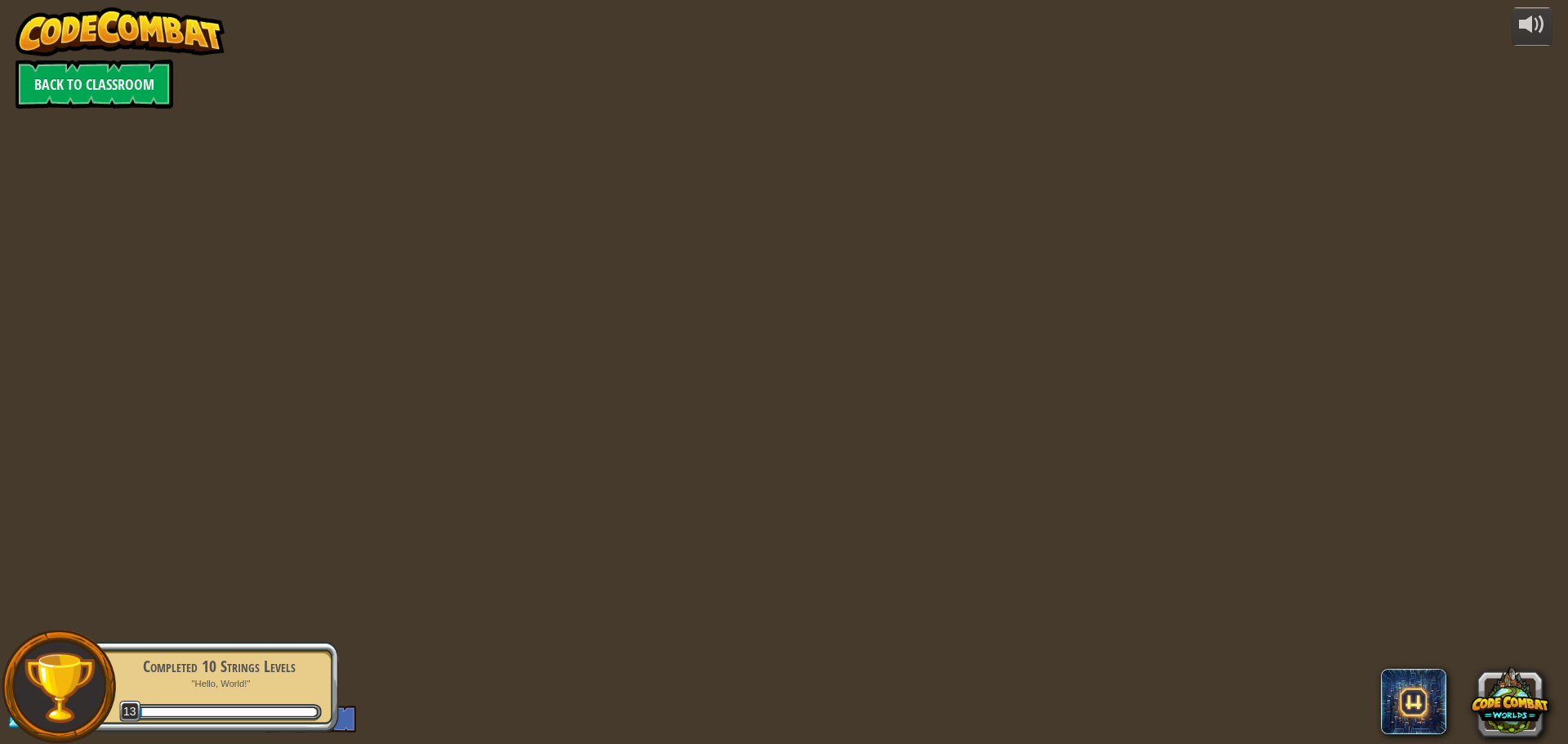
click at [645, 320] on div "powered by Back to Classroom 271 Level 13 JaysonS2027 English ([GEOGRAPHIC_DATA…" at bounding box center [784, 372] width 1568 height 744
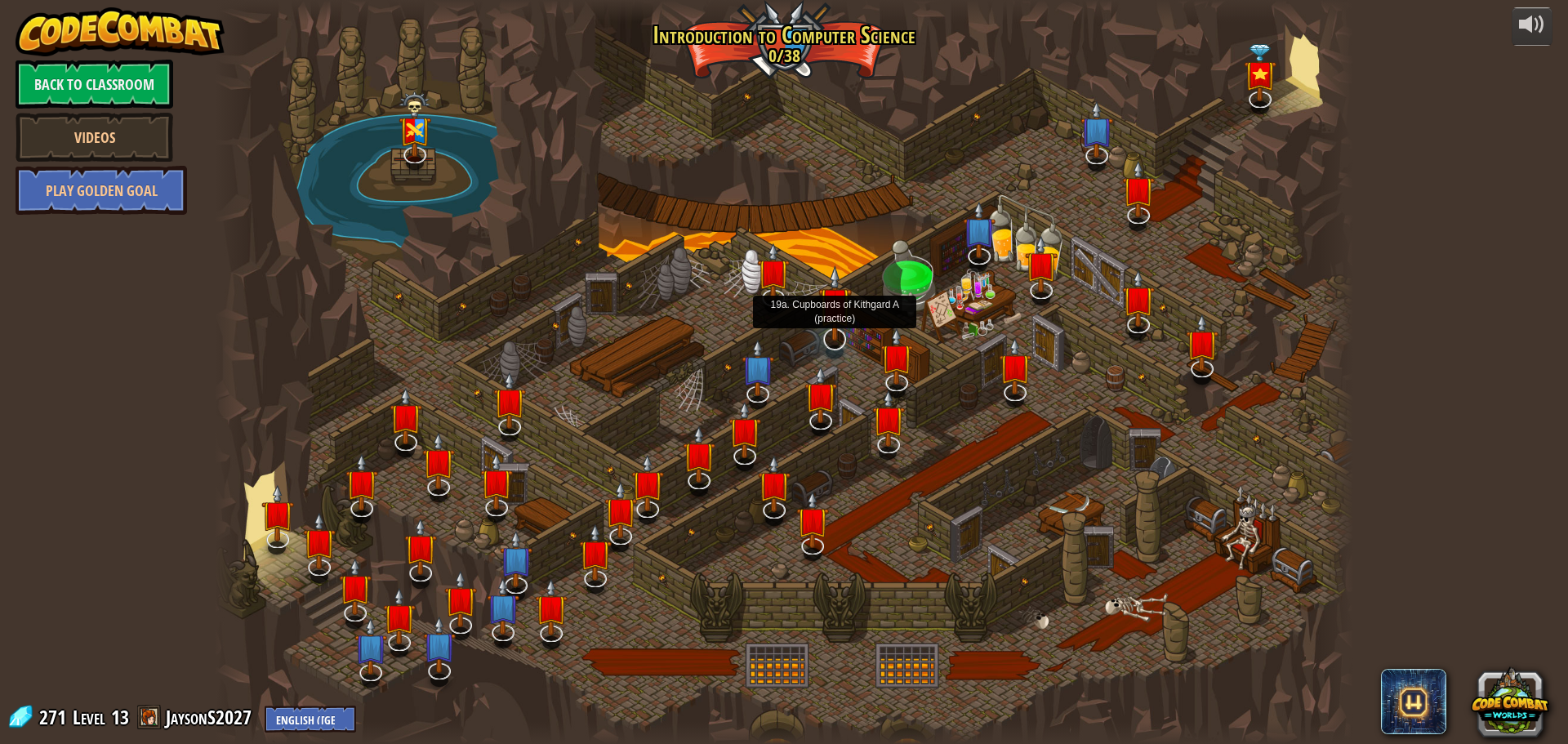
click at [825, 337] on img at bounding box center [835, 303] width 34 height 76
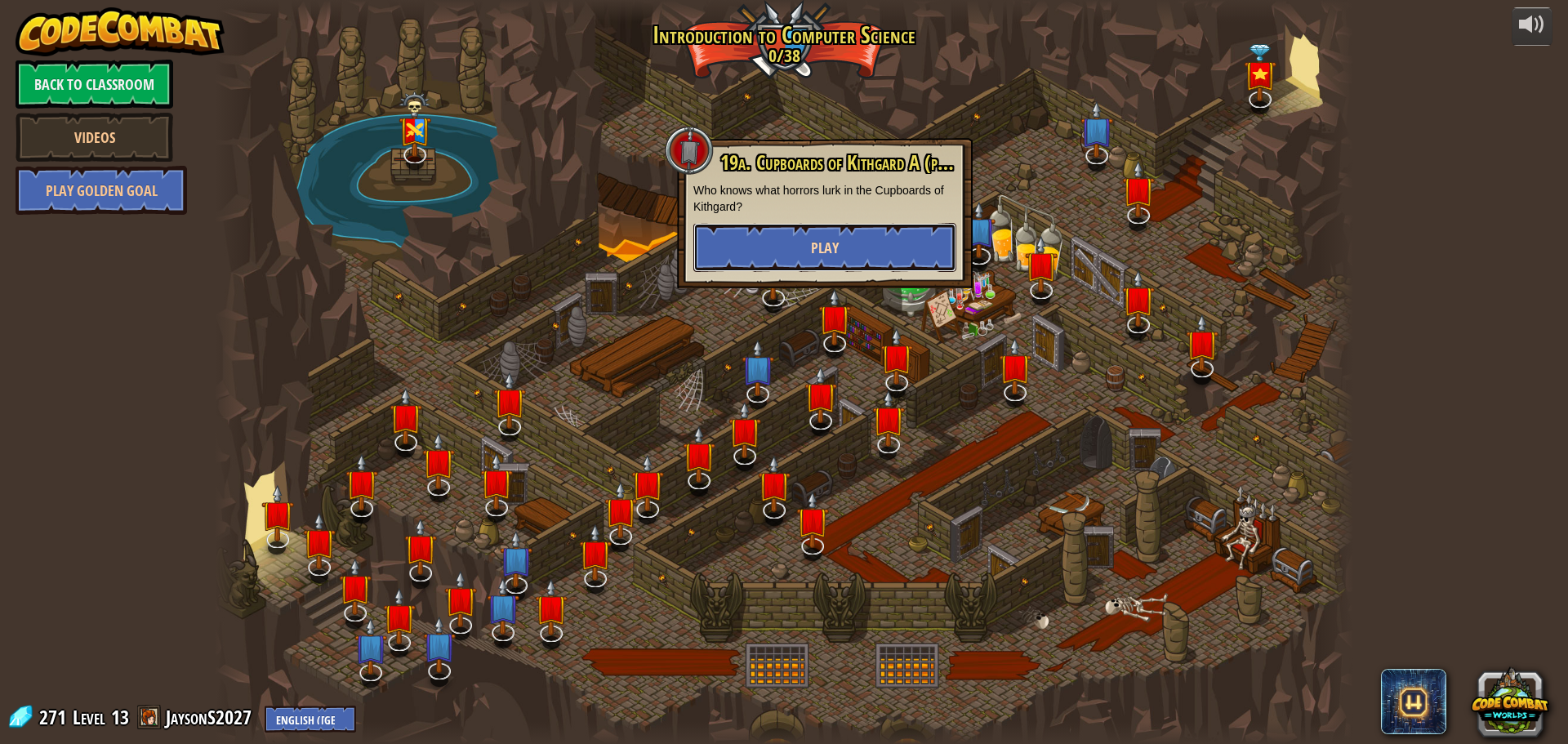
click at [826, 245] on span "Play" at bounding box center [824, 247] width 28 height 20
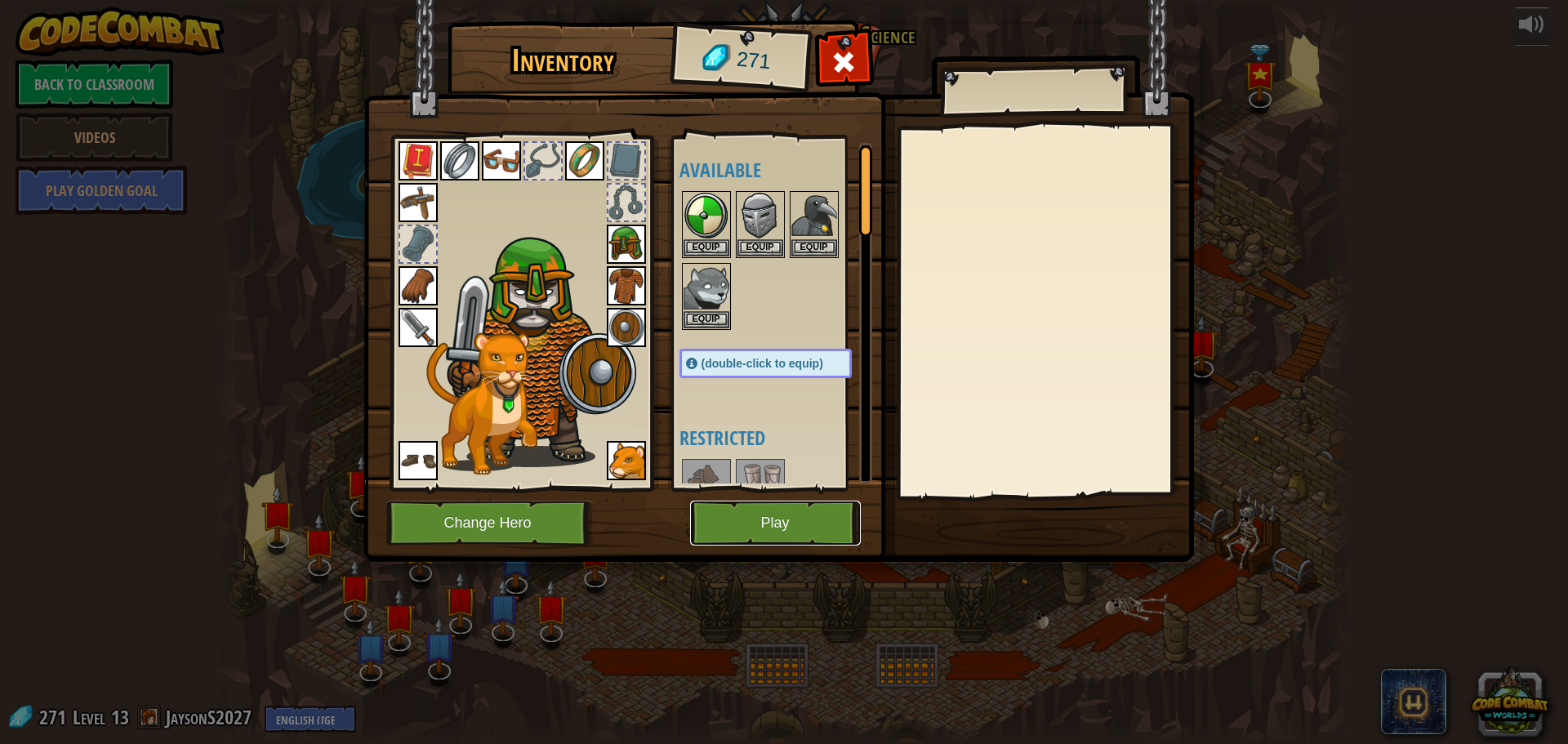
click at [756, 510] on button "Play" at bounding box center [776, 523] width 171 height 45
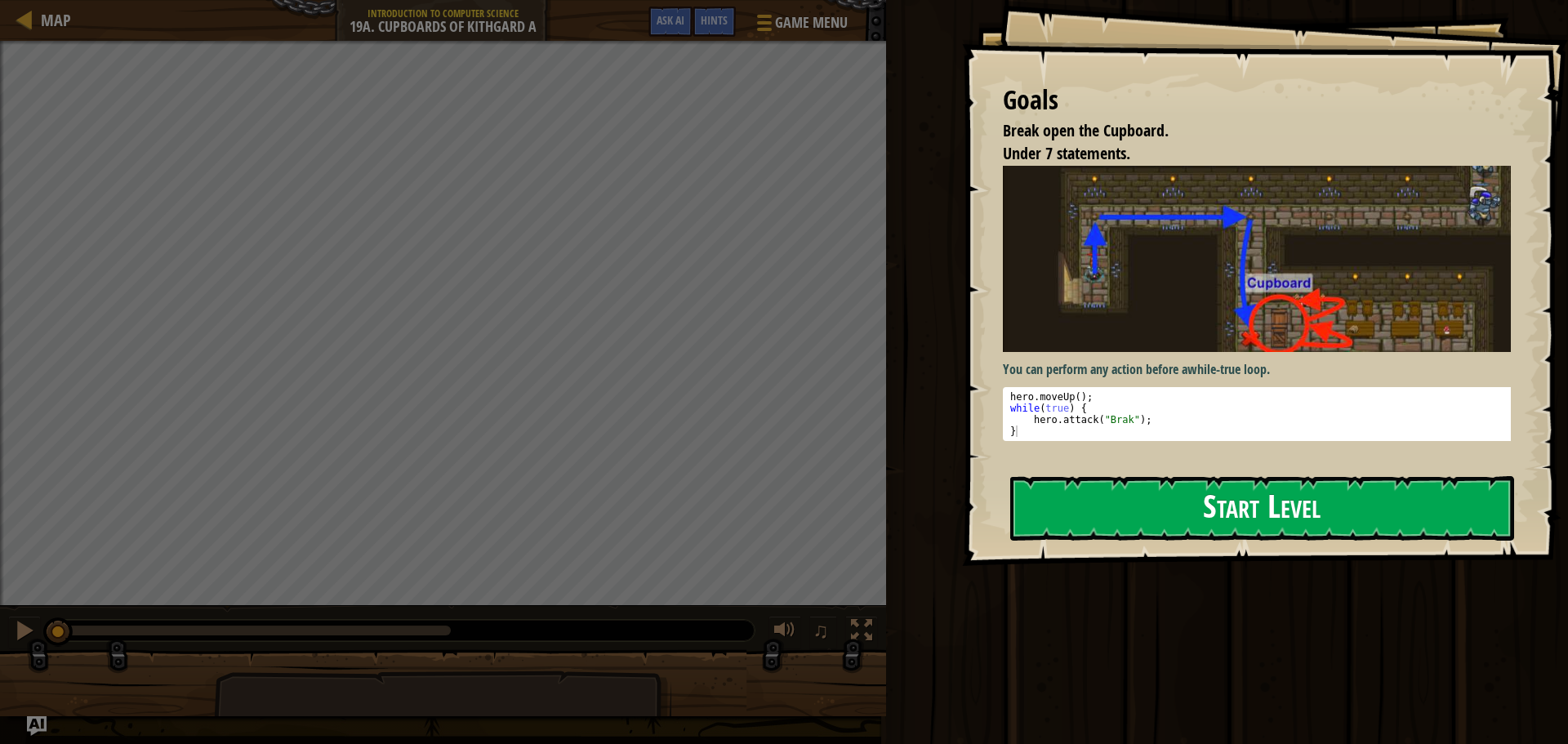
click at [1241, 486] on button "Start Level" at bounding box center [1262, 508] width 504 height 65
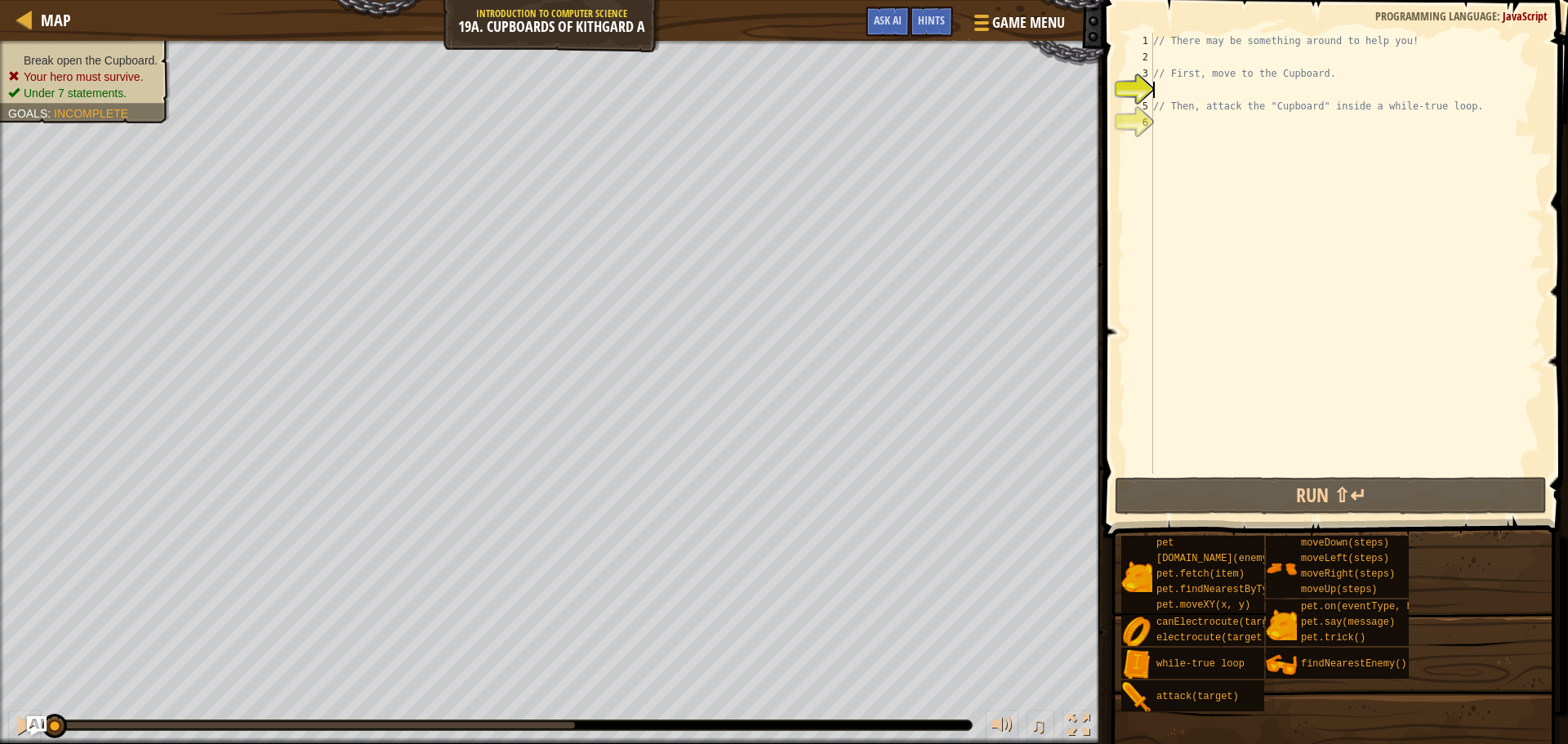
type textarea "h"
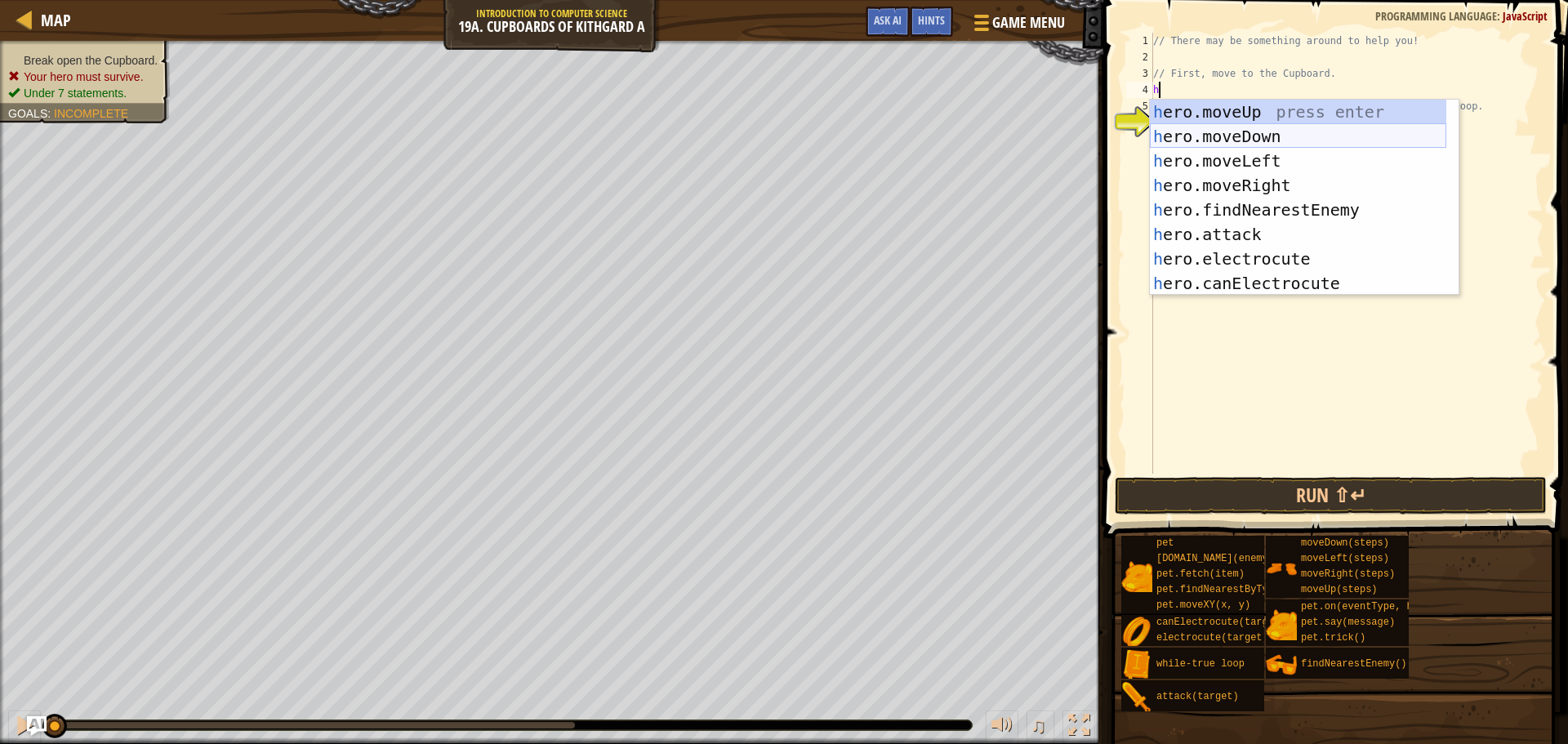
click at [1225, 133] on div "h ero.moveUp press enter h ero.moveDown press enter h ero.moveLeft press enter …" at bounding box center [1299, 221] width 296 height 245
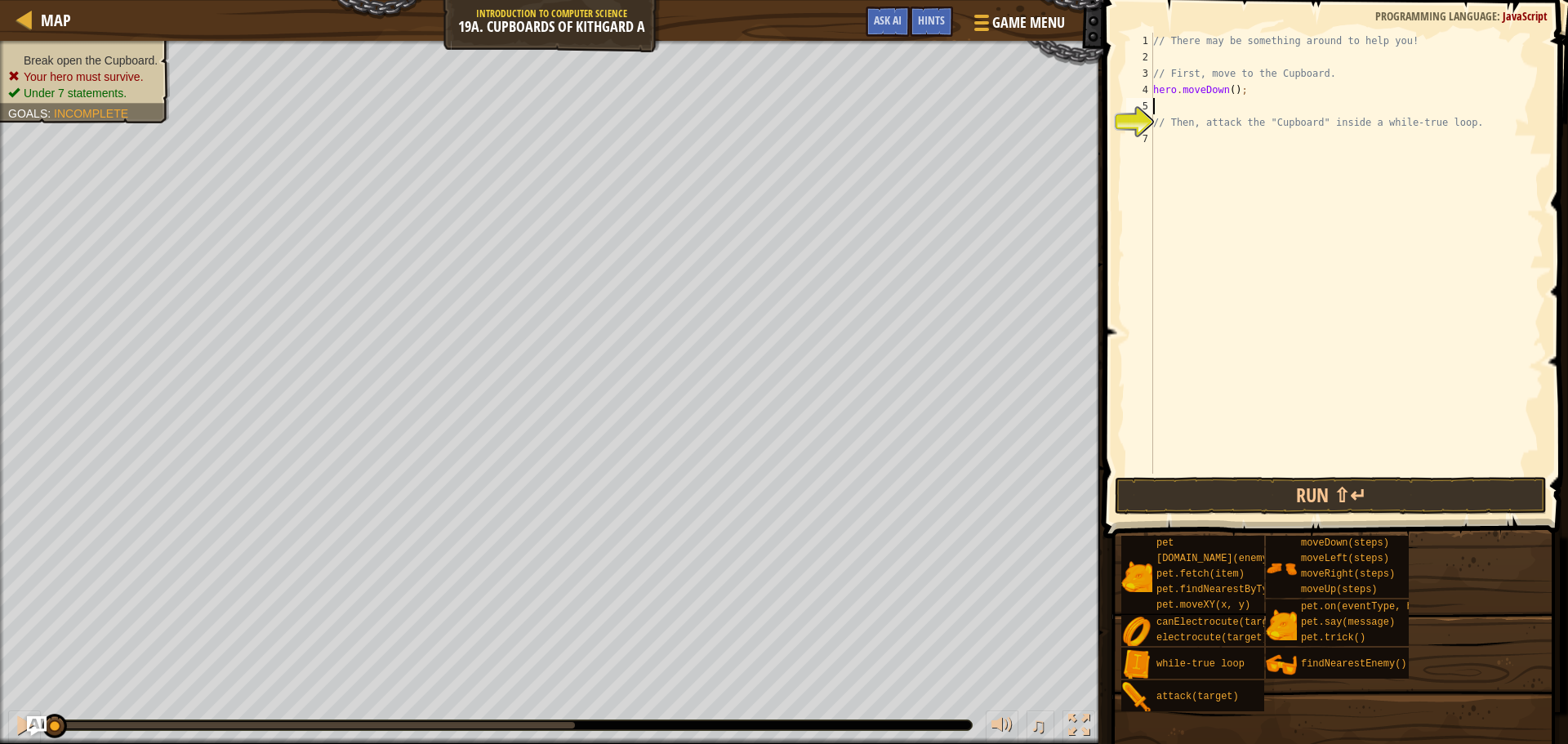
type textarea "h"
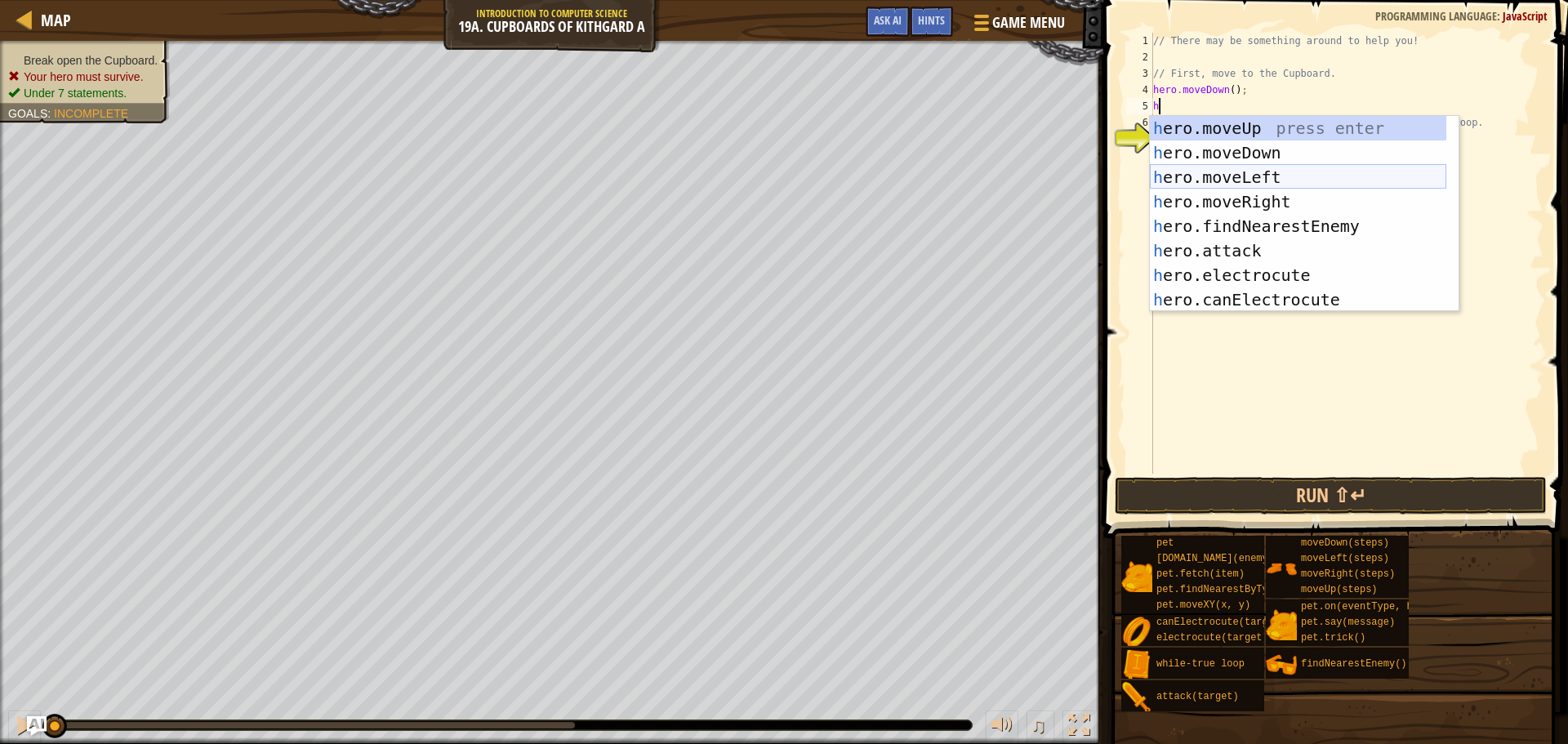
click at [1215, 180] on div "h ero.moveUp press enter h ero.moveDown press enter h ero.moveLeft press enter …" at bounding box center [1299, 238] width 296 height 245
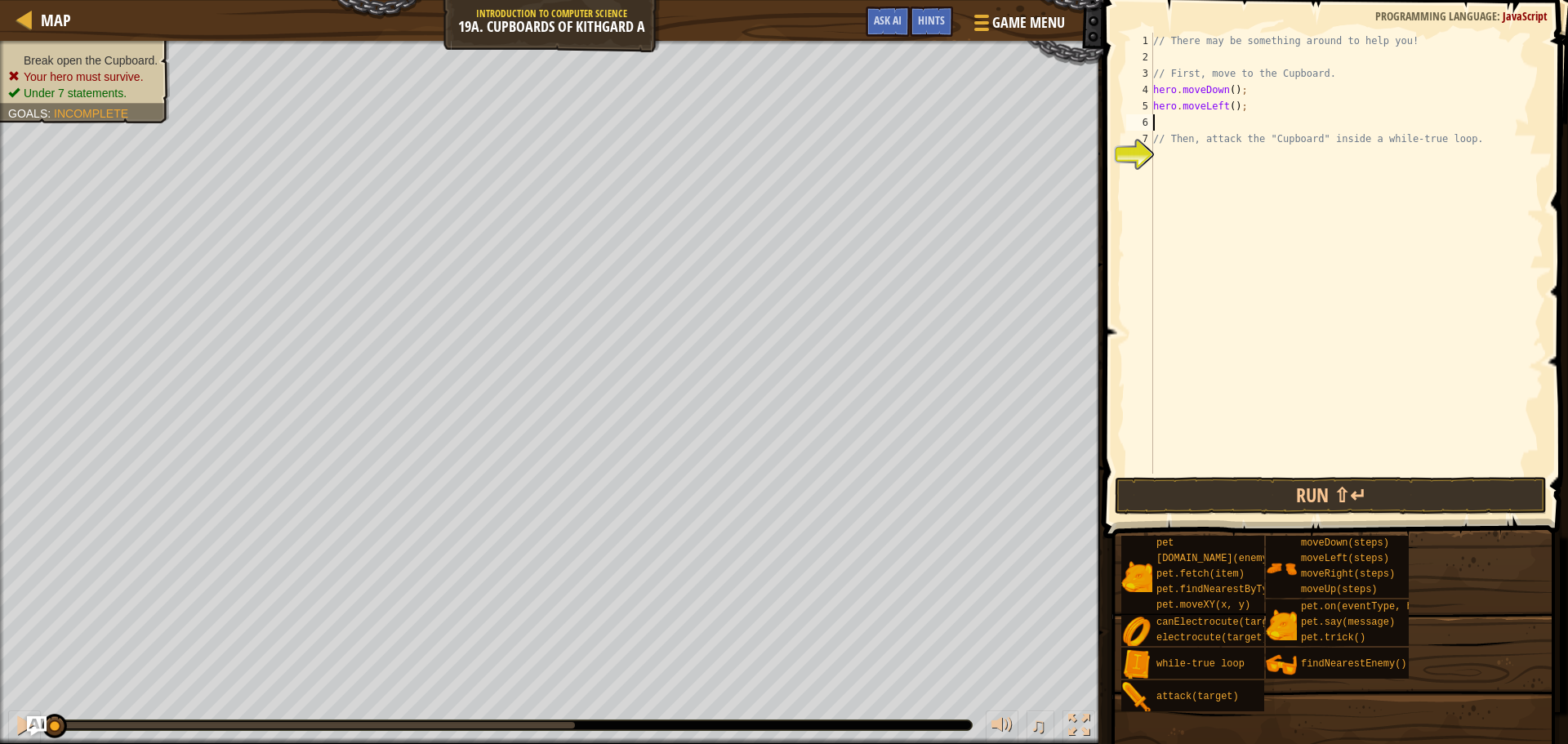
click at [1226, 109] on div "// There may be something around to help you! // First, move to the Cupboard. h…" at bounding box center [1347, 269] width 394 height 474
type textarea "hero.moveLeft(2);"
click at [1217, 120] on div "// There may be something around to help you! // First, move to the Cupboard. h…" at bounding box center [1347, 269] width 394 height 474
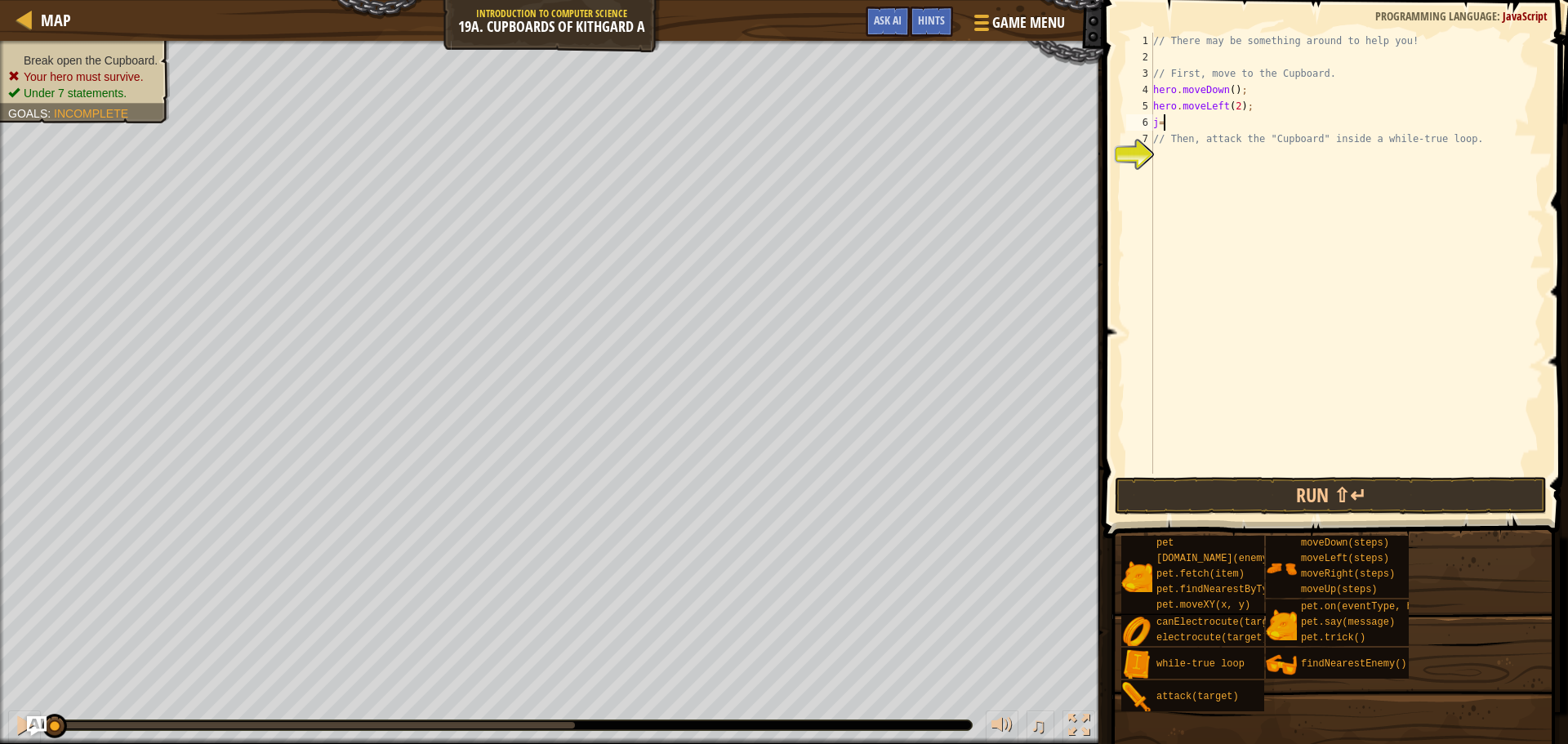
type textarea "j"
type textarea "h"
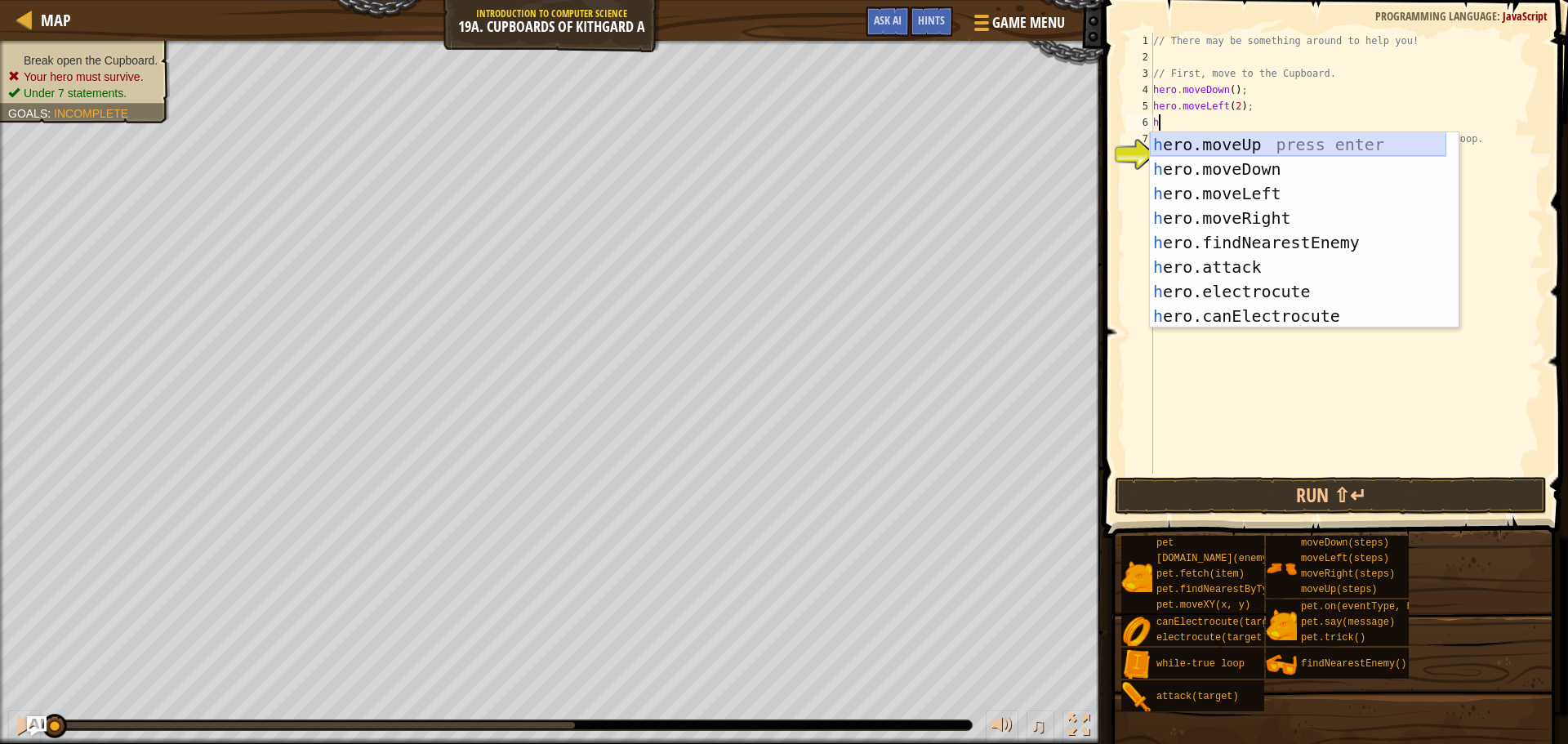
click at [1219, 145] on div "h ero.moveUp press enter h ero.moveDown press enter h ero.moveLeft press enter …" at bounding box center [1299, 254] width 296 height 245
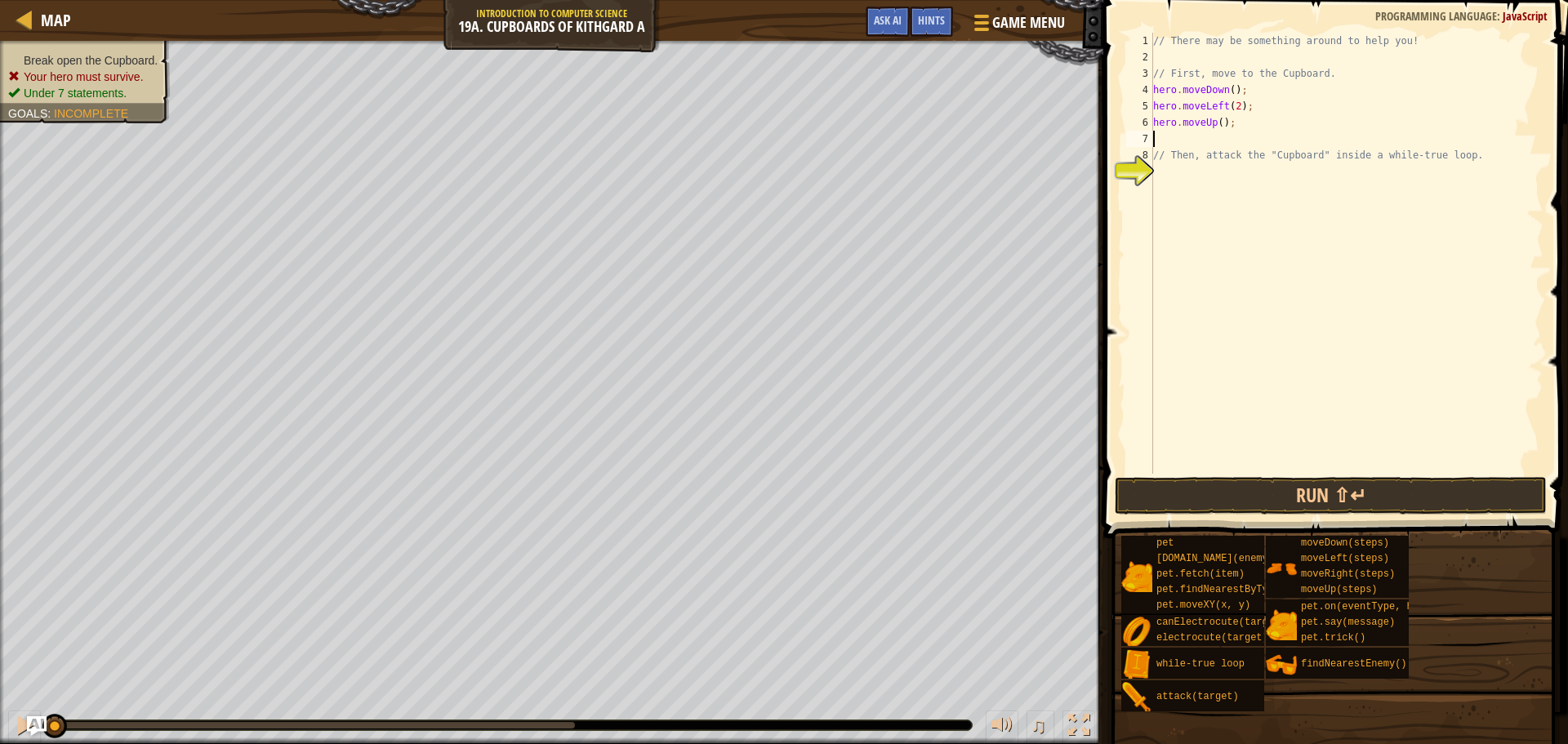
click at [1215, 120] on div "// There may be something around to help you! // First, move to the Cupboard. h…" at bounding box center [1347, 269] width 394 height 474
type textarea "hero.moveUp(3);"
click at [1229, 172] on div "// There may be something around to help you! // First, move to the Cupboard. h…" at bounding box center [1347, 269] width 394 height 474
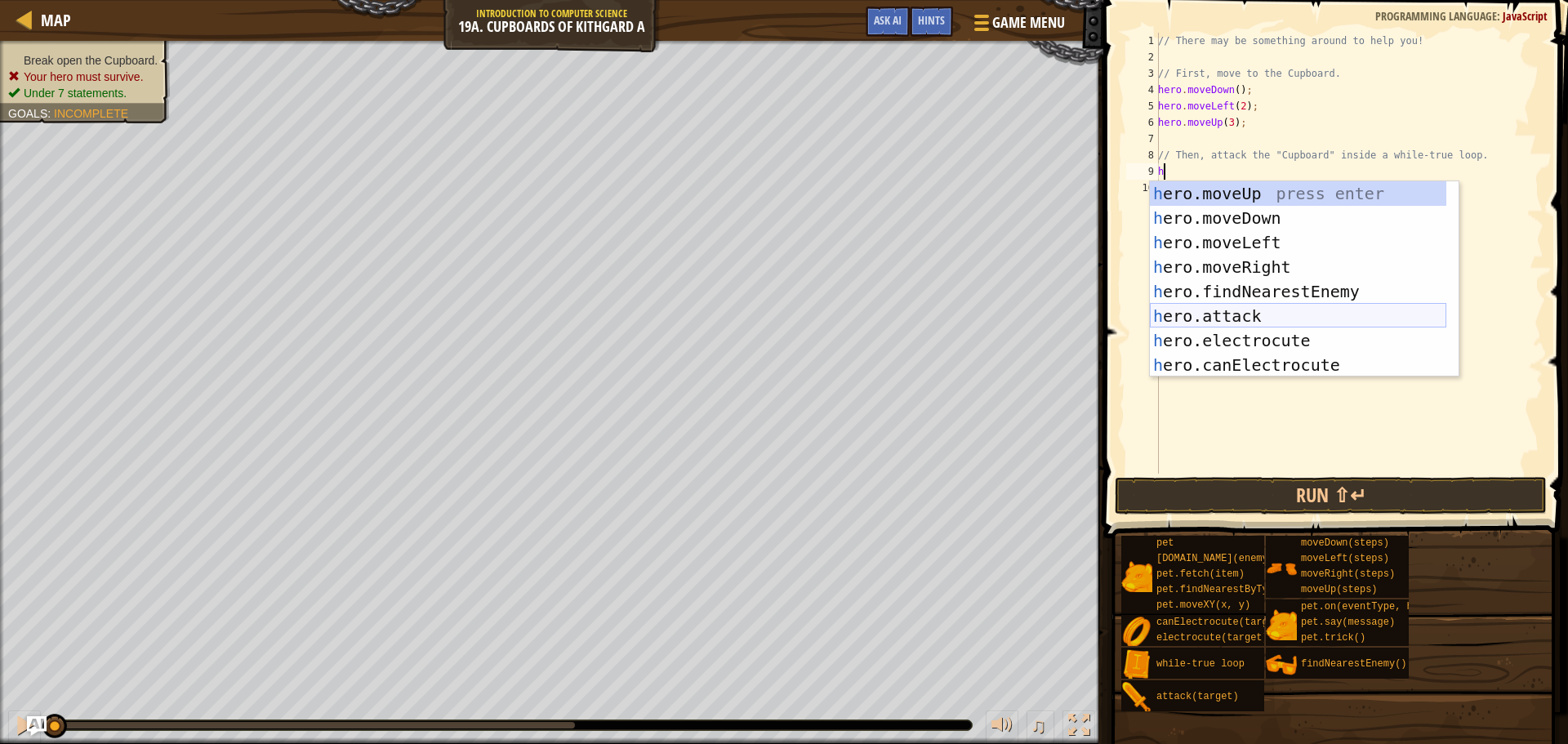
click at [1239, 309] on div "h ero.moveUp press enter h ero.moveDown press enter h ero.moveLeft press enter …" at bounding box center [1299, 303] width 296 height 245
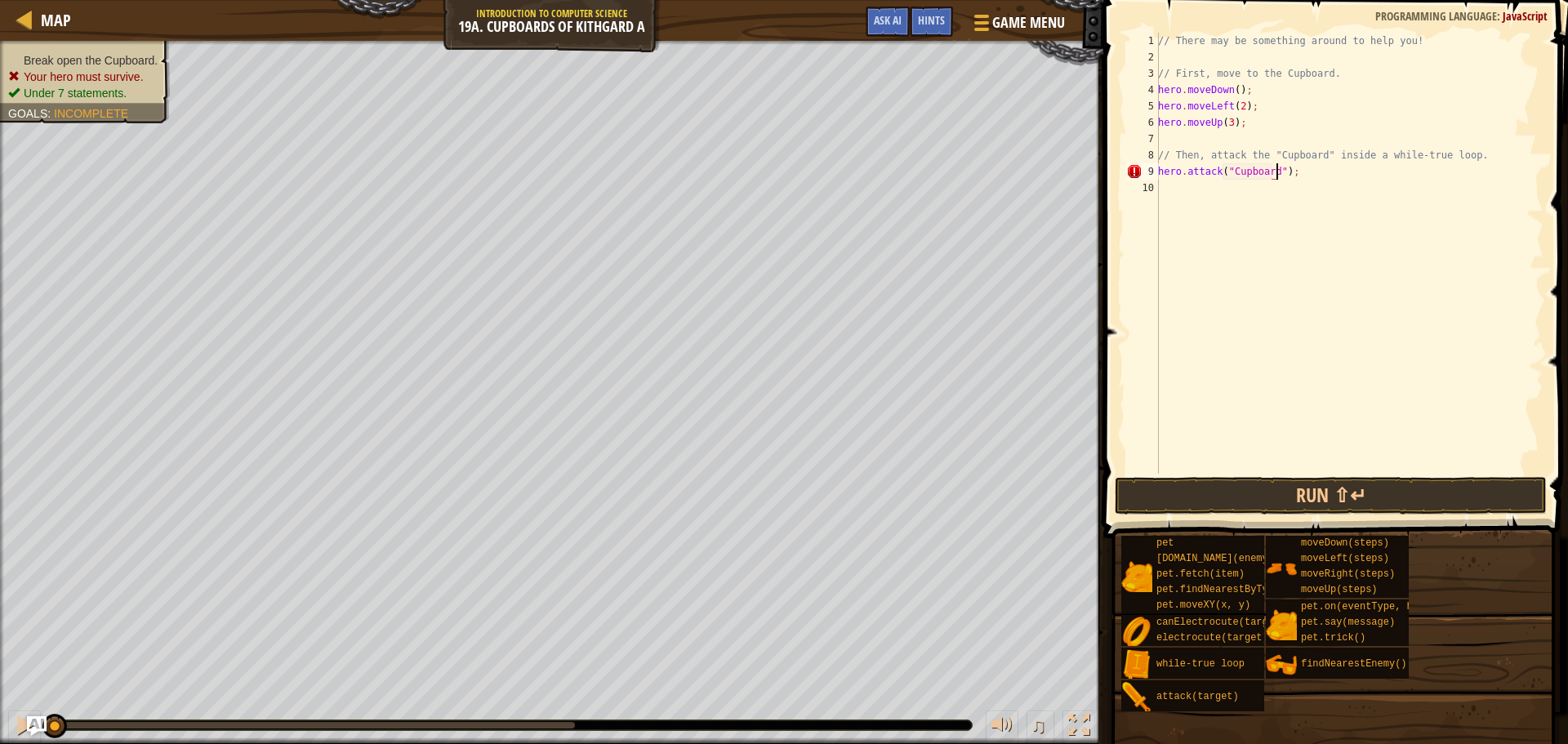
scroll to position [8, 10]
type textarea "hero.attack("Cupboard");"
click at [1224, 496] on button "Run ⇧↵" at bounding box center [1331, 495] width 432 height 38
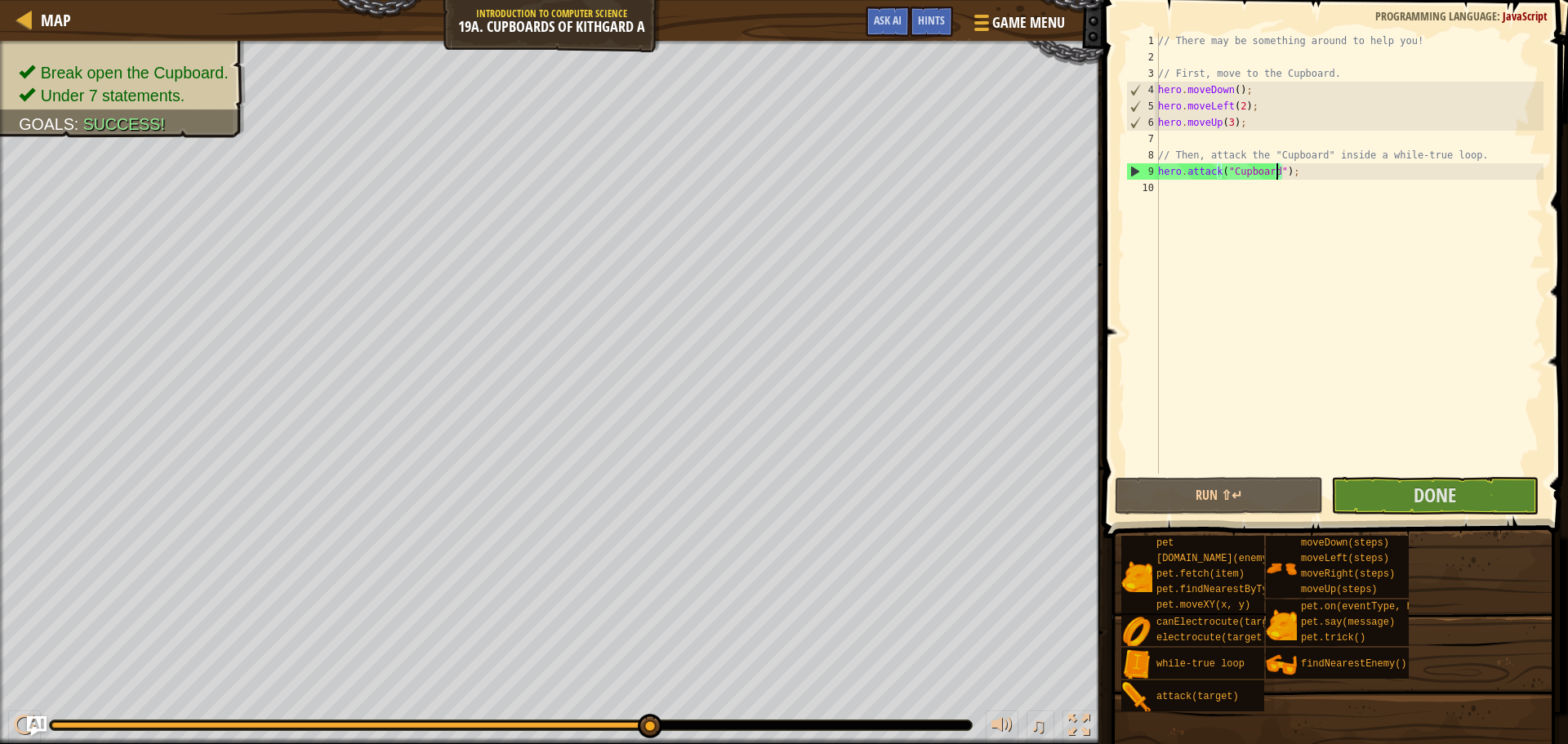
drag, startPoint x: 95, startPoint y: 725, endPoint x: 748, endPoint y: 760, distance: 653.9
click at [748, 0] on html "Map Introduction to Computer Science 19a. Cupboards of Kithgard A Game Menu Don…" at bounding box center [784, 0] width 1568 height 0
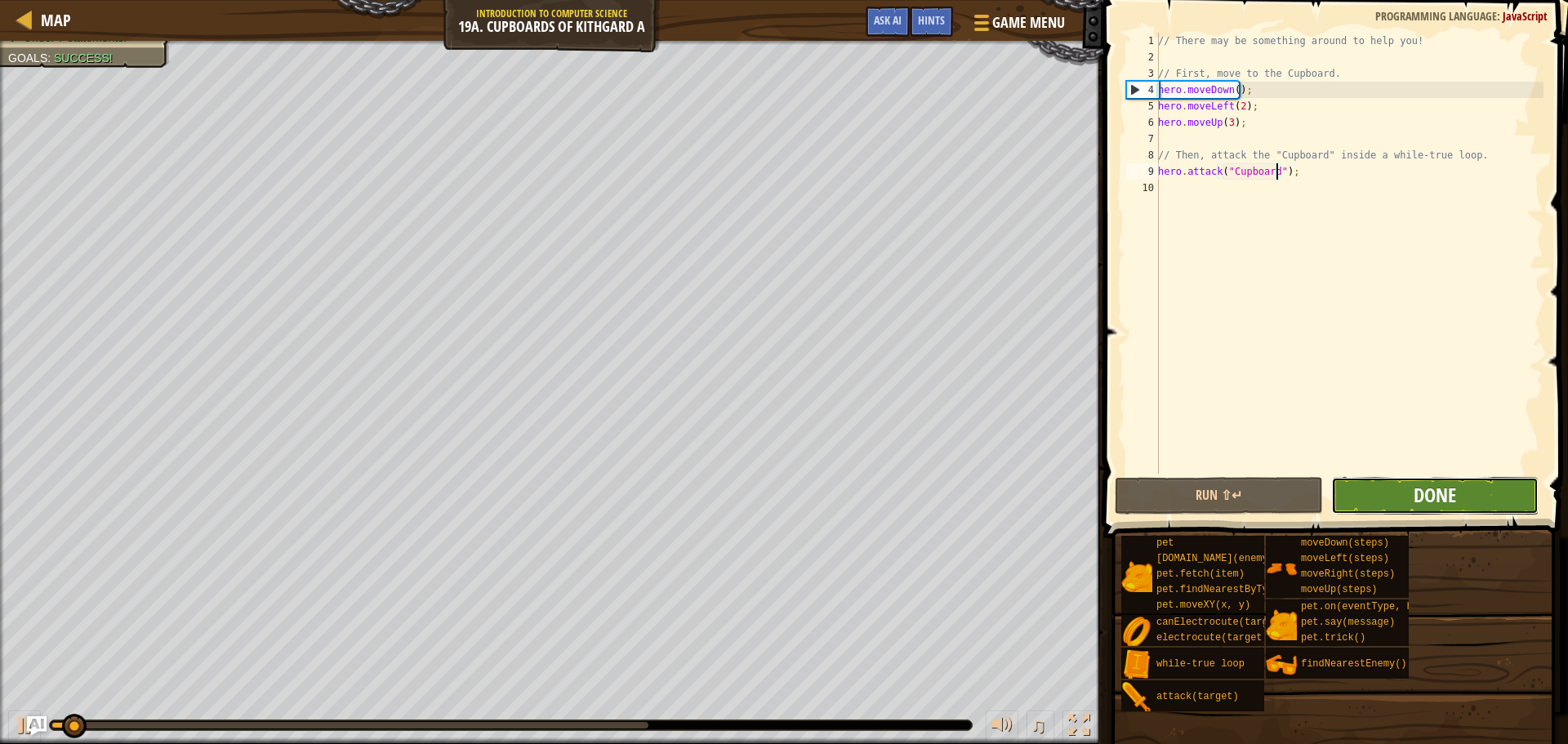
click at [1413, 489] on button "Done" at bounding box center [1435, 495] width 207 height 38
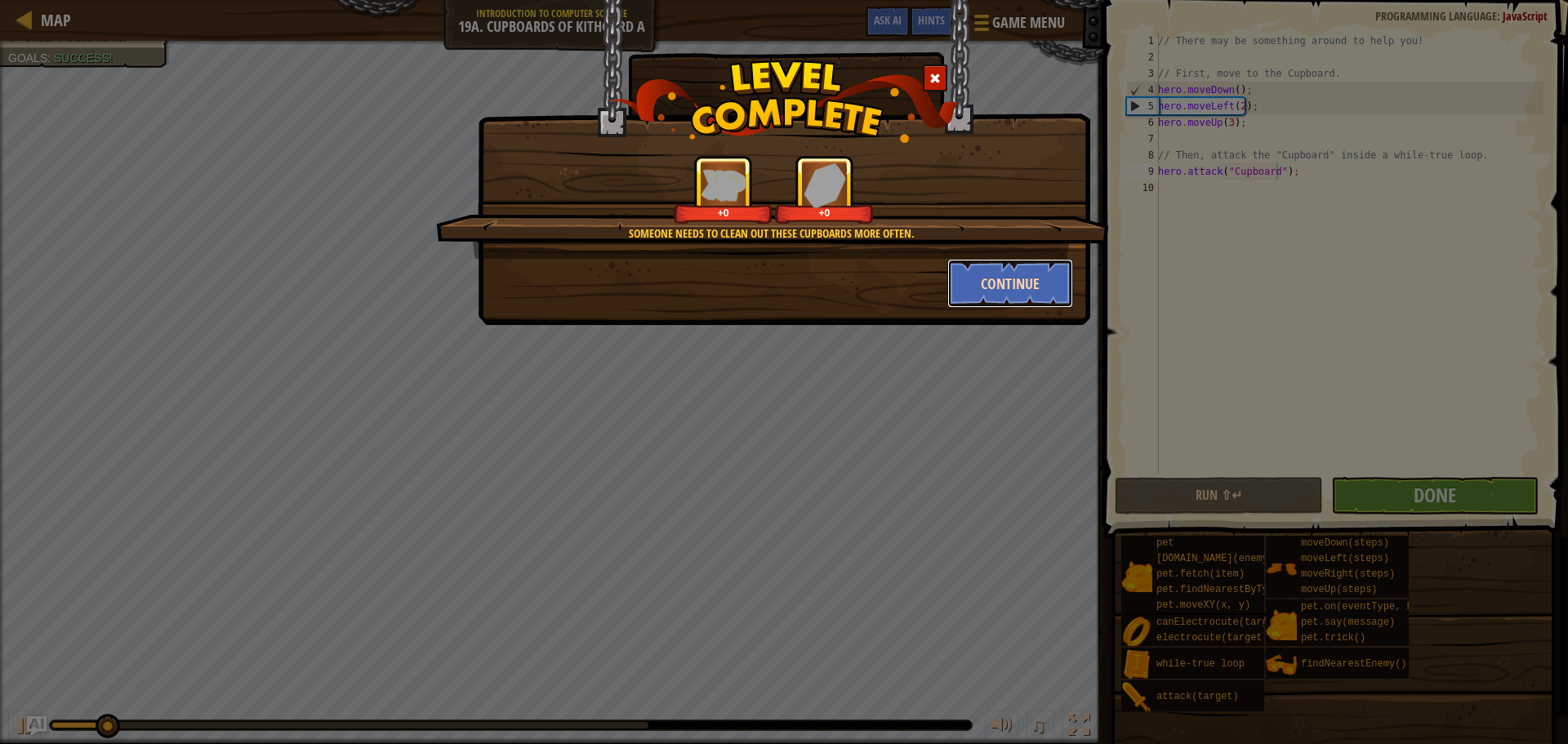
click at [1021, 276] on button "Continue" at bounding box center [1011, 283] width 126 height 49
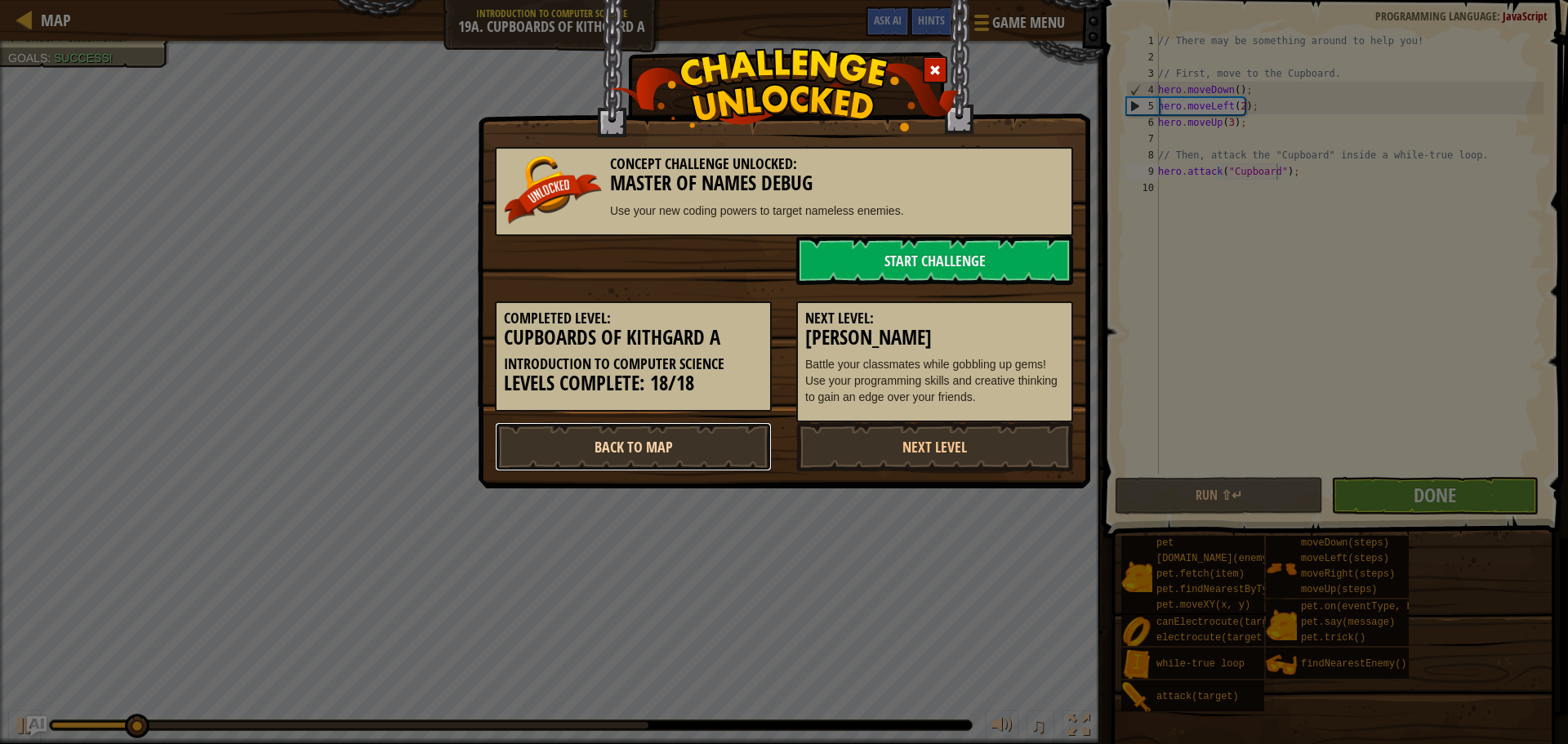
click at [648, 428] on link "Back to Map" at bounding box center [633, 446] width 277 height 49
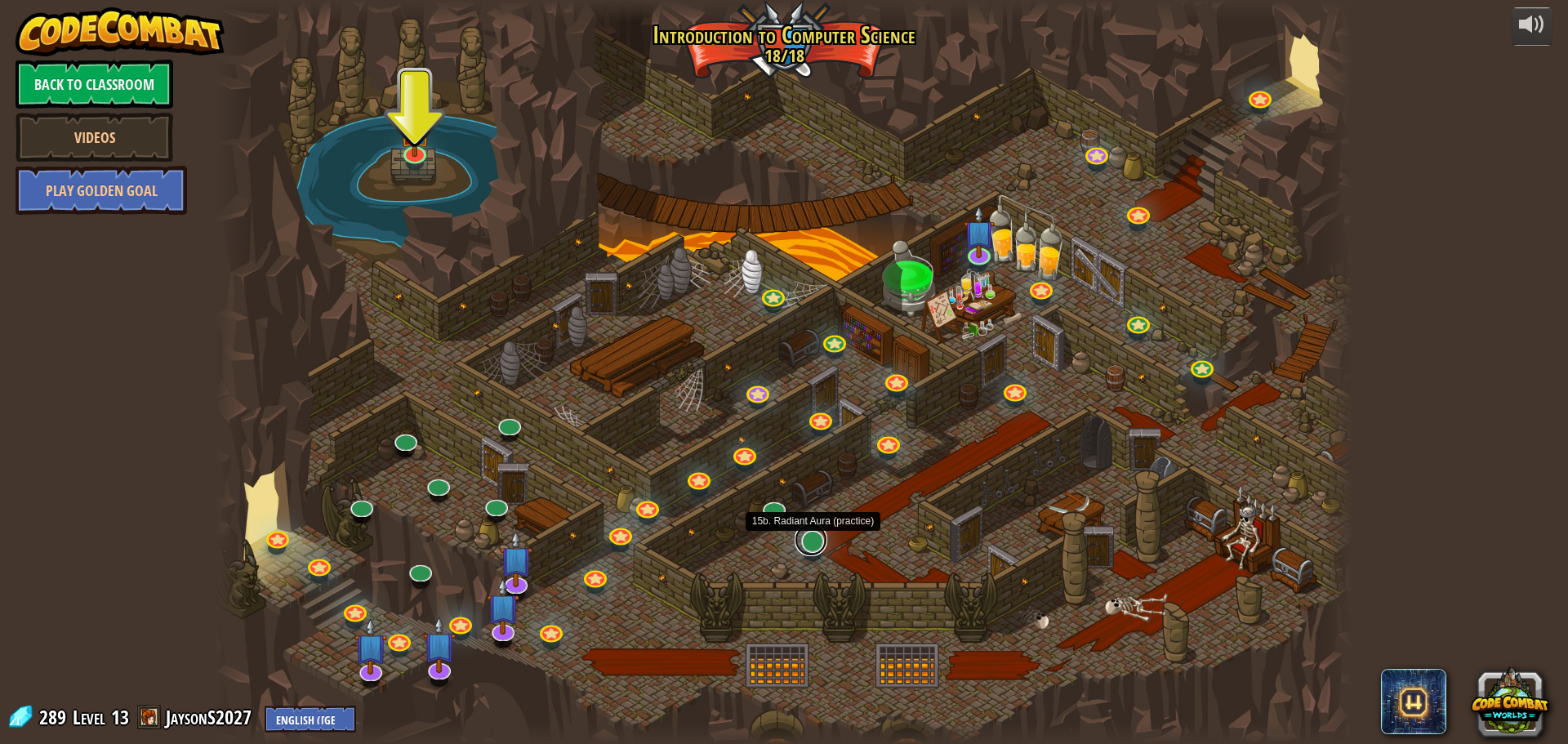
click at [826, 543] on link at bounding box center [811, 539] width 33 height 33
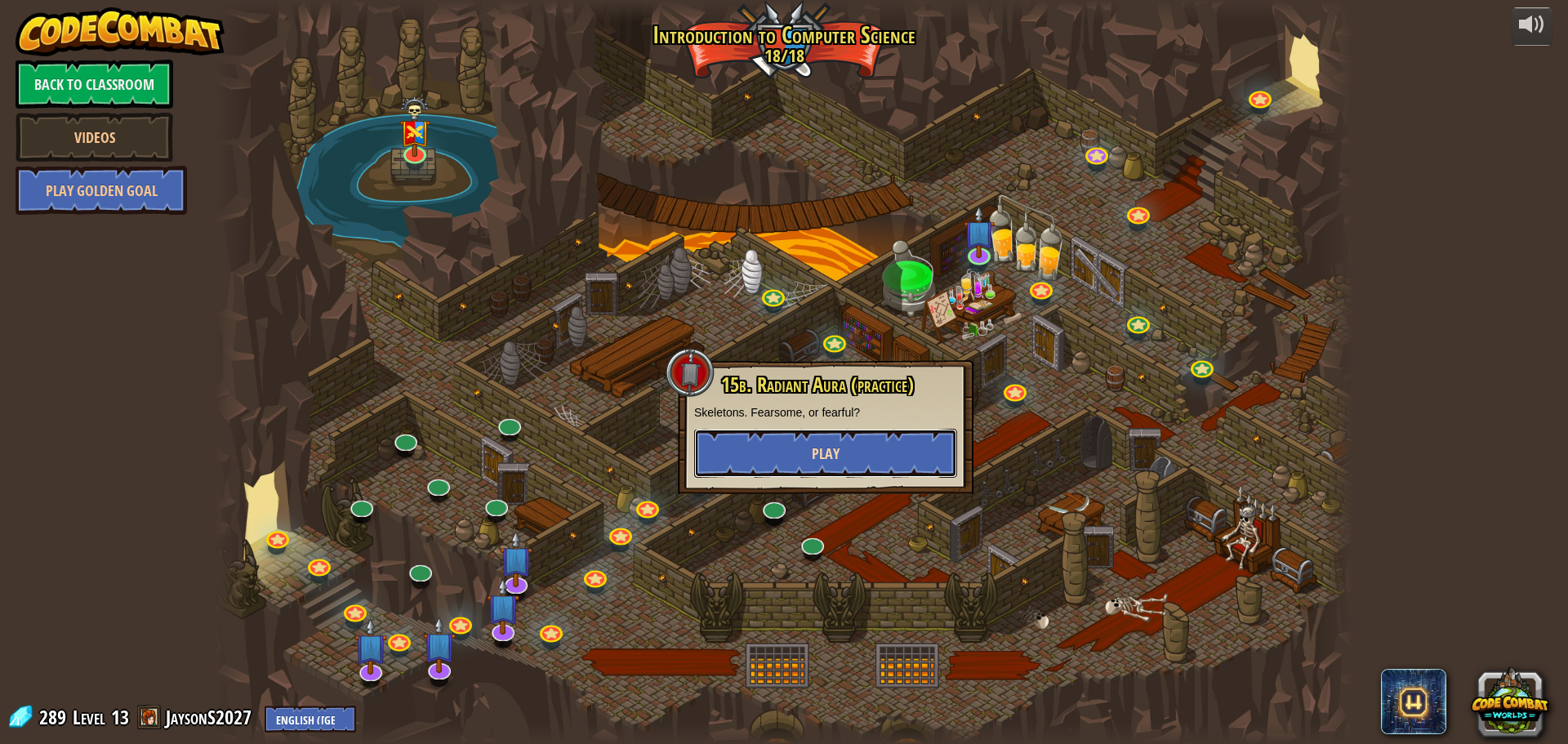
click at [777, 457] on button "Play" at bounding box center [825, 453] width 263 height 49
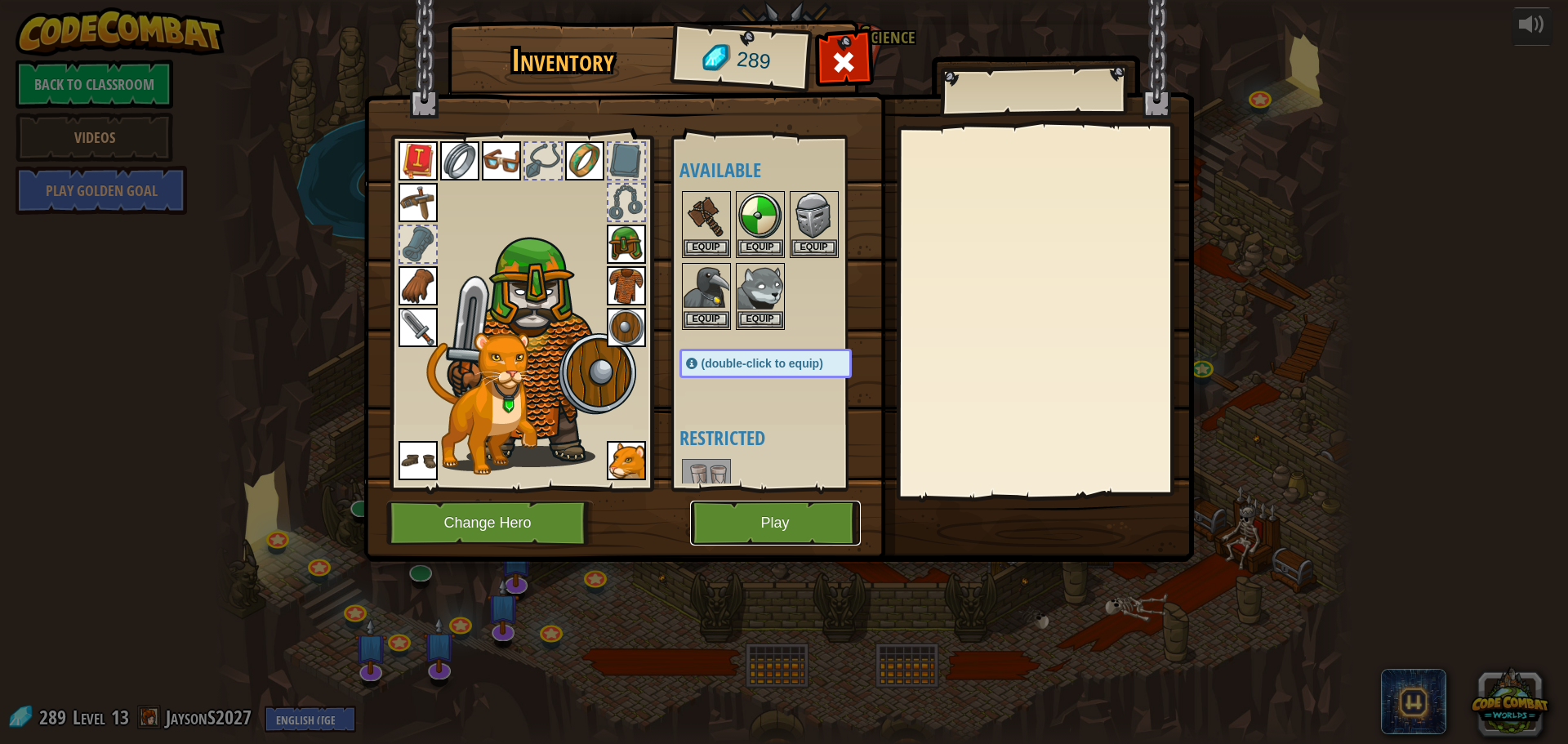
click at [792, 512] on button "Play" at bounding box center [776, 523] width 171 height 45
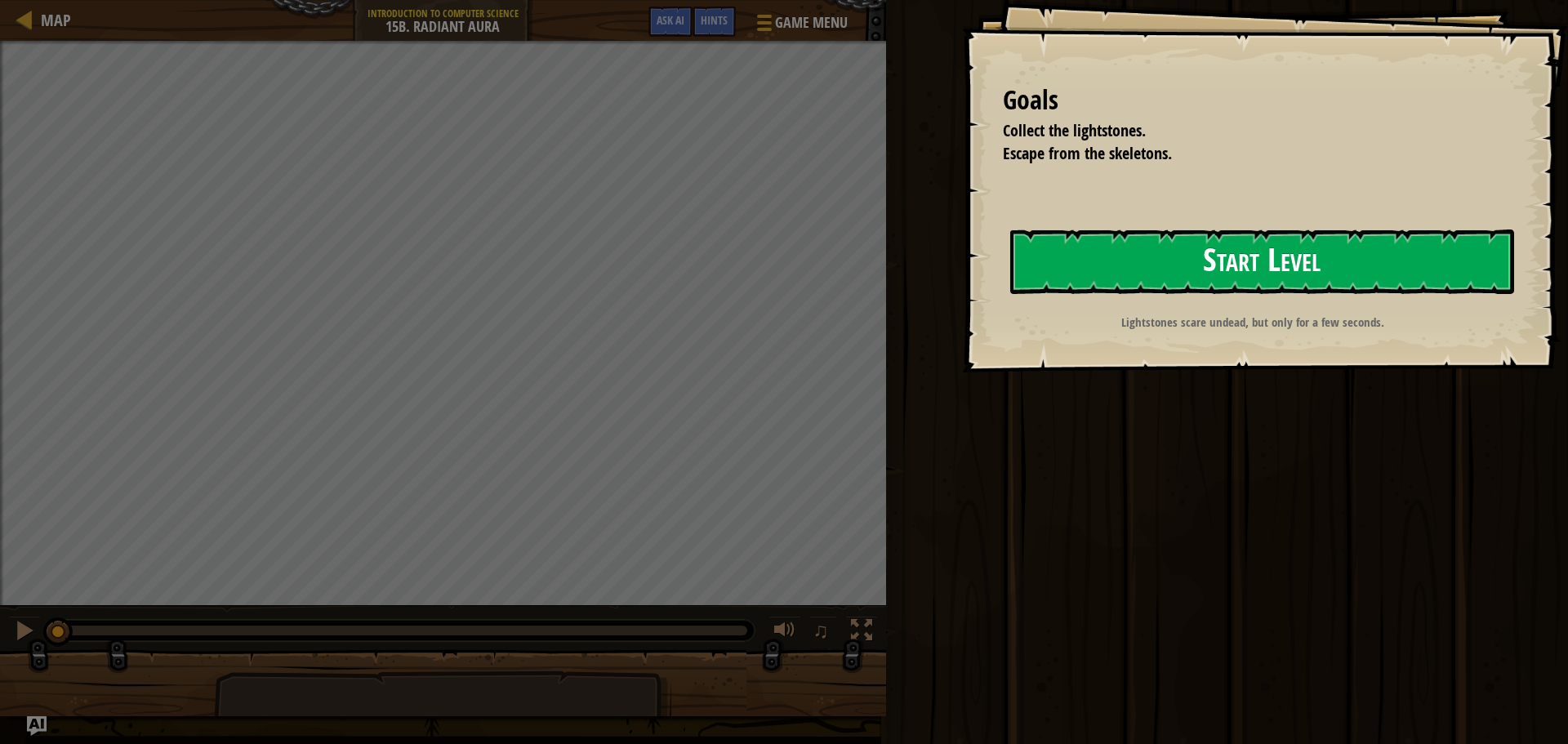
click at [1083, 251] on button "Start Level" at bounding box center [1262, 262] width 504 height 65
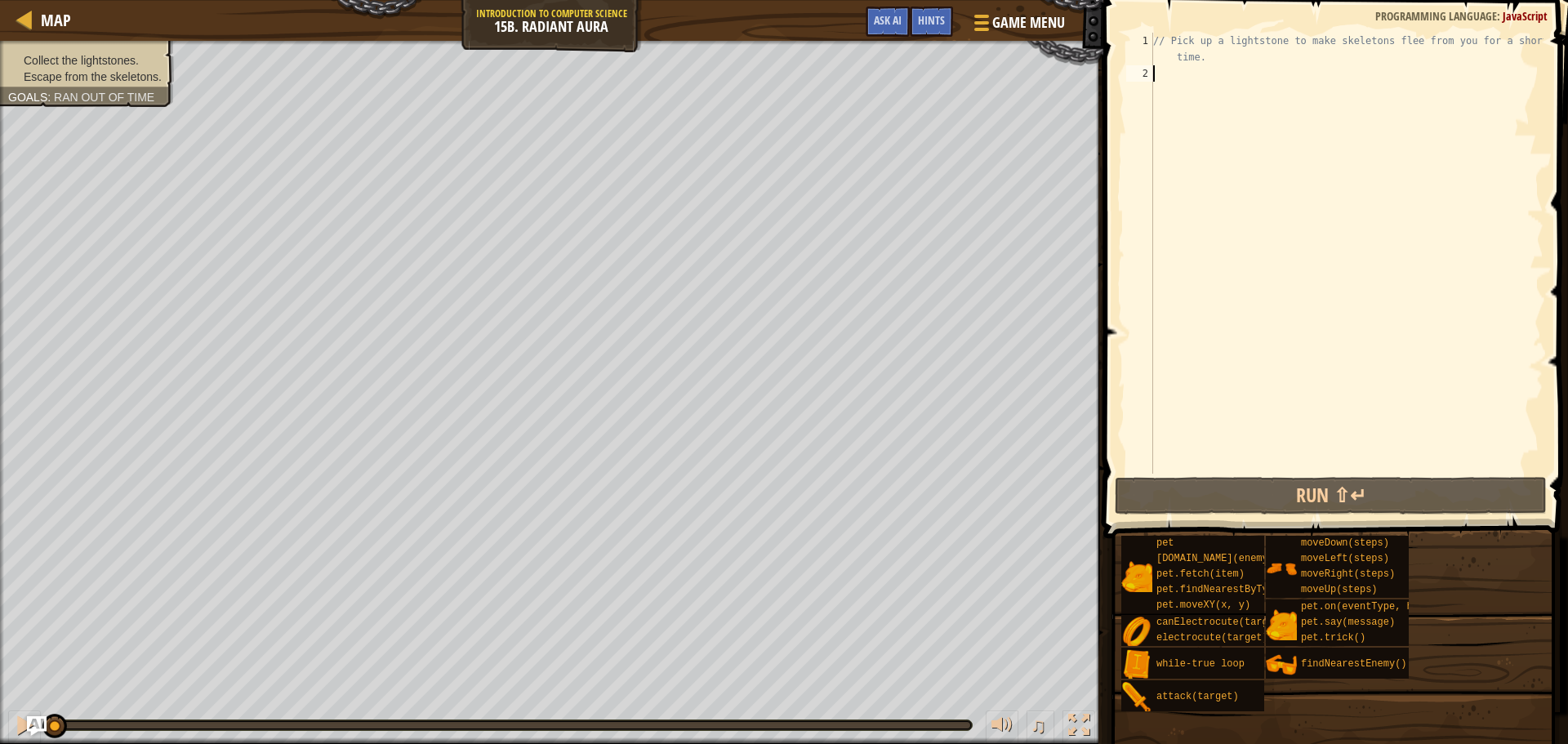
type textarea "h"
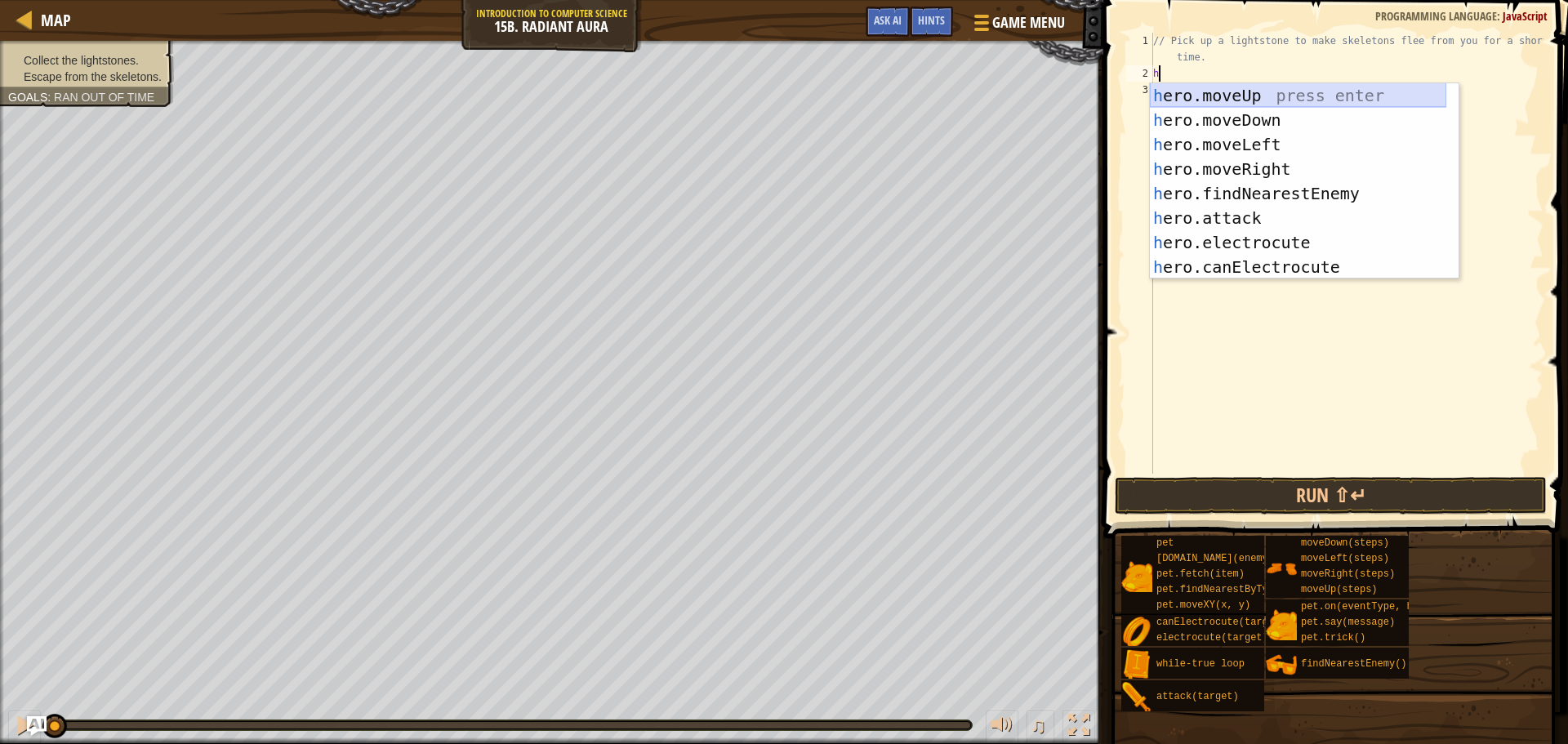
click at [1216, 95] on div "h ero.moveUp press enter h ero.moveDown press enter h ero.moveLeft press enter …" at bounding box center [1299, 205] width 296 height 245
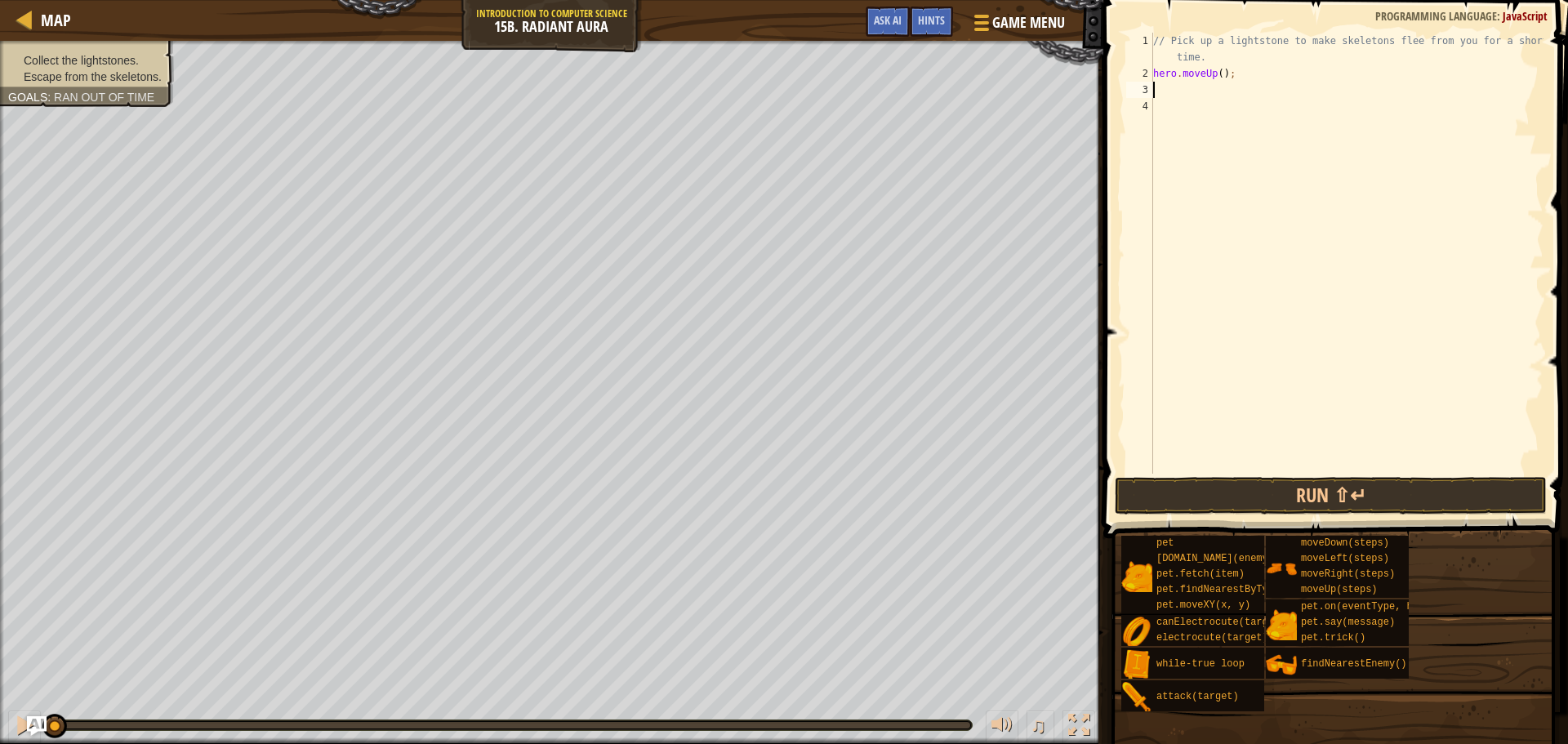
type textarea "h"
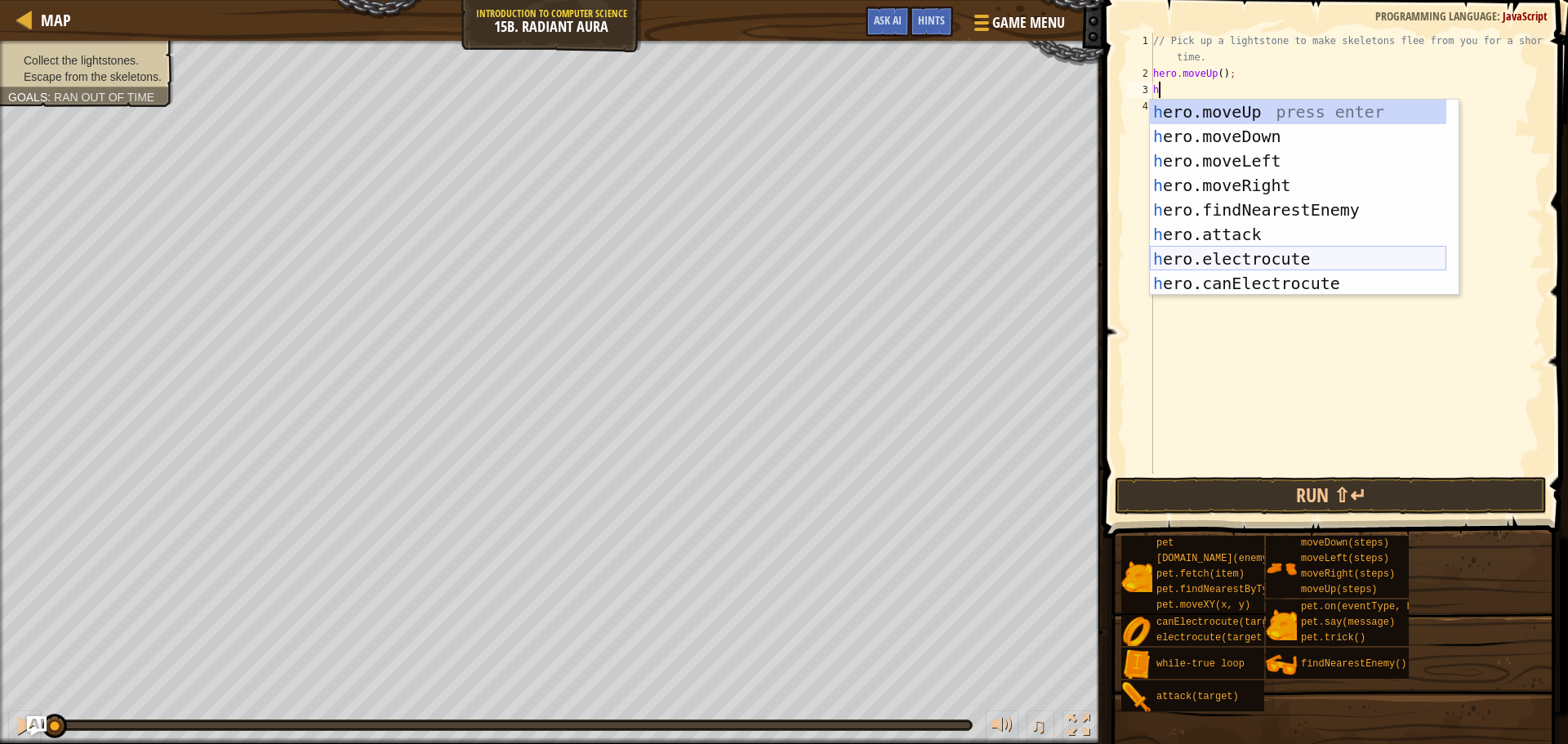
scroll to position [0, 0]
click at [1221, 134] on div "h ero.moveUp press enter h ero.moveDown press enter h ero.moveLeft press enter …" at bounding box center [1299, 221] width 296 height 245
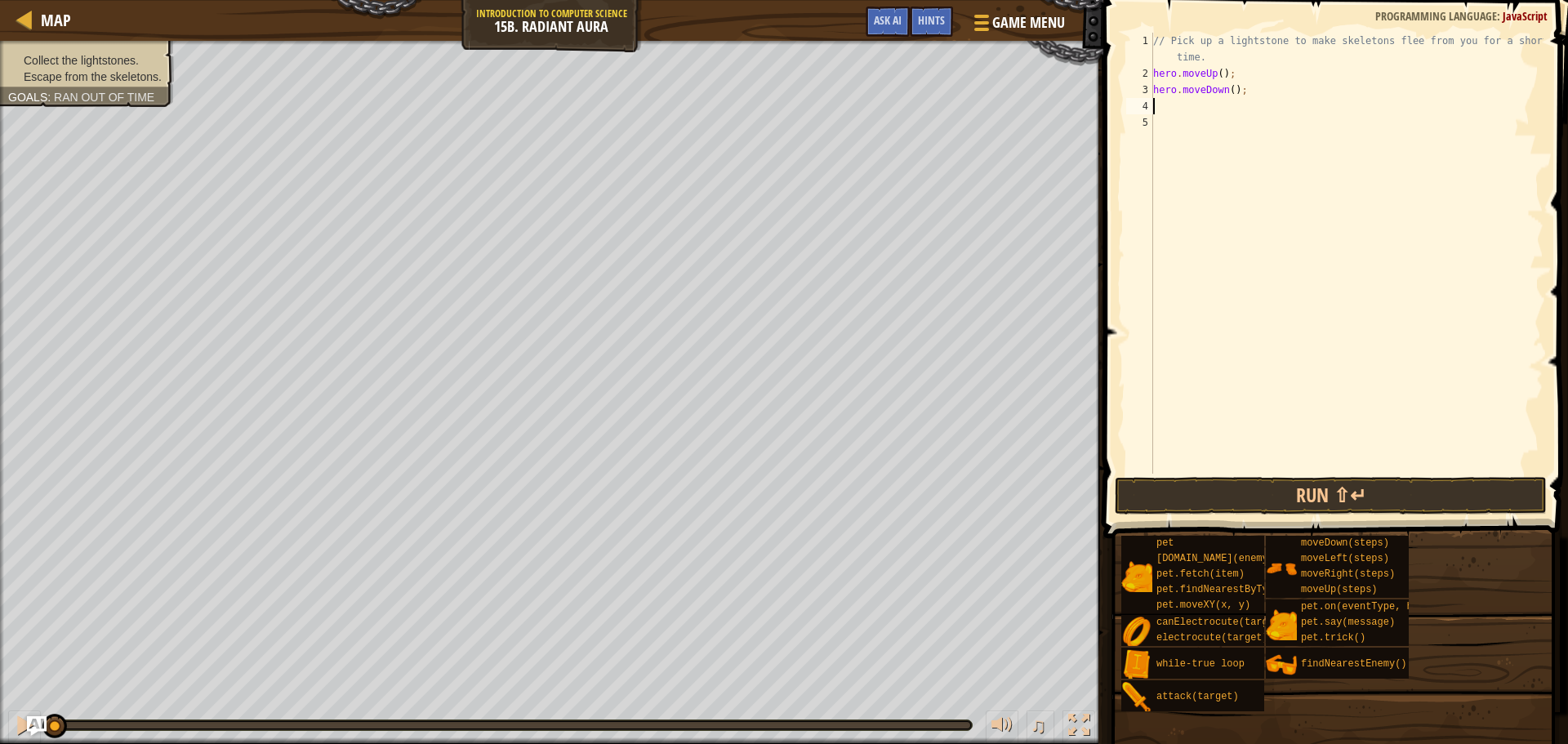
type textarea "h"
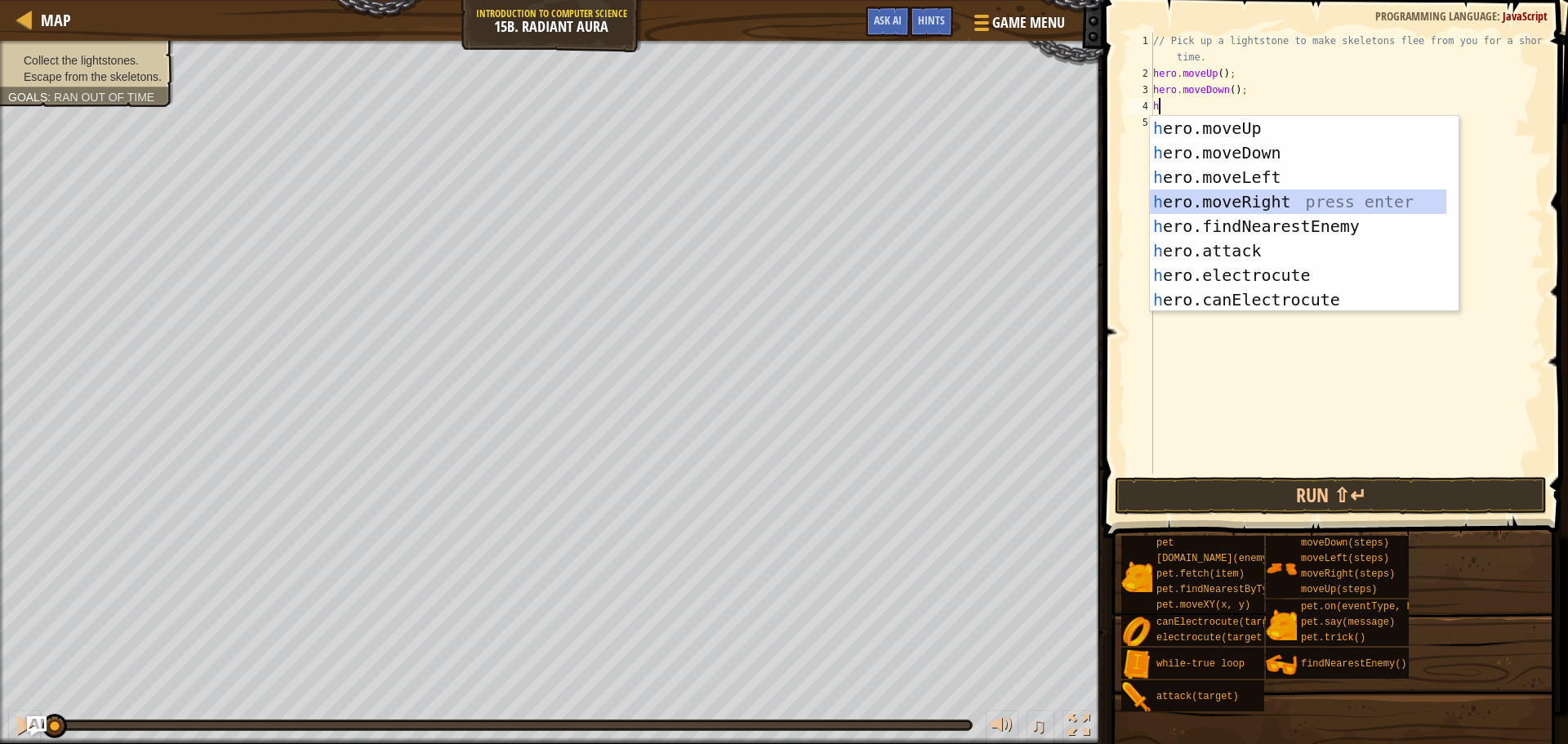
click at [1212, 192] on div "h ero.moveUp press enter h ero.moveDown press enter h ero.moveLeft press enter …" at bounding box center [1299, 238] width 296 height 245
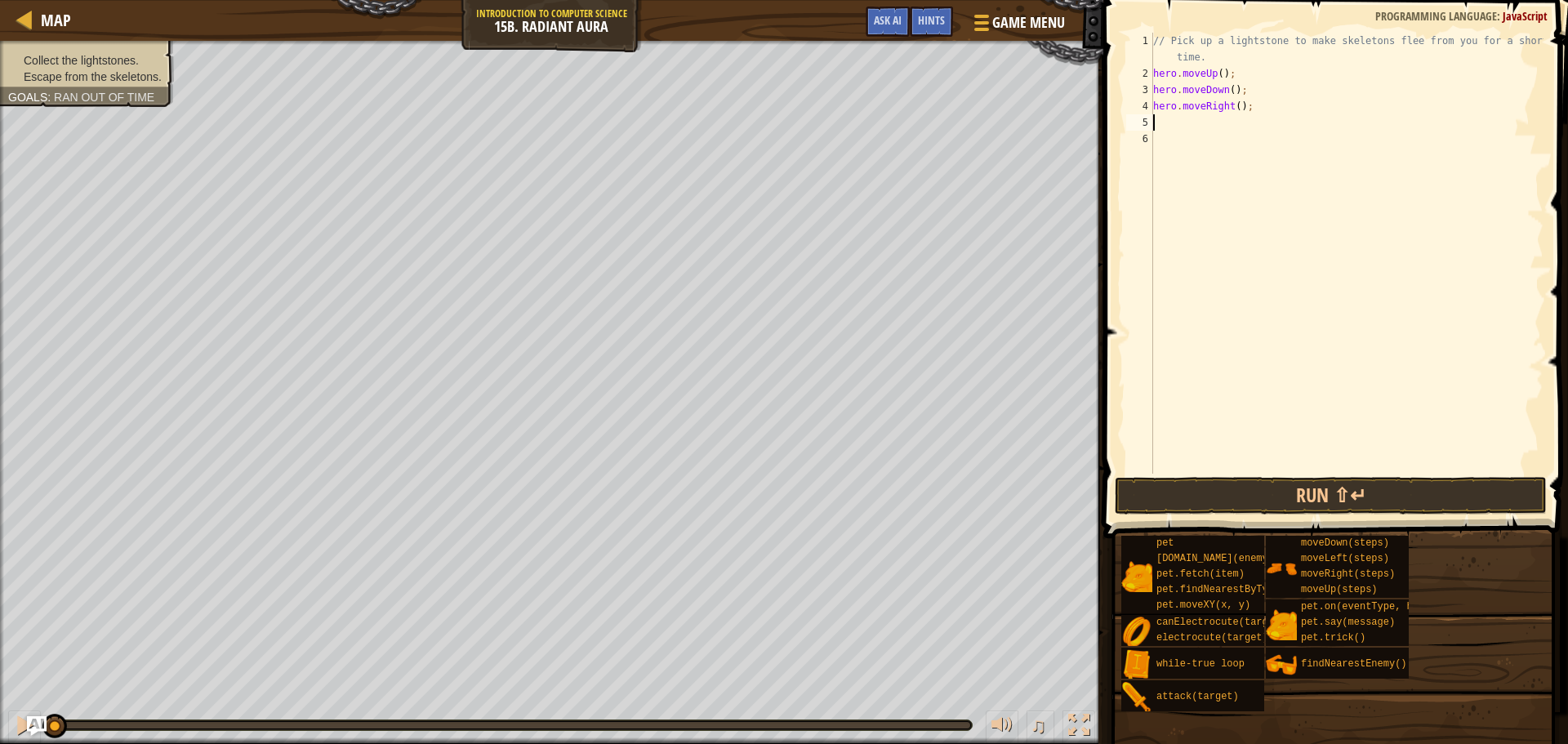
click at [1236, 109] on div "// Pick up a lightstone to make skeletons flee from you for a short time. hero …" at bounding box center [1347, 278] width 394 height 490
click at [1229, 66] on div "// Pick up a lightstone to make skeletons flee from you for a short time. hero …" at bounding box center [1347, 278] width 394 height 490
click at [1232, 56] on div "// Pick up a lightstone to make skeletons flee from you for a short time. hero …" at bounding box center [1347, 278] width 394 height 490
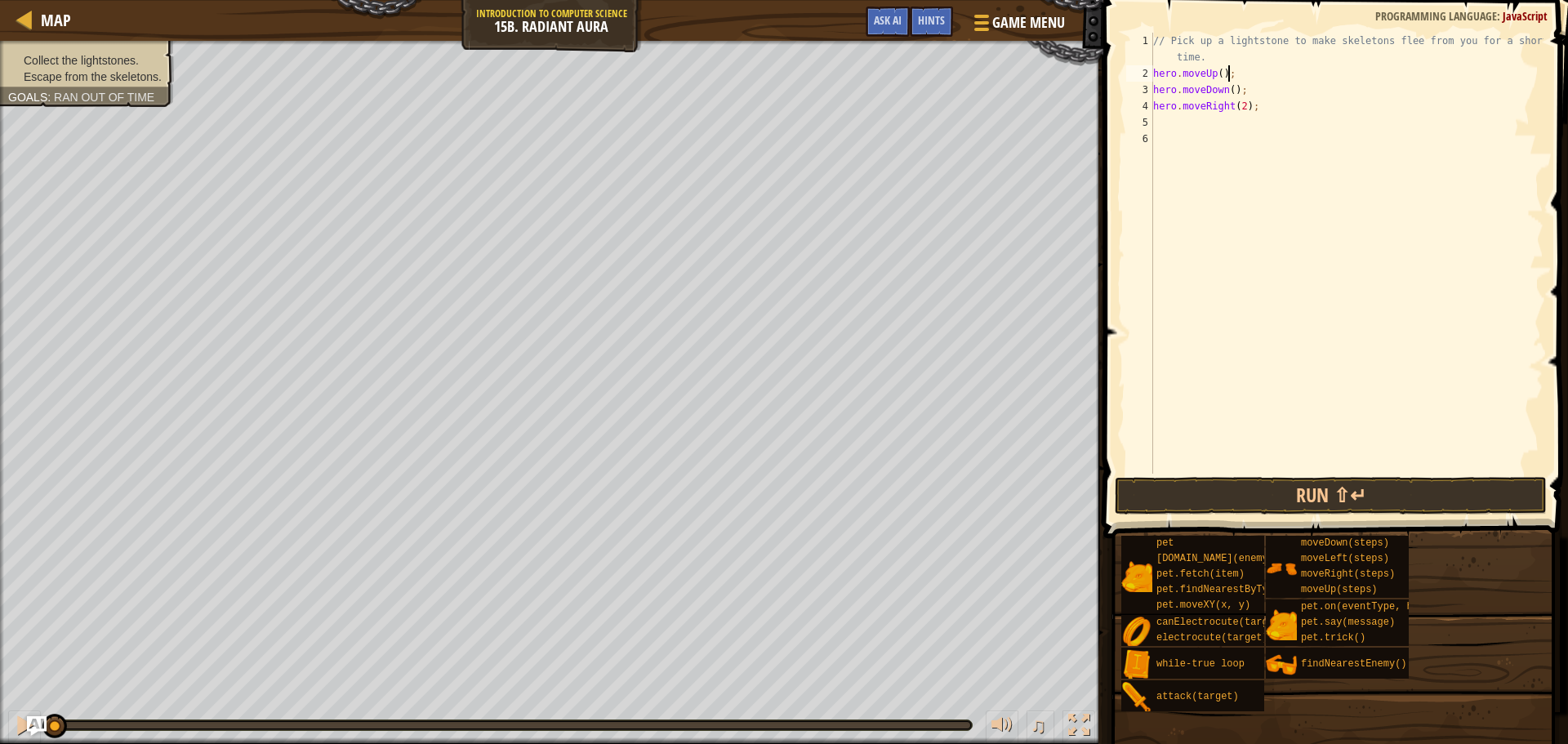
type textarea "// Pick up a lightstone to make skeletons flee from you for a short time."
type textarea "h"
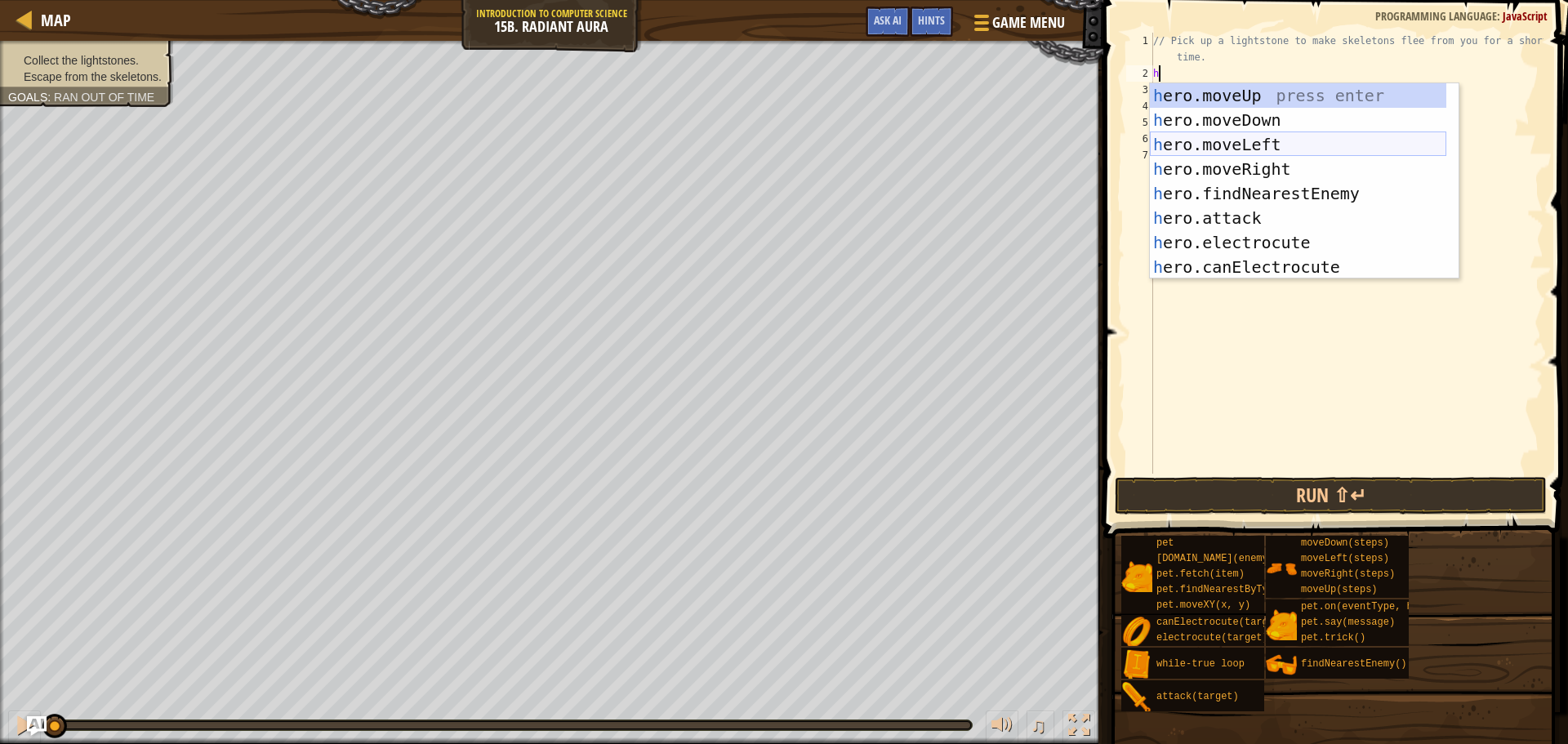
scroll to position [49, 0]
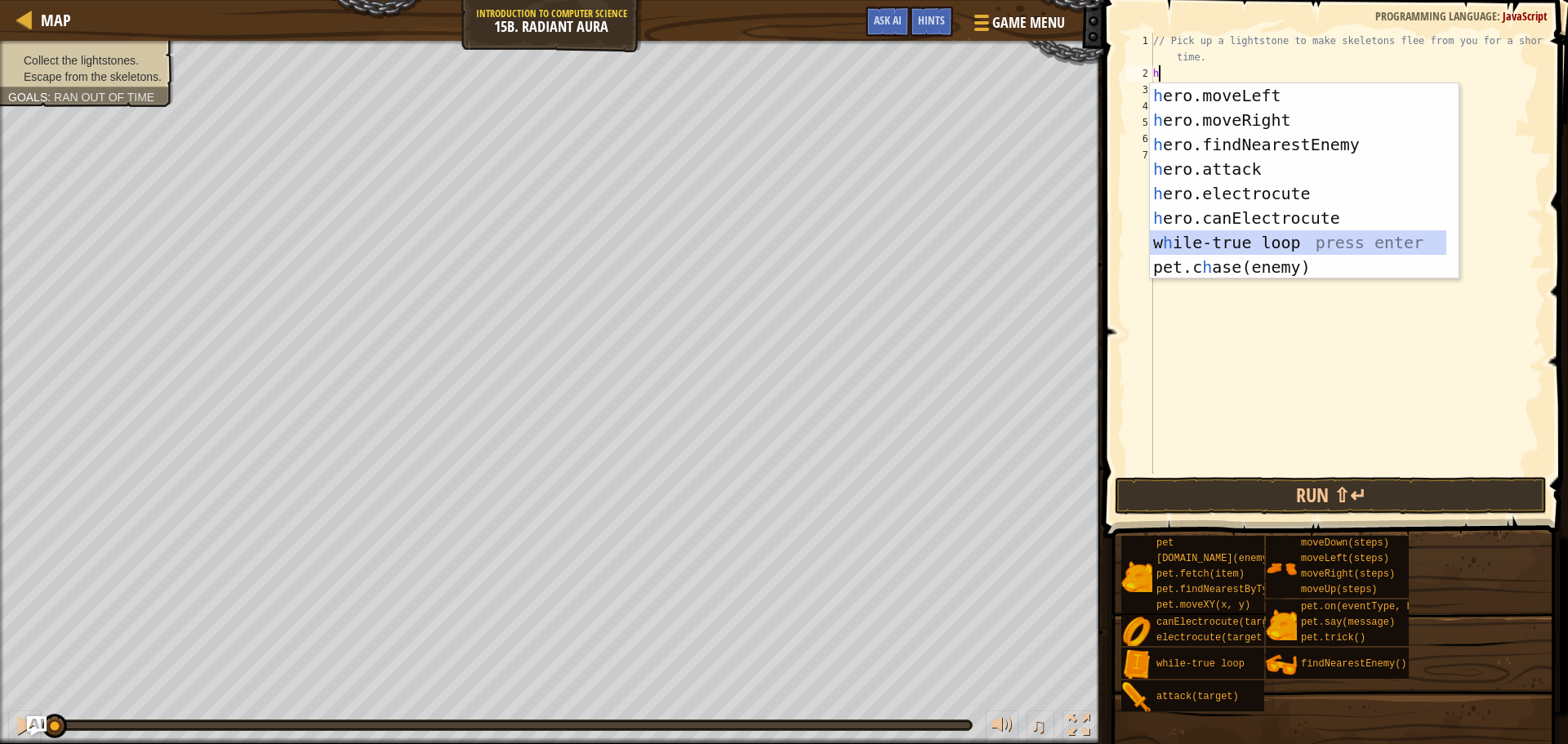
click at [1213, 247] on div "h ero.moveLeft press enter h ero.moveRight press enter h ero.findNearestEnemy p…" at bounding box center [1299, 205] width 296 height 245
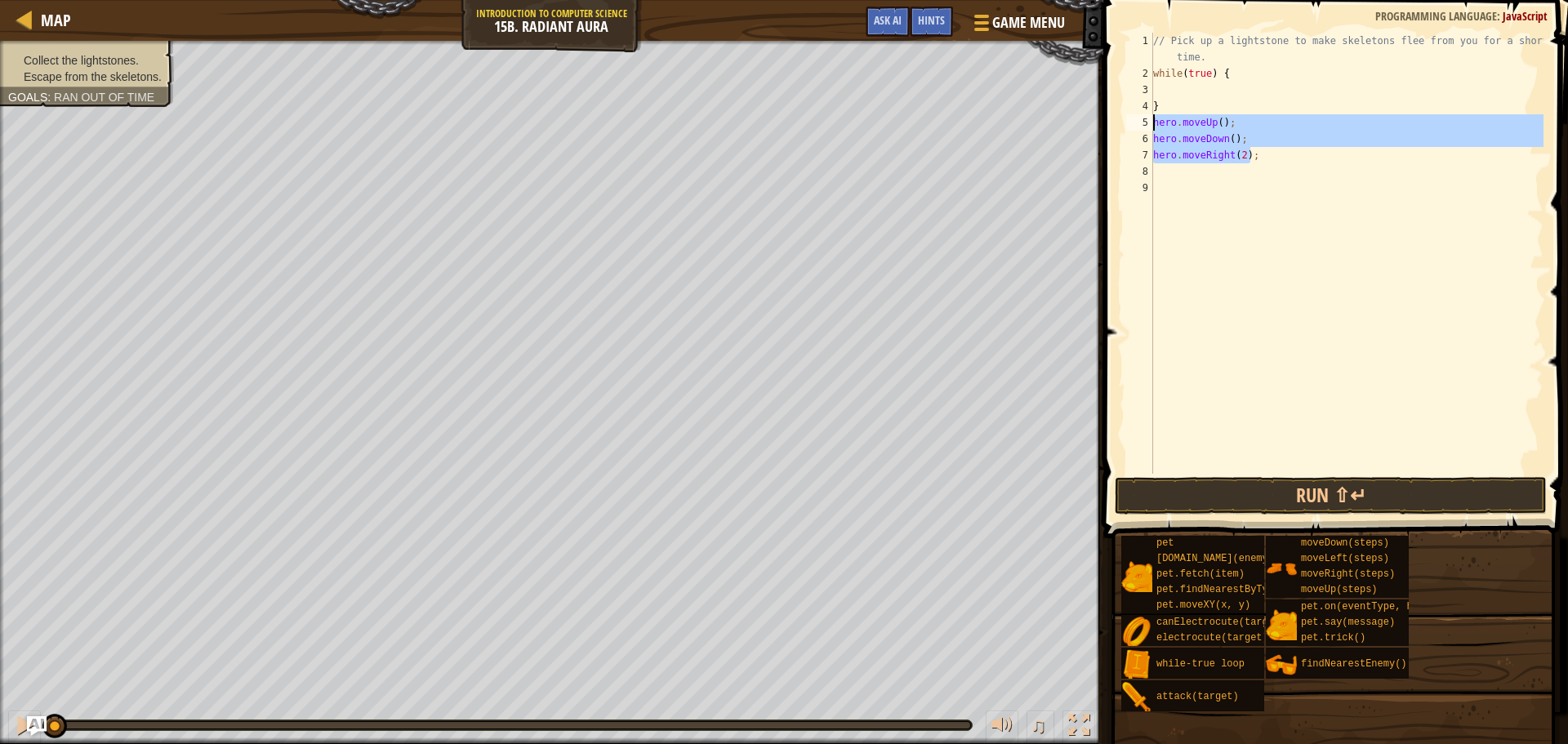
drag, startPoint x: 1255, startPoint y: 159, endPoint x: 1146, endPoint y: 125, distance: 114.2
click at [1146, 125] on div "1 2 3 4 5 6 7 8 9 // Pick up a lightstone to make skeletons flee from you for a…" at bounding box center [1334, 253] width 421 height 441
type textarea "hero.moveUp(); hero.moveDown();"
click at [1171, 88] on div "// Pick up a lightstone to make skeletons flee from you for a short time. while…" at bounding box center [1347, 278] width 394 height 490
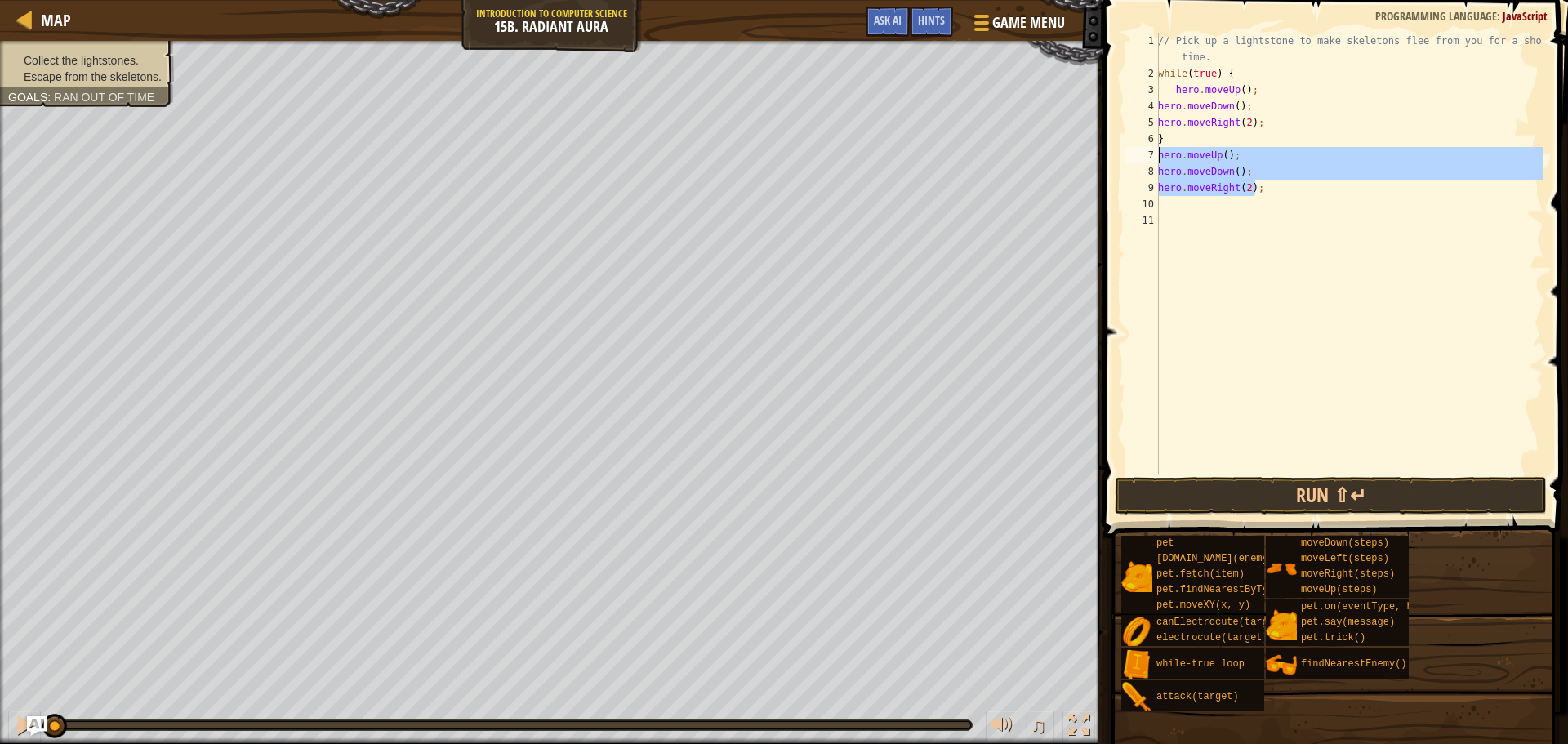
drag, startPoint x: 1203, startPoint y: 176, endPoint x: 1160, endPoint y: 161, distance: 45.5
click at [1160, 161] on div "// Pick up a lightstone to make skeletons flee from you for a short time. while…" at bounding box center [1350, 278] width 389 height 490
type textarea "hero.moveUp(); hero.moveDown();"
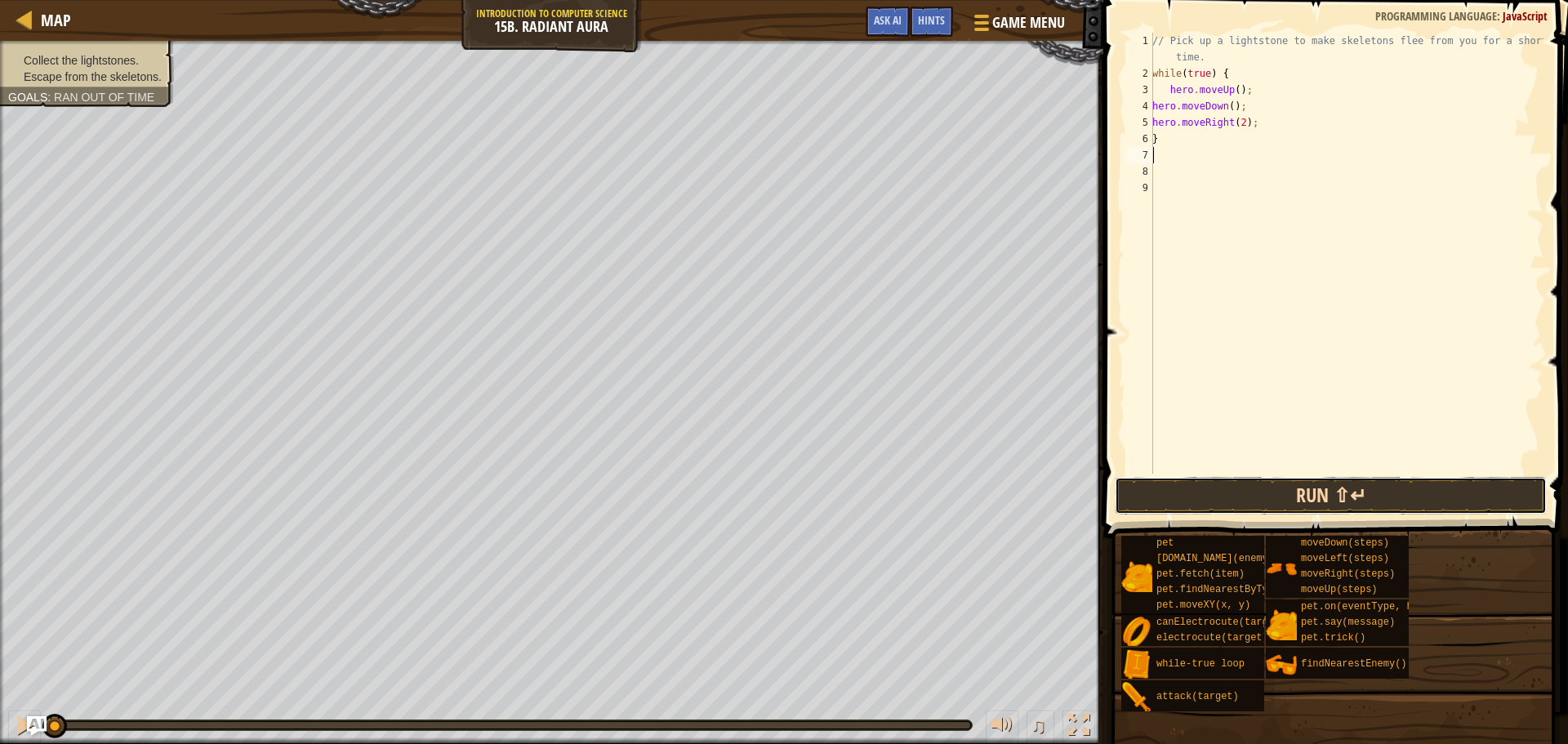
click at [1253, 497] on button "Run ⇧↵" at bounding box center [1331, 495] width 432 height 38
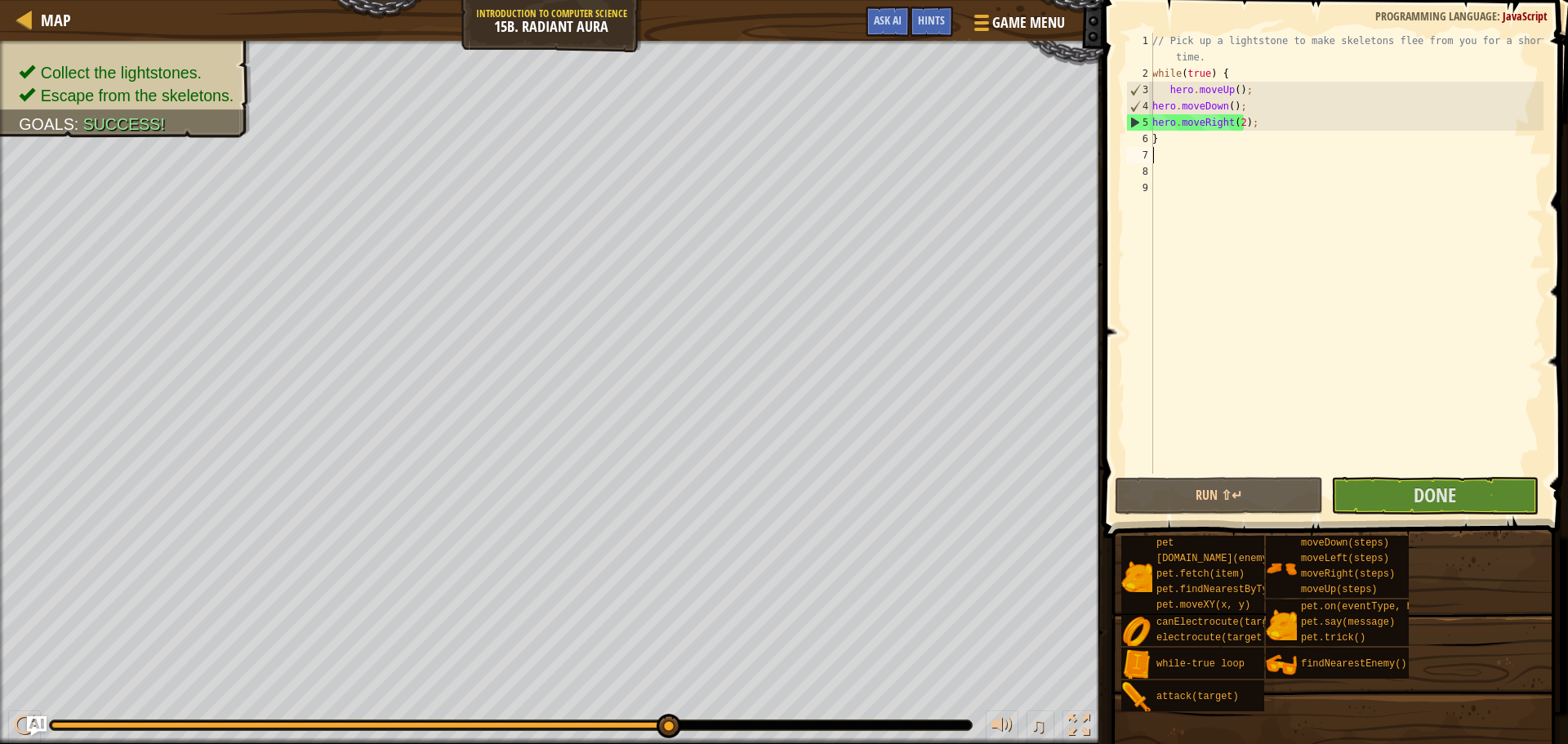
click at [781, 693] on div "Collect the lightstones. Escape from the skeletons. Goals : Success! ♫ Okar 283…" at bounding box center [784, 391] width 1568 height 703
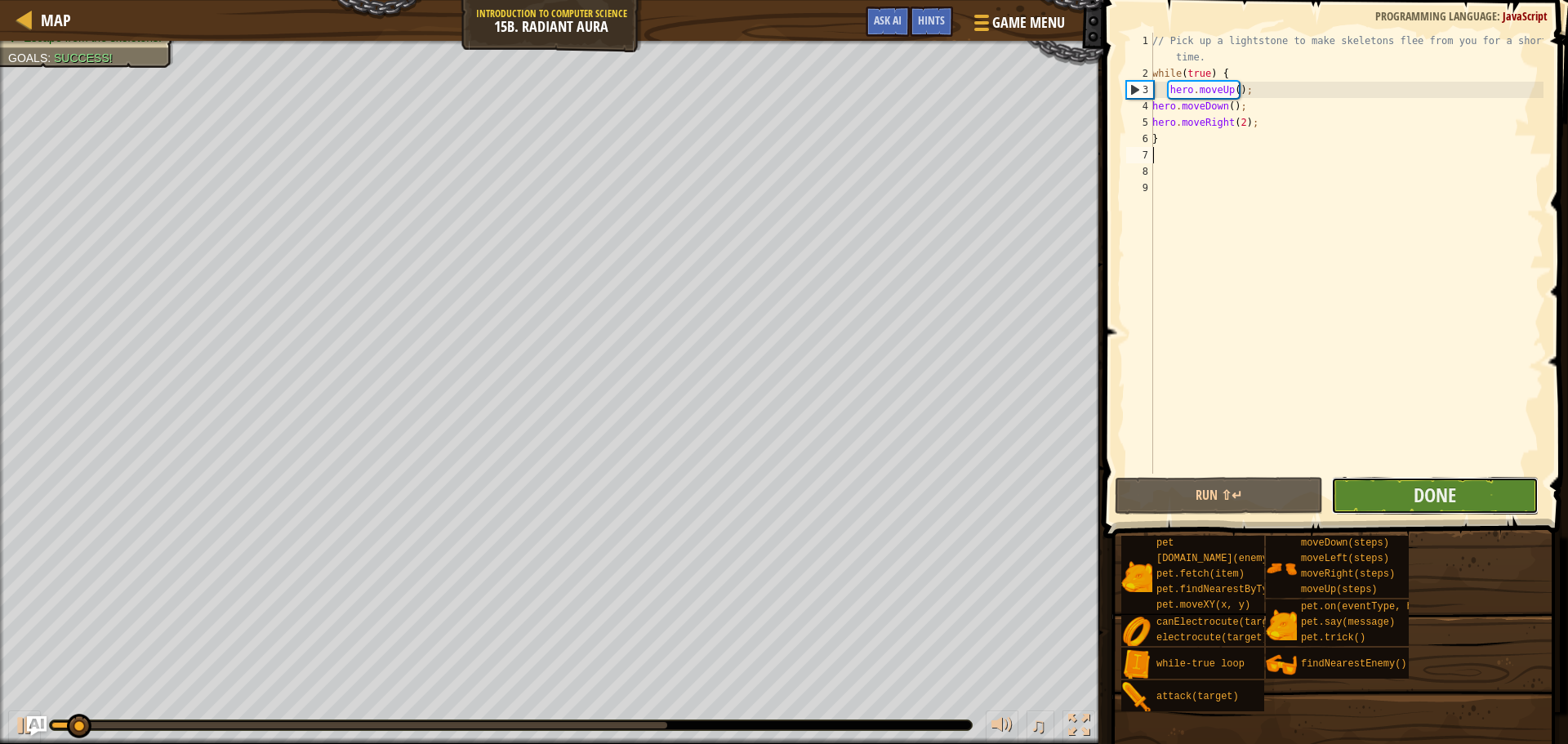
click at [1409, 489] on button "Done" at bounding box center [1435, 495] width 207 height 38
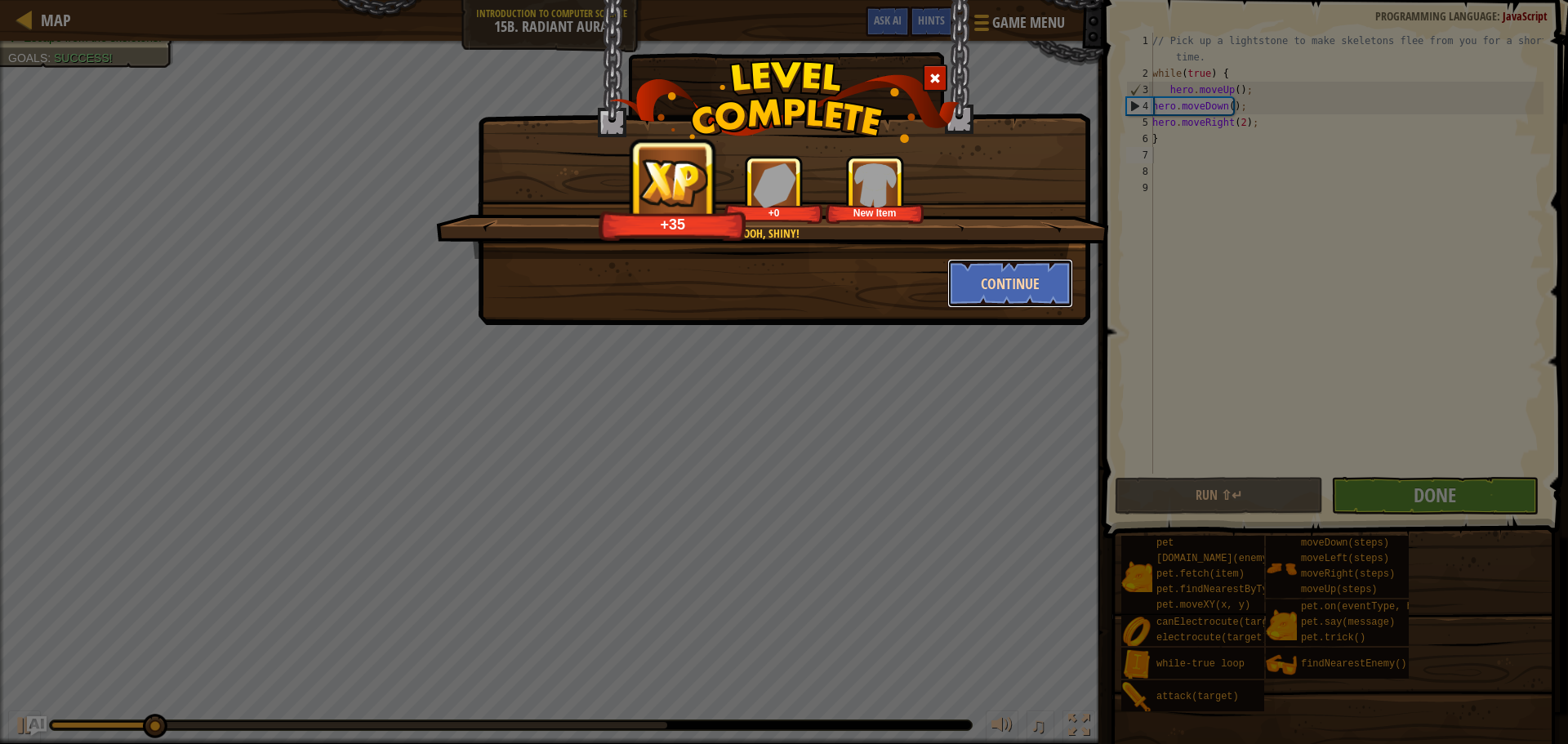
click at [1023, 279] on button "Continue" at bounding box center [1011, 283] width 126 height 49
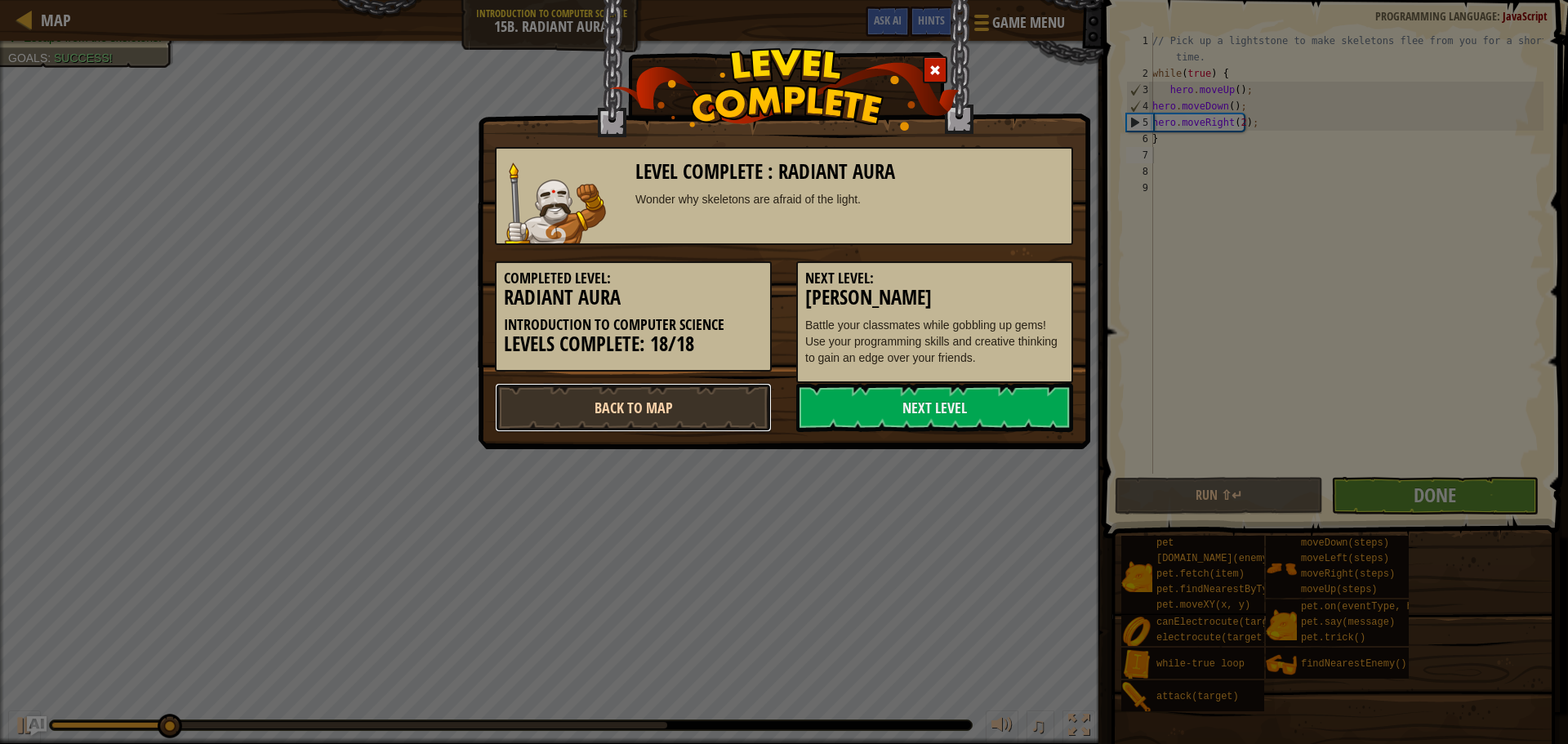
click at [561, 427] on link "Back to Map" at bounding box center [633, 407] width 277 height 49
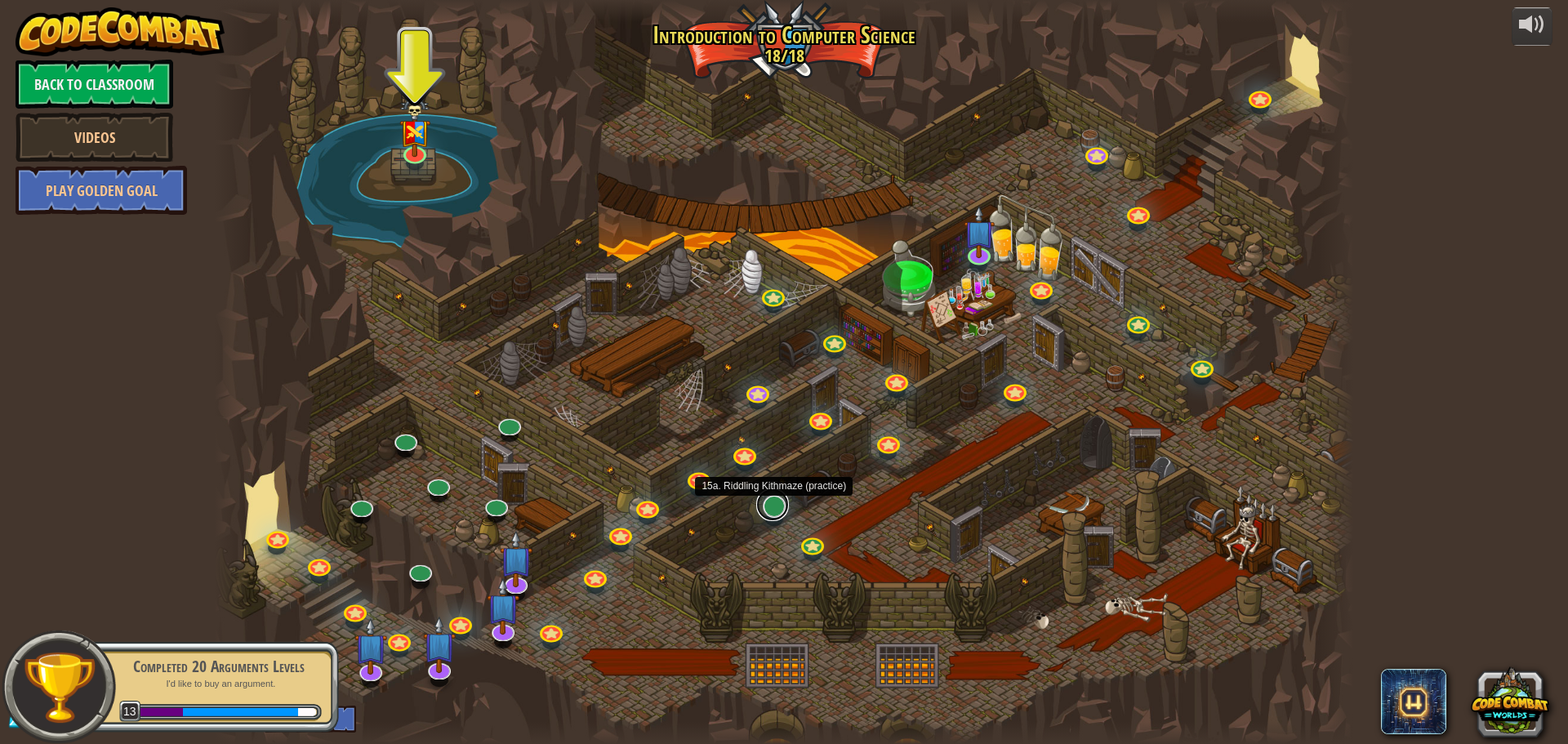
click at [776, 513] on link at bounding box center [772, 504] width 33 height 33
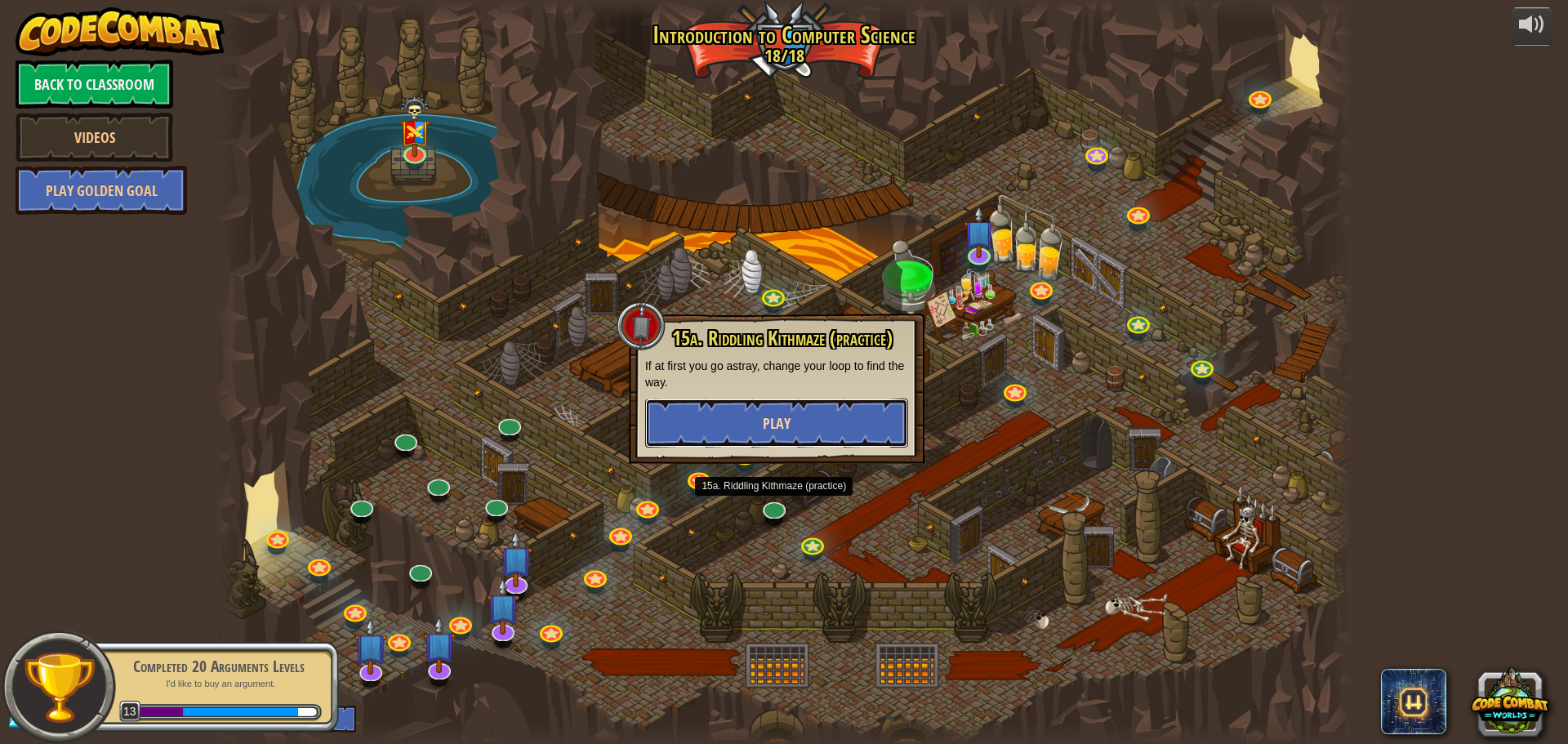
click at [758, 428] on button "Play" at bounding box center [776, 422] width 263 height 49
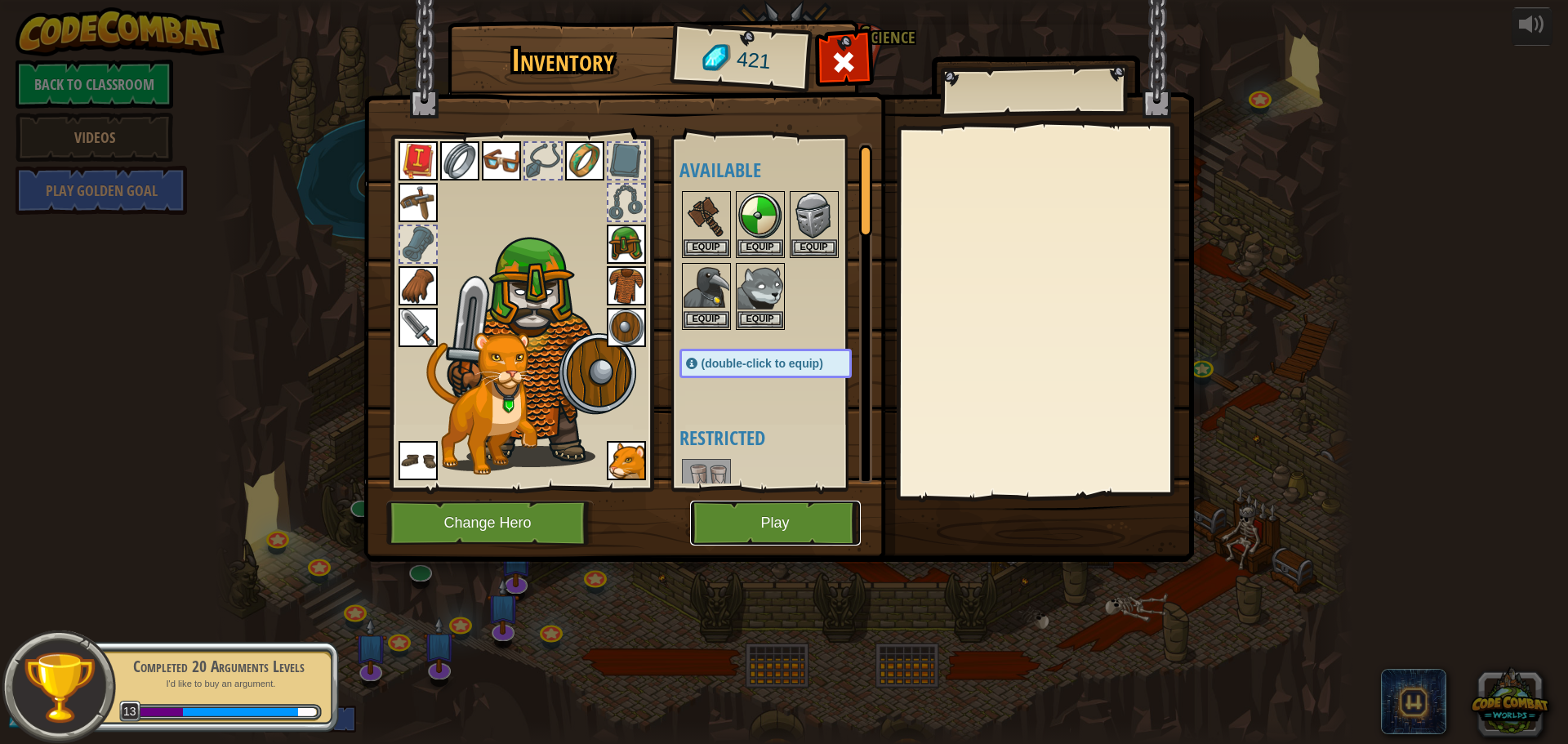
click at [749, 515] on button "Play" at bounding box center [776, 523] width 171 height 45
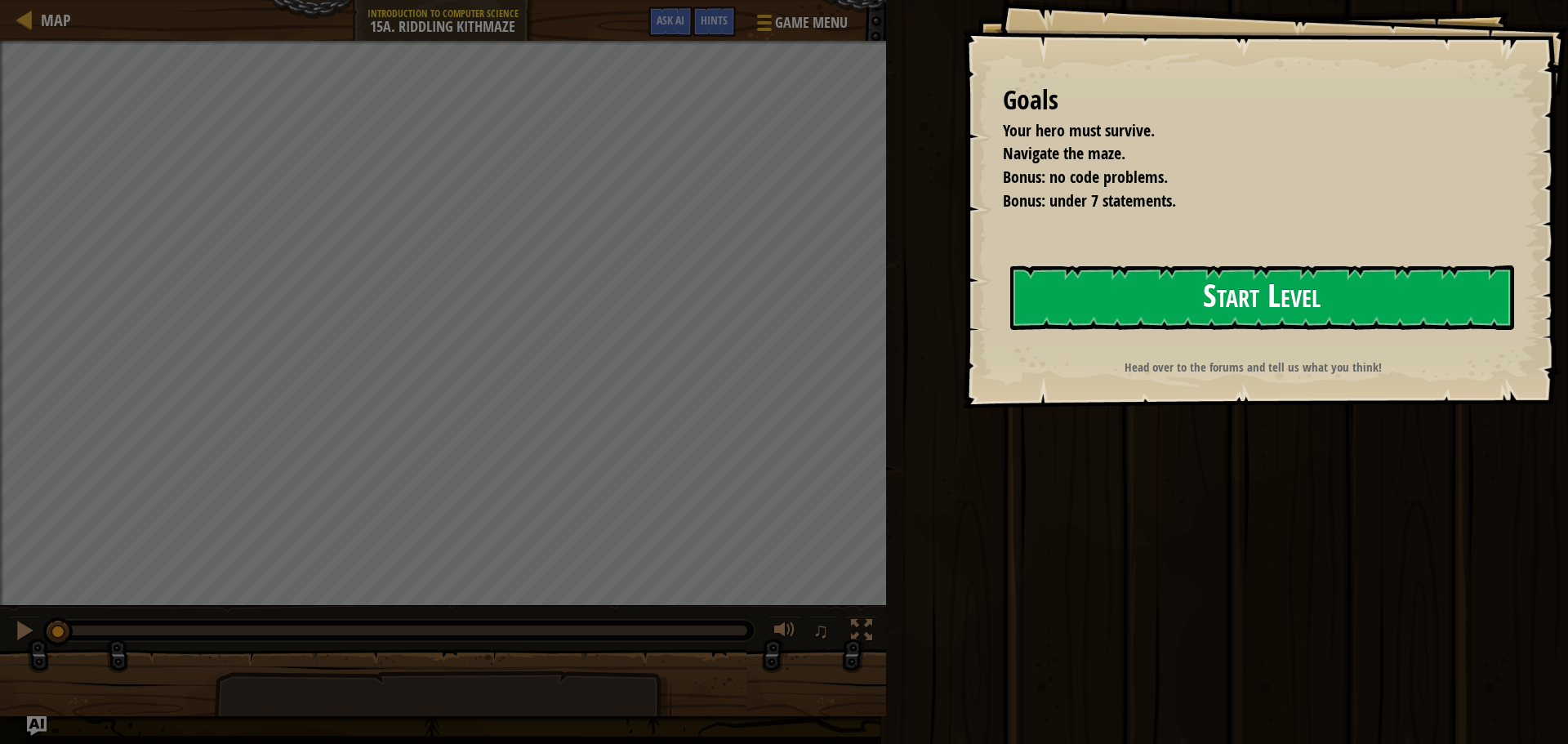
click at [1183, 292] on button "Start Level" at bounding box center [1262, 297] width 504 height 65
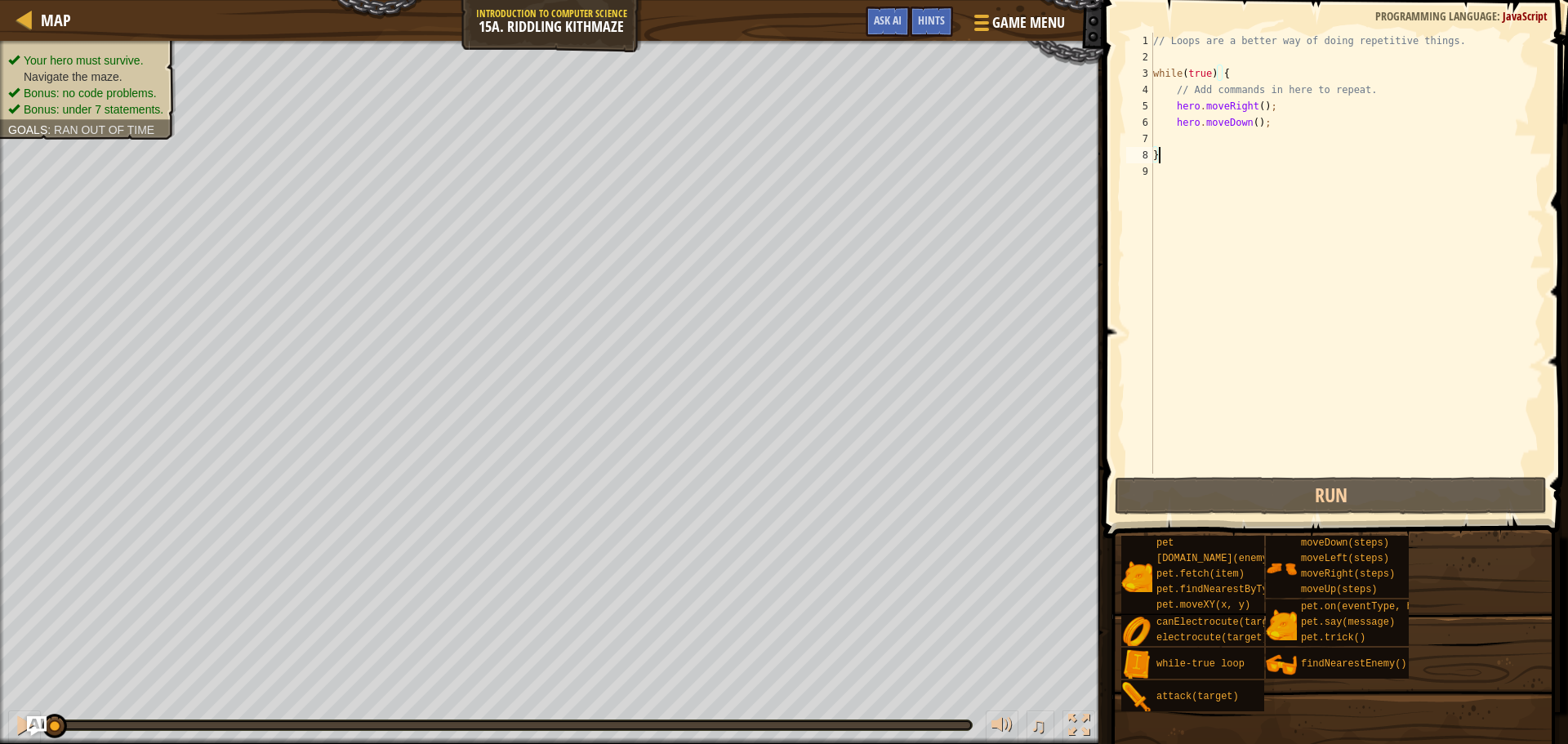
click at [1254, 109] on div "// Loops are a better way of doing repetitive things. while ( true ) { // Add c…" at bounding box center [1347, 269] width 394 height 474
type textarea "hero.moveRight();"
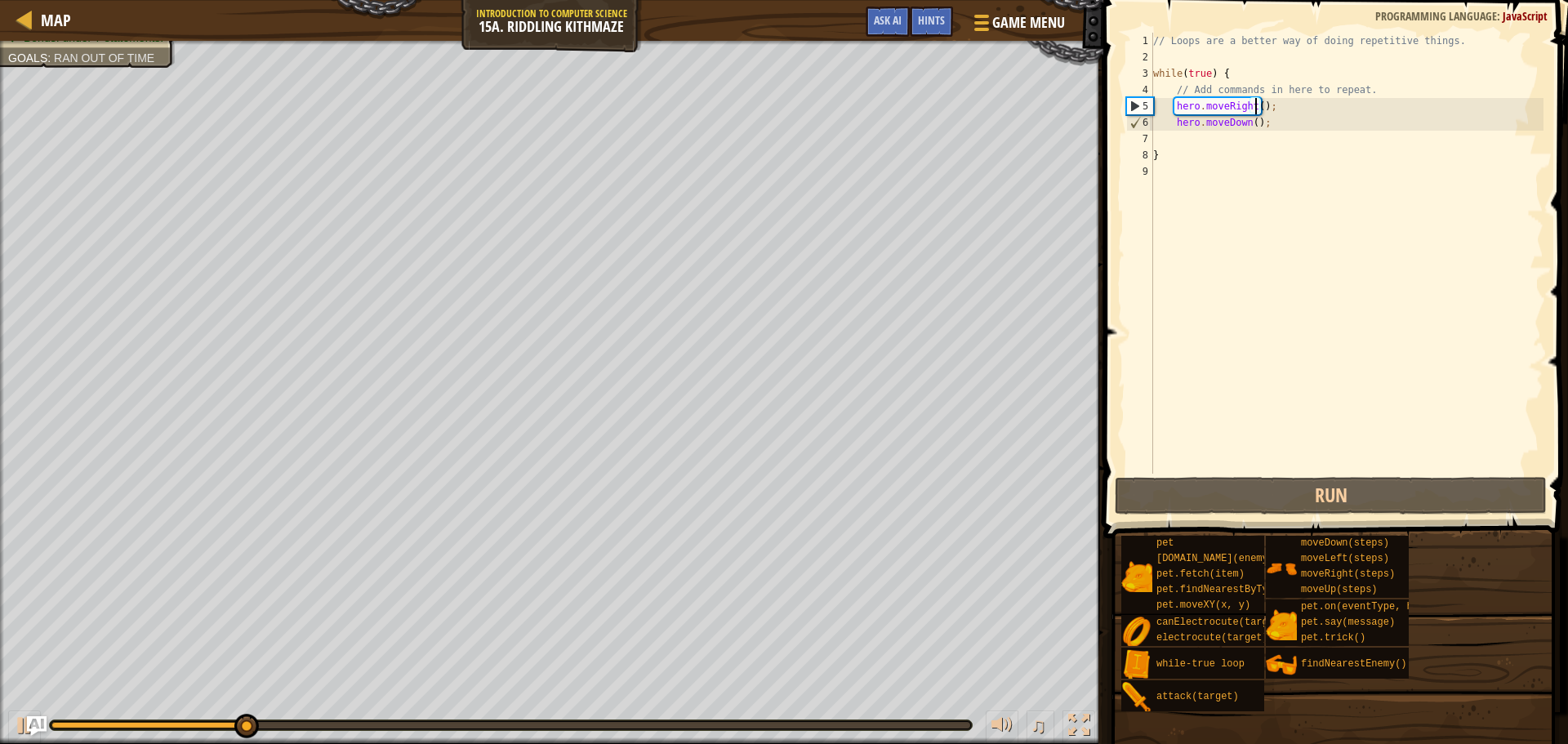
click at [1267, 130] on div "// Loops are a better way of doing repetitive things. while ( true ) { // Add c…" at bounding box center [1347, 269] width 394 height 474
click at [1270, 126] on div "// Loops are a better way of doing repetitive things. while ( true ) { // Add c…" at bounding box center [1347, 269] width 394 height 474
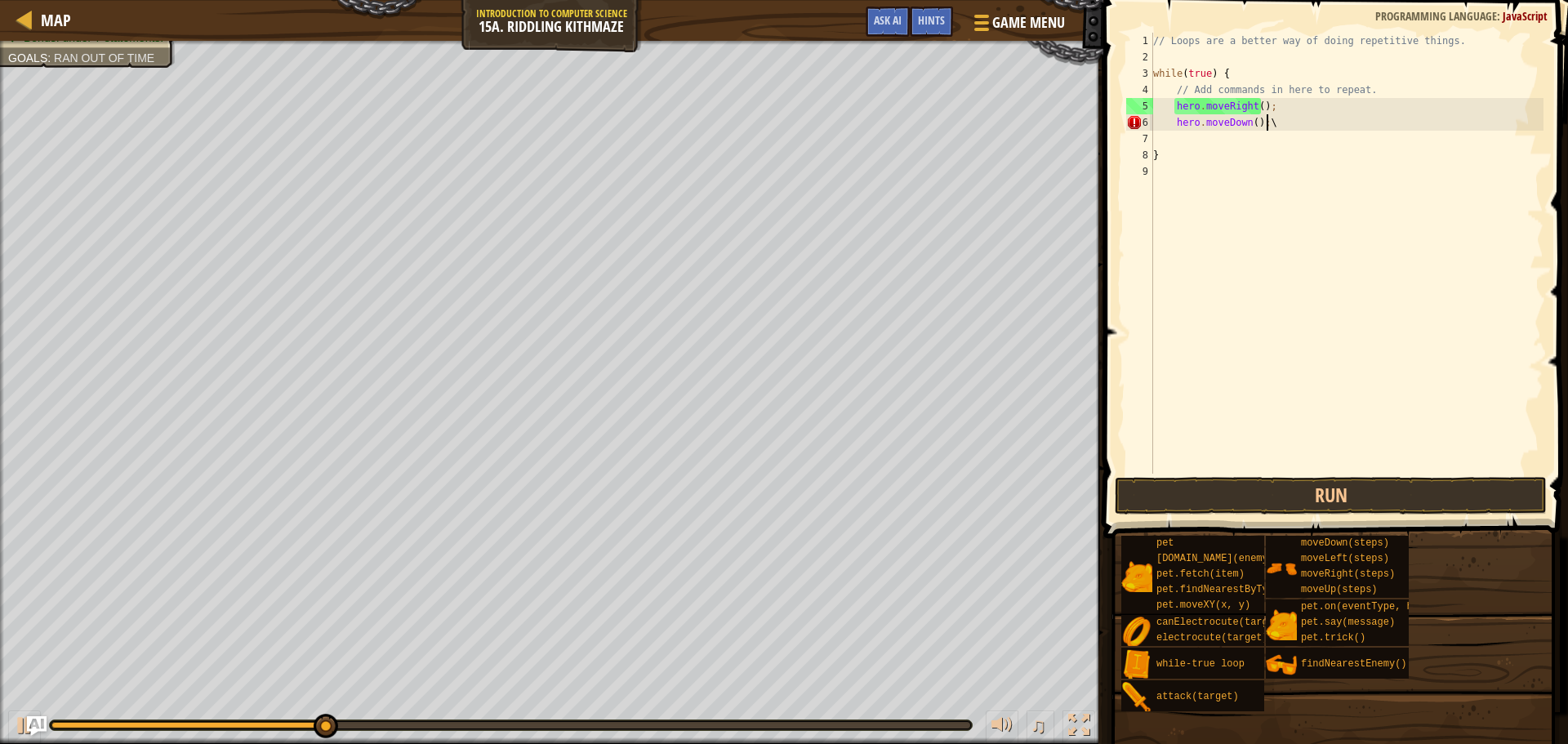
type textarea "hero.moveDown();"
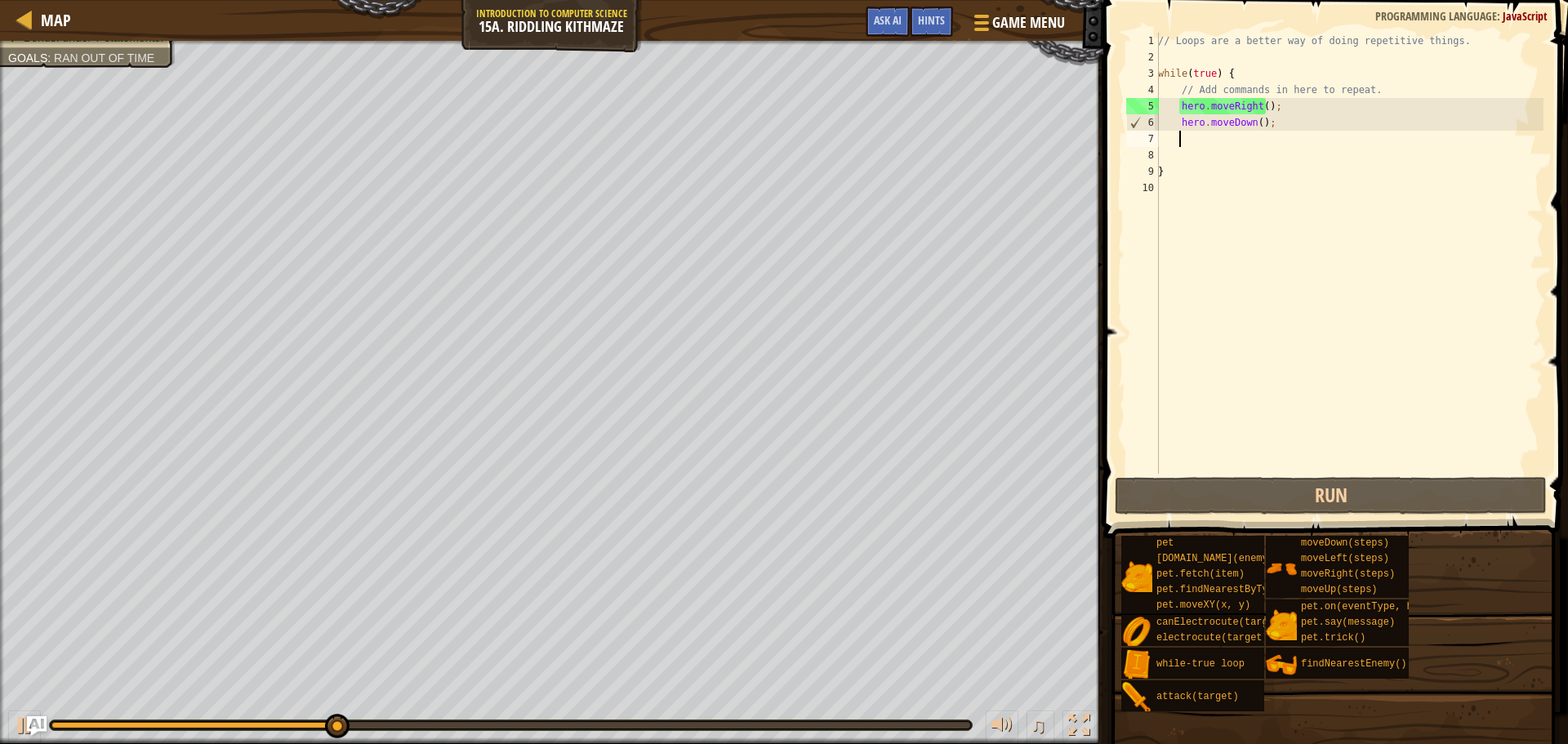
scroll to position [8, 1]
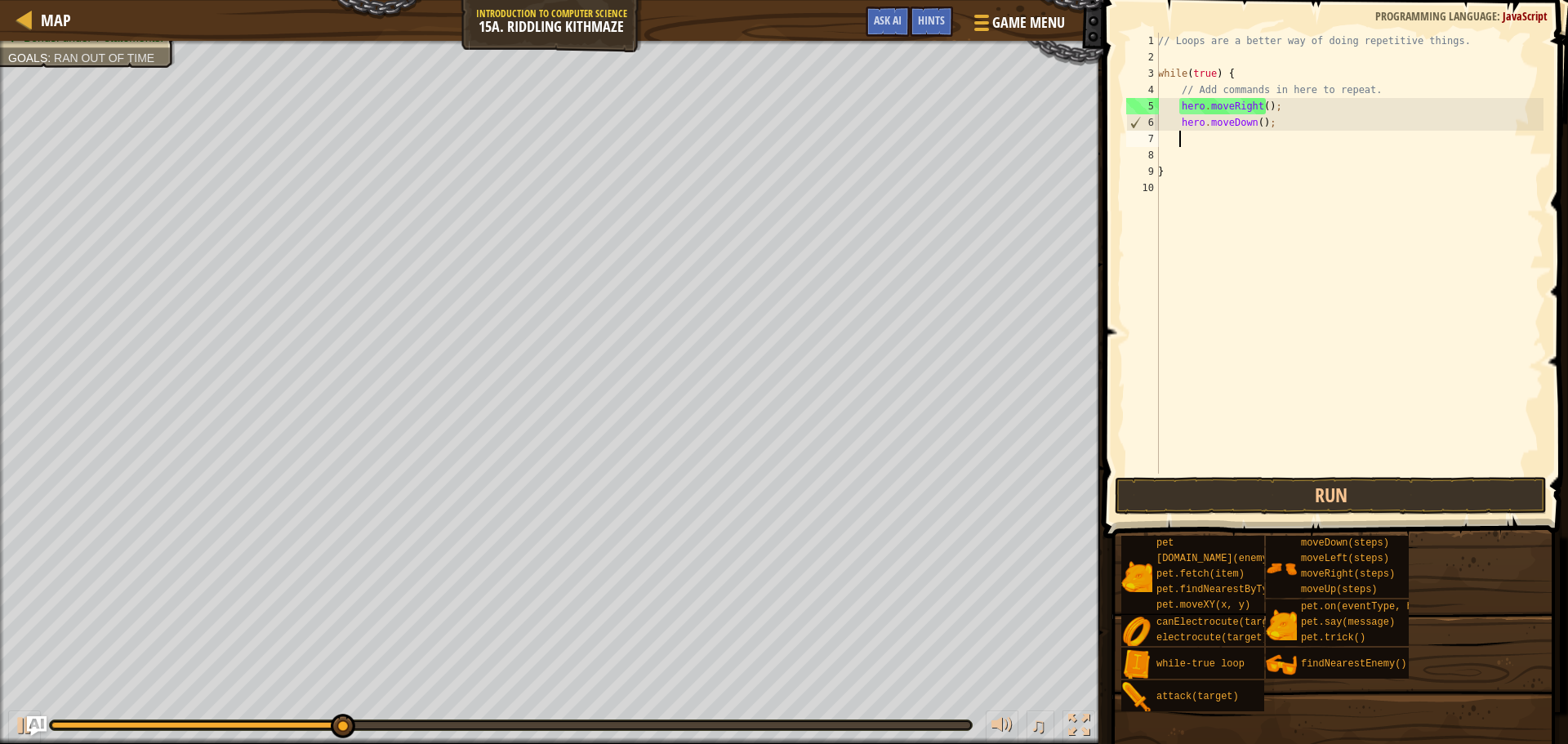
type textarea "h"
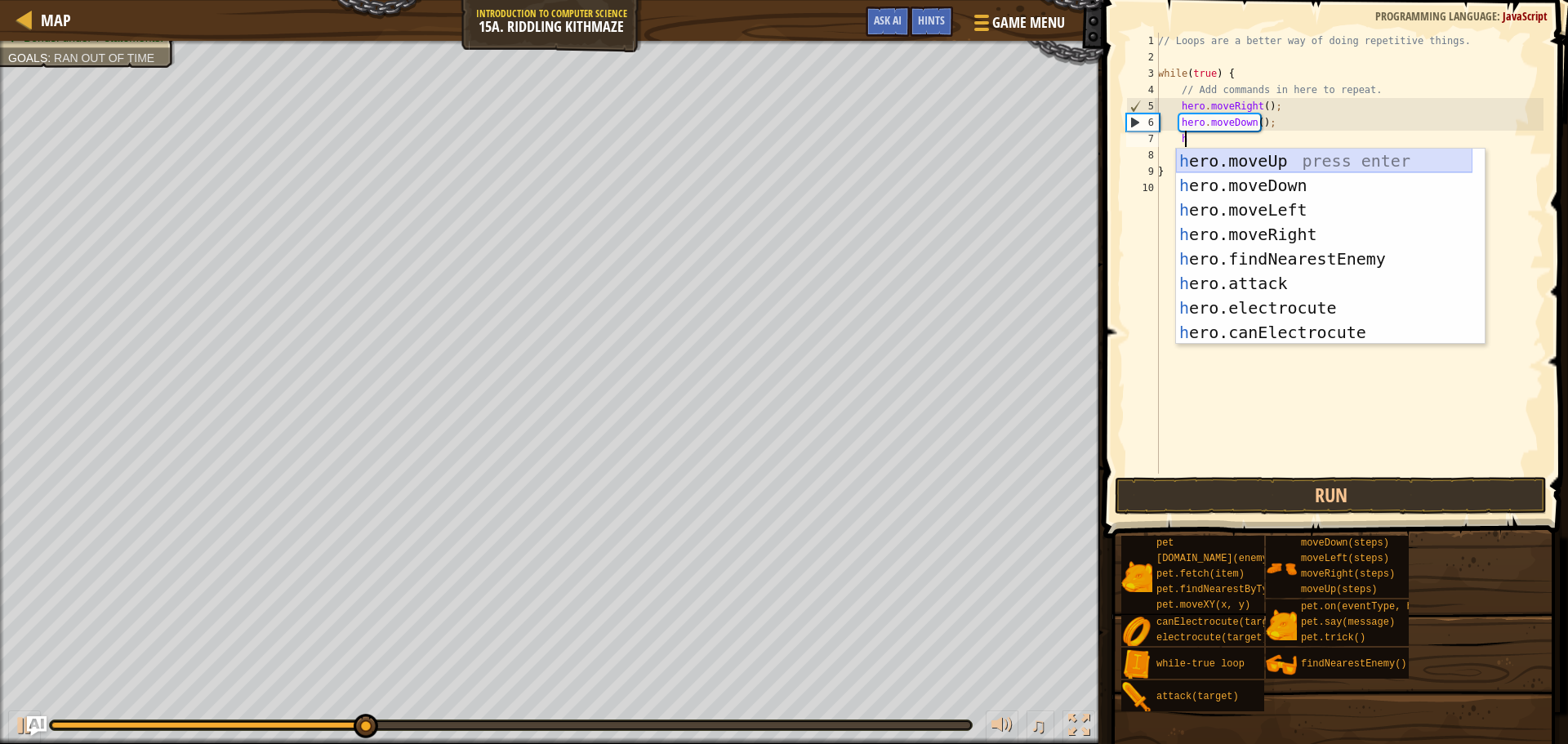
click at [1257, 163] on div "h ero.moveUp press enter h ero.moveDown press enter h ero.moveLeft press enter …" at bounding box center [1325, 271] width 296 height 245
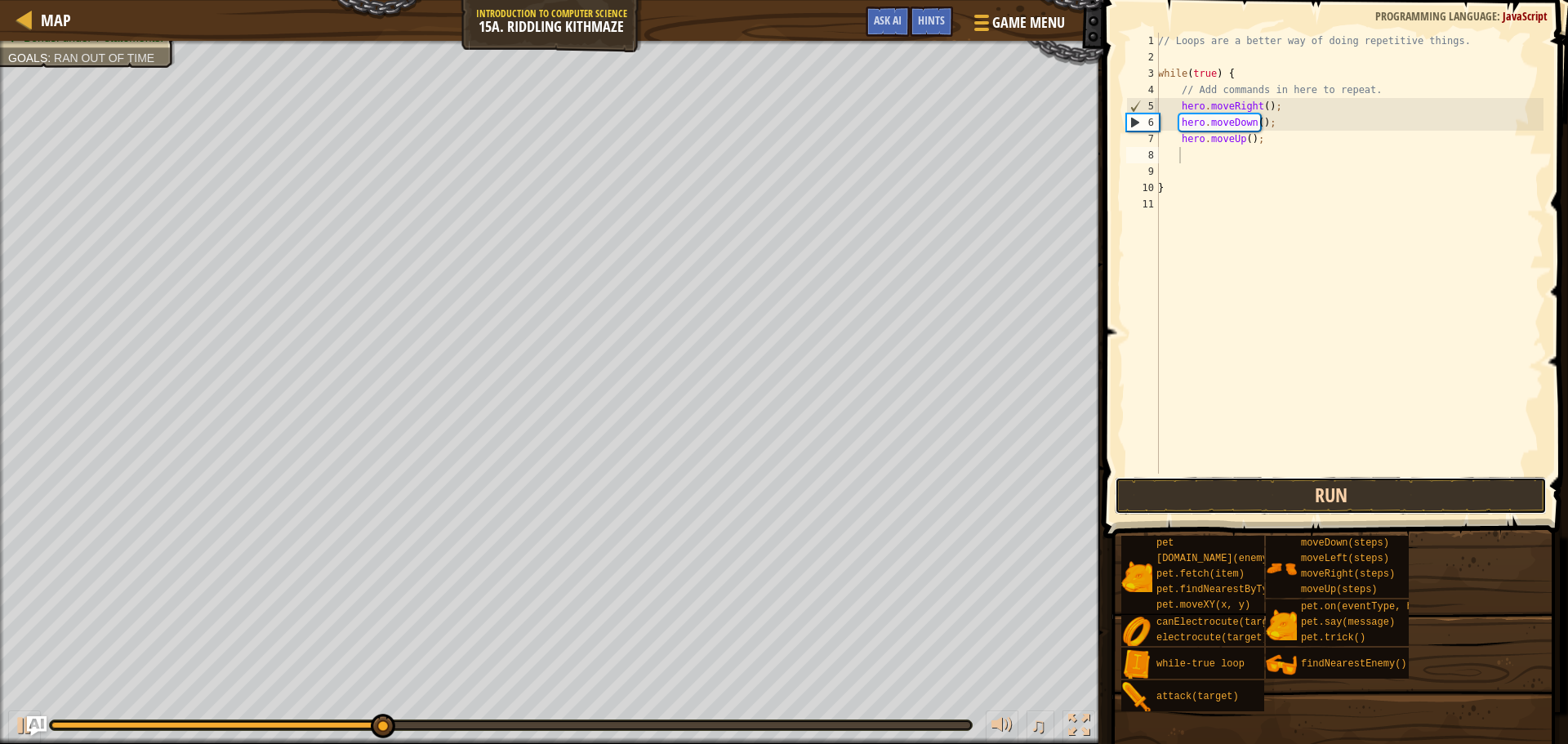
click at [1223, 493] on button "Run" at bounding box center [1331, 495] width 432 height 38
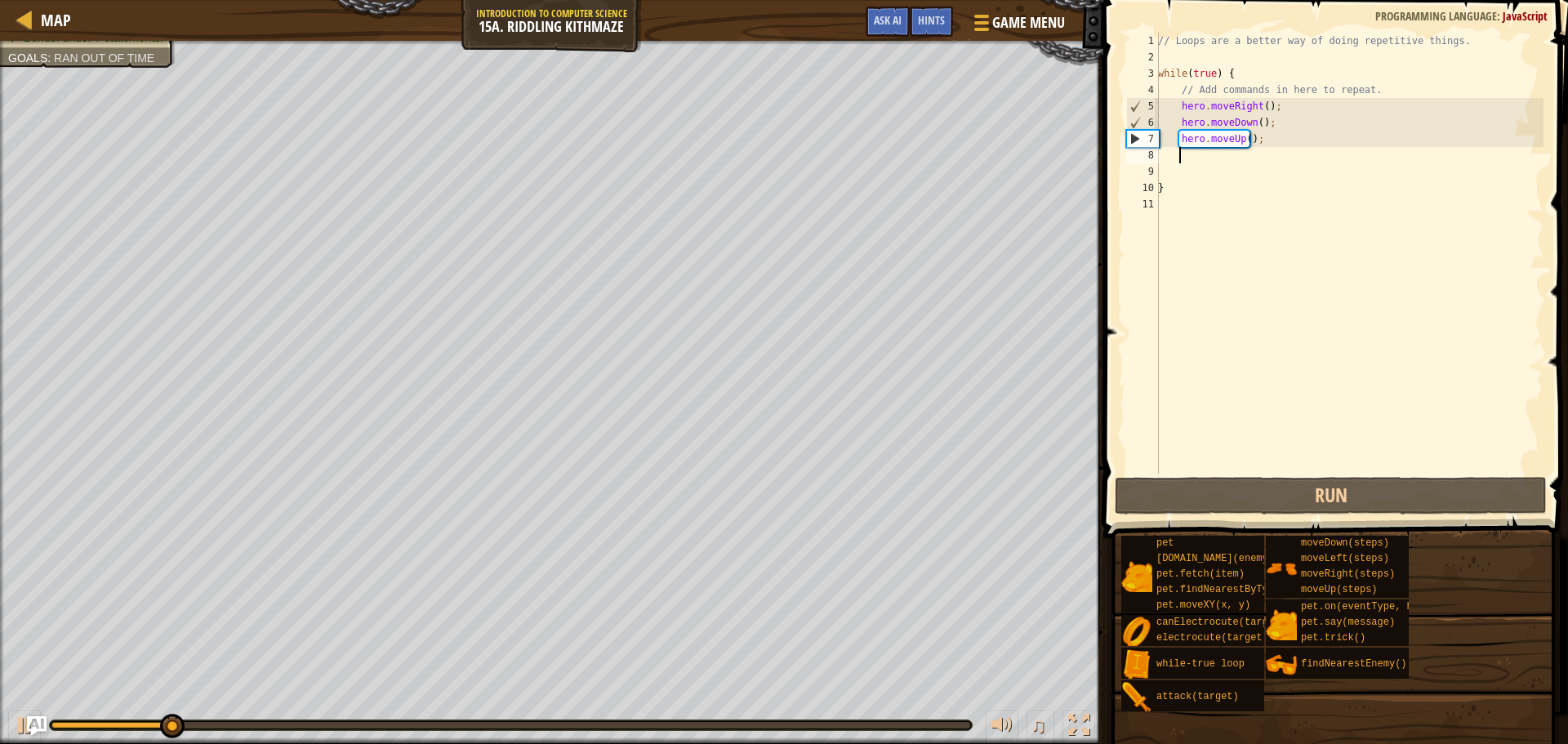
click at [1255, 125] on div "// Loops are a better way of doing repetitive things. while ( true ) { // Add c…" at bounding box center [1350, 269] width 389 height 474
click at [1277, 125] on div "// Loops are a better way of doing repetitive things. while ( true ) { // Add c…" at bounding box center [1350, 269] width 389 height 474
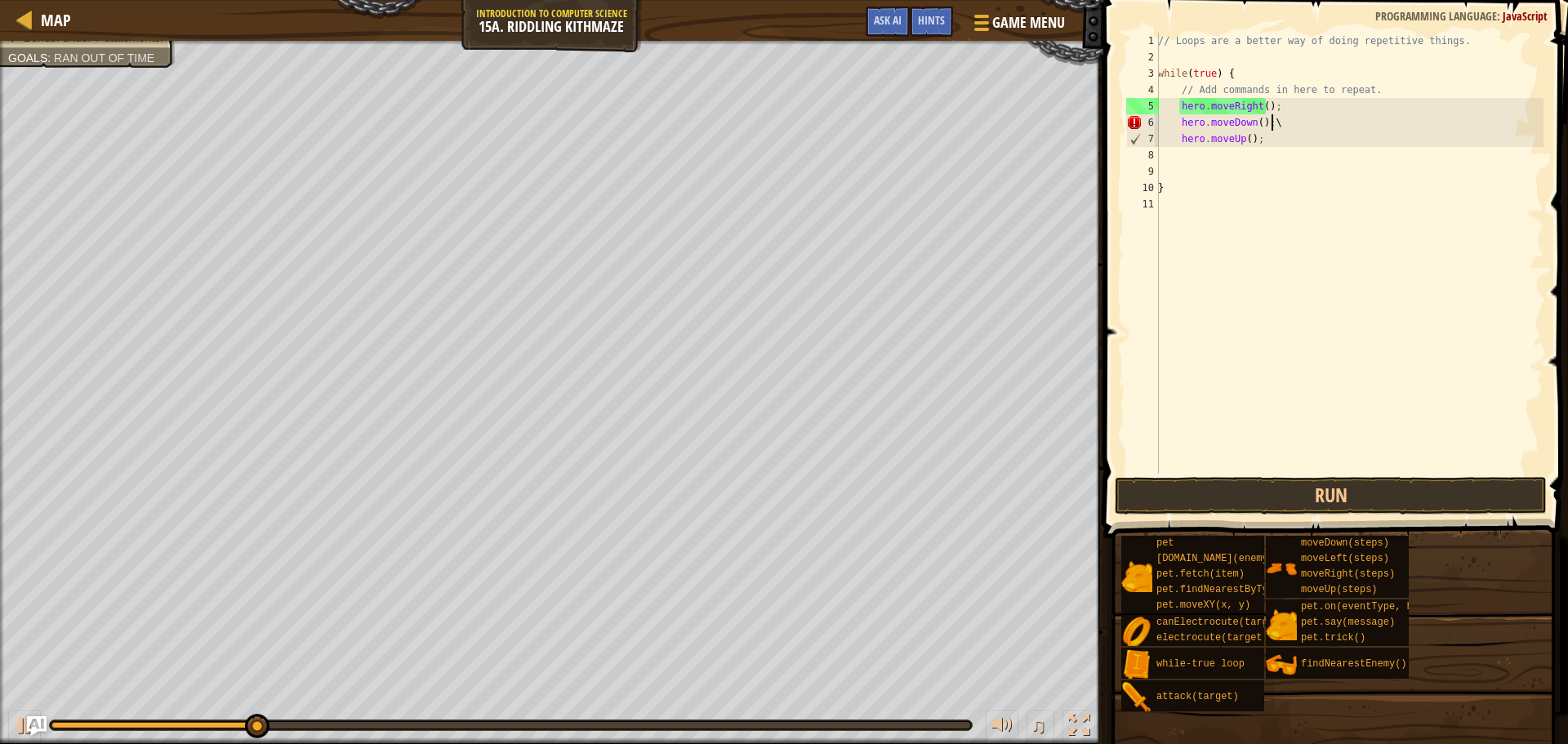
type textarea "hero.moveDown();"
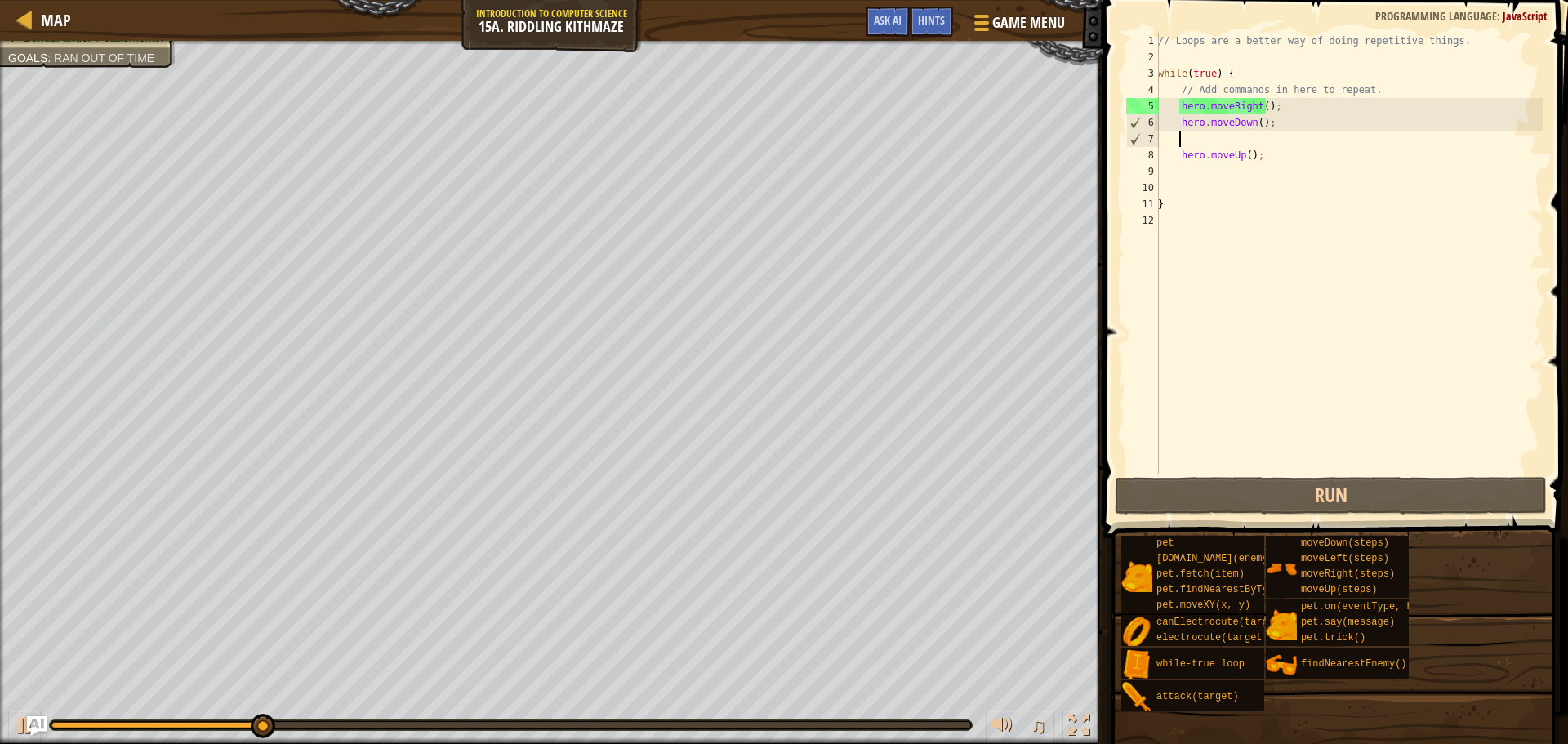
type textarea "h"
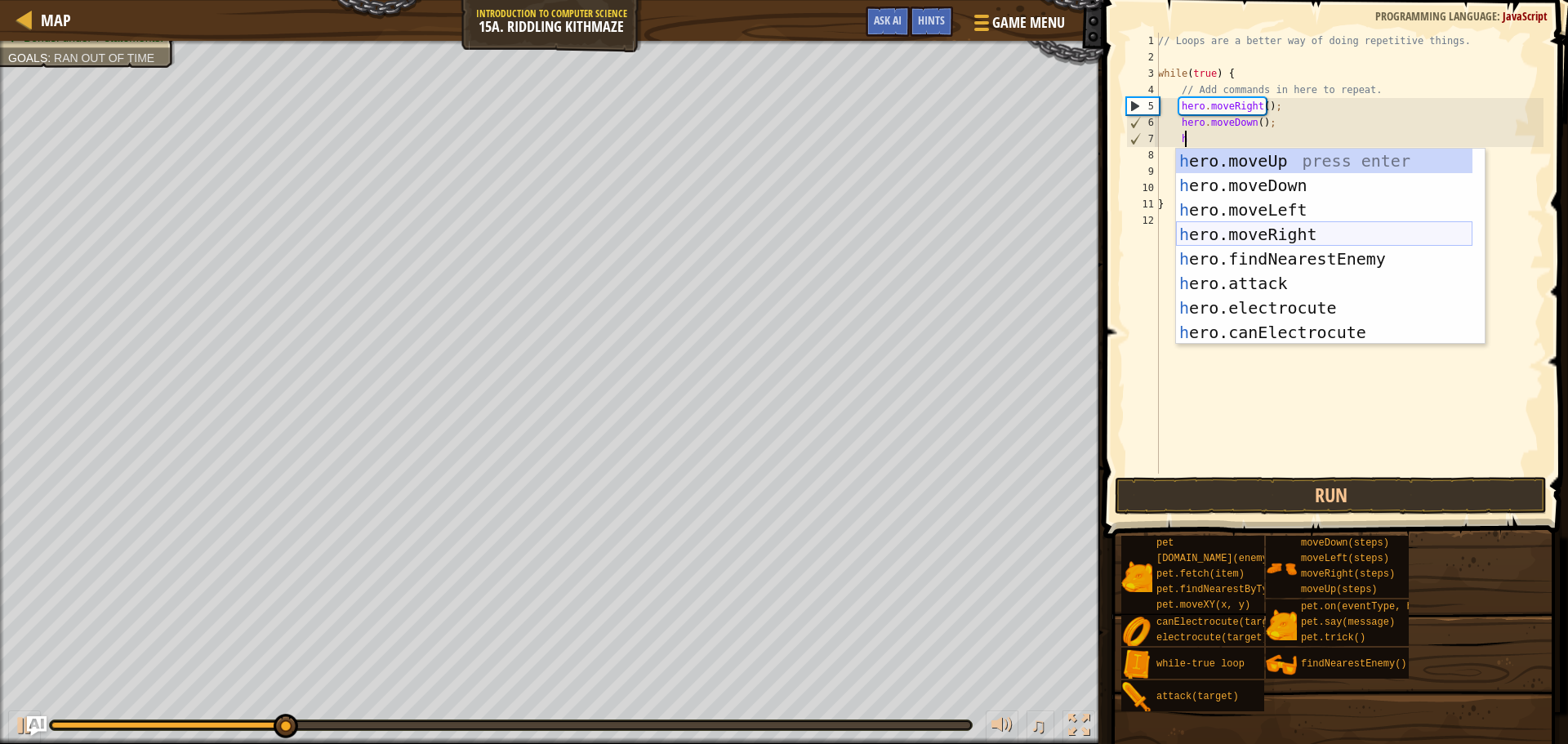
click at [1261, 231] on div "h ero.moveUp press enter h ero.moveDown press enter h ero.moveLeft press enter …" at bounding box center [1325, 271] width 296 height 245
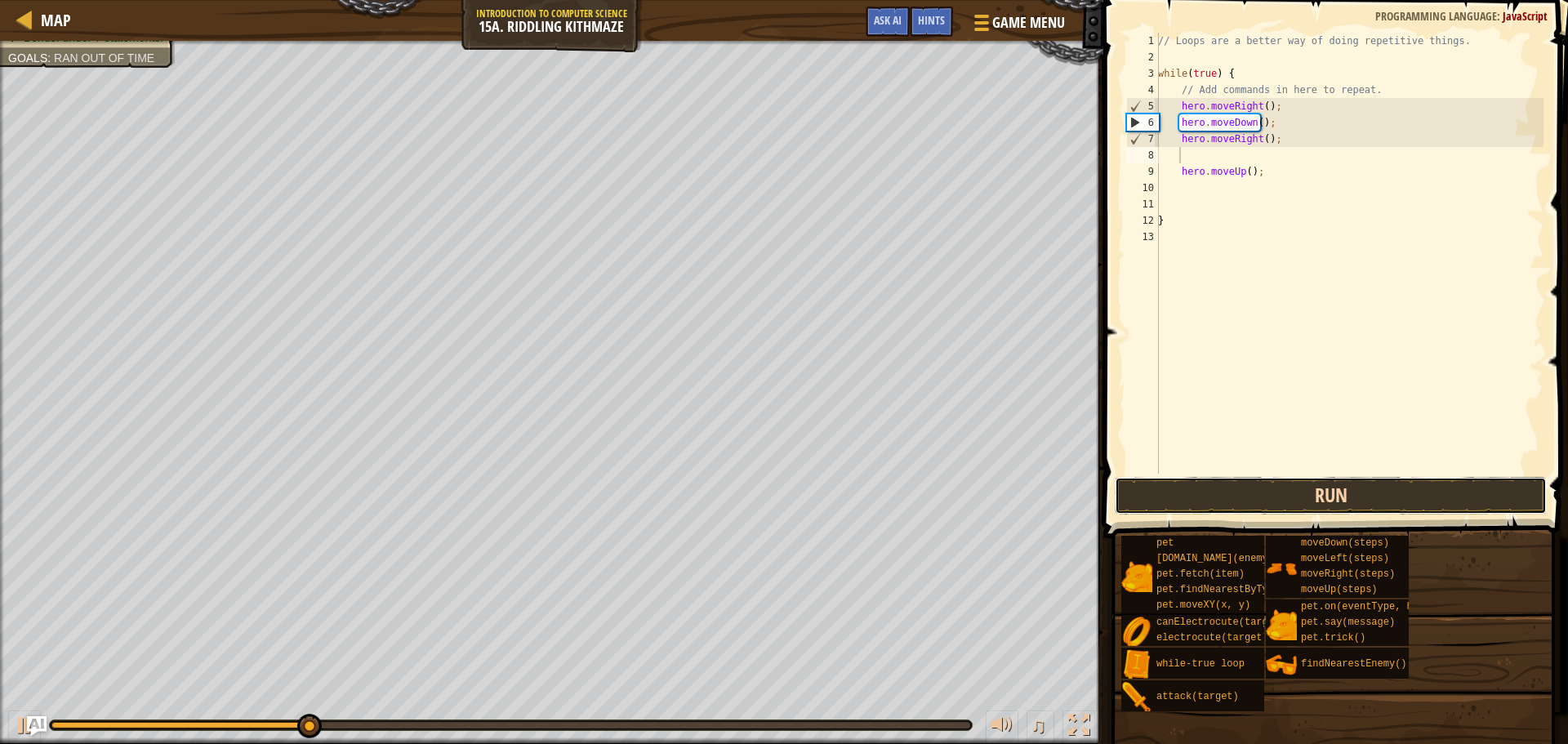
click at [1215, 492] on button "Run" at bounding box center [1331, 495] width 432 height 38
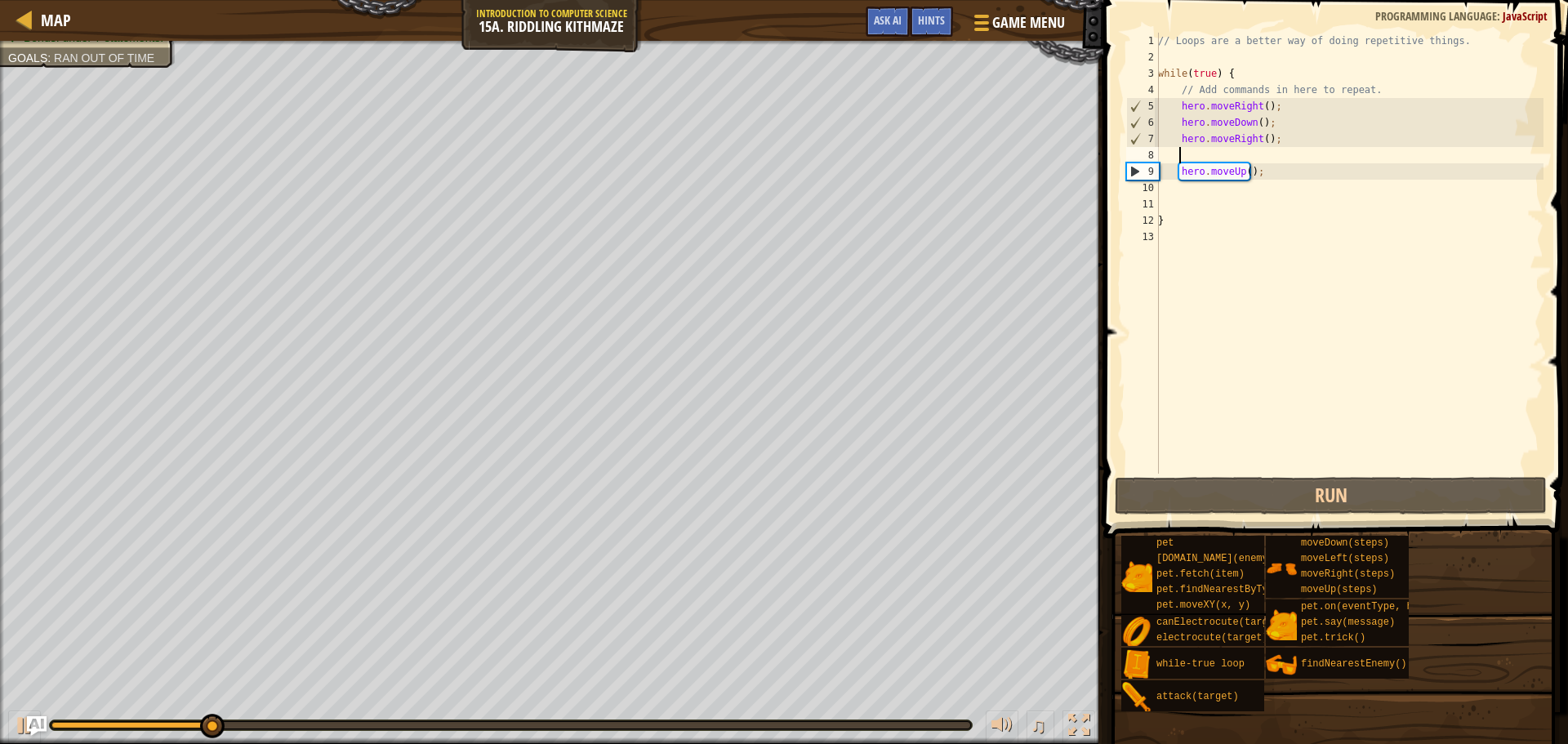
type textarea "h"
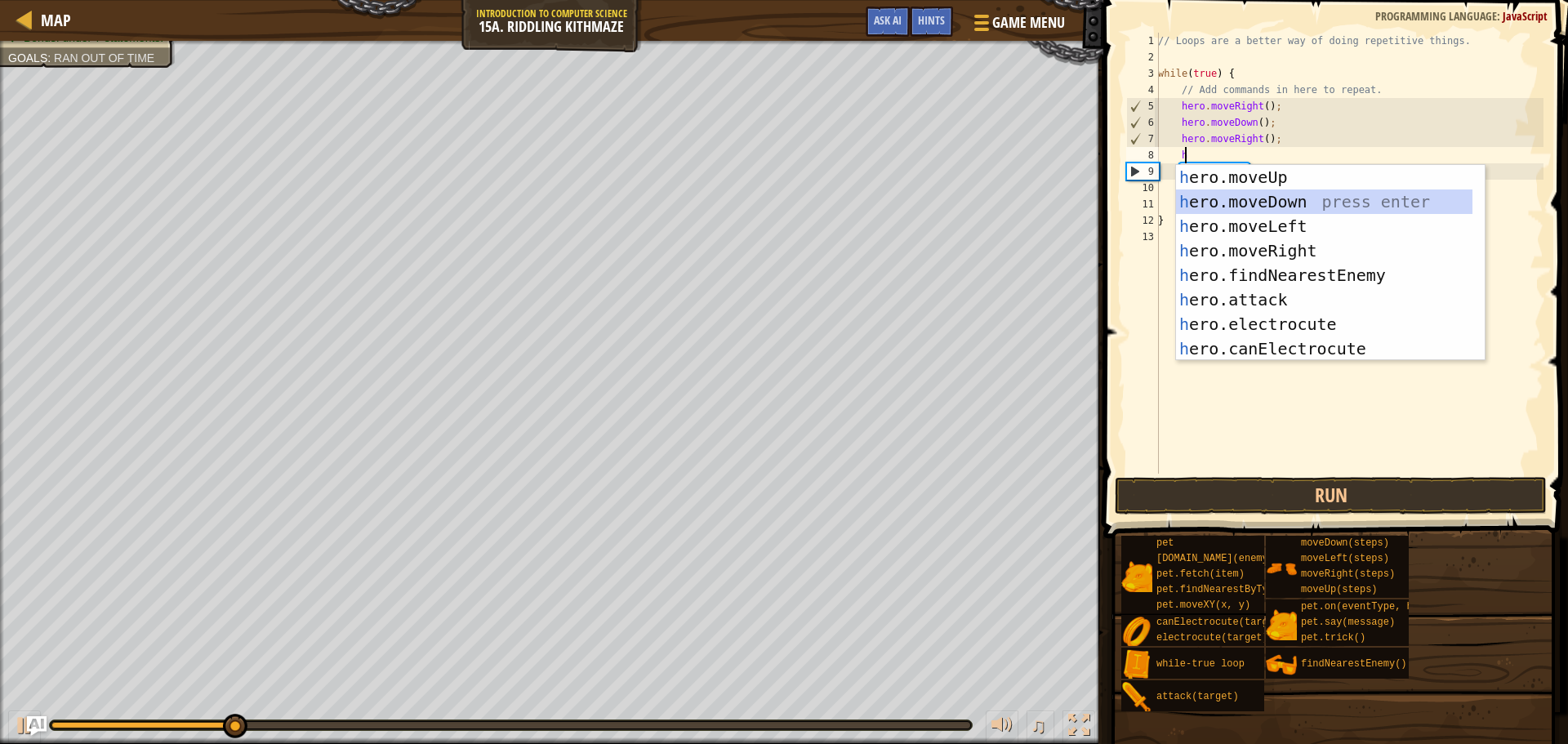
click at [1217, 196] on div "h ero.moveUp press enter h ero.moveDown press enter h ero.moveLeft press enter …" at bounding box center [1325, 287] width 296 height 245
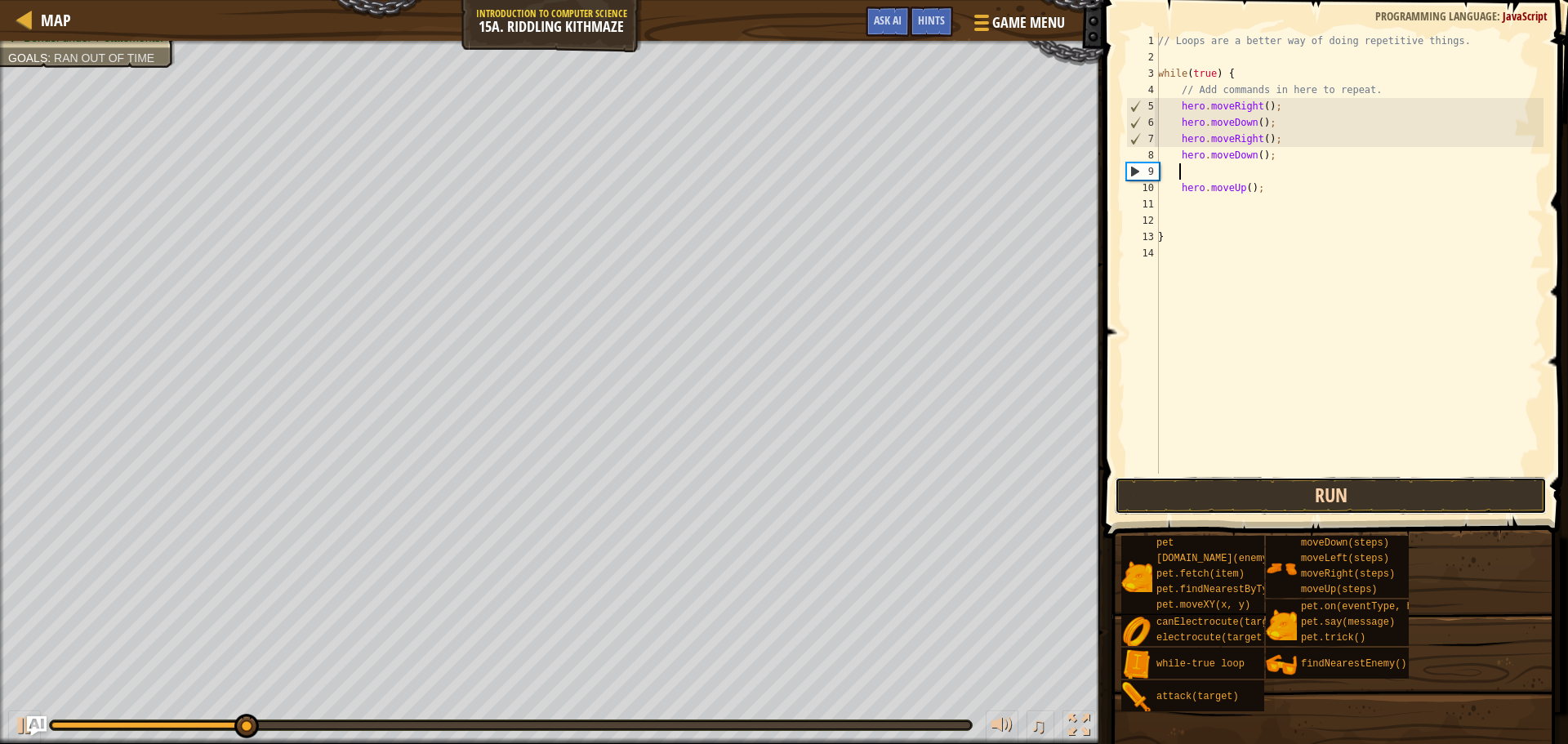
click at [1266, 481] on button "Run" at bounding box center [1331, 495] width 432 height 38
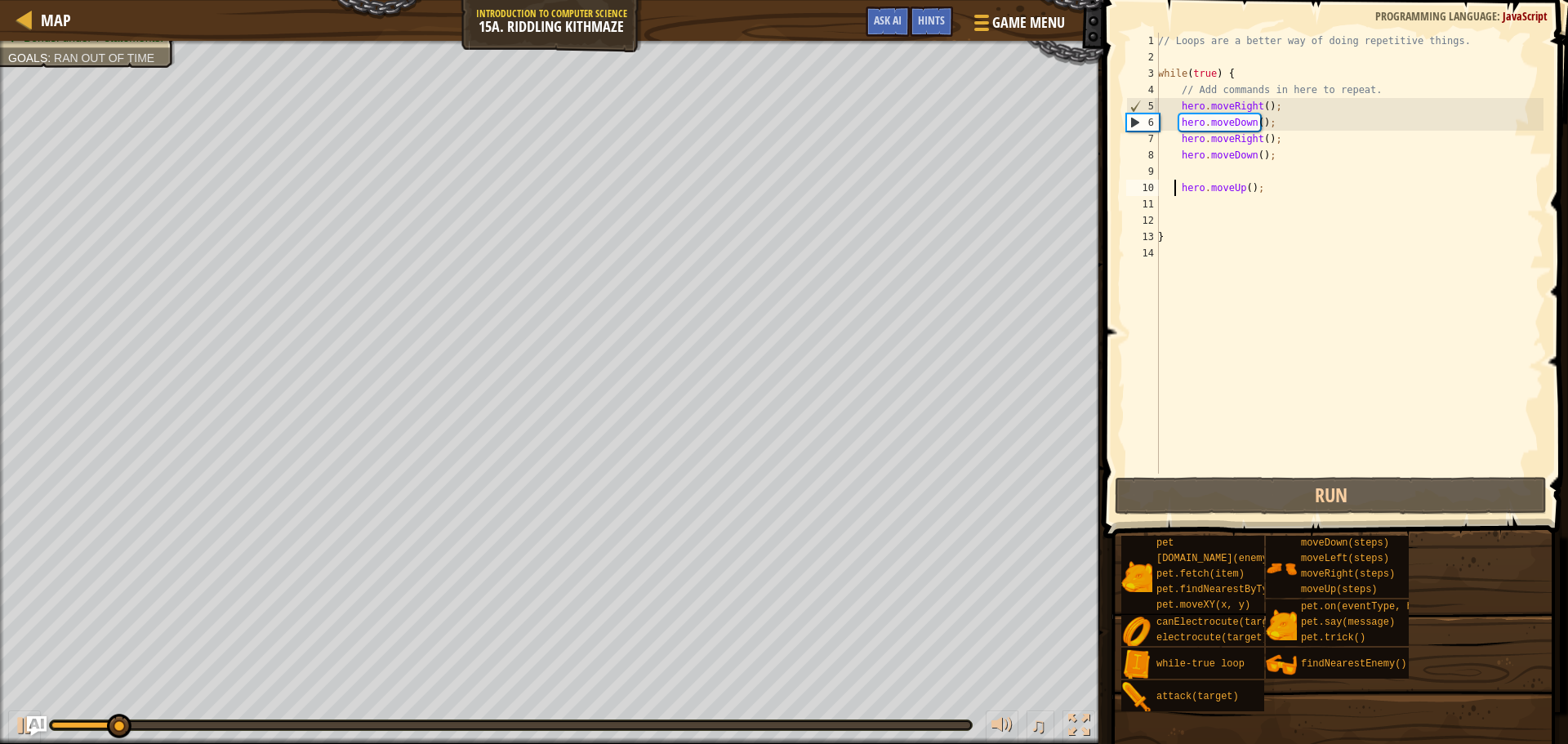
click at [1176, 191] on div "// Loops are a better way of doing repetitive things. while ( true ) { // Add c…" at bounding box center [1350, 269] width 389 height 474
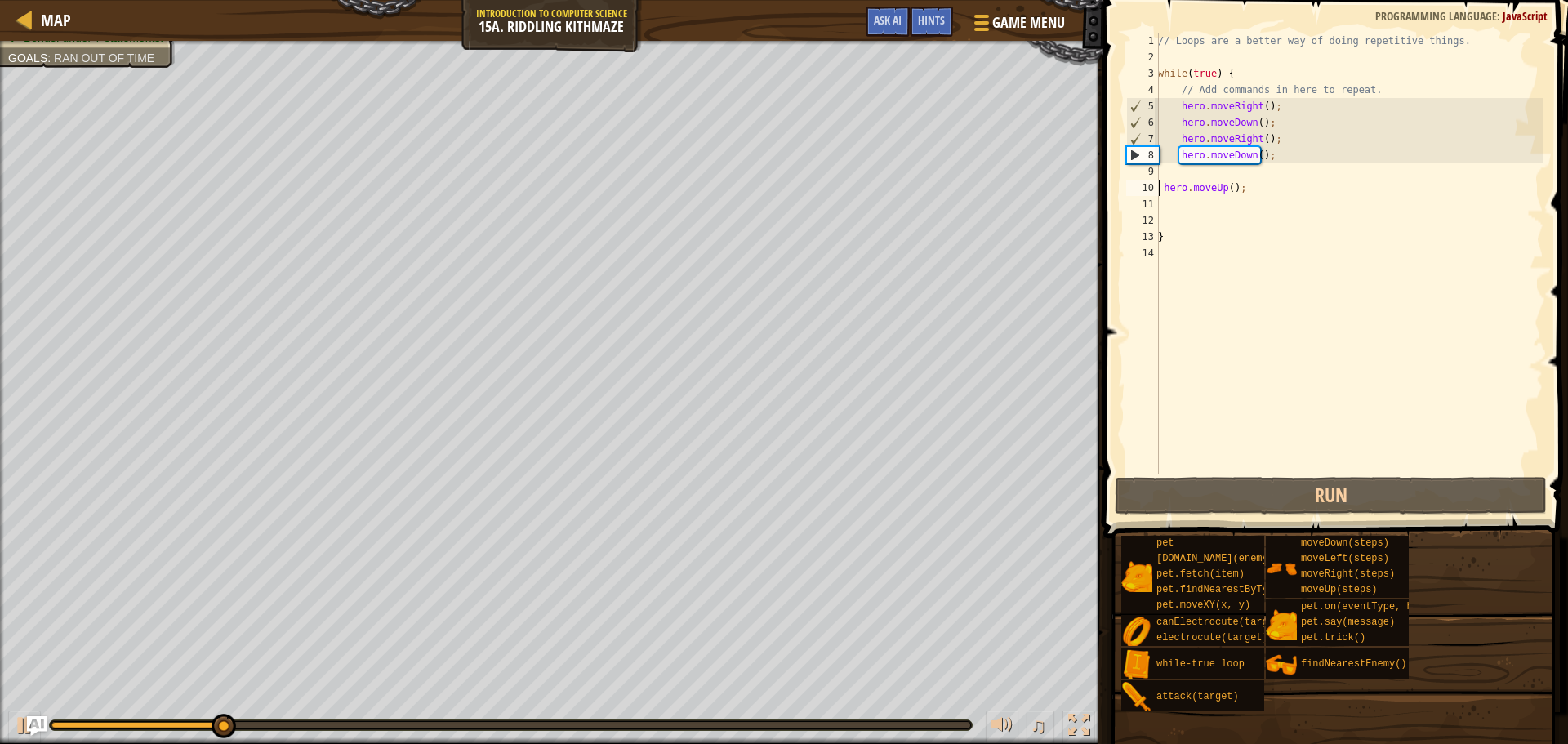
type textarea "hero.moveUp();"
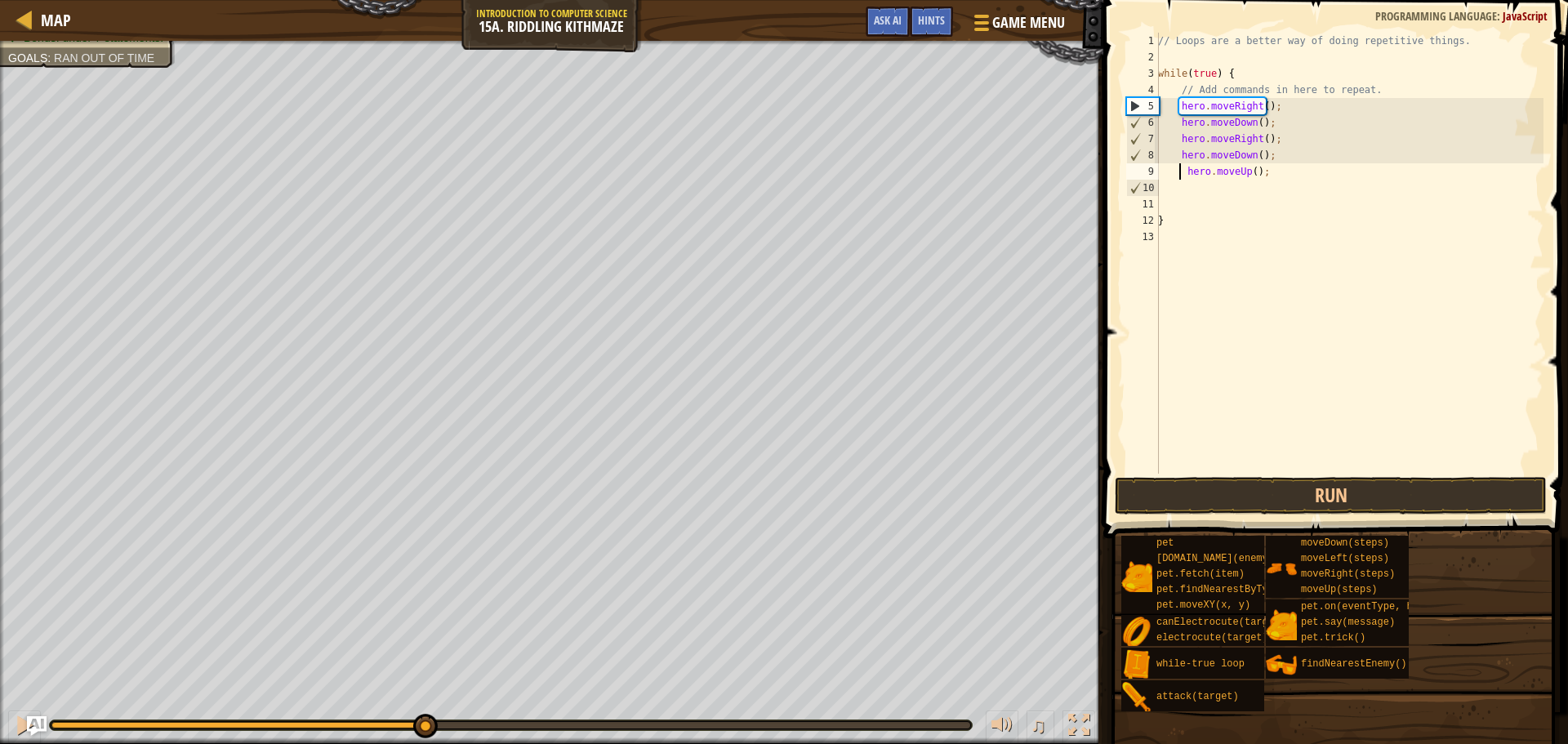
drag, startPoint x: 292, startPoint y: 723, endPoint x: 424, endPoint y: 705, distance: 133.2
click at [424, 705] on div "♫" at bounding box center [552, 720] width 1103 height 49
click at [1272, 173] on div "// Loops are a better way of doing repetitive things. while ( true ) { // Add c…" at bounding box center [1350, 269] width 389 height 474
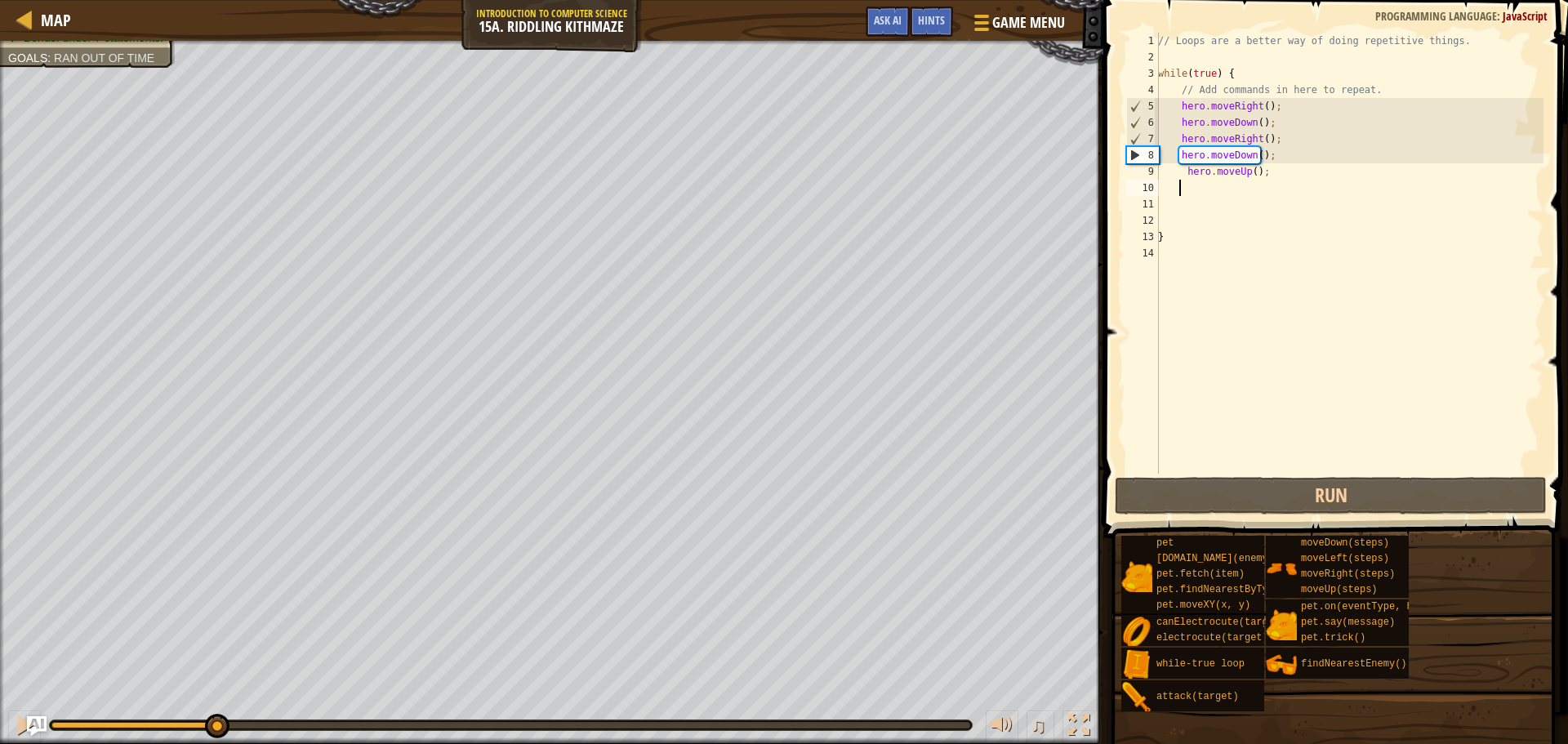
click at [215, 681] on div "Your hero must survive. Navigate the maze. Bonus: no code problems. Bonus: unde…" at bounding box center [784, 391] width 1568 height 703
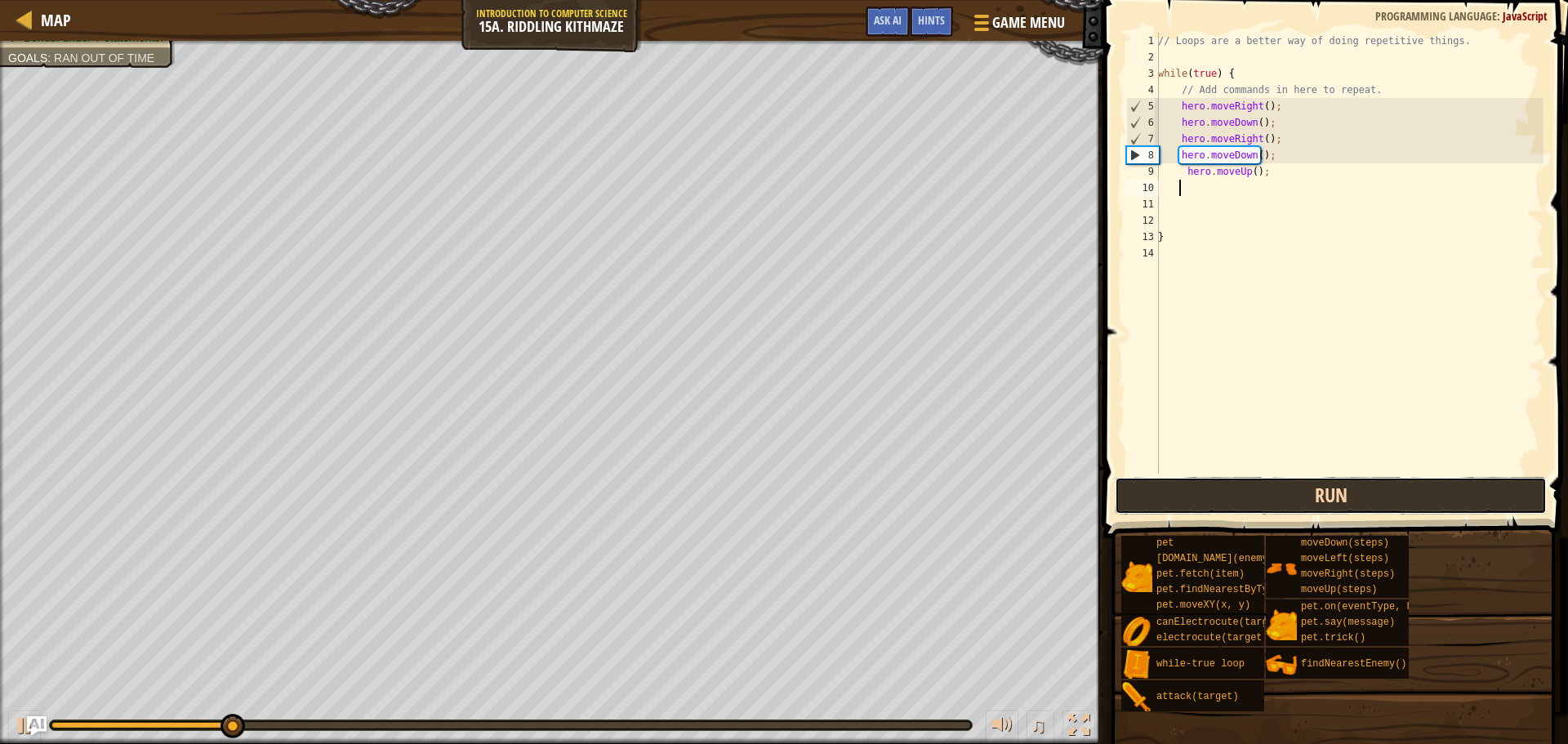
click at [1321, 505] on button "Run" at bounding box center [1331, 495] width 432 height 38
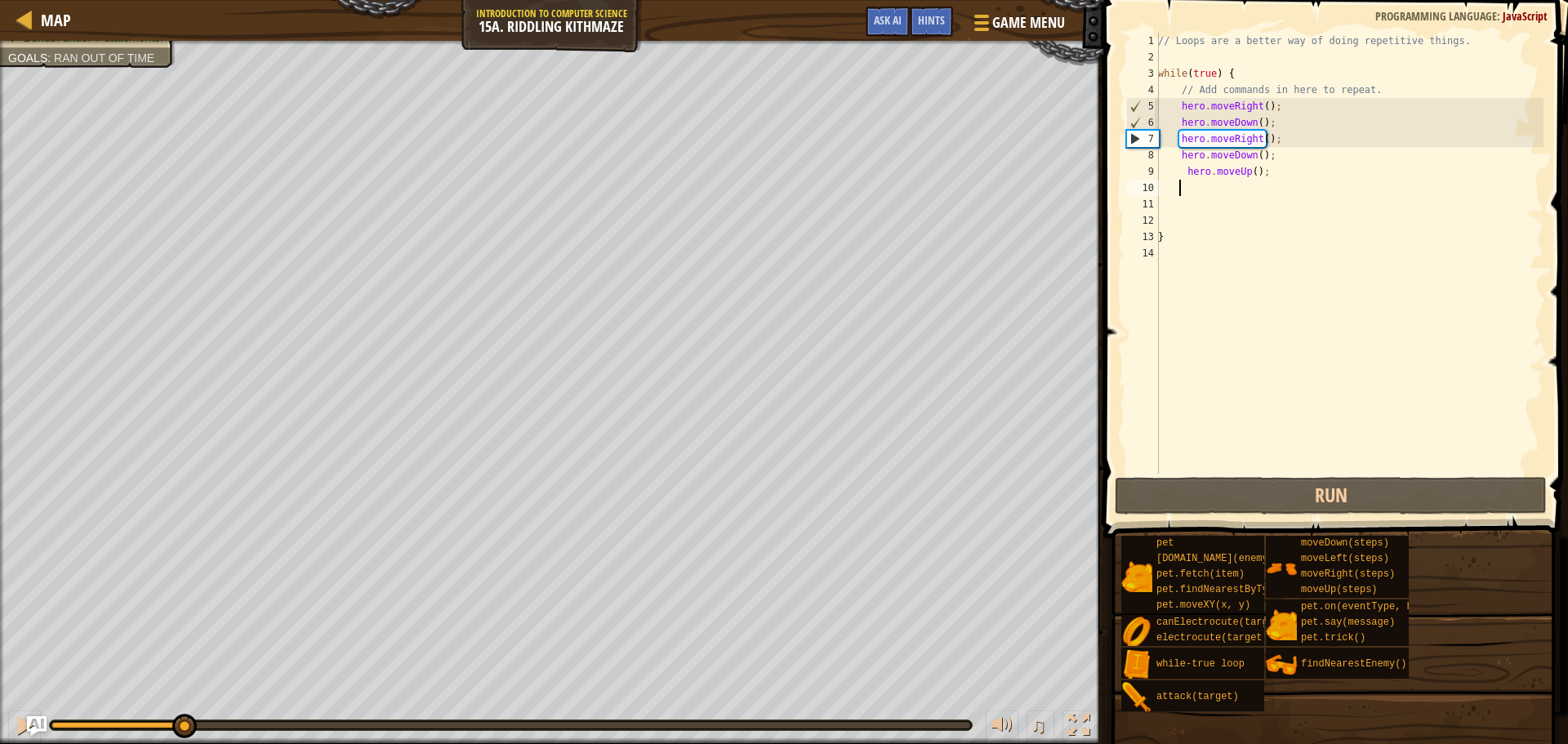
drag, startPoint x: 125, startPoint y: 721, endPoint x: 184, endPoint y: 738, distance: 61.4
click at [184, 738] on div "♫" at bounding box center [552, 720] width 1103 height 49
drag, startPoint x: 1263, startPoint y: 155, endPoint x: 1175, endPoint y: 151, distance: 88.1
click at [1175, 151] on div "// Loops are a better way of doing repetitive things. while ( true ) { // Add c…" at bounding box center [1350, 269] width 389 height 474
type textarea "hero.moveDown();"
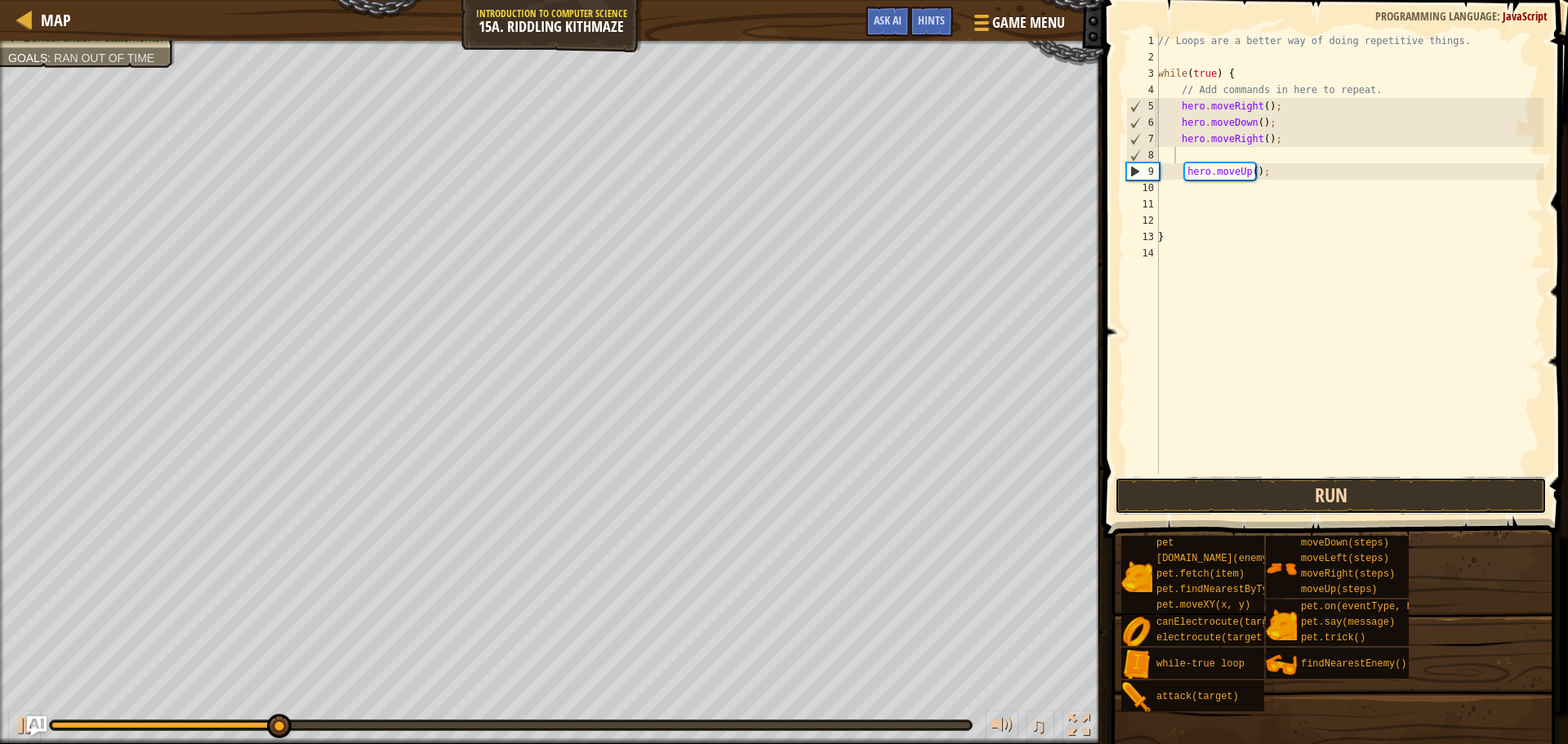
click at [1240, 501] on button "Run" at bounding box center [1331, 495] width 432 height 38
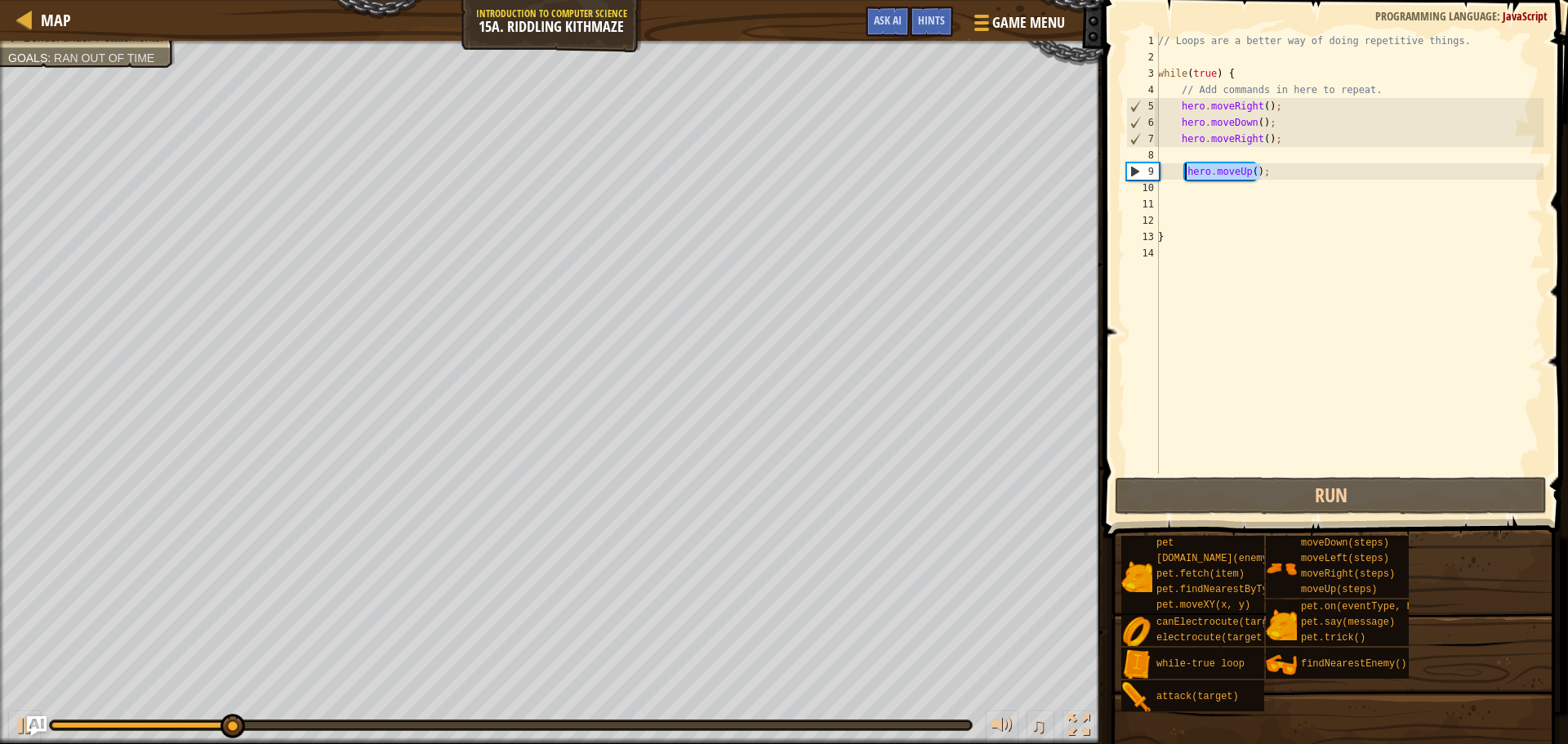
drag, startPoint x: 1272, startPoint y: 176, endPoint x: 1184, endPoint y: 173, distance: 88.1
click at [1184, 173] on div "// Loops are a better way of doing repetitive things. while ( true ) { // Add c…" at bounding box center [1350, 269] width 389 height 474
type textarea "hero.moveUp();"
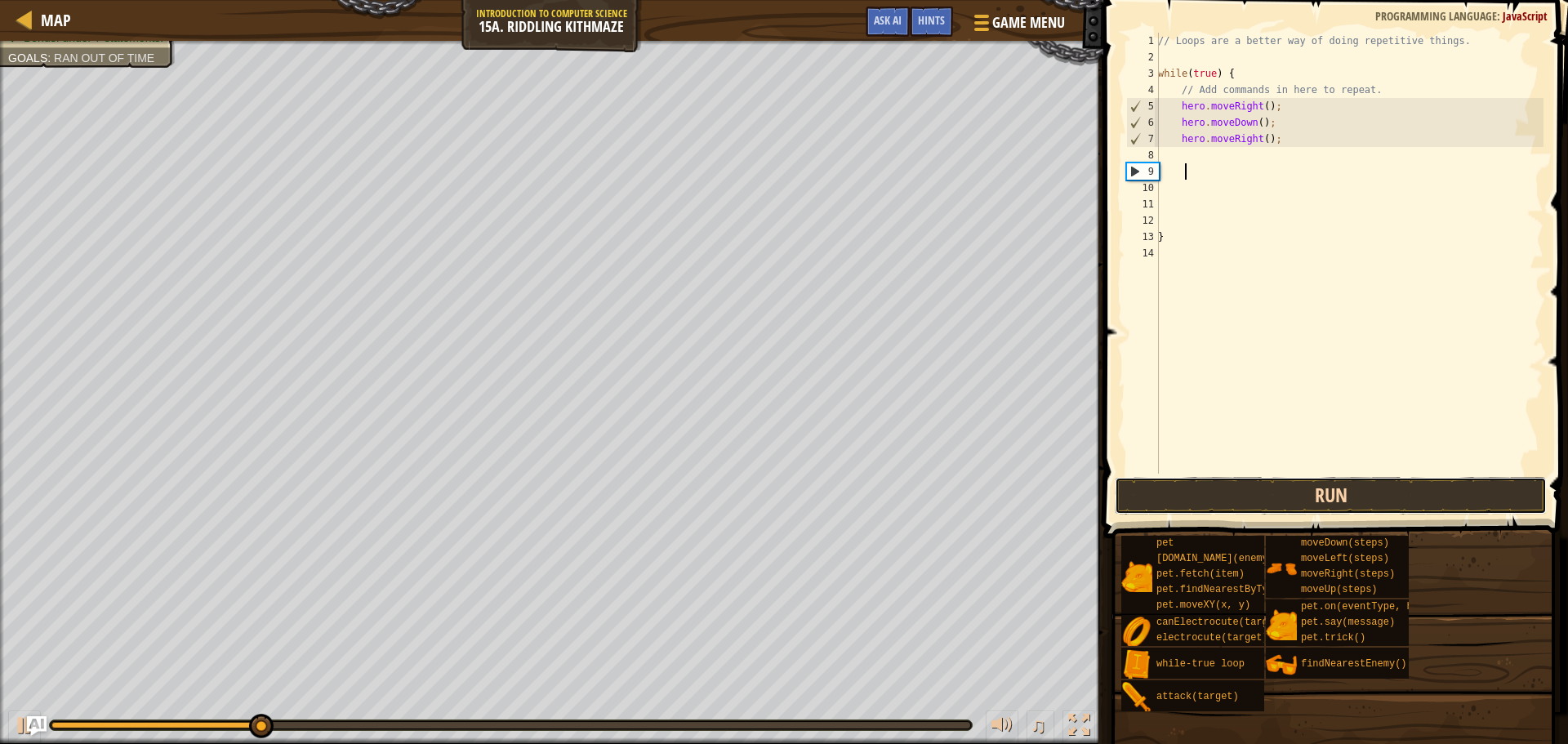
click at [1220, 498] on button "Run" at bounding box center [1331, 495] width 432 height 38
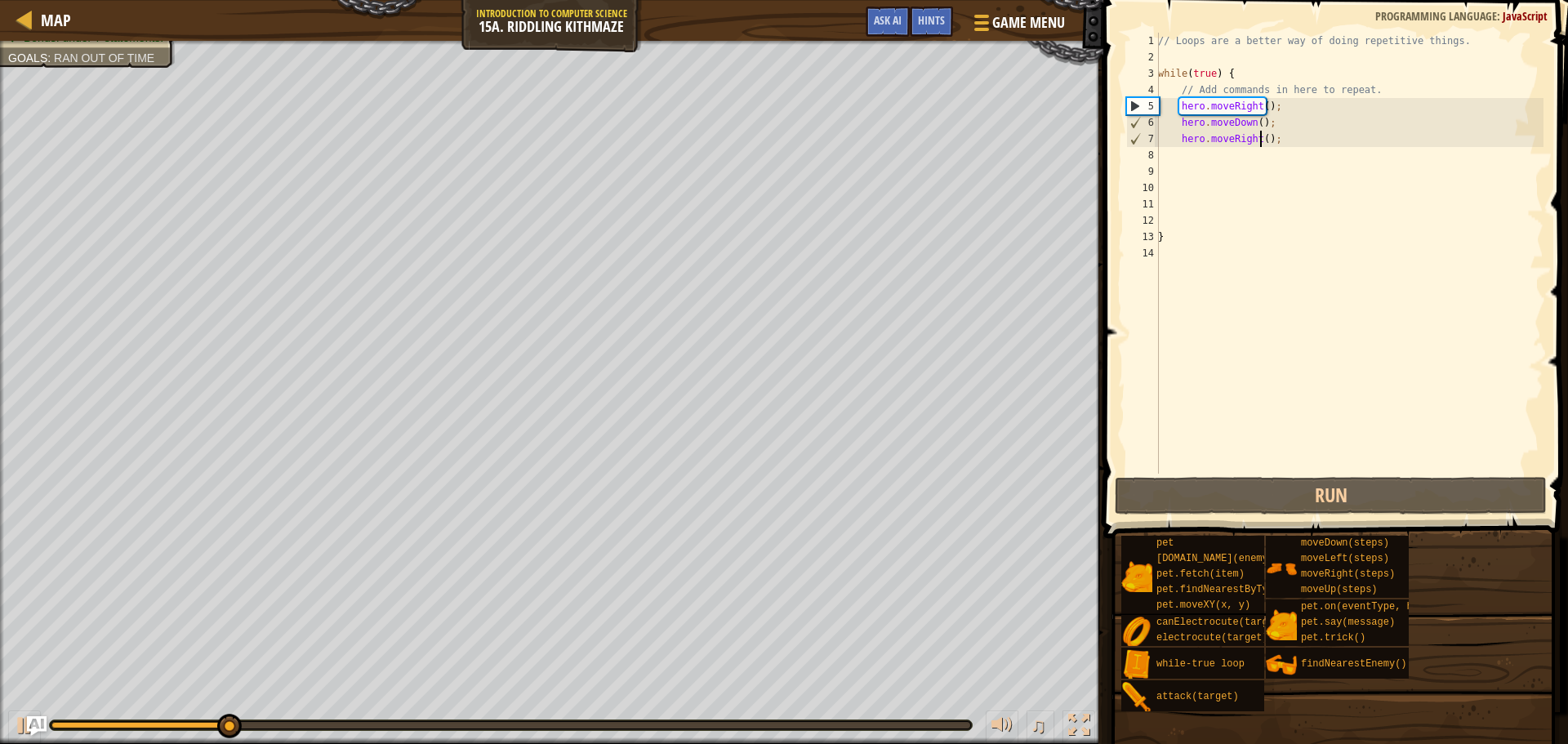
click at [1263, 145] on div "// Loops are a better way of doing repetitive things. while ( true ) { // Add c…" at bounding box center [1350, 269] width 389 height 474
type textarea "hero.moveRight(2);"
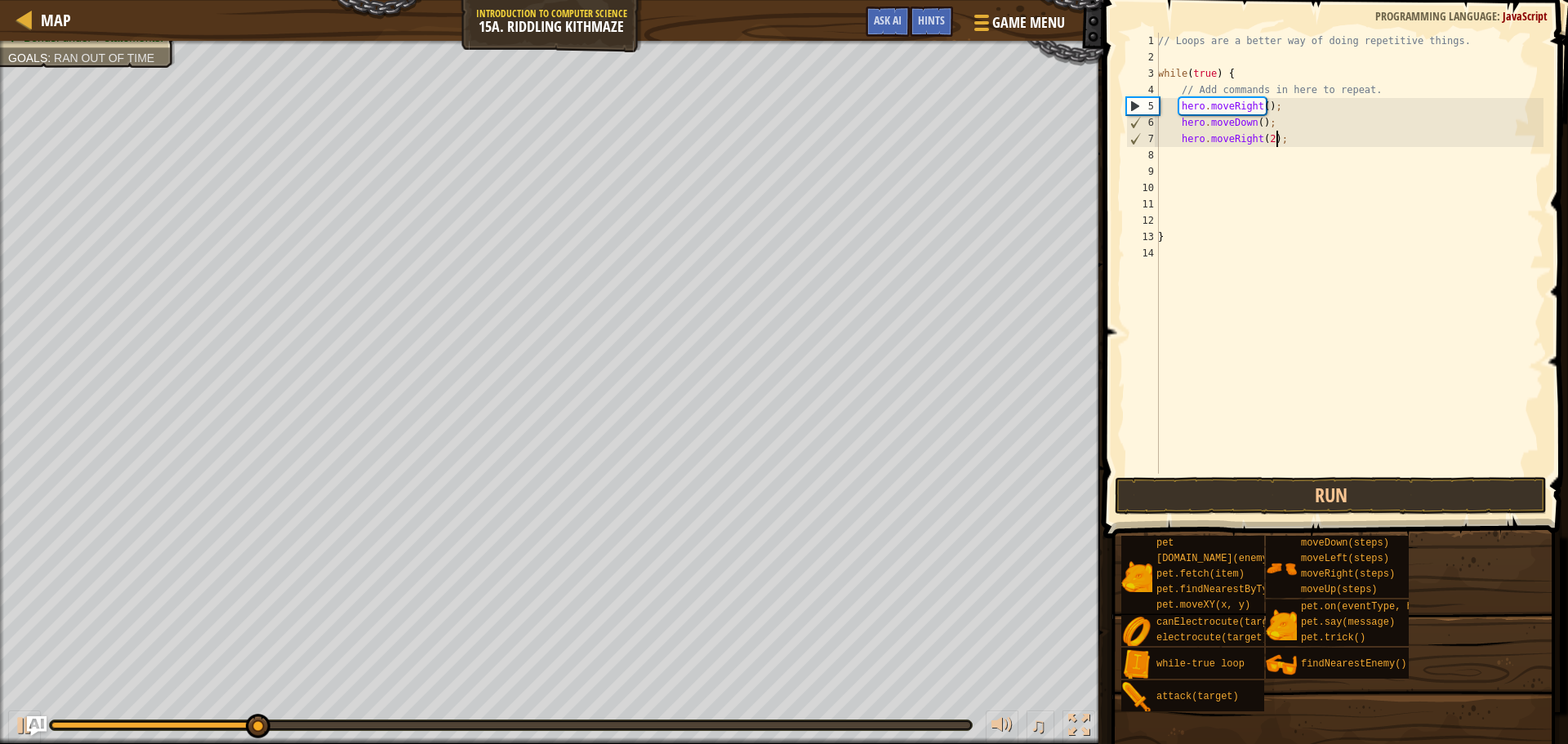
click at [1285, 141] on div "// Loops are a better way of doing repetitive things. while ( true ) { // Add c…" at bounding box center [1350, 269] width 389 height 474
type textarea "h"
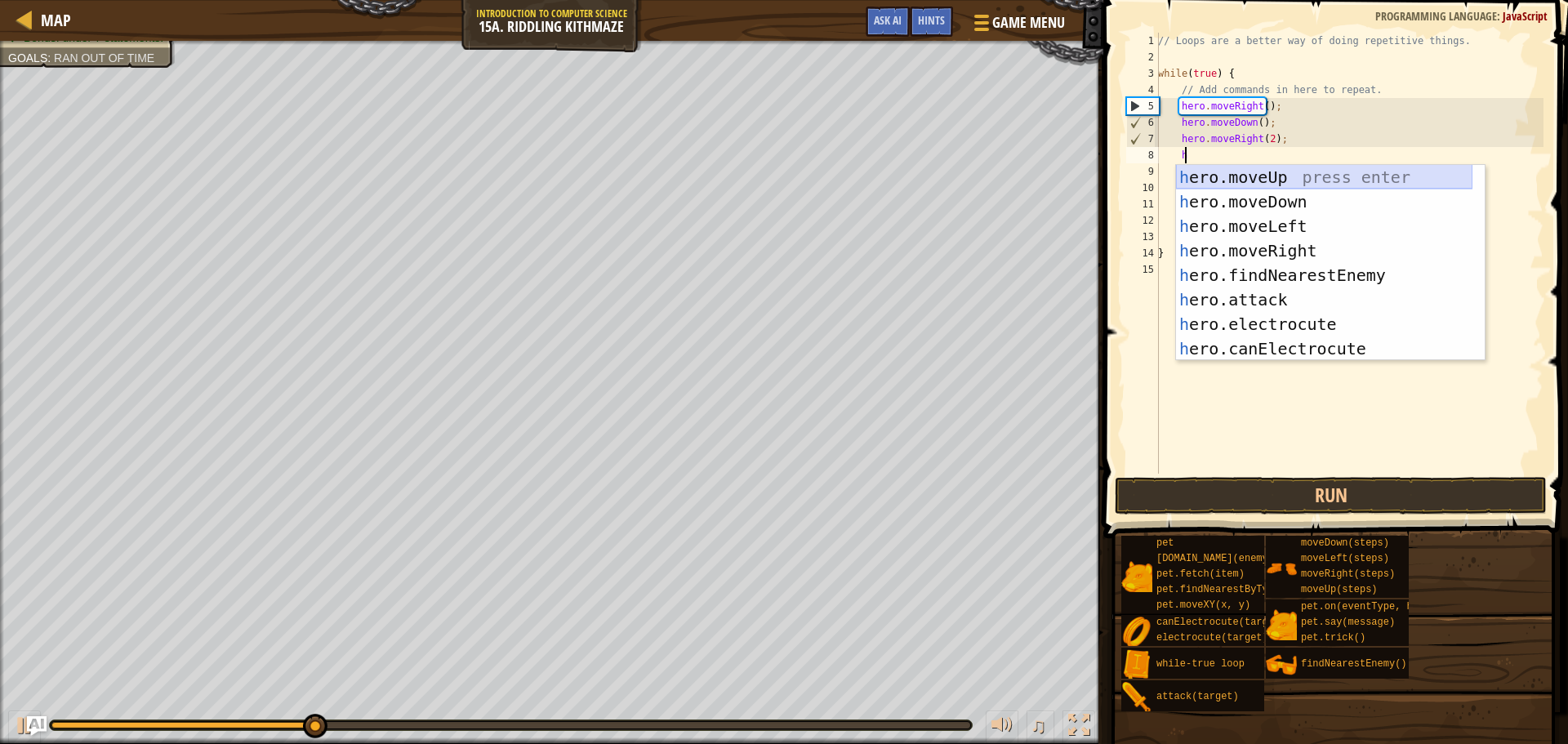
click at [1268, 176] on div "h ero.moveUp press enter h ero.moveDown press enter h ero.moveLeft press enter …" at bounding box center [1325, 287] width 296 height 245
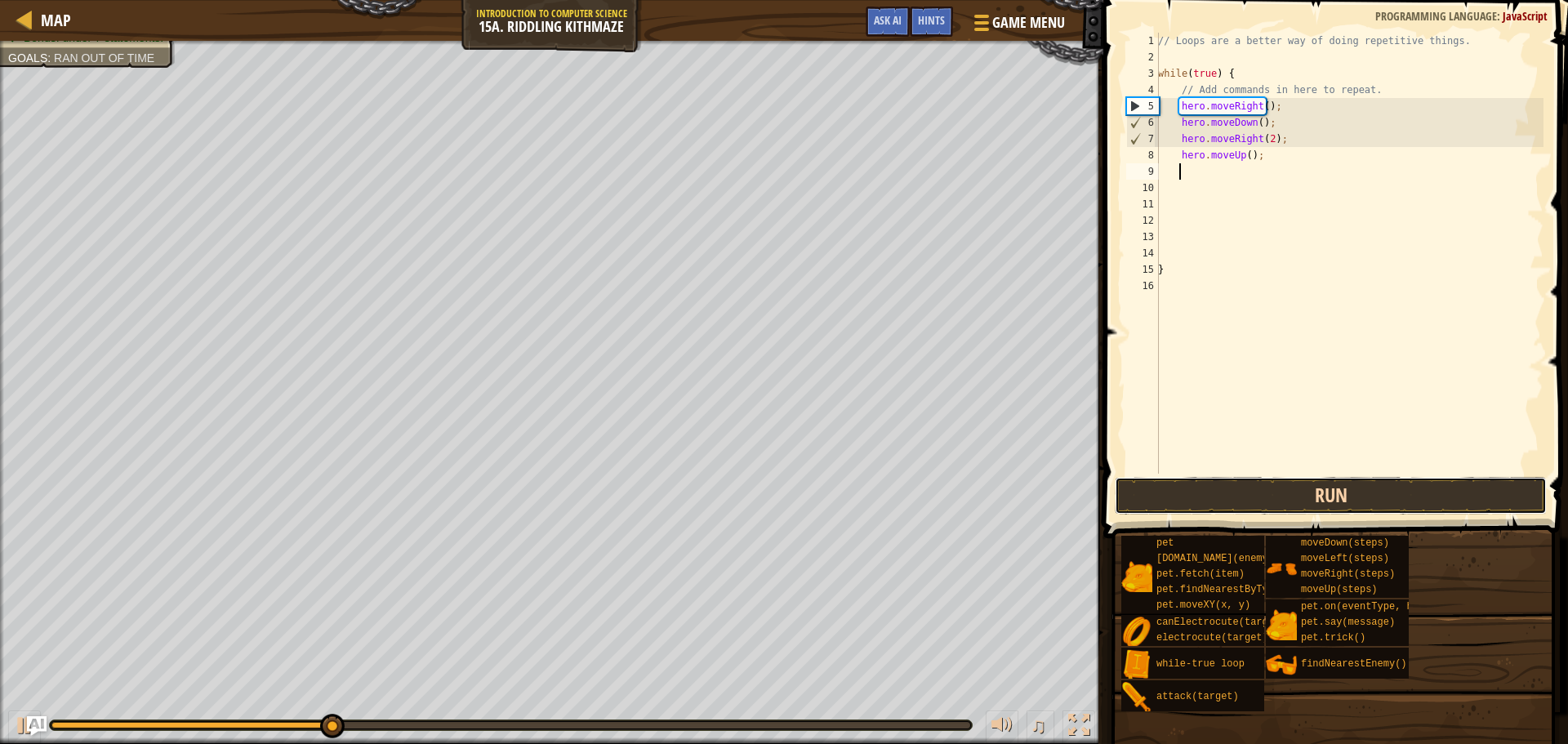
click at [1310, 488] on button "Run" at bounding box center [1331, 495] width 432 height 38
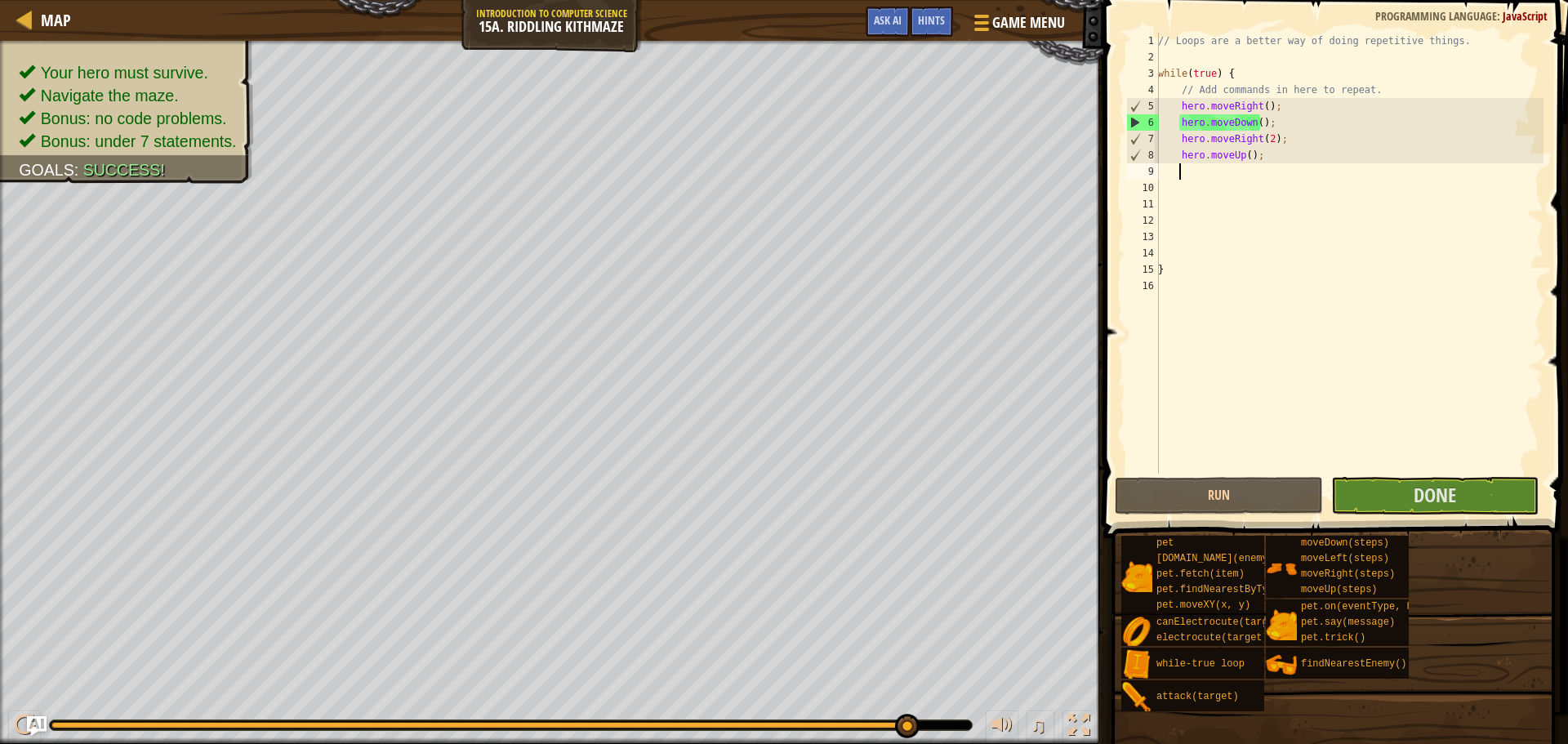
click at [960, 680] on div "Your hero must survive. Navigate the maze. Bonus: no code problems. Bonus: unde…" at bounding box center [784, 391] width 1568 height 703
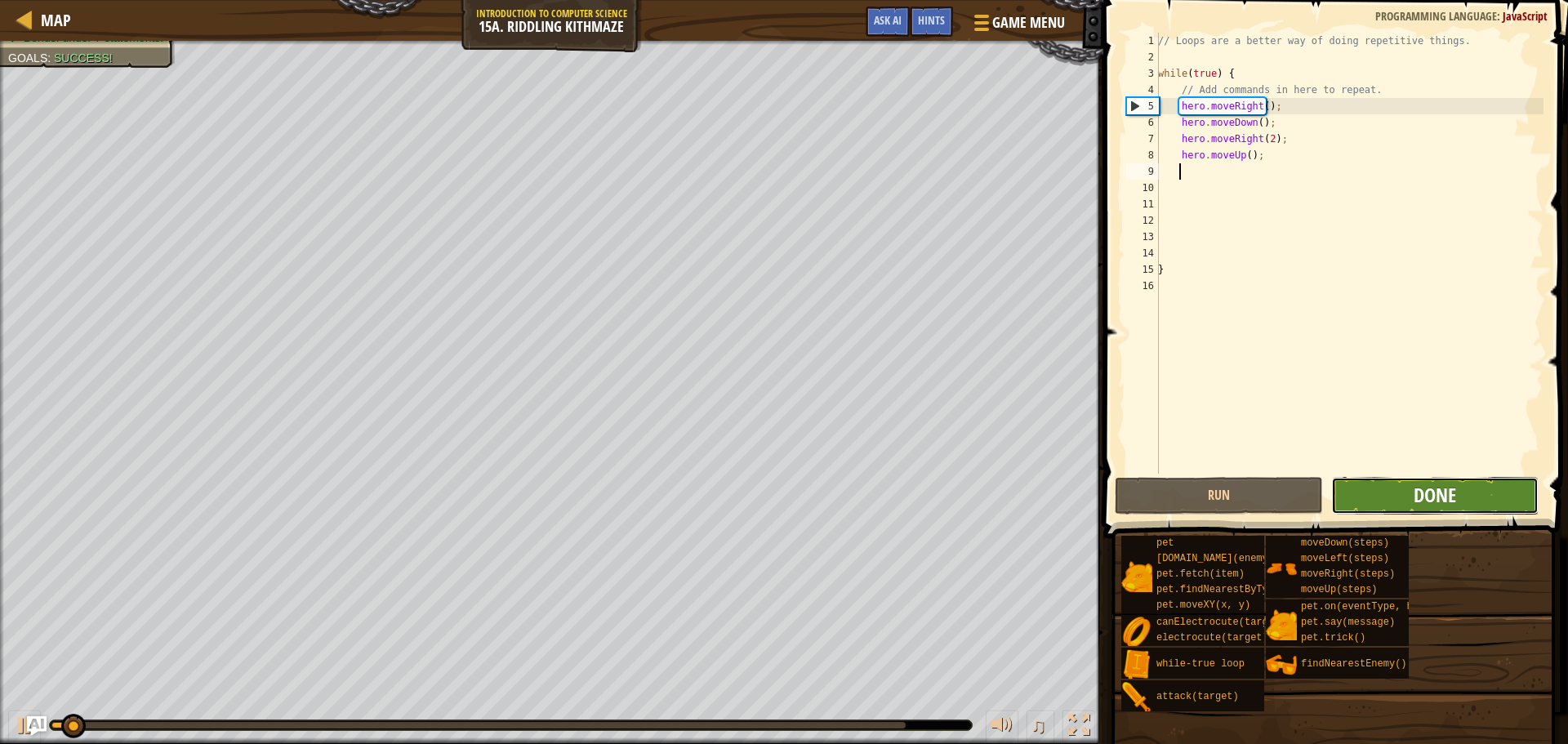
click at [1416, 494] on span "Done" at bounding box center [1435, 494] width 42 height 26
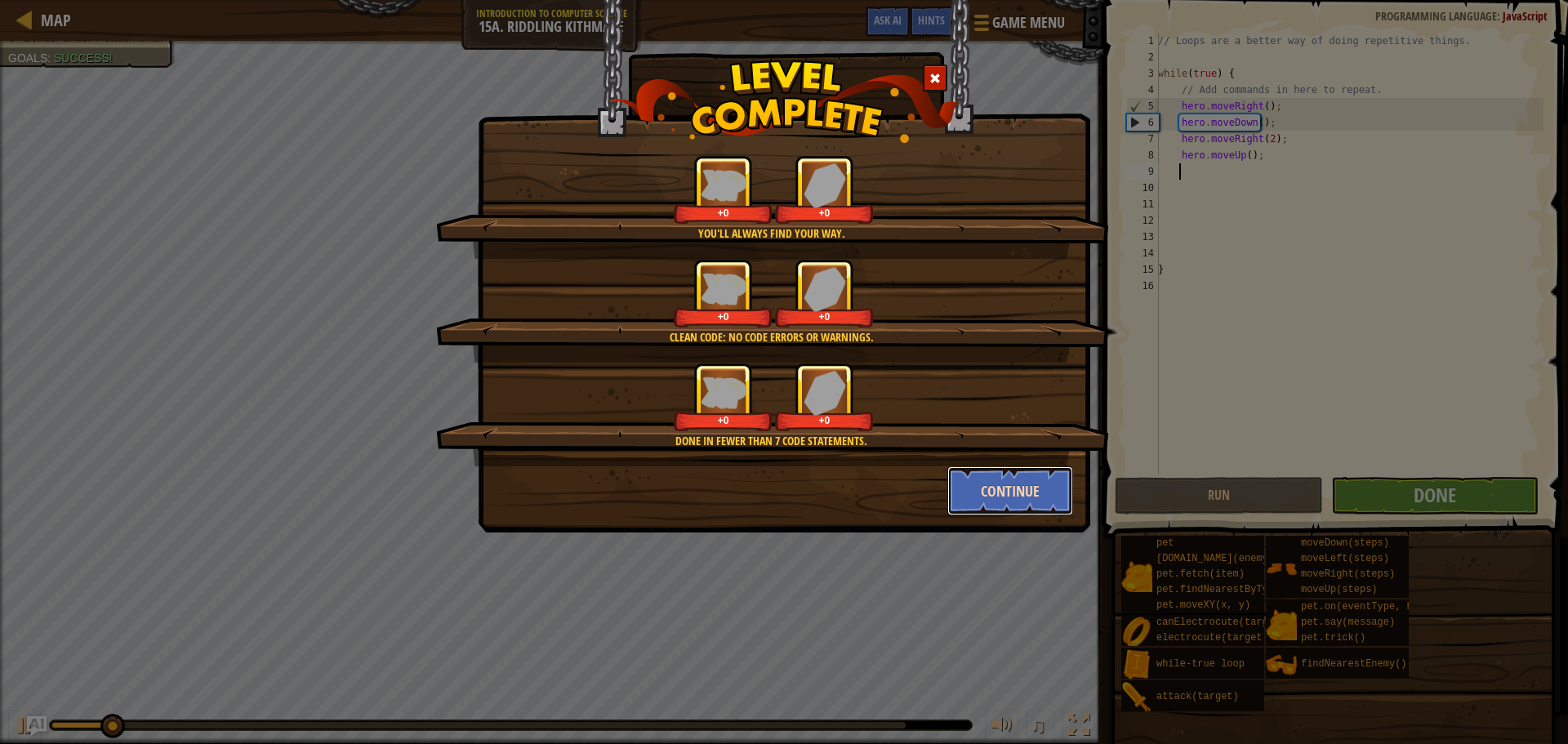
click at [977, 483] on button "Continue" at bounding box center [1011, 491] width 126 height 49
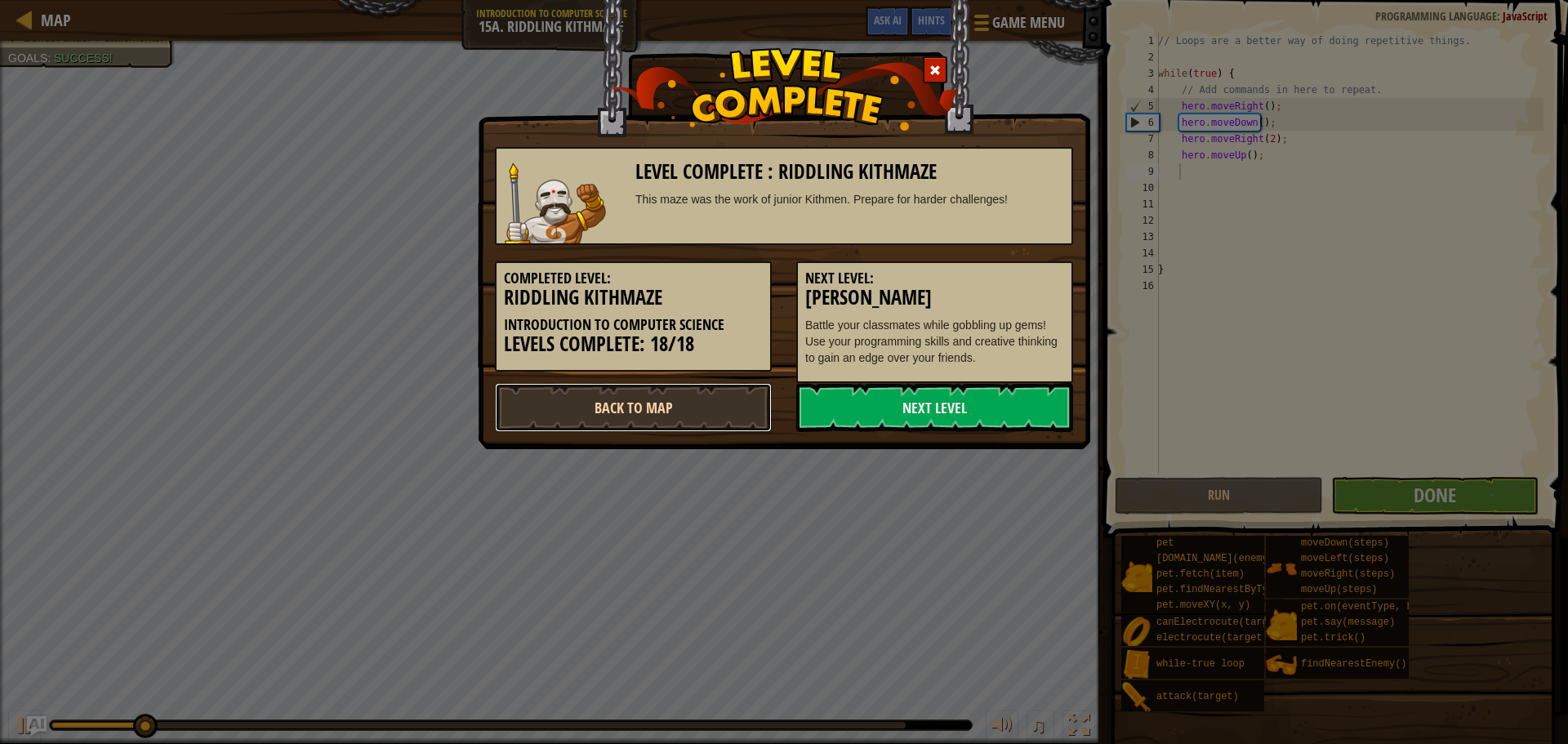
click at [636, 404] on link "Back to Map" at bounding box center [633, 407] width 277 height 49
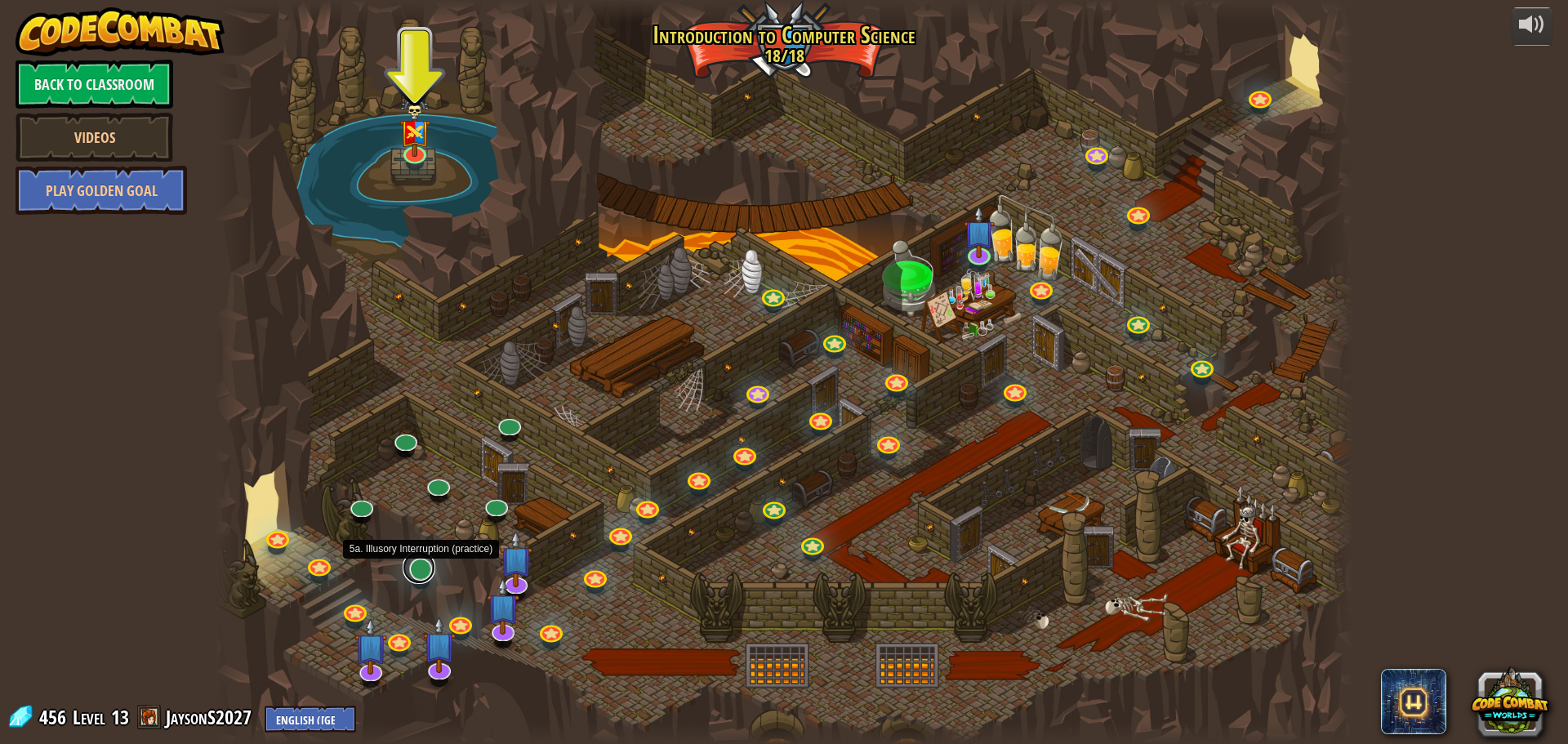
click at [418, 572] on link at bounding box center [419, 567] width 33 height 33
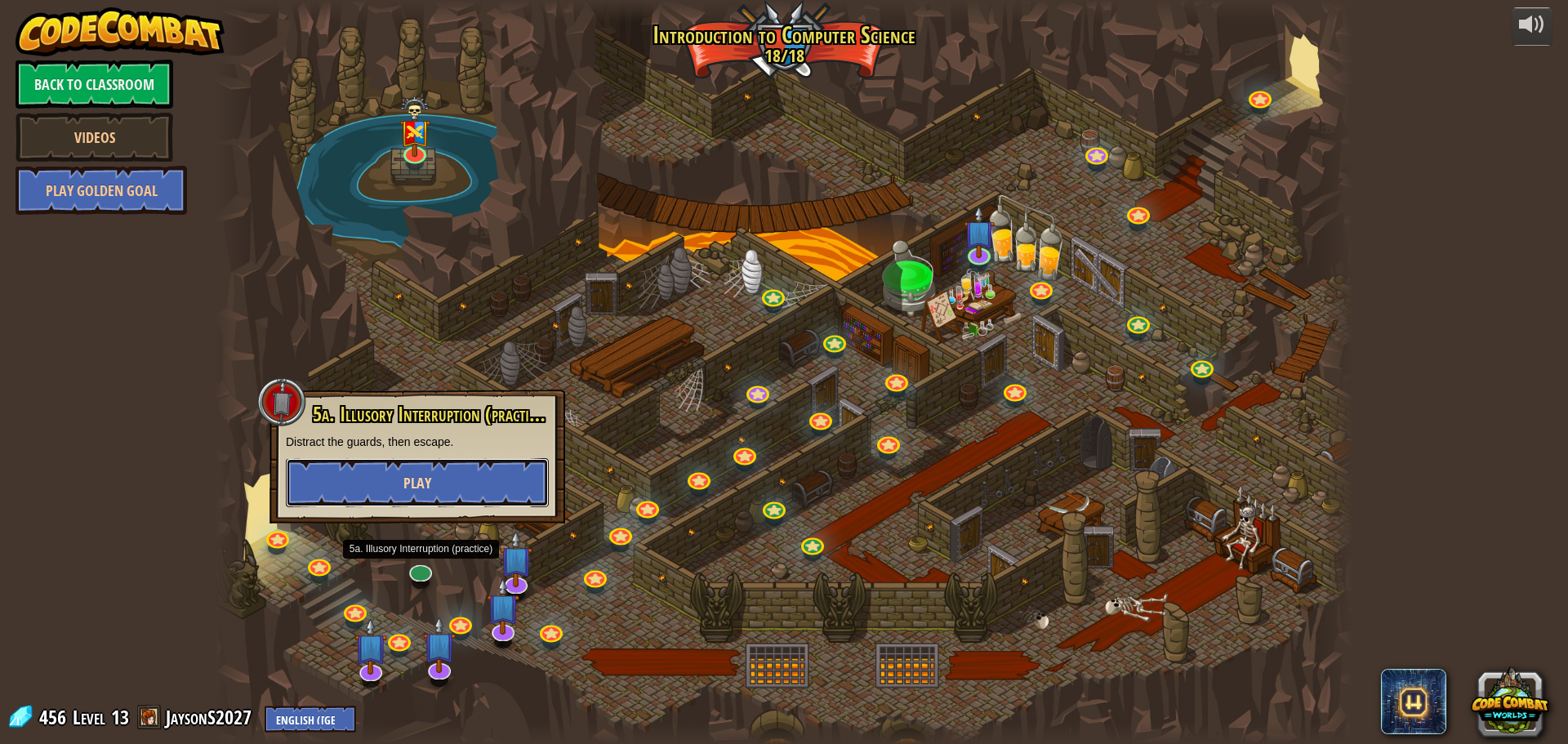
click at [438, 464] on button "Play" at bounding box center [417, 482] width 263 height 49
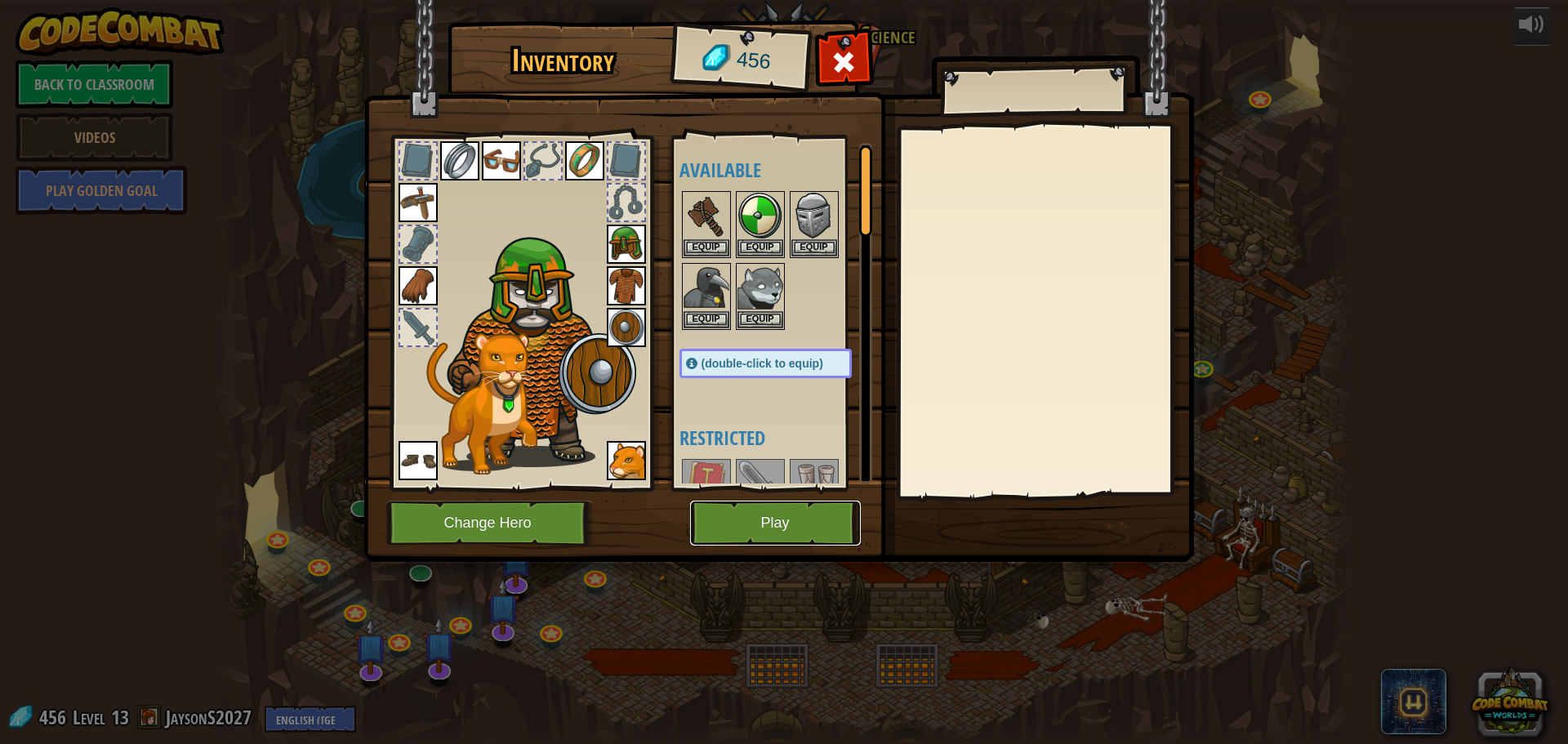
click at [758, 520] on button "Play" at bounding box center [776, 523] width 171 height 45
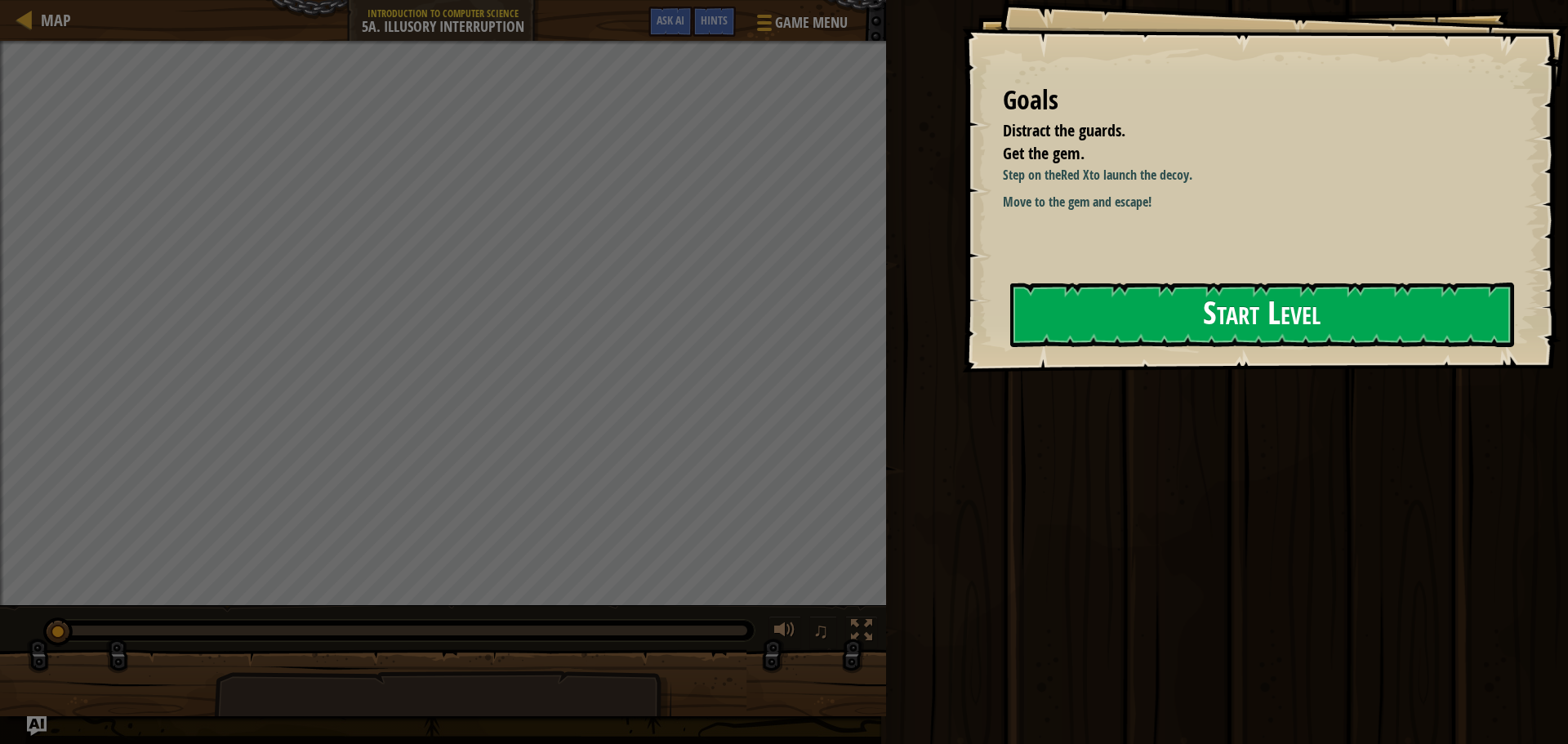
click at [1080, 312] on button "Start Level" at bounding box center [1262, 315] width 504 height 65
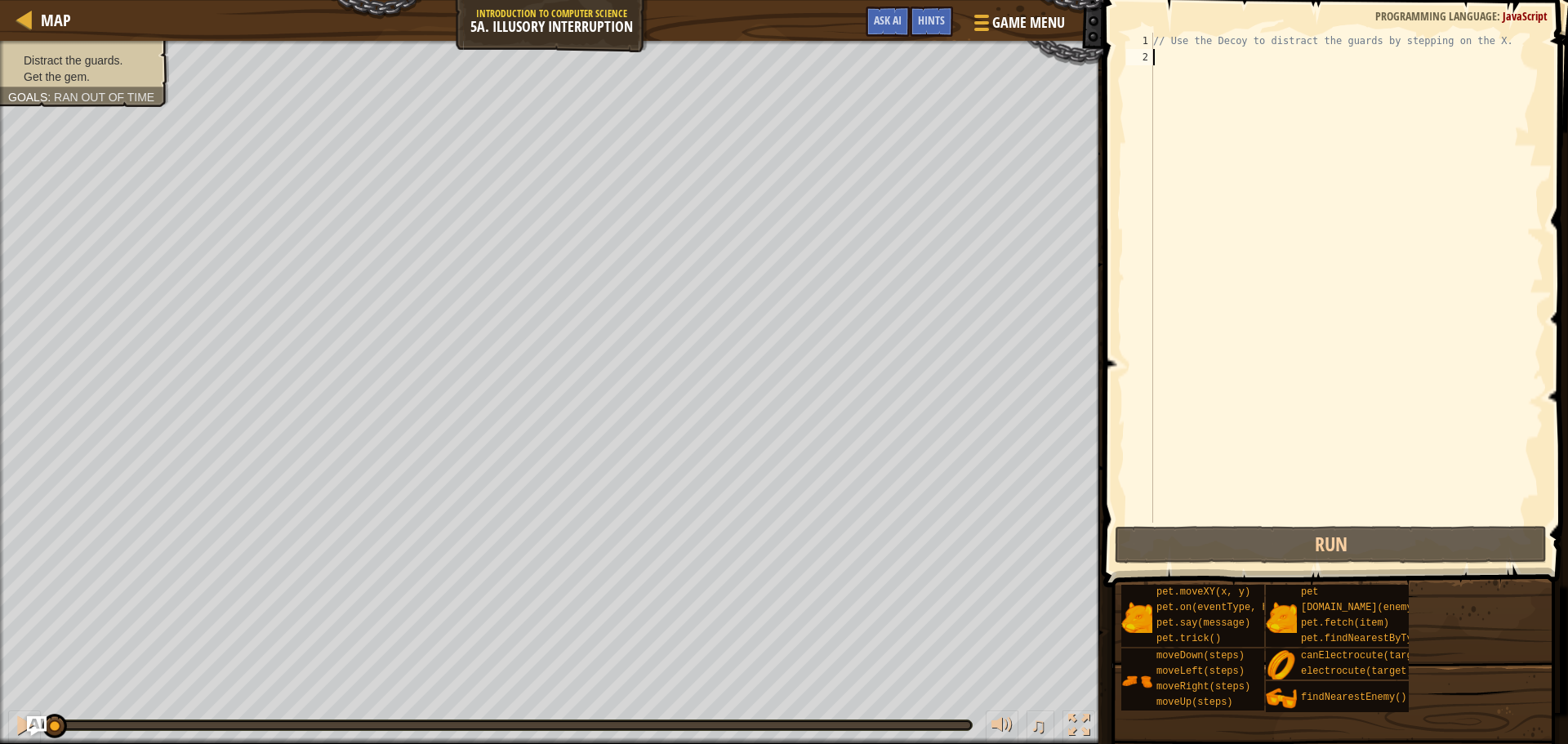
type textarea "j"
type textarea "h"
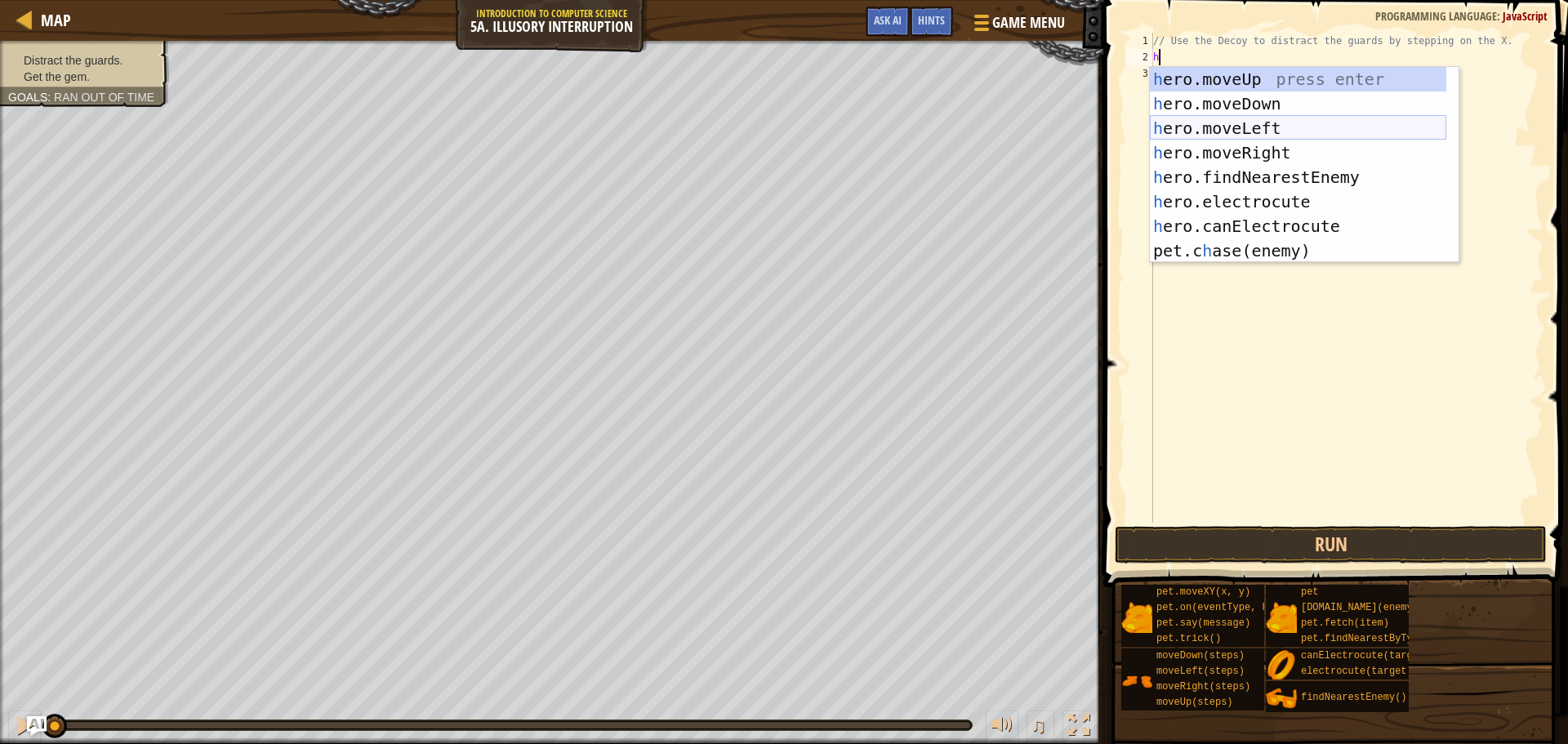
click at [1246, 136] on div "h ero.moveUp press enter h ero.moveDown press enter h ero.moveLeft press enter …" at bounding box center [1299, 189] width 296 height 245
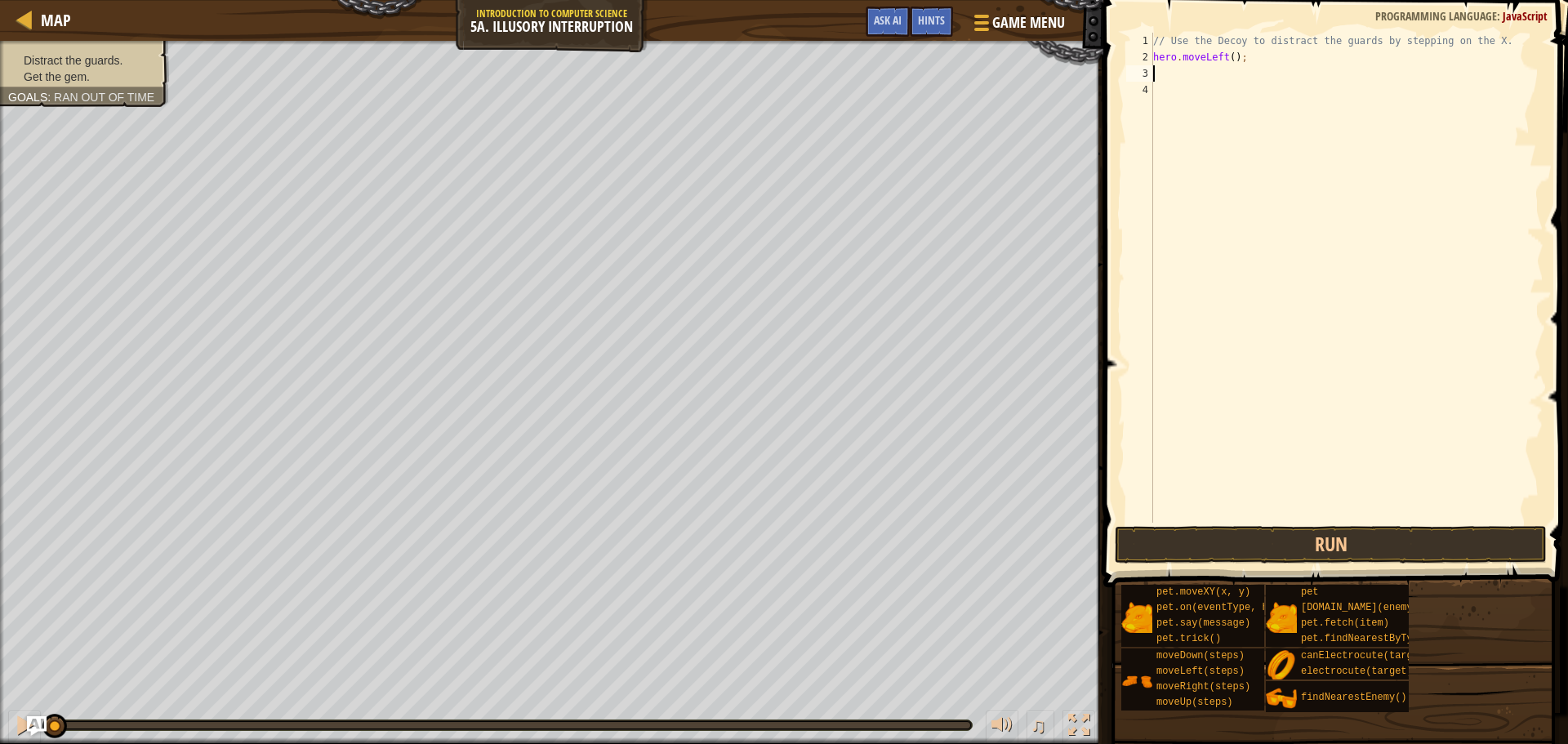
type textarea "h"
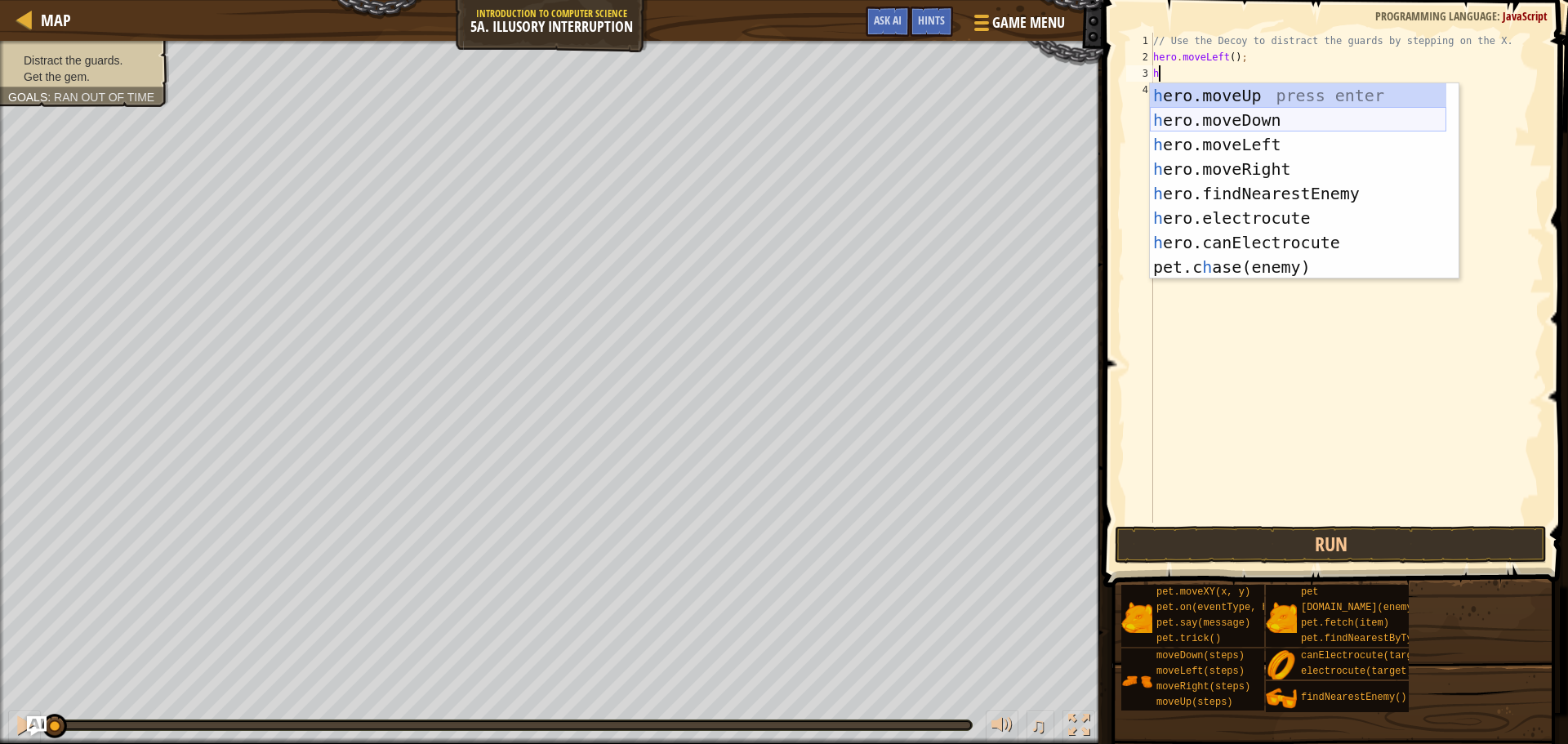
click at [1229, 111] on div "h ero.moveUp press enter h ero.moveDown press enter h ero.moveLeft press enter …" at bounding box center [1299, 205] width 296 height 245
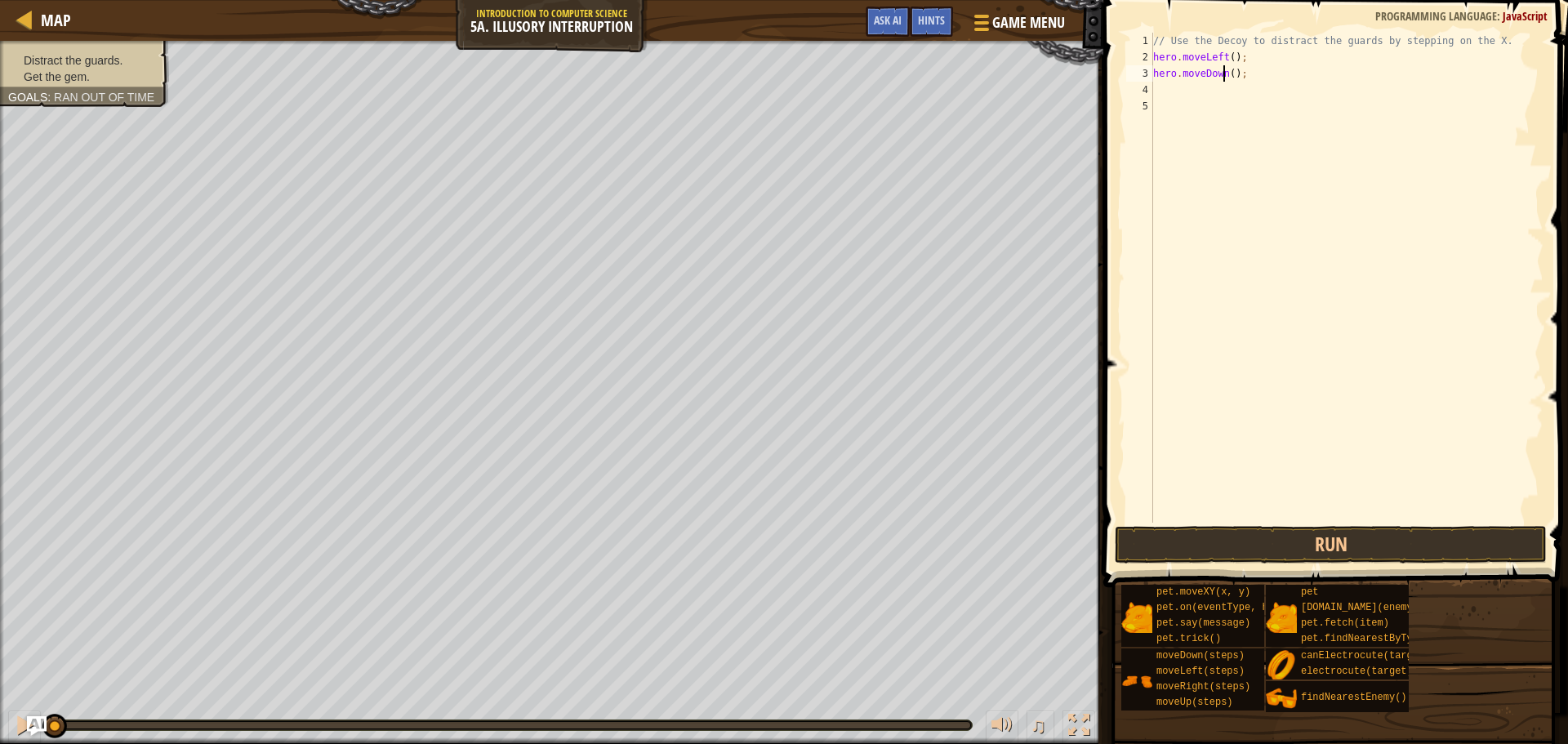
click at [1225, 72] on div "// Use the Decoy to distract the guards by stepping on the X. hero . moveLeft (…" at bounding box center [1347, 294] width 394 height 523
click at [1231, 72] on div "// Use the Decoy to distract the guards by stepping on the X. hero . moveLeft (…" at bounding box center [1347, 294] width 394 height 523
type textarea "hero.moveDown(3);"
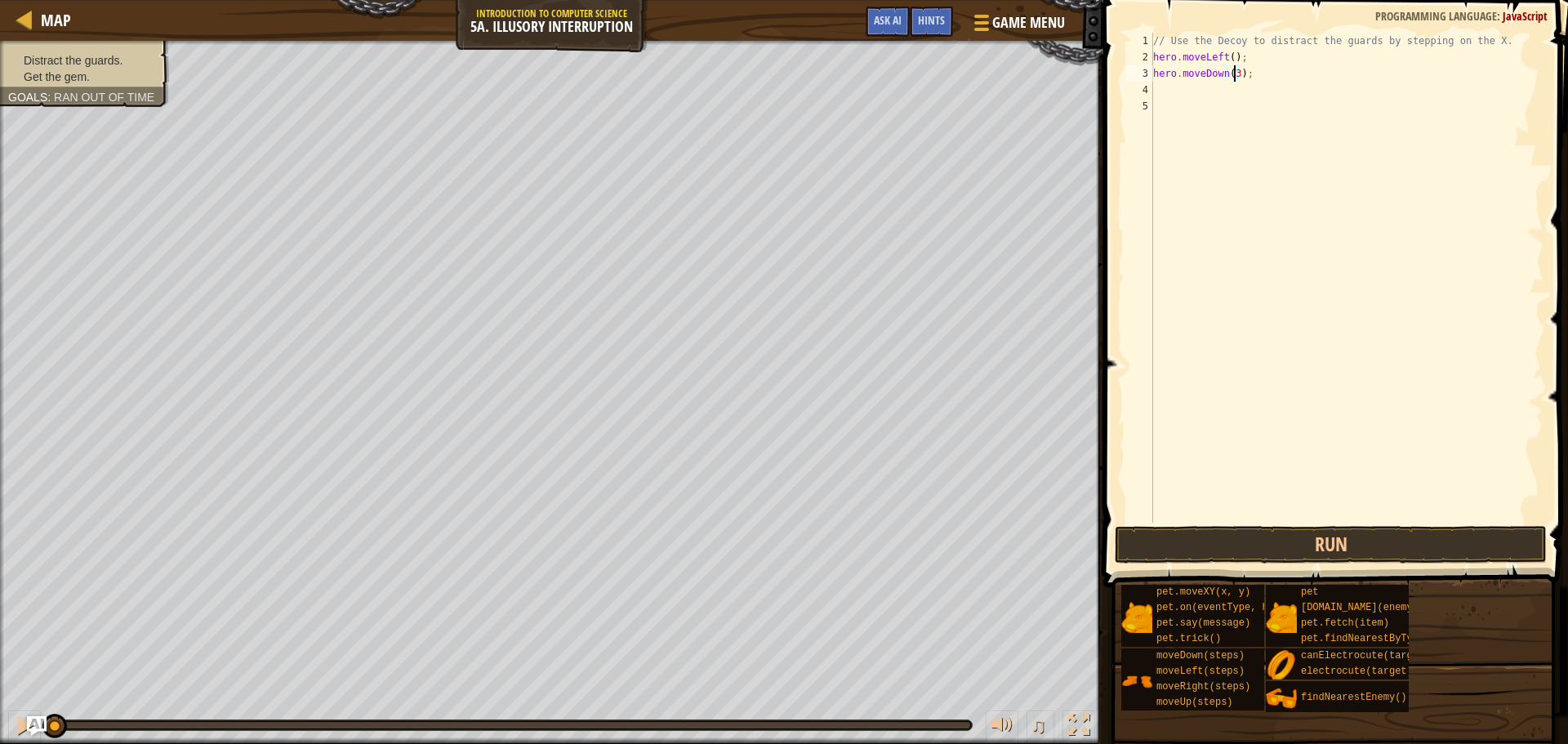
click at [1253, 74] on div "// Use the Decoy to distract the guards by stepping on the X. hero . moveLeft (…" at bounding box center [1347, 294] width 394 height 523
type textarea "h"
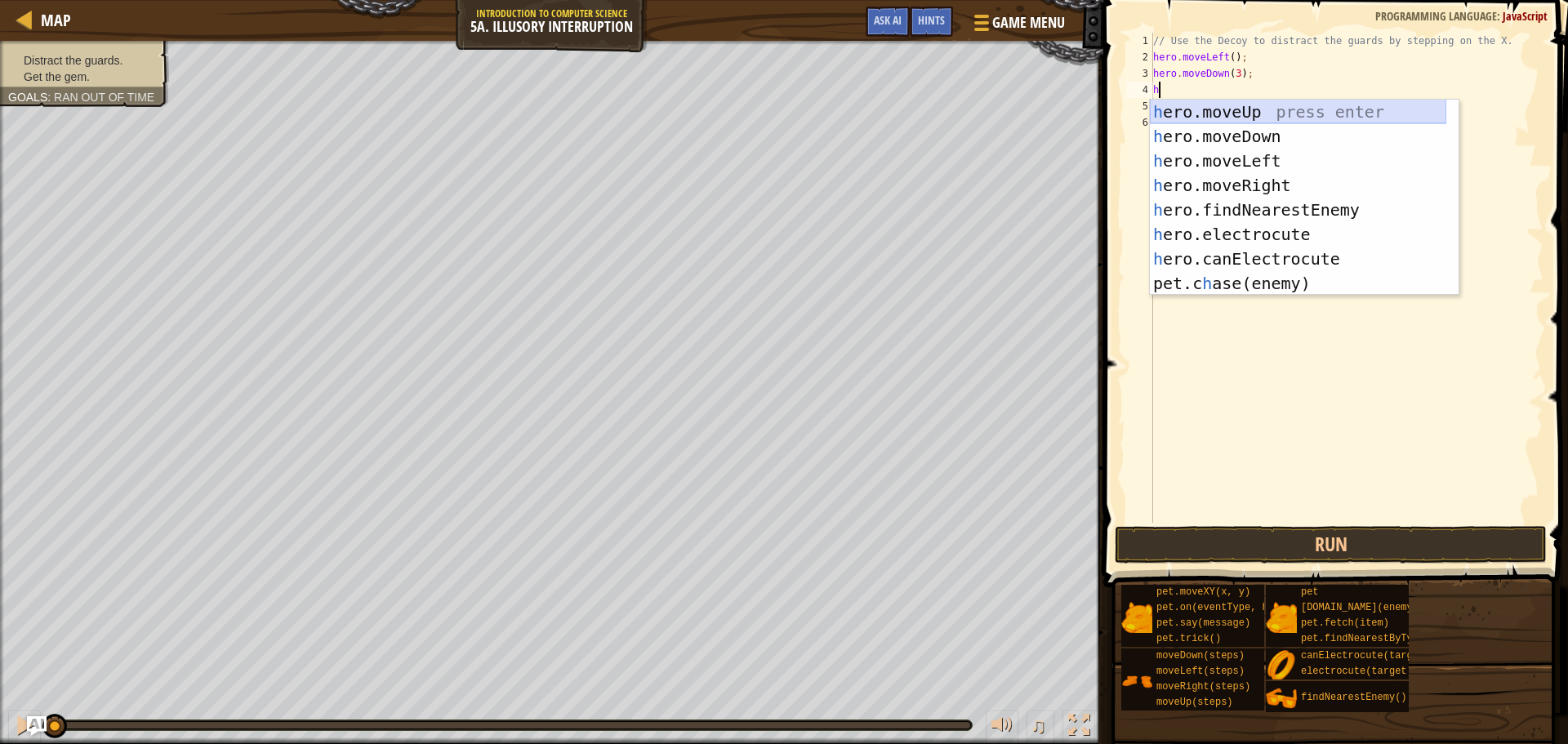
click at [1247, 112] on div "h ero.moveUp press enter h ero.moveDown press enter h ero.moveLeft press enter …" at bounding box center [1299, 221] width 296 height 245
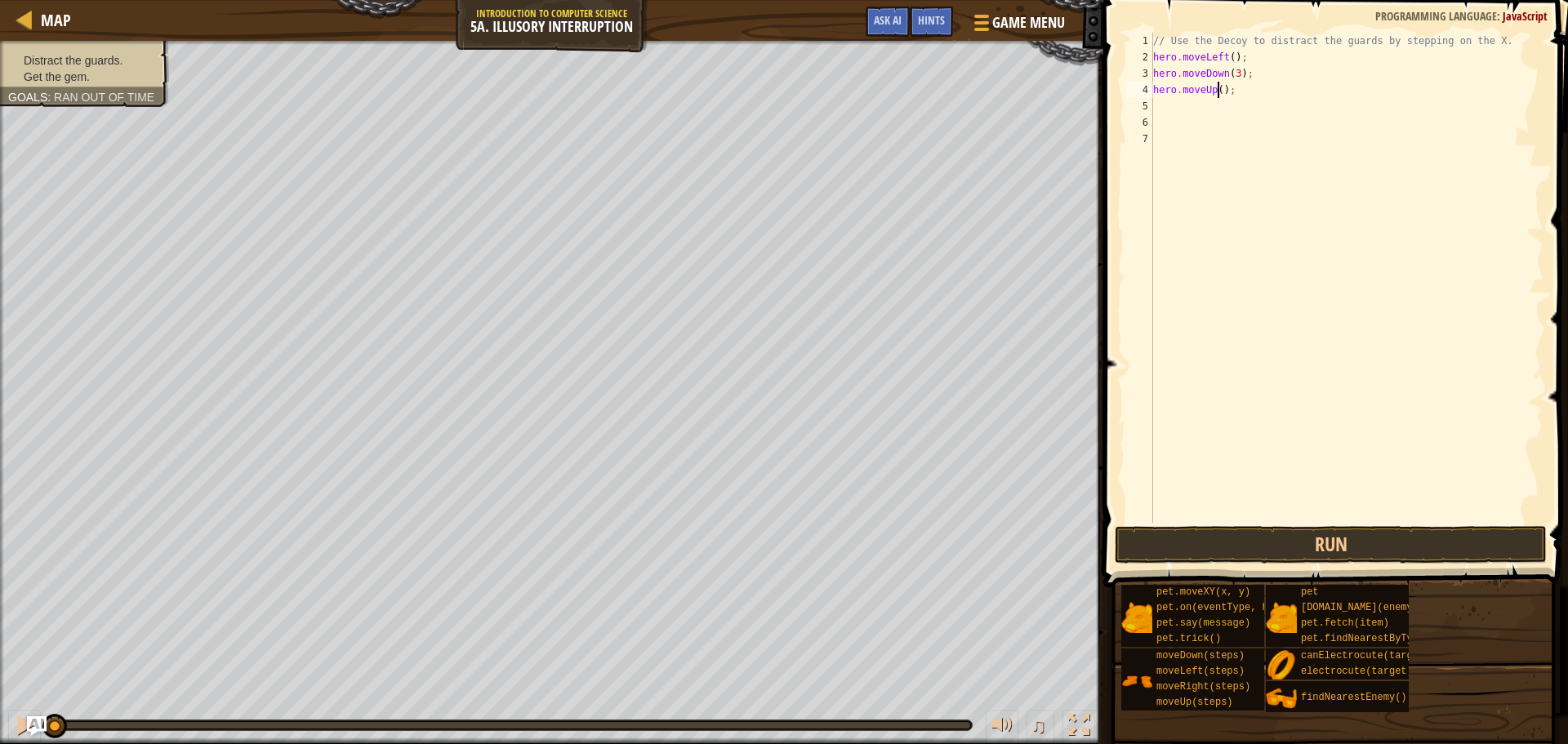
click at [1215, 93] on div "// Use the Decoy to distract the guards by stepping on the X. hero . moveLeft (…" at bounding box center [1347, 294] width 394 height 523
type textarea "hero.moveUp(2);"
click at [1251, 94] on div "// Use the Decoy to distract the guards by stepping on the X. hero . moveLeft (…" at bounding box center [1347, 294] width 394 height 523
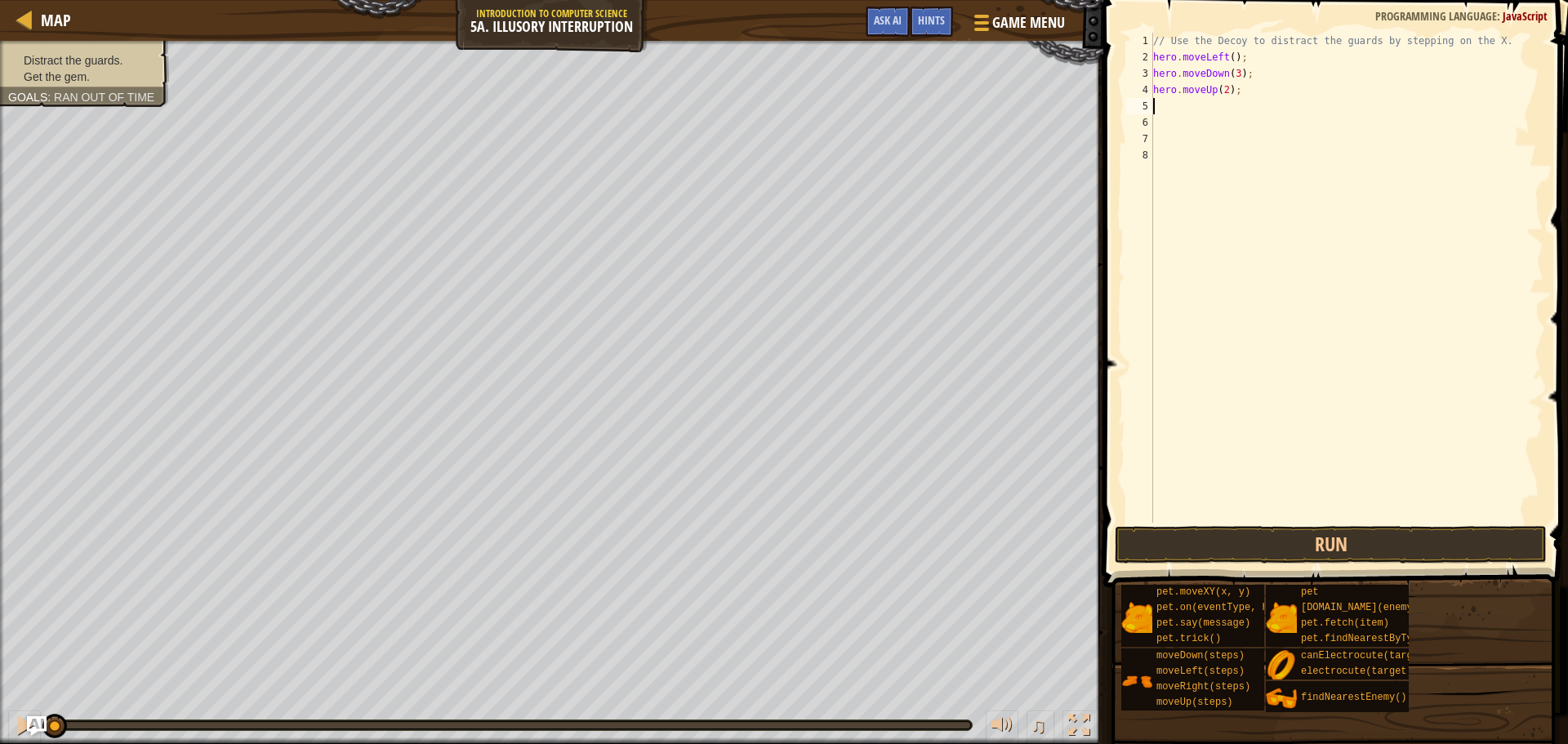
type textarea "h"
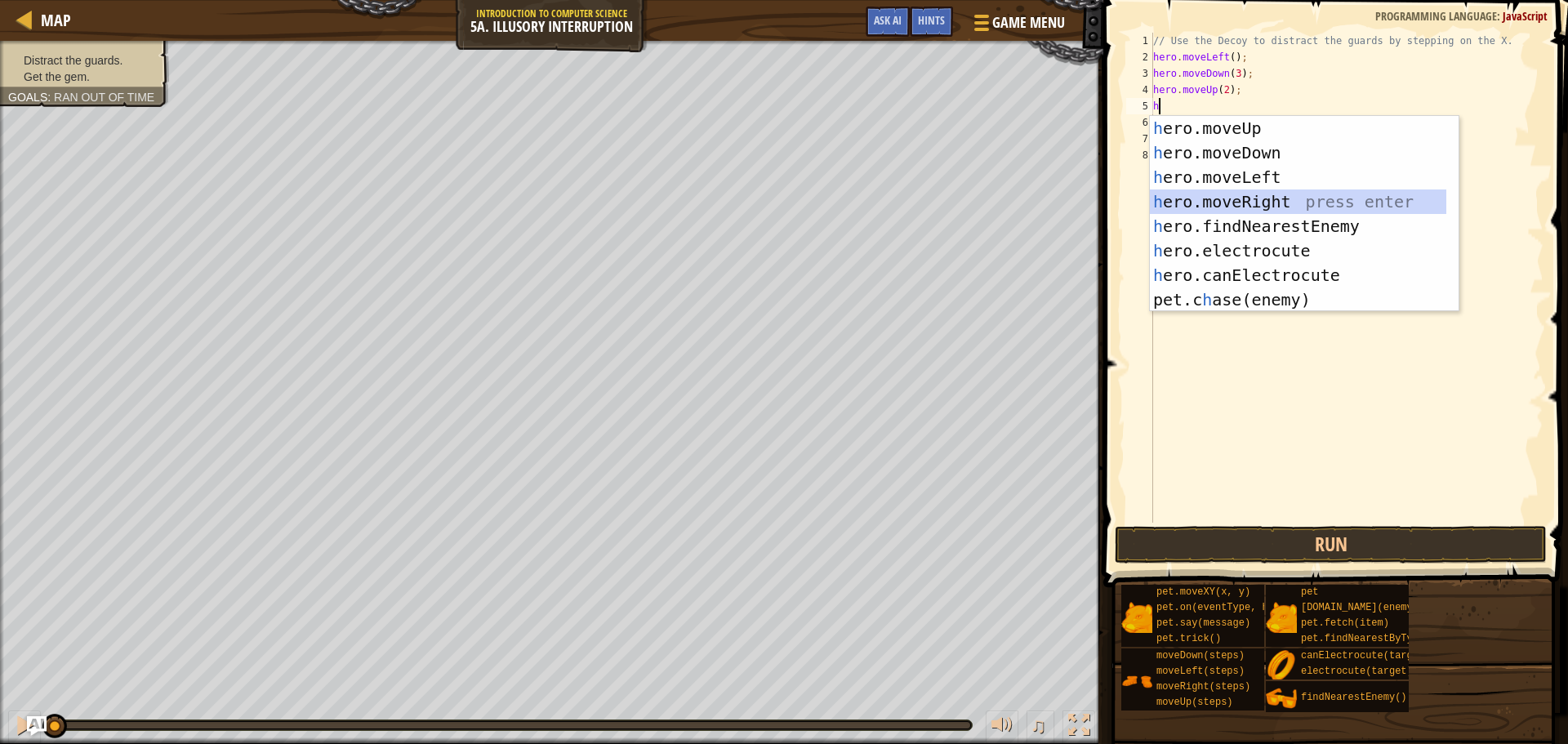
click at [1251, 190] on div "h ero.moveUp press enter h ero.moveDown press enter h ero.moveLeft press enter …" at bounding box center [1299, 238] width 296 height 245
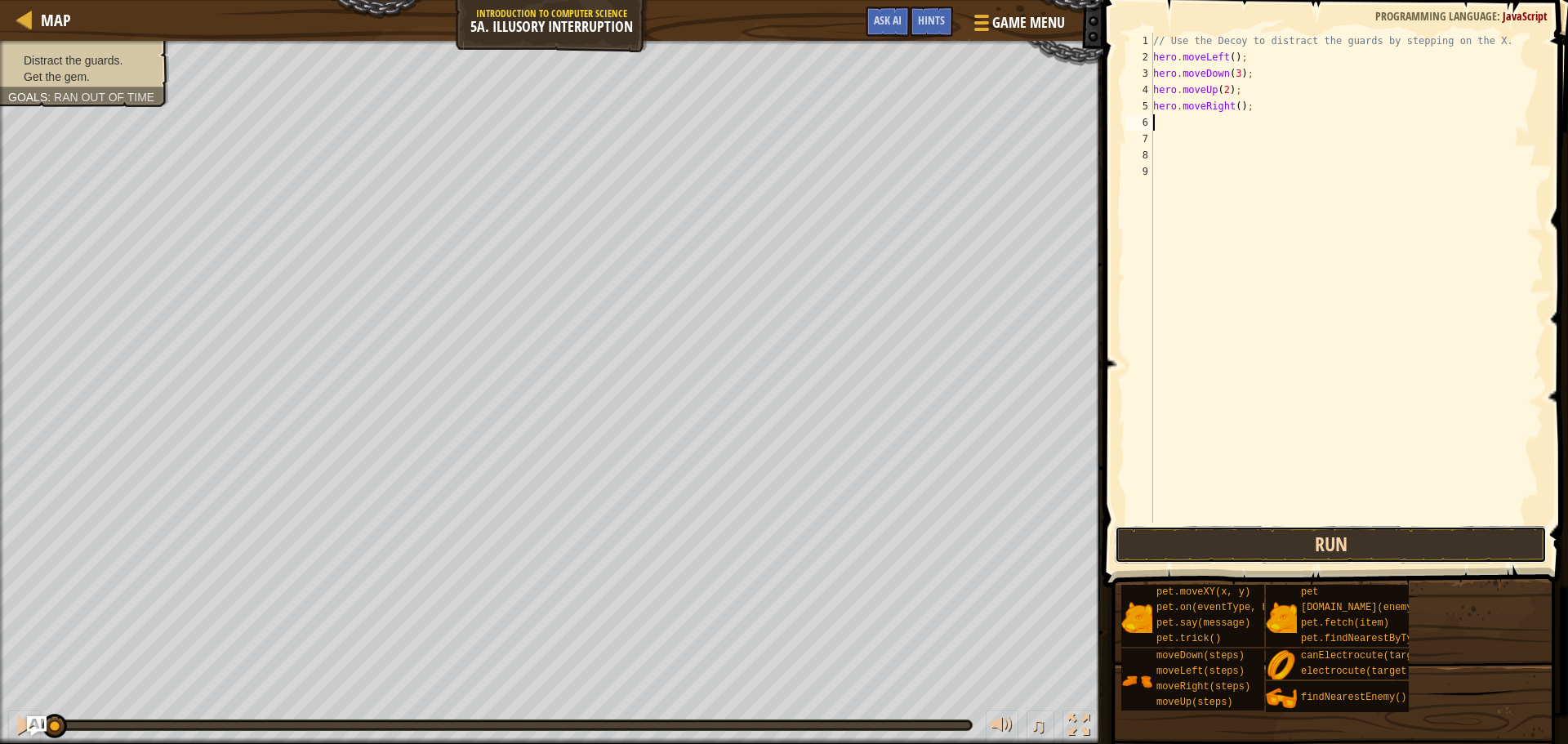
click at [1306, 544] on button "Run" at bounding box center [1331, 545] width 432 height 38
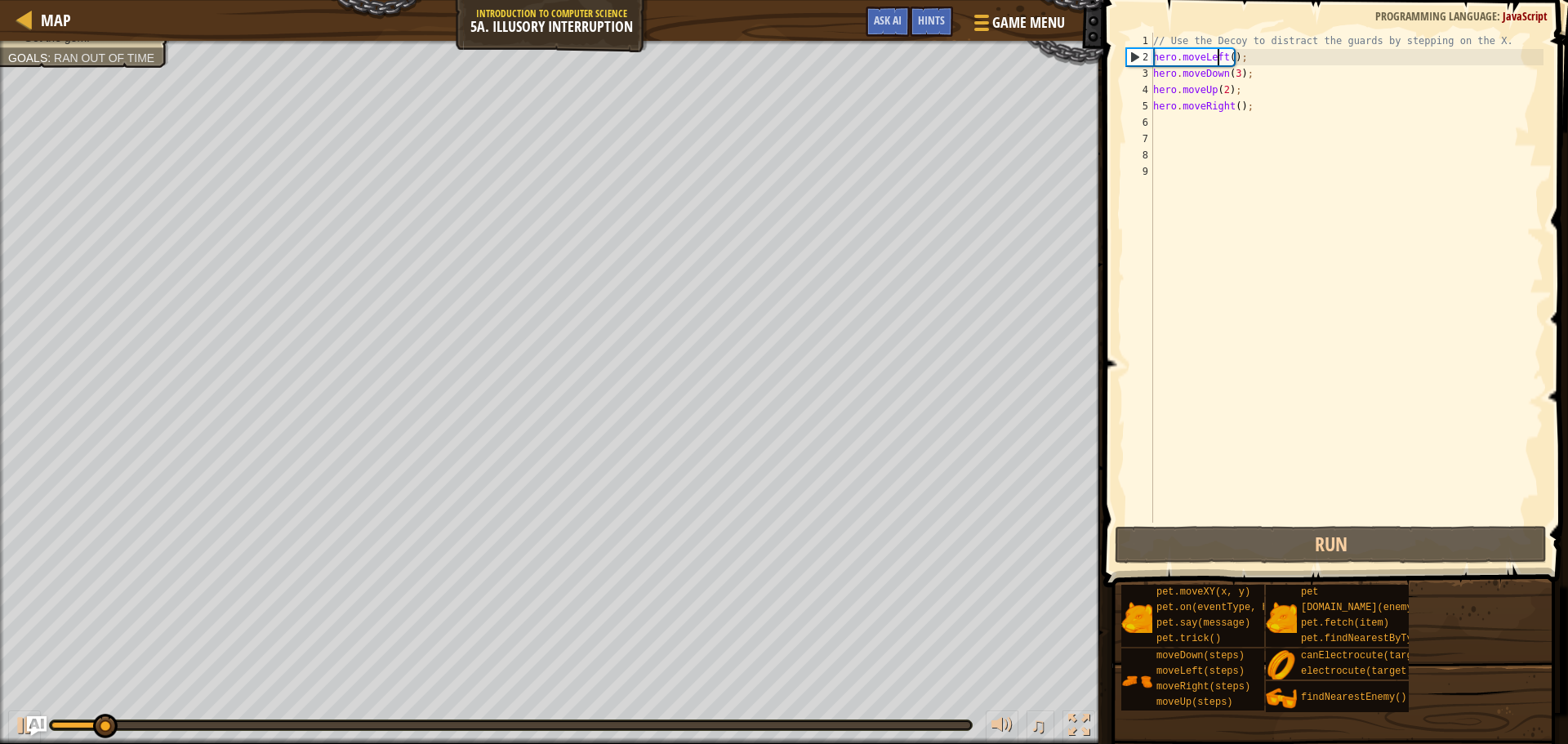
click at [1215, 61] on div "// Use the Decoy to distract the guards by stepping on the X. hero . moveLeft (…" at bounding box center [1347, 294] width 394 height 523
click at [1222, 61] on div "// Use the Decoy to distract the guards by stepping on the X. hero . moveLeft (…" at bounding box center [1347, 294] width 394 height 523
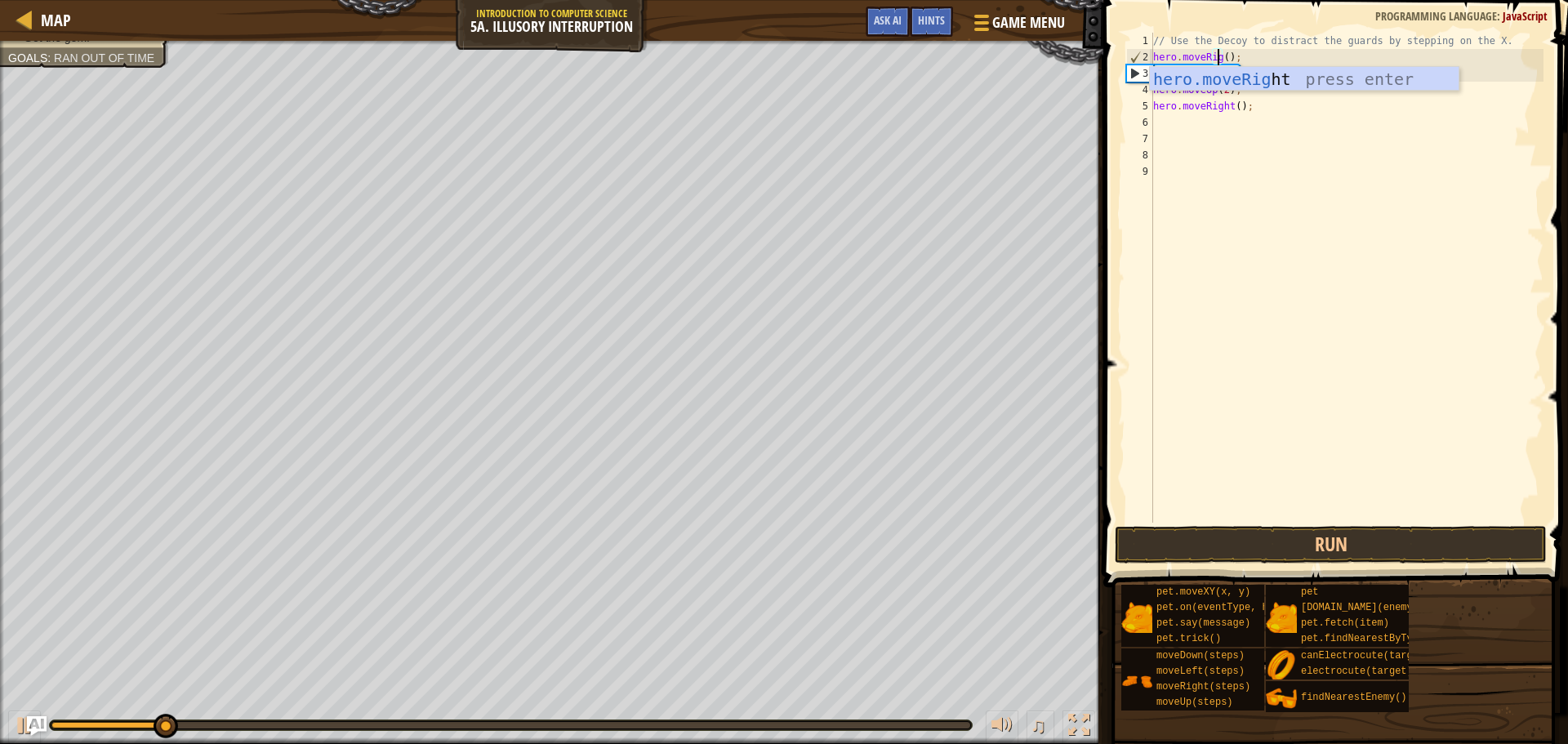
scroll to position [8, 6]
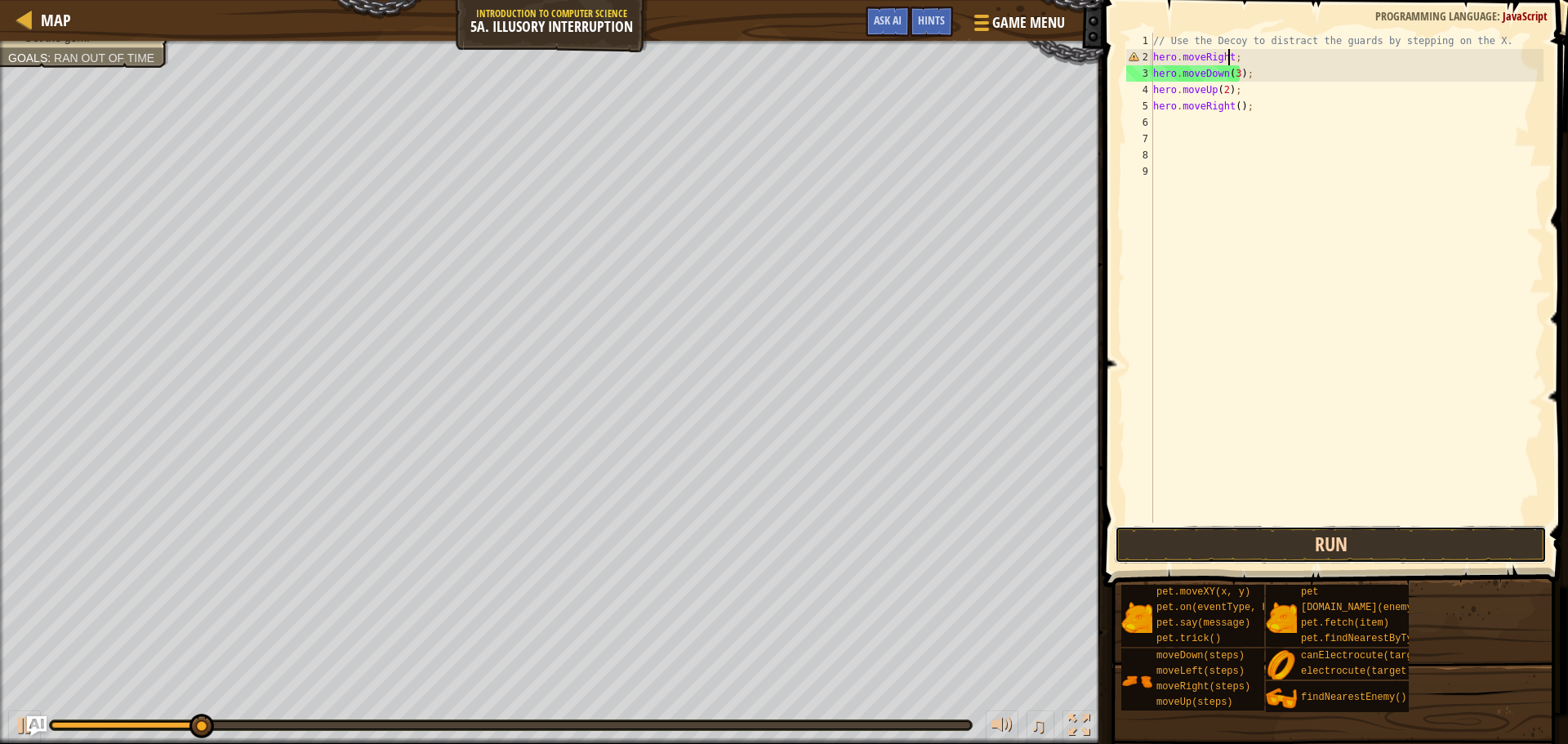
click at [1245, 545] on button "Run" at bounding box center [1331, 545] width 432 height 38
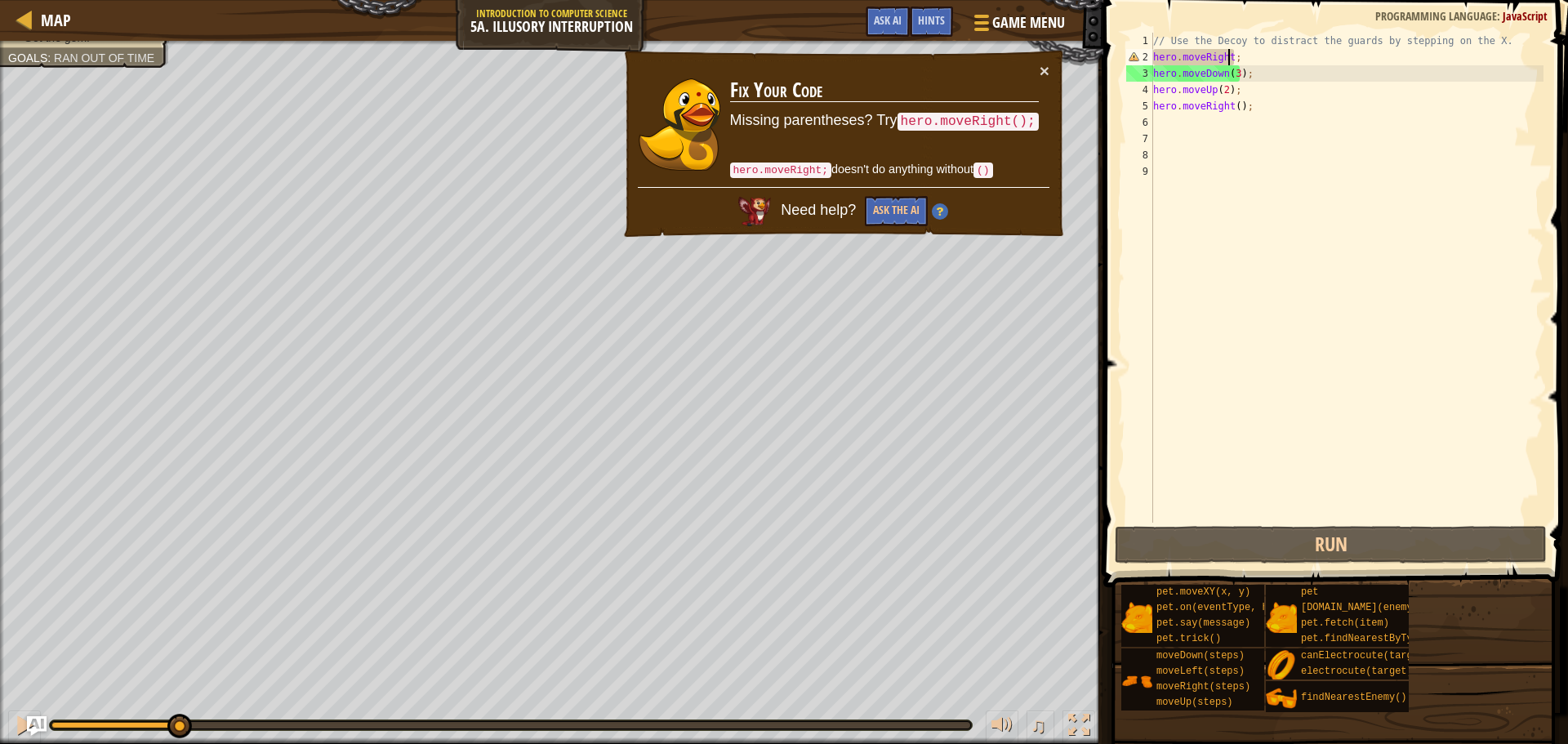
drag, startPoint x: 141, startPoint y: 728, endPoint x: 179, endPoint y: 768, distance: 55.2
click at [179, 0] on html "Map Introduction to Computer Science 5a. Illusory Interruption Game Menu Done H…" at bounding box center [784, 0] width 1568 height 0
click at [1235, 73] on div "// Use the Decoy to distract the guards by stepping on the X. hero . moveRight …" at bounding box center [1347, 294] width 394 height 523
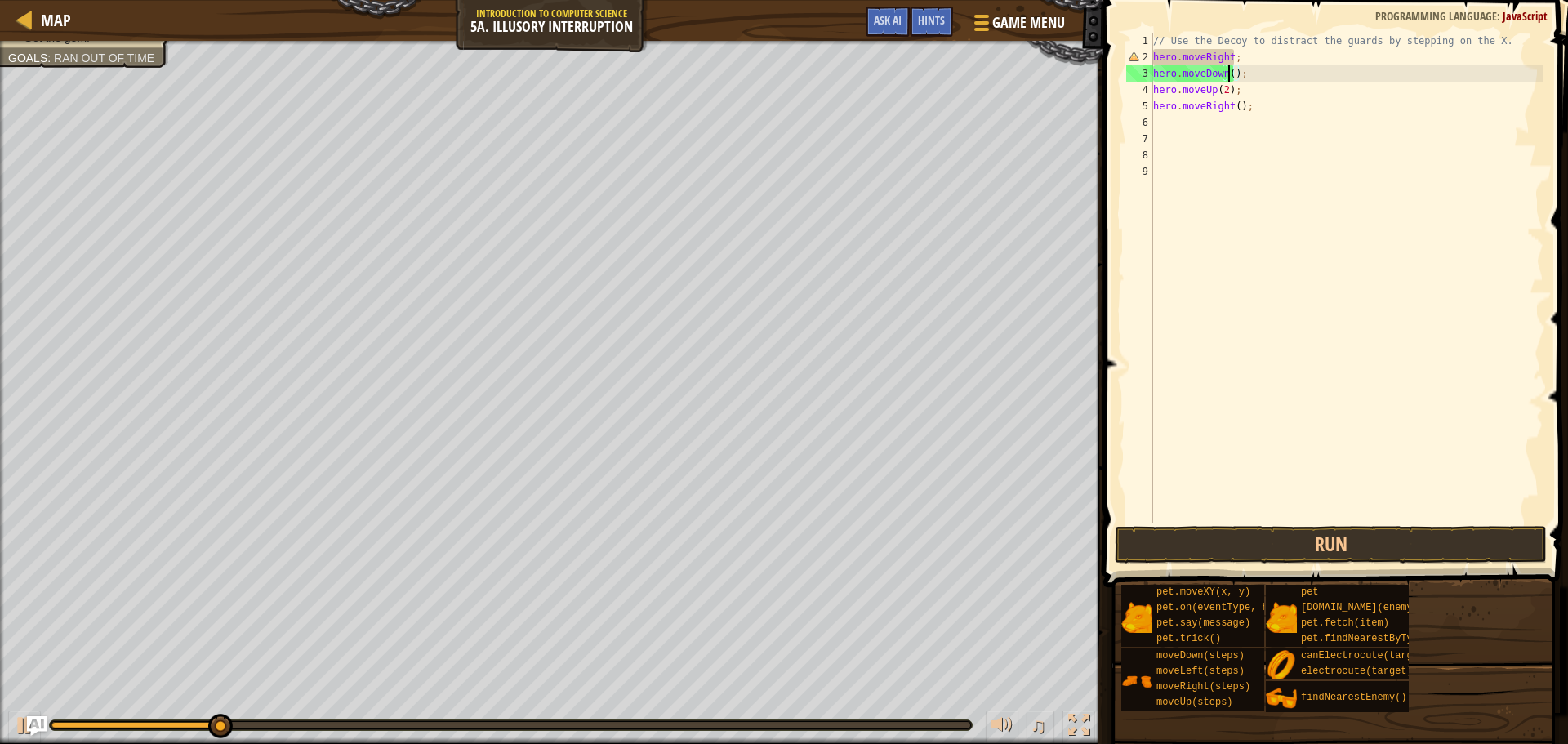
scroll to position [8, 7]
click at [1341, 546] on button "Run" at bounding box center [1331, 545] width 432 height 38
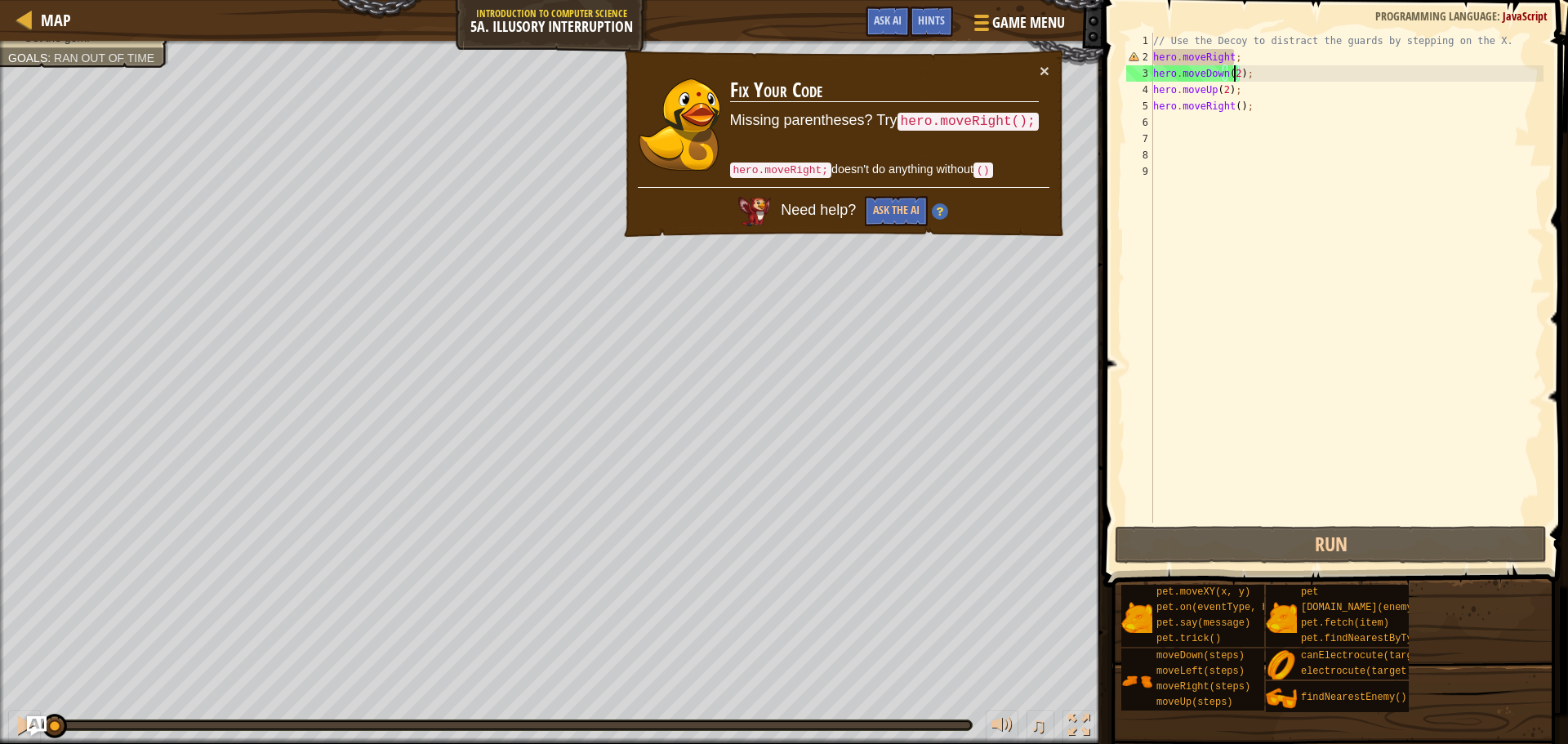
drag, startPoint x: 111, startPoint y: 728, endPoint x: 0, endPoint y: 695, distance: 115.8
click at [0, 695] on div "Distract the guards. Get the gem. Goals : Ran out of time ♫ Okar 283 x: 6 y: 30…" at bounding box center [784, 391] width 1568 height 703
click at [1231, 54] on div "// Use the Decoy to distract the guards by stepping on the X. hero . moveRight …" at bounding box center [1347, 294] width 394 height 523
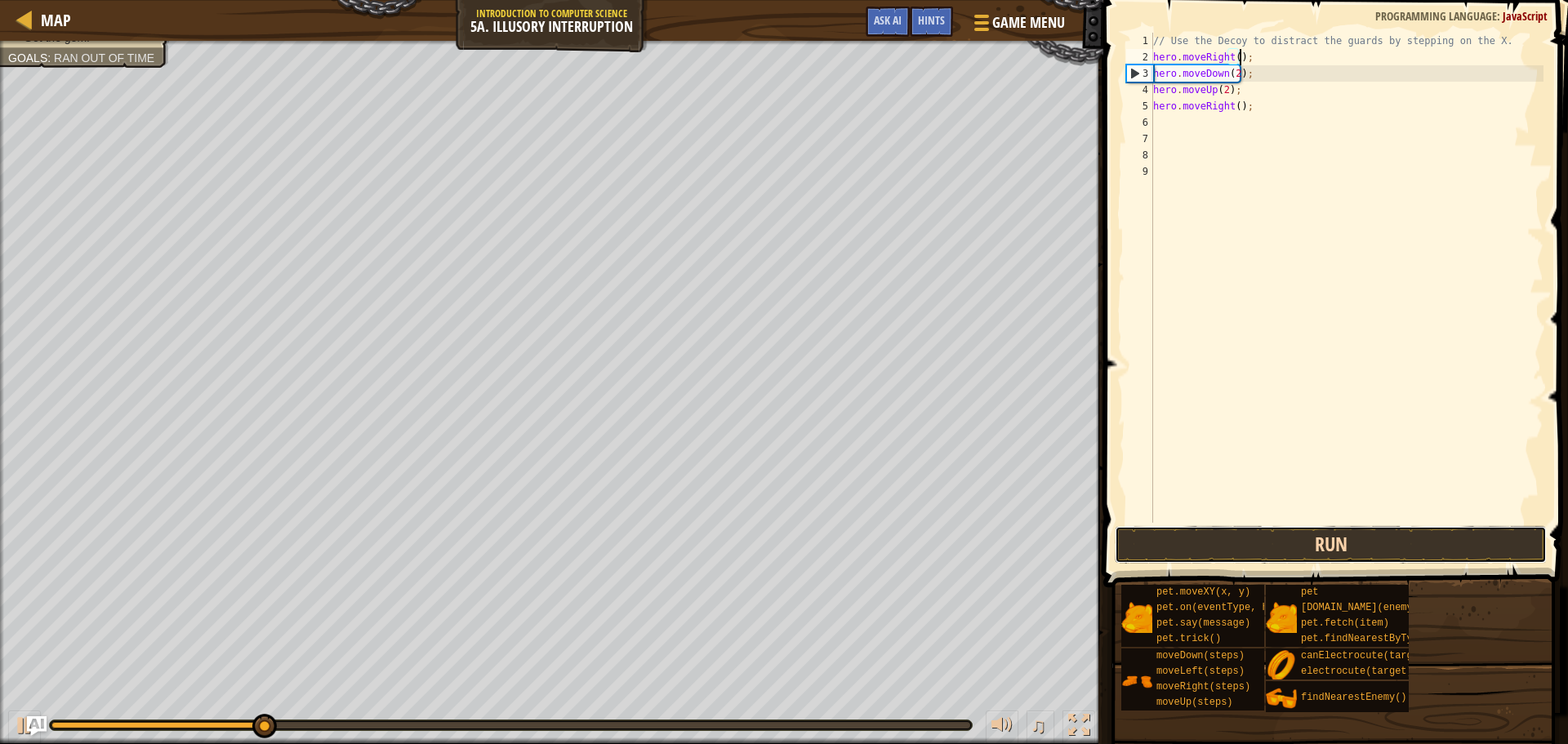
click at [1256, 530] on button "Run" at bounding box center [1331, 545] width 432 height 38
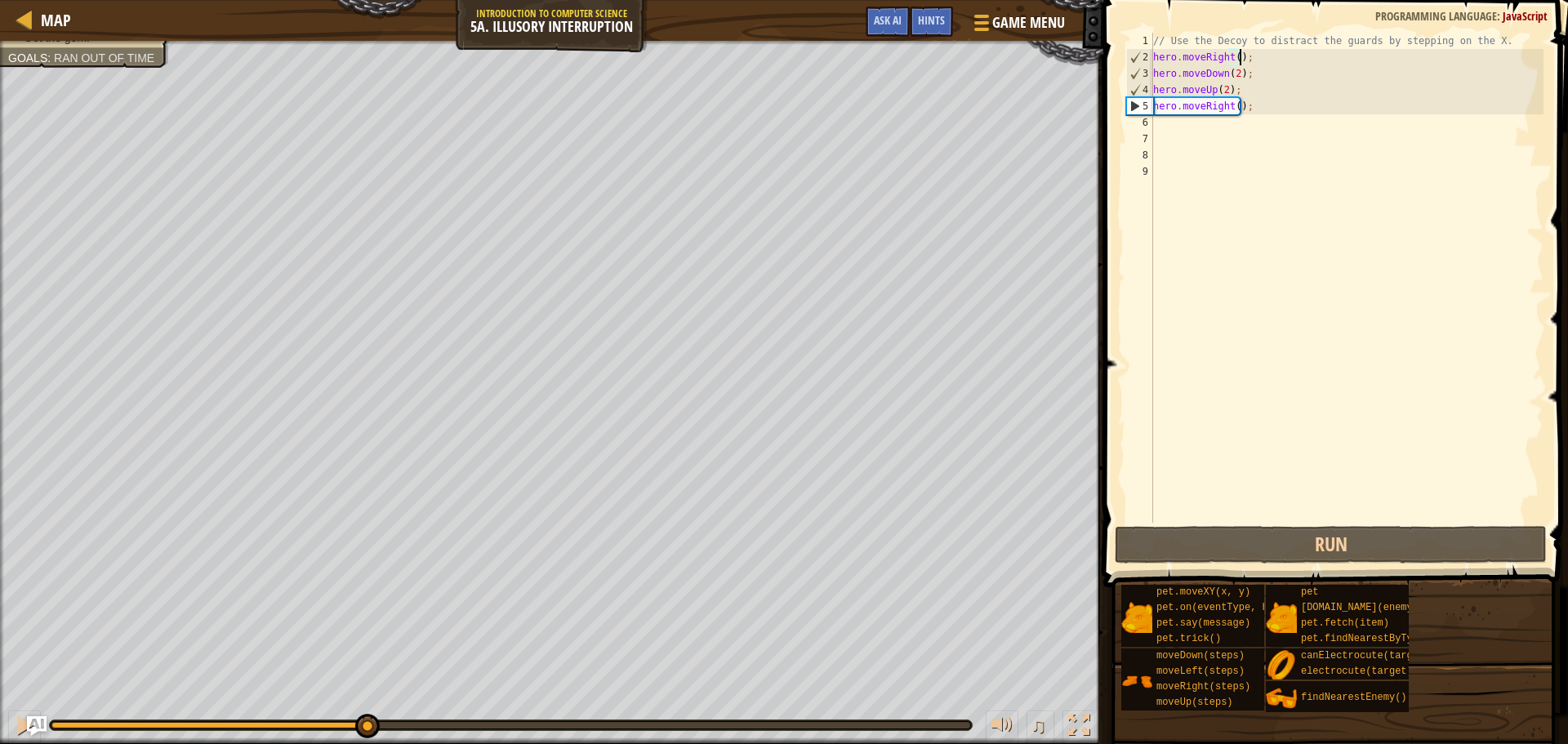
drag, startPoint x: 80, startPoint y: 721, endPoint x: 365, endPoint y: 740, distance: 285.6
click at [365, 740] on div "♫" at bounding box center [552, 720] width 1103 height 49
click at [1233, 105] on div "// Use the Decoy to distract the guards by stepping on the X. hero . moveRight …" at bounding box center [1347, 294] width 394 height 523
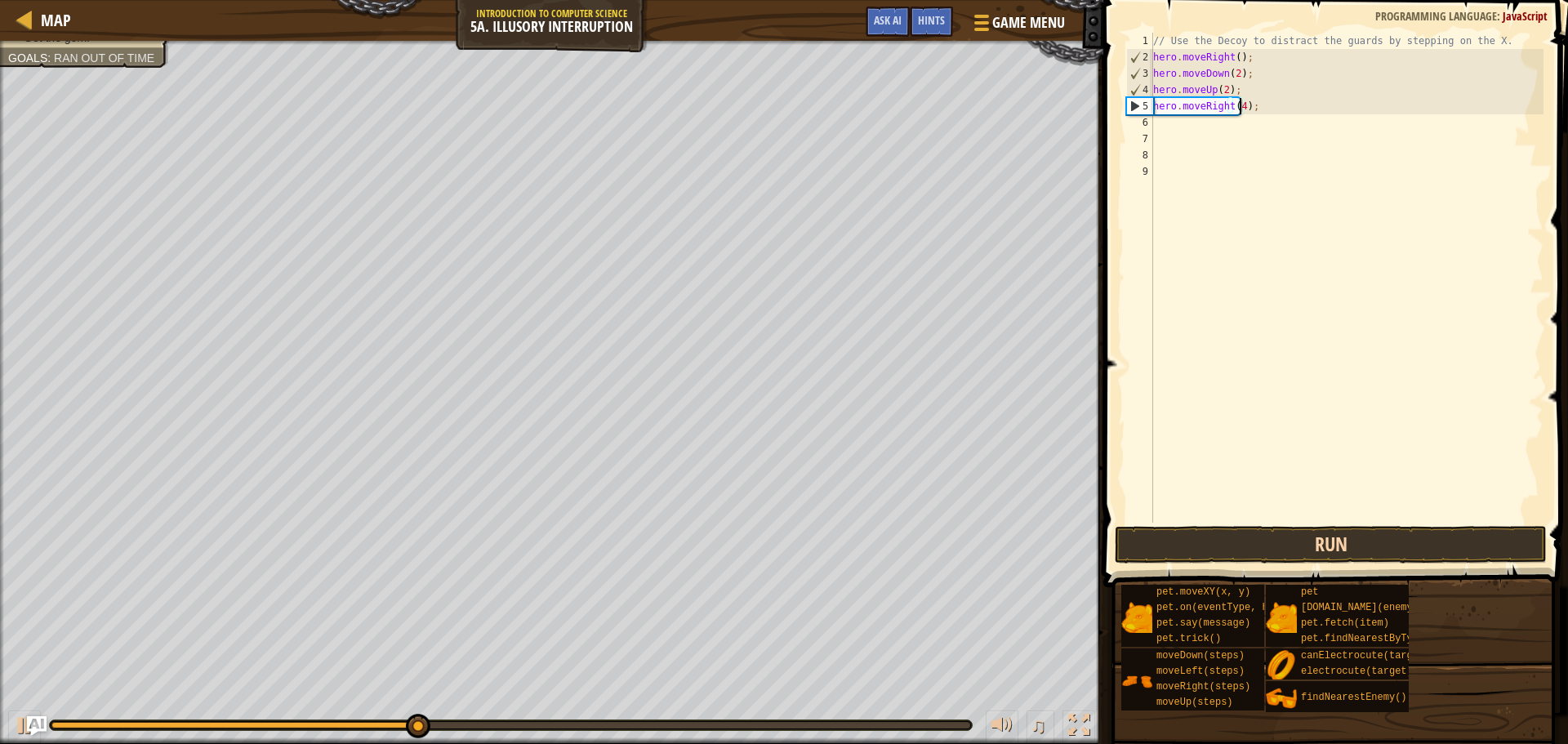
type textarea "hero.moveRight(4);"
click at [1227, 558] on button "Run" at bounding box center [1331, 545] width 432 height 38
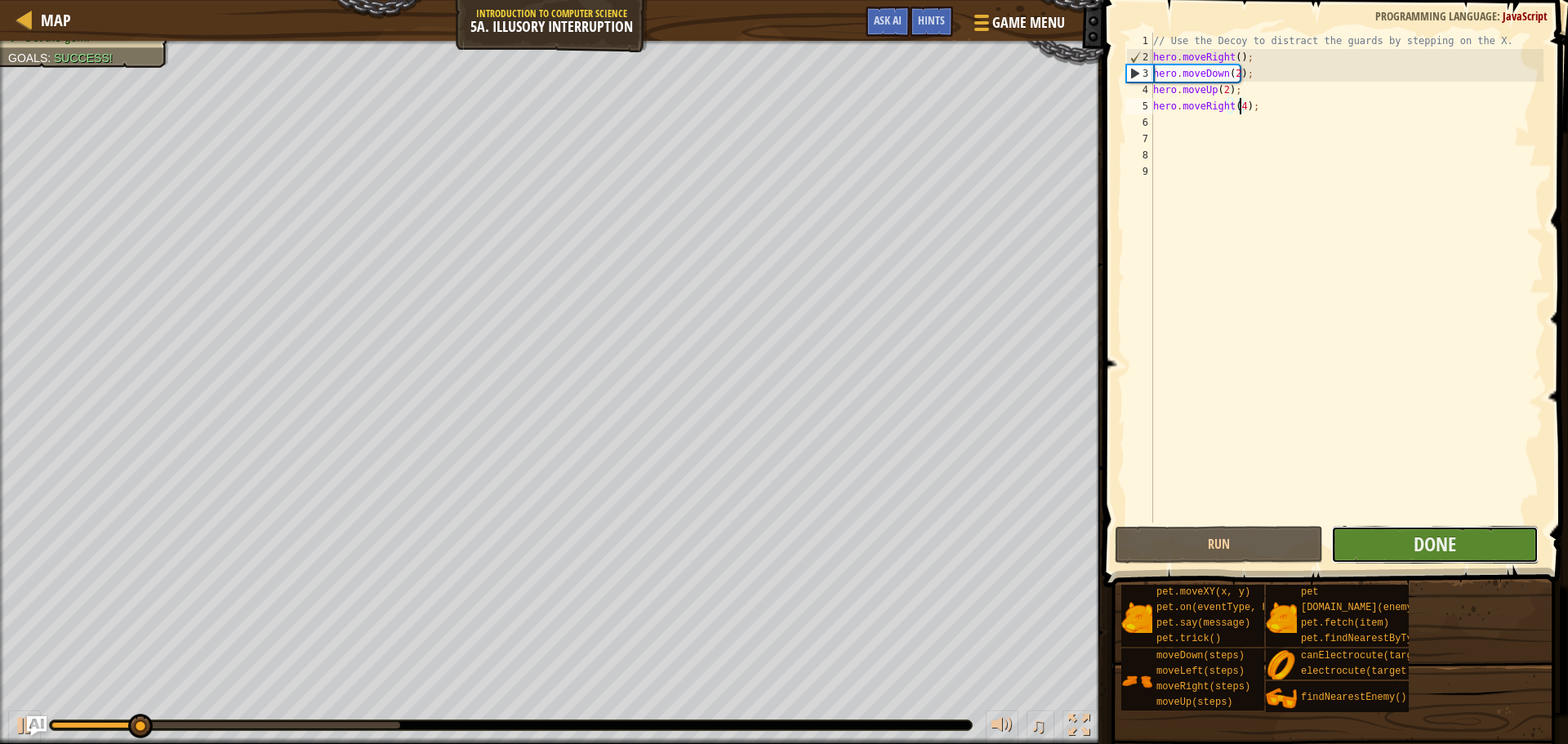
click at [1368, 535] on button "Done" at bounding box center [1435, 545] width 207 height 38
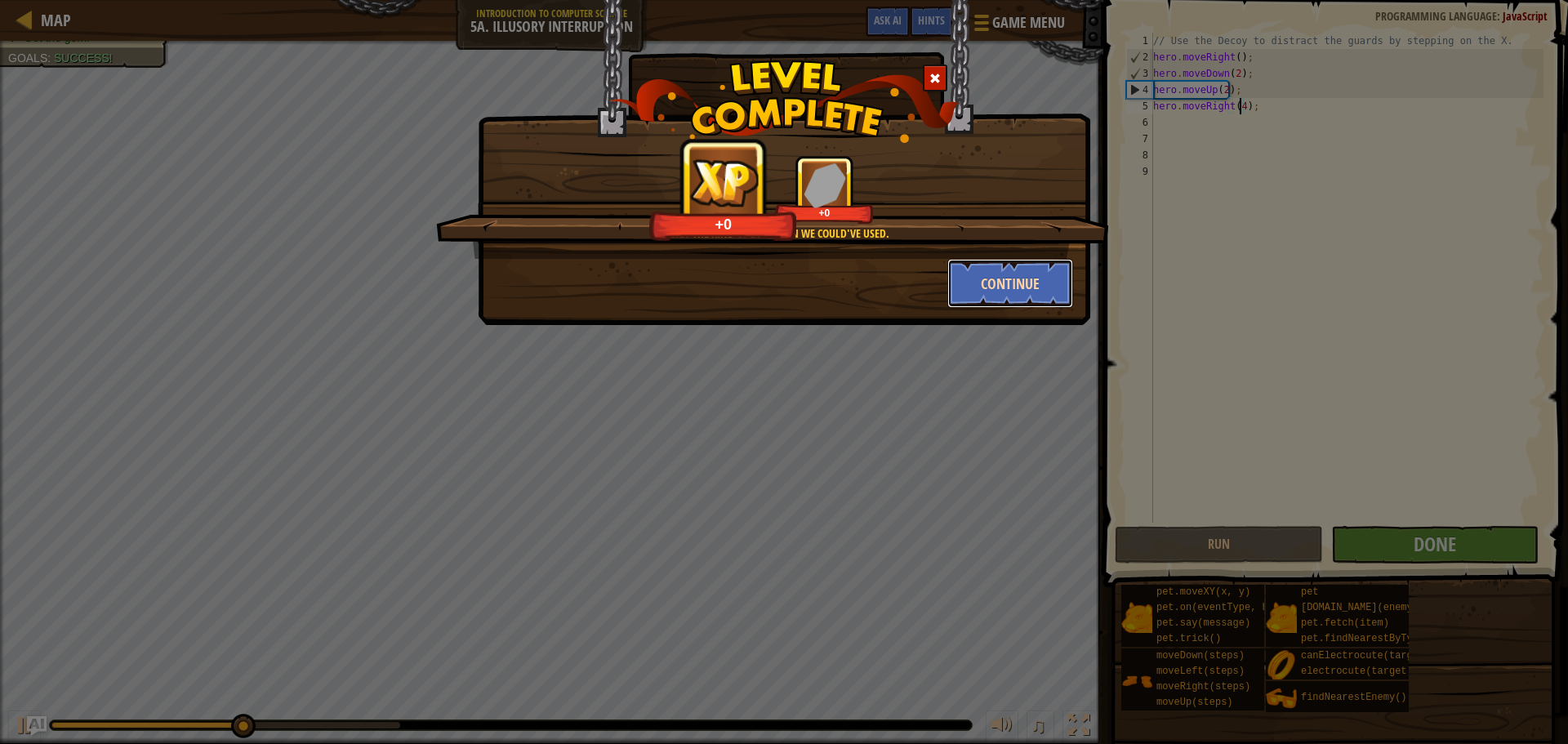
click at [1021, 287] on button "Continue" at bounding box center [1011, 283] width 126 height 49
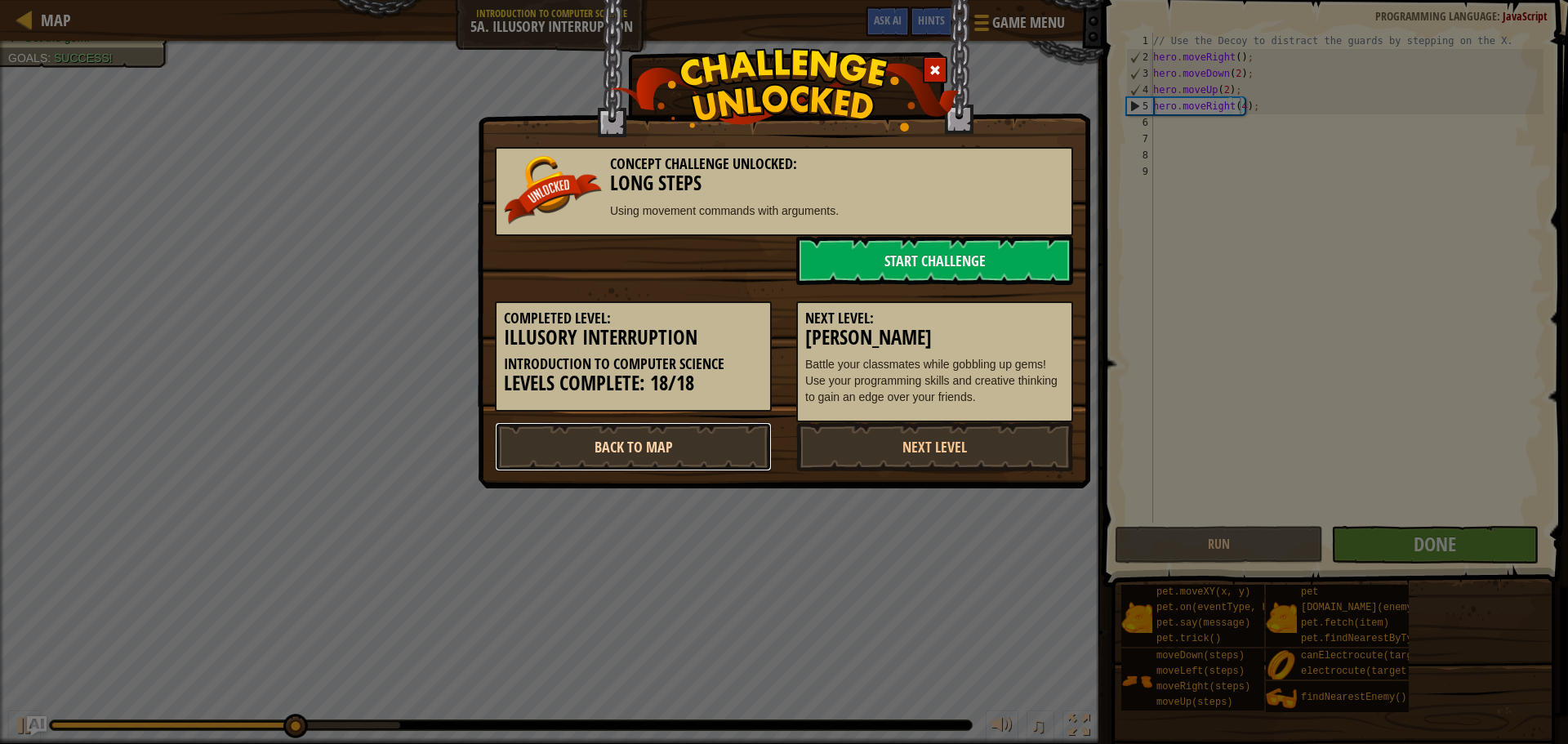
click at [698, 460] on link "Back to Map" at bounding box center [633, 446] width 277 height 49
